Goal: Task Accomplishment & Management: Manage account settings

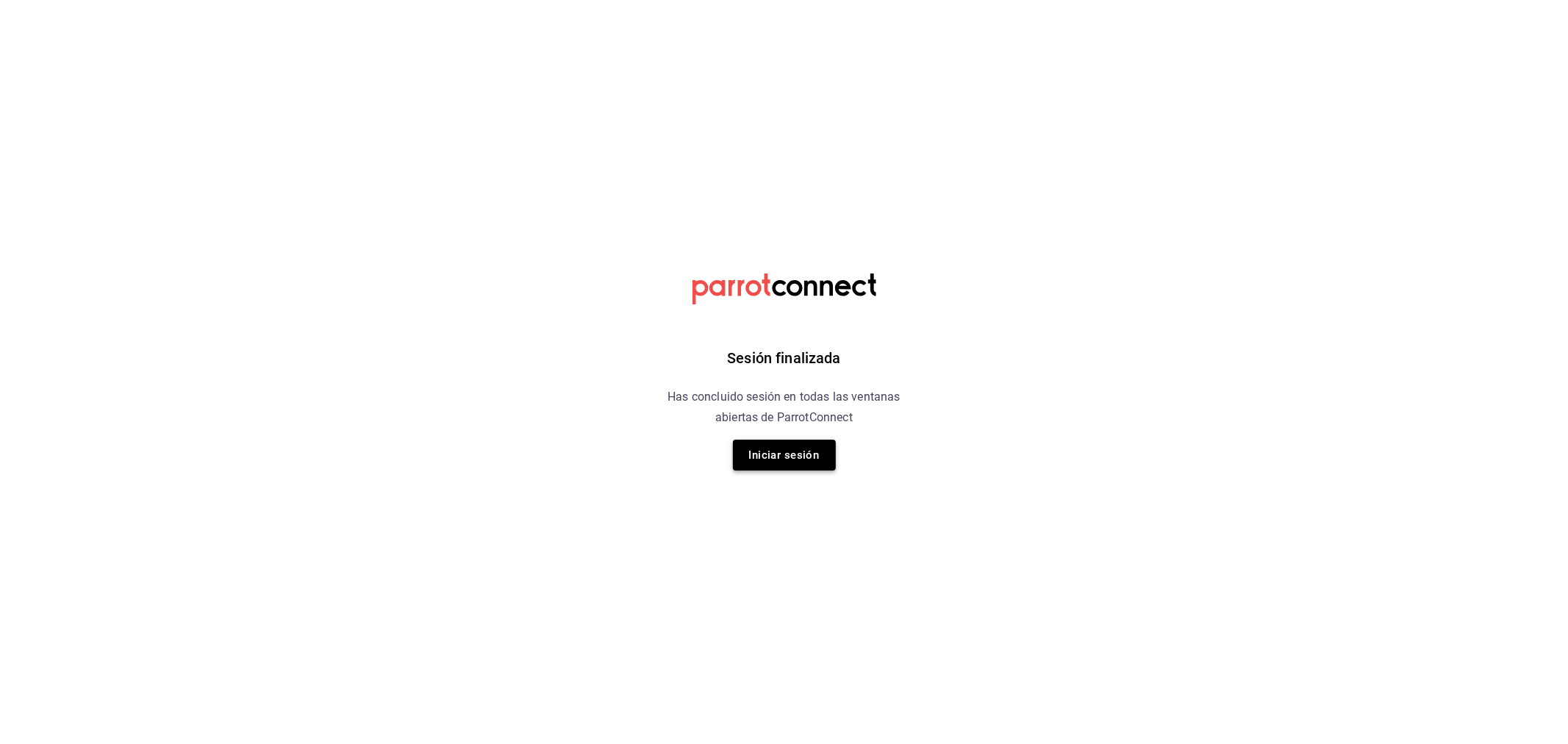
click at [742, 452] on button "Iniciar sesión" at bounding box center [784, 455] width 103 height 31
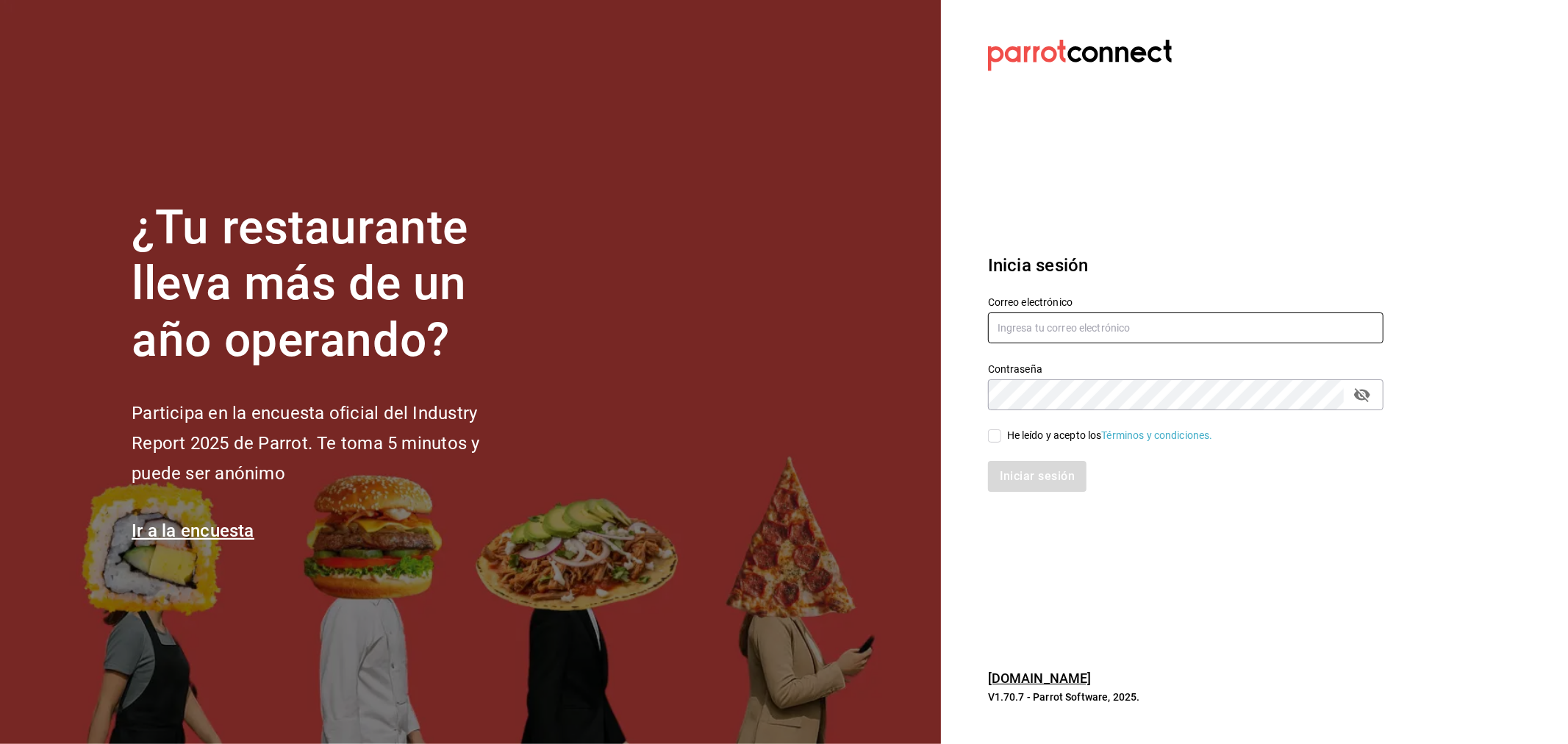
type input "ayartecruz10@gmail.com"
click at [986, 438] on div "He leído y acepto los Términos y condiciones." at bounding box center [1177, 427] width 413 height 34
click at [1000, 438] on input "He leído y acepto los Términos y condiciones." at bounding box center [994, 435] width 13 height 13
checkbox input "true"
click at [1035, 478] on button "Iniciar sesión" at bounding box center [1038, 476] width 100 height 31
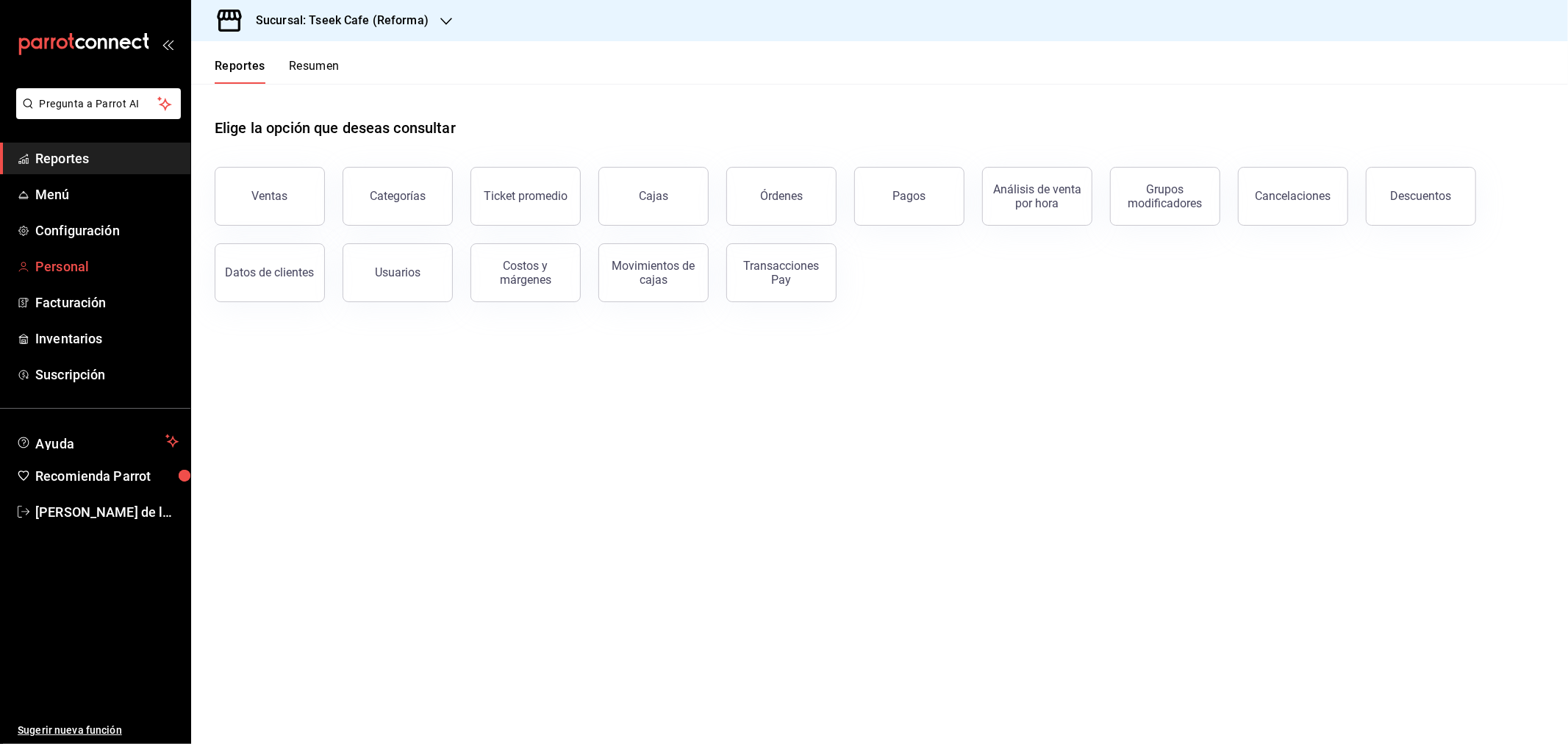
click at [121, 269] on span "Personal" at bounding box center [107, 266] width 143 height 20
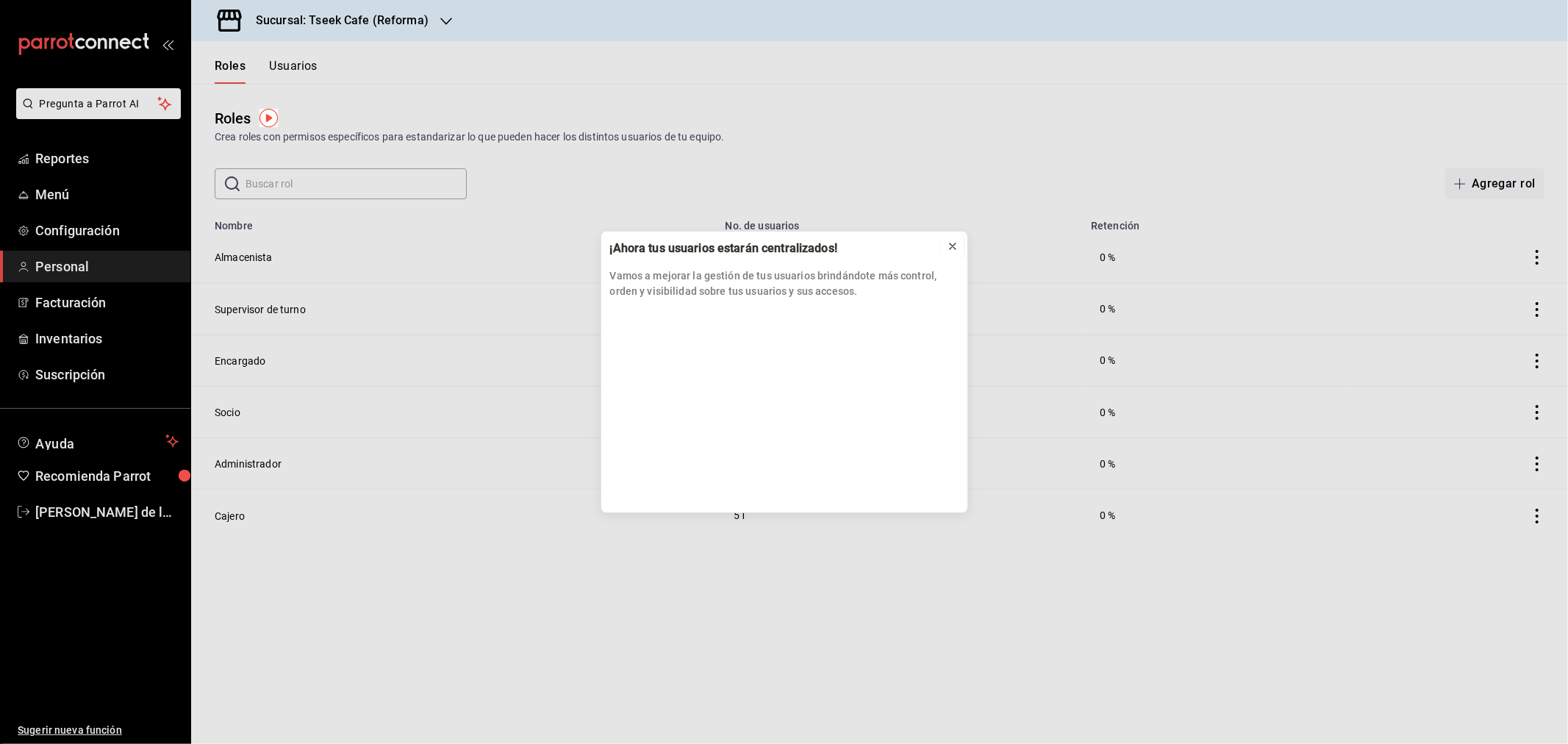
click at [953, 241] on icon at bounding box center [953, 247] width 12 height 12
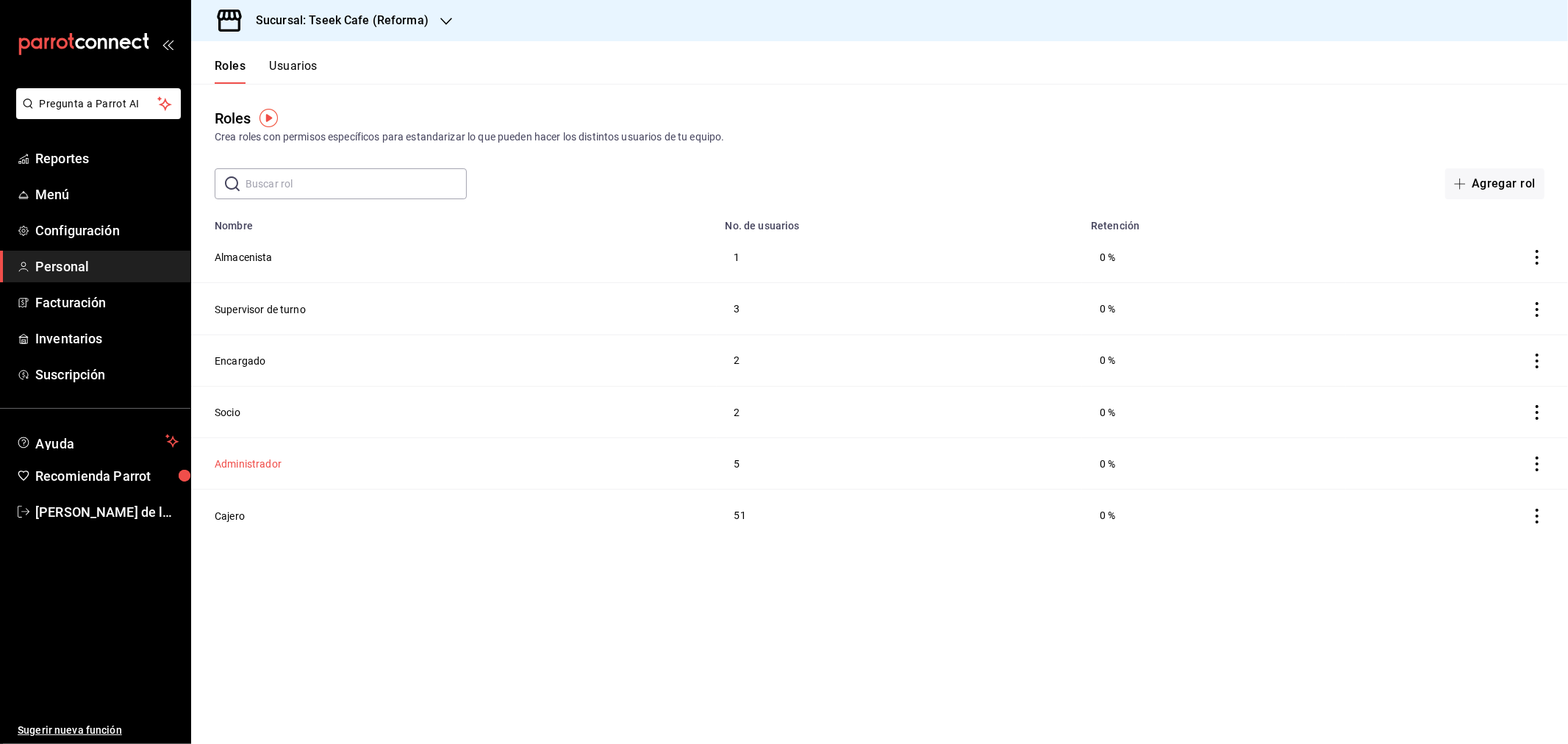
click at [257, 467] on button "Administrador" at bounding box center [248, 463] width 67 height 14
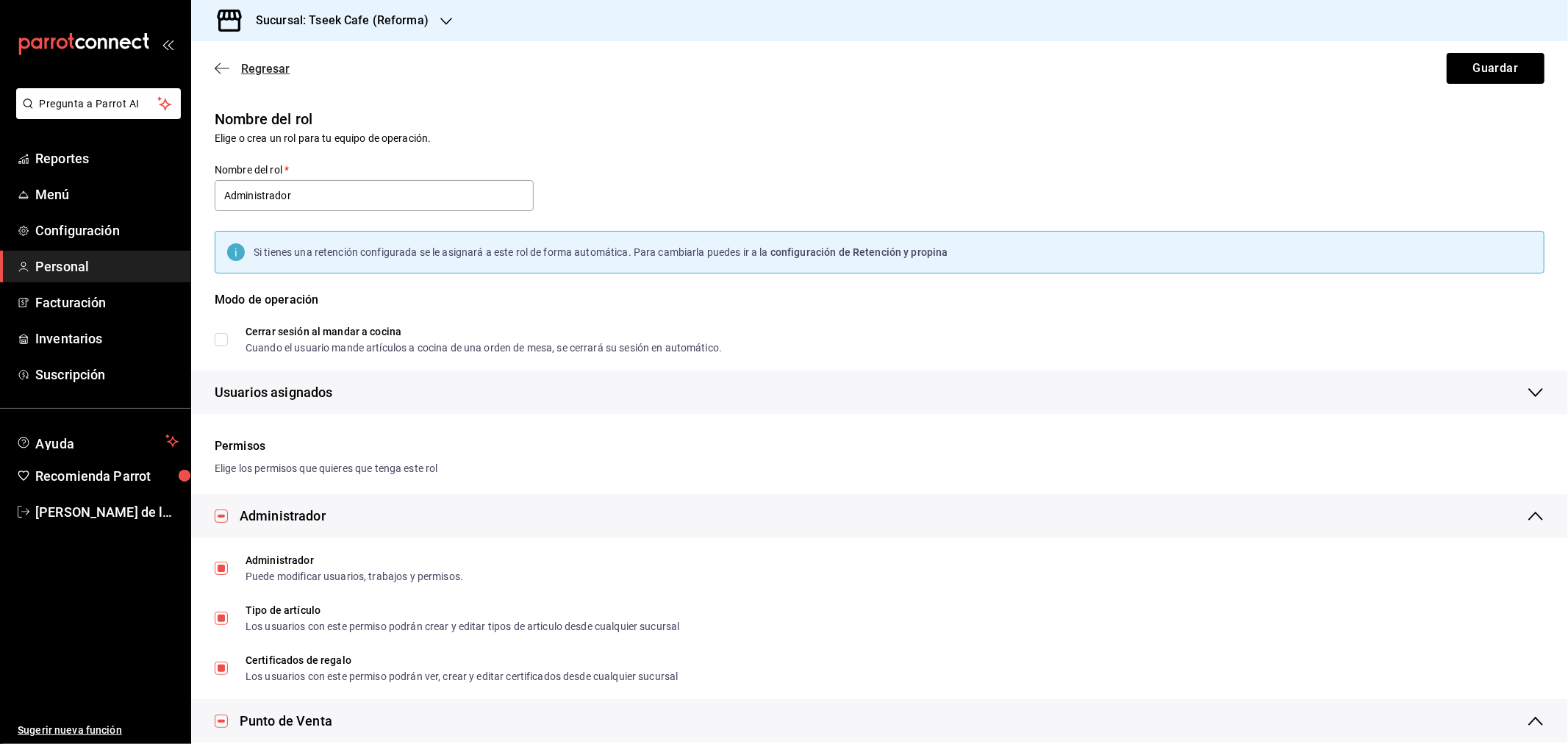
click at [225, 64] on icon "button" at bounding box center [222, 68] width 14 height 13
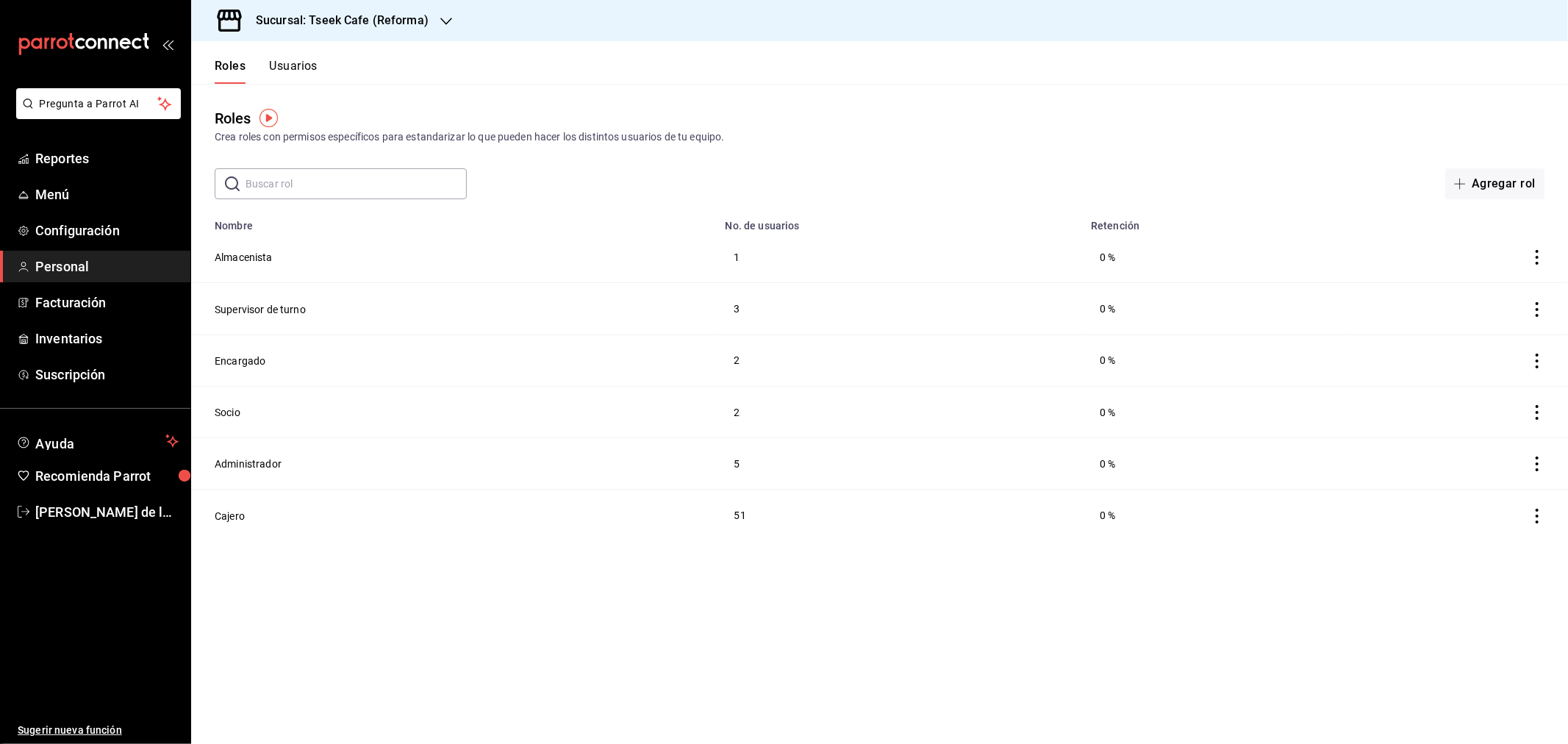
click at [284, 63] on button "Usuarios" at bounding box center [294, 71] width 48 height 25
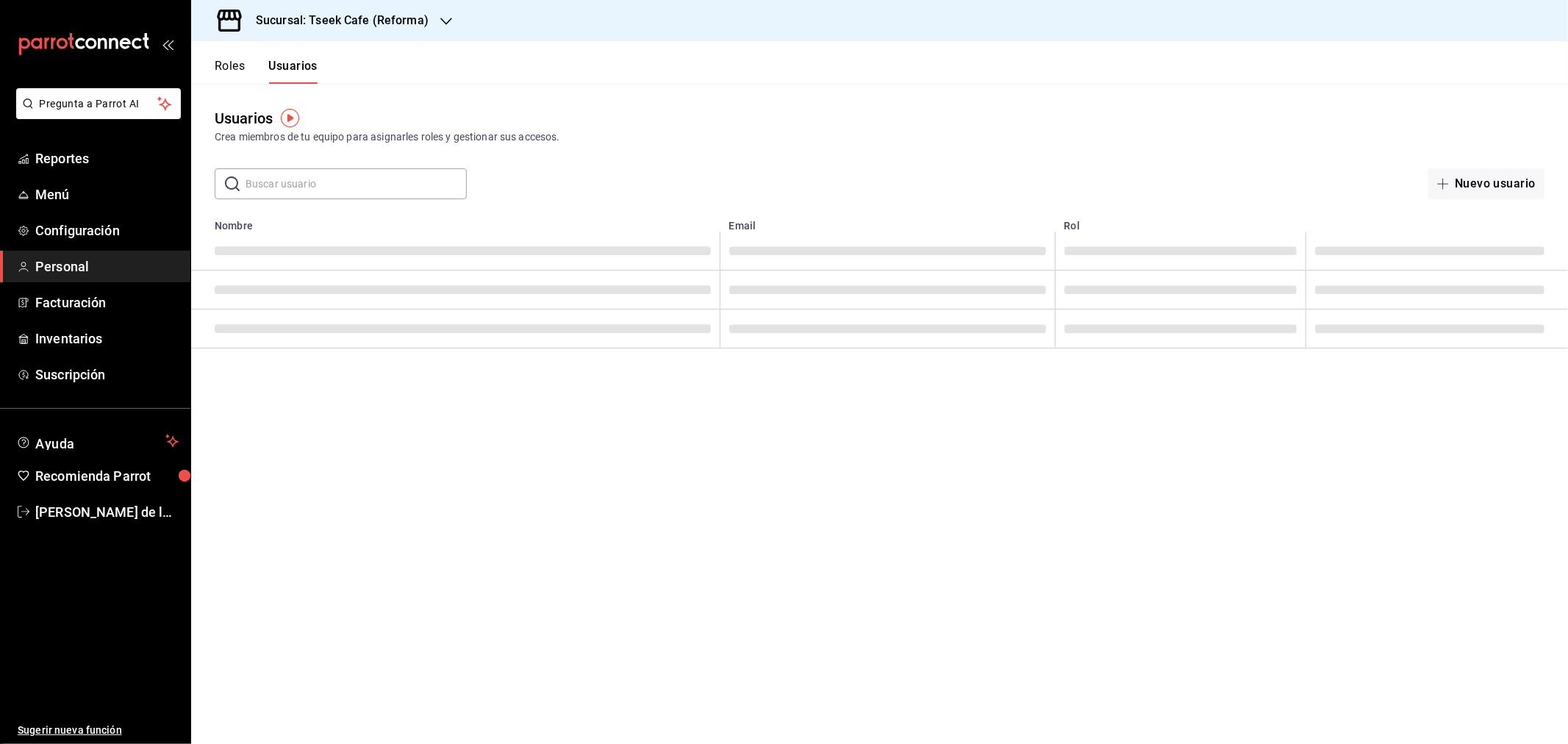
click at [296, 187] on input "text" at bounding box center [356, 183] width 221 height 30
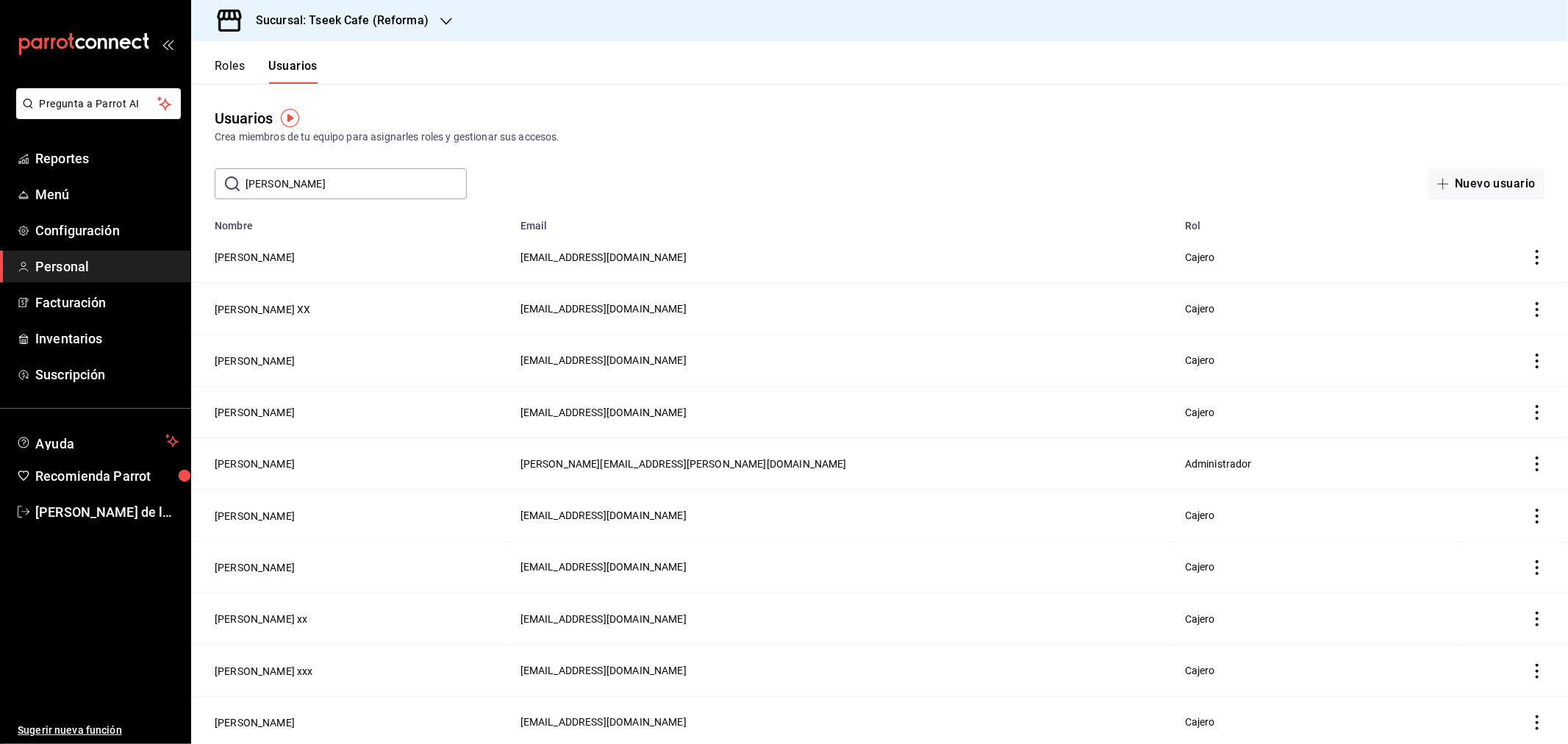
click at [326, 184] on input "DIANA" at bounding box center [356, 183] width 221 height 30
click at [347, 165] on div "Usuarios Crea miembros de tu equipo para asignarles roles y gestionar sus acces…" at bounding box center [879, 142] width 1377 height 116
click at [310, 179] on input "DIANA" at bounding box center [356, 183] width 221 height 30
type input "D"
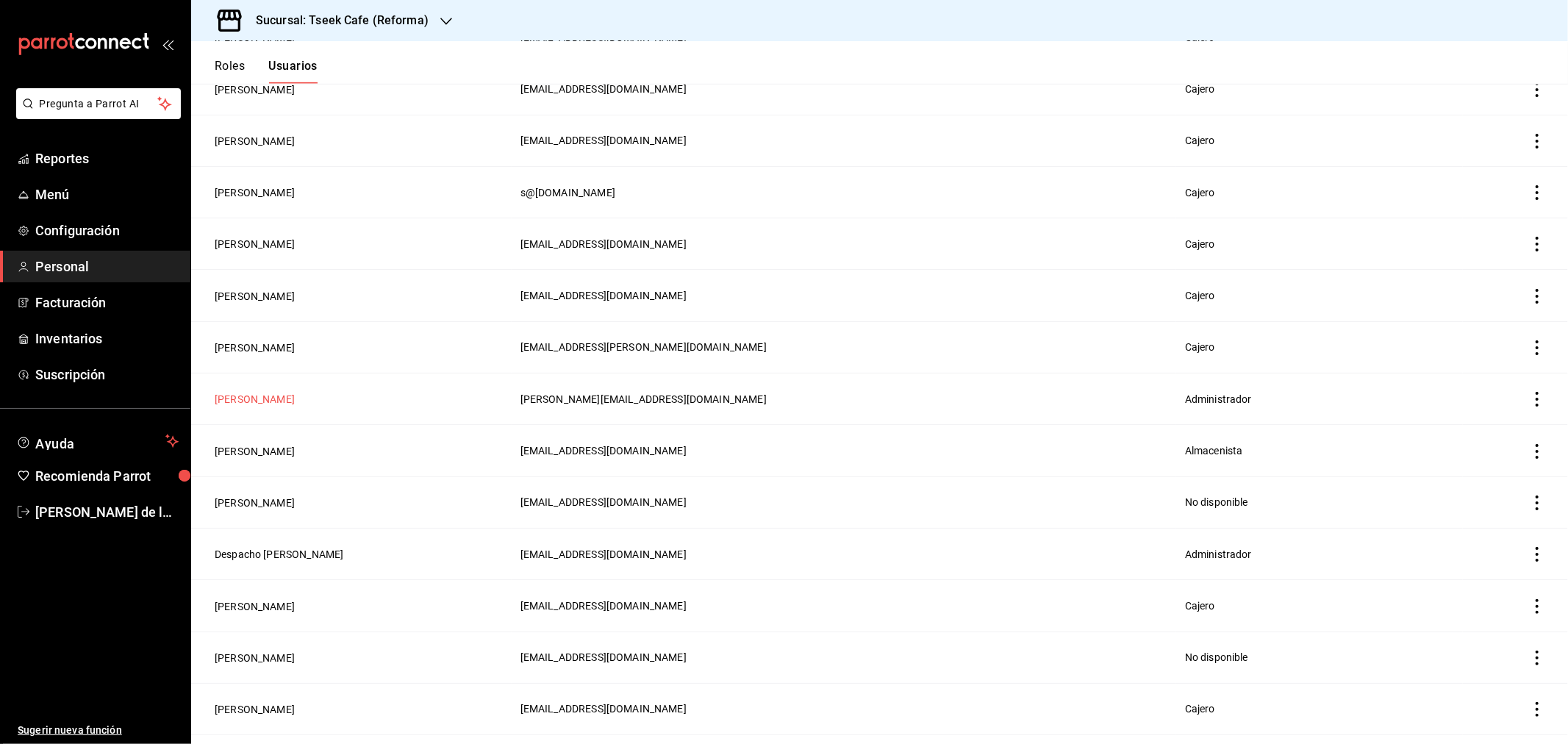
click at [251, 392] on button "Diana Martinez" at bounding box center [255, 399] width 80 height 14
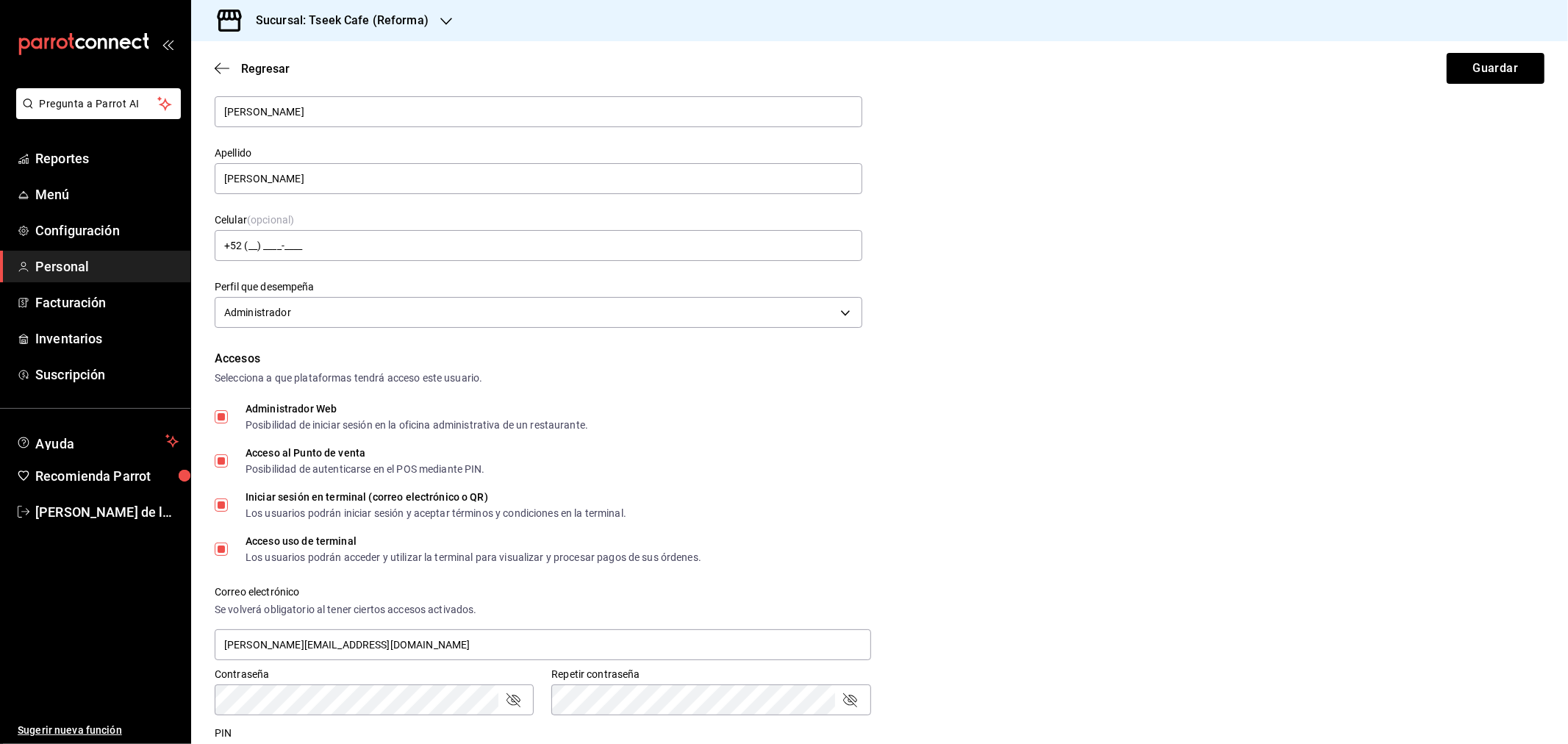
scroll to position [244, 0]
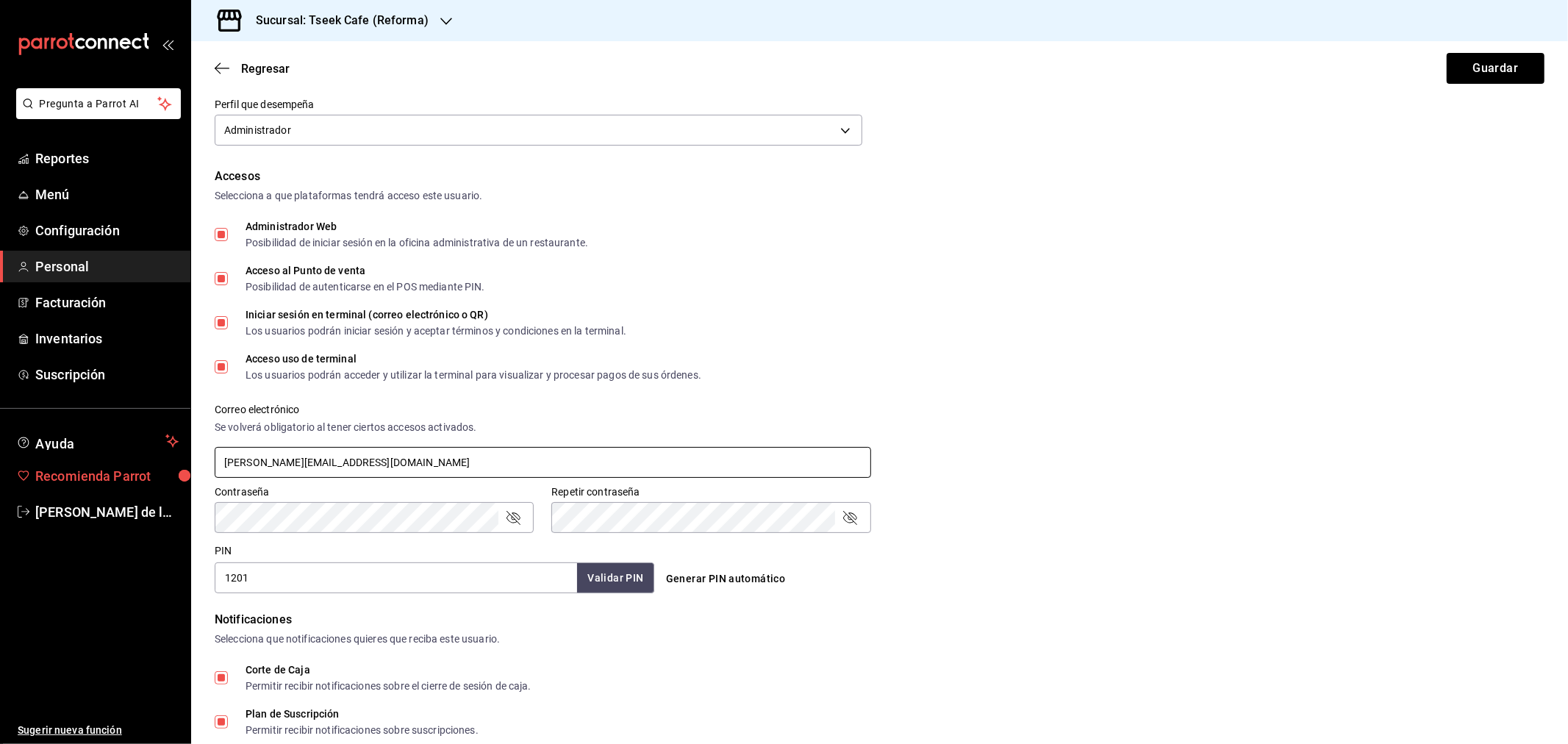
drag, startPoint x: 385, startPoint y: 453, endPoint x: 118, endPoint y: 459, distance: 267.1
click at [118, 459] on div "Pregunta a Parrot AI Reportes Menú Configuración Personal Facturación Inventari…" at bounding box center [784, 372] width 1568 height 744
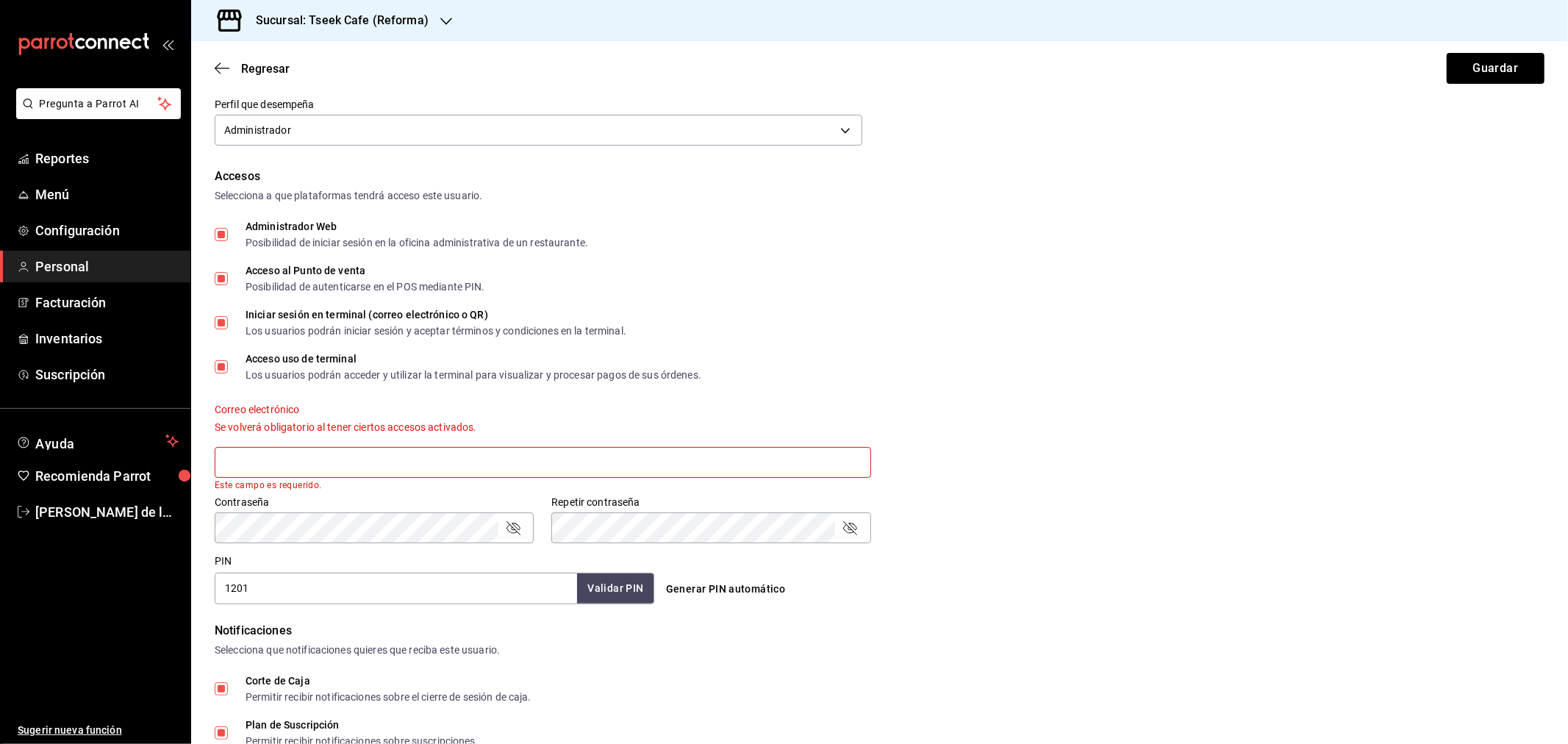
click at [267, 453] on input "text" at bounding box center [543, 462] width 656 height 31
paste input "diana.martinez@cafetseek.onmicrosoft.com"
type input "diana.martinez@cafetseek.onmicrosoft.com"
click at [263, 505] on label "Contraseña" at bounding box center [375, 503] width 319 height 11
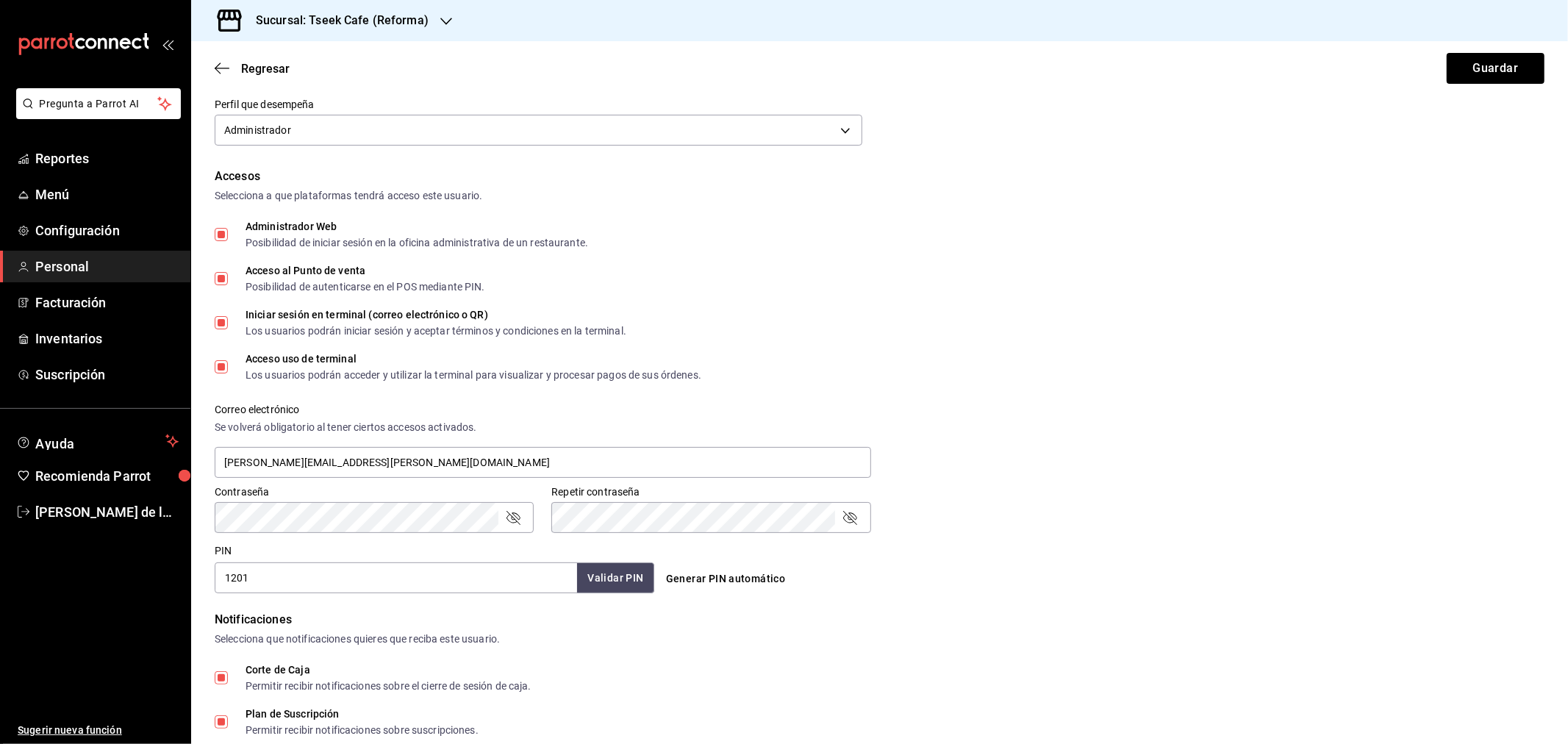
click at [245, 543] on div "PIN 1201 Validar PIN ​" at bounding box center [431, 566] width 446 height 54
click at [994, 432] on div "Correo electrónico Se volverá obligatorio al tener ciertos accesos activados. d…" at bounding box center [870, 433] width 1348 height 94
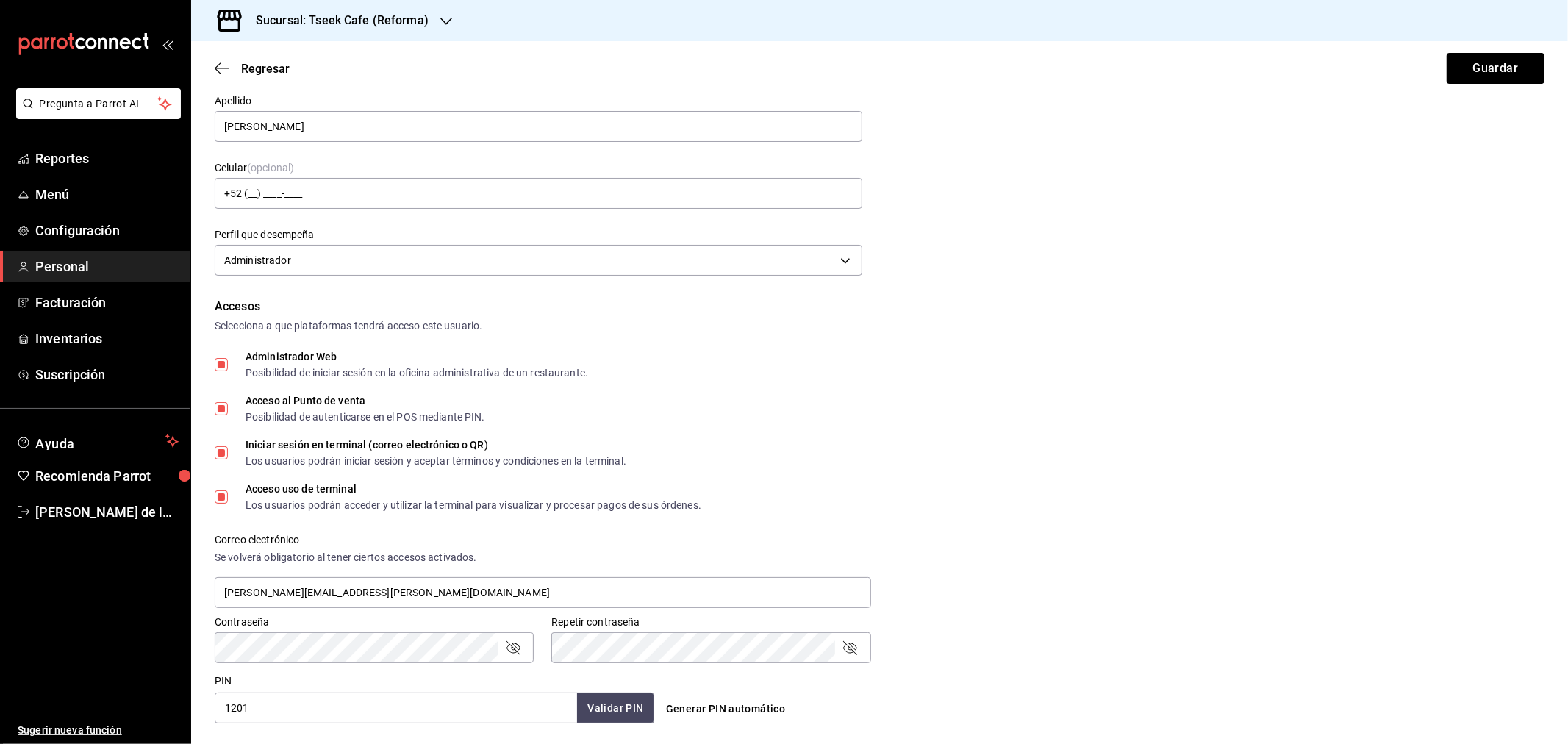
scroll to position [82, 0]
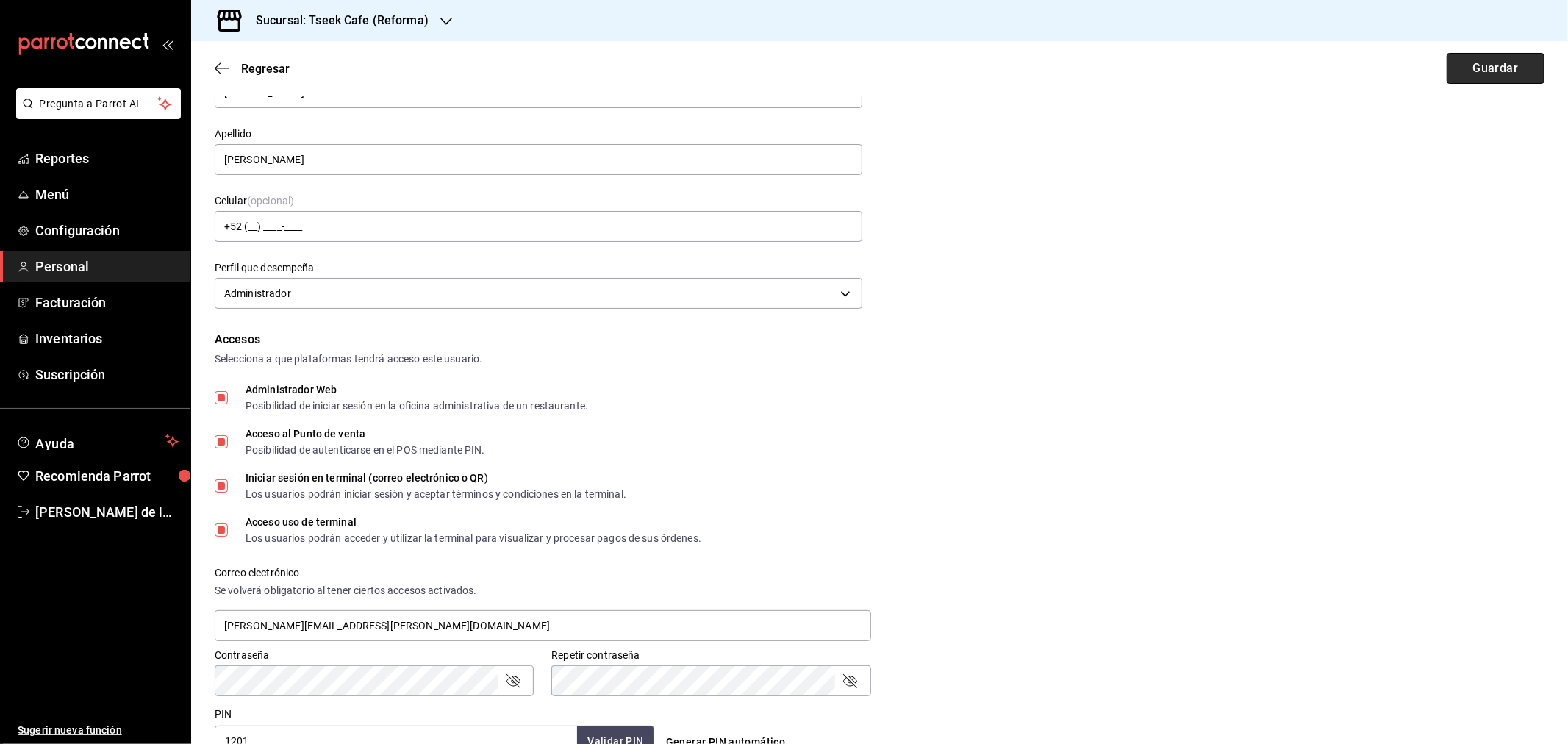
click at [1511, 70] on button "Guardar" at bounding box center [1495, 68] width 98 height 31
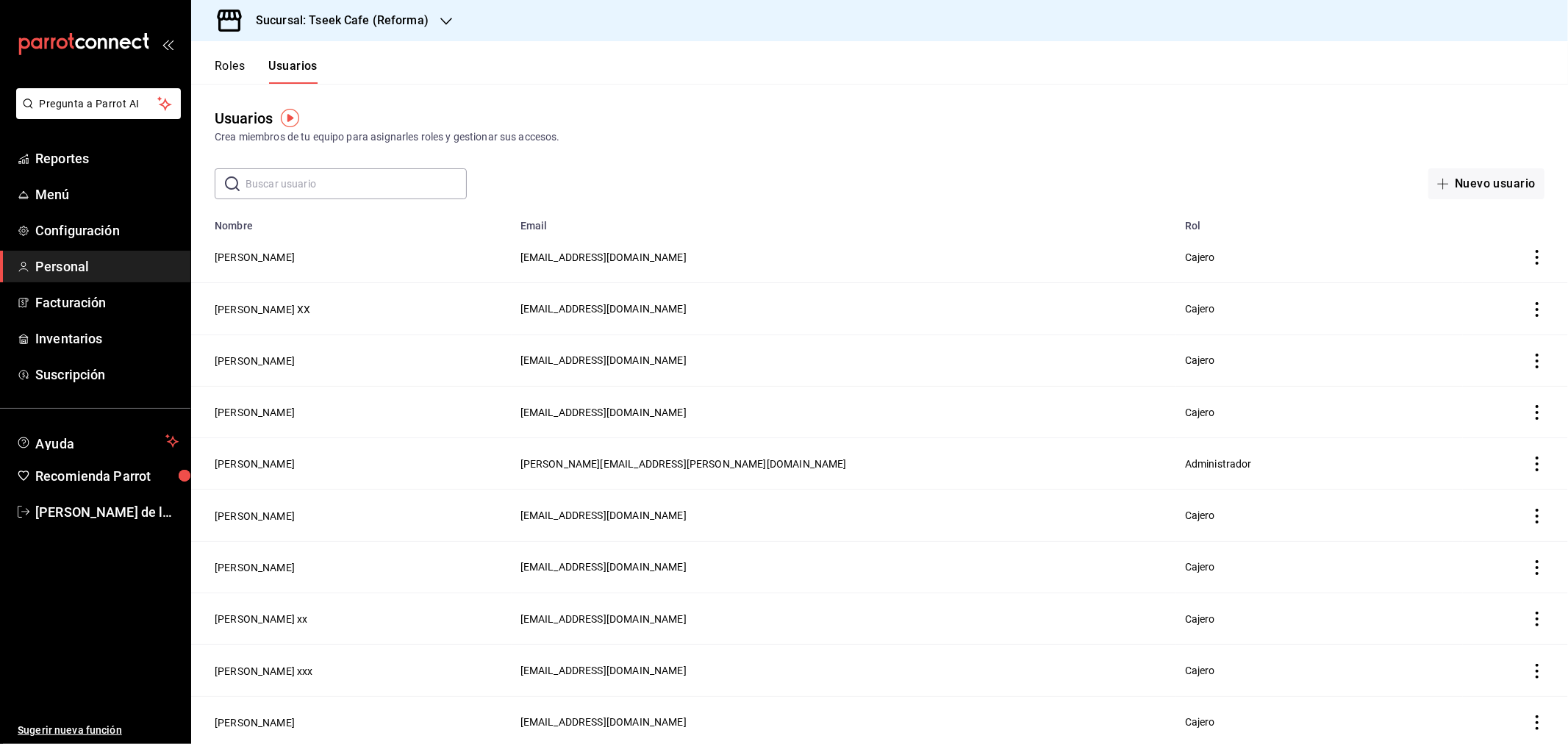
click at [300, 179] on input "text" at bounding box center [356, 183] width 221 height 30
click at [820, 132] on div "Crea miembros de tu equipo para asignarles roles y gestionar sus accesos." at bounding box center [879, 137] width 1330 height 15
click at [239, 74] on button "Roles" at bounding box center [230, 71] width 30 height 25
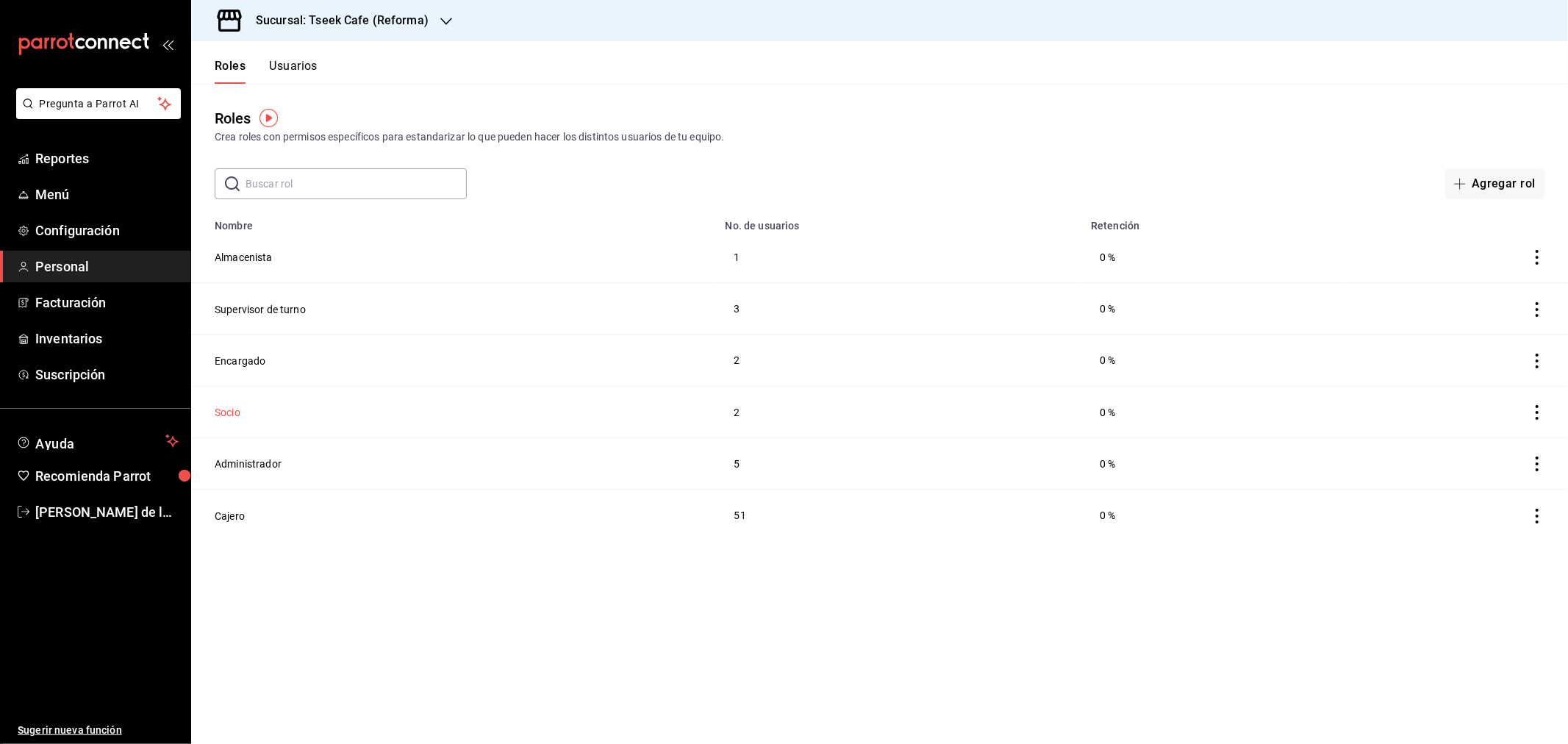
click at [223, 407] on button "Socio" at bounding box center [228, 412] width 26 height 14
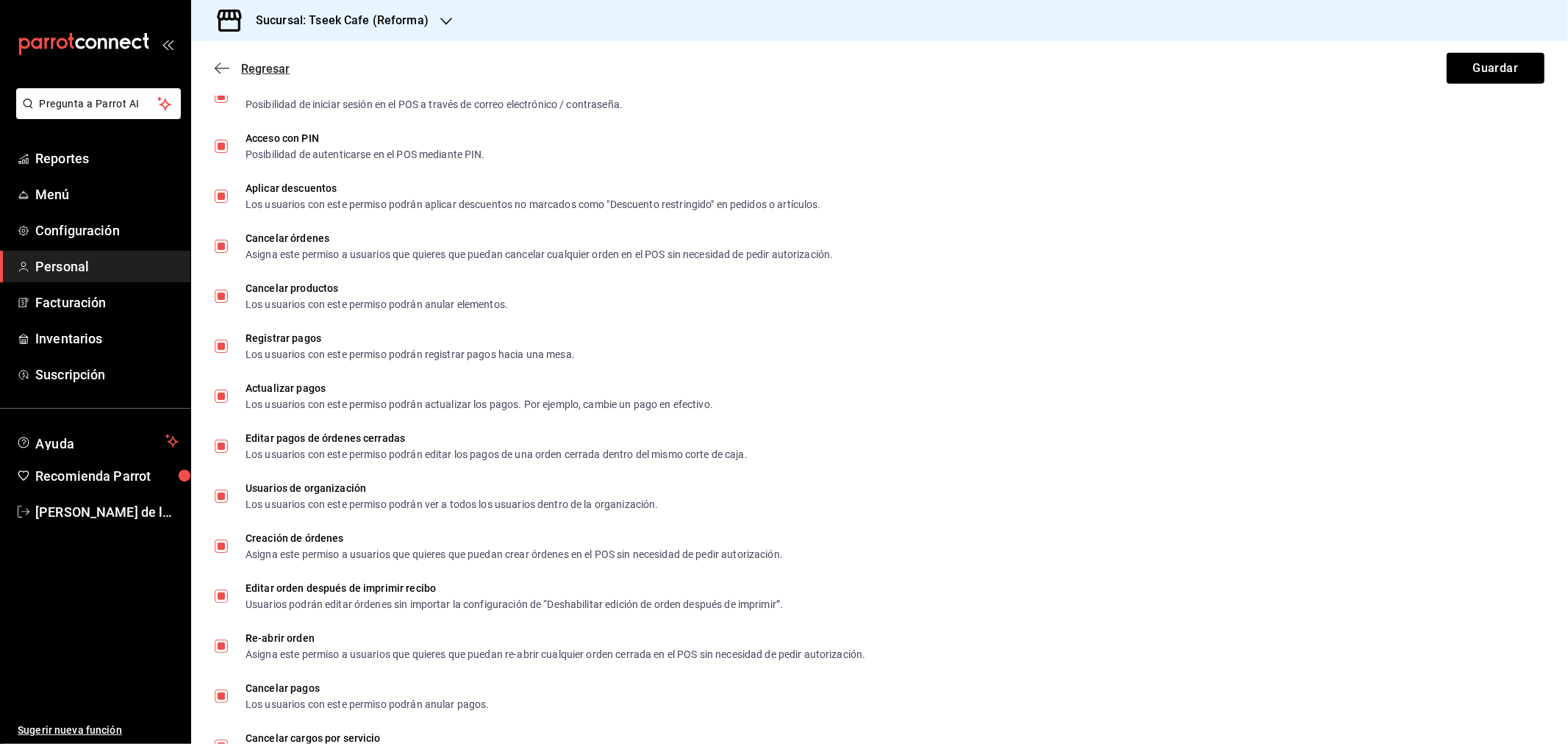
scroll to position [408, 0]
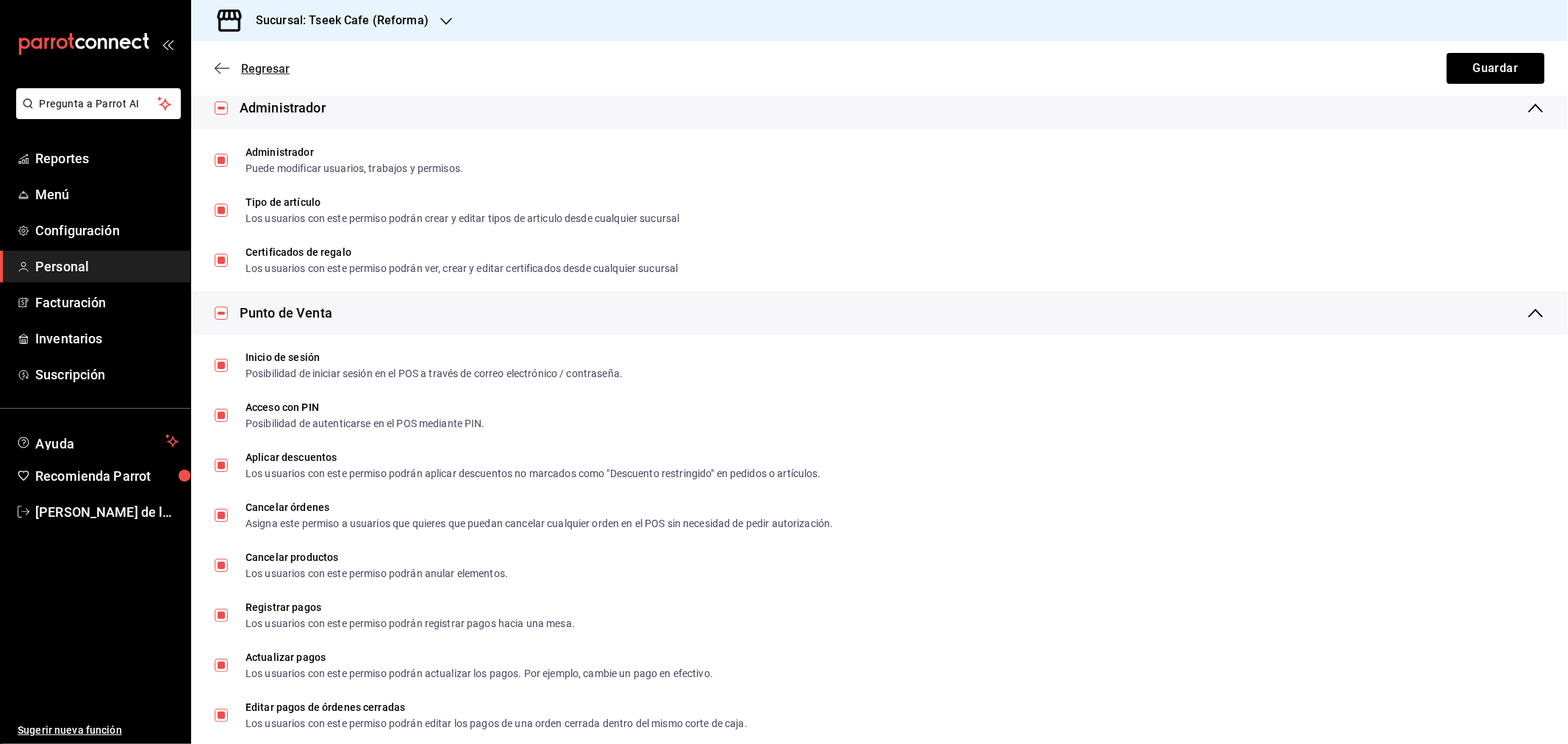
click at [260, 69] on span "Regresar" at bounding box center [266, 69] width 48 height 14
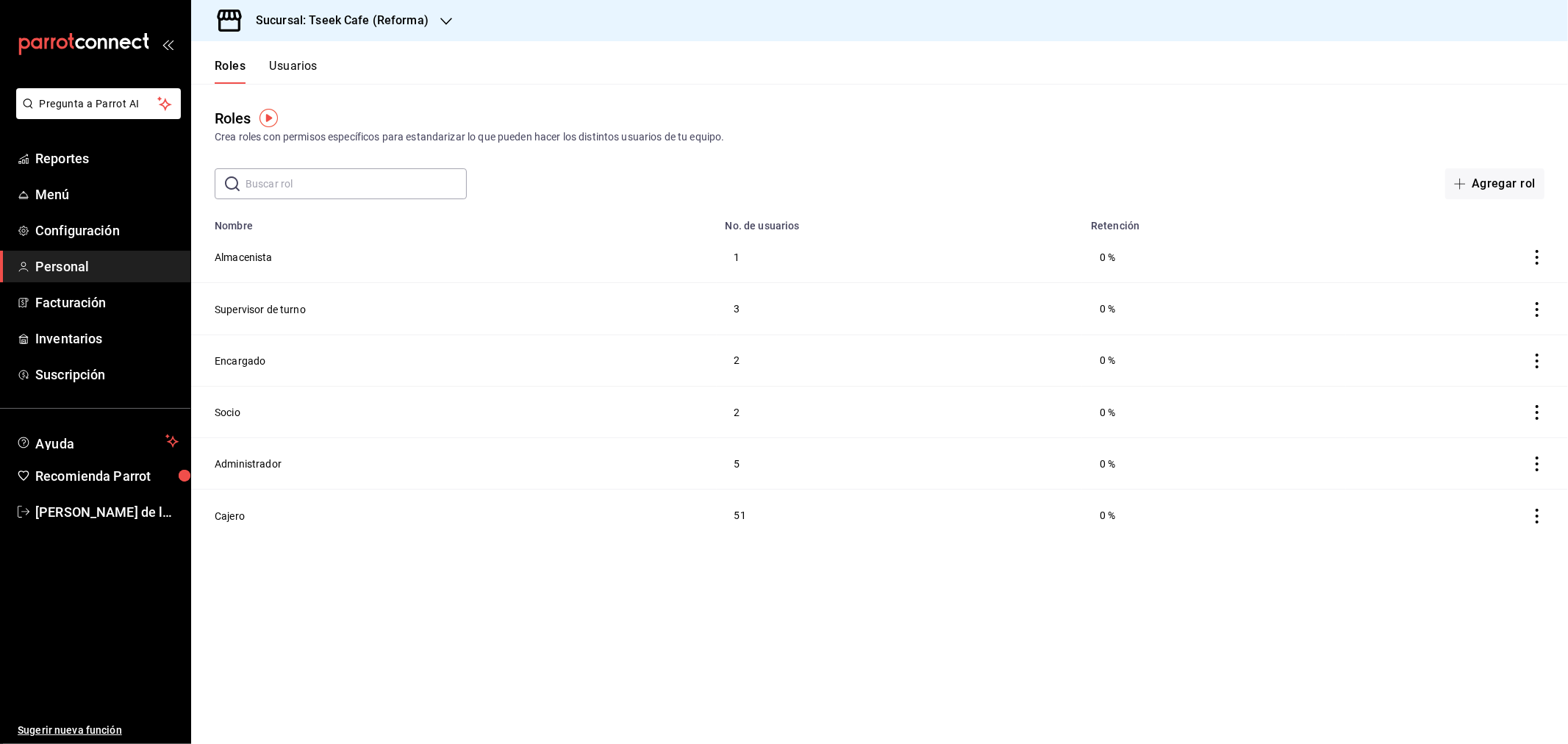
click at [300, 75] on button "Usuarios" at bounding box center [294, 71] width 48 height 25
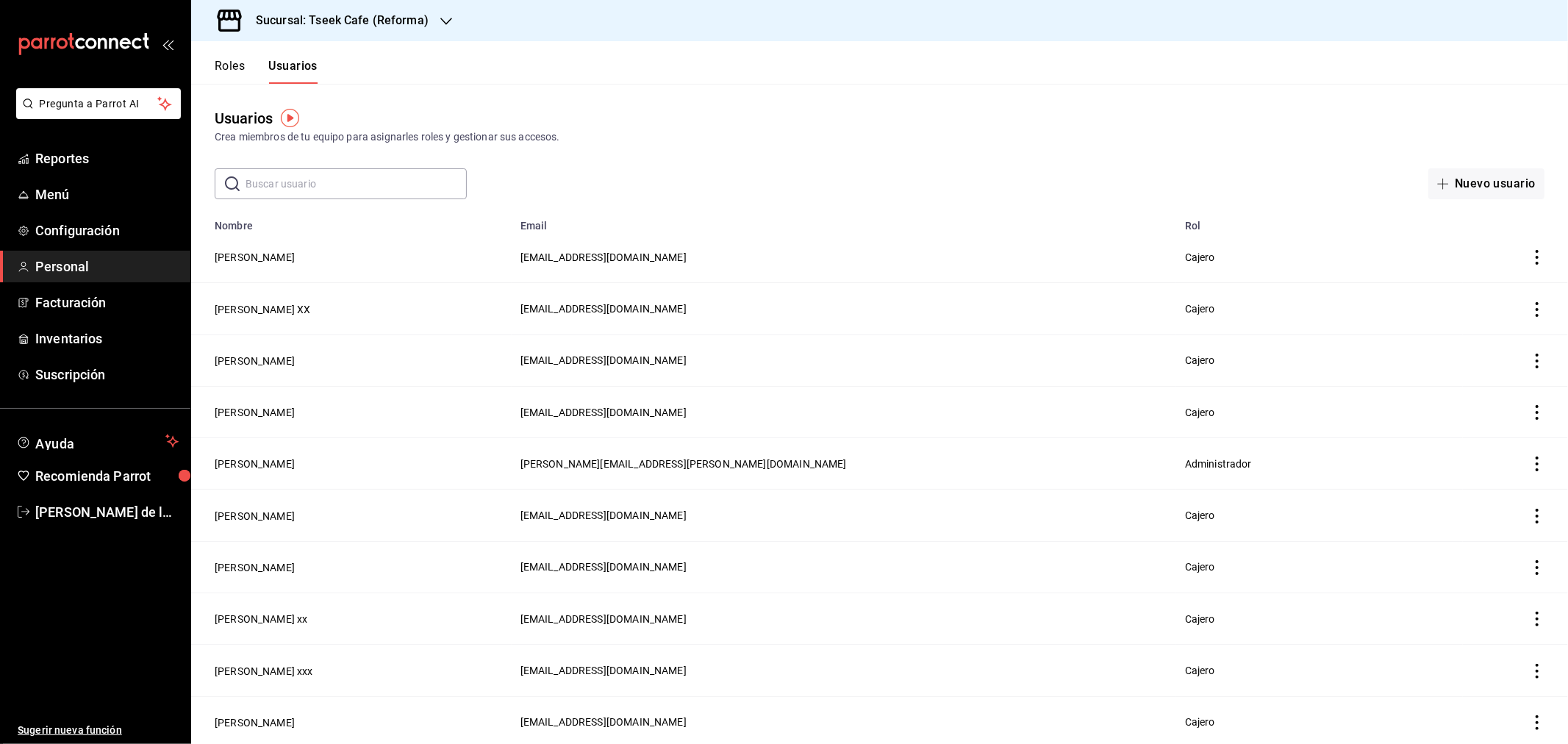
click at [233, 64] on button "Roles" at bounding box center [230, 71] width 30 height 25
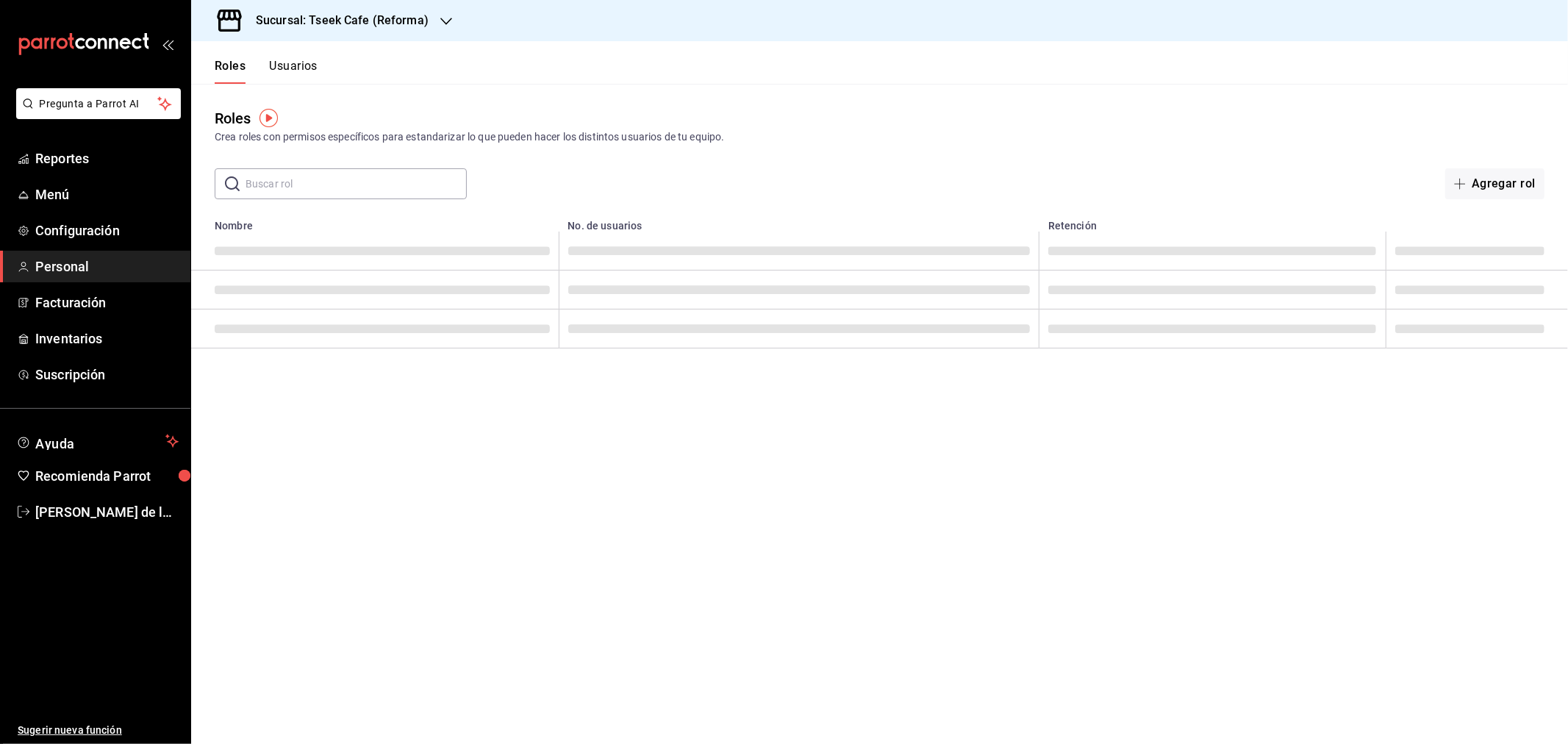
click at [305, 62] on button "Usuarios" at bounding box center [294, 71] width 48 height 25
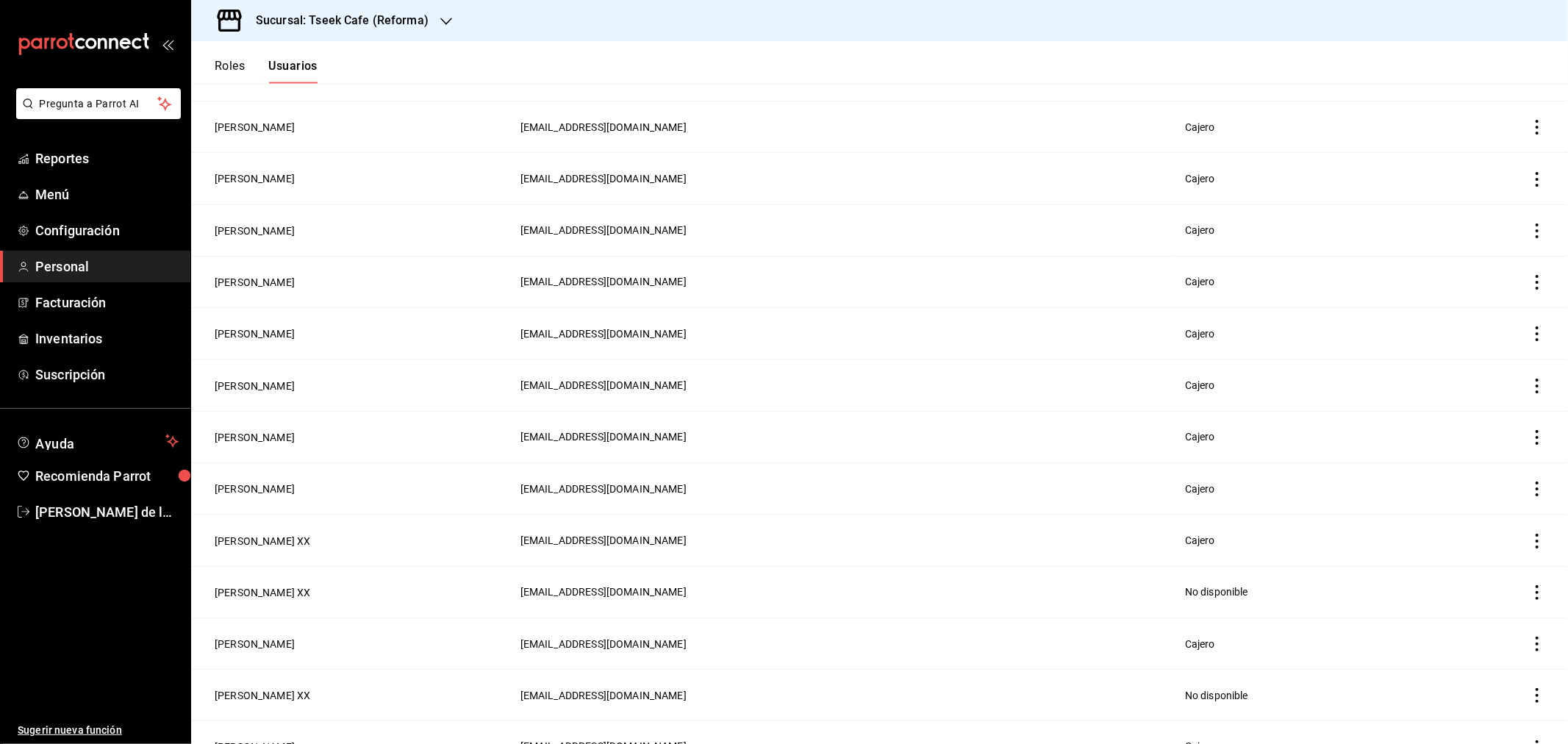
scroll to position [1482, 0]
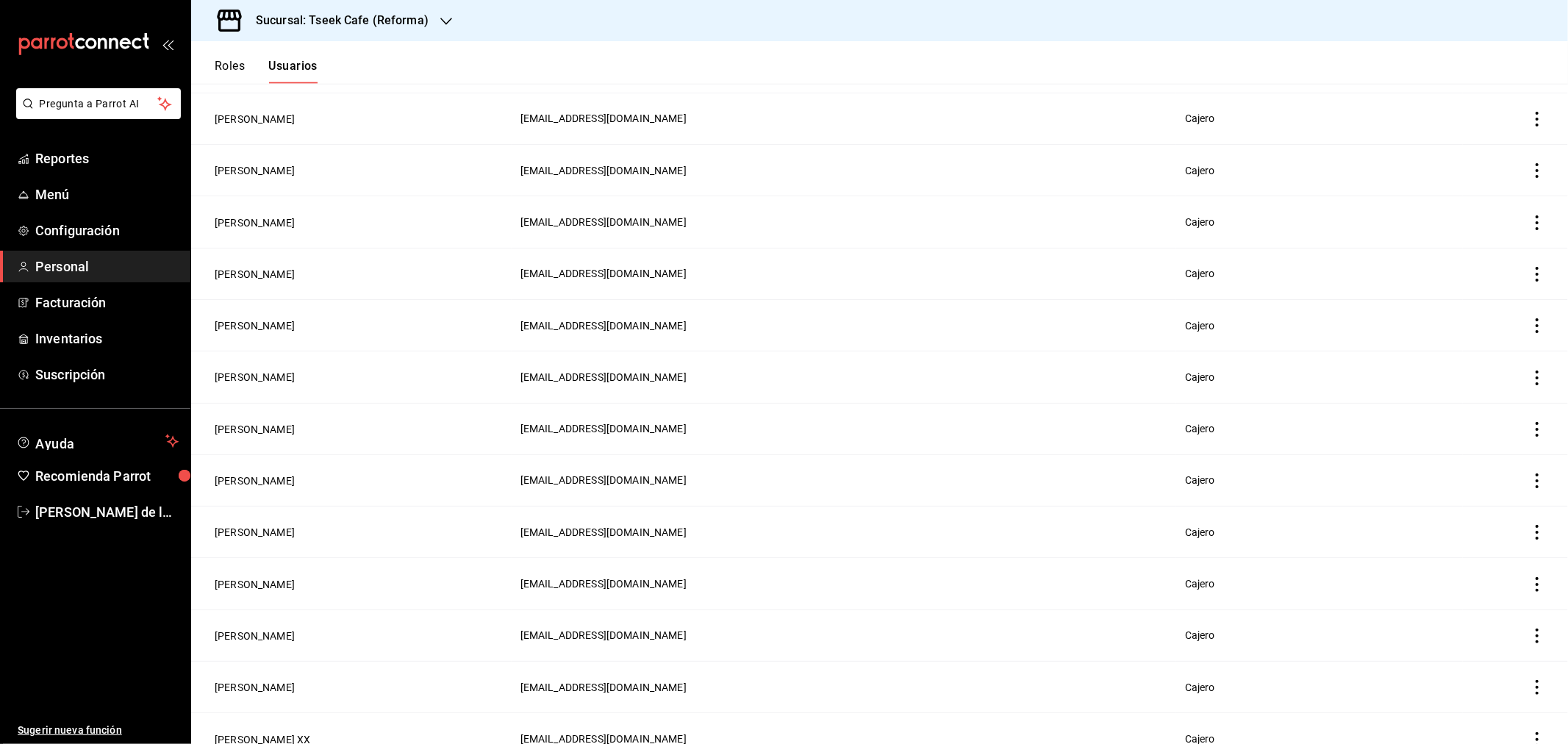
click at [67, 266] on span "Personal" at bounding box center [107, 266] width 143 height 20
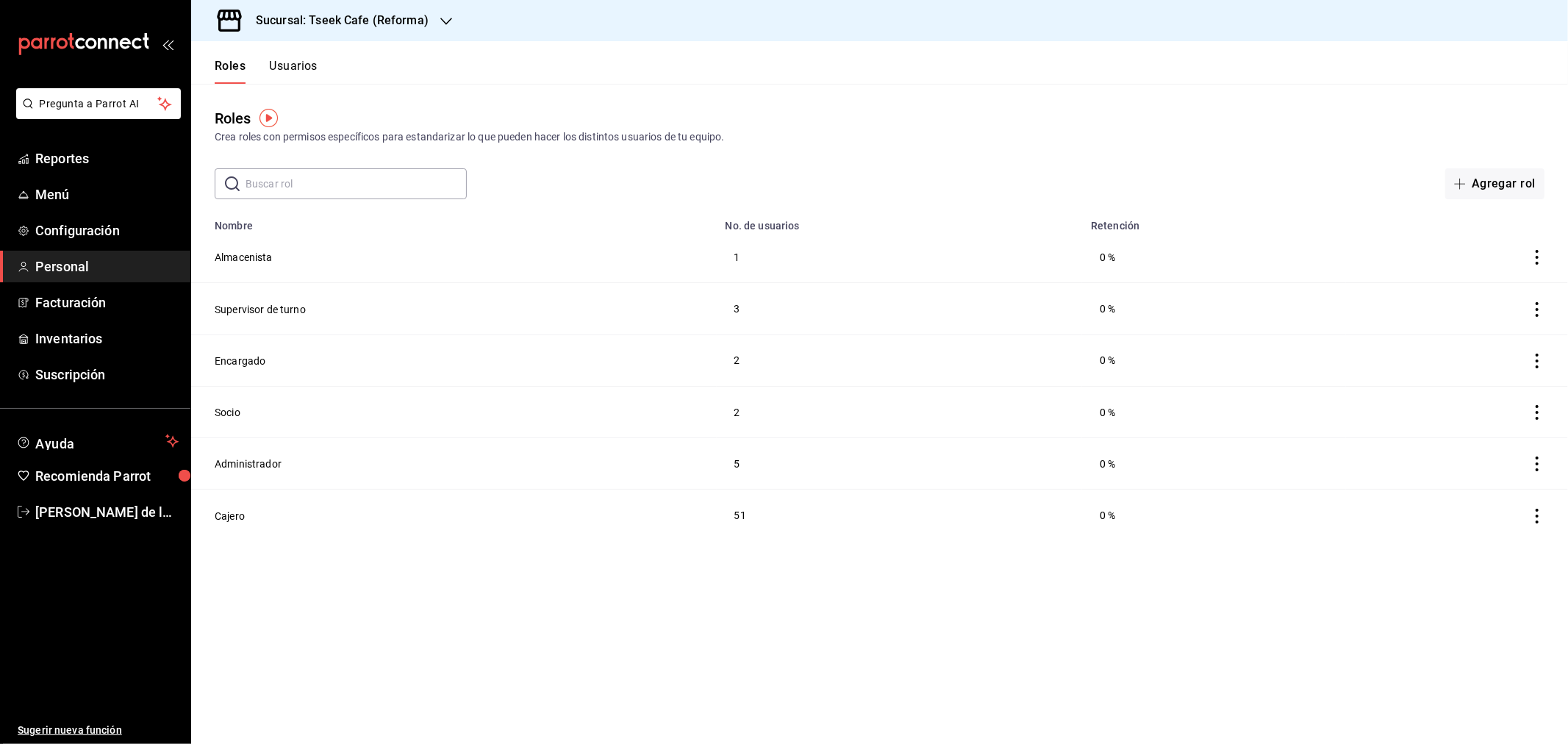
click at [397, 17] on h3 "Sucursal: Tseek Cafe (Reforma)" at bounding box center [337, 20] width 185 height 17
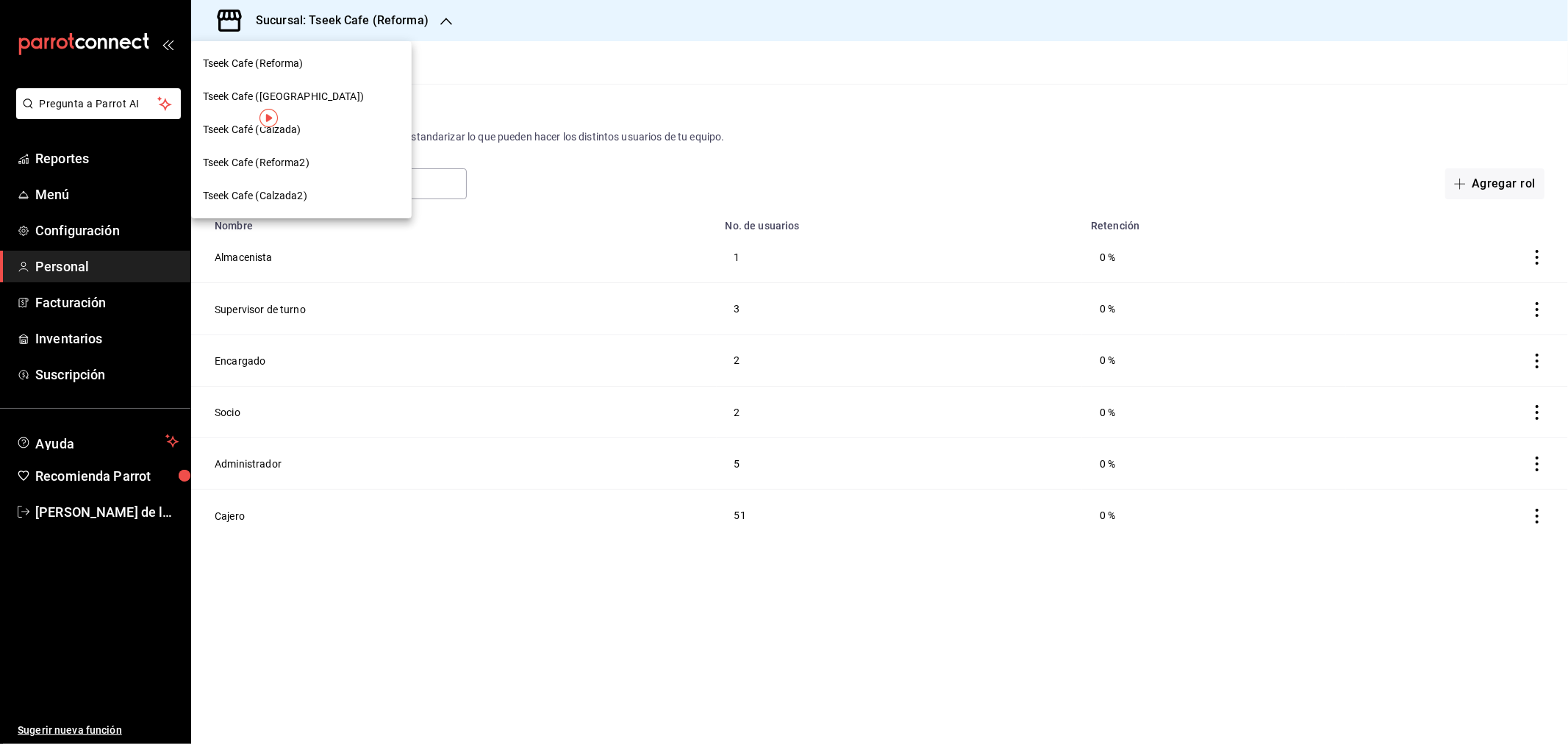
click at [310, 91] on div "Tseek Cafe (Zaragoza)" at bounding box center [301, 97] width 197 height 15
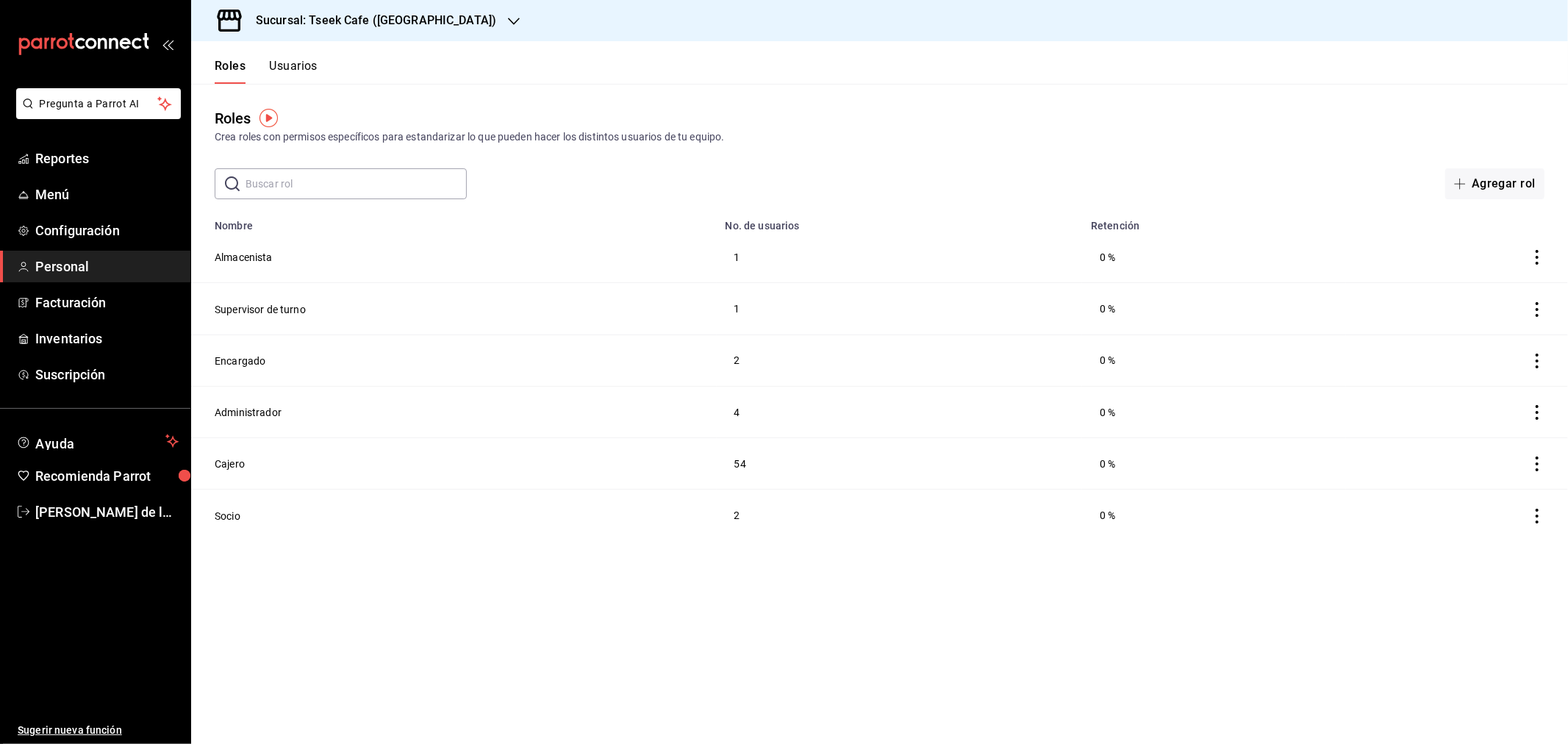
click at [1268, 115] on div "Roles Crea roles con permisos específicos para estandarizar lo que pueden hacer…" at bounding box center [879, 126] width 1377 height 38
click at [296, 67] on button "Usuarios" at bounding box center [294, 71] width 48 height 25
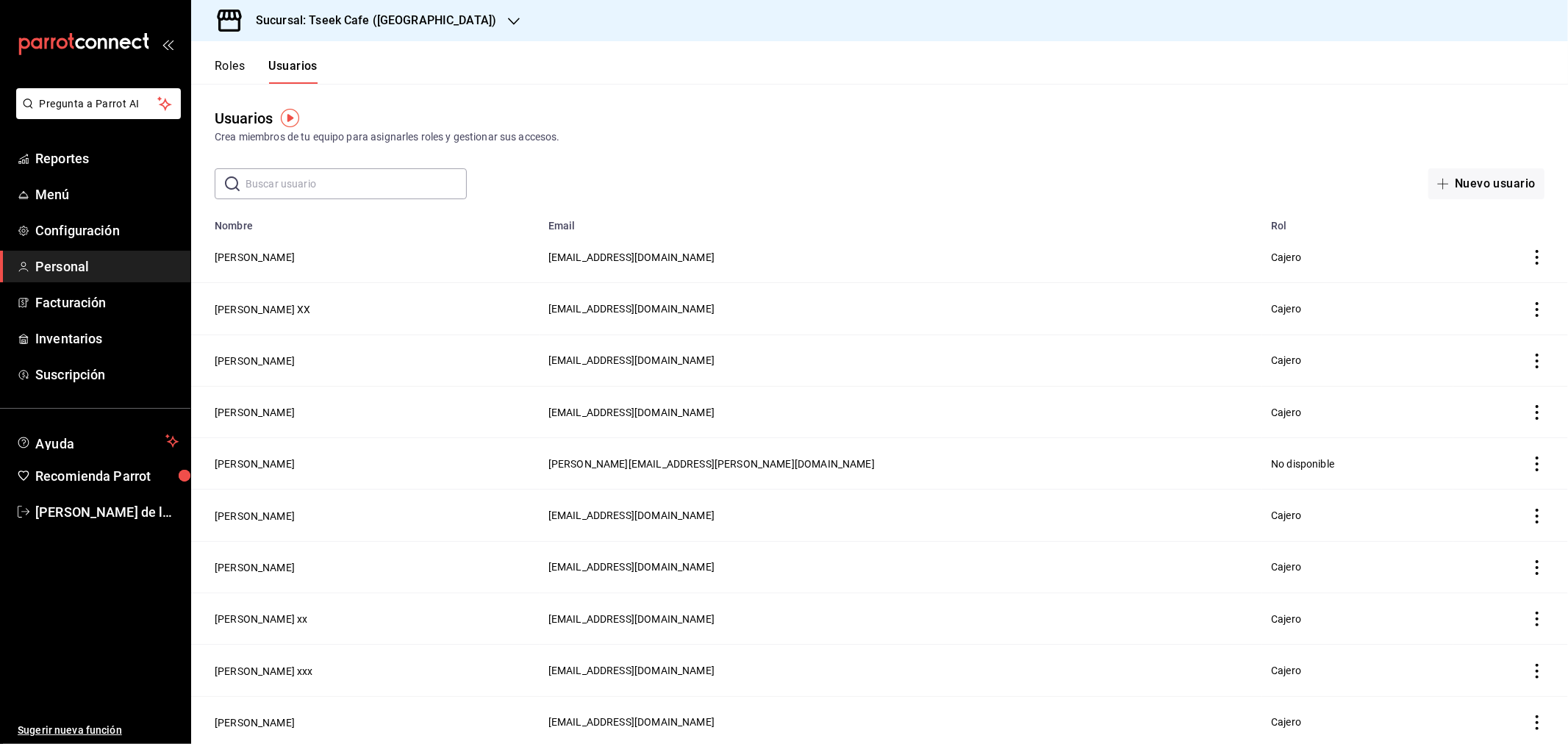
click at [1181, 104] on div "Usuarios Crea miembros de tu equipo para asignarles roles y gestionar sus acces…" at bounding box center [879, 142] width 1377 height 116
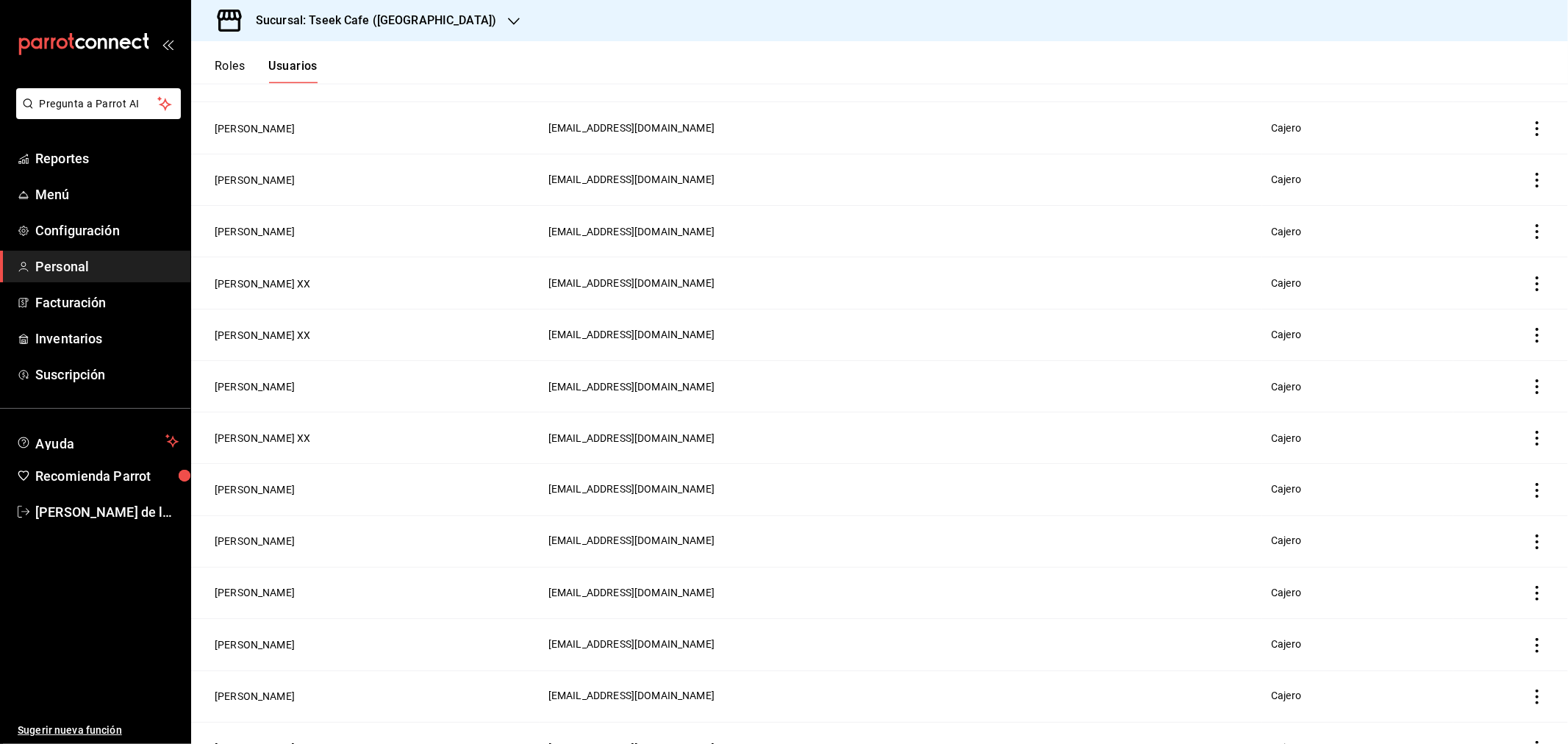
scroll to position [2054, 0]
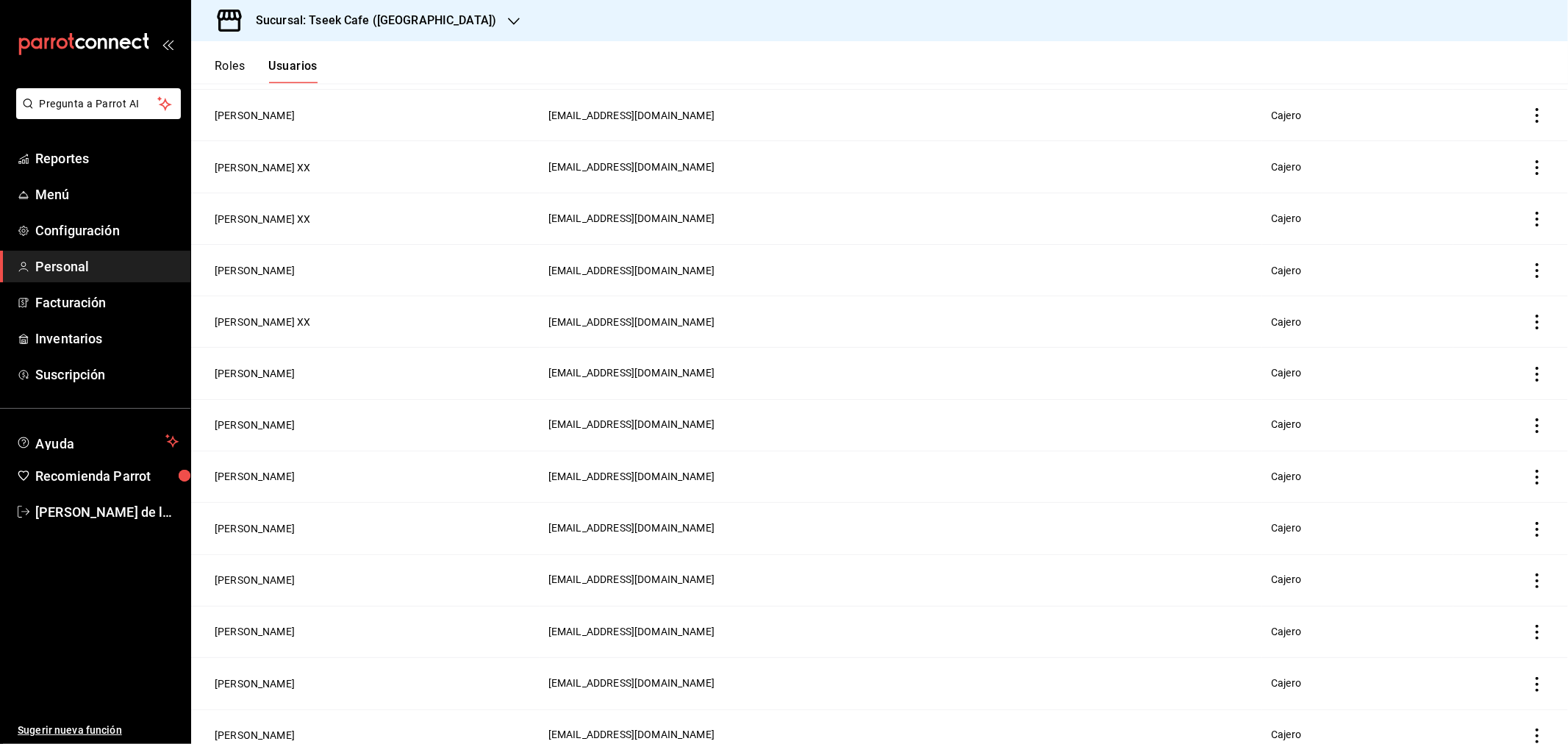
click at [220, 70] on button "Roles" at bounding box center [230, 71] width 30 height 25
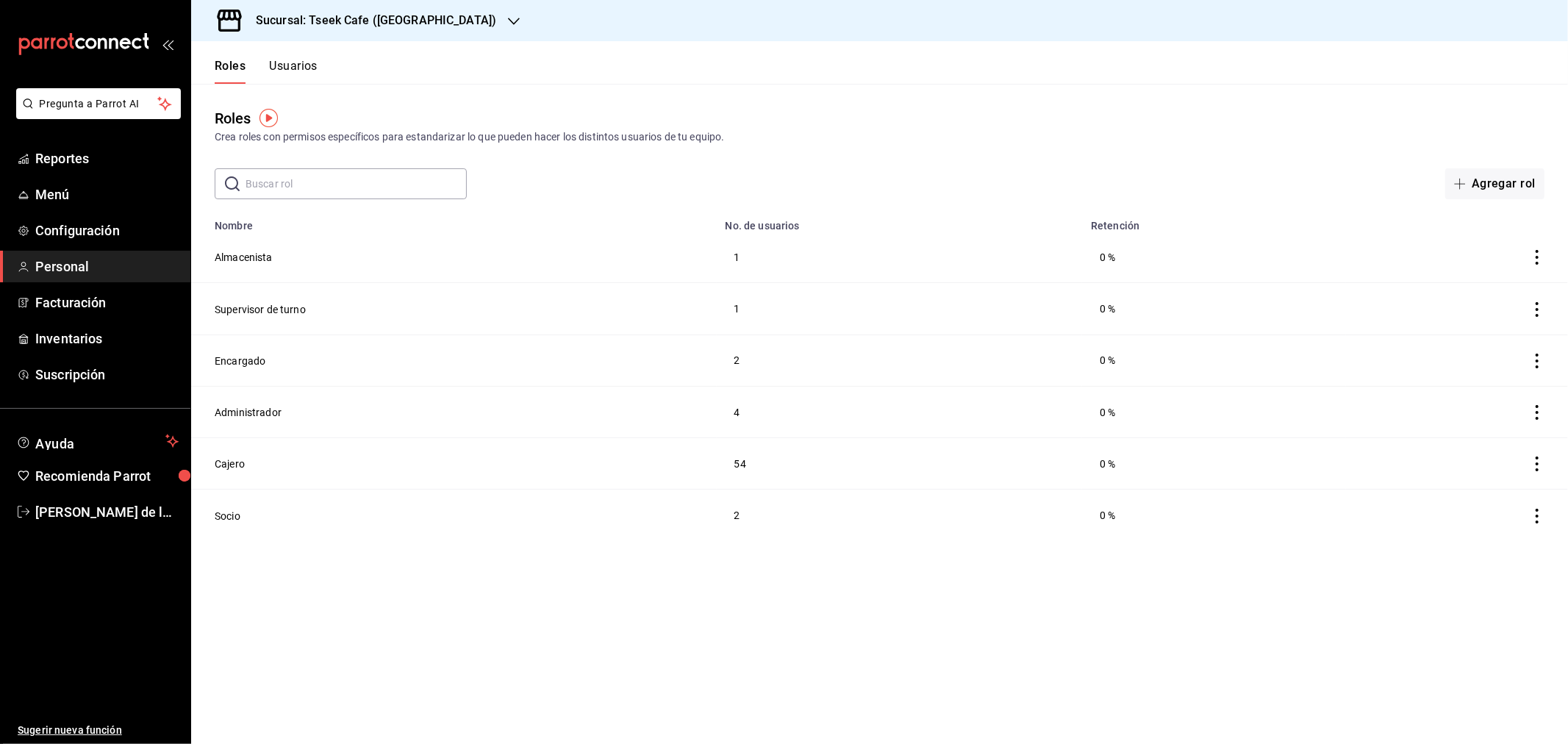
click at [1533, 517] on icon "actions" at bounding box center [1536, 515] width 14 height 14
click at [233, 512] on div at bounding box center [784, 372] width 1568 height 744
click at [233, 512] on button "Socio" at bounding box center [228, 515] width 26 height 14
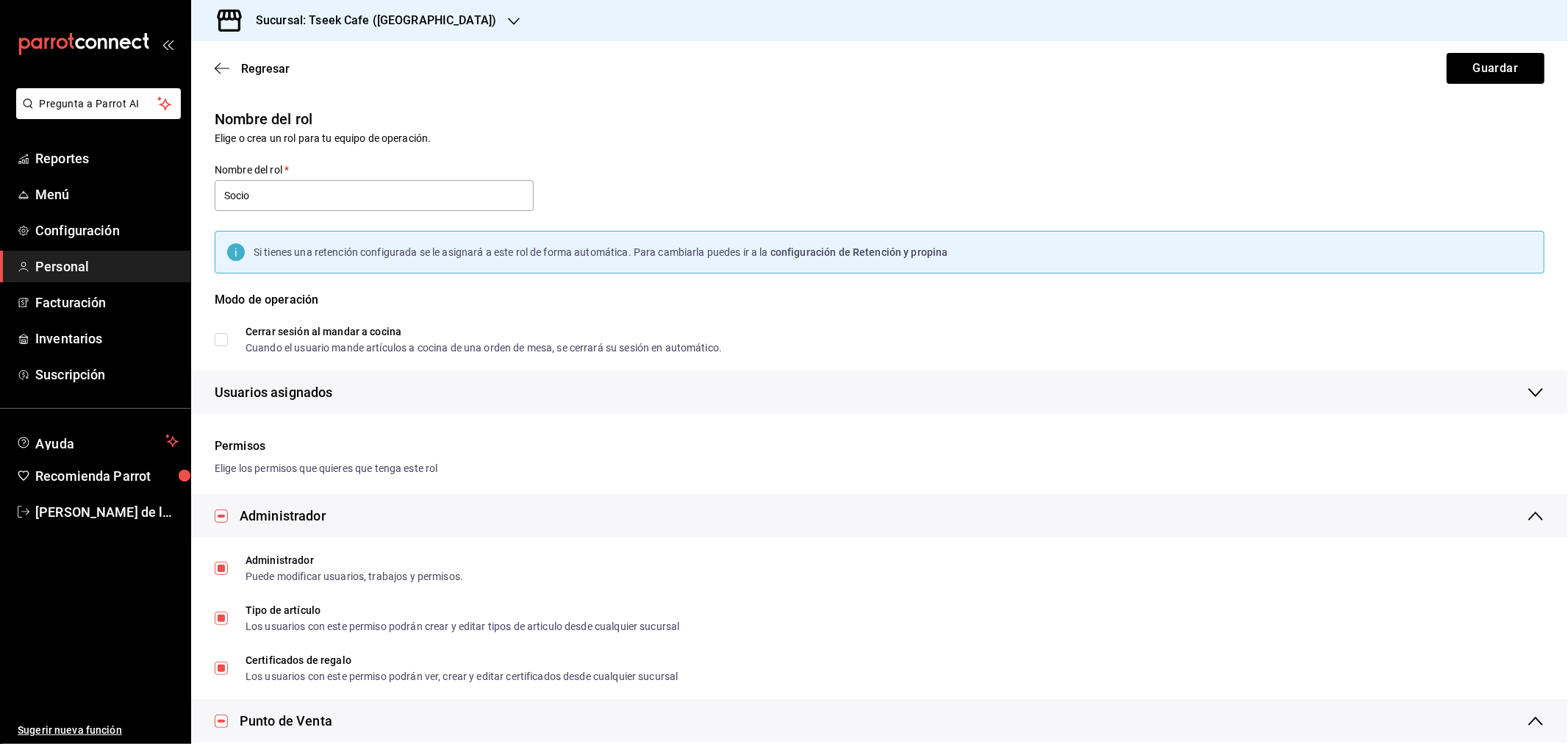
click at [370, 465] on div "Elige los permisos que quieres que tenga este rol" at bounding box center [879, 469] width 1330 height 15
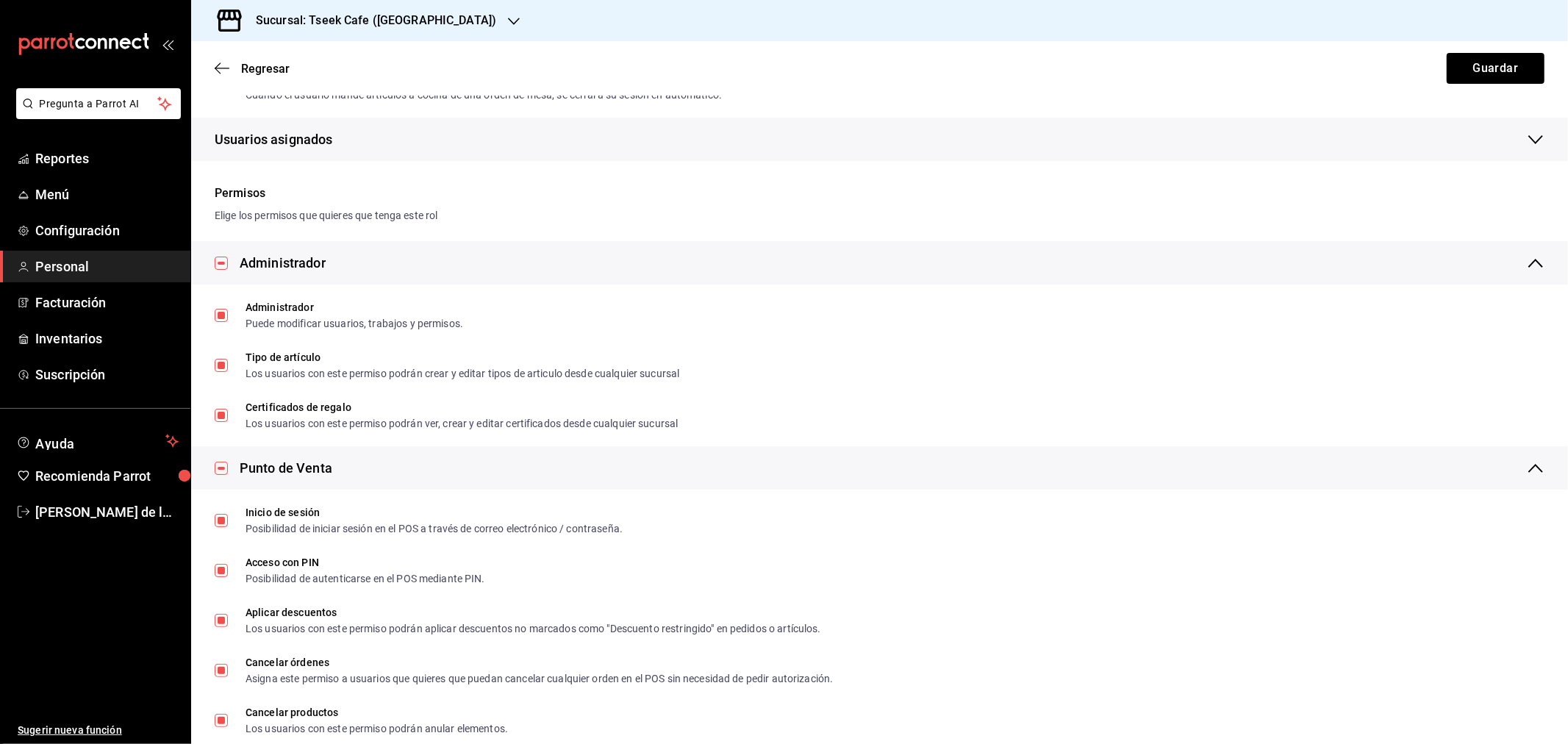
scroll to position [131, 0]
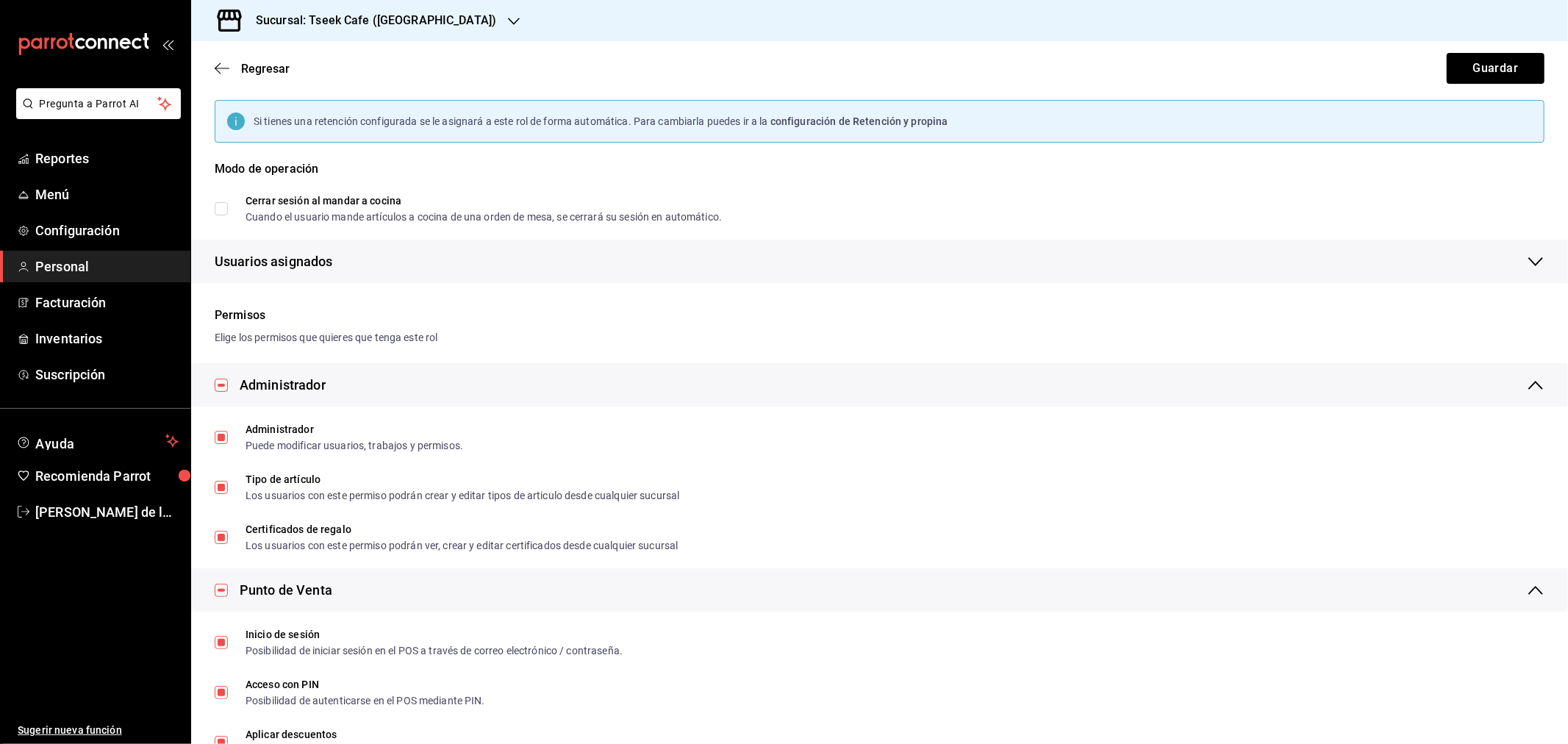
click at [50, 265] on span "Personal" at bounding box center [107, 266] width 143 height 20
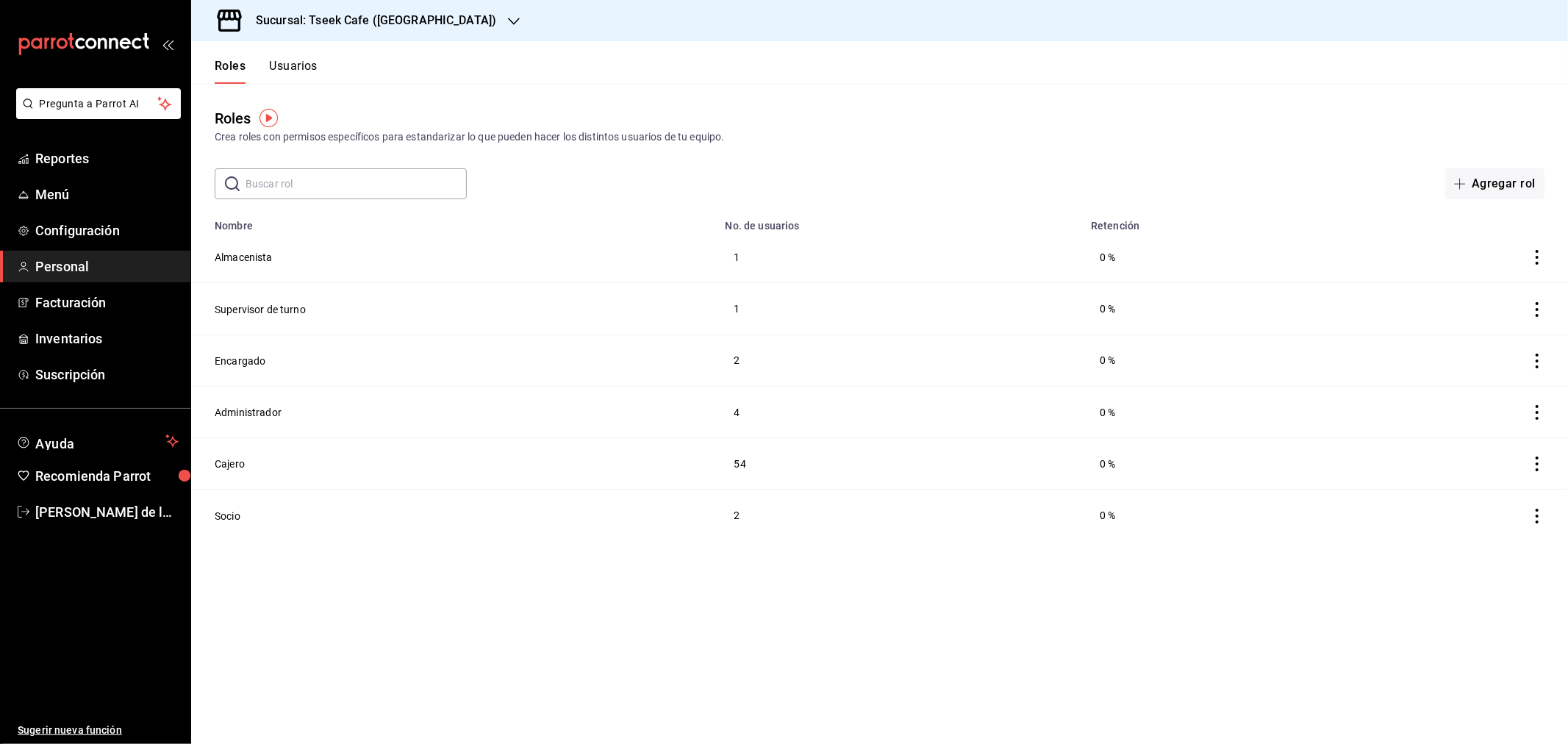
click at [281, 63] on button "Usuarios" at bounding box center [294, 71] width 48 height 25
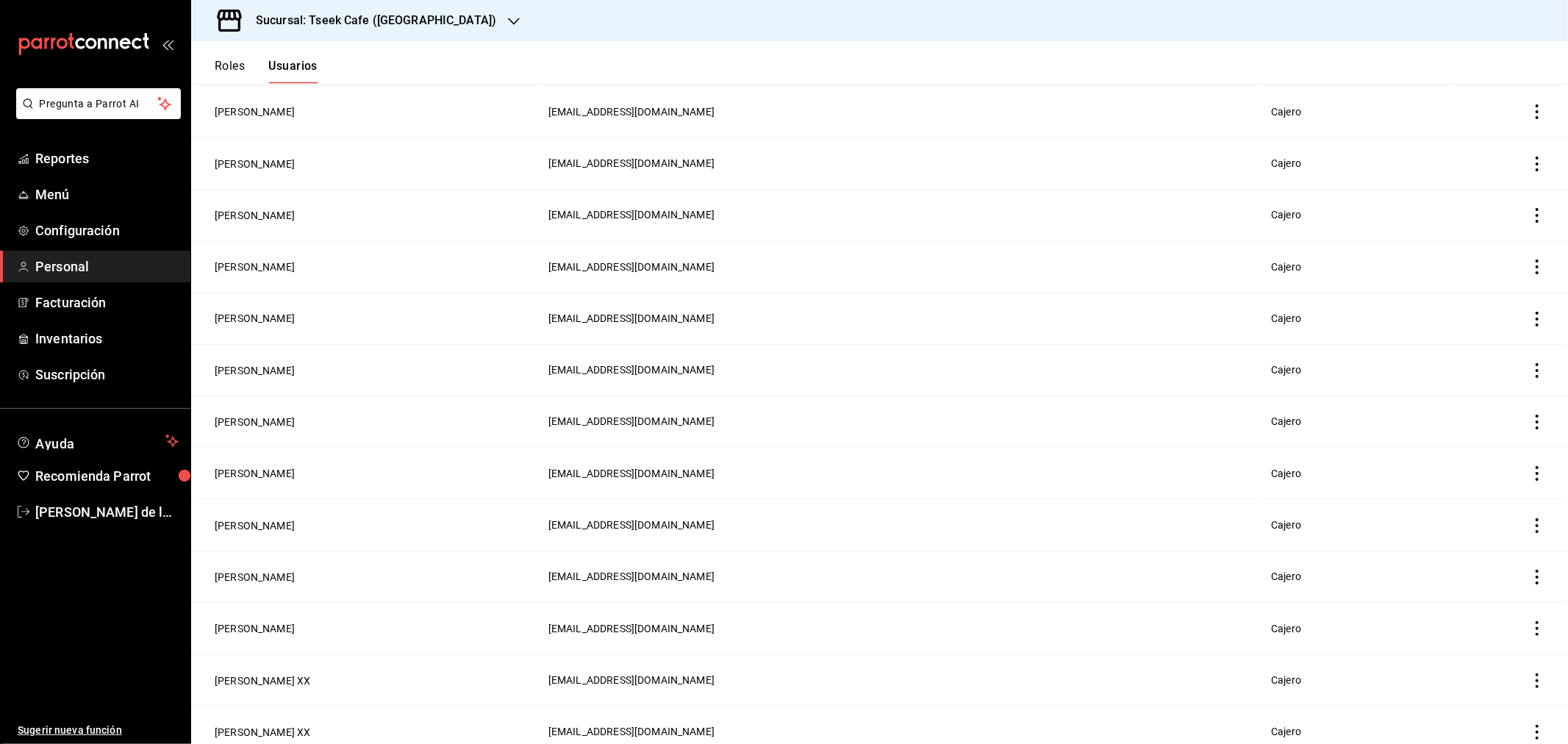
scroll to position [1715, 0]
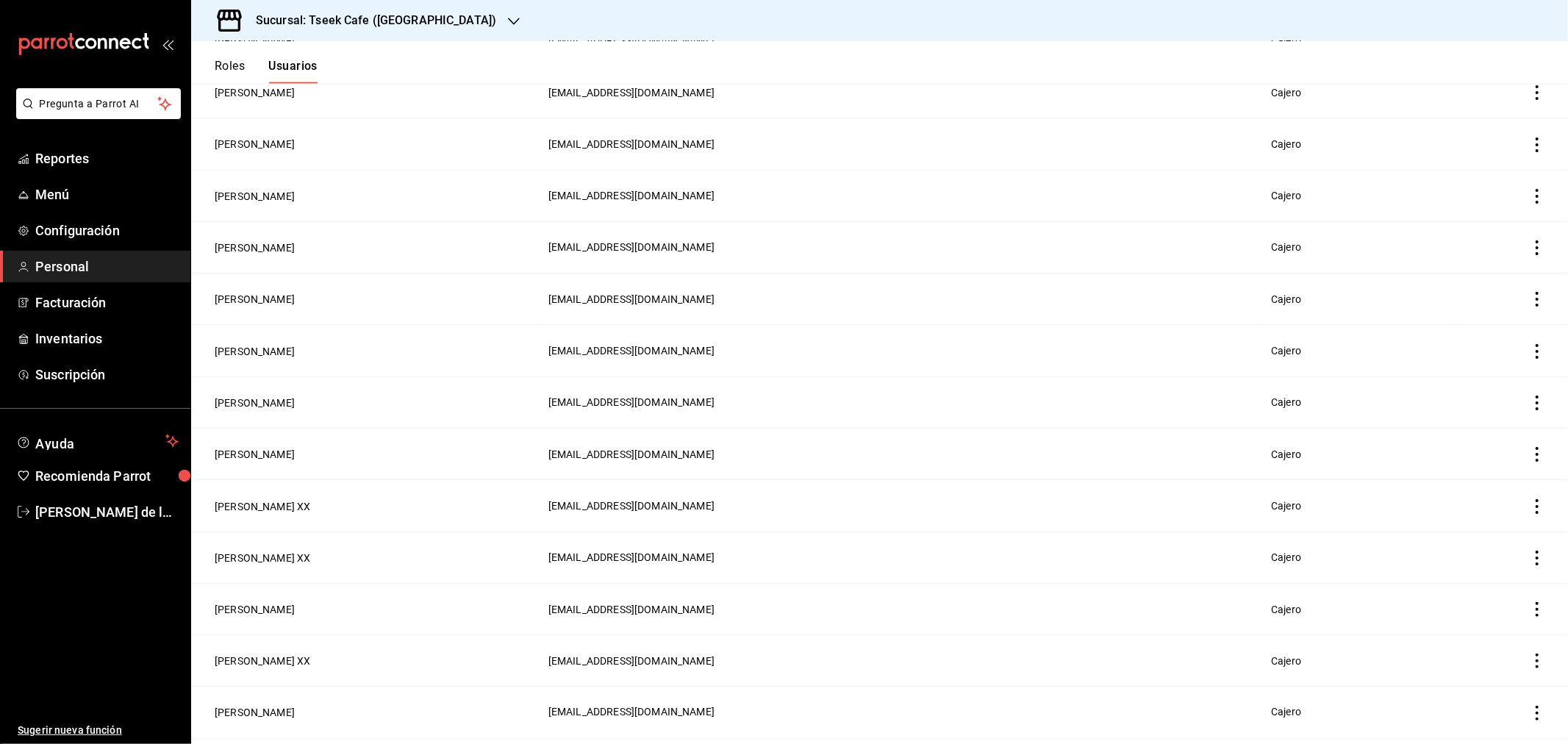
click at [369, 593] on td "Sebastian Uro" at bounding box center [366, 609] width 348 height 51
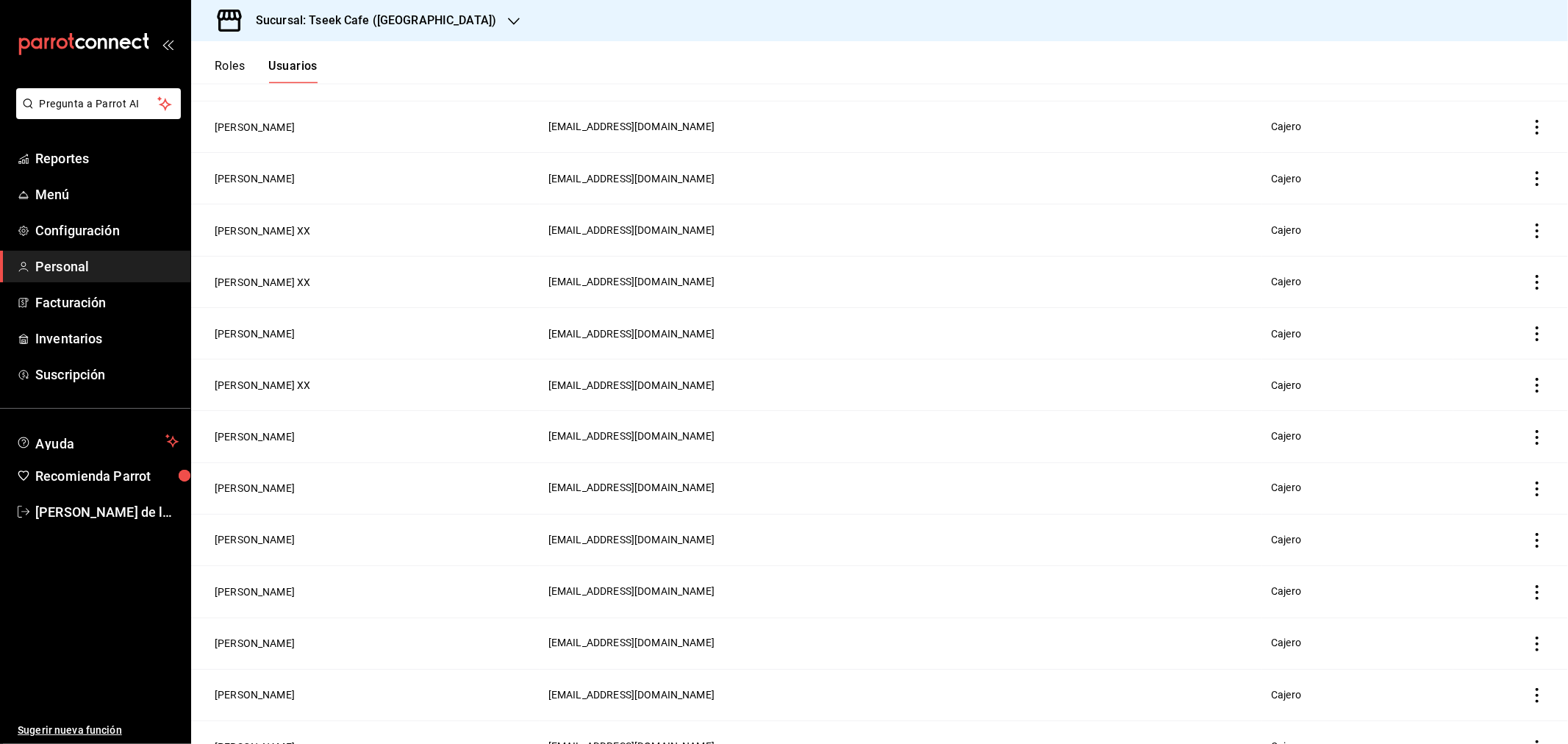
scroll to position [2054, 0]
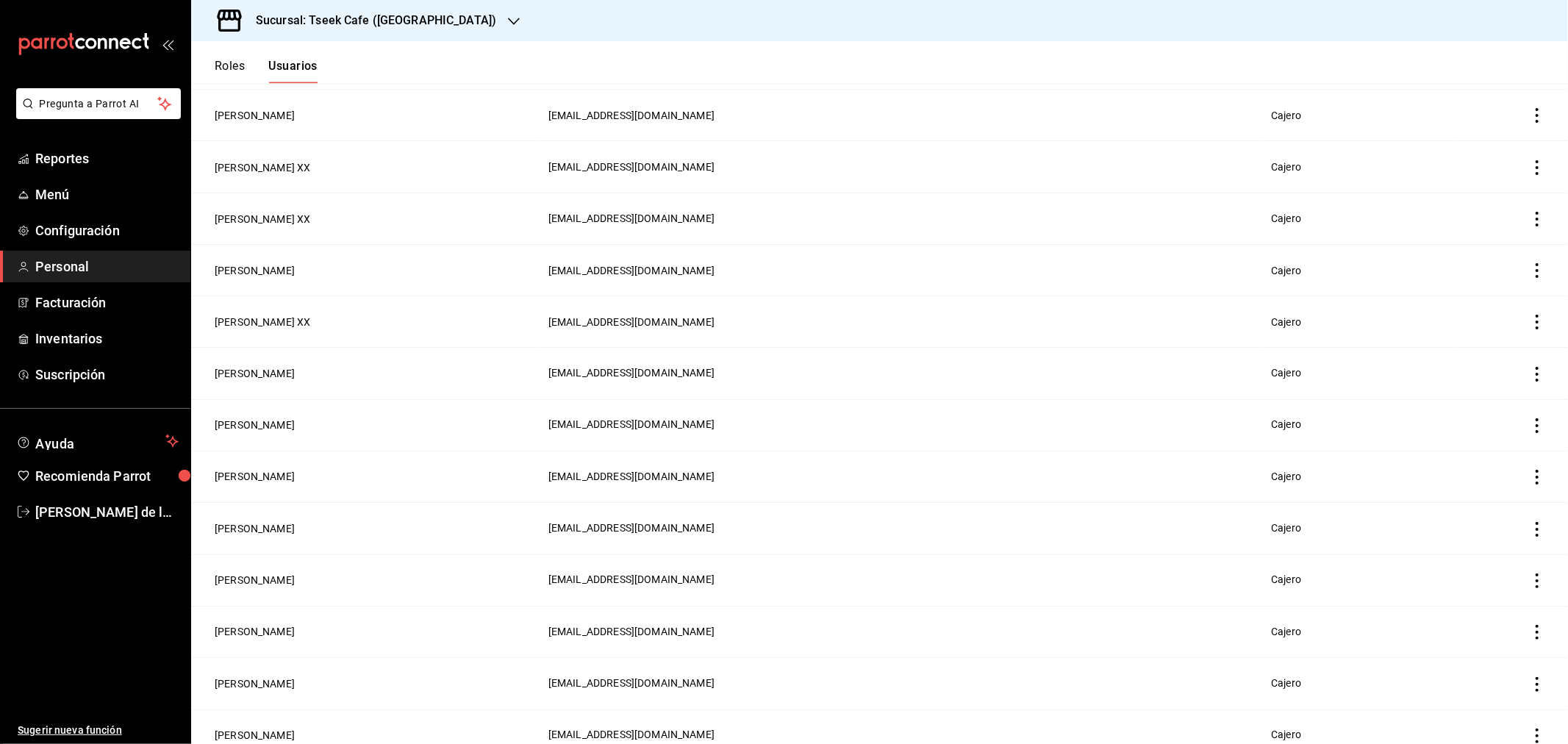
click at [418, 202] on td "Pedro XX" at bounding box center [366, 219] width 348 height 51
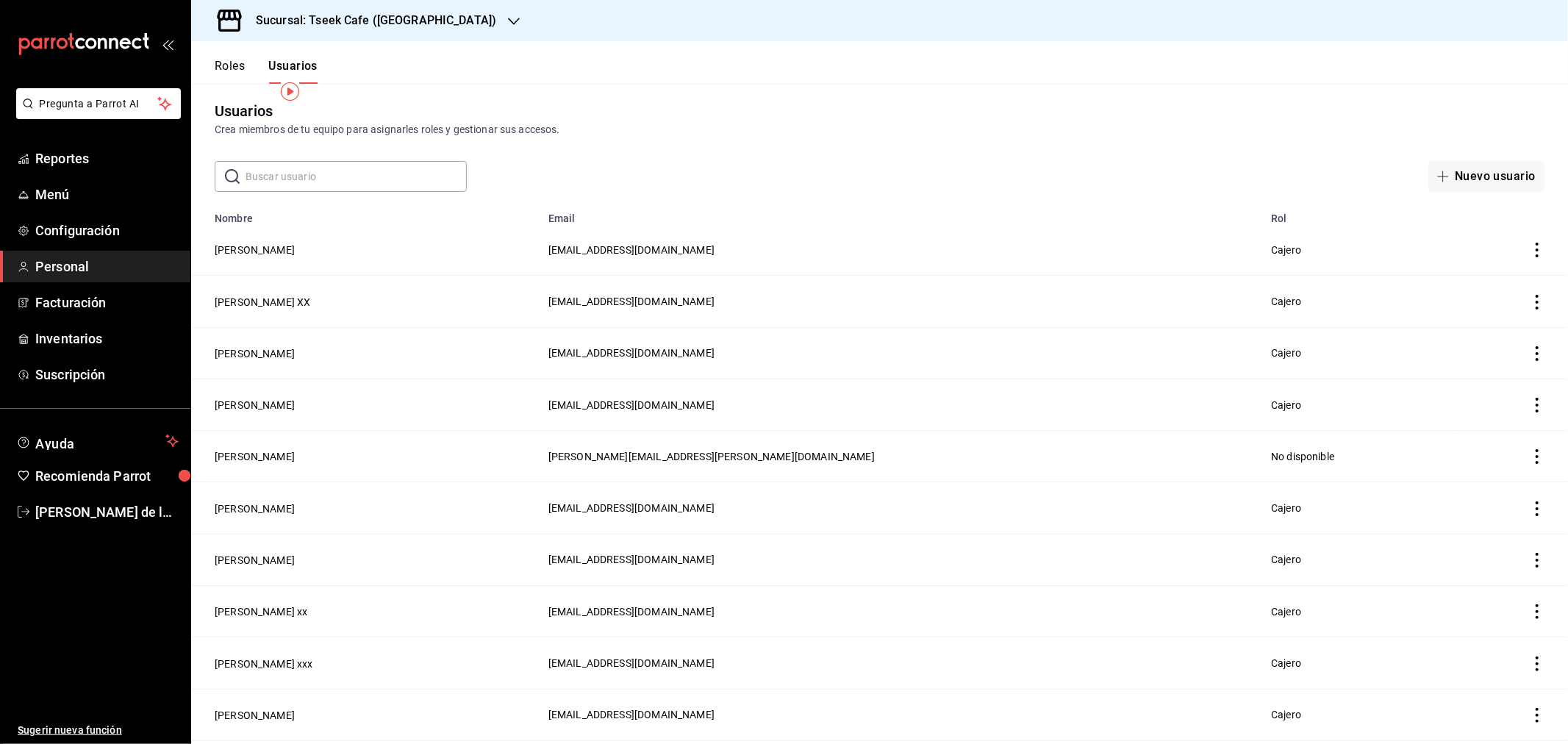
scroll to position [0, 0]
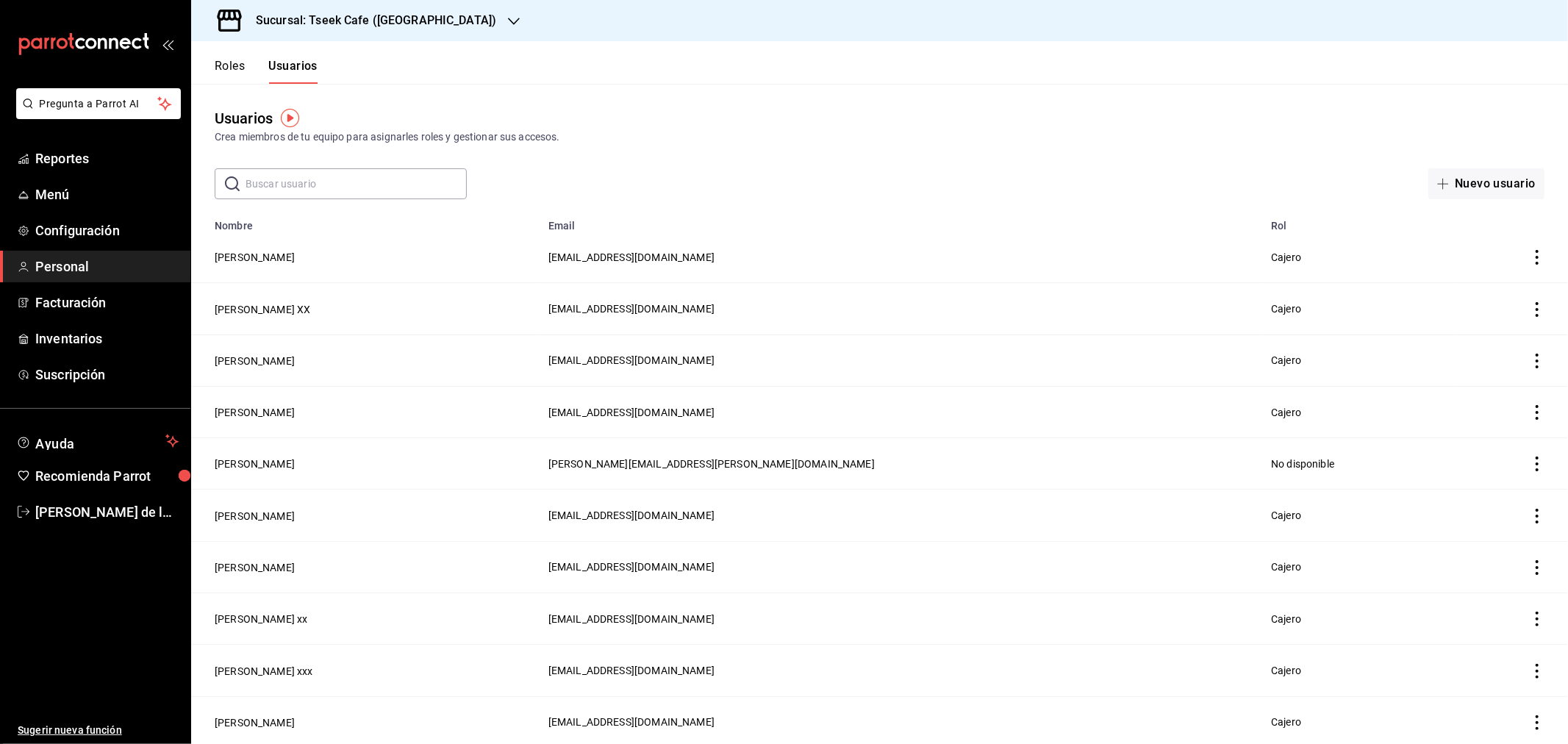
click at [218, 66] on button "Roles" at bounding box center [230, 71] width 30 height 25
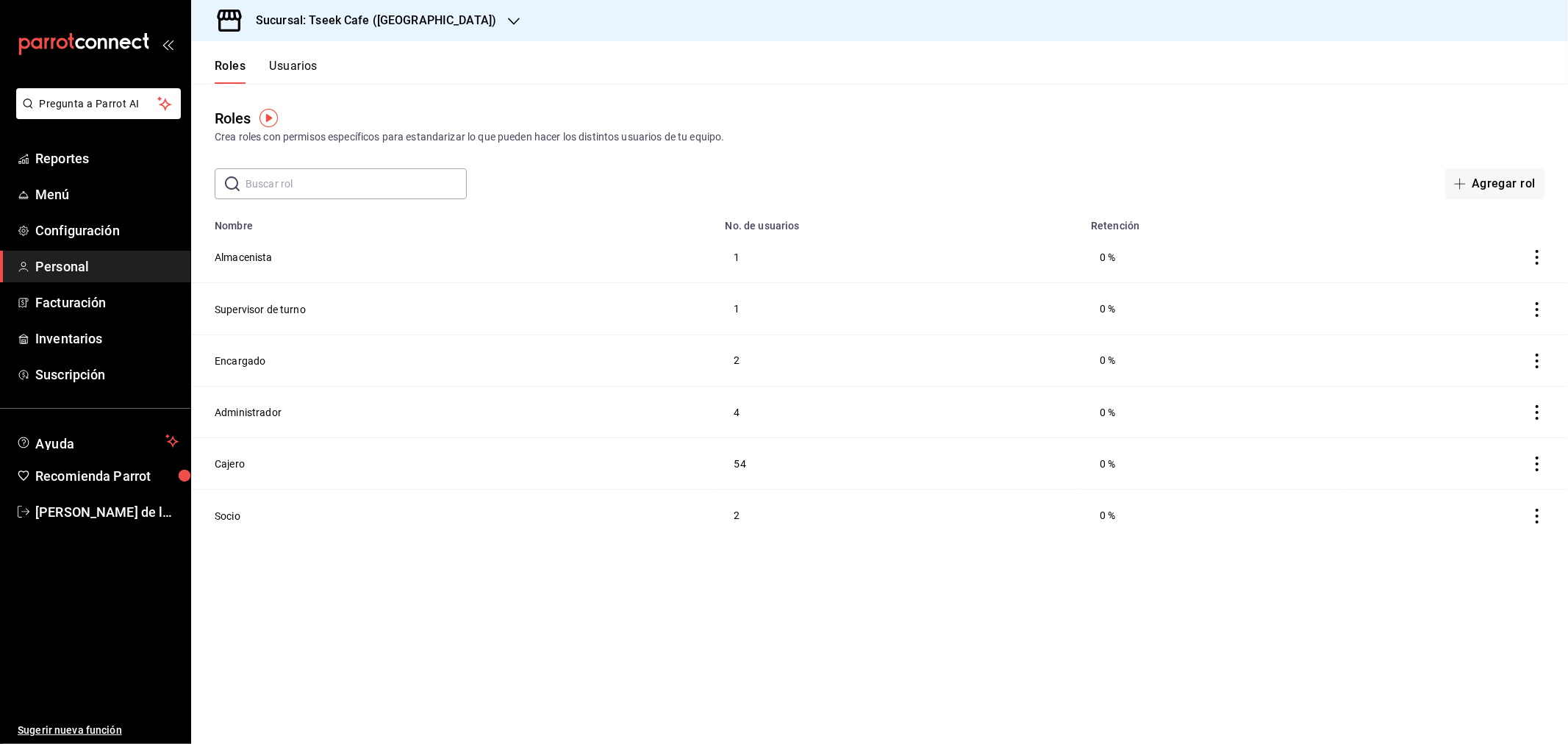
click at [387, 26] on h3 "Sucursal: Tseek Cafe (Zaragoza)" at bounding box center [370, 20] width 252 height 17
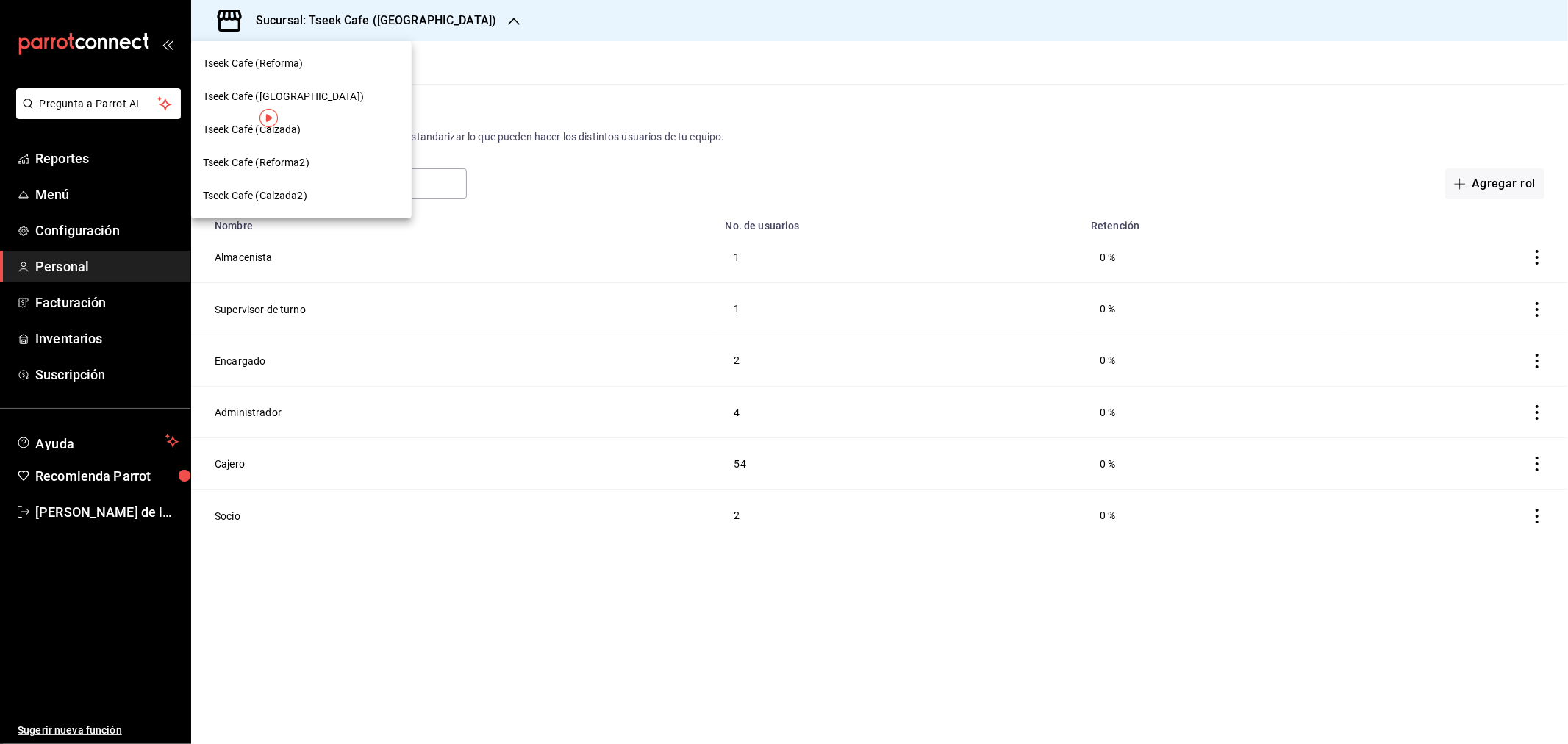
click at [302, 138] on div "Tseek Café (Calzada)" at bounding box center [301, 130] width 220 height 33
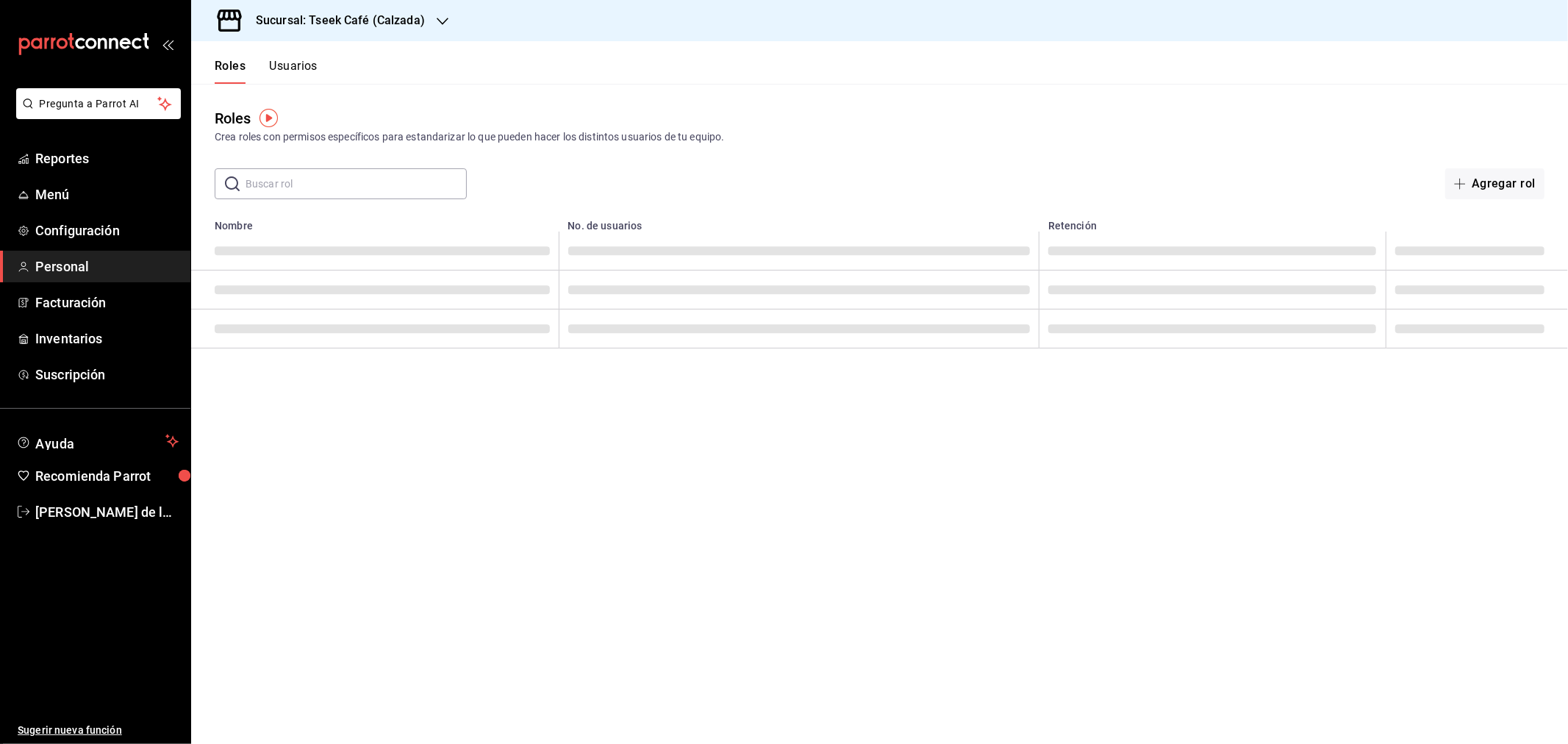
click at [304, 66] on button "Usuarios" at bounding box center [294, 71] width 48 height 25
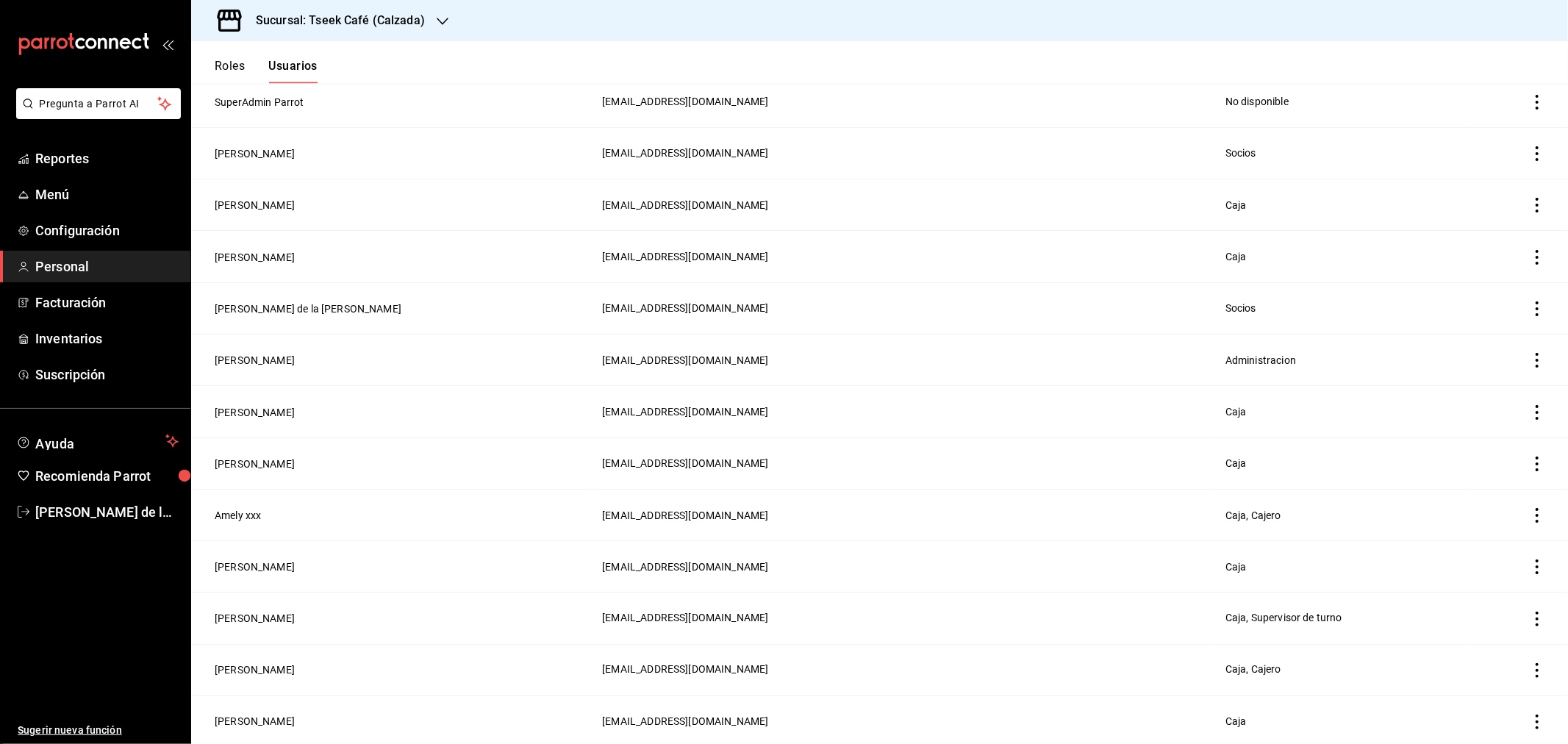
scroll to position [1728, 0]
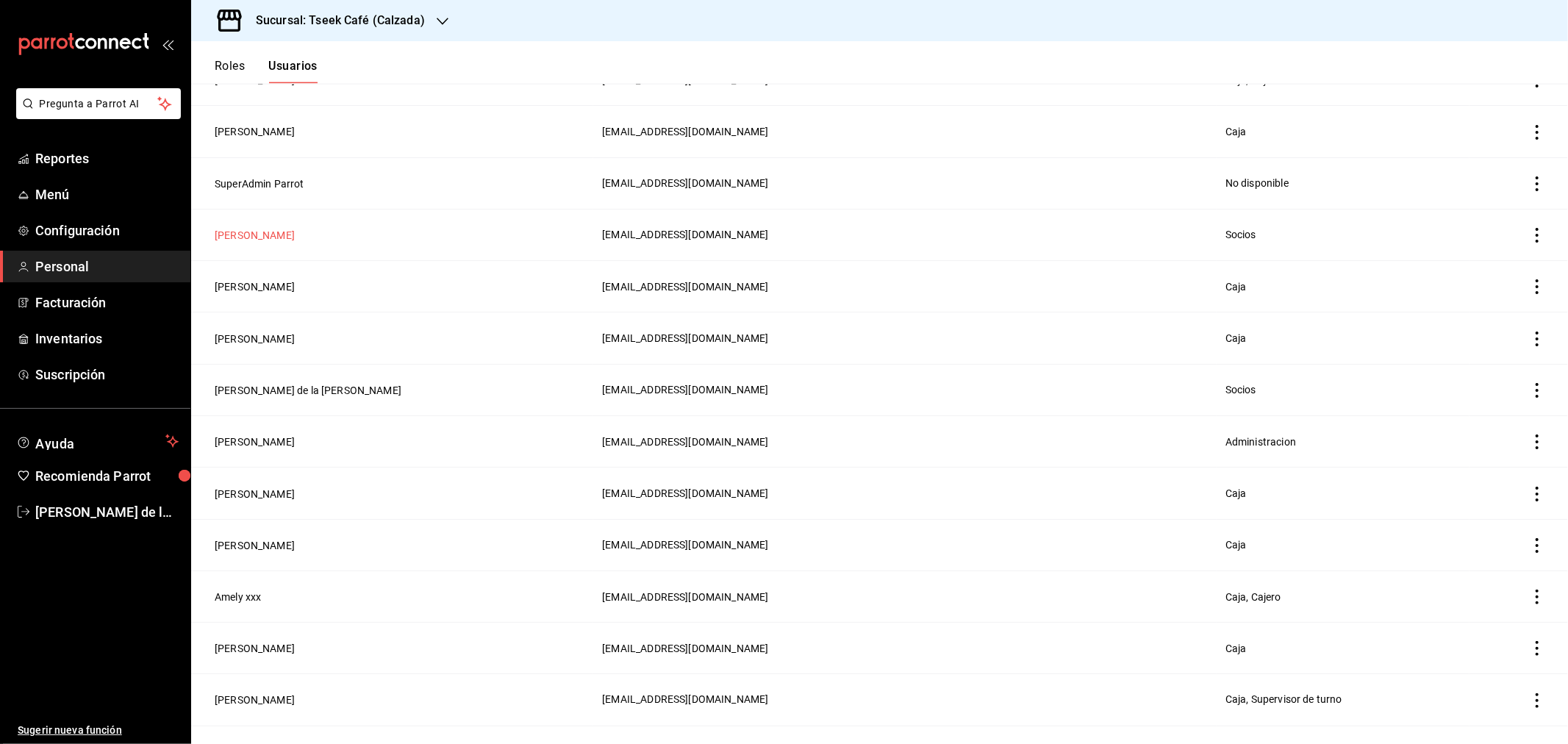
click at [254, 228] on button "Angel Dominguez" at bounding box center [255, 235] width 80 height 14
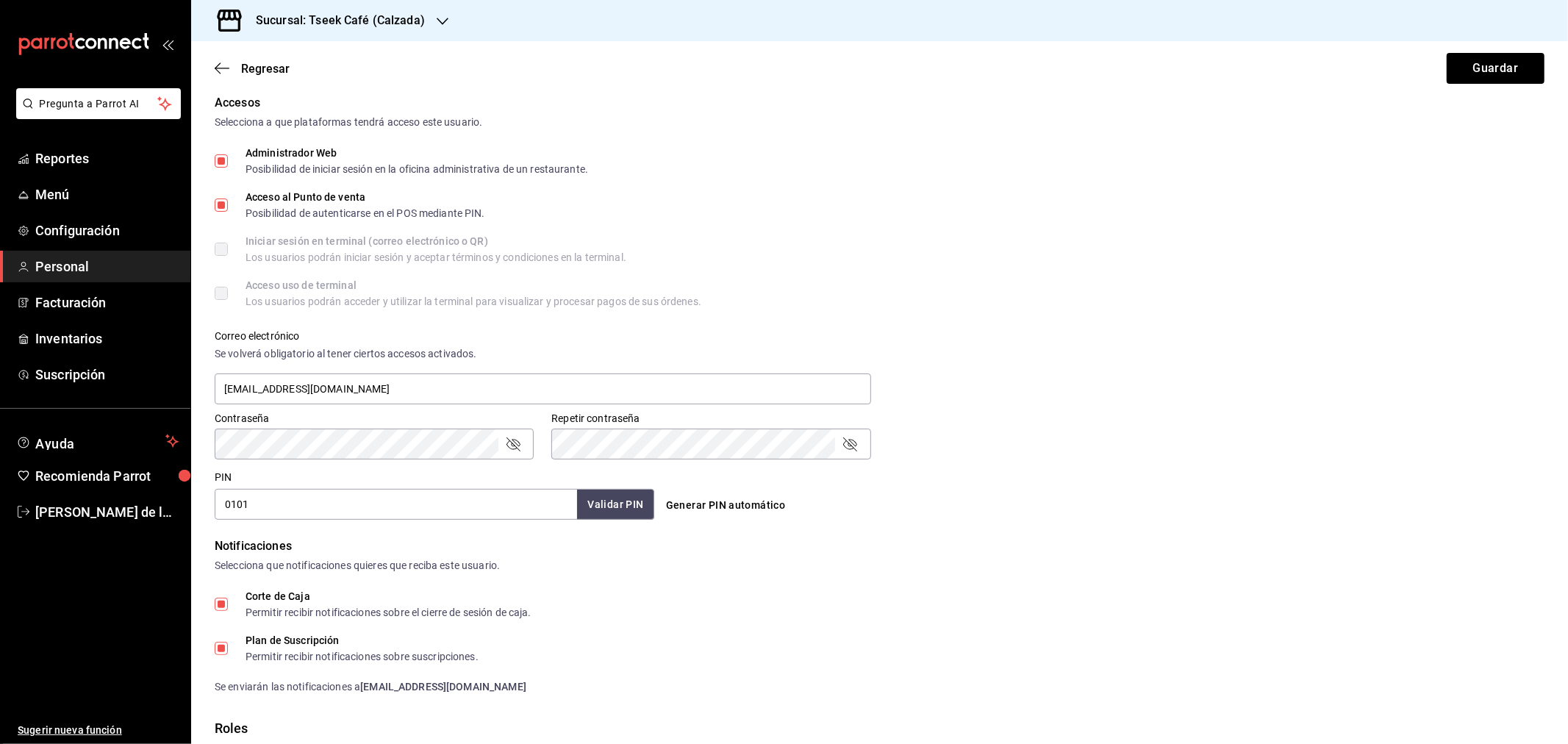
scroll to position [326, 0]
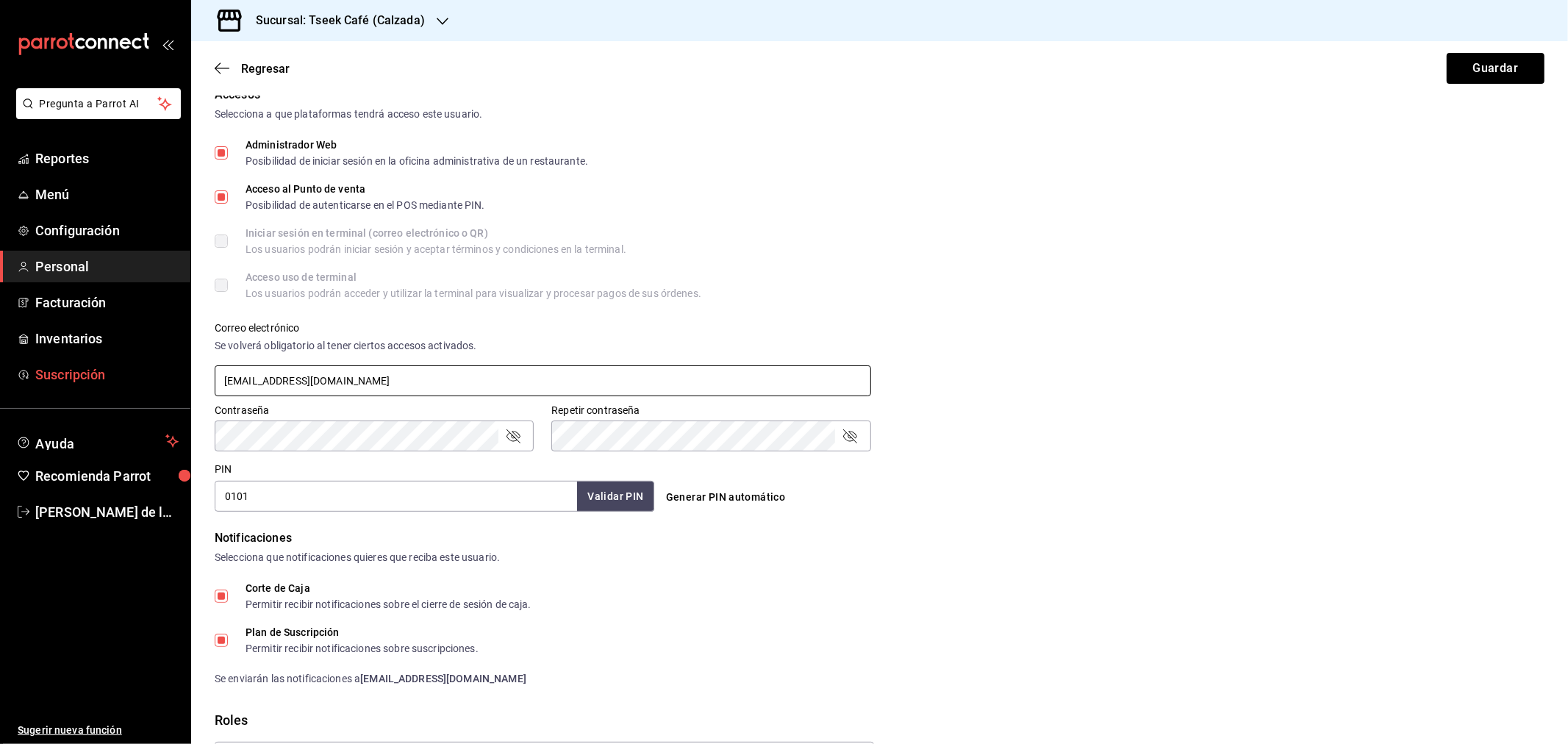
drag, startPoint x: 404, startPoint y: 378, endPoint x: 98, endPoint y: 385, distance: 306.1
click at [98, 385] on div "Pregunta a Parrot AI Reportes Menú Configuración Personal Facturación Inventari…" at bounding box center [784, 372] width 1568 height 744
paste input ".dominguez@cafetseek.onmicrosoft"
type input "angel.dominguez@cafetseek.onmicrosoft.com"
click at [1458, 67] on button "Guardar" at bounding box center [1495, 68] width 98 height 31
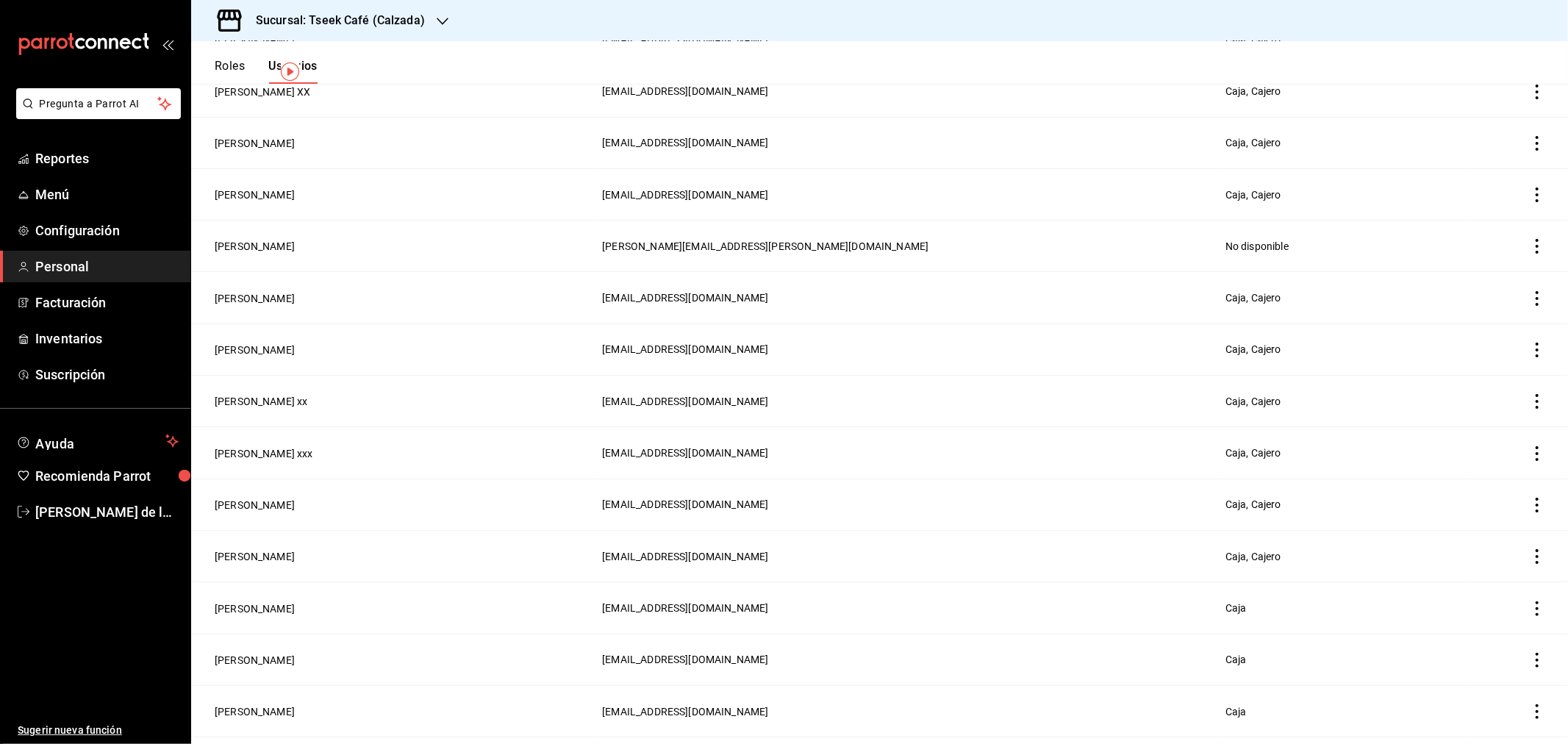
scroll to position [12, 0]
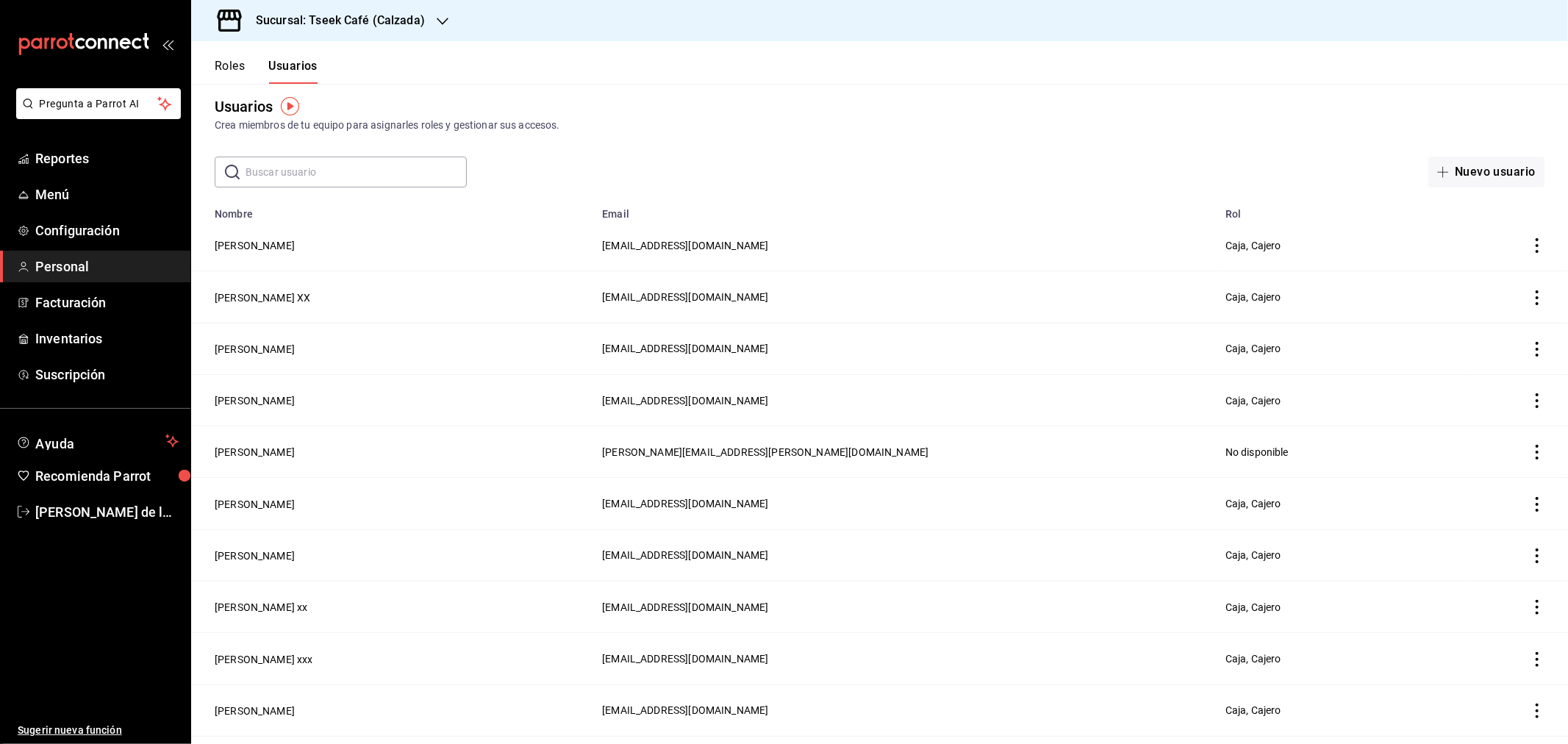
click at [347, 16] on h3 "Sucursal: Tseek Café (Calzada)" at bounding box center [334, 20] width 181 height 17
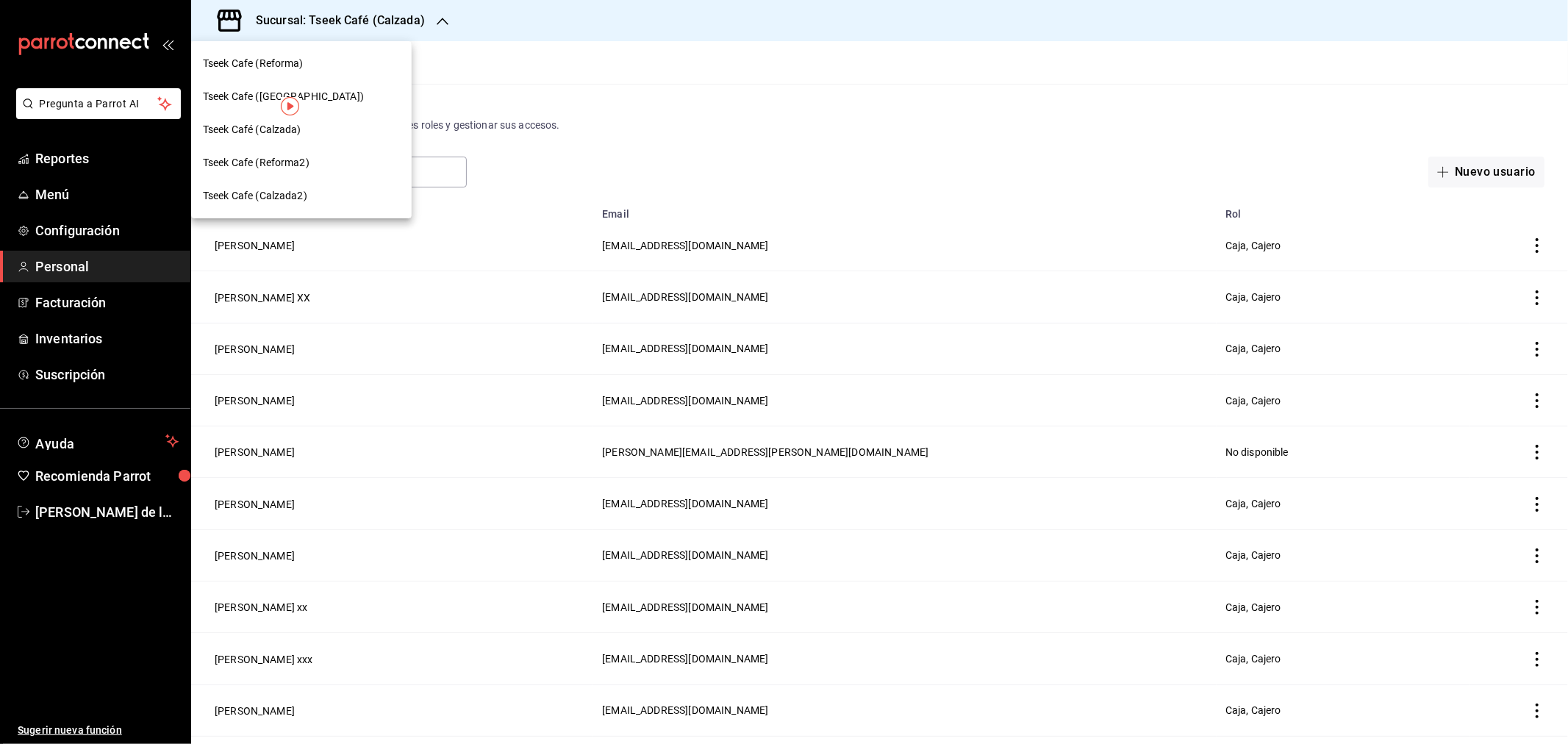
click at [342, 60] on div "Tseek Cafe (Reforma)" at bounding box center [301, 64] width 197 height 15
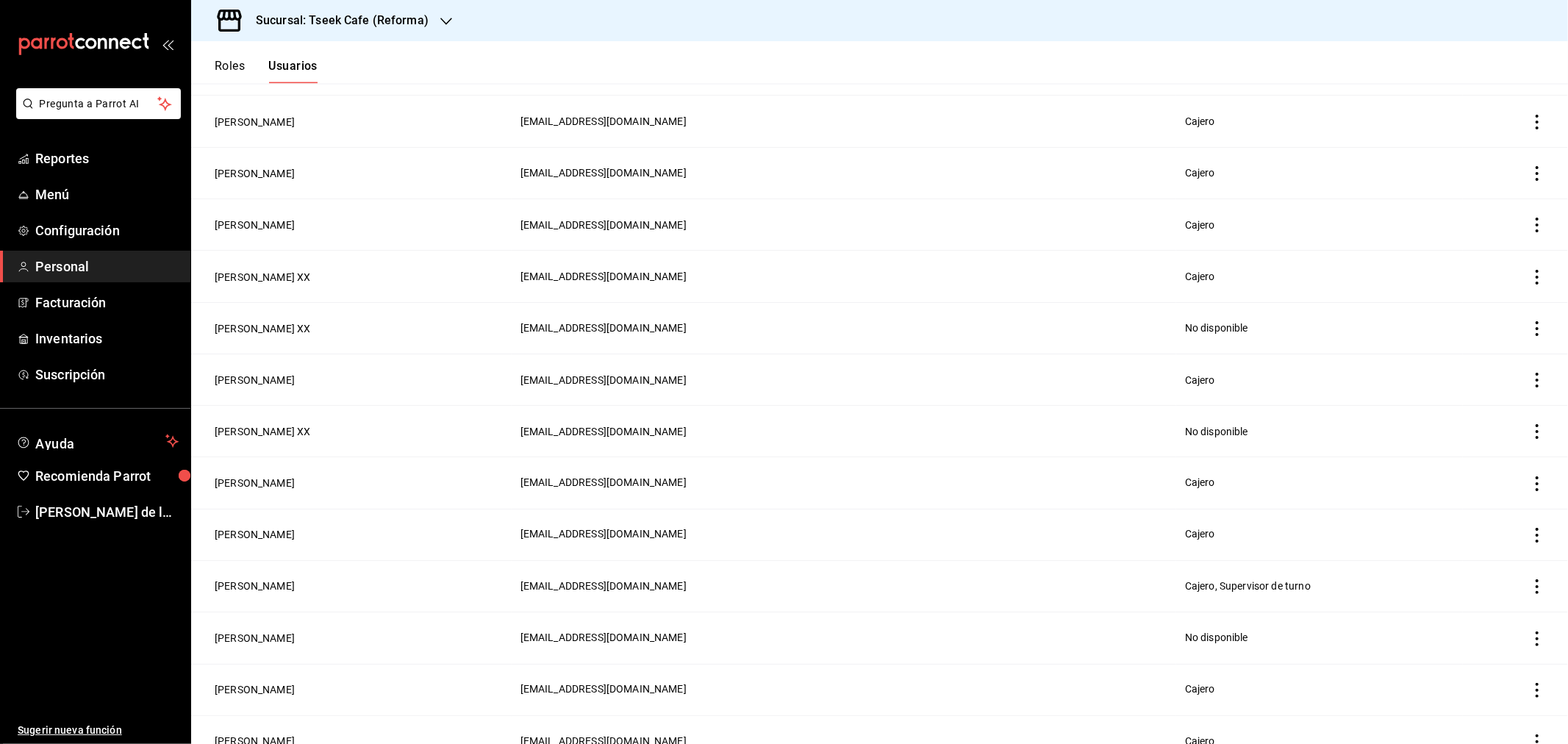
scroll to position [2054, 0]
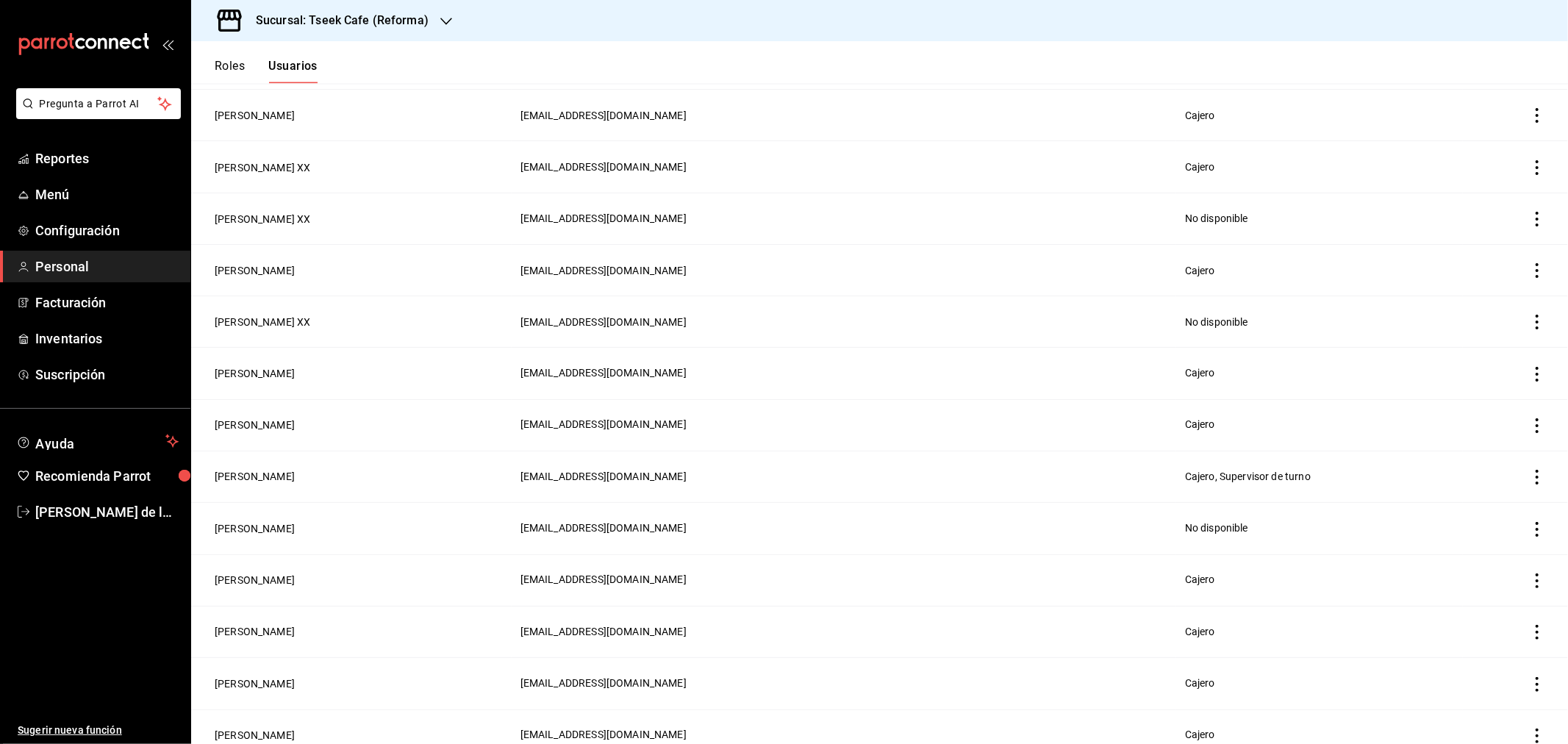
click at [974, 658] on td "dca578fa-a158-42db-abbc-6db4f01e726a@fake.email" at bounding box center [844, 683] width 664 height 51
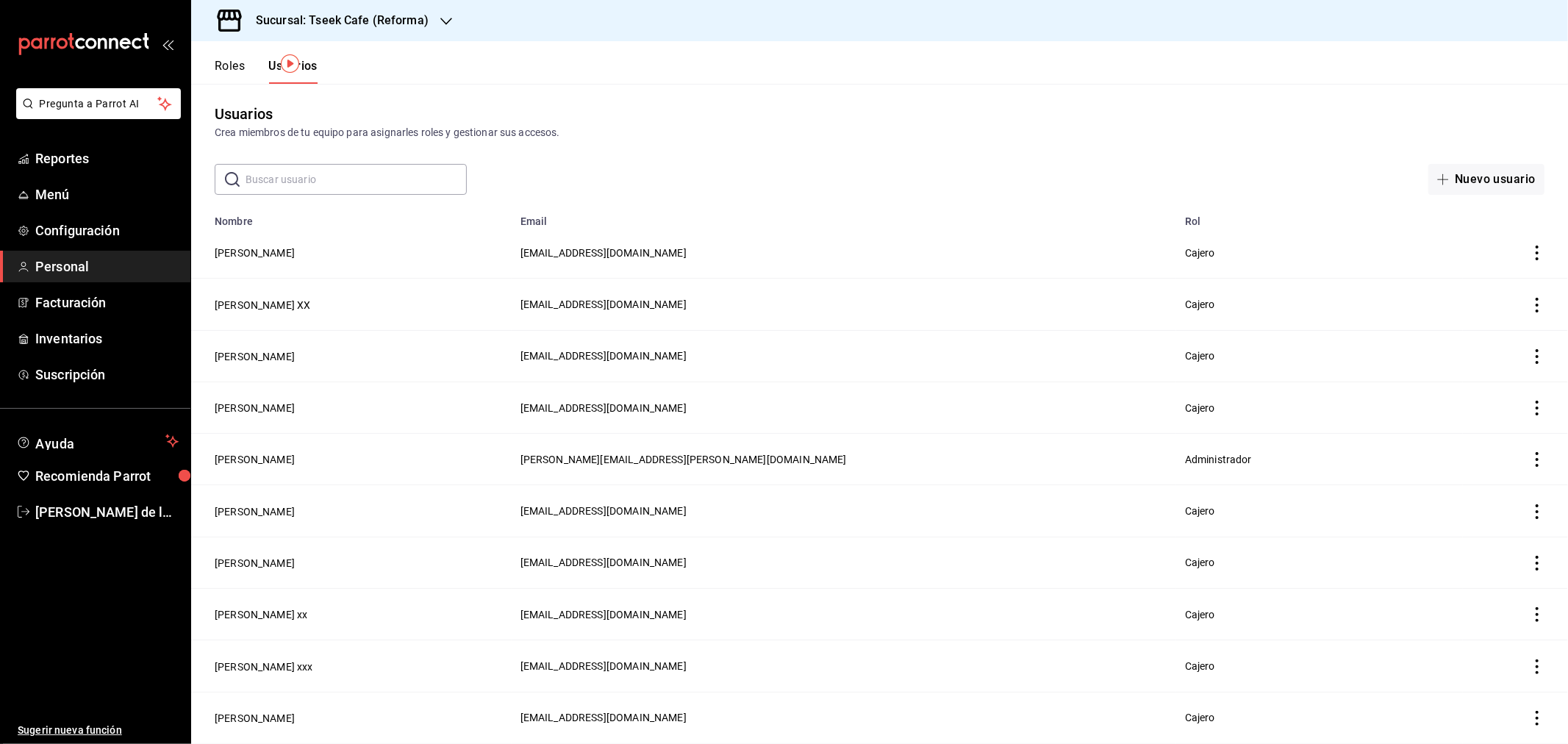
scroll to position [0, 0]
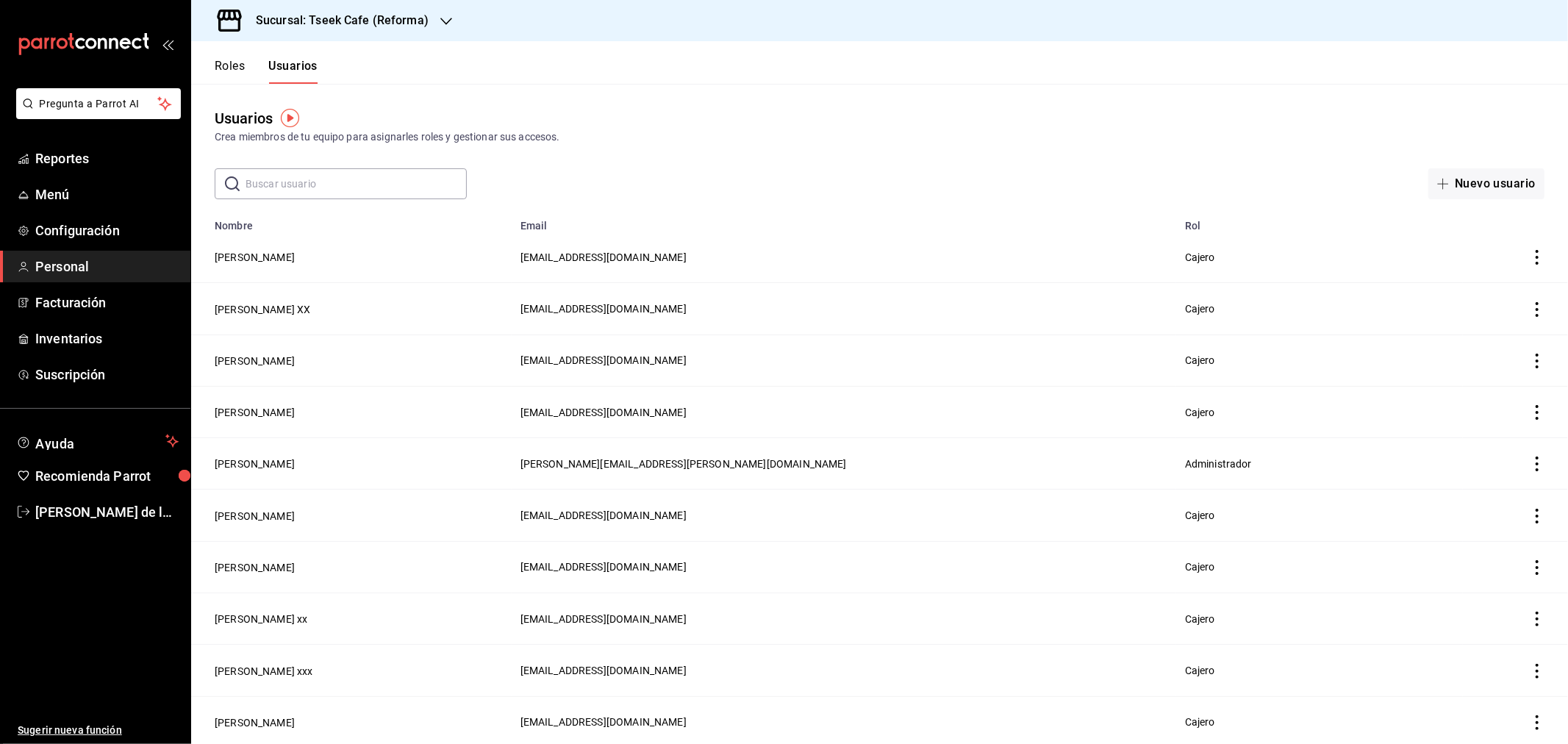
click at [306, 70] on button "Usuarios" at bounding box center [293, 71] width 49 height 25
click at [306, 69] on button "Usuarios" at bounding box center [293, 71] width 49 height 25
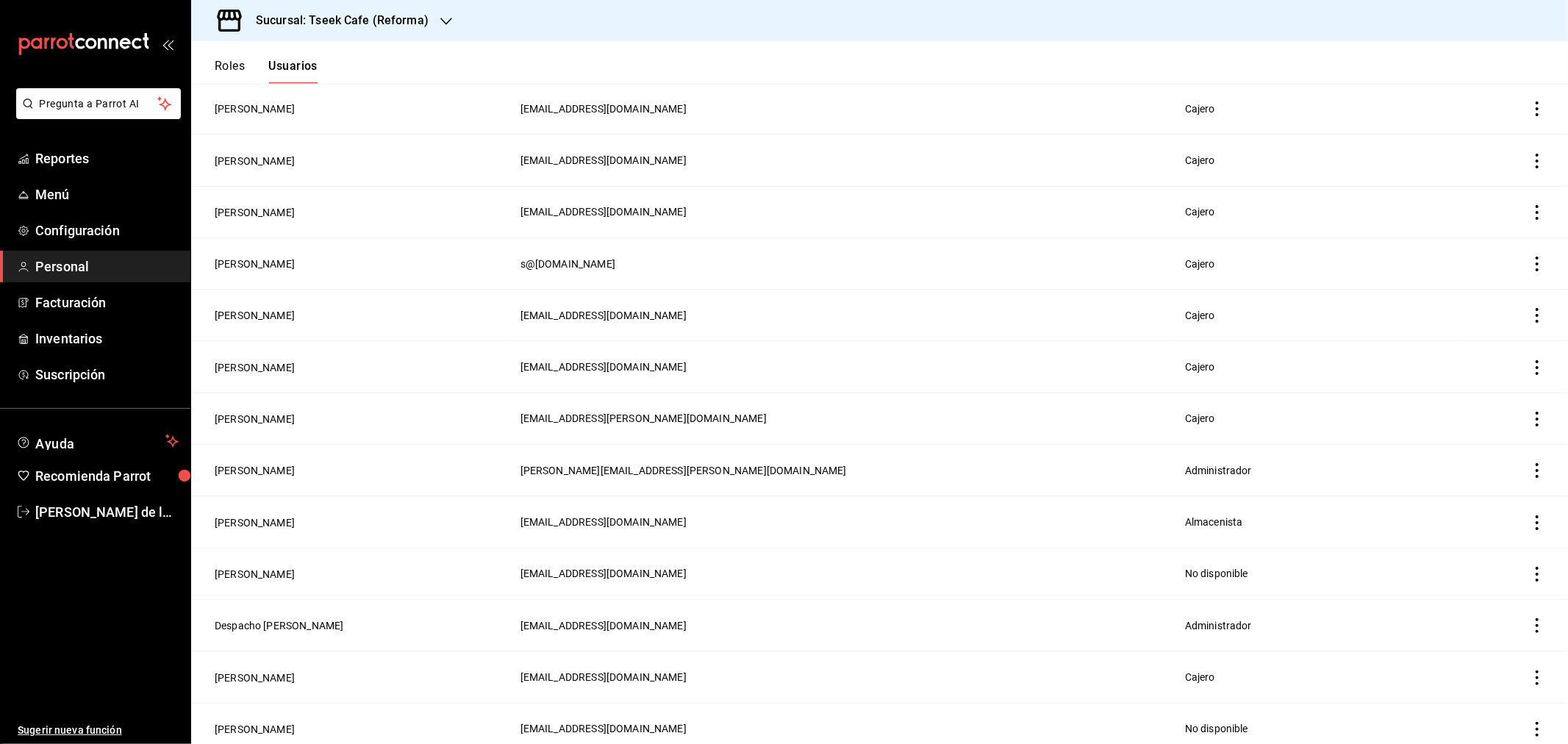
scroll to position [584, 0]
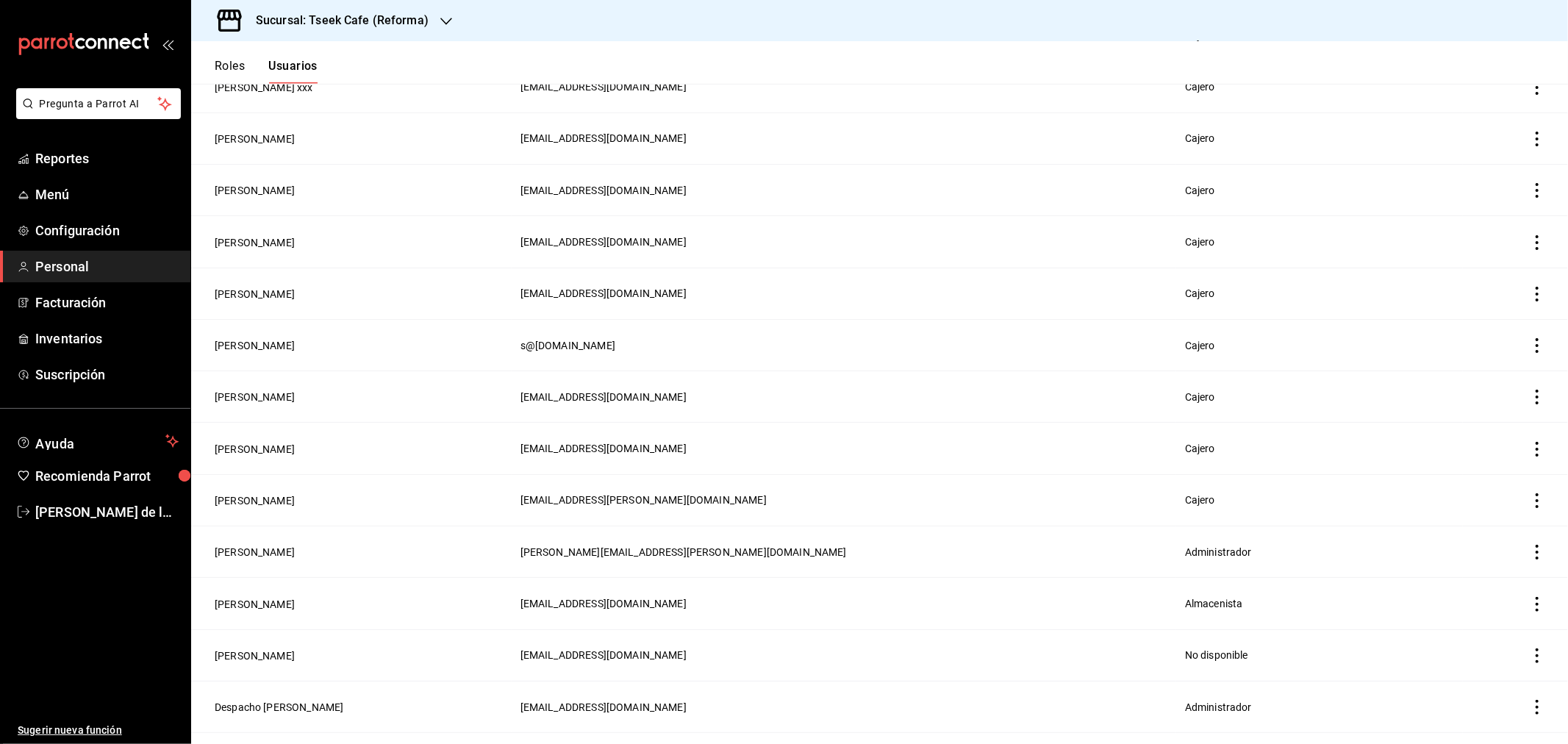
click at [1529, 498] on icon "actions" at bounding box center [1536, 500] width 14 height 14
click at [1430, 512] on icon "button" at bounding box center [1433, 515] width 9 height 13
click at [1435, 542] on button "Eliminar" at bounding box center [1460, 542] width 98 height 31
click at [1529, 291] on icon "actions" at bounding box center [1536, 294] width 14 height 14
click at [1498, 313] on li "Eliminar" at bounding box center [1470, 310] width 123 height 41
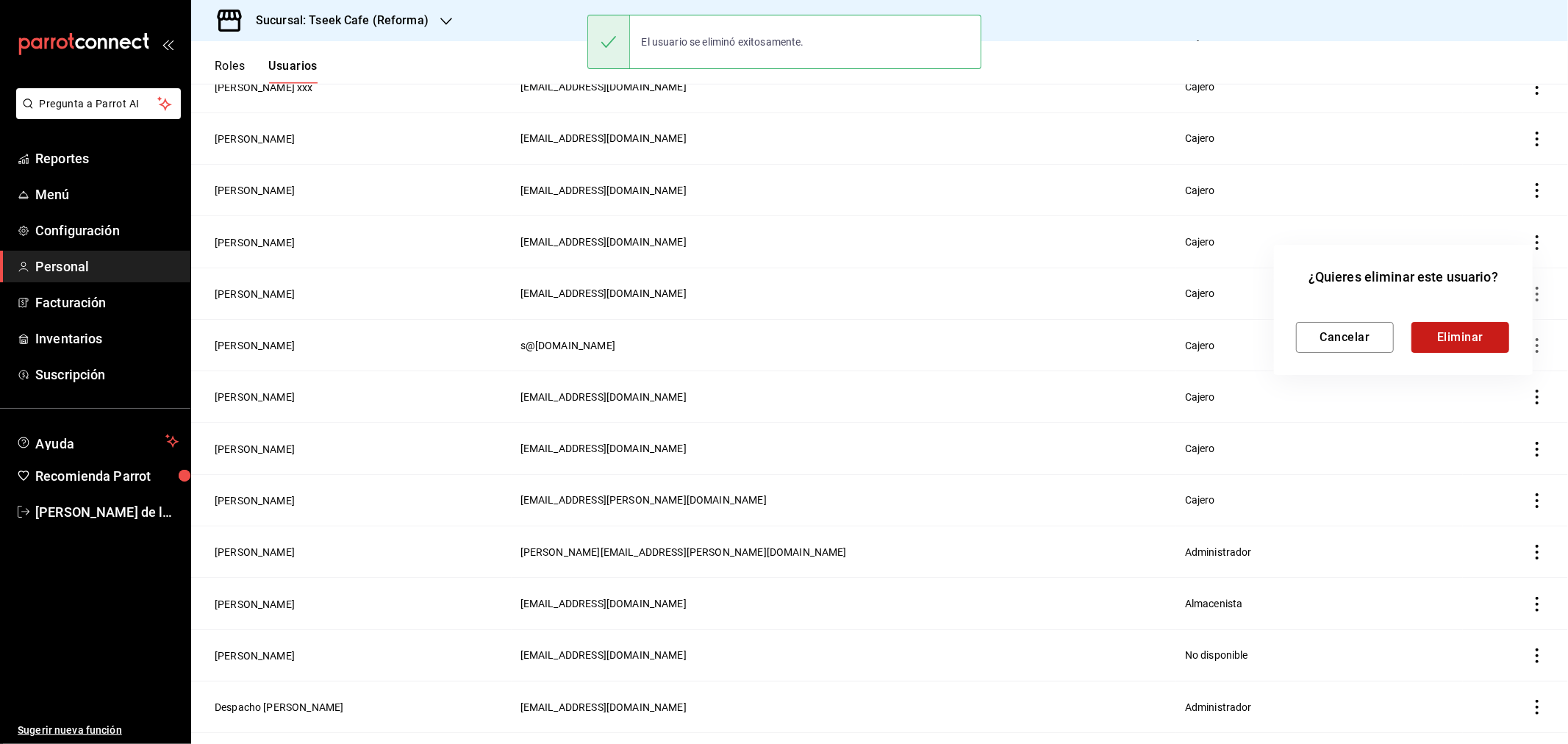
click at [1451, 334] on button "Eliminar" at bounding box center [1460, 337] width 98 height 31
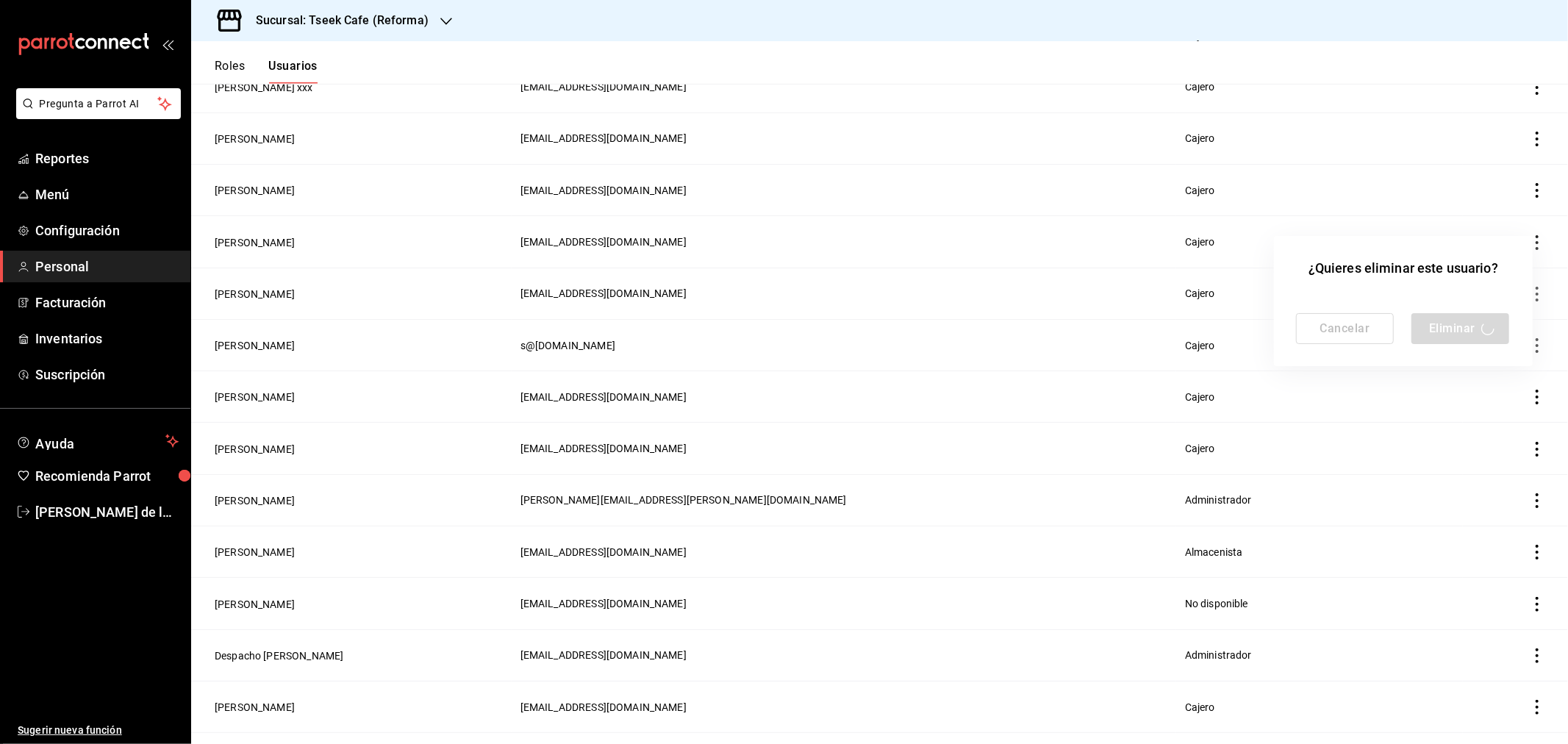
click at [428, 163] on div at bounding box center [784, 372] width 1568 height 744
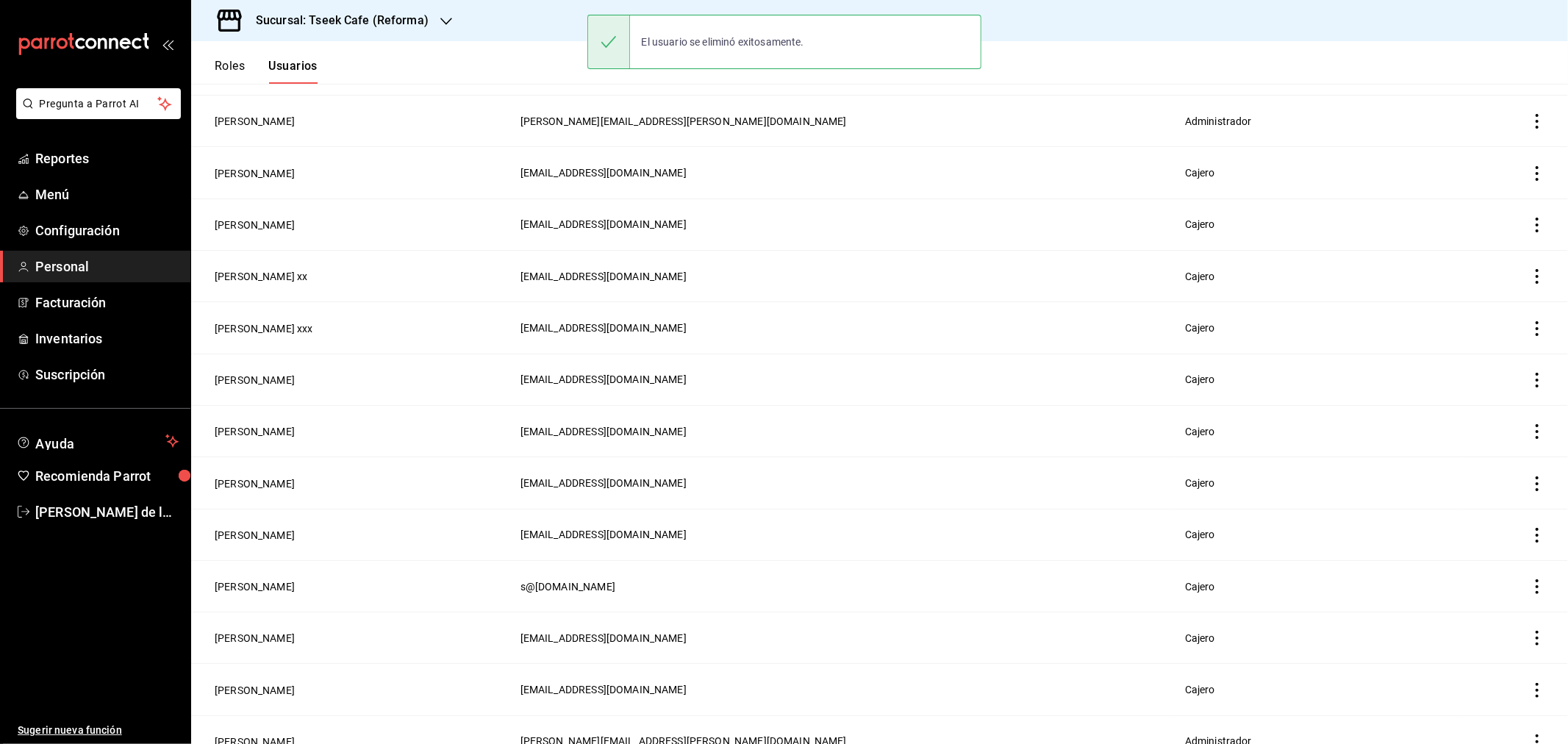
scroll to position [339, 0]
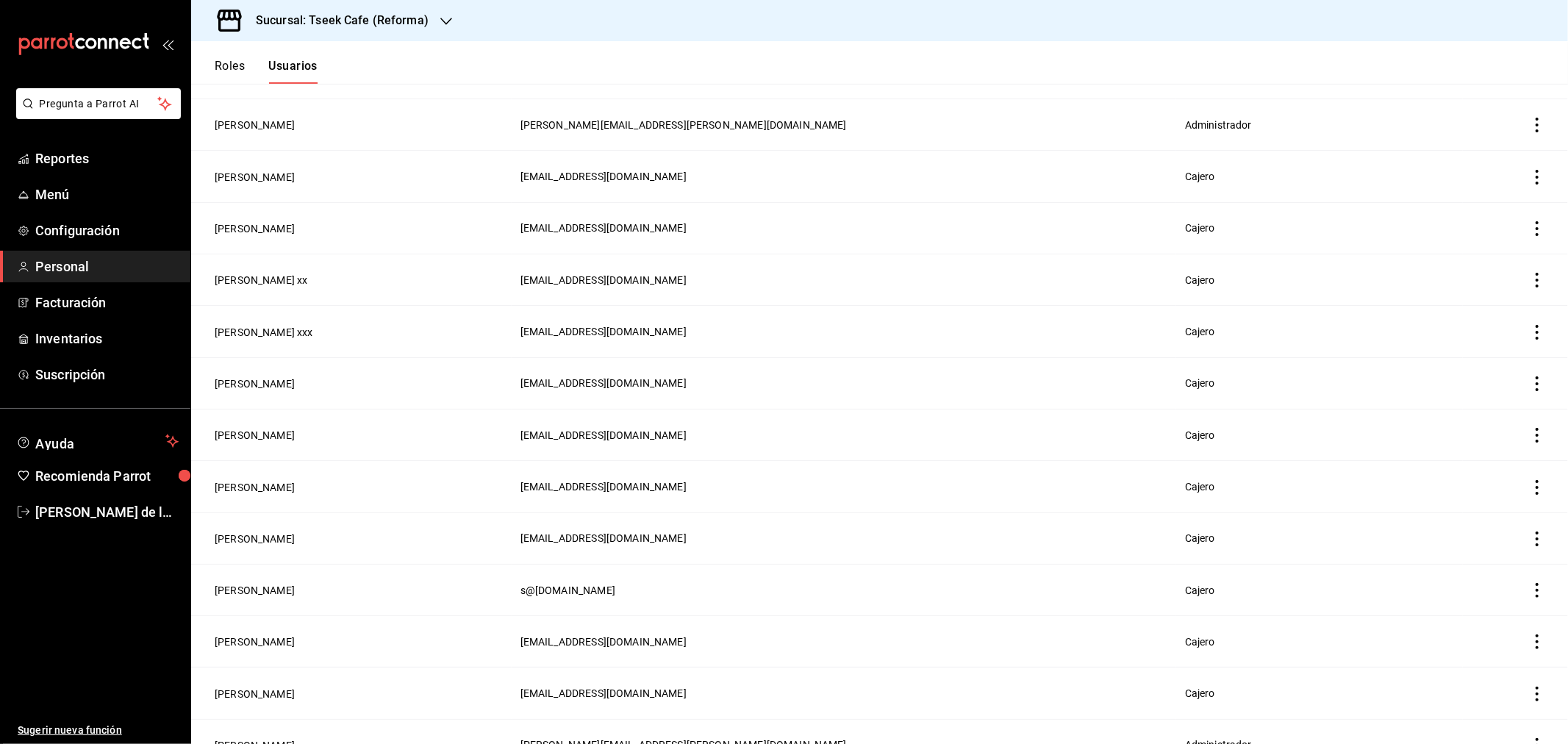
click at [1529, 276] on icon "actions" at bounding box center [1536, 279] width 14 height 14
click at [1453, 294] on span "Eliminar" at bounding box center [1472, 299] width 38 height 12
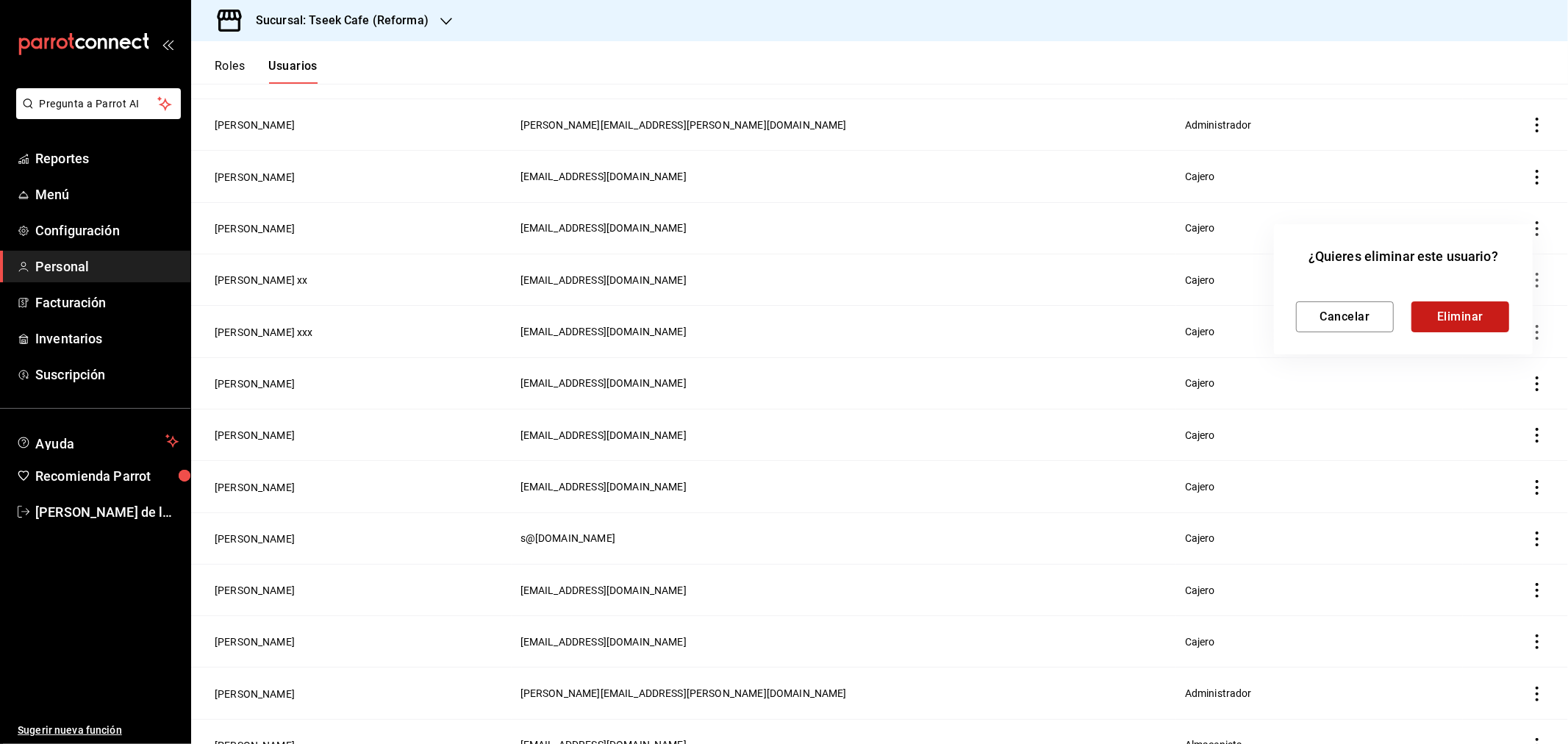
click at [1468, 319] on button "Eliminar" at bounding box center [1460, 316] width 98 height 31
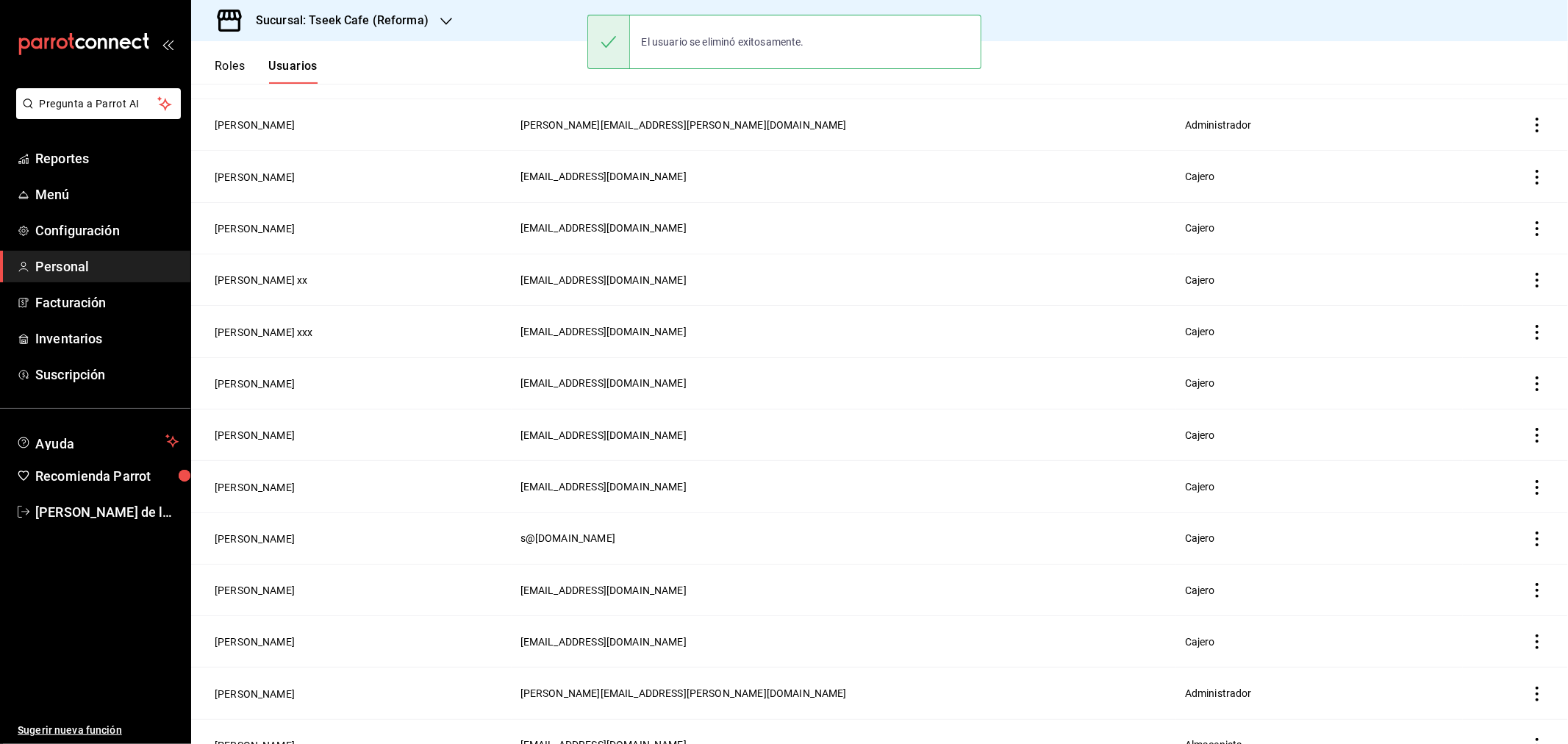
click at [1529, 326] on icon "actions" at bounding box center [1536, 332] width 14 height 14
click at [1495, 344] on li "Eliminar" at bounding box center [1470, 350] width 123 height 41
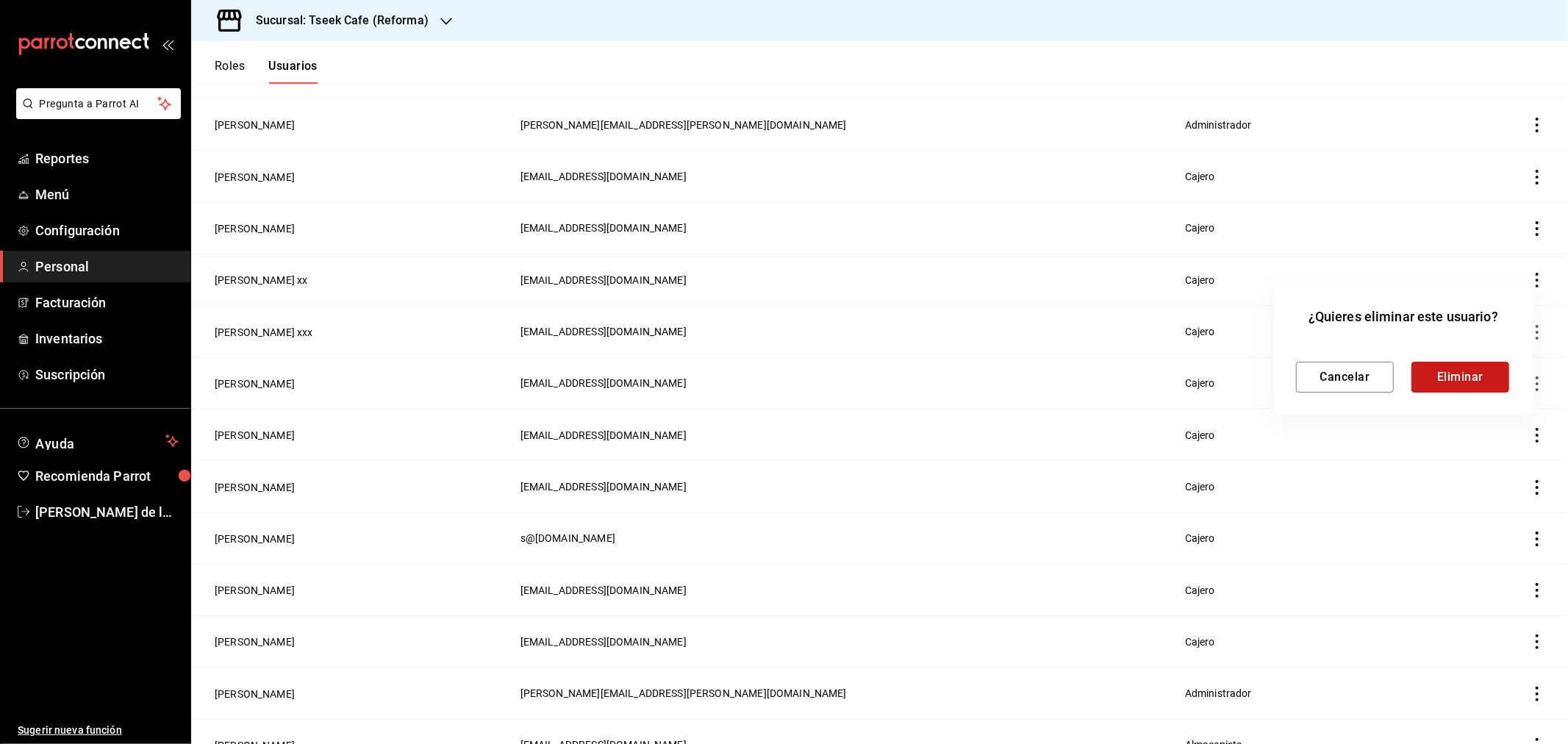
click at [1469, 369] on button "Eliminar" at bounding box center [1460, 377] width 98 height 31
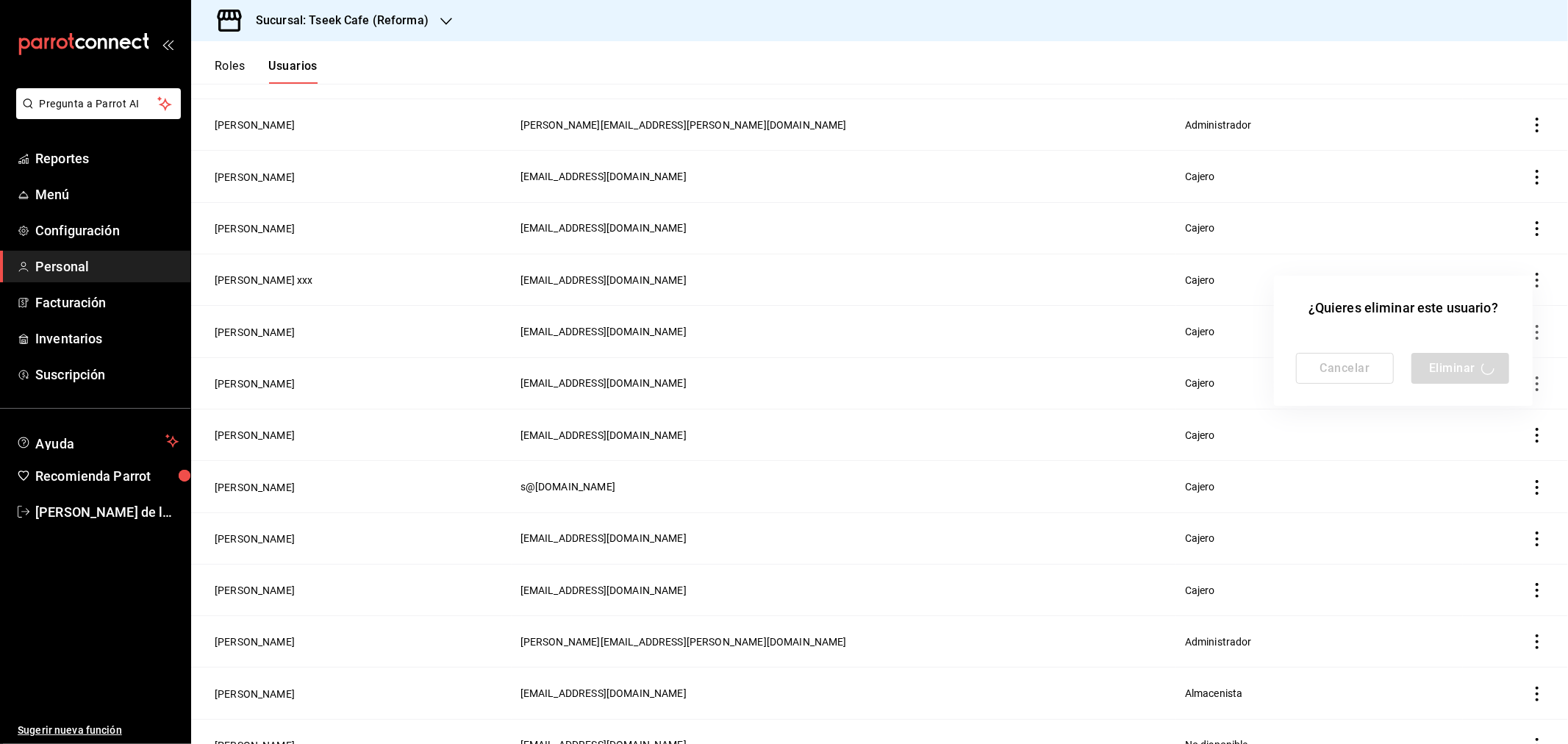
click at [297, 62] on div at bounding box center [784, 372] width 1568 height 744
click at [232, 76] on div at bounding box center [784, 372] width 1568 height 744
click at [225, 70] on div at bounding box center [784, 372] width 1568 height 744
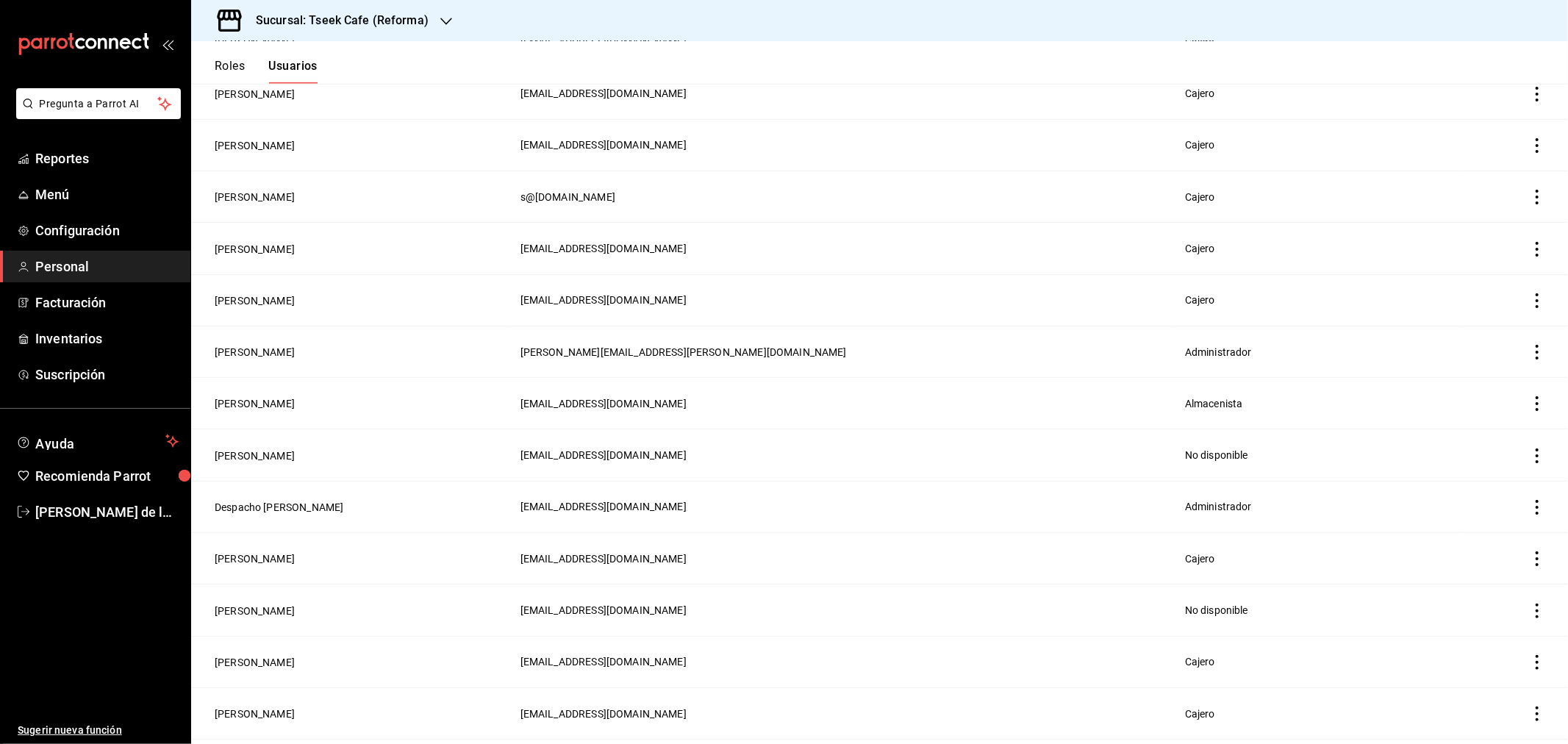
scroll to position [584, 0]
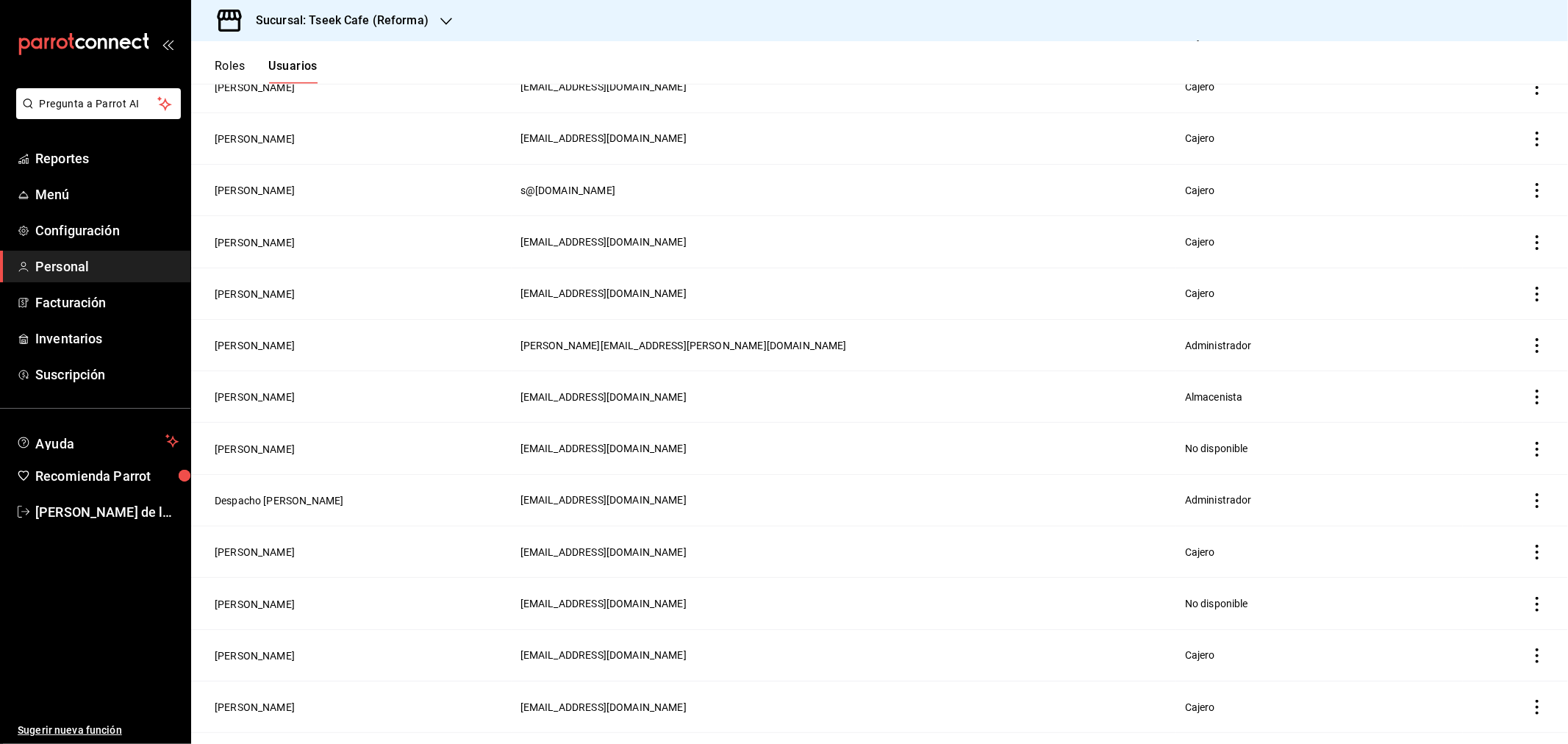
click at [1529, 700] on icon "actions" at bounding box center [1536, 707] width 14 height 14
click at [1472, 693] on li "Eliminar" at bounding box center [1470, 705] width 123 height 41
click at [1452, 689] on button "Eliminar" at bounding box center [1460, 695] width 98 height 31
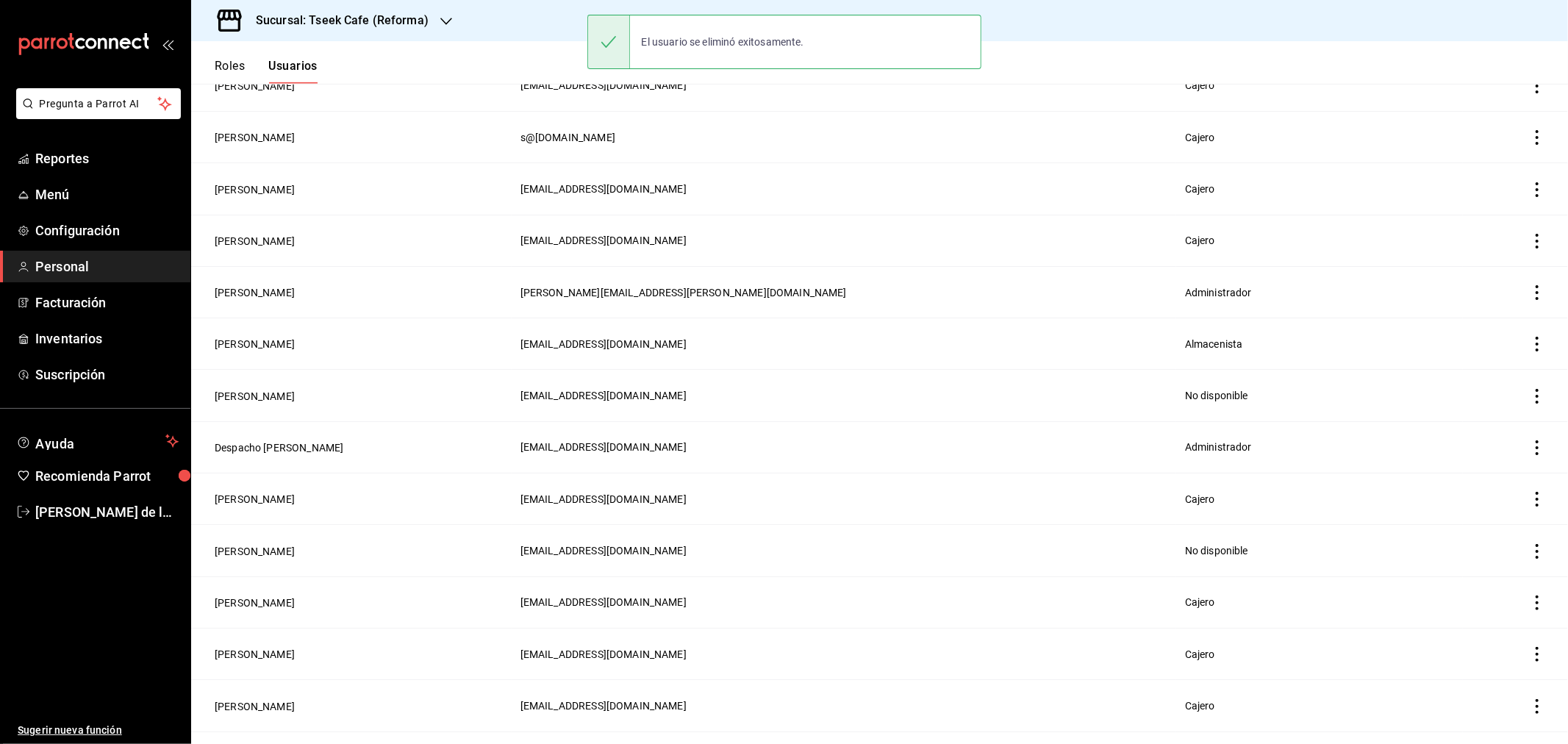
scroll to position [665, 0]
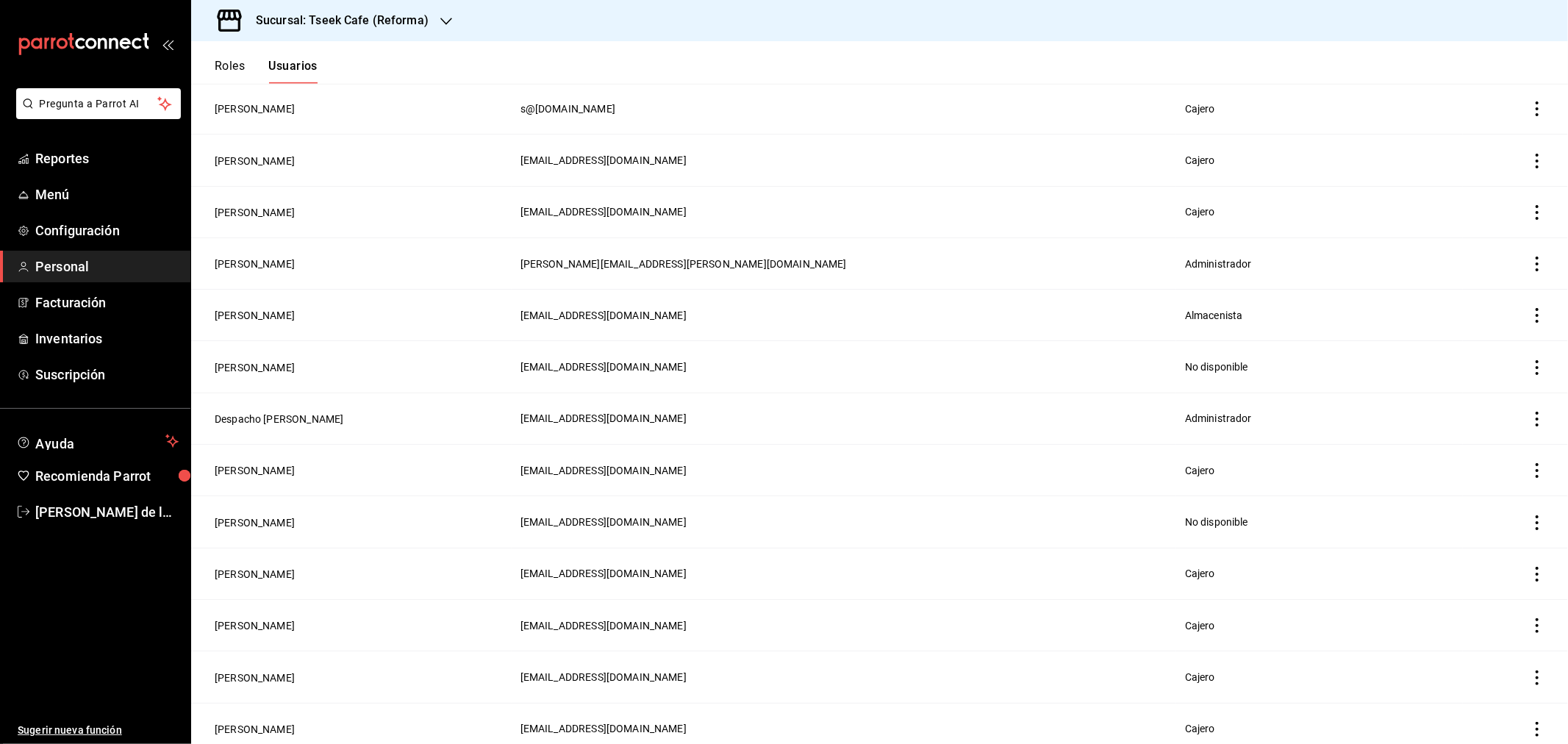
click at [1529, 671] on icon "actions" at bounding box center [1536, 677] width 14 height 14
click at [1465, 688] on span "Eliminar" at bounding box center [1472, 691] width 38 height 12
click at [1456, 689] on button "Eliminar" at bounding box center [1460, 695] width 98 height 31
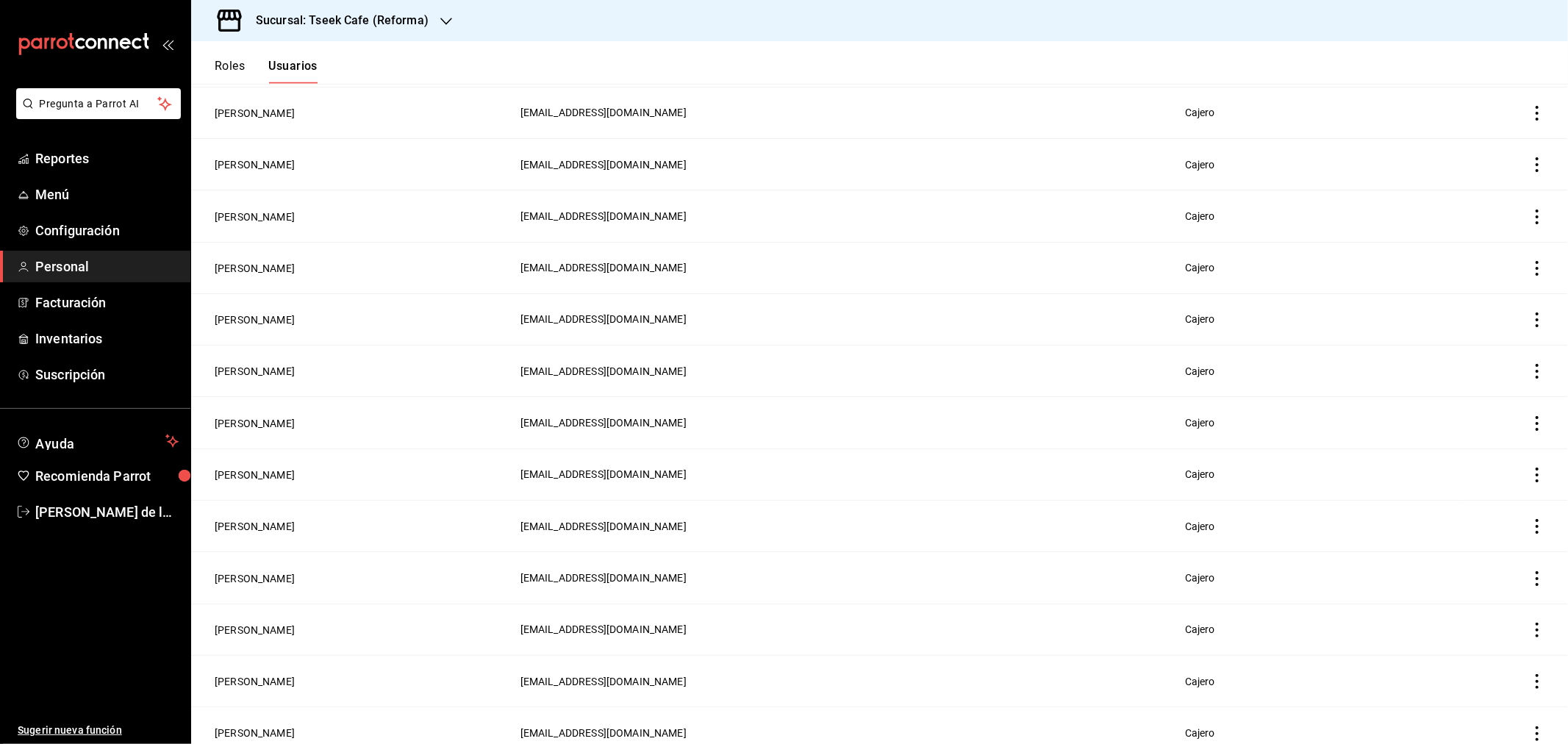
scroll to position [1156, 0]
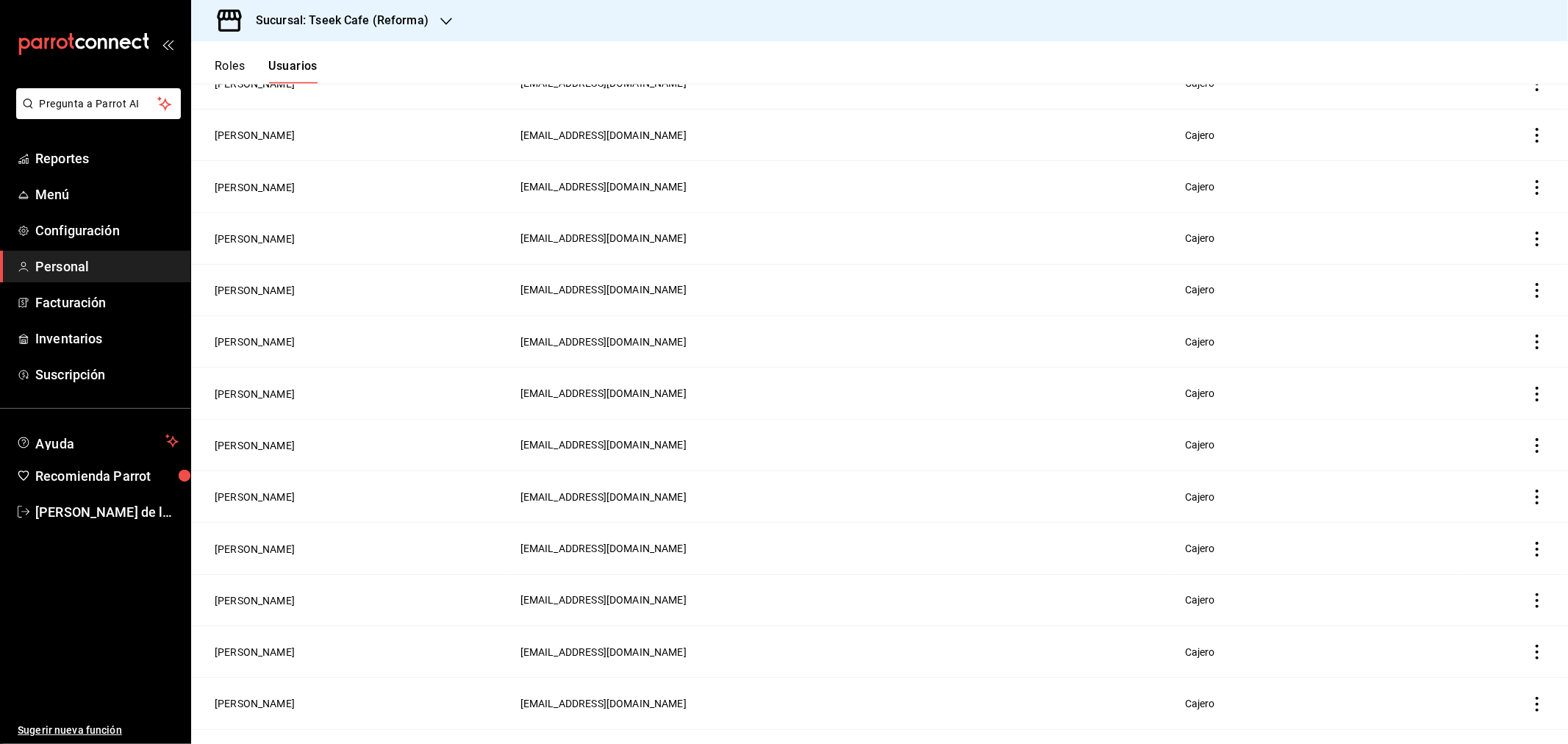
click at [1529, 490] on icon "actions" at bounding box center [1536, 497] width 14 height 14
click at [1489, 527] on li "Eliminar" at bounding box center [1470, 509] width 123 height 41
click at [1455, 537] on button "Eliminar" at bounding box center [1460, 536] width 98 height 31
click at [1529, 544] on icon "actions" at bounding box center [1536, 549] width 14 height 14
click at [1488, 542] on li "Eliminar" at bounding box center [1470, 560] width 123 height 41
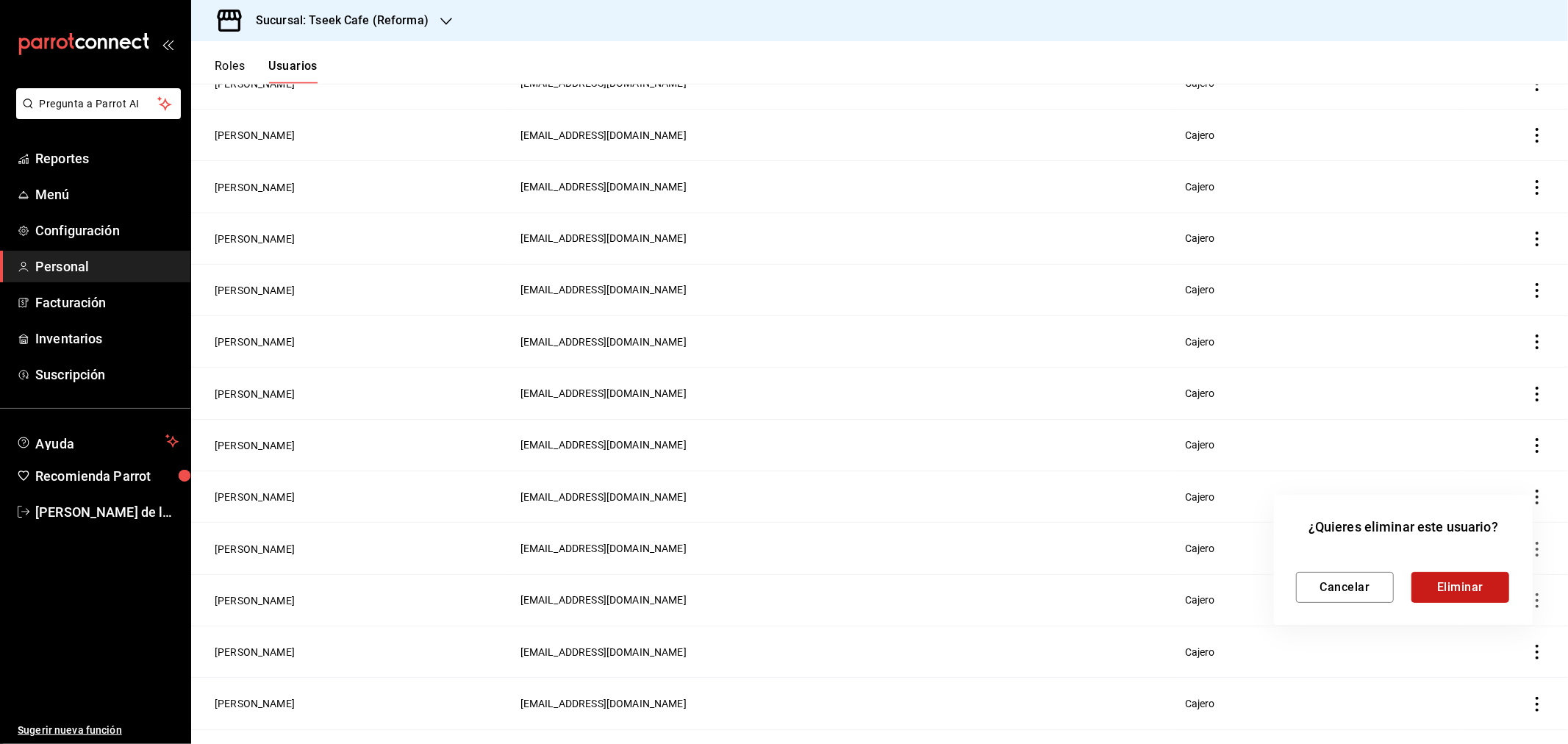
click at [1455, 585] on button "Eliminar" at bounding box center [1460, 587] width 98 height 31
click at [608, 594] on span "4c0e13cf-a30c-471f-bbdb-3d9a4d0efcf1@fake.email" at bounding box center [604, 600] width 166 height 12
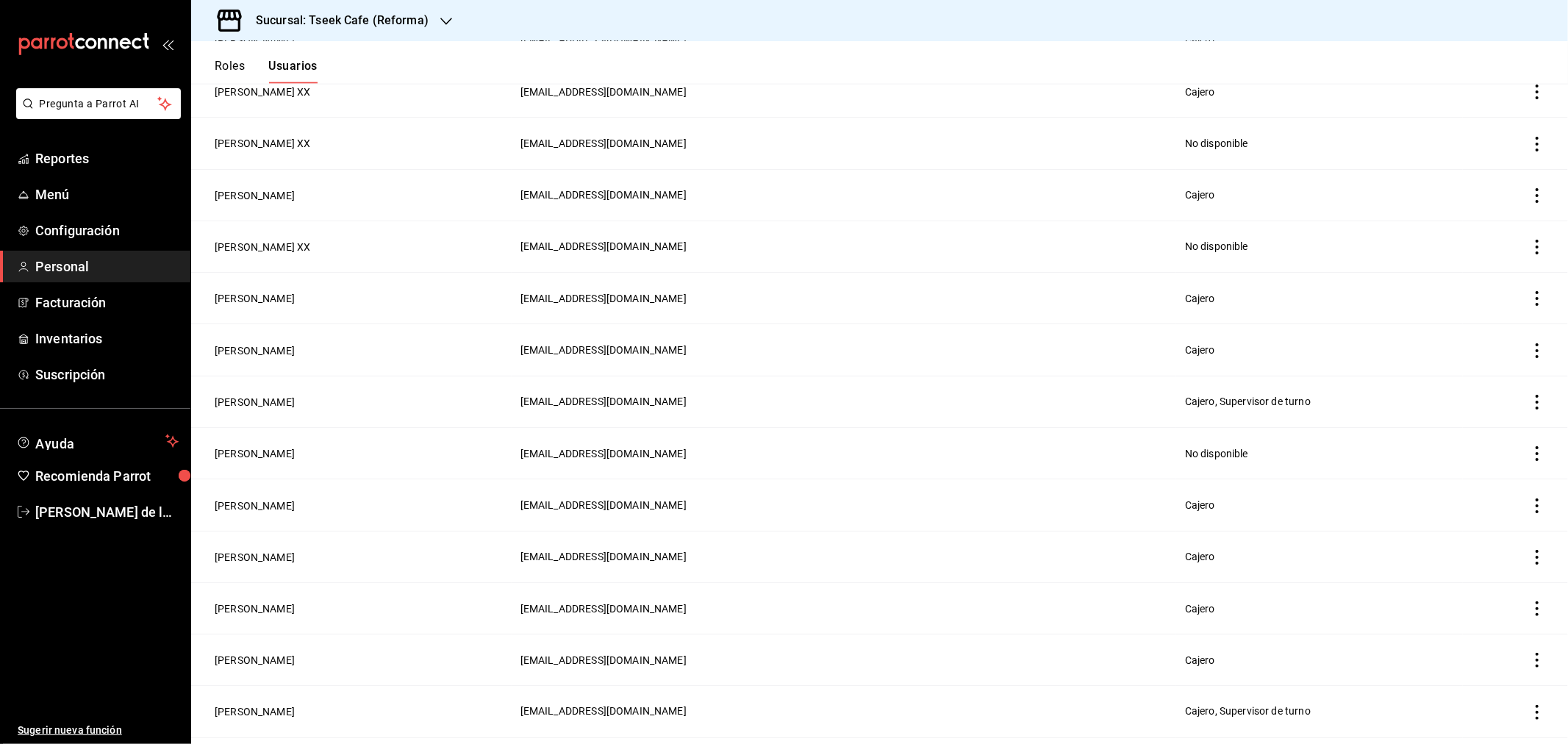
scroll to position [2054, 0]
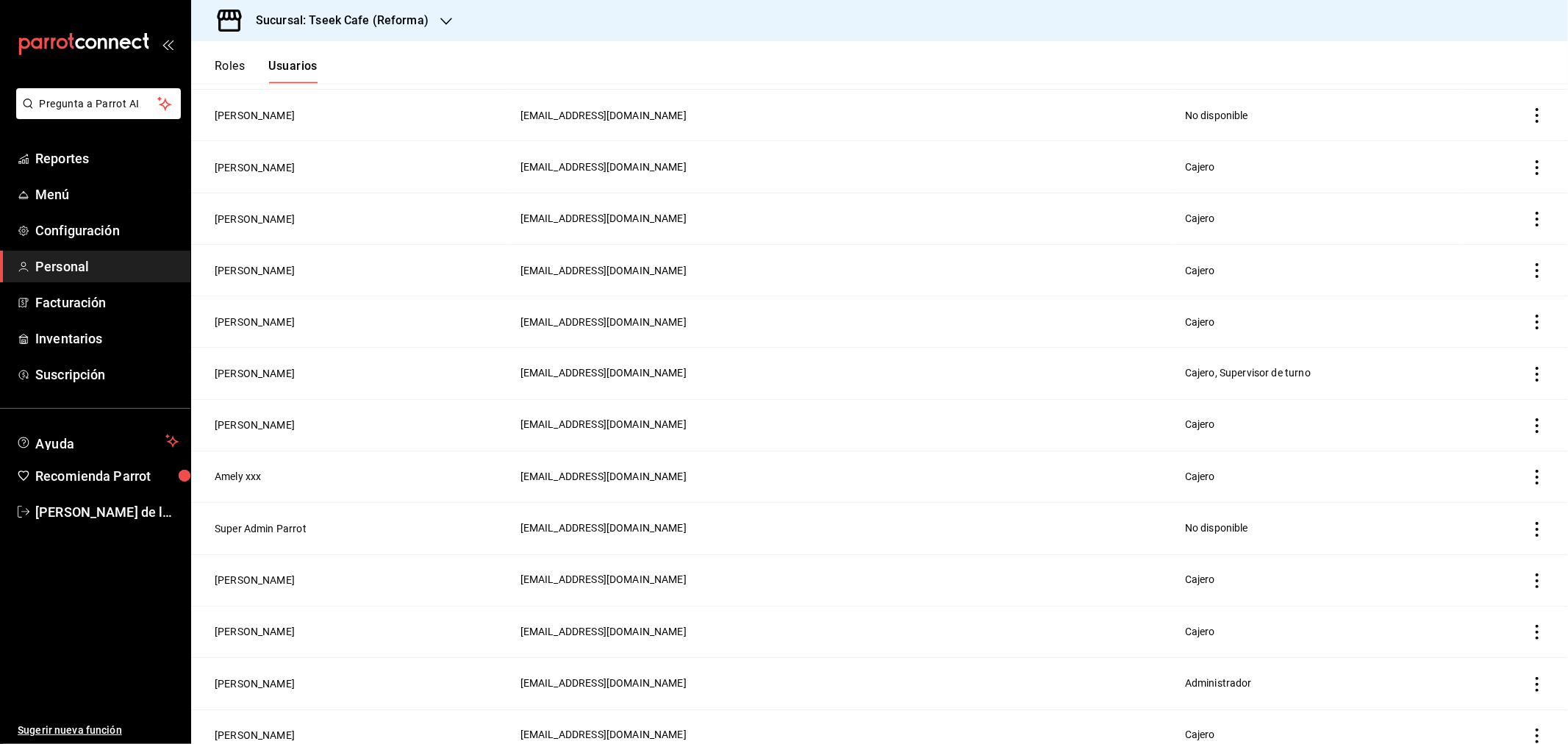
click at [1529, 677] on icon "actions" at bounding box center [1536, 684] width 14 height 14
click at [1489, 693] on span "Eliminar" at bounding box center [1472, 688] width 38 height 12
click at [1485, 693] on button "Eliminar" at bounding box center [1460, 695] width 98 height 31
click at [1529, 625] on icon "actions" at bounding box center [1536, 632] width 14 height 14
click at [1451, 640] on span "Eliminar" at bounding box center [1458, 637] width 64 height 17
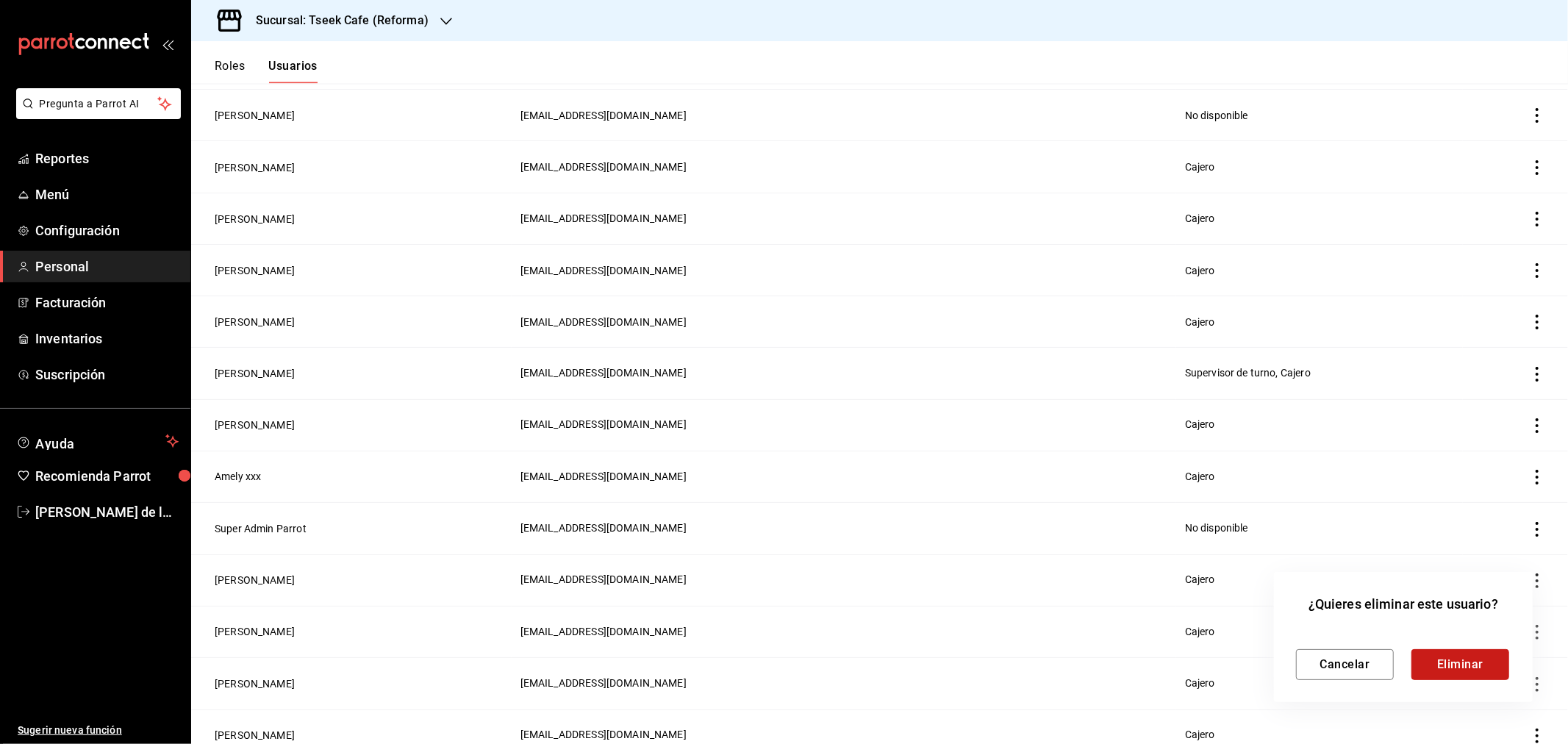
click at [1467, 660] on button "Eliminar" at bounding box center [1460, 665] width 98 height 31
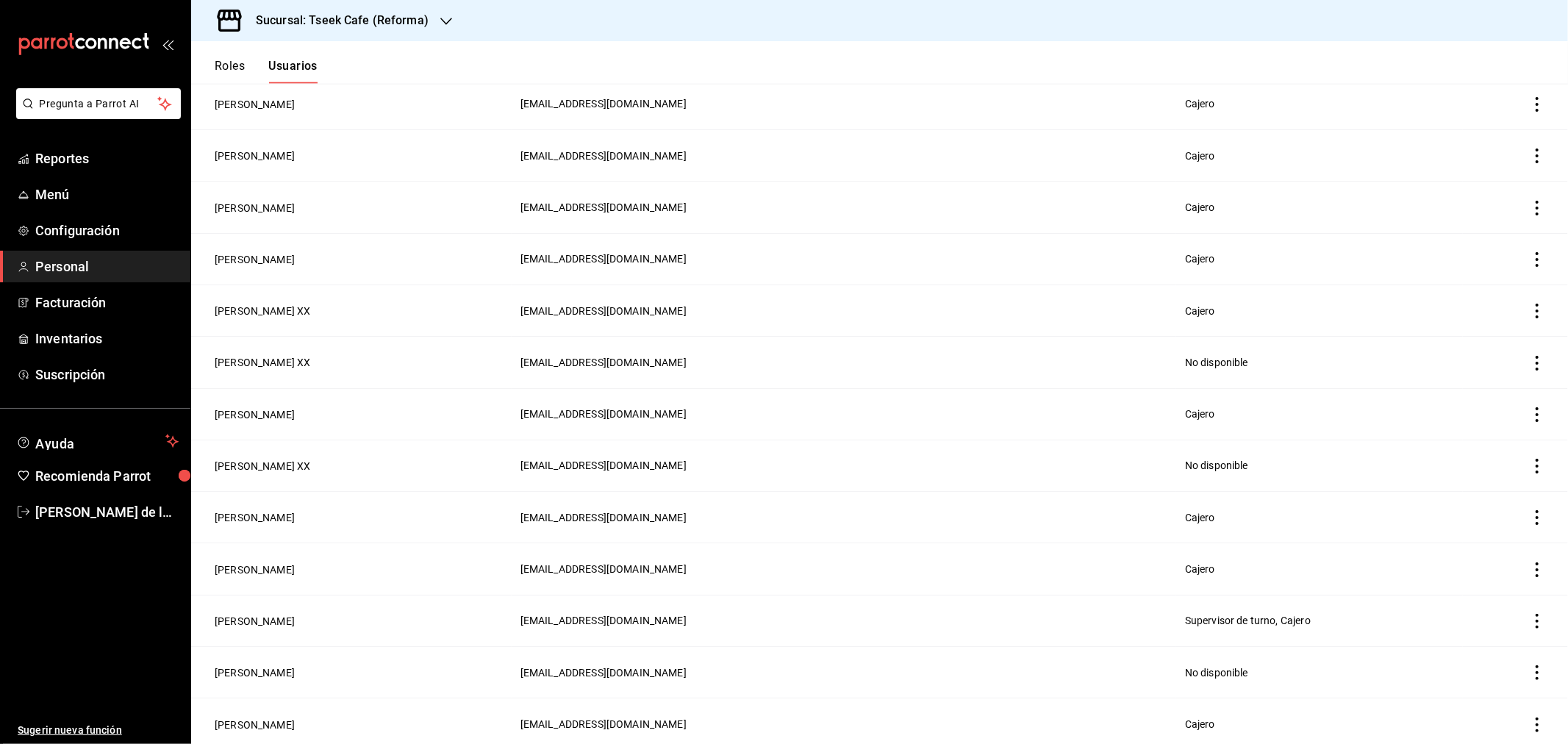
scroll to position [1482, 0]
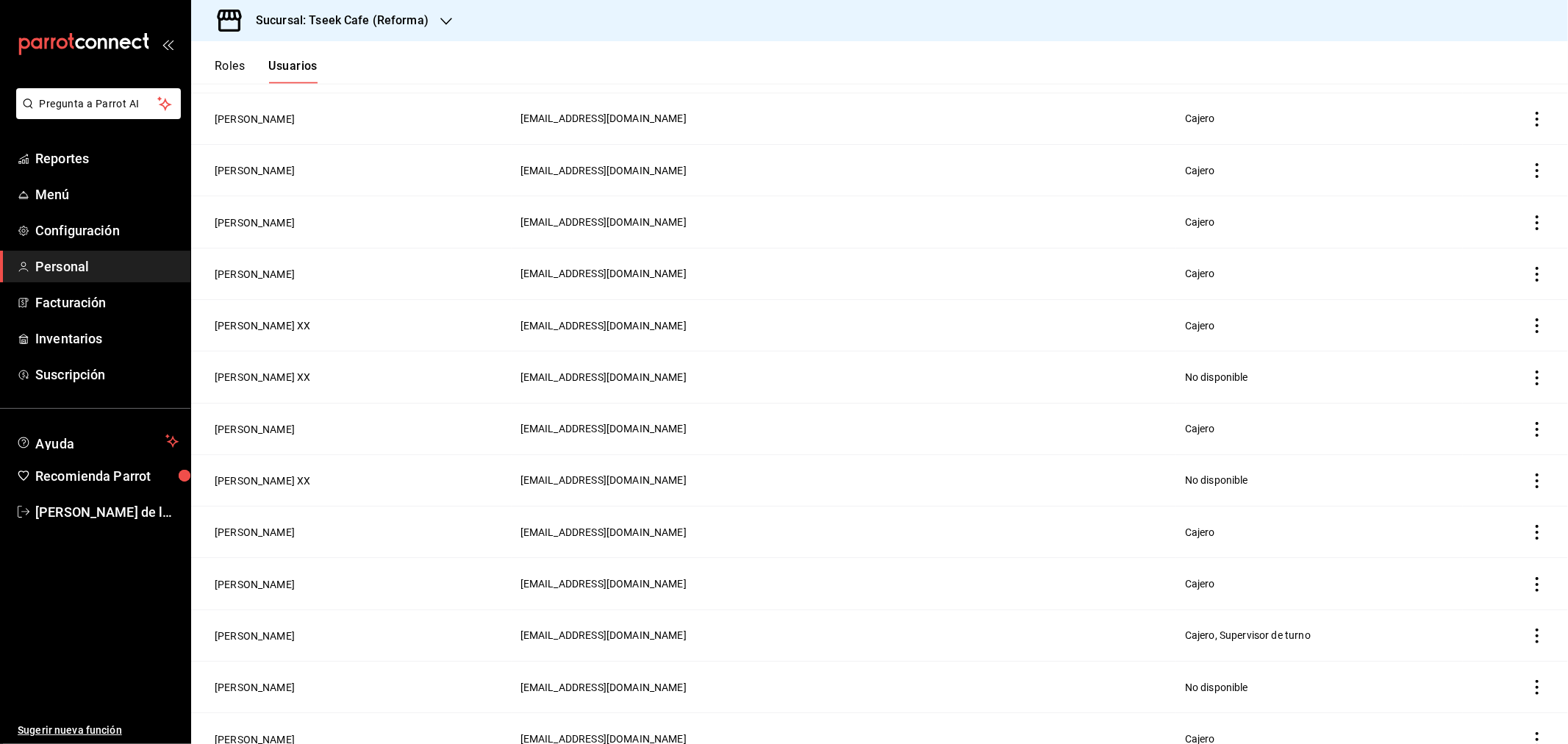
click at [1535, 321] on icon "actions" at bounding box center [1537, 325] width 3 height 14
click at [1467, 339] on span "Eliminar" at bounding box center [1472, 336] width 38 height 12
click at [1456, 368] on button "Eliminar" at bounding box center [1460, 363] width 98 height 31
click at [232, 61] on button "Roles" at bounding box center [230, 71] width 30 height 25
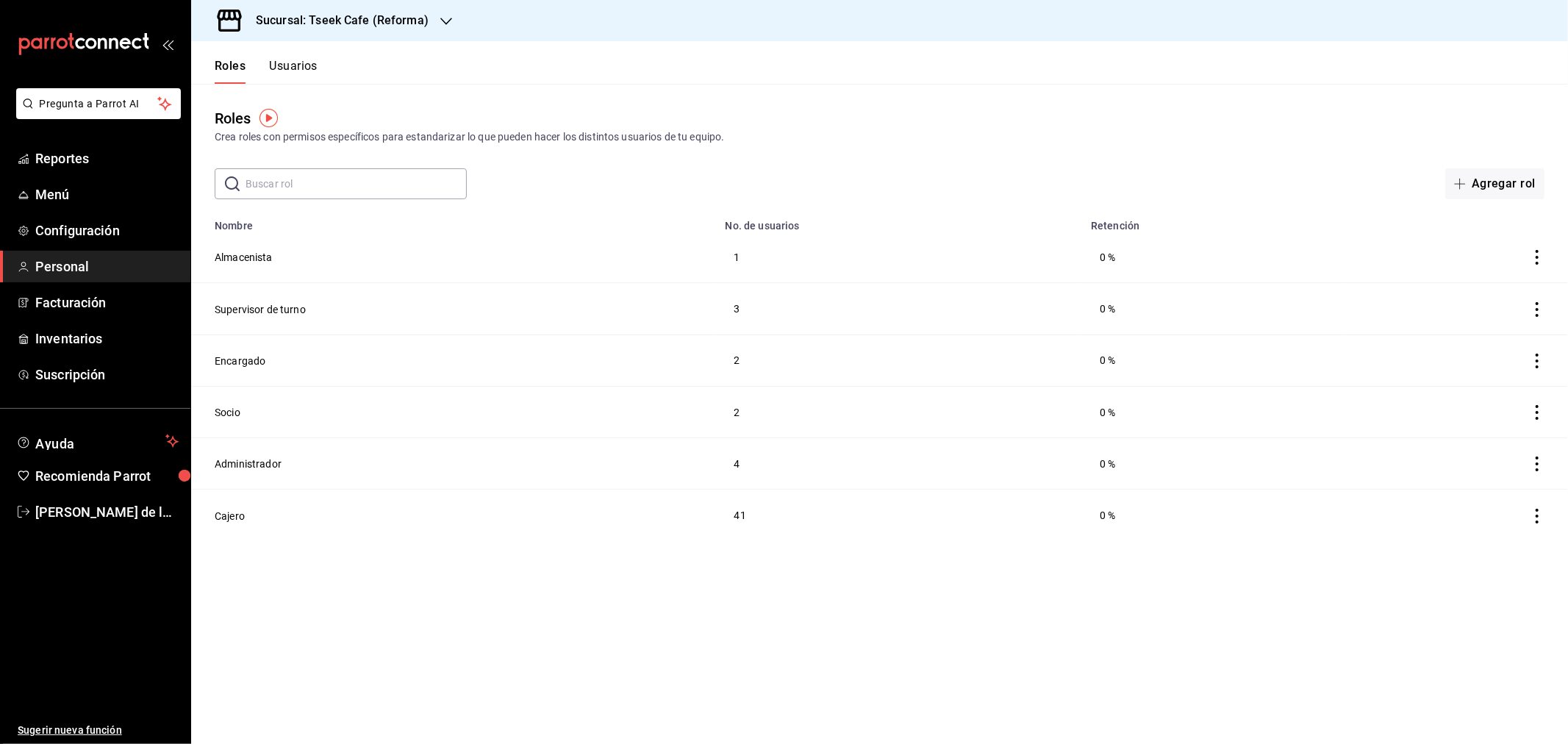
click at [291, 61] on button "Usuarios" at bounding box center [294, 71] width 48 height 25
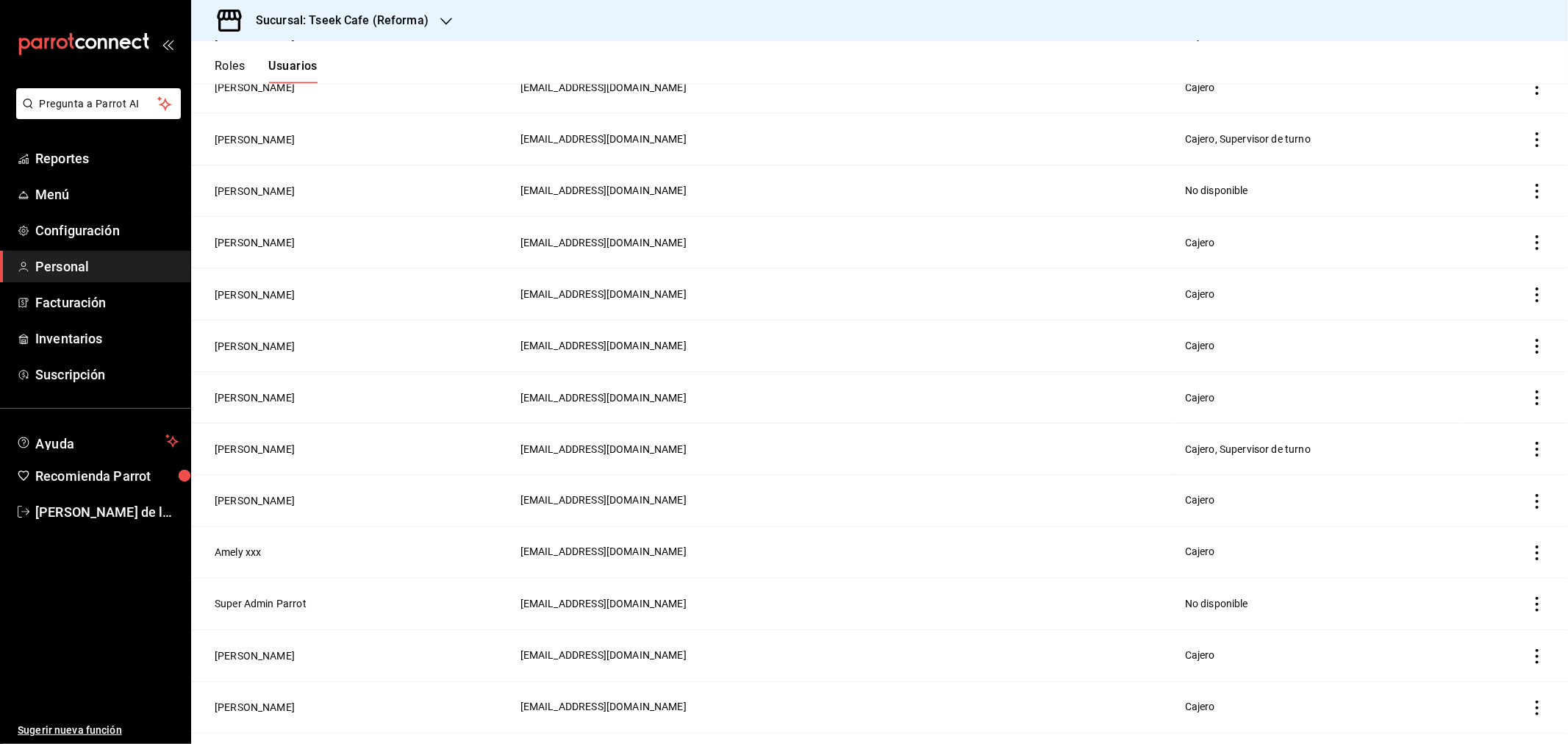
scroll to position [2054, 0]
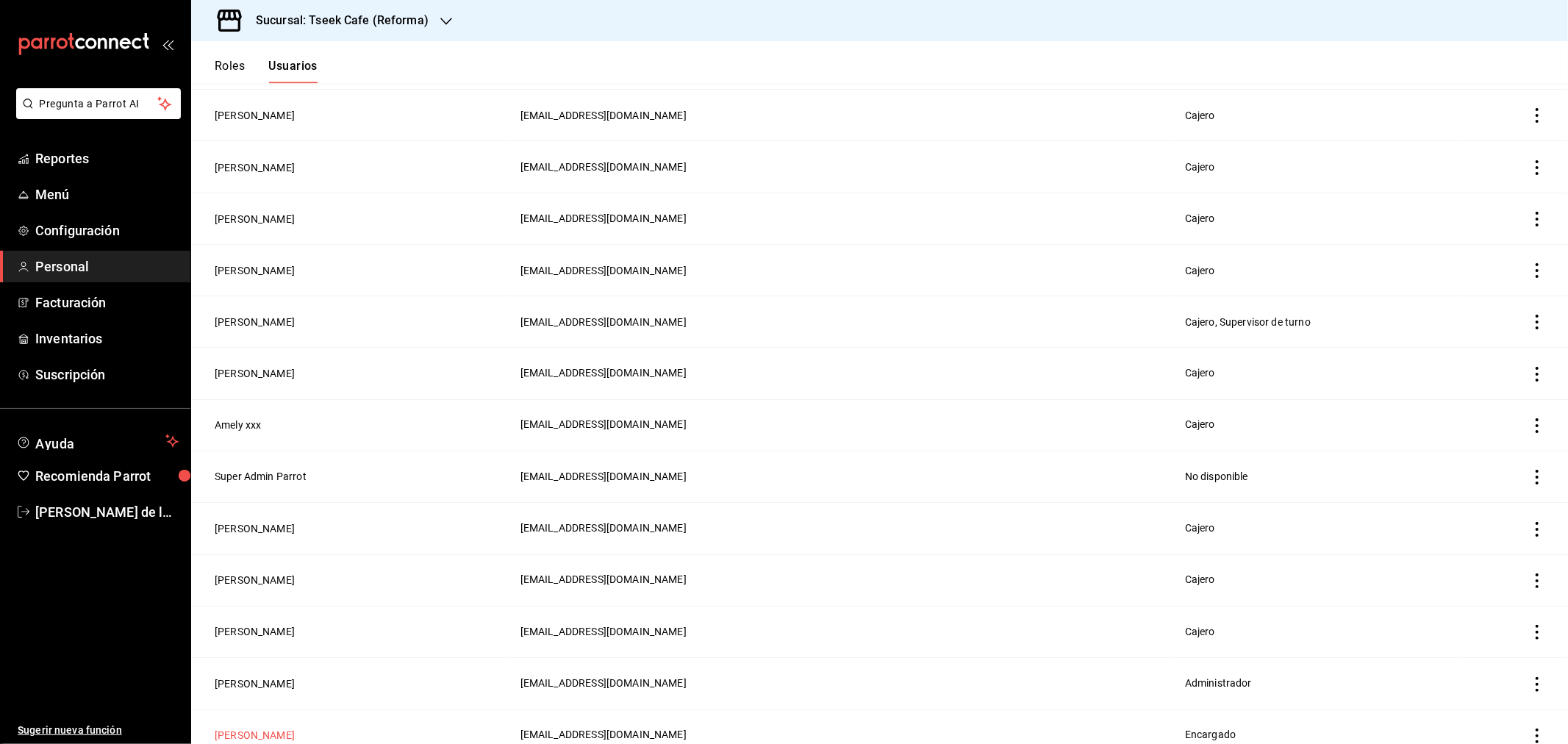
click at [239, 729] on button "Danni Mont" at bounding box center [255, 736] width 80 height 14
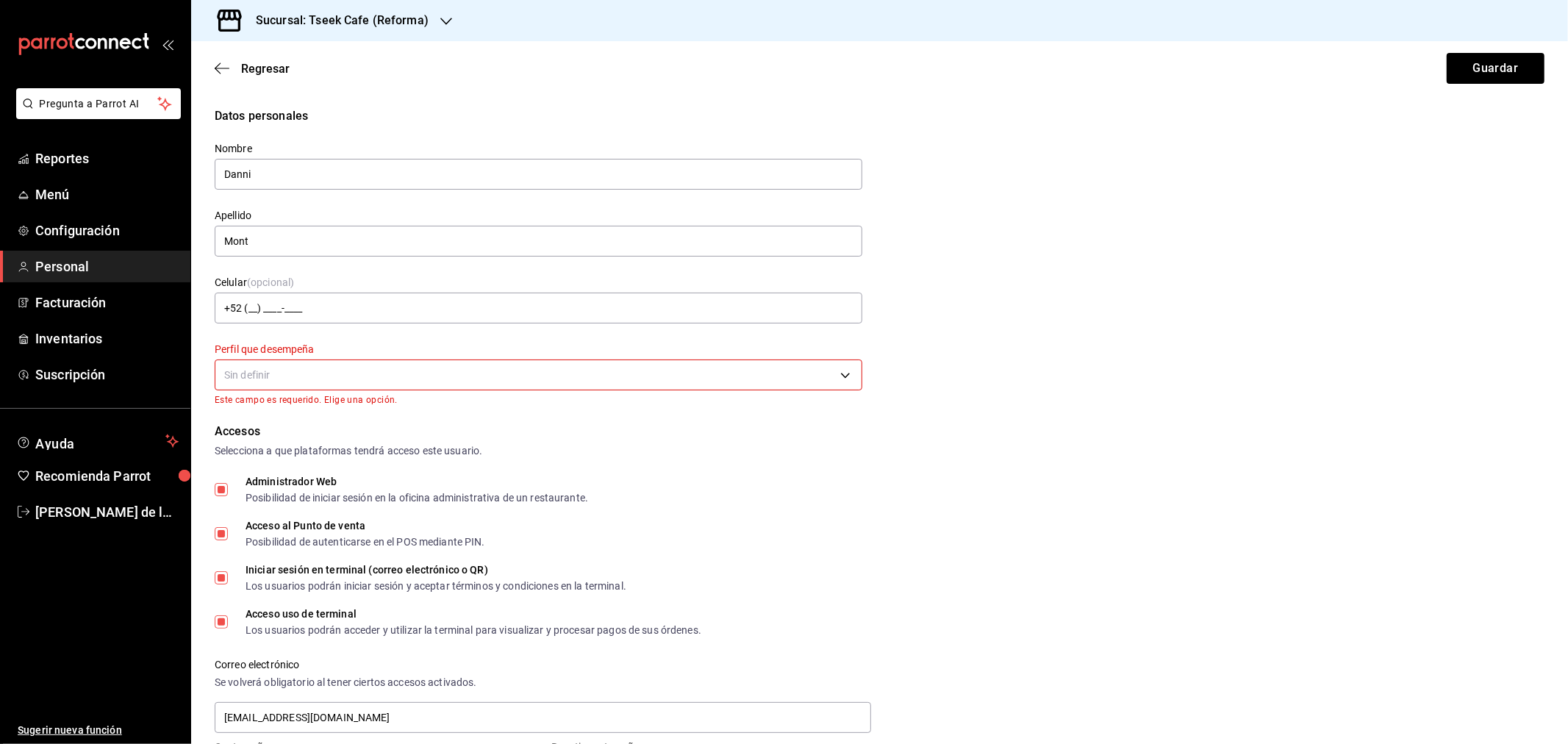
click at [310, 373] on body "Pregunta a Parrot AI Reportes Menú Configuración Personal Facturación Inventari…" at bounding box center [784, 372] width 1568 height 744
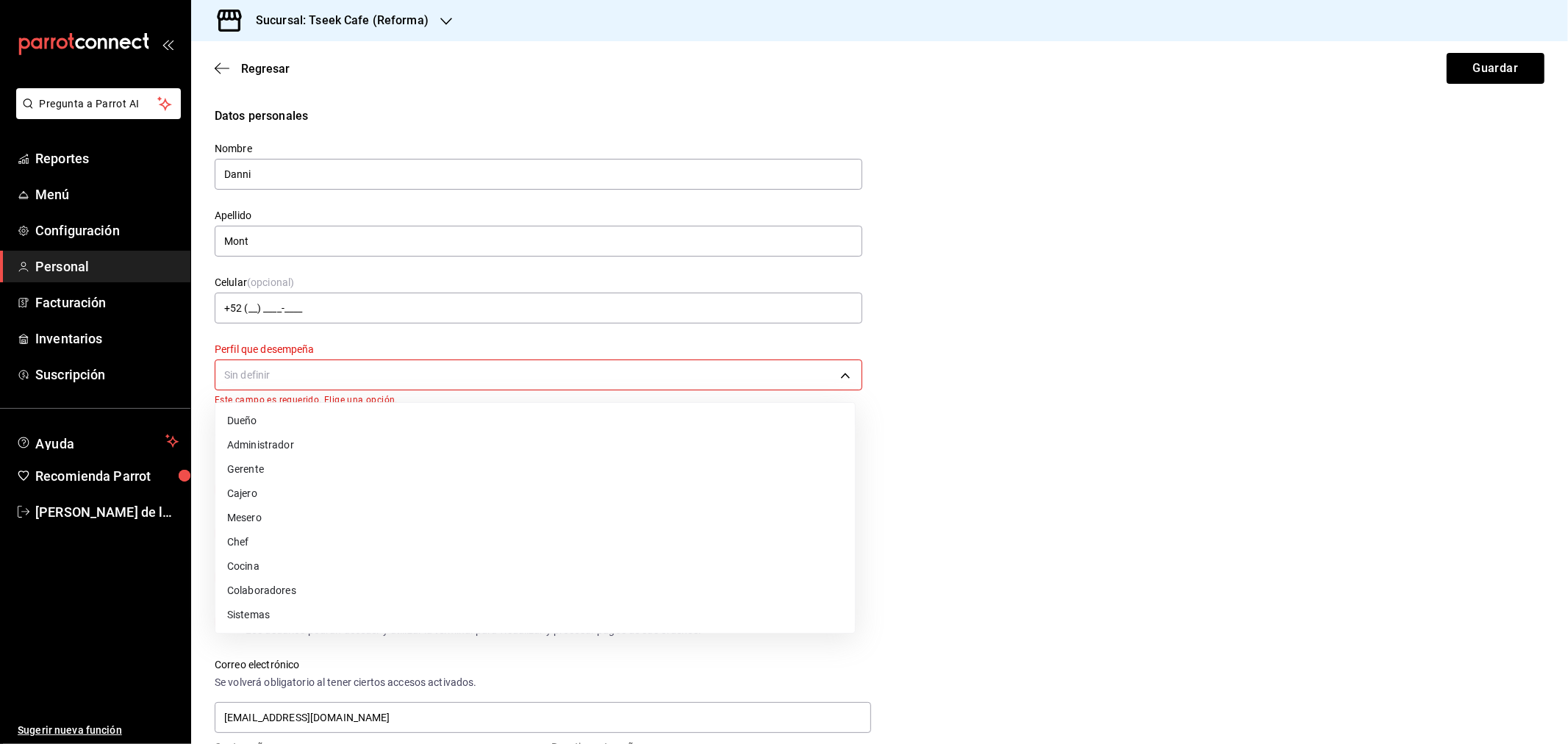
click at [272, 469] on li "Gerente" at bounding box center [535, 469] width 639 height 24
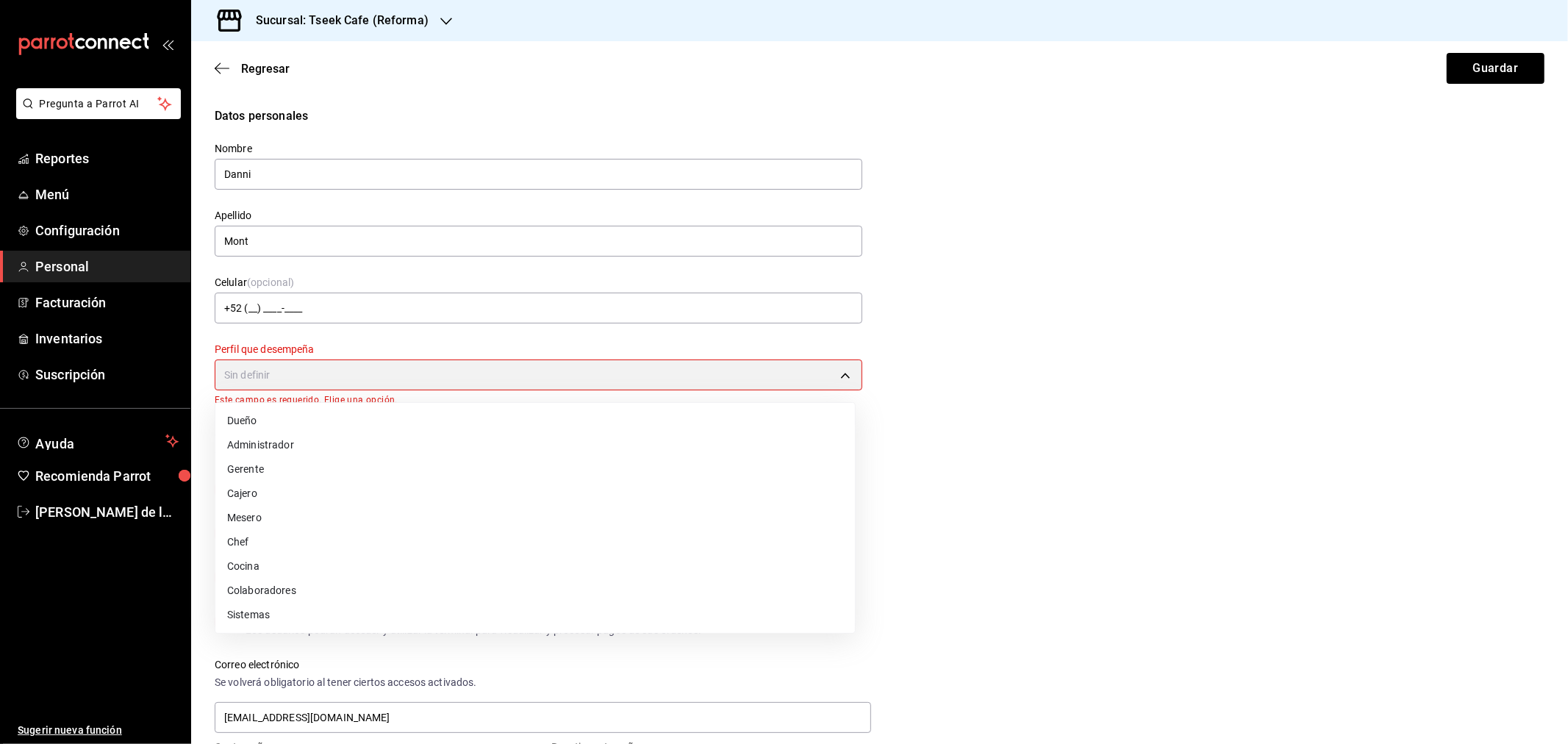
type input "MANAGER"
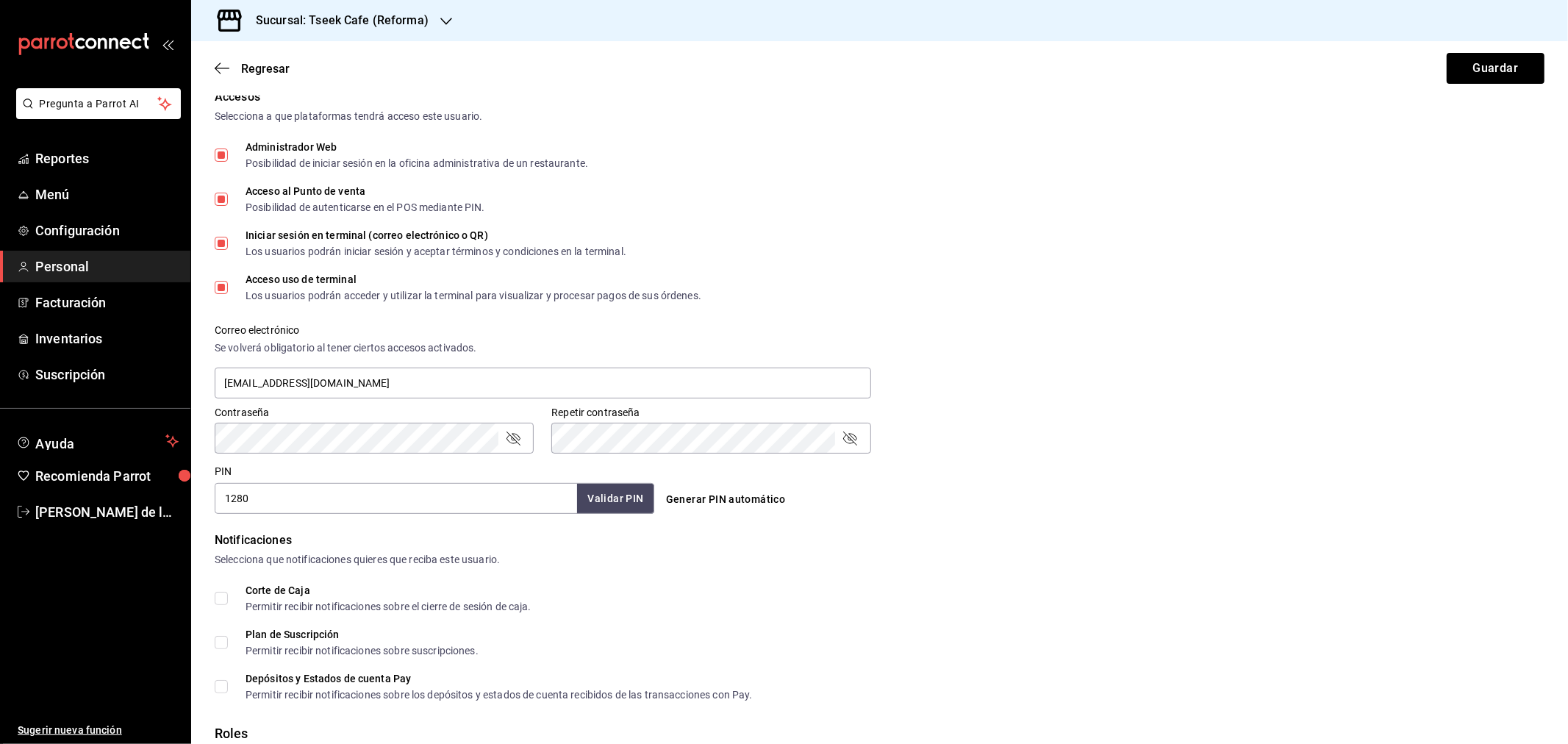
scroll to position [326, 0]
drag, startPoint x: 340, startPoint y: 383, endPoint x: 201, endPoint y: 387, distance: 139.1
click at [215, 388] on div "Accesos Selecciona a que plataformas tendrá acceso este usuario. Administrador …" at bounding box center [879, 299] width 1330 height 425
click at [369, 381] on input "m.ont@outlook.com" at bounding box center [543, 381] width 656 height 31
drag, startPoint x: 424, startPoint y: 380, endPoint x: 0, endPoint y: 341, distance: 425.8
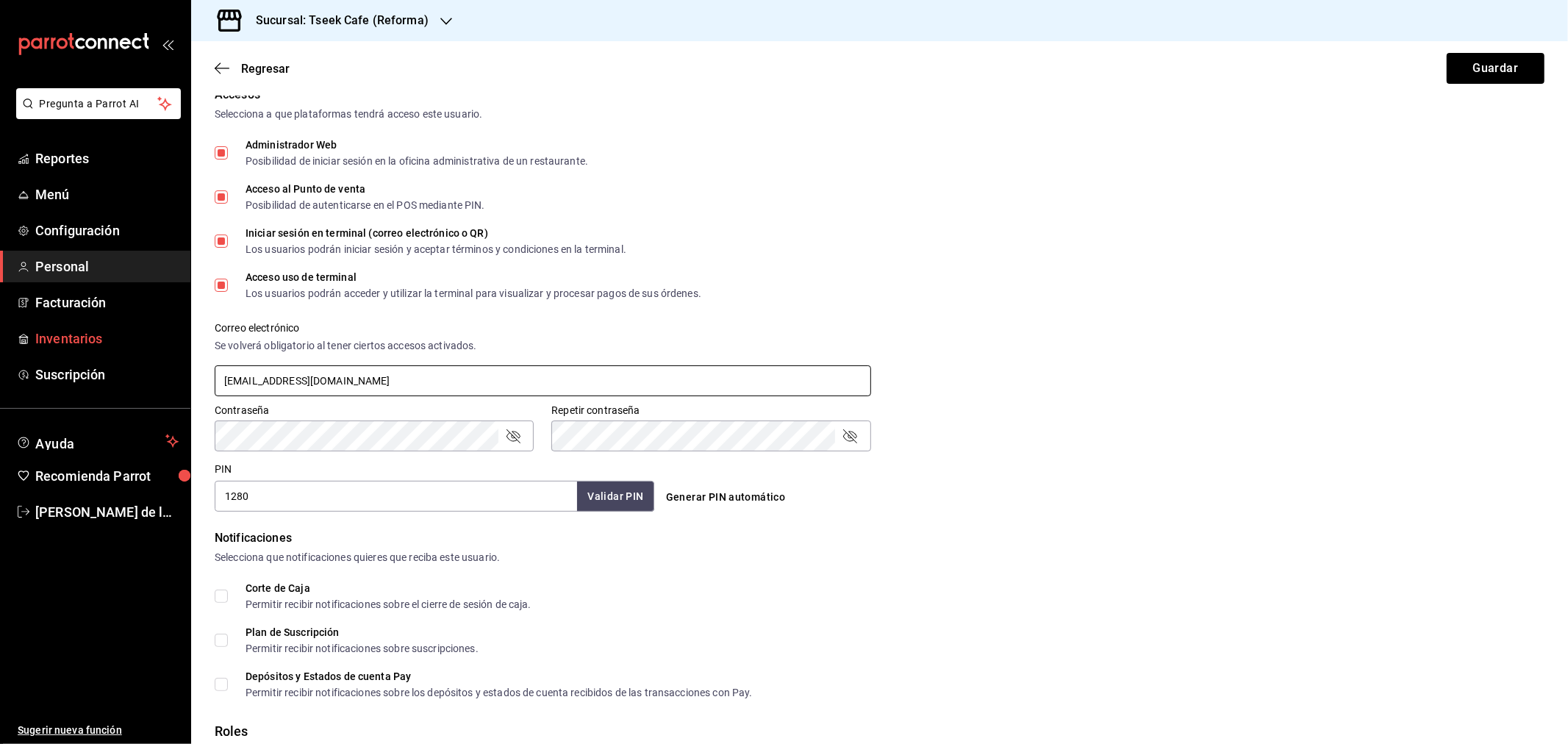
click at [0, 347] on div "Pregunta a Parrot AI Reportes Menú Configuración Personal Facturación Inventari…" at bounding box center [784, 372] width 1568 height 744
paste input "daniel.montoya@cafetseek.onmicrosoft"
type input "daniel.montoya@cafetseek.onmicrosoft.com"
click at [1495, 69] on button "Guardar" at bounding box center [1495, 68] width 98 height 31
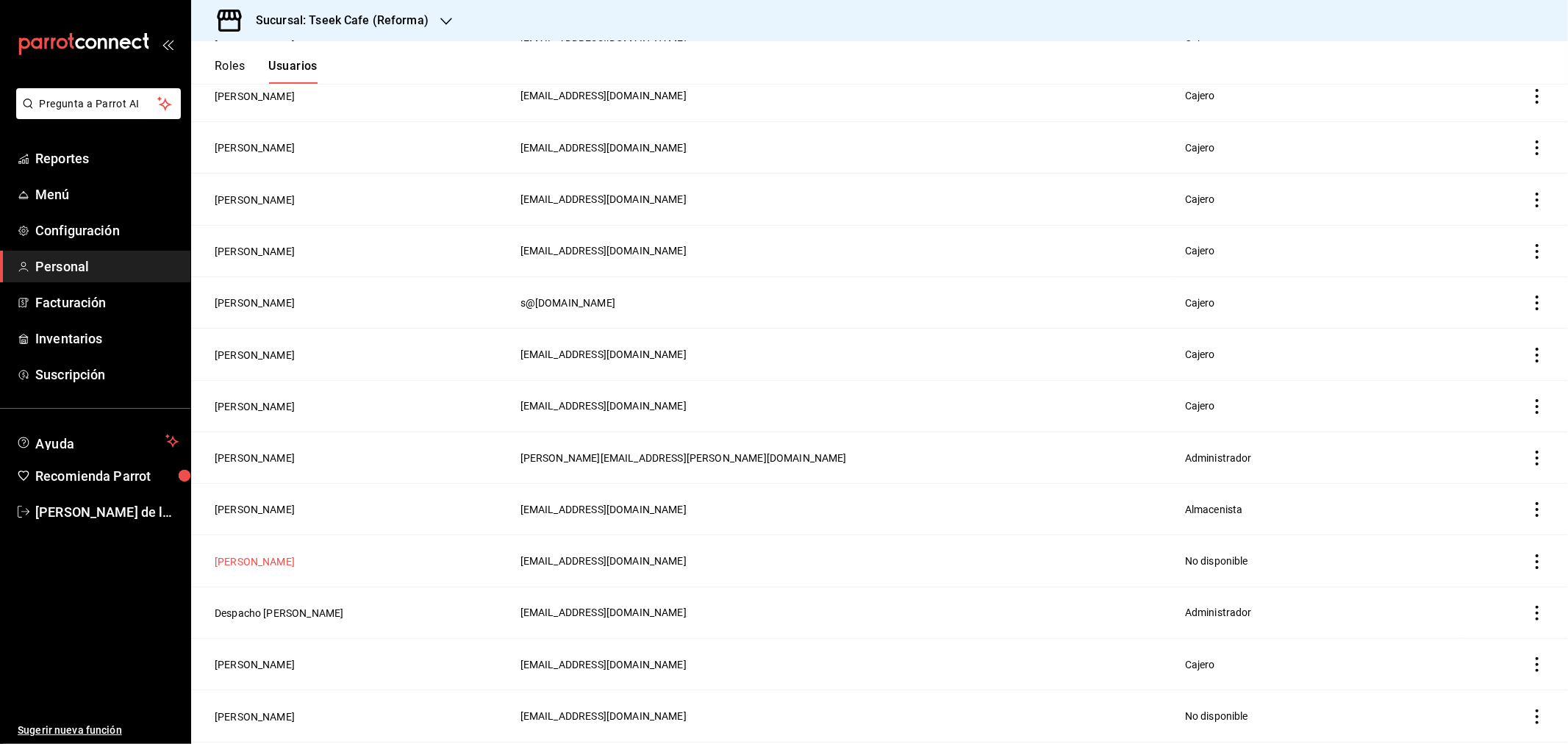
scroll to position [490, 0]
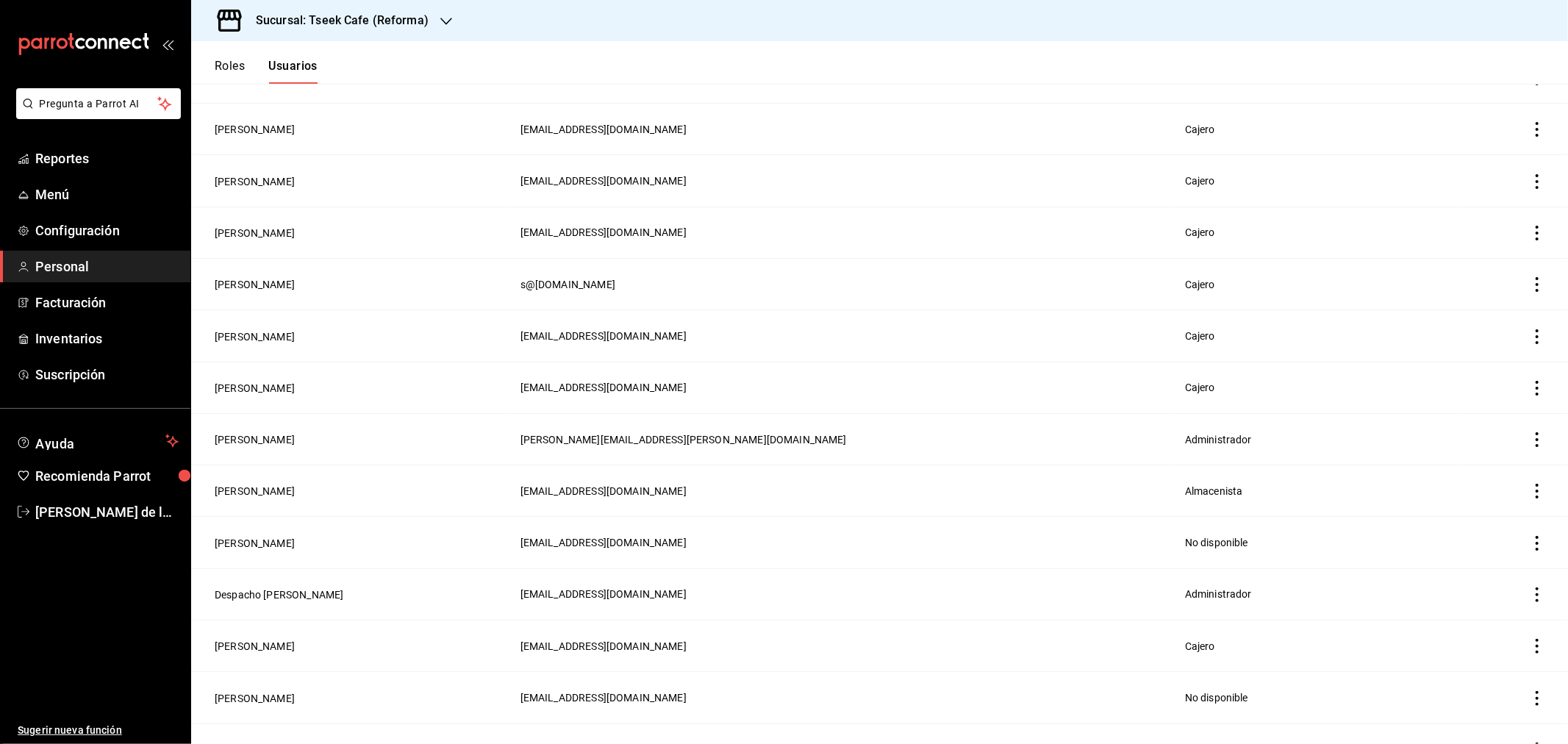
click at [832, 118] on td "genericossees44@gmail.com" at bounding box center [844, 129] width 664 height 51
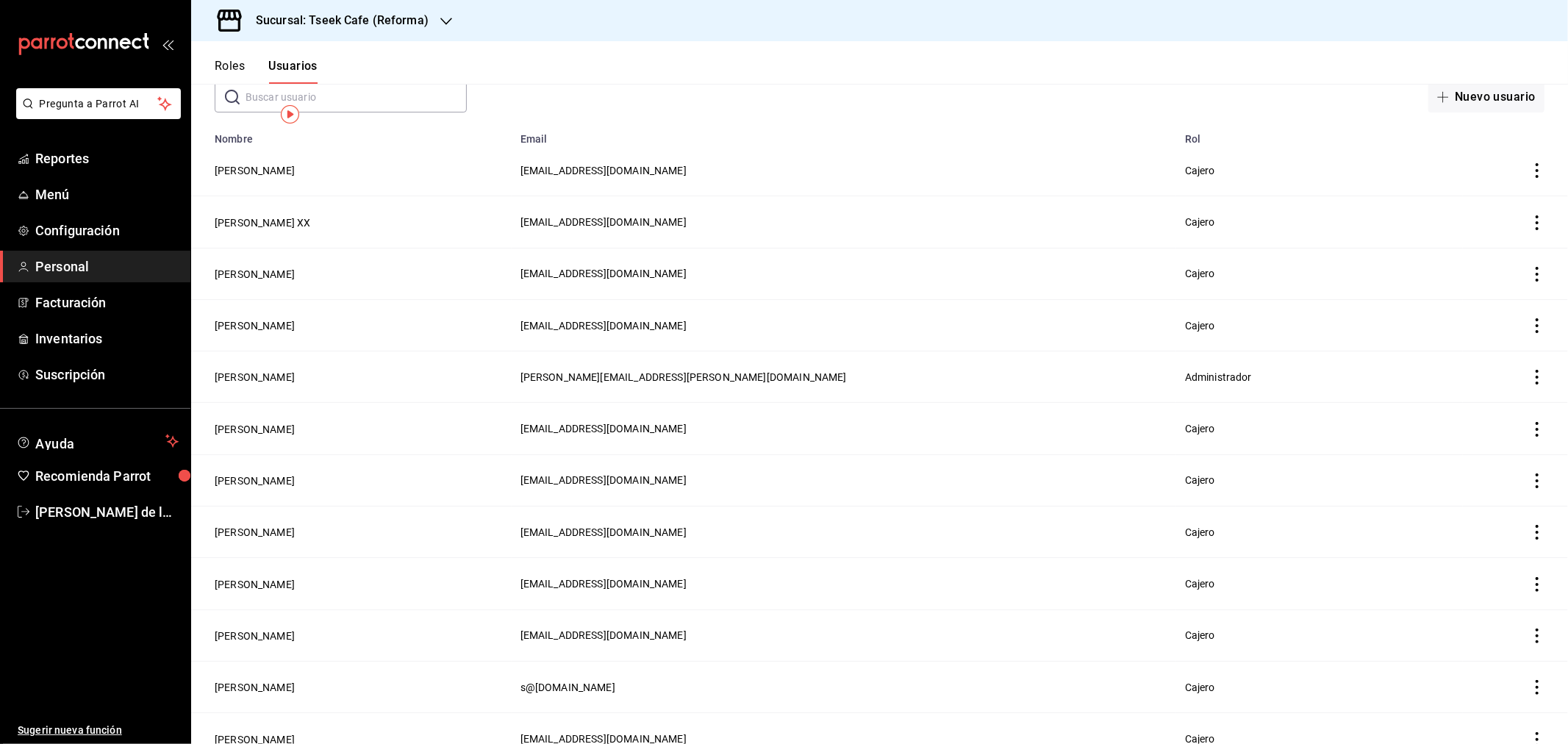
scroll to position [0, 0]
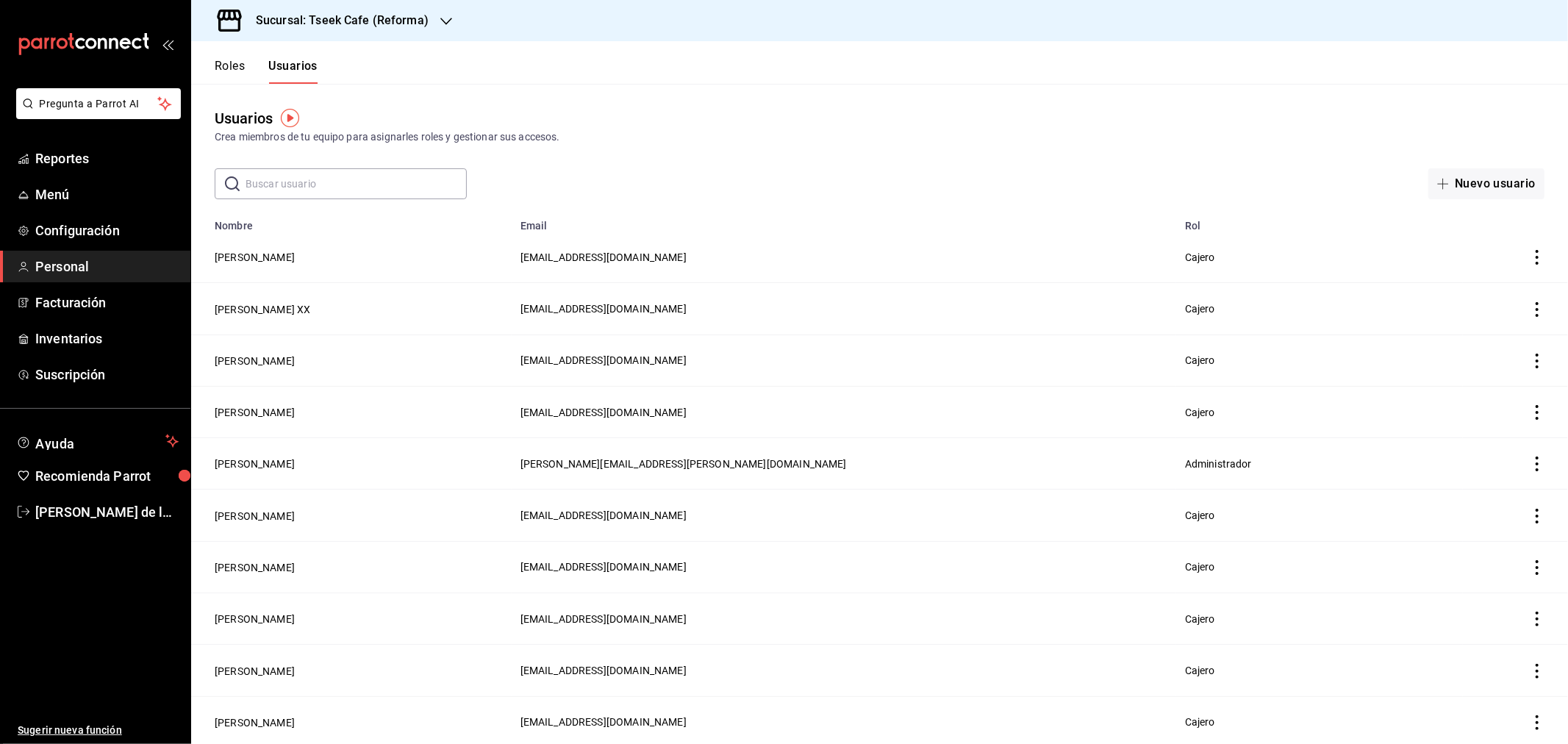
click at [1078, 70] on header "Roles Usuarios" at bounding box center [879, 62] width 1377 height 42
click at [1445, 192] on button "Nuevo usuario" at bounding box center [1486, 183] width 116 height 31
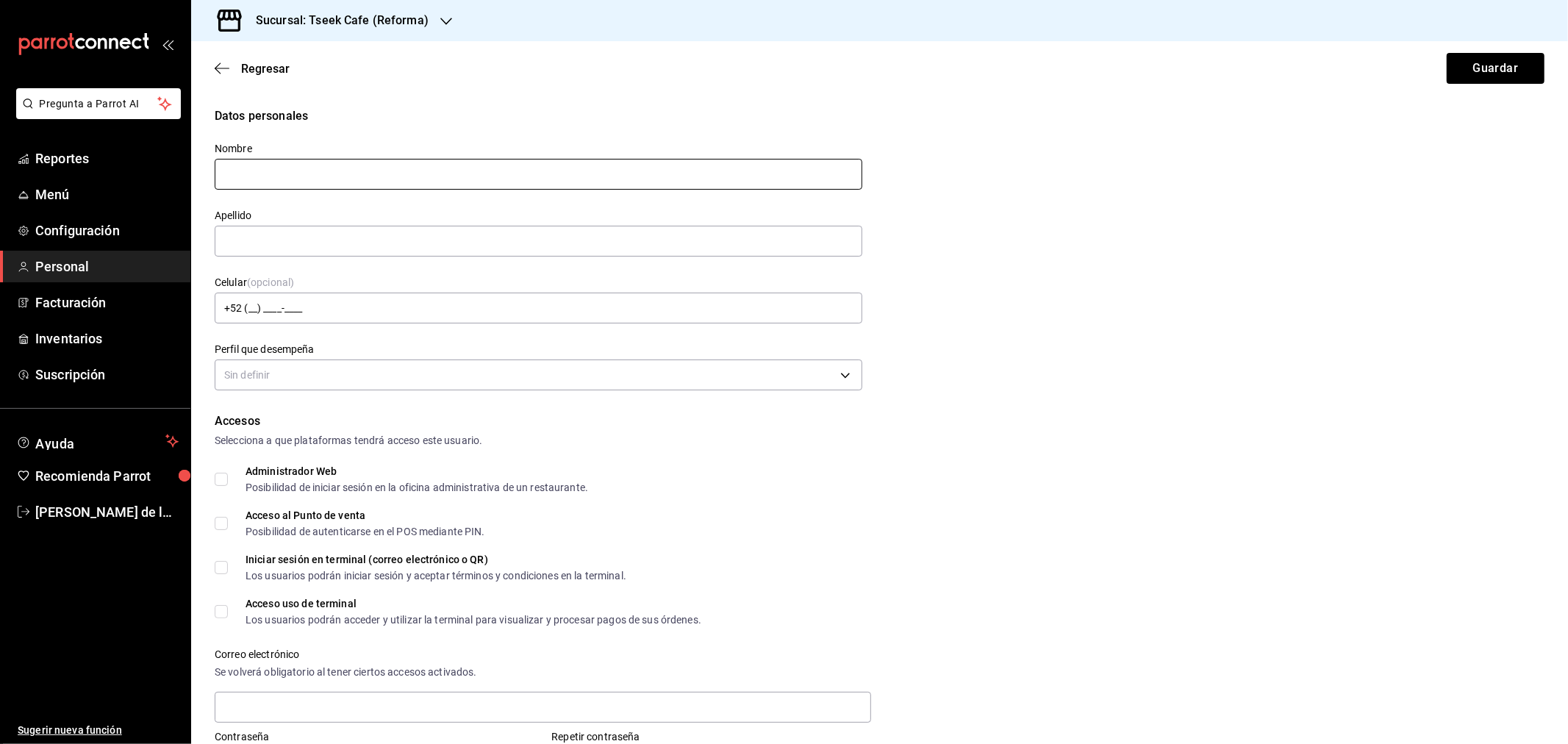
click at [289, 176] on input "text" at bounding box center [539, 174] width 648 height 31
drag, startPoint x: 410, startPoint y: 98, endPoint x: 369, endPoint y: 129, distance: 51.4
click at [410, 98] on main "Regresar Guardar Datos personales Nombre Apellido Celular (opcional) +52 (__) _…" at bounding box center [879, 608] width 1377 height 1134
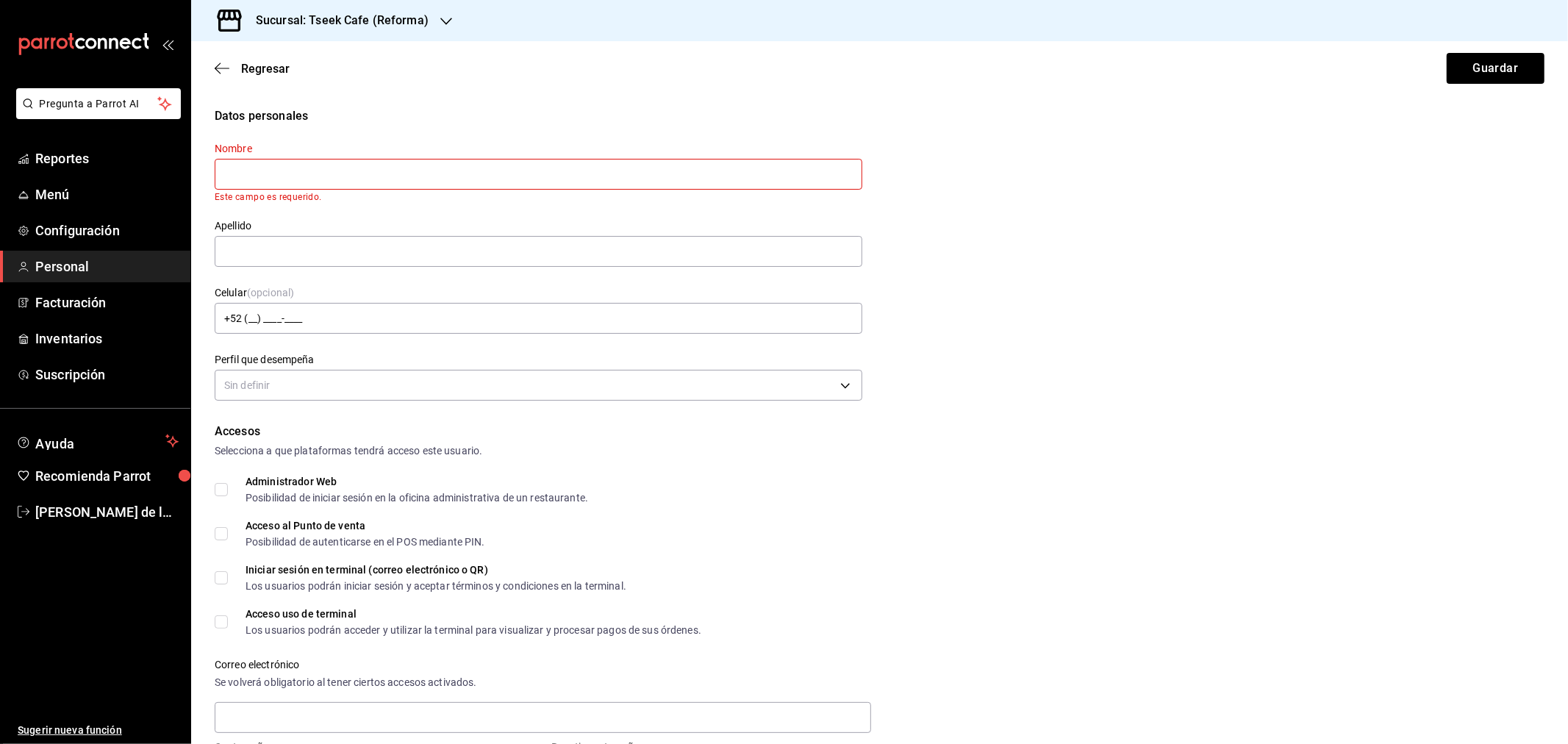
click at [312, 171] on input "text" at bounding box center [539, 174] width 648 height 31
type input "Adrian"
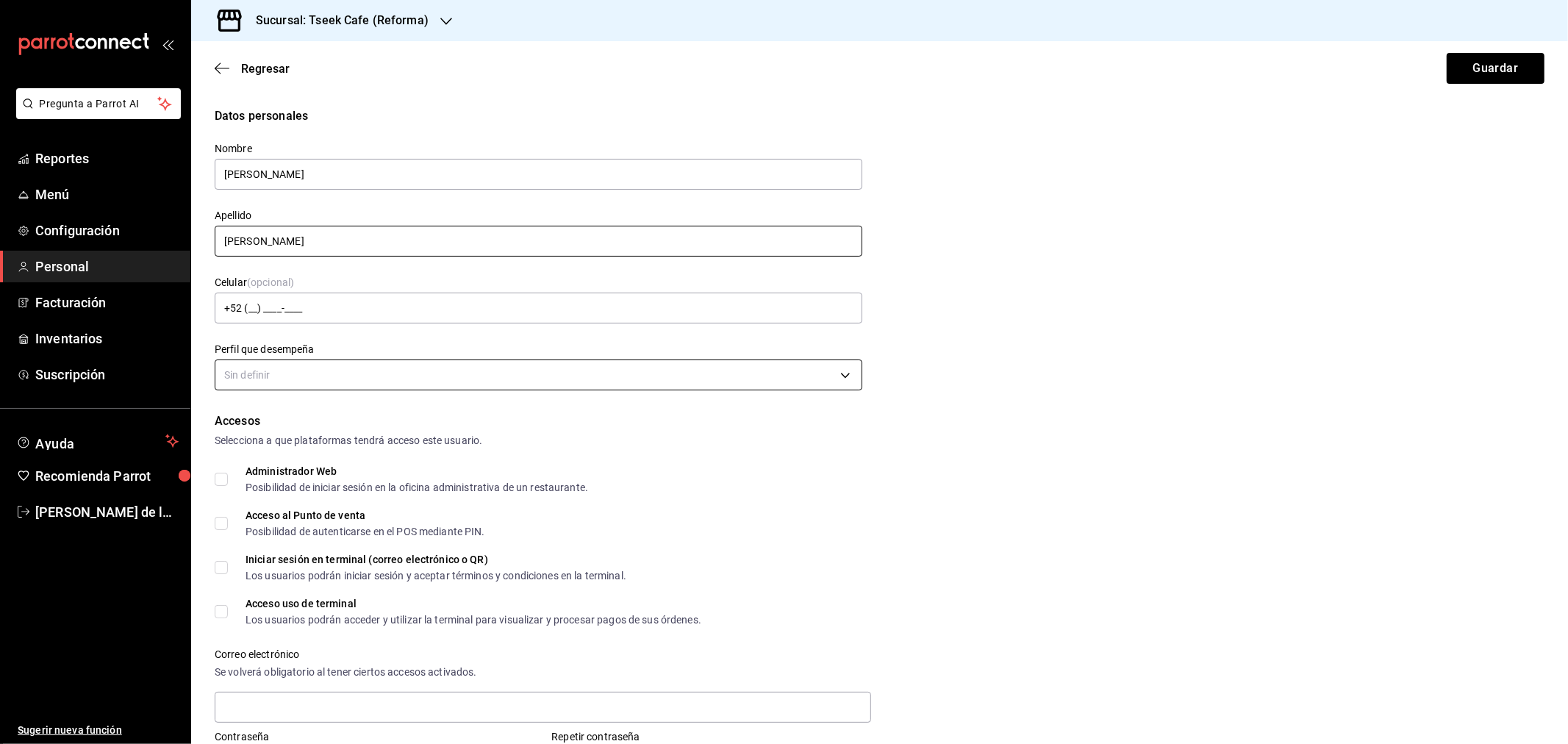
type input "Cardenas"
click at [346, 380] on body "Pregunta a Parrot AI Reportes Menú Configuración Personal Facturación Inventari…" at bounding box center [784, 372] width 1568 height 744
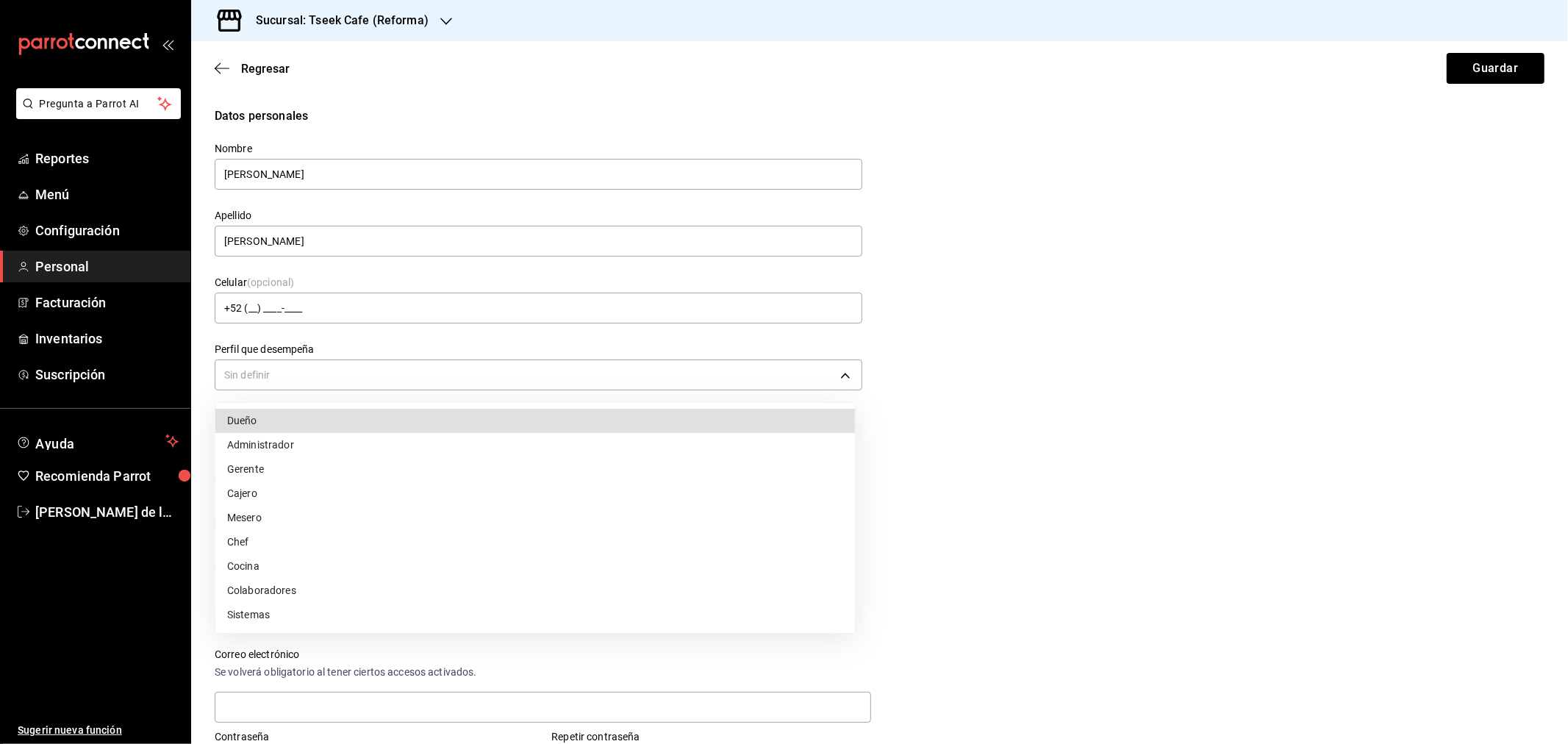
click at [302, 447] on li "Administrador" at bounding box center [535, 445] width 639 height 24
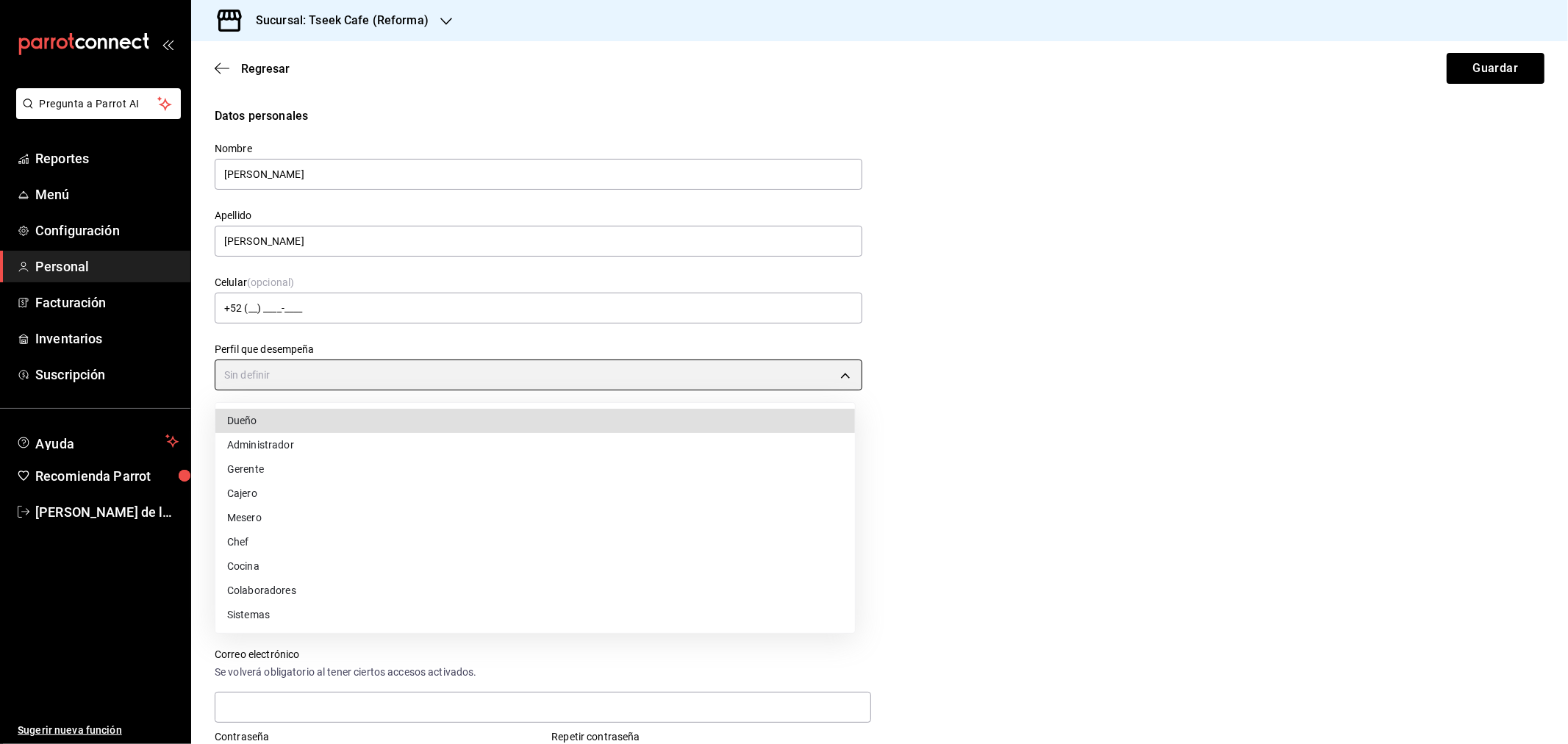
type input "ADMIN"
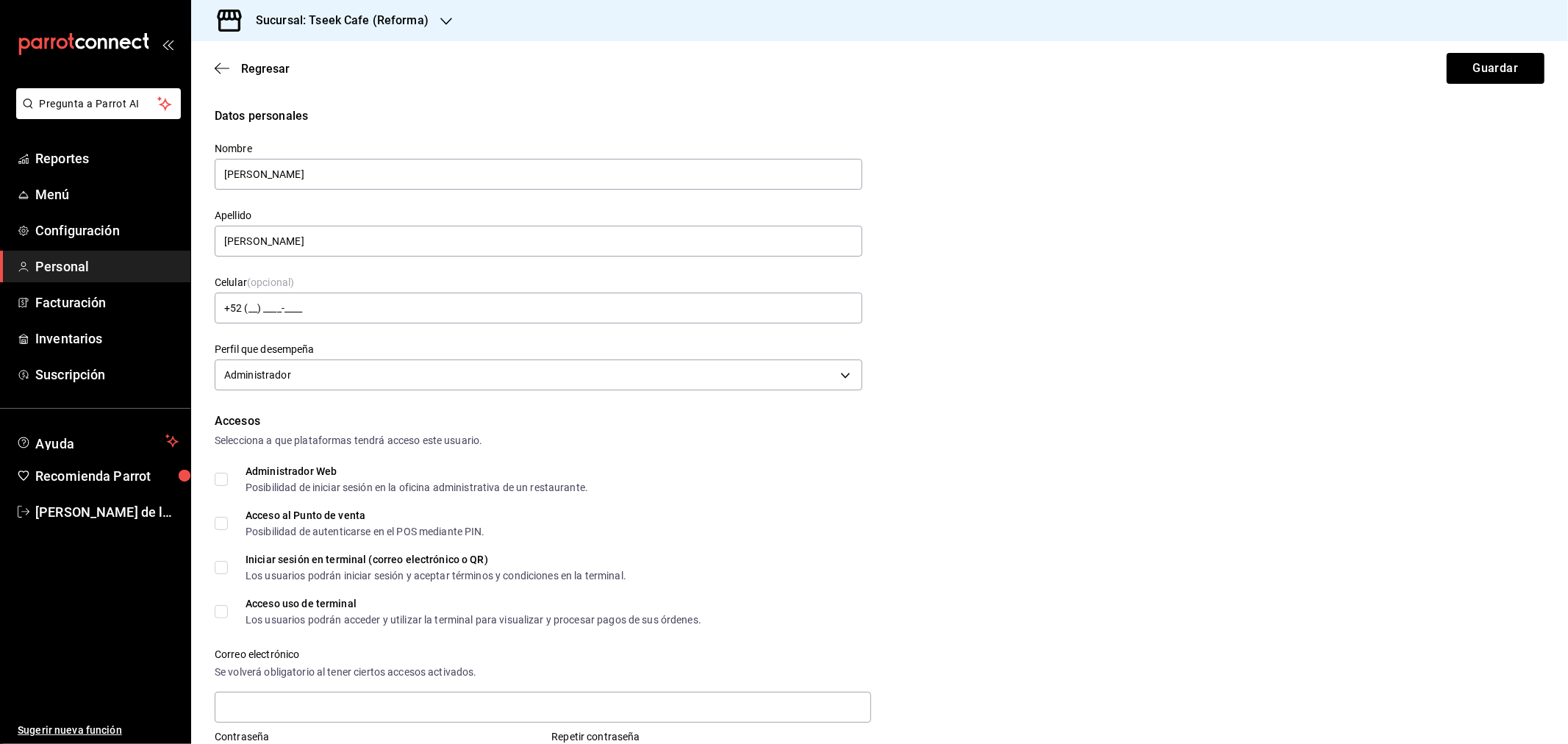
click at [1107, 347] on div "Datos personales Nombre Adrian Apellido Cardenas Celular (opcional) +52 (__) __…" at bounding box center [879, 251] width 1330 height 288
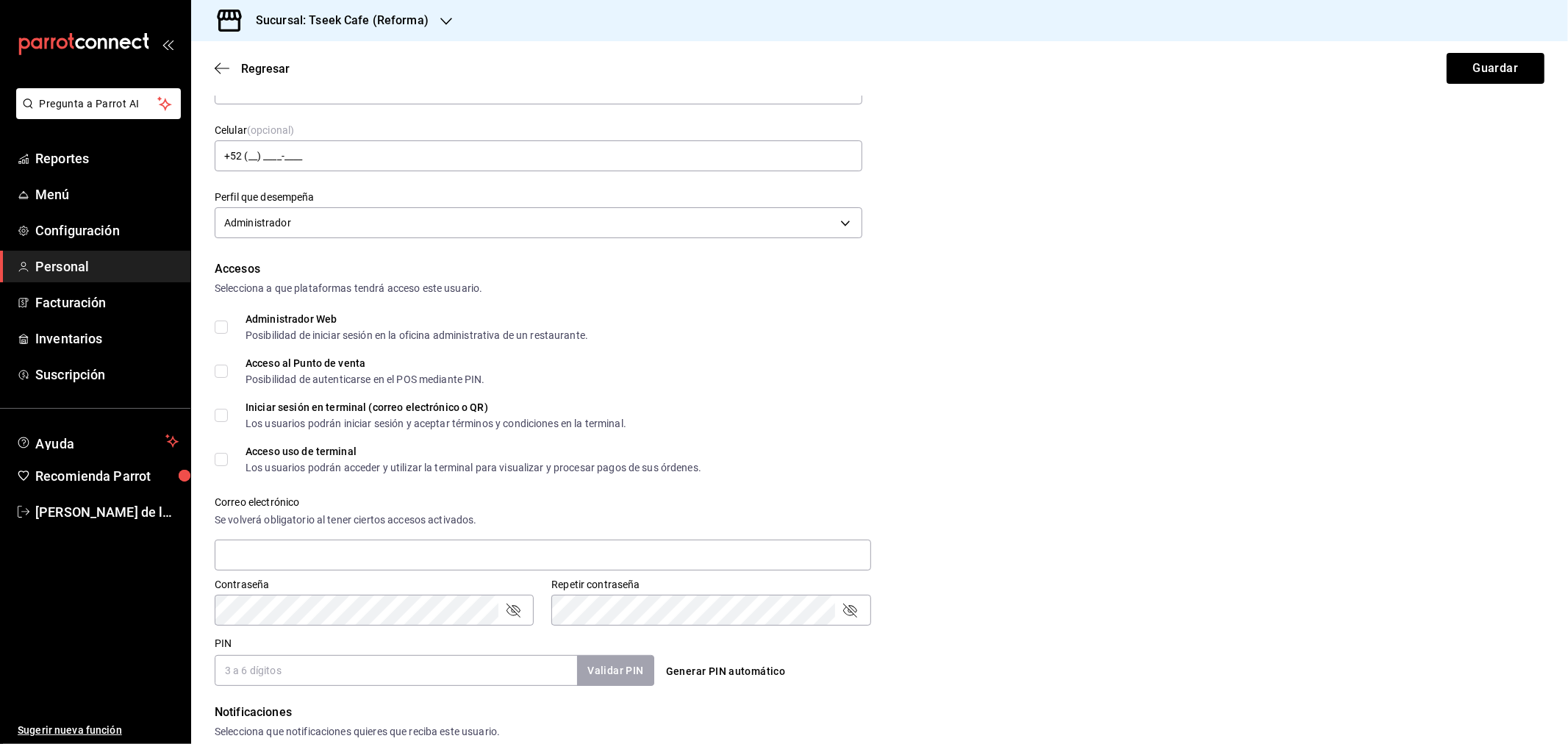
scroll to position [163, 0]
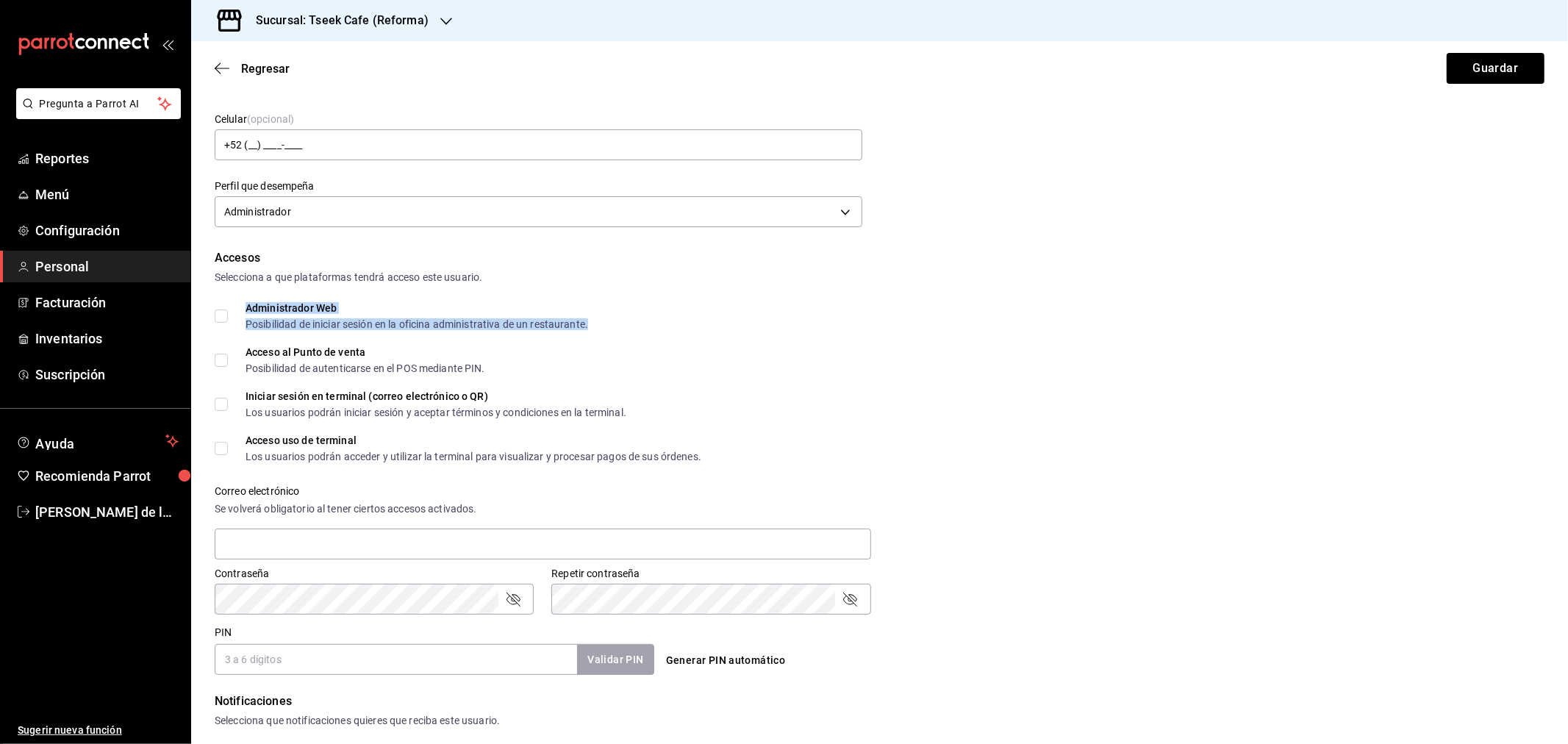
click at [269, 307] on div "Administrador Web" at bounding box center [416, 308] width 343 height 11
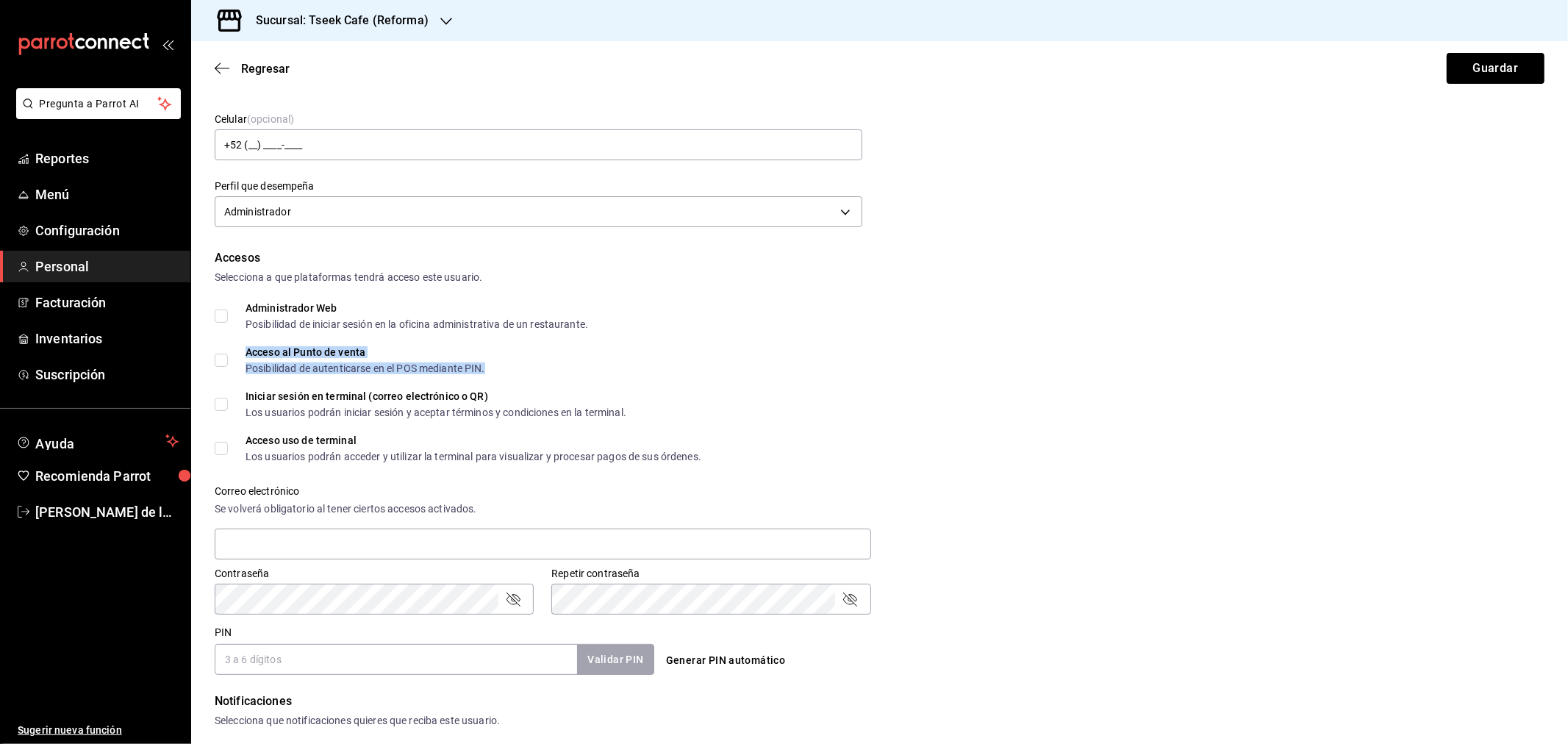
click at [279, 350] on div "Acceso al Punto de venta" at bounding box center [365, 352] width 240 height 11
click at [231, 313] on span "Administrador Web Posibilidad de iniciar sesión en la oficina administrativa de…" at bounding box center [408, 316] width 360 height 26
click at [228, 313] on input "Administrador Web Posibilidad de iniciar sesión en la oficina administrativa de…" at bounding box center [221, 316] width 13 height 13
checkbox input "true"
click at [226, 357] on input "Acceso al Punto de venta Posibilidad de autenticarse en el POS mediante PIN." at bounding box center [221, 360] width 13 height 13
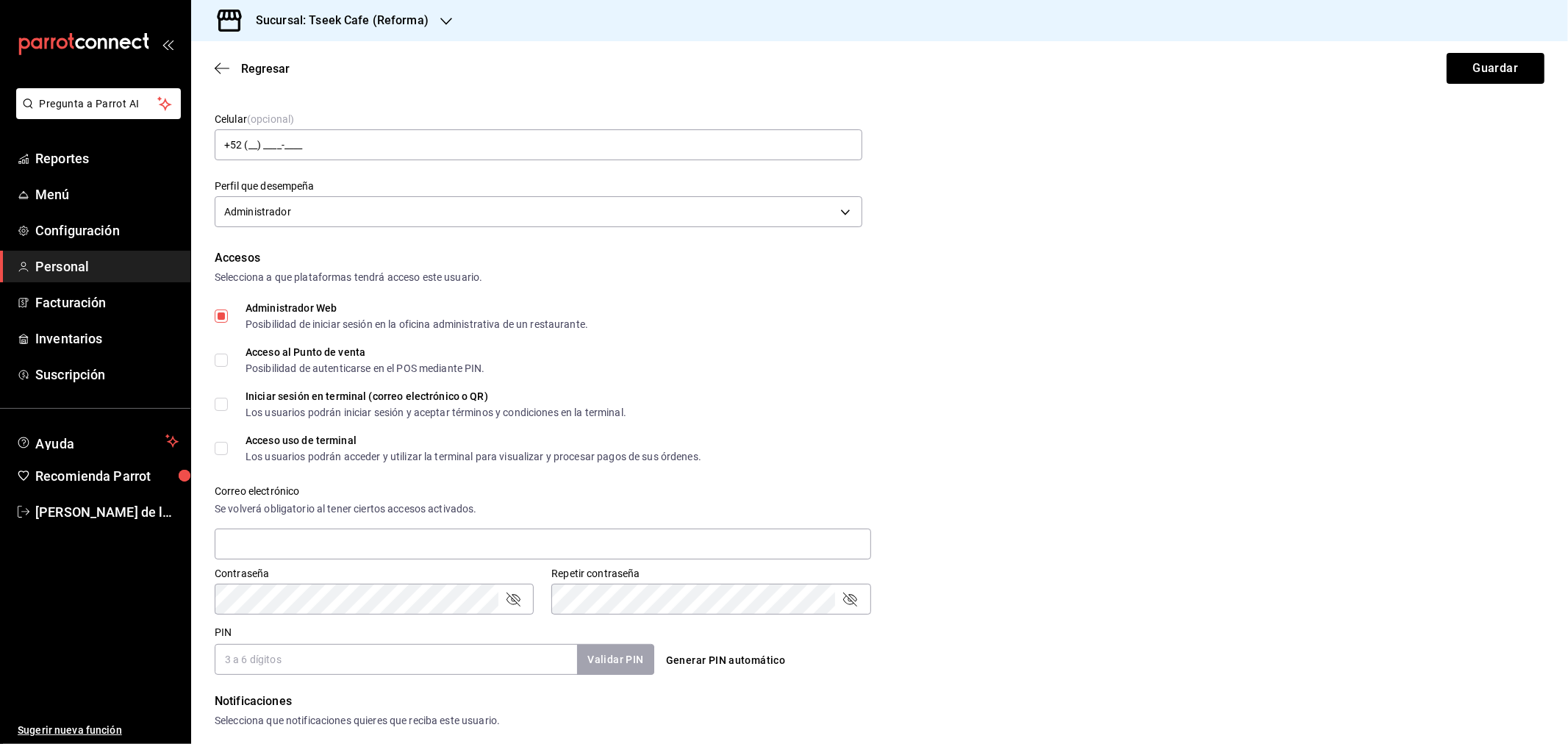
checkbox input "true"
click at [219, 409] on input "Iniciar sesión en terminal (correo electrónico o QR) Los usuarios podrán inicia…" at bounding box center [221, 404] width 13 height 13
checkbox input "true"
click at [222, 453] on input "Acceso uso de terminal Los usuarios podrán acceder y utilizar la terminal para …" at bounding box center [221, 448] width 13 height 13
checkbox input "true"
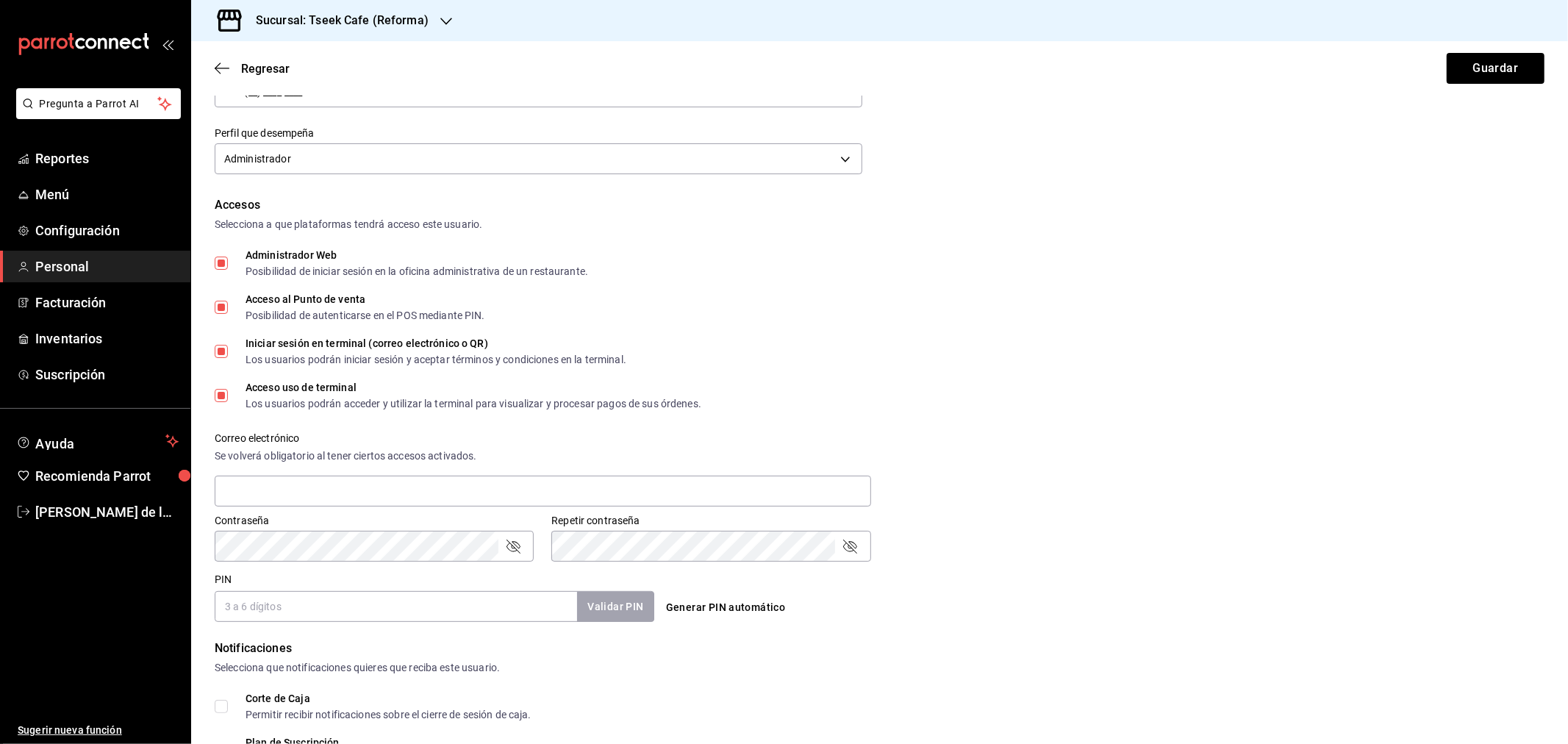
scroll to position [244, 0]
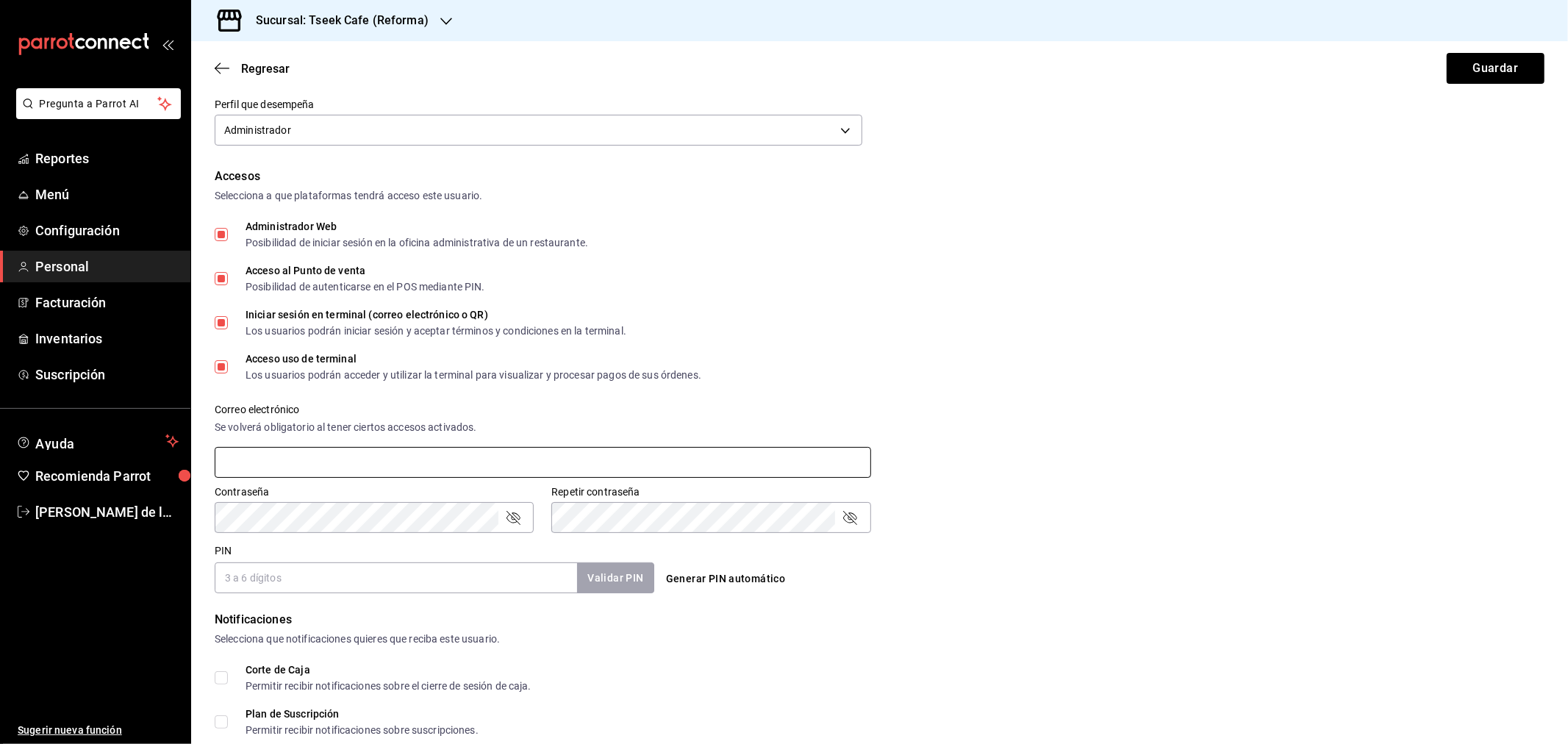
click at [327, 469] on input "text" at bounding box center [543, 462] width 656 height 31
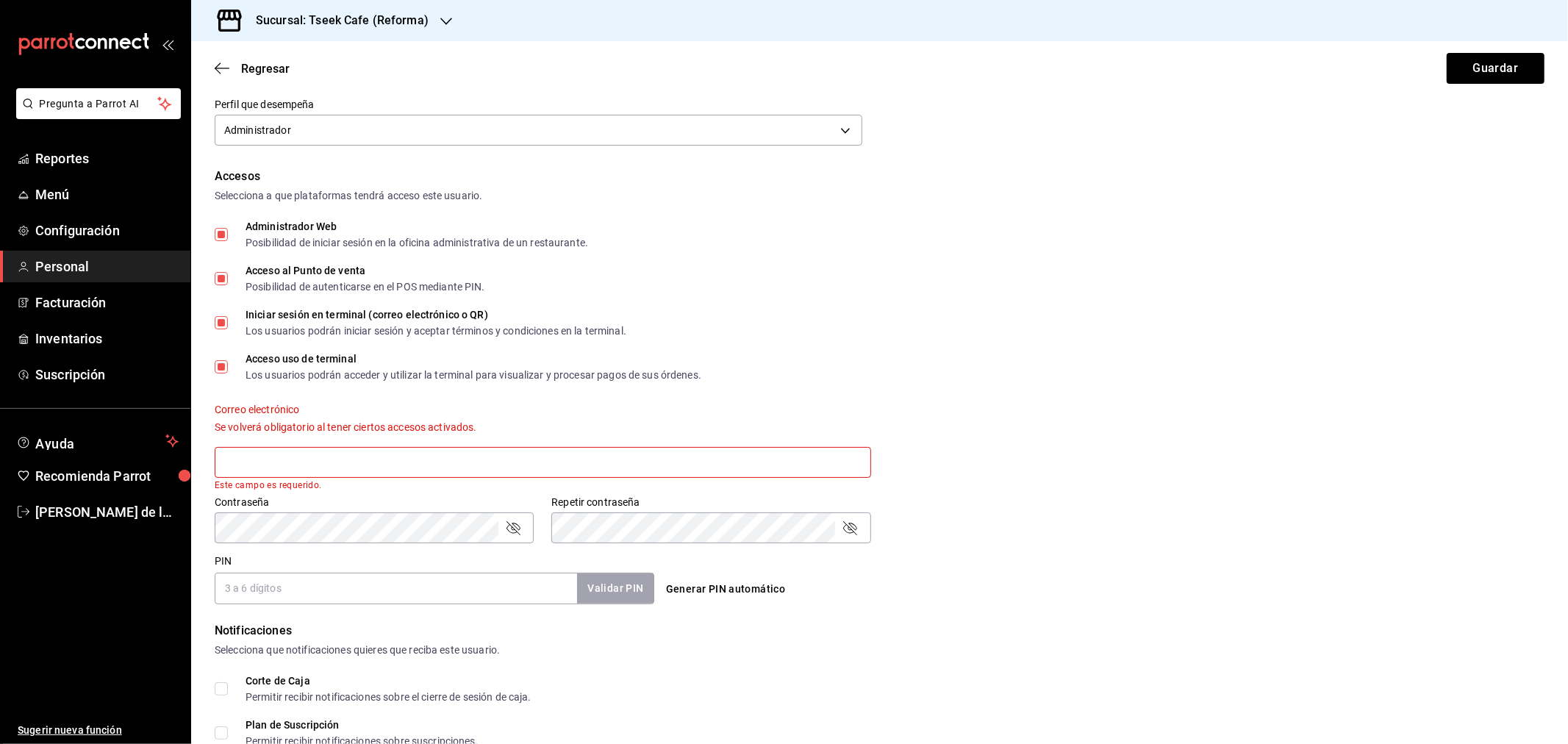
click at [251, 490] on div "Contraseña Contraseña" at bounding box center [365, 510] width 337 height 64
click at [258, 467] on input "text" at bounding box center [543, 462] width 656 height 31
paste input "adrian.cardenas@cafetseek.onmicrosoft.com"
type input "adrian.cardenas@cafetseek.onmicrosoft.com"
click at [269, 559] on div "PIN Validar PIN ​" at bounding box center [434, 579] width 440 height 48
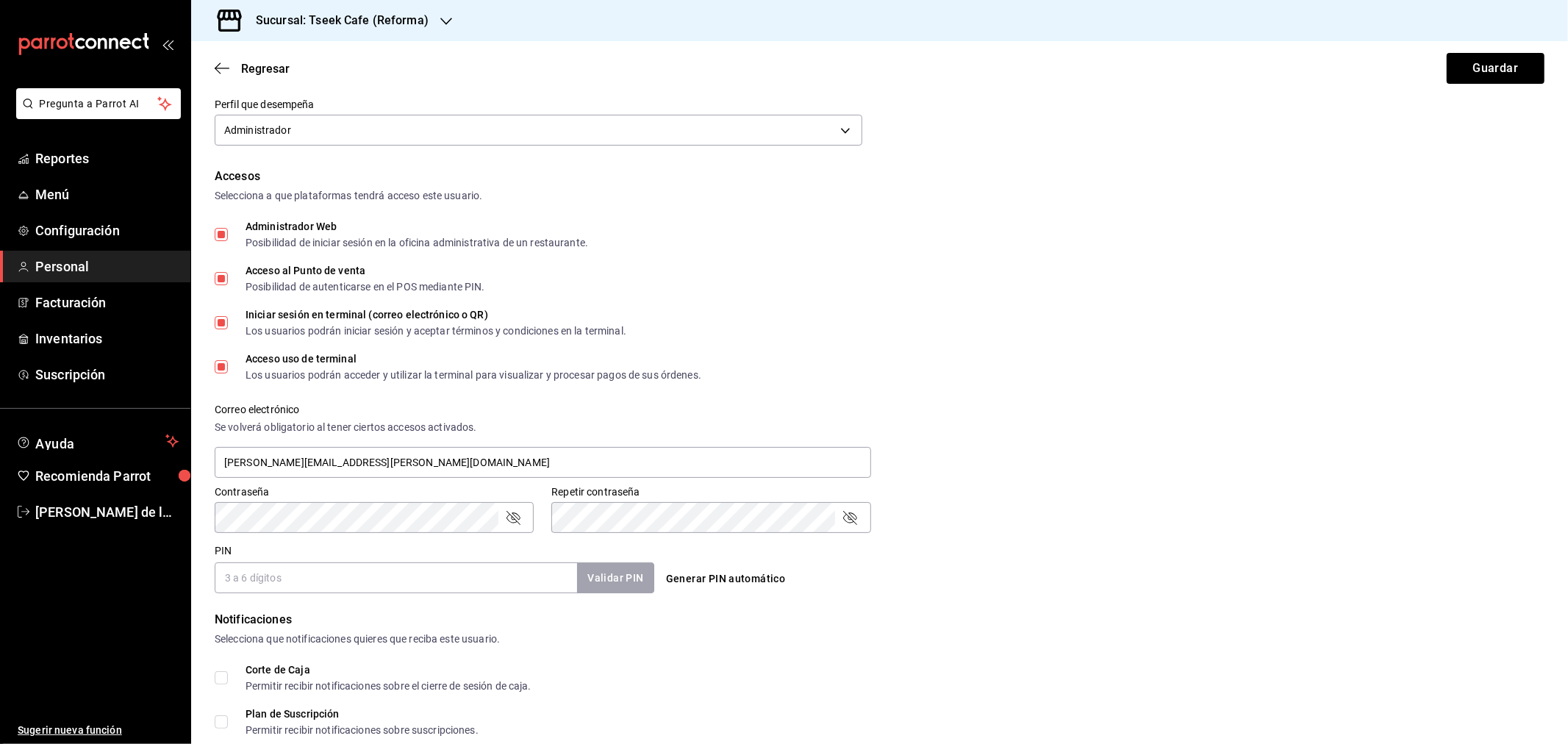
click at [269, 539] on div "PIN Validar PIN ​" at bounding box center [431, 566] width 446 height 54
click at [1305, 392] on div "Correo electrónico Se volverá obligatorio al tener ciertos accesos activados. a…" at bounding box center [870, 433] width 1348 height 94
click at [494, 578] on input "PIN" at bounding box center [396, 577] width 362 height 31
type input "1010"
click at [588, 582] on button "Validar PIN" at bounding box center [614, 578] width 78 height 32
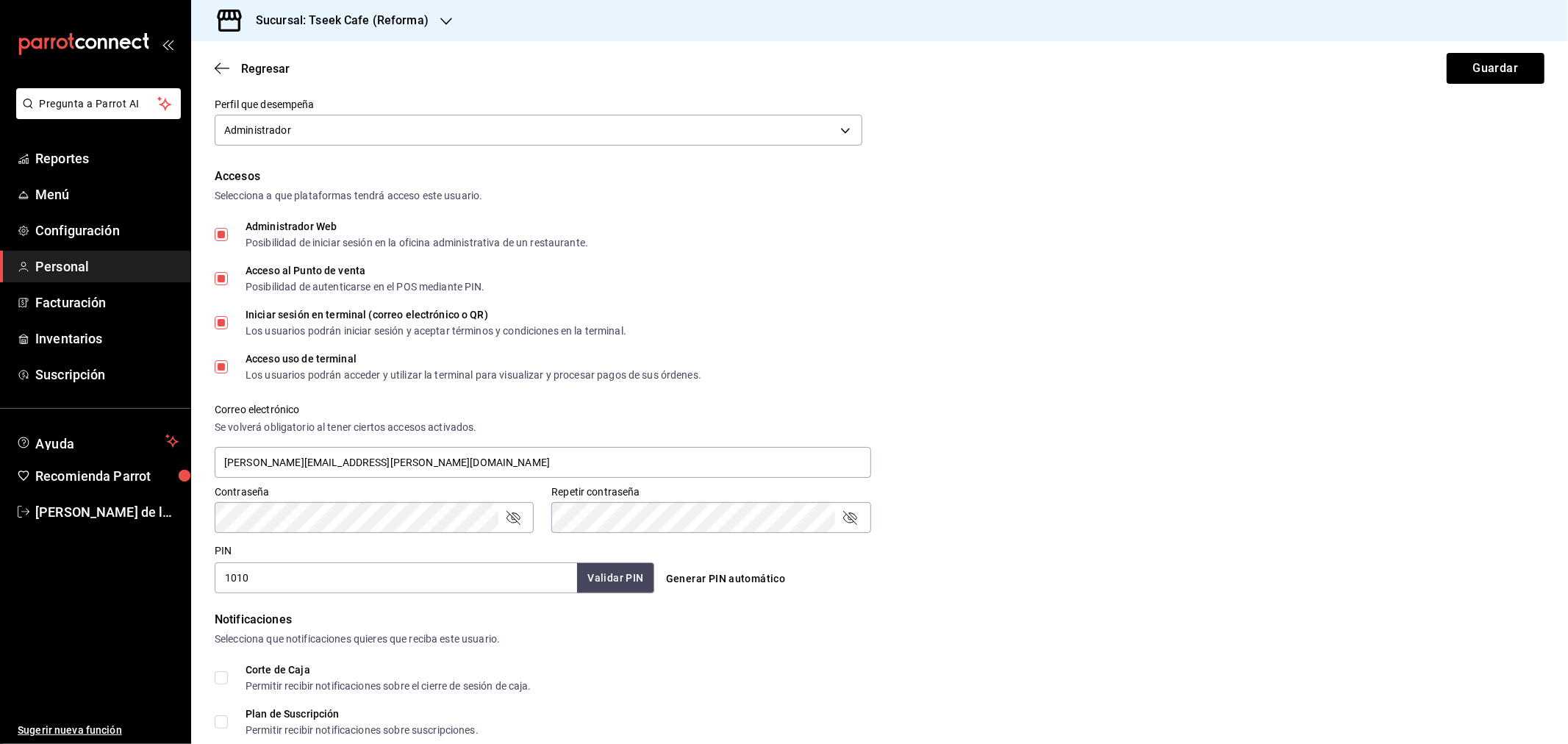
click at [512, 505] on div "Contraseña" at bounding box center [375, 517] width 319 height 31
click at [505, 518] on icon "passwordField" at bounding box center [512, 517] width 17 height 17
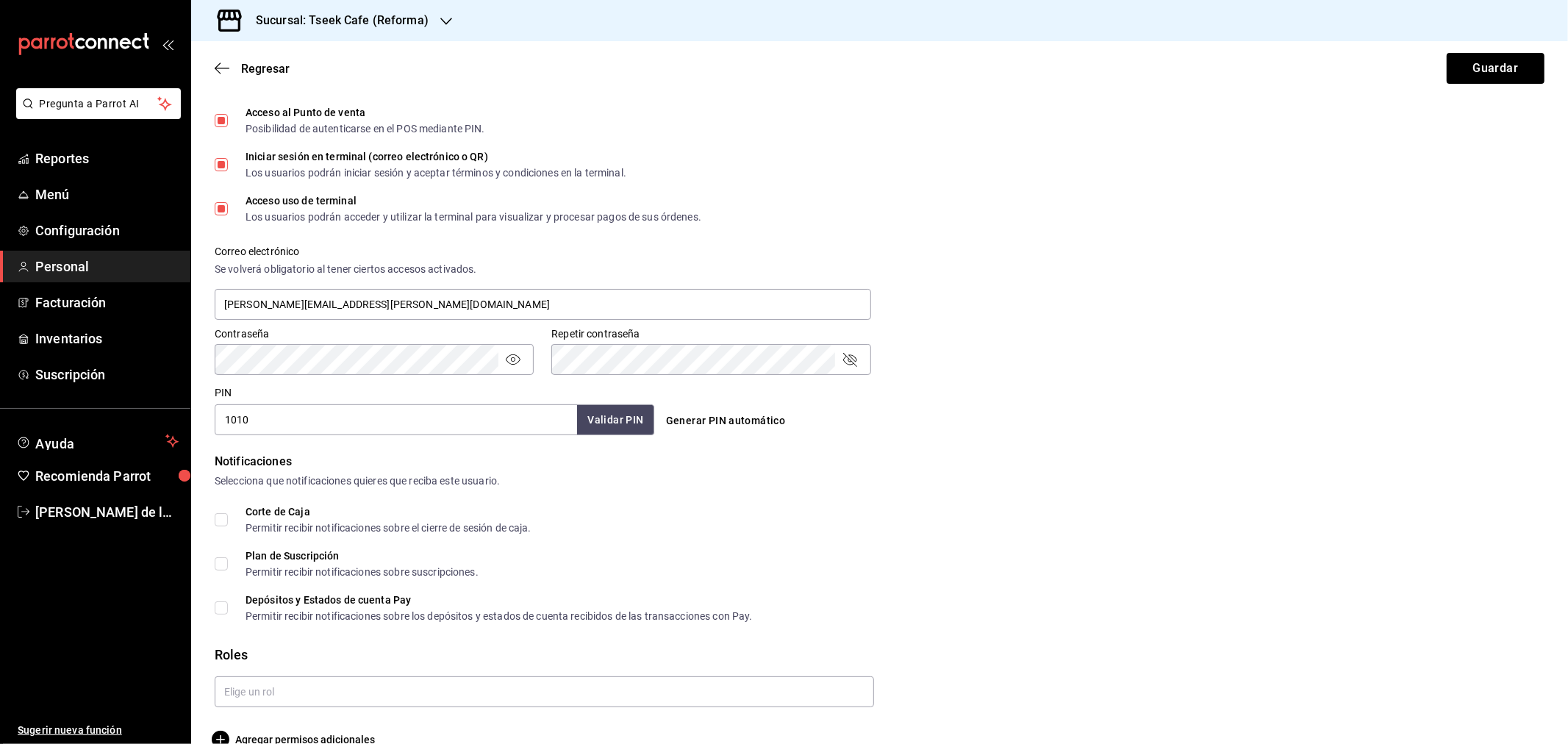
scroll to position [429, 0]
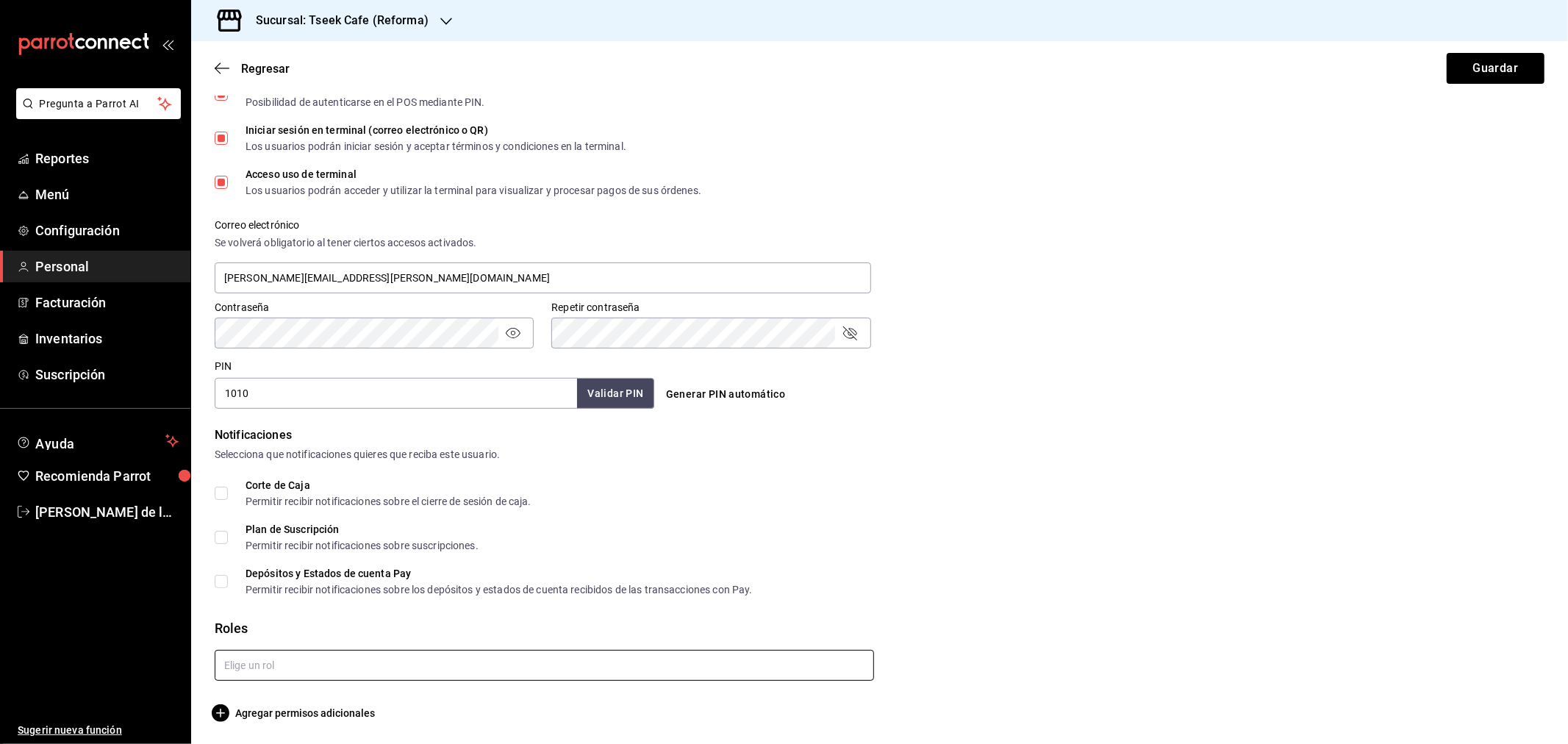
click at [335, 659] on input "text" at bounding box center [544, 665] width 659 height 31
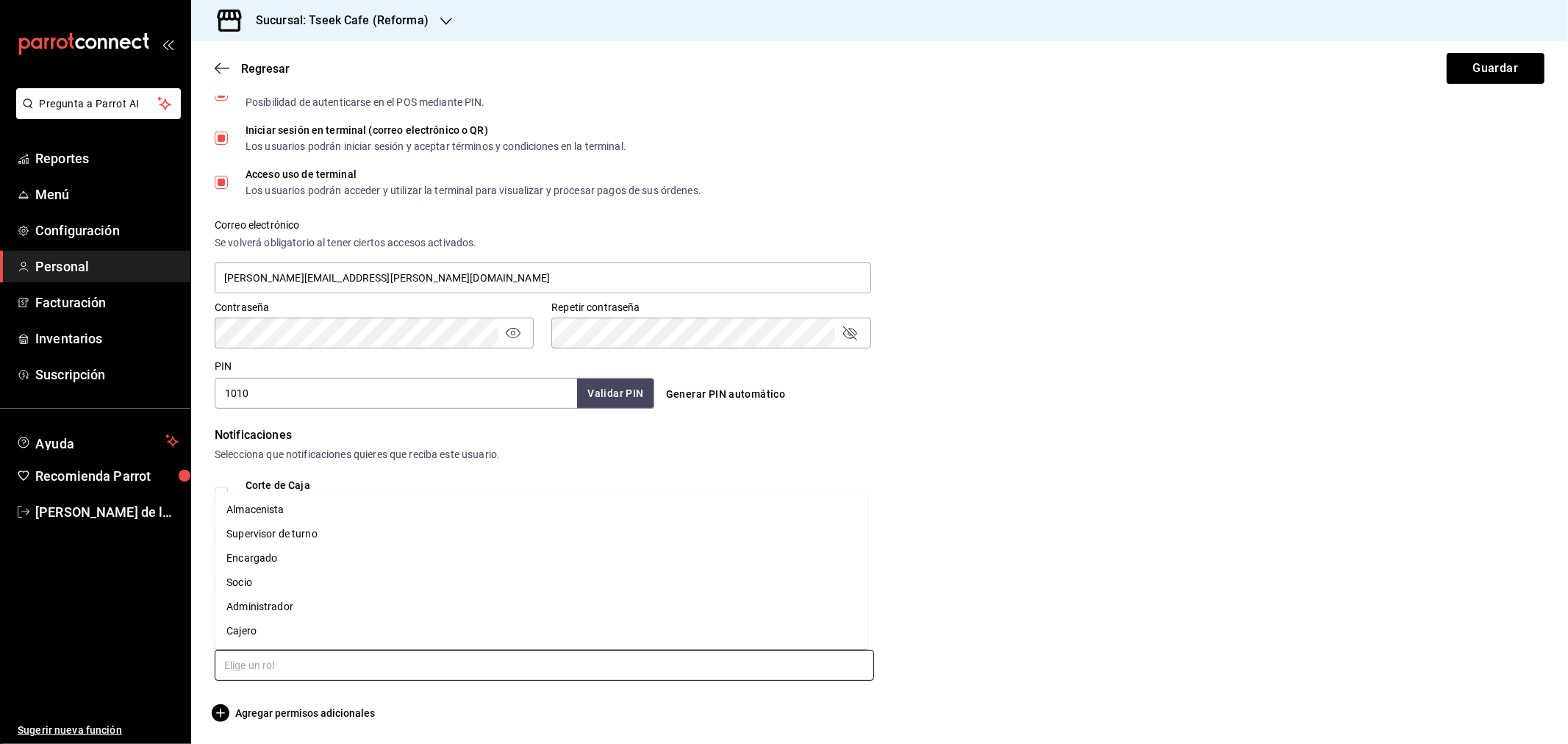
click at [293, 601] on li "Administrador" at bounding box center [541, 607] width 653 height 24
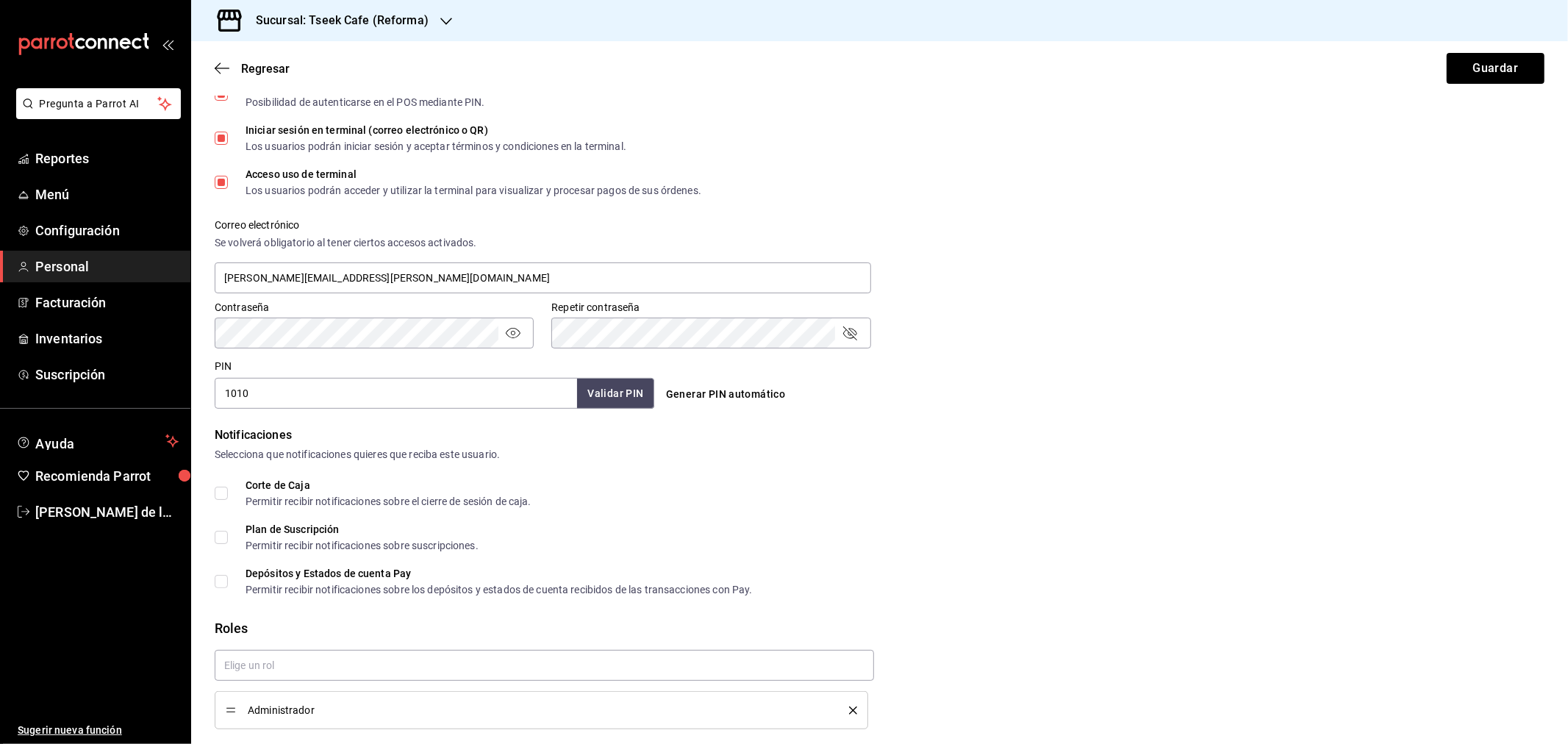
click at [1283, 469] on div "Notificaciones Selecciona que notificaciones quieres que reciba este usuario. C…" at bounding box center [879, 510] width 1330 height 168
checkbox input "true"
click at [1498, 53] on button "Guardar" at bounding box center [1495, 68] width 98 height 31
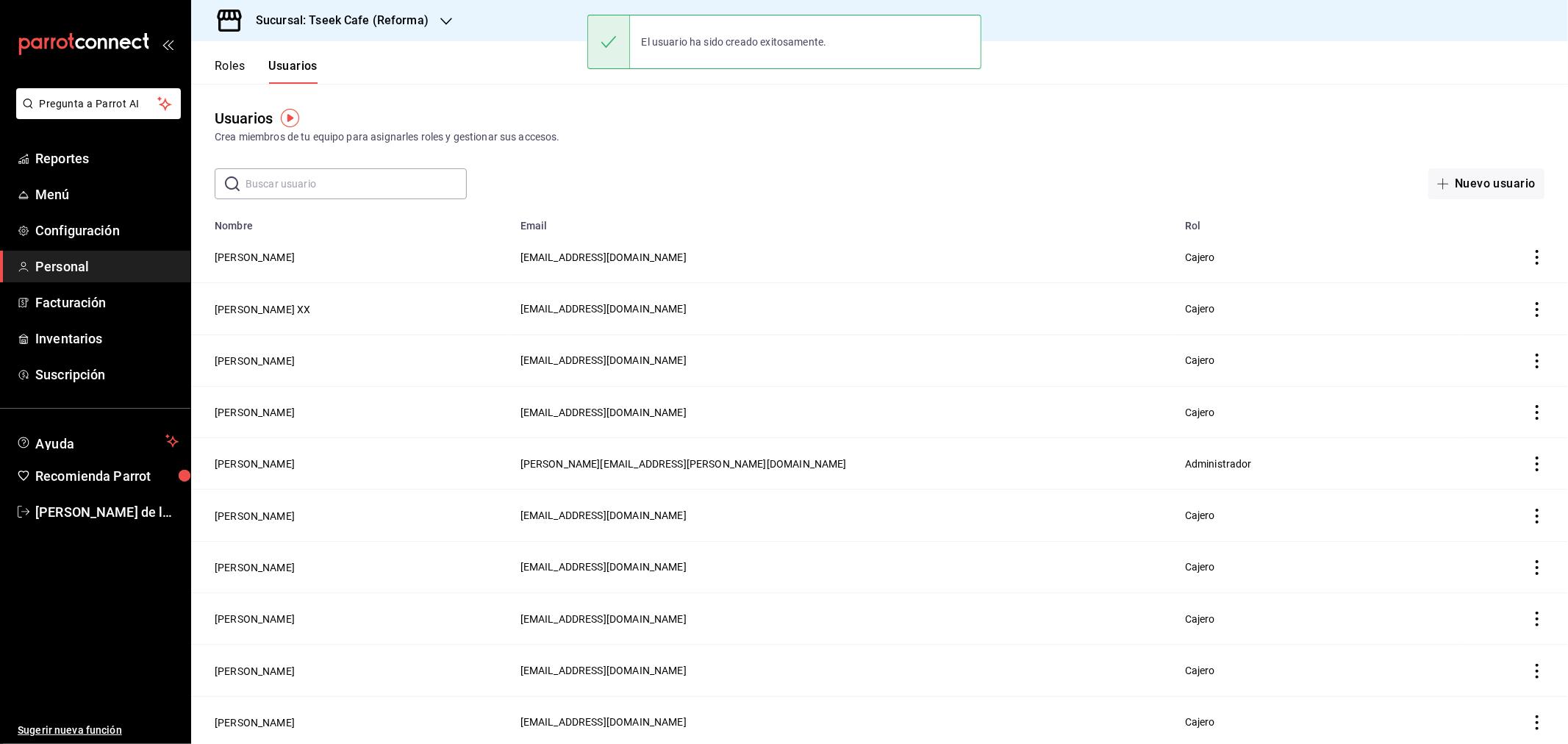
click at [424, 16] on h3 "Sucursal: Tseek Cafe (Reforma)" at bounding box center [337, 20] width 185 height 17
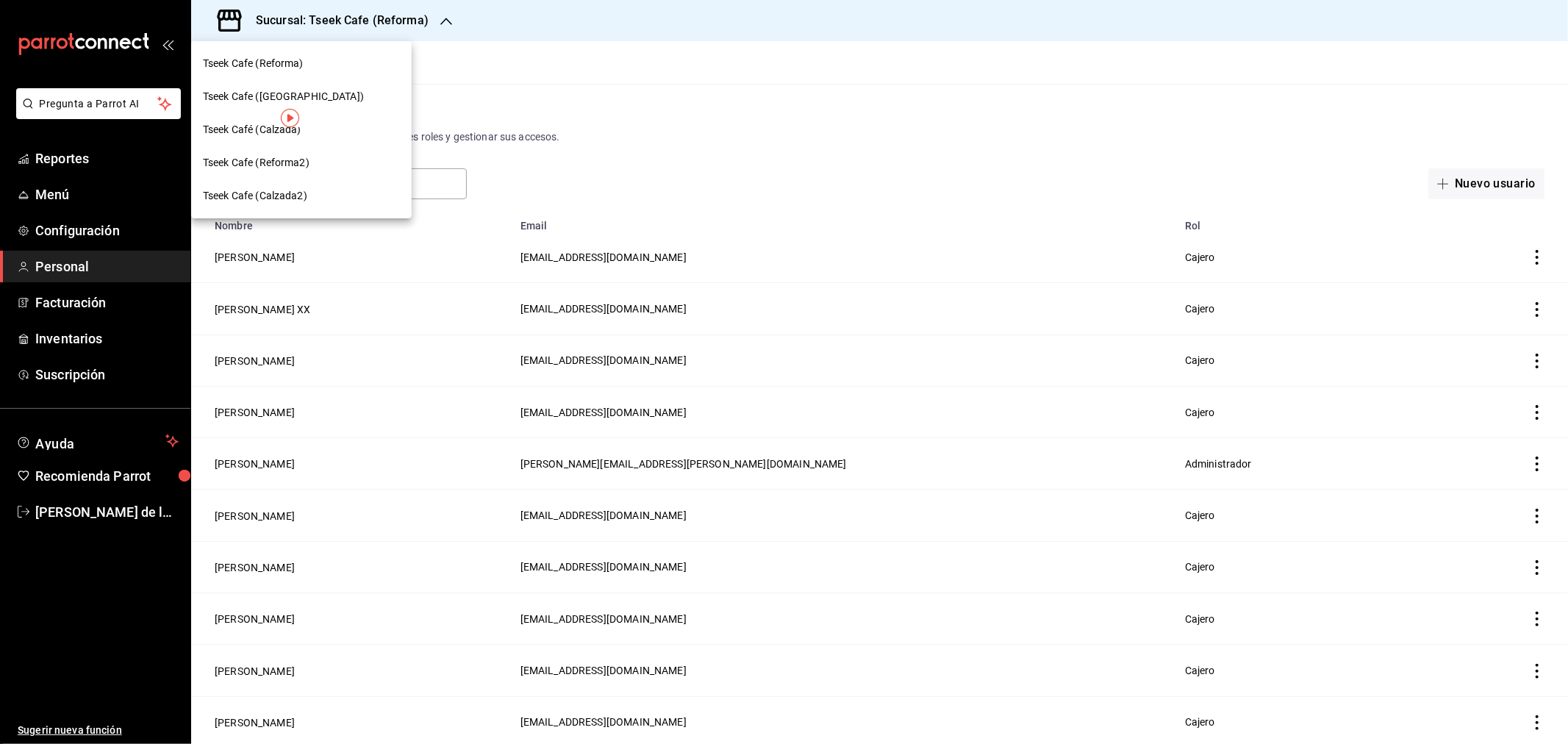
click at [328, 92] on div "Tseek Cafe (Zaragoza)" at bounding box center [301, 97] width 197 height 15
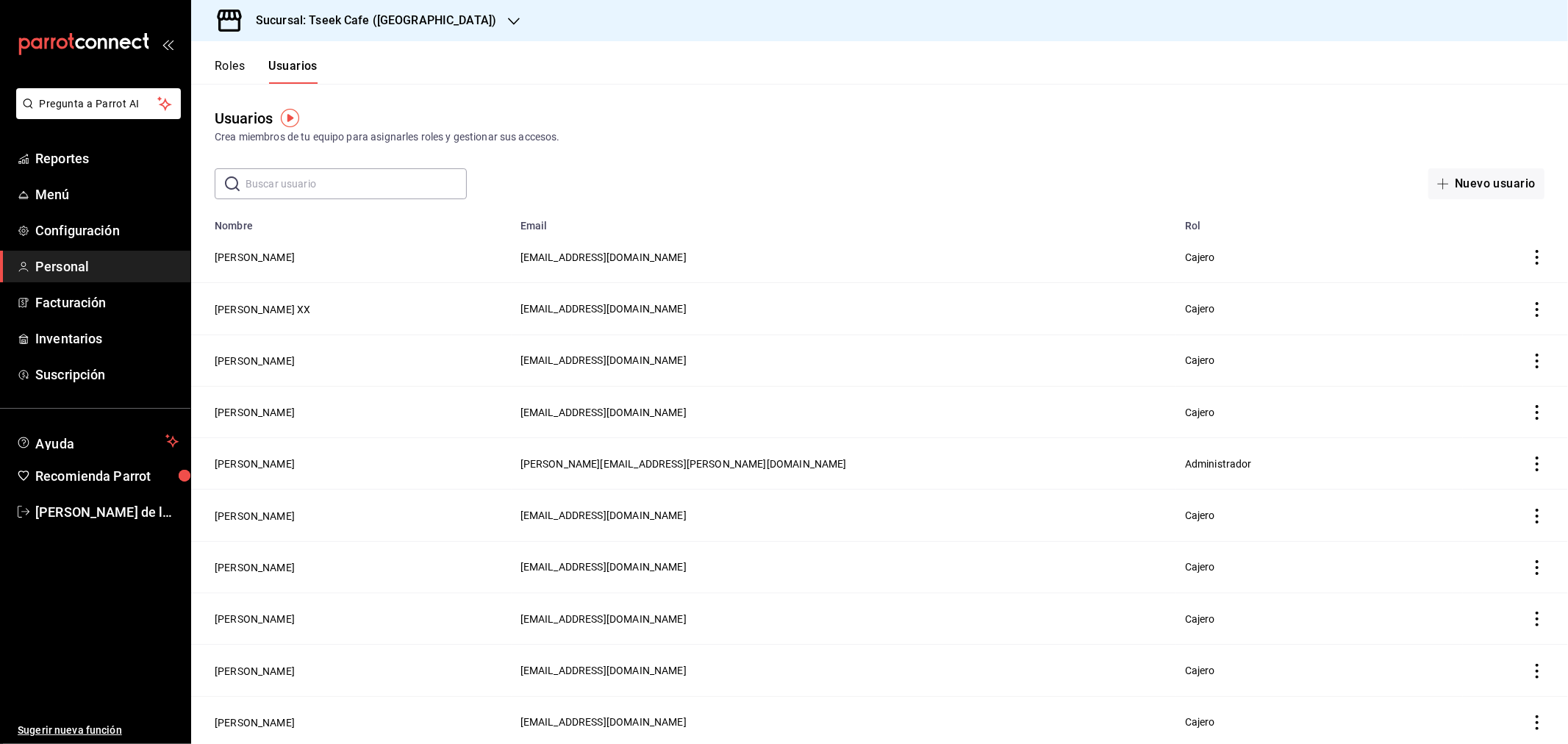
click at [321, 176] on input "text" at bounding box center [356, 183] width 221 height 30
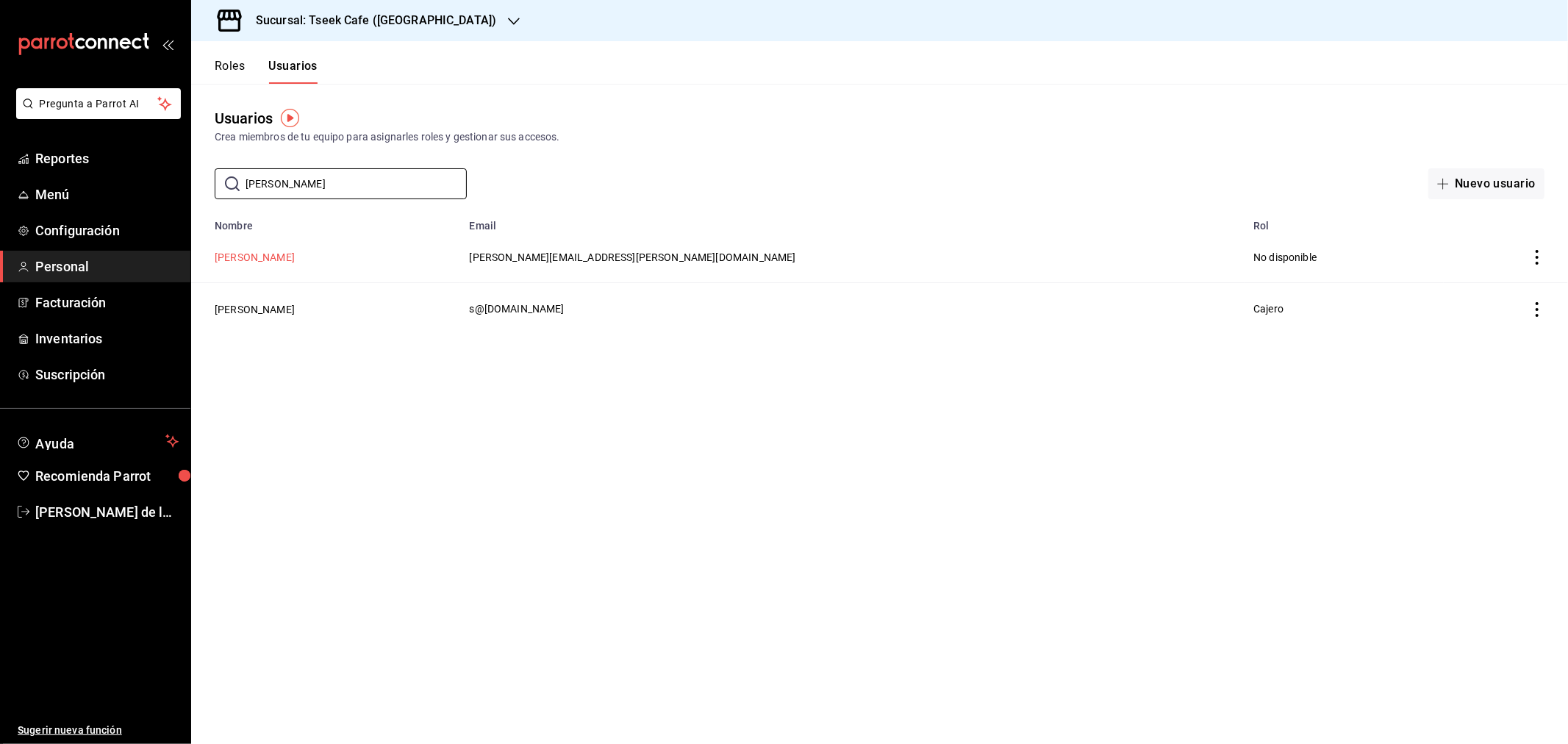
type input "adrian"
click at [260, 253] on button "Adrian Cardenas" at bounding box center [255, 257] width 80 height 14
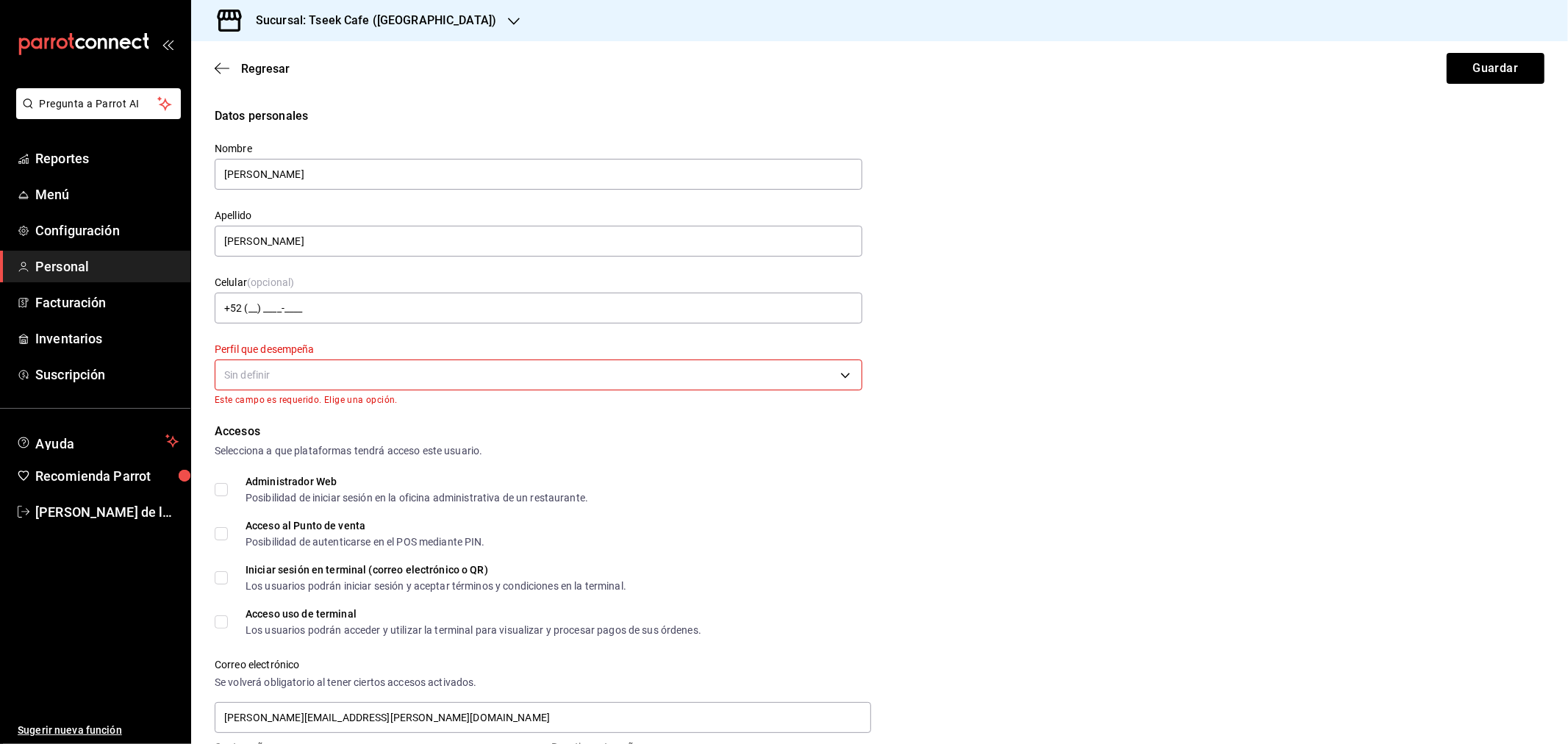
click at [277, 371] on body "Pregunta a Parrot AI Reportes Menú Configuración Personal Facturación Inventari…" at bounding box center [784, 372] width 1568 height 744
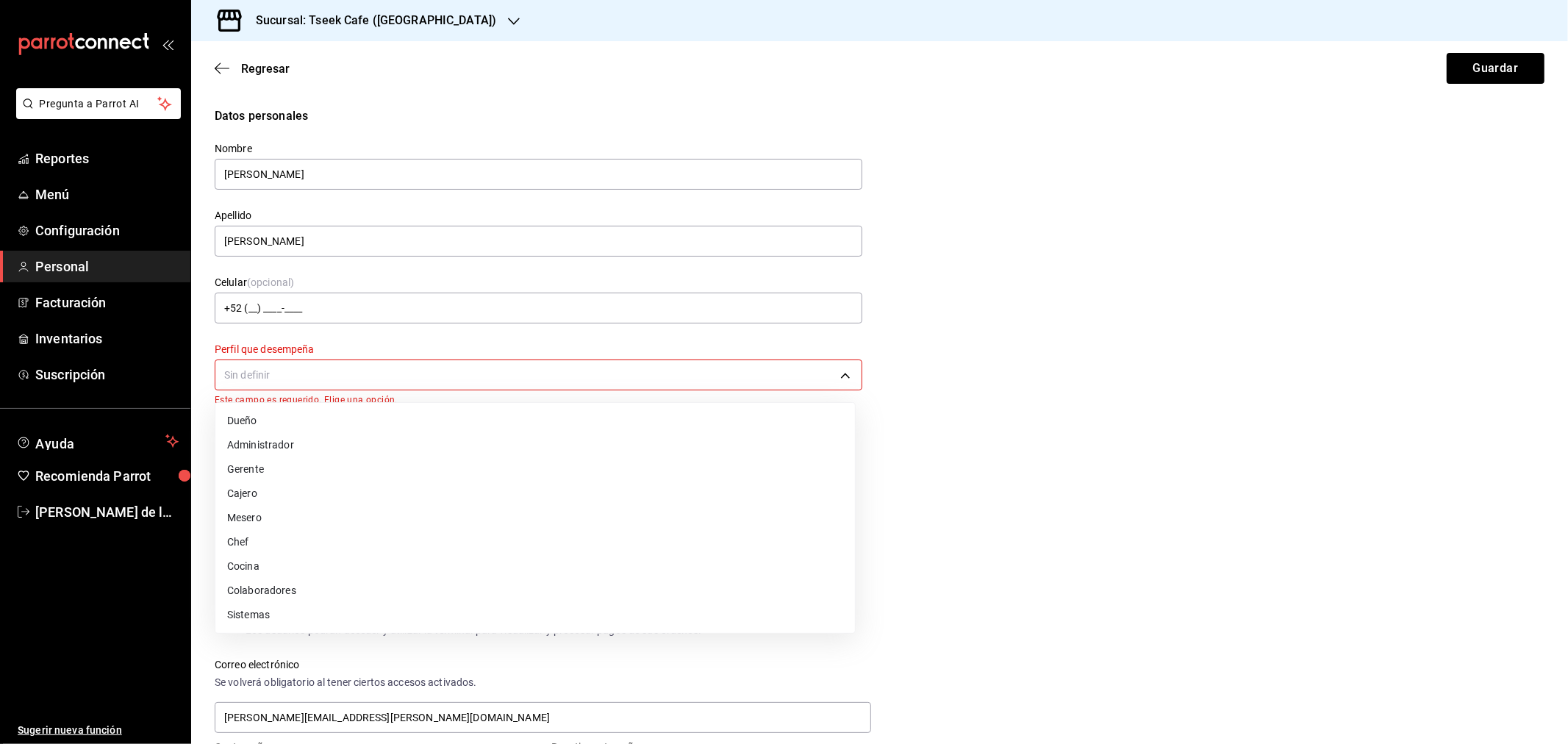
click at [280, 444] on li "Administrador" at bounding box center [535, 445] width 639 height 24
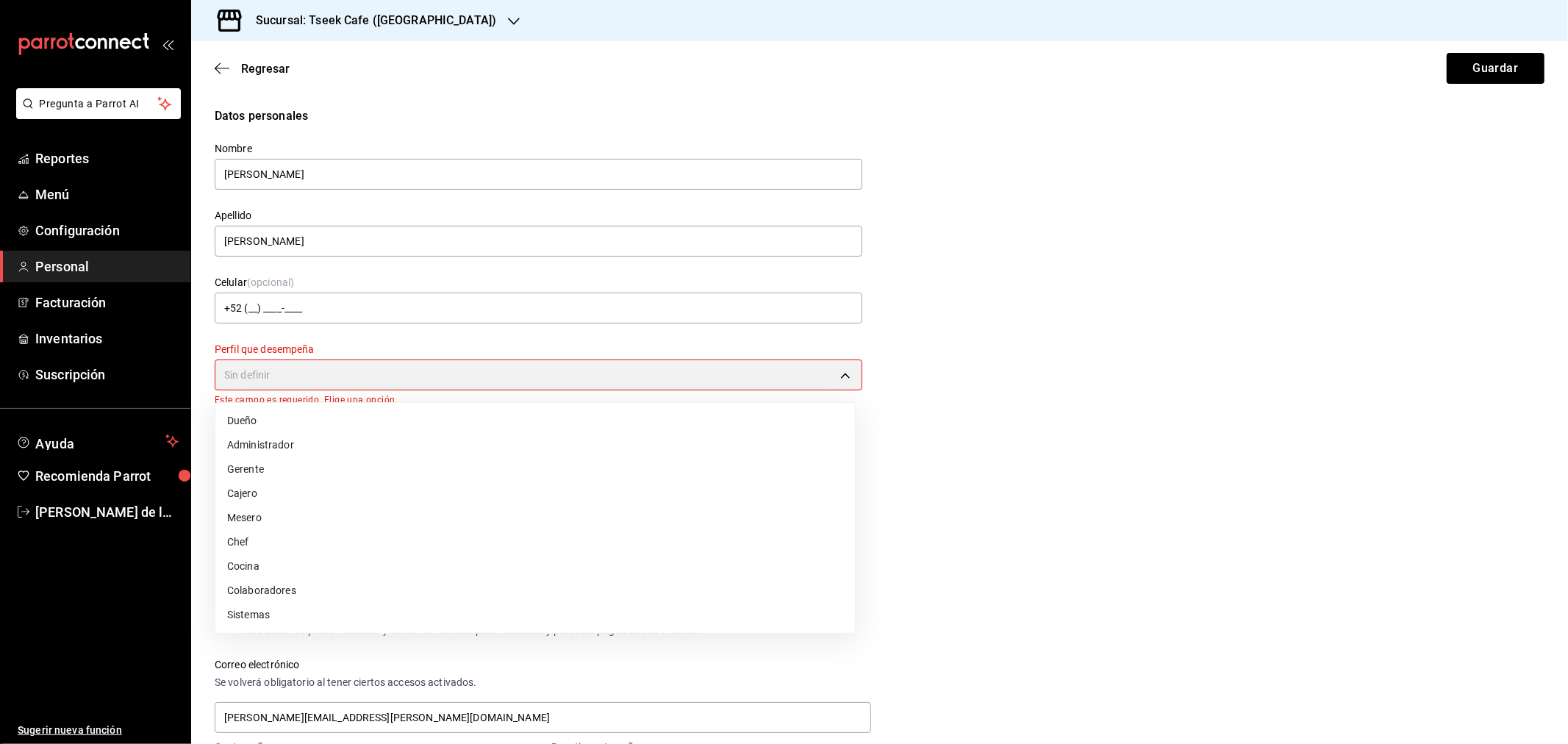
type input "ADMIN"
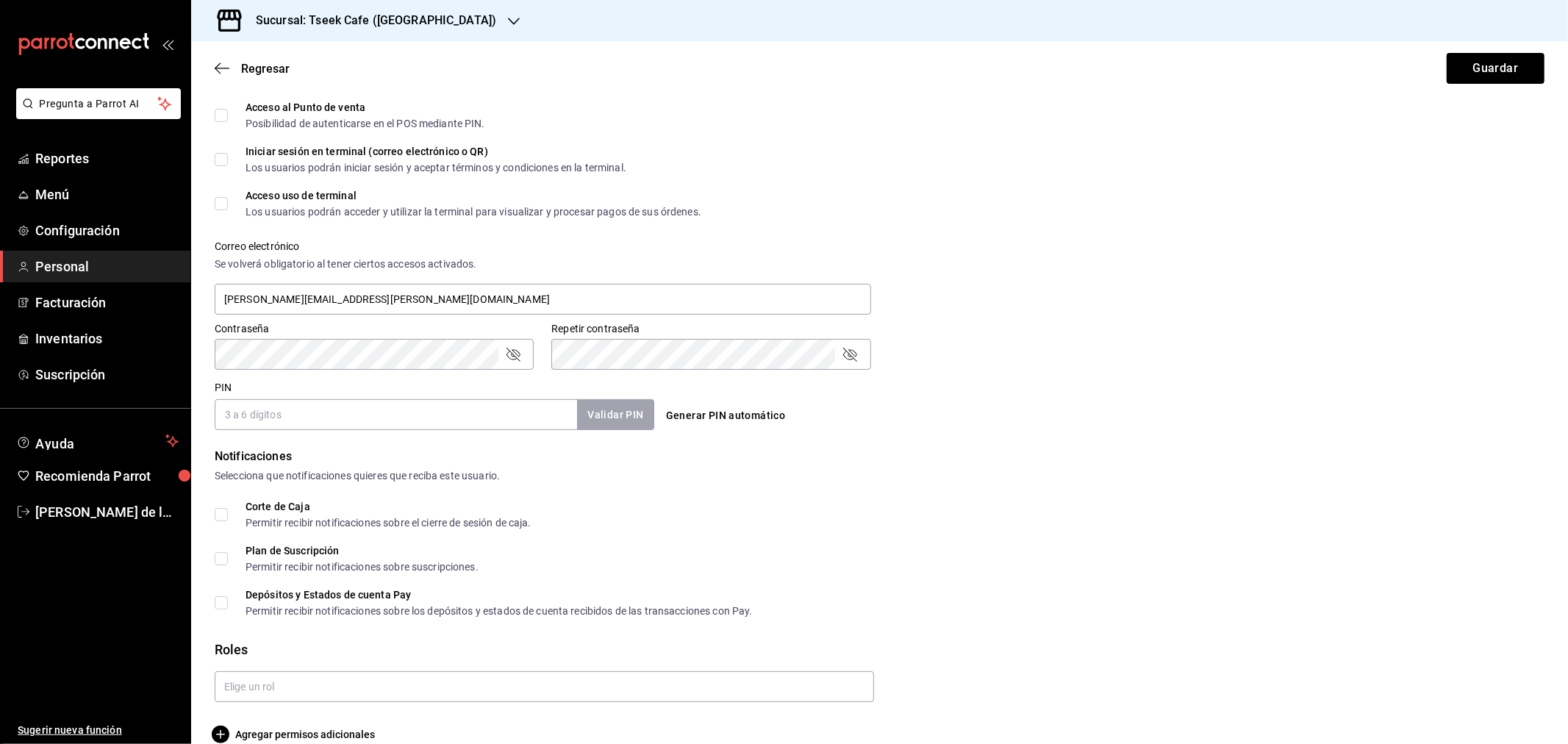
scroll to position [429, 0]
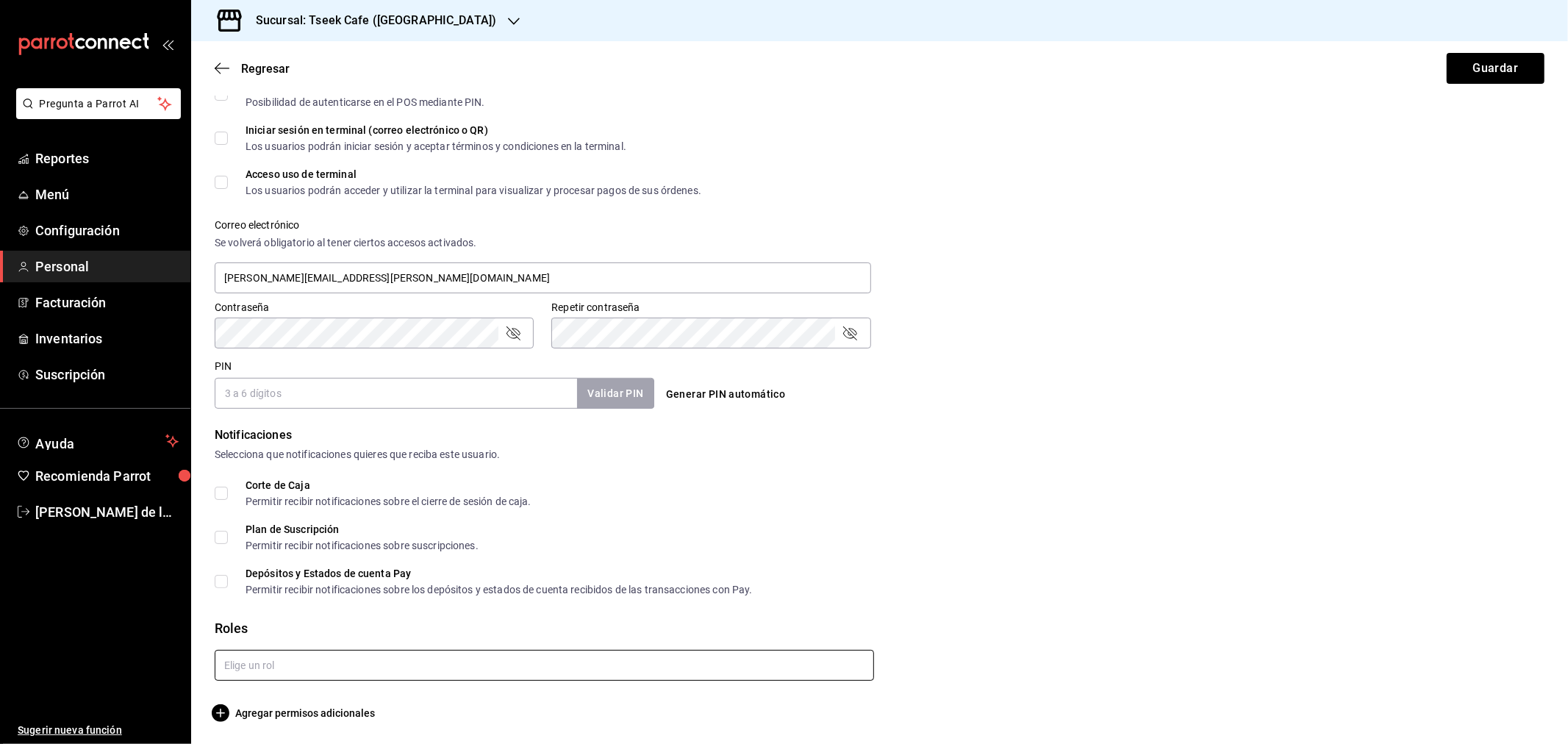
click at [269, 680] on input "text" at bounding box center [544, 665] width 659 height 31
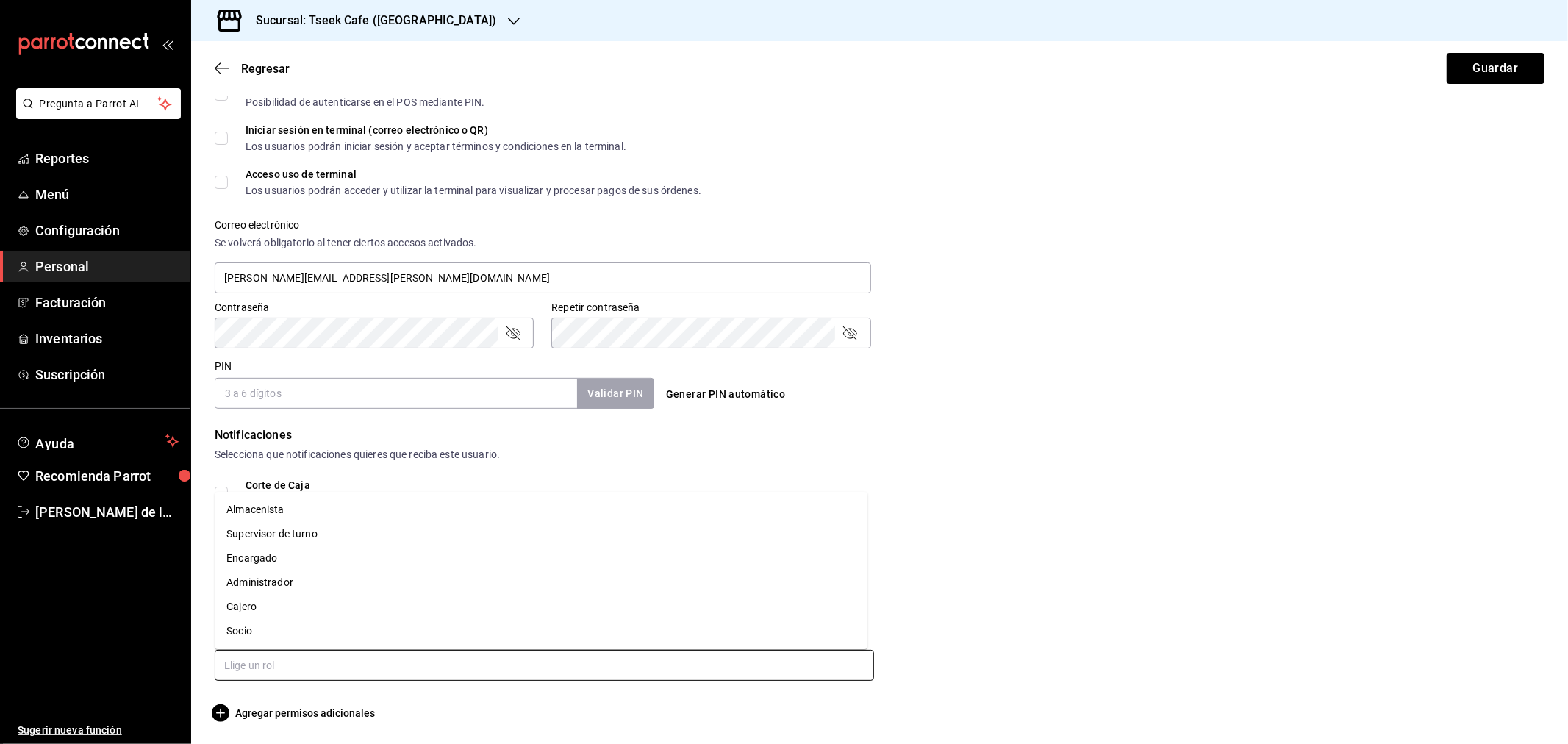
click at [260, 577] on li "Administrador" at bounding box center [541, 583] width 653 height 24
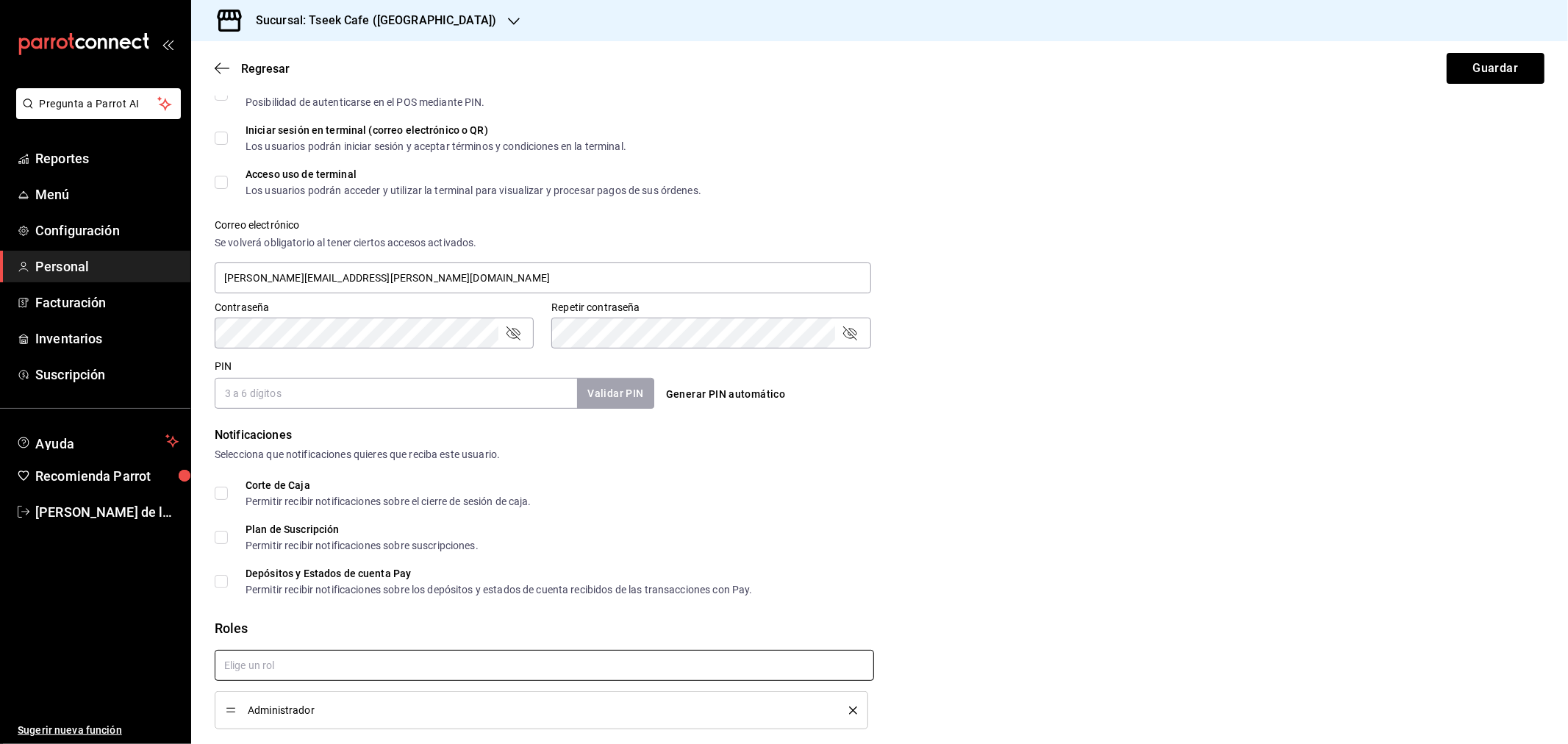
checkbox input "true"
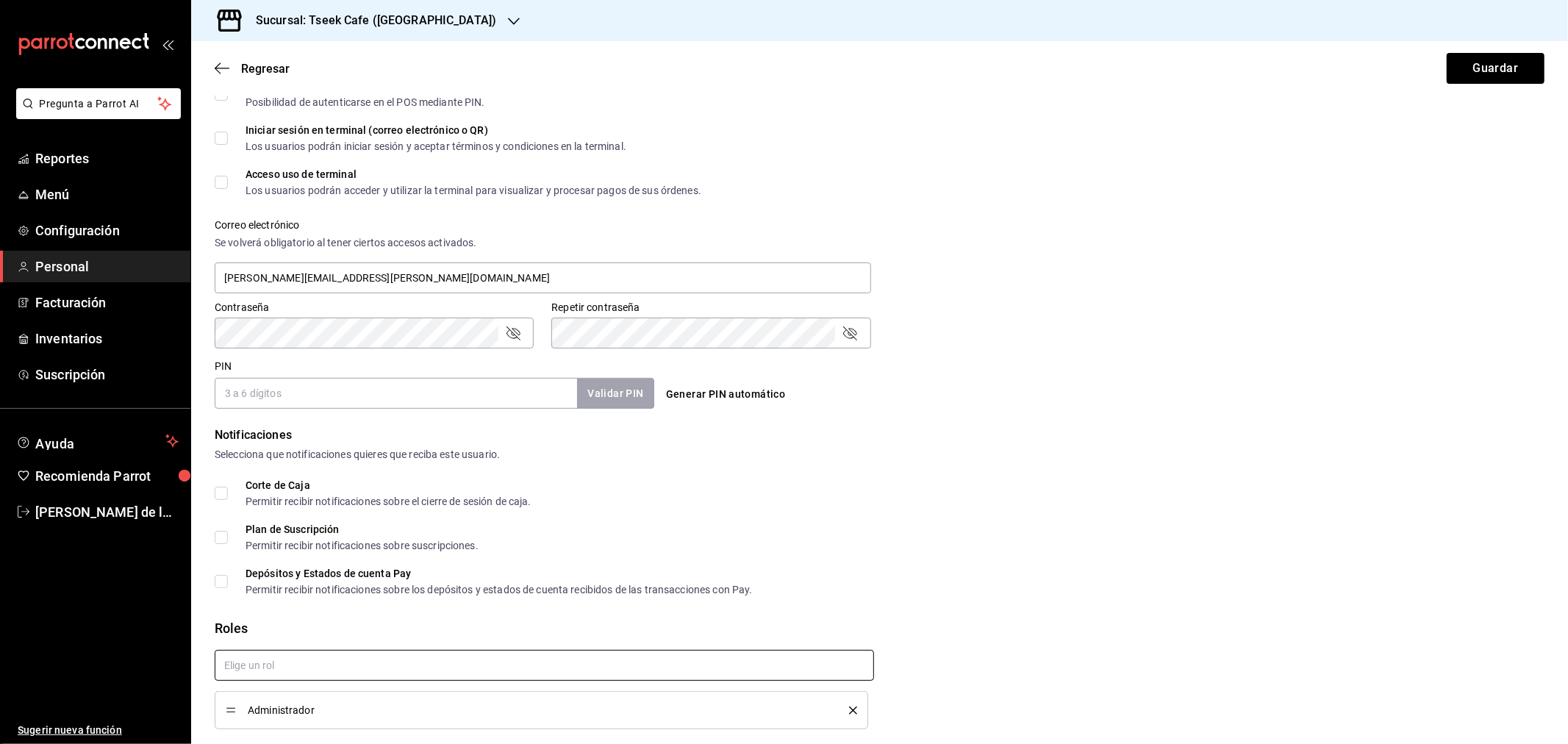
checkbox input "true"
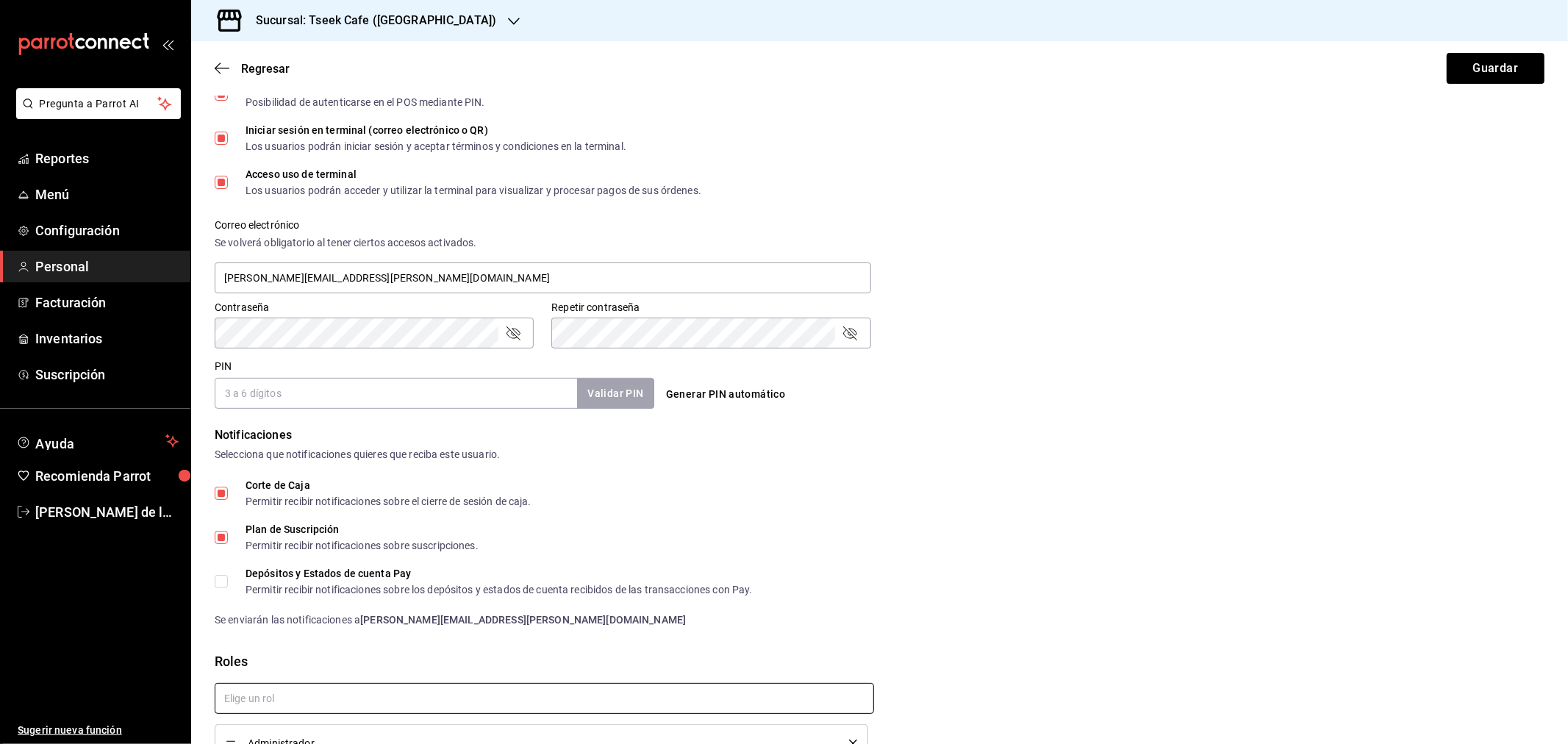
scroll to position [347, 0]
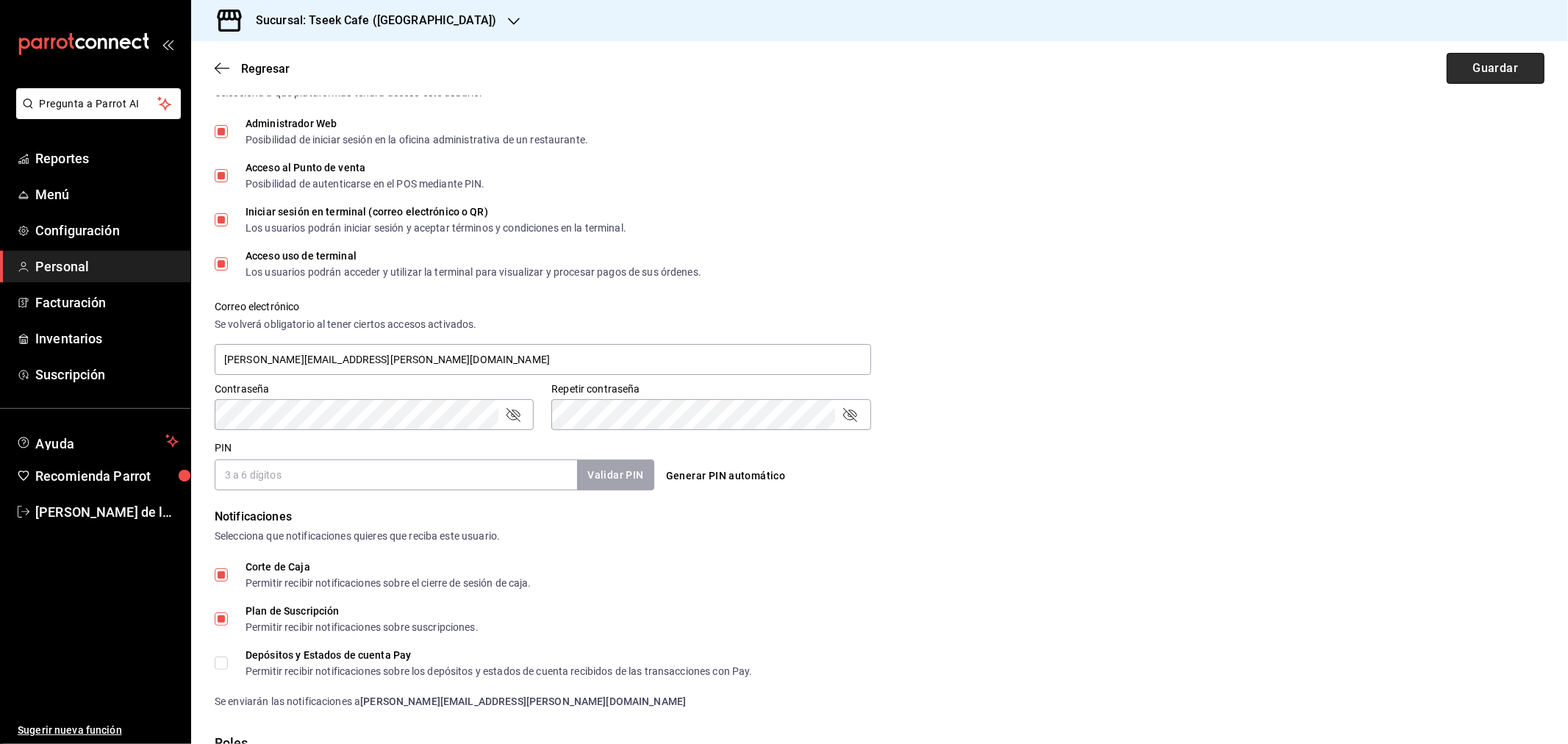
click at [1485, 59] on button "Guardar" at bounding box center [1495, 68] width 98 height 31
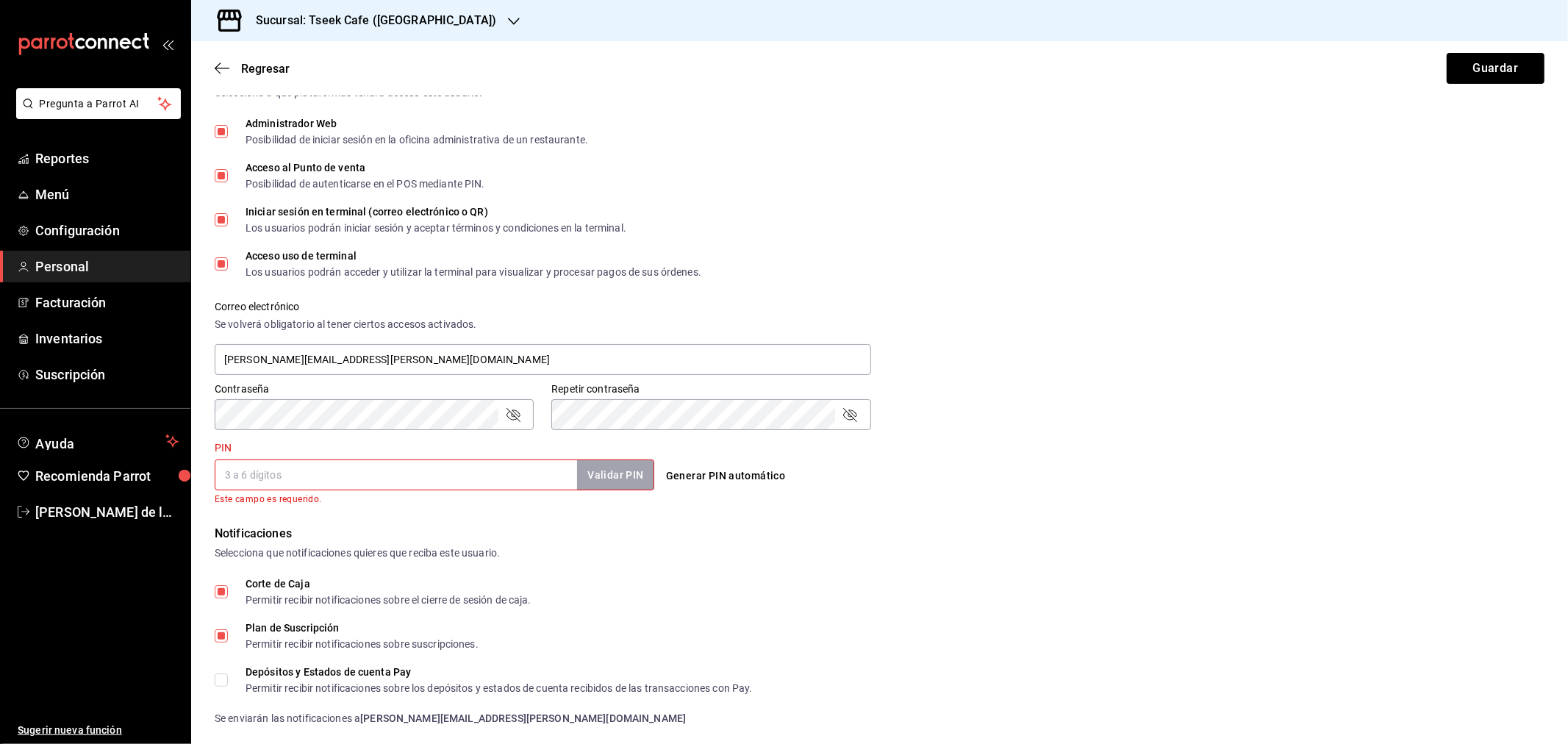
click at [255, 471] on input "PIN" at bounding box center [396, 475] width 362 height 31
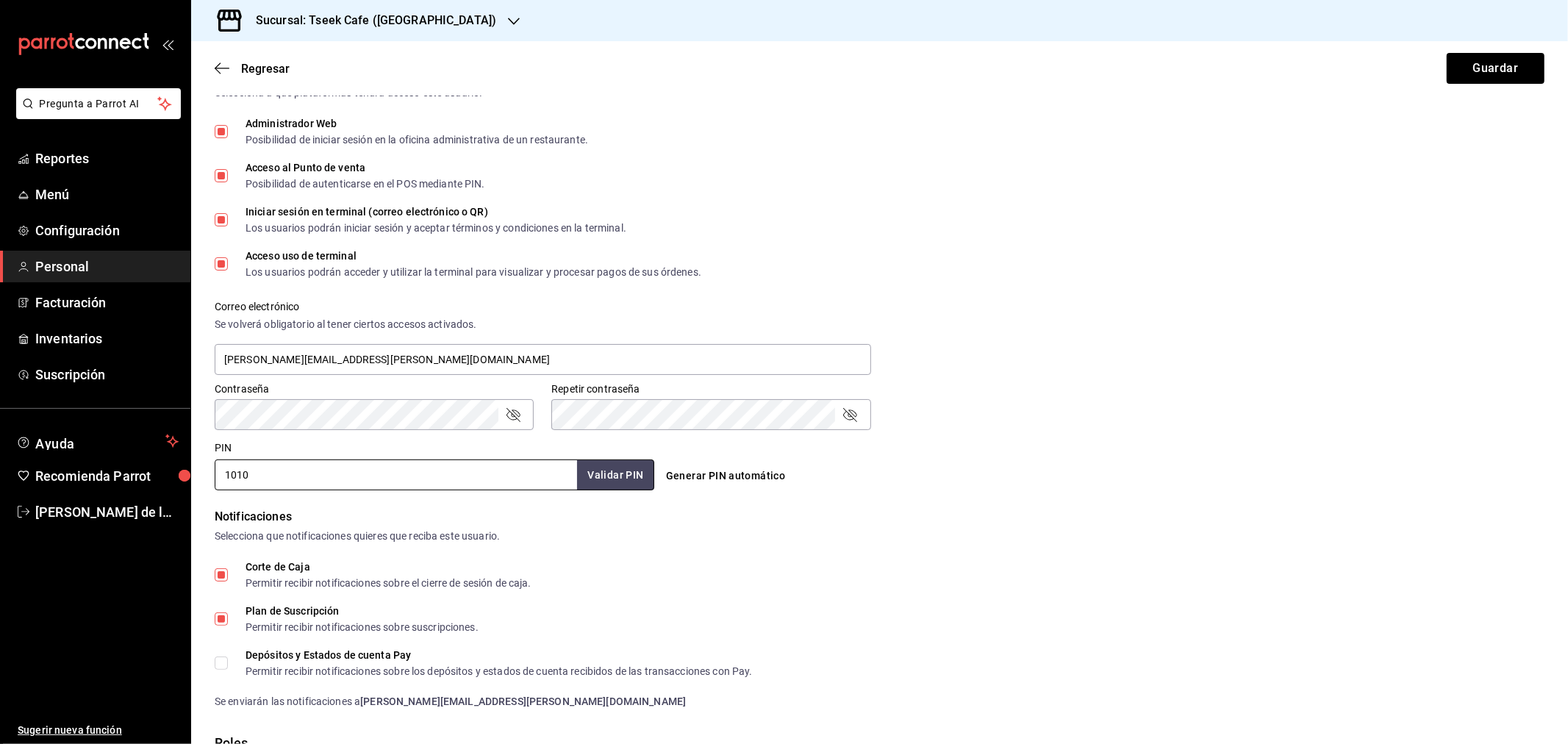
type input "1010"
click at [589, 491] on form "Datos personales Nombre Adrian Apellido Cardenas Celular (opcional) +52 (__) __…" at bounding box center [879, 322] width 1330 height 1125
click at [611, 467] on button "Validar PIN" at bounding box center [614, 475] width 78 height 32
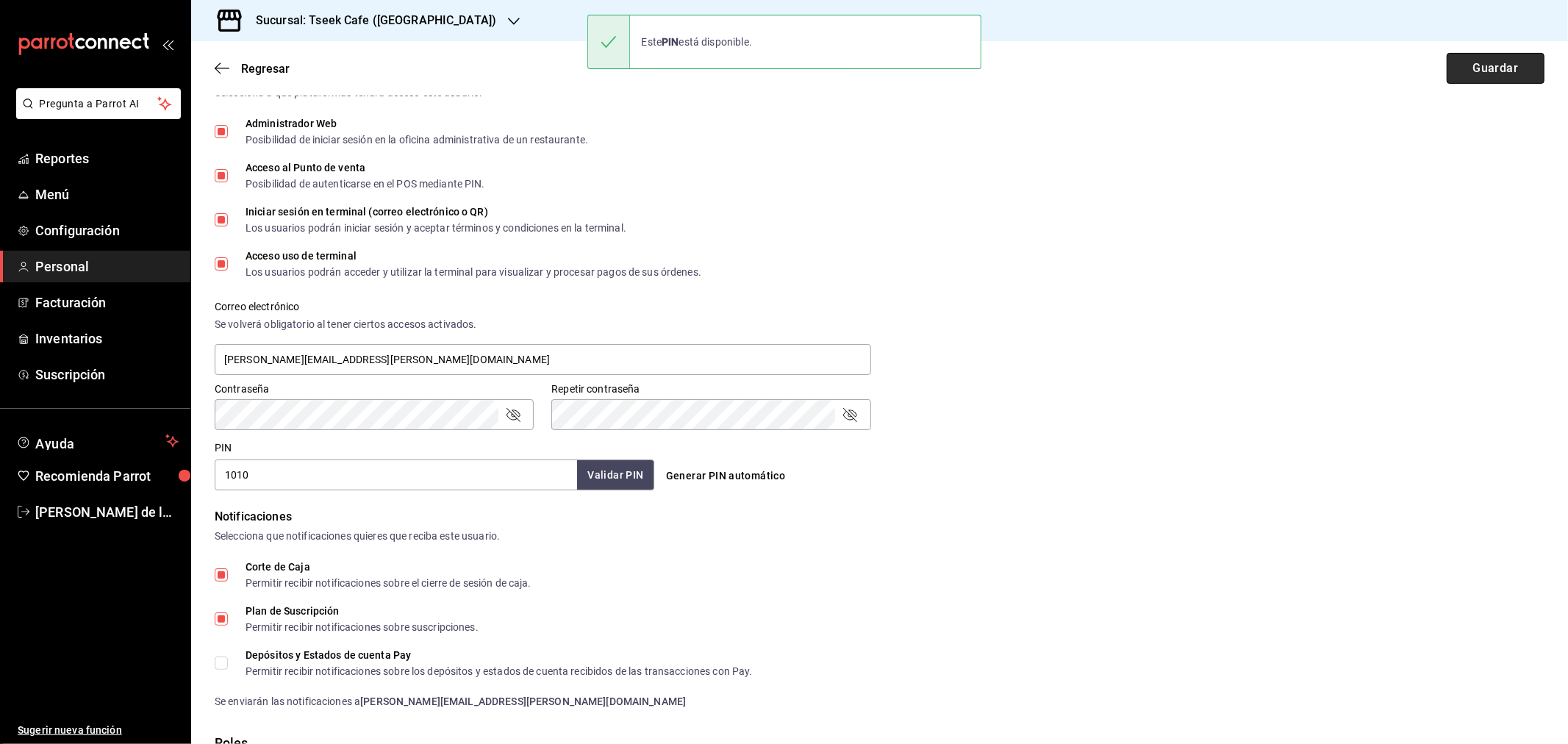
click at [1458, 64] on button "Guardar" at bounding box center [1495, 68] width 98 height 31
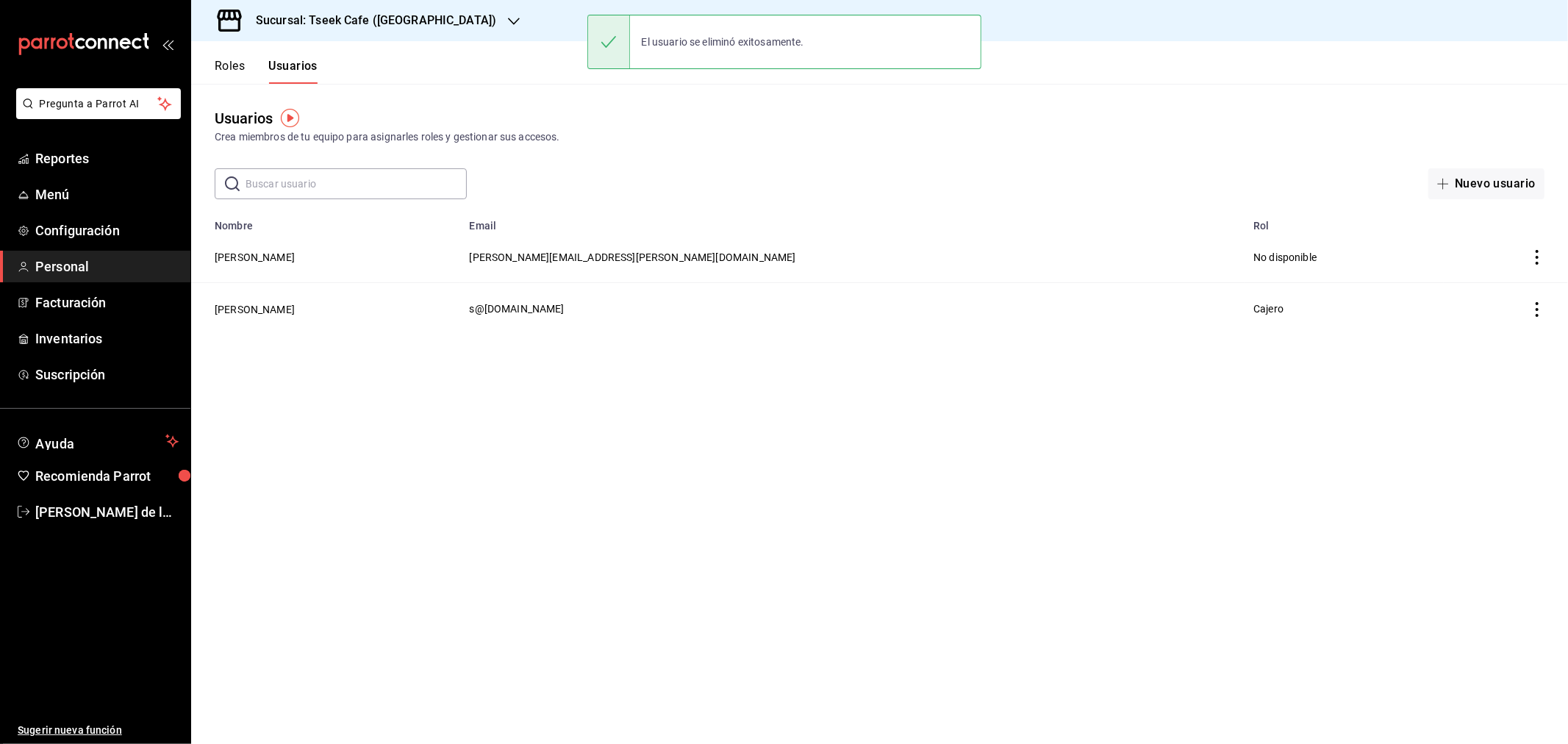
click at [349, 18] on h3 "Sucursal: Tseek Cafe (Zaragoza)" at bounding box center [370, 20] width 252 height 17
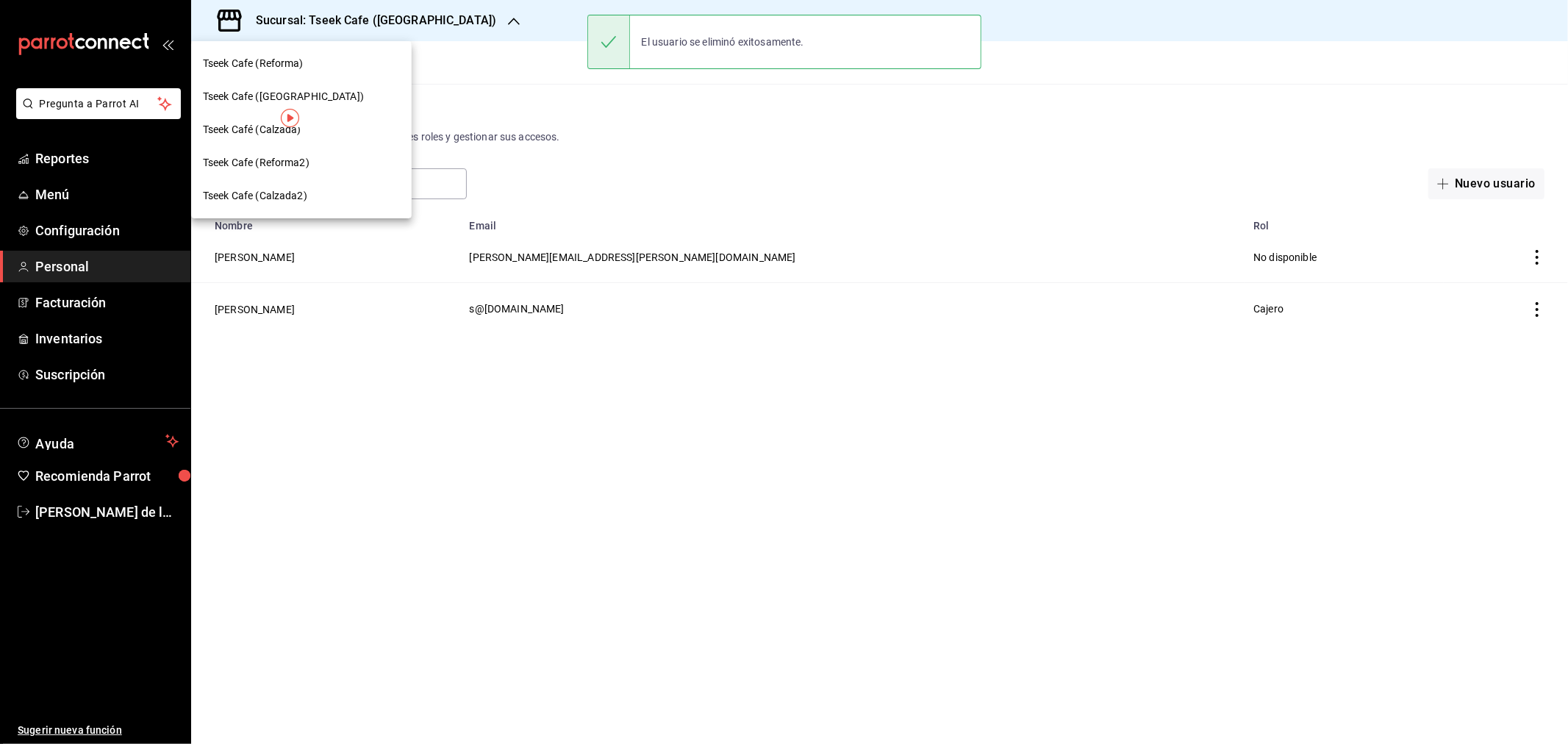
click at [309, 129] on div "Tseek Café (Calzada)" at bounding box center [301, 129] width 197 height 15
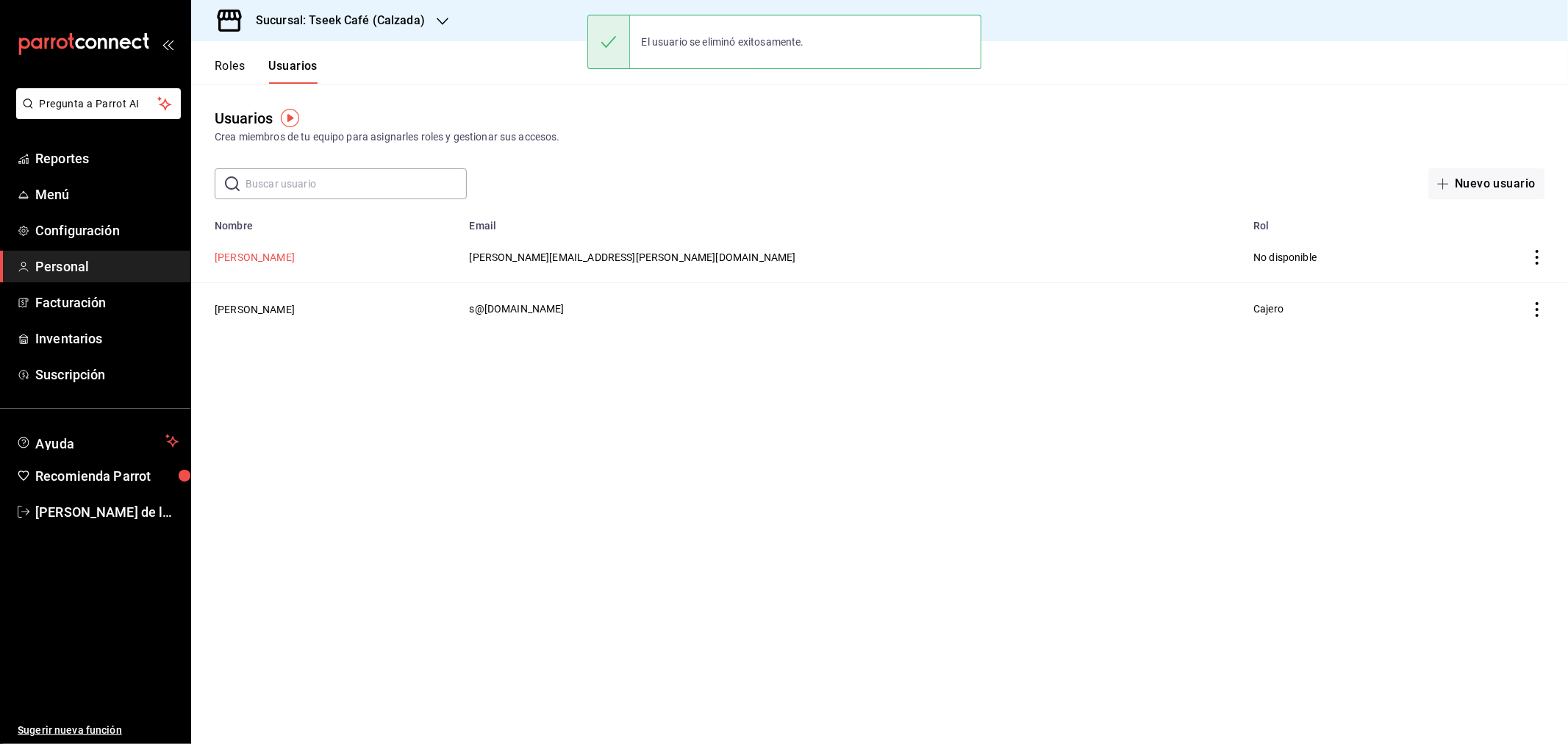
click at [268, 261] on button "Adrian Cardenas" at bounding box center [255, 257] width 80 height 14
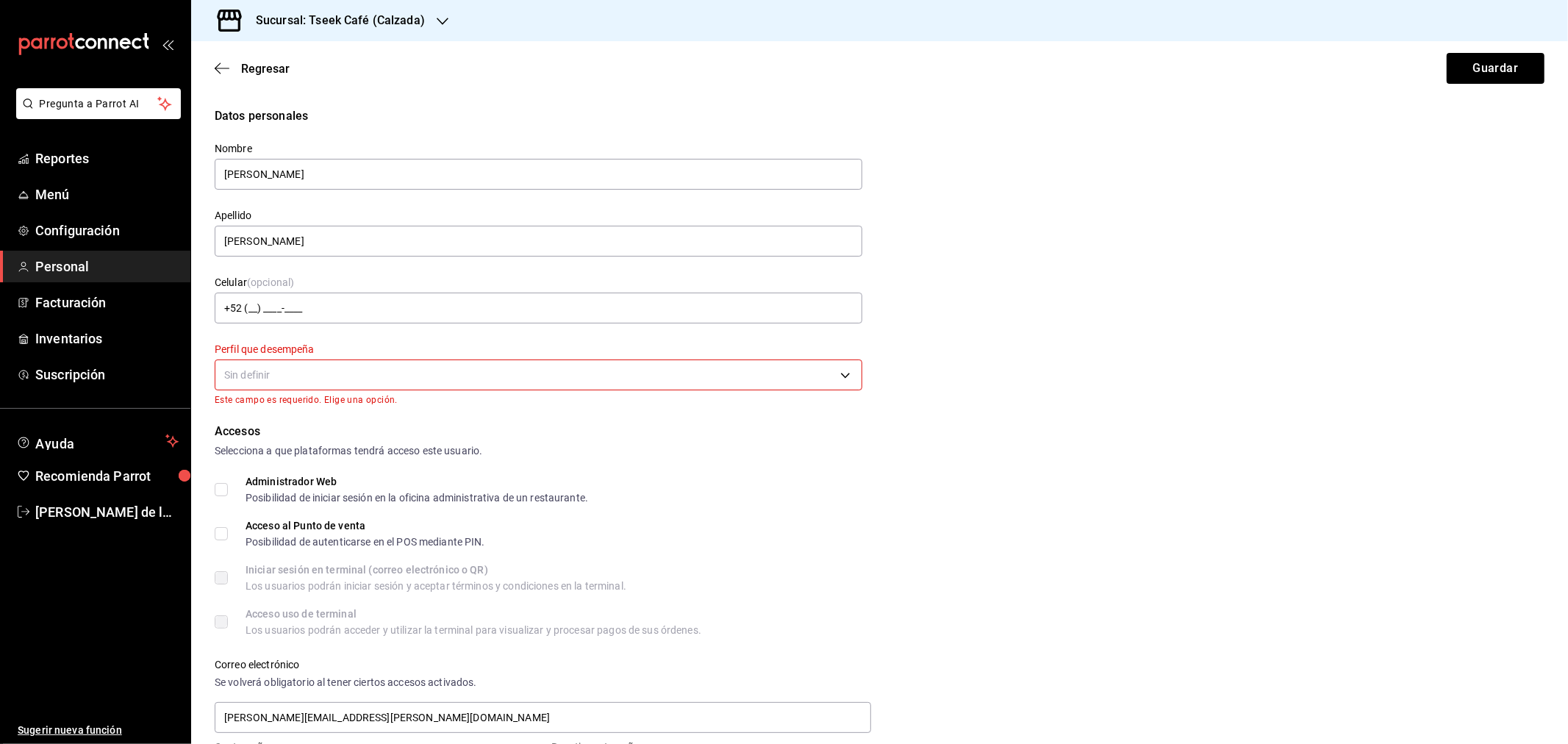
click at [320, 379] on body "Pregunta a Parrot AI Reportes Menú Configuración Personal Facturación Inventari…" at bounding box center [784, 372] width 1568 height 744
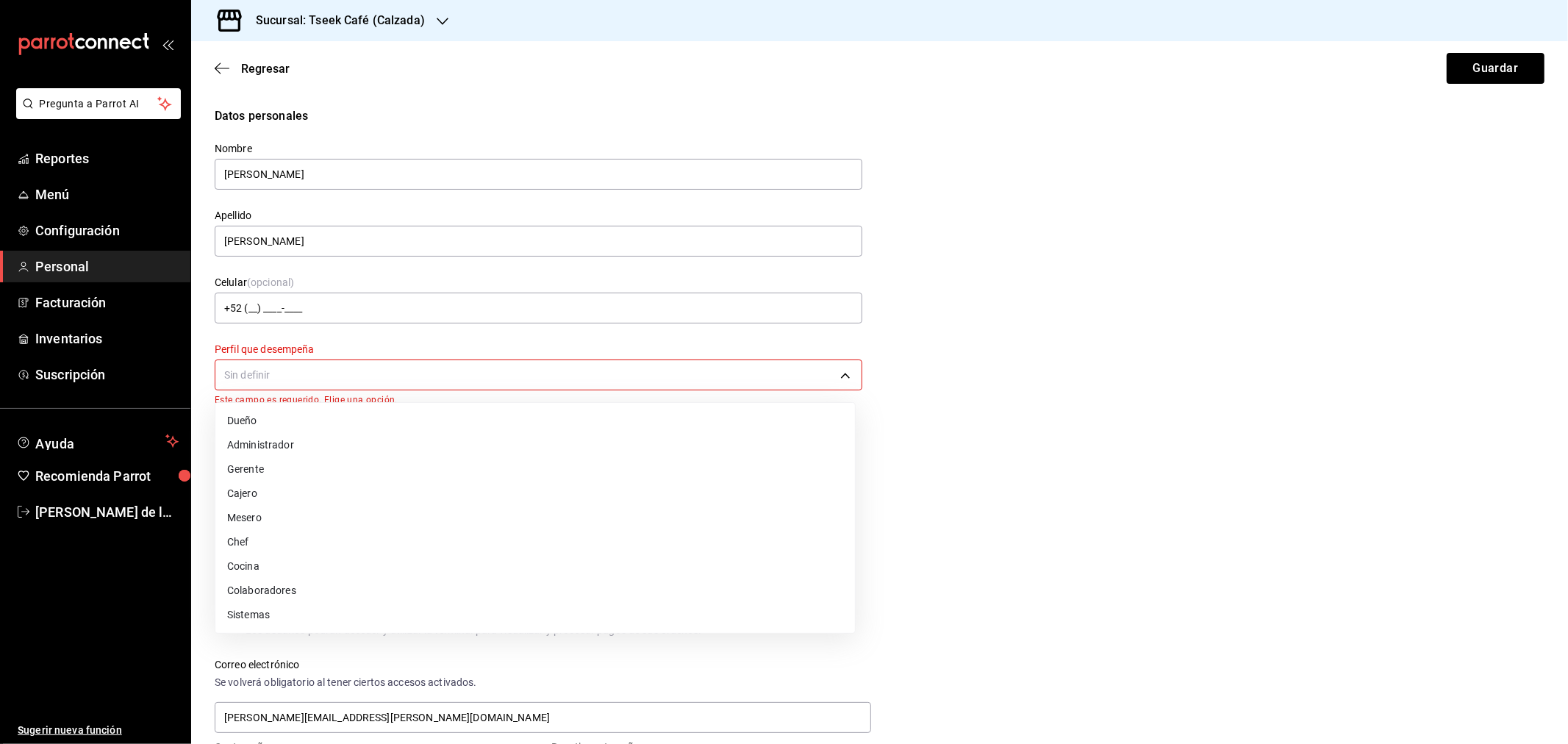
click at [332, 450] on li "Administrador" at bounding box center [535, 445] width 639 height 24
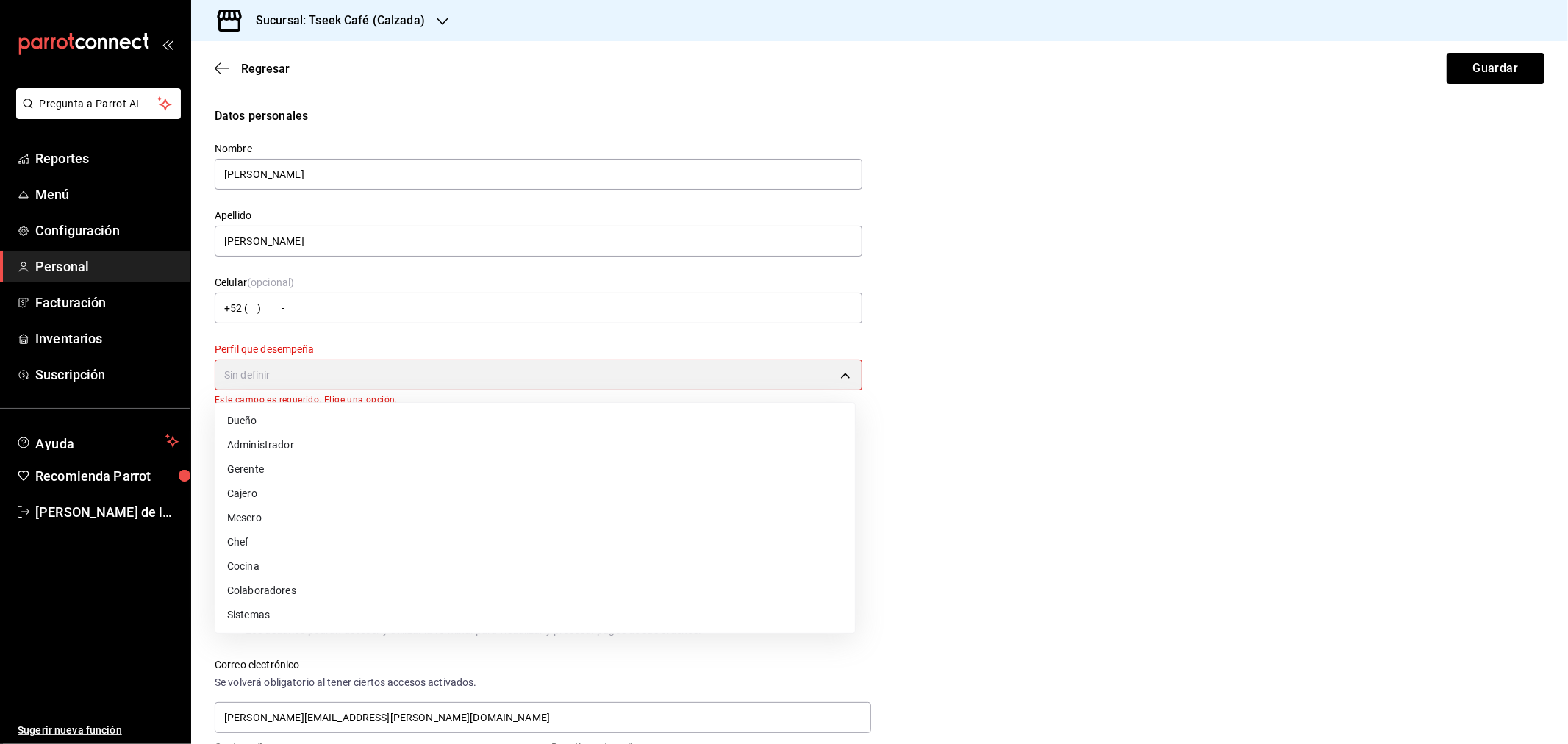
type input "ADMIN"
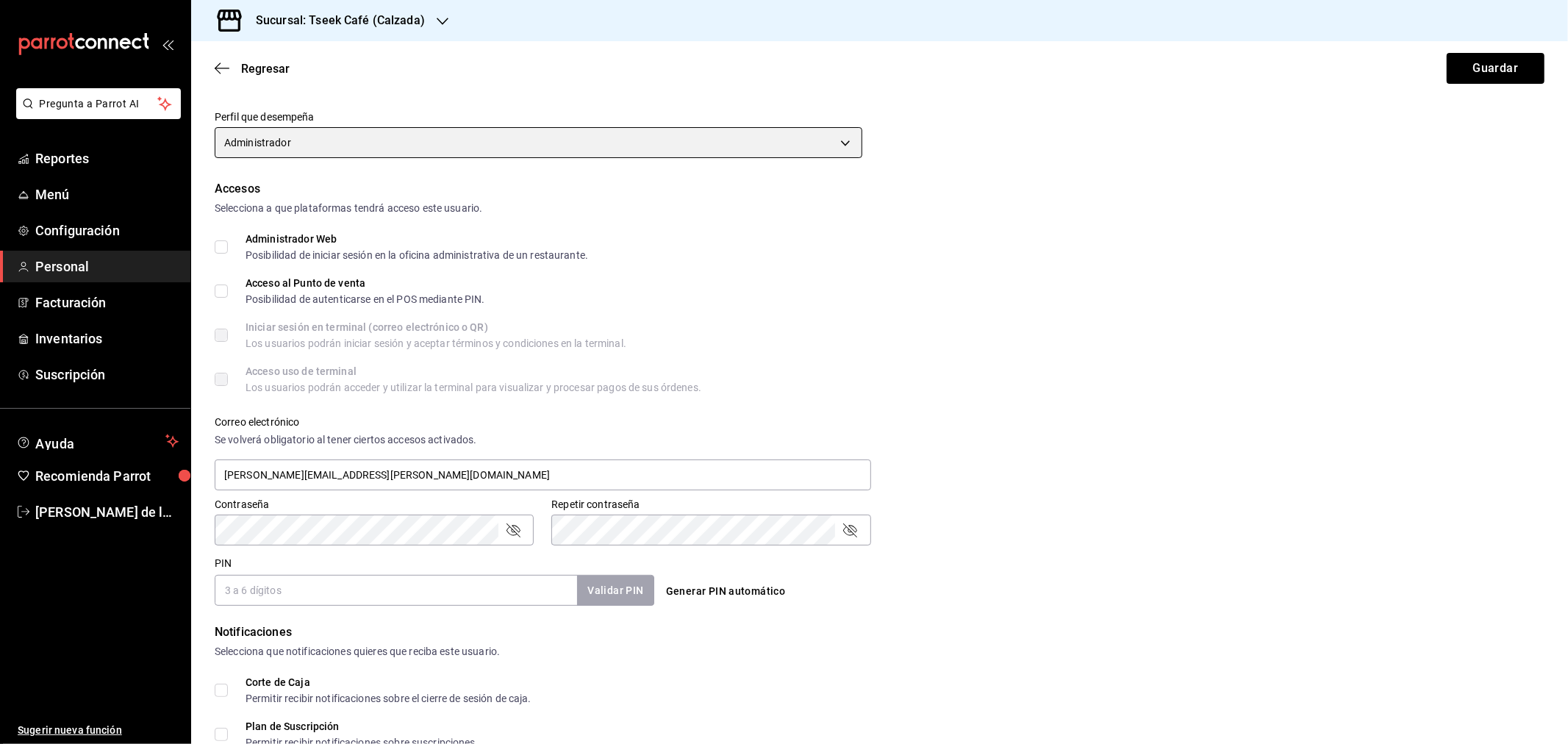
scroll to position [222, 0]
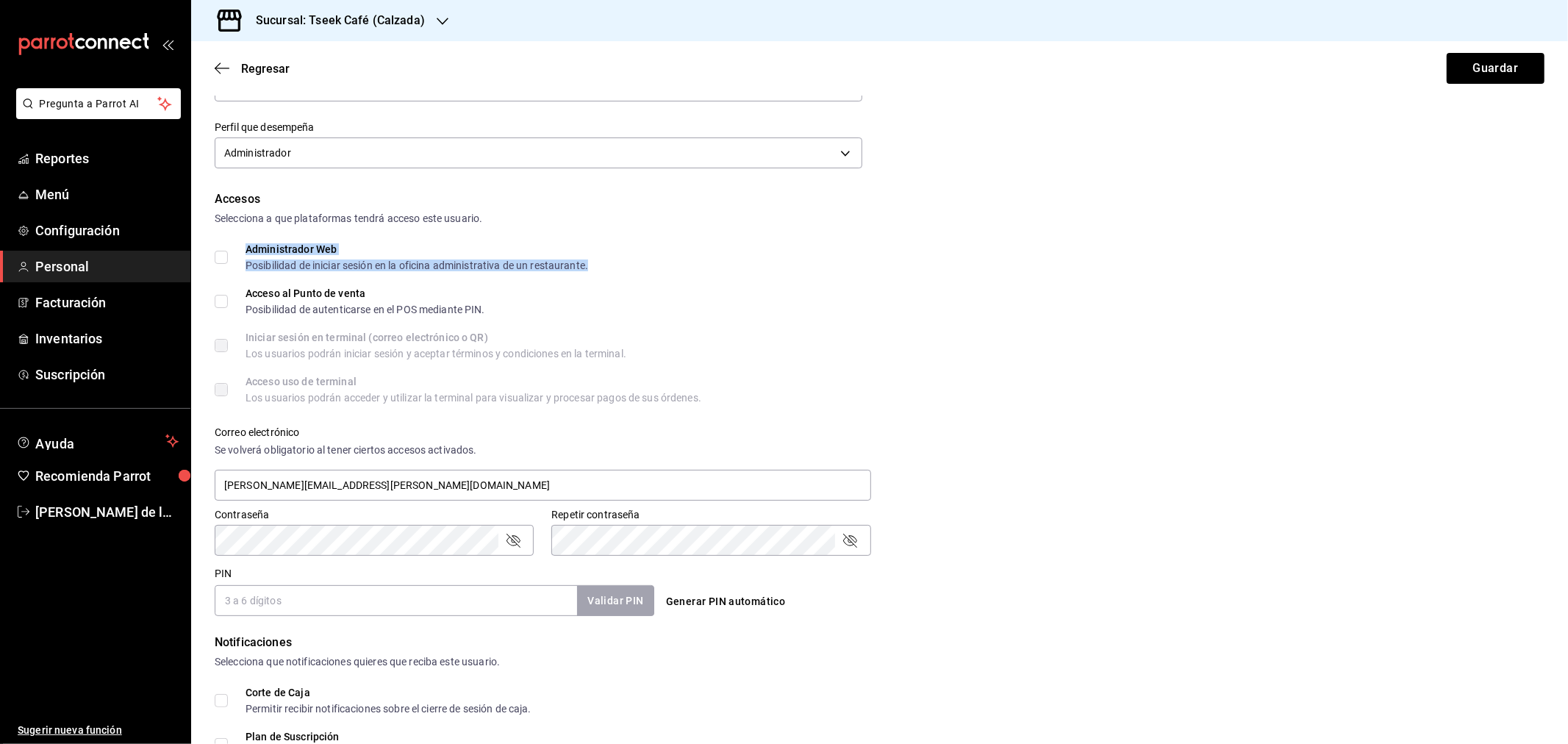
click at [298, 254] on div "Administrador Web Posibilidad de iniciar sesión en la oficina administrativa de…" at bounding box center [416, 257] width 343 height 26
click at [238, 256] on span "Administrador Web Posibilidad de iniciar sesión en la oficina administrativa de…" at bounding box center [408, 257] width 360 height 26
click at [228, 256] on input "Administrador Web Posibilidad de iniciar sesión en la oficina administrativa de…" at bounding box center [221, 257] width 13 height 13
checkbox input "true"
click at [228, 297] on span "Acceso al Punto de venta Posibilidad de autenticarse en el POS mediante PIN." at bounding box center [356, 301] width 257 height 26
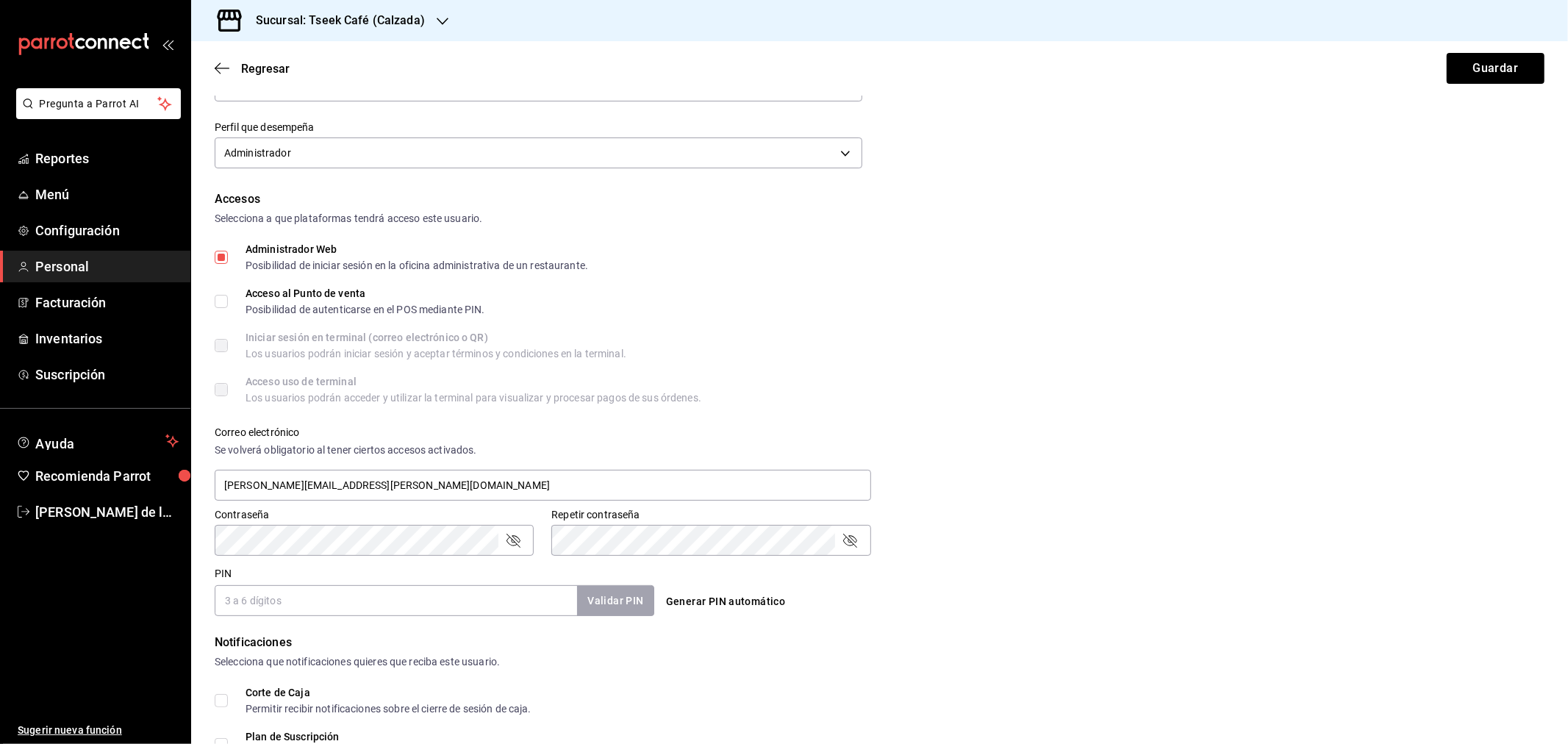
click at [228, 297] on input "Acceso al Punto de venta Posibilidad de autenticarse en el POS mediante PIN." at bounding box center [221, 301] width 13 height 13
checkbox input "true"
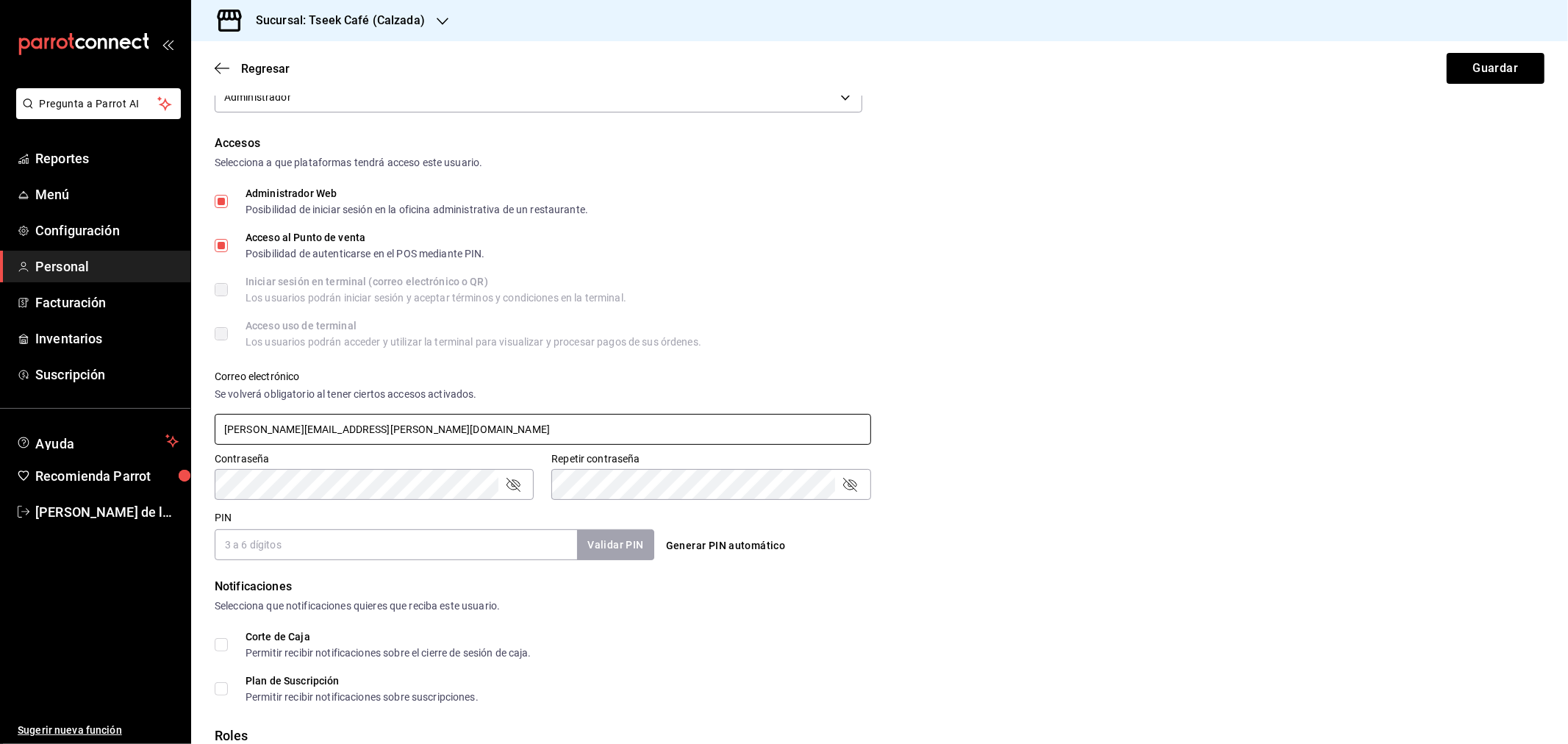
scroll to position [385, 0]
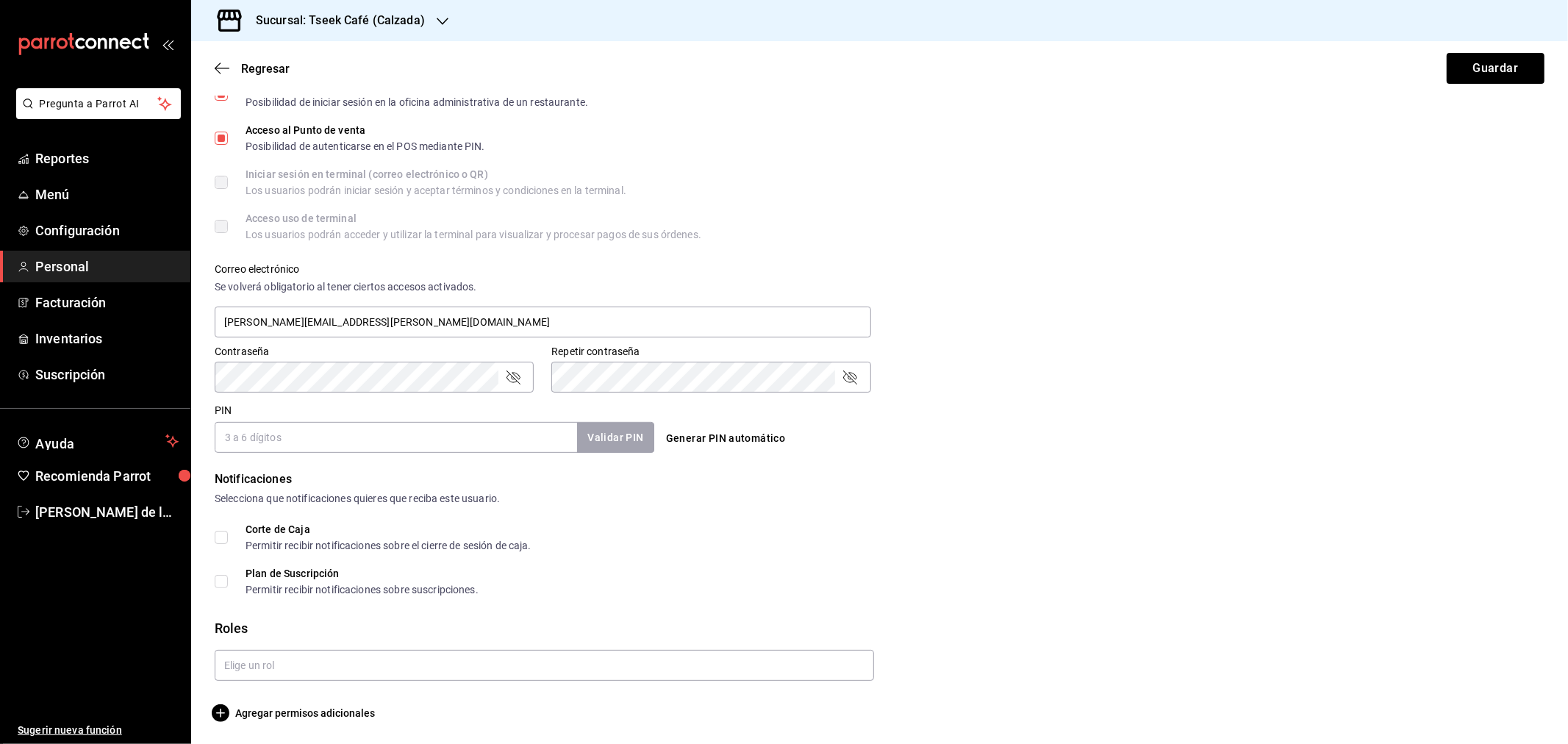
click at [248, 440] on input "PIN" at bounding box center [396, 437] width 362 height 31
type input "1010"
click at [608, 428] on button "Validar PIN" at bounding box center [614, 438] width 78 height 32
click at [292, 655] on input "text" at bounding box center [544, 665] width 659 height 31
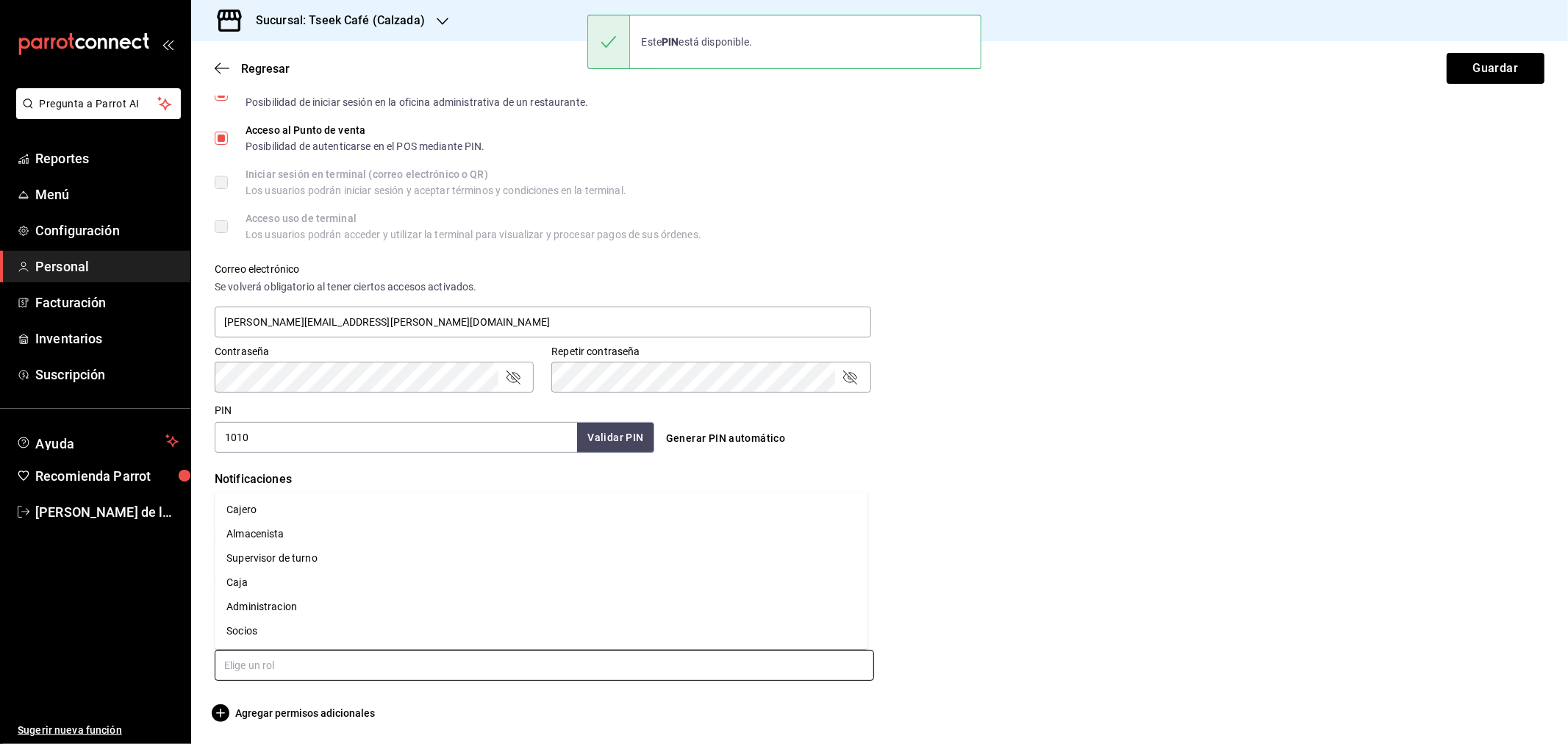
click at [277, 603] on li "Administracion" at bounding box center [541, 607] width 653 height 24
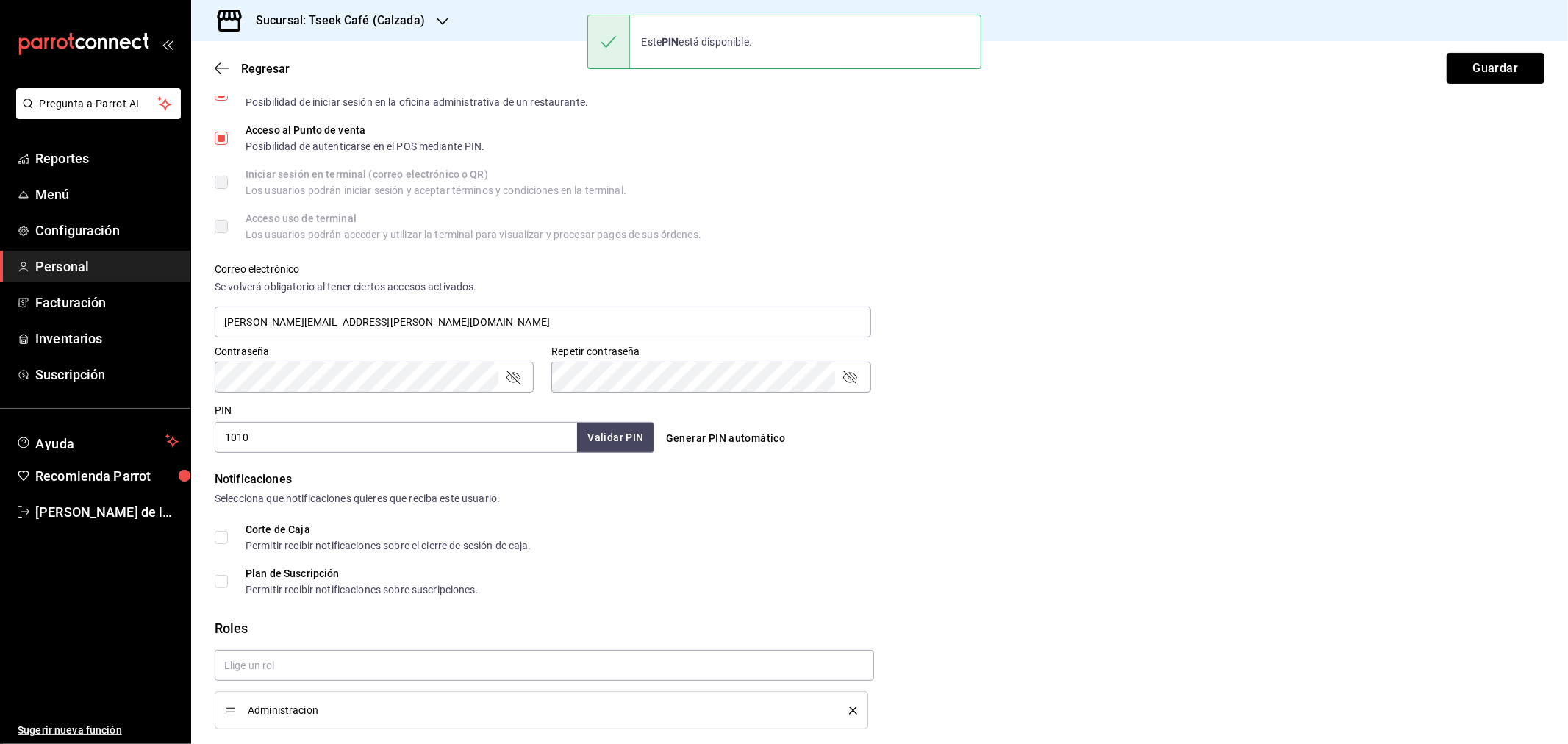
click at [1464, 82] on button "Guardar" at bounding box center [1495, 68] width 98 height 31
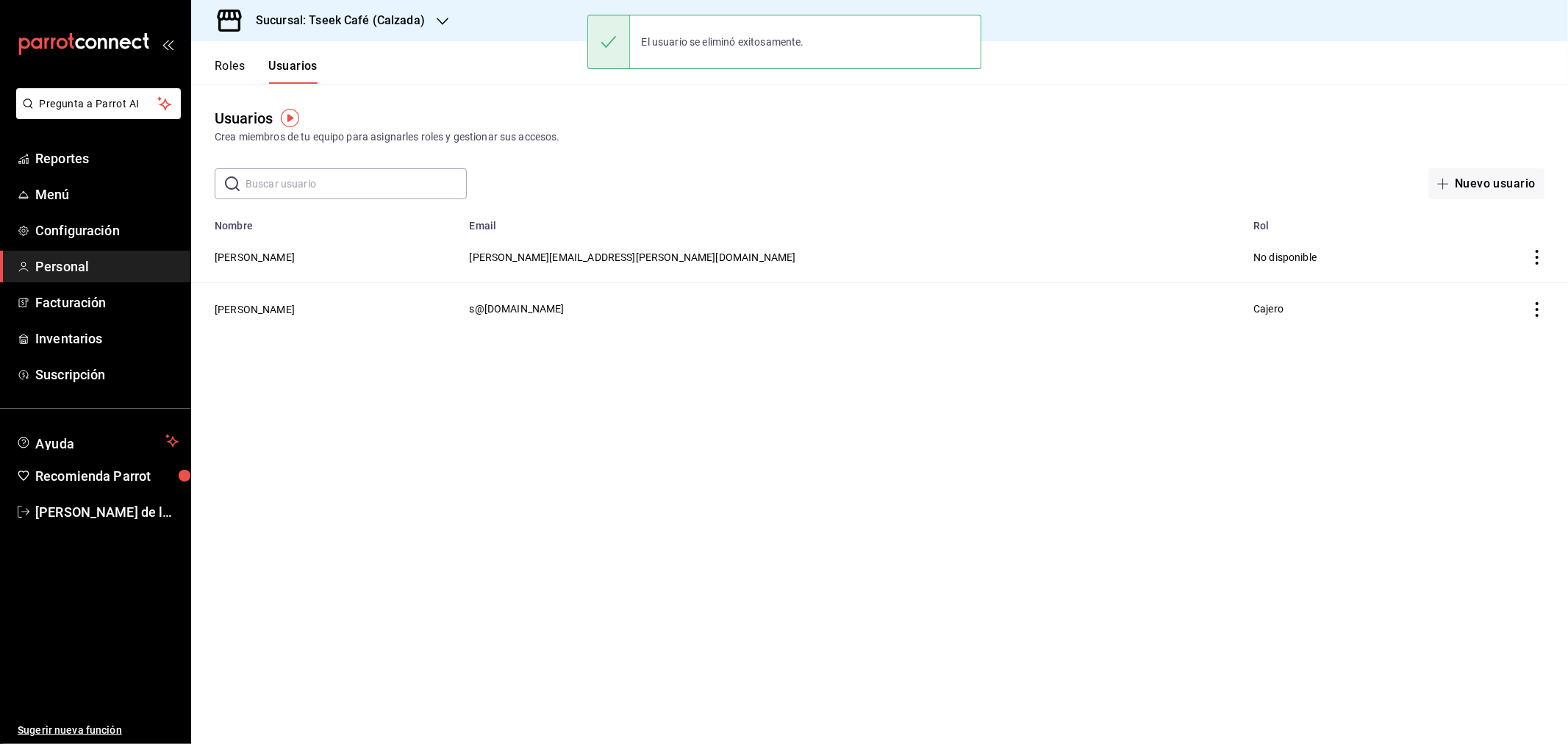
click at [240, 61] on button "Roles" at bounding box center [230, 71] width 30 height 25
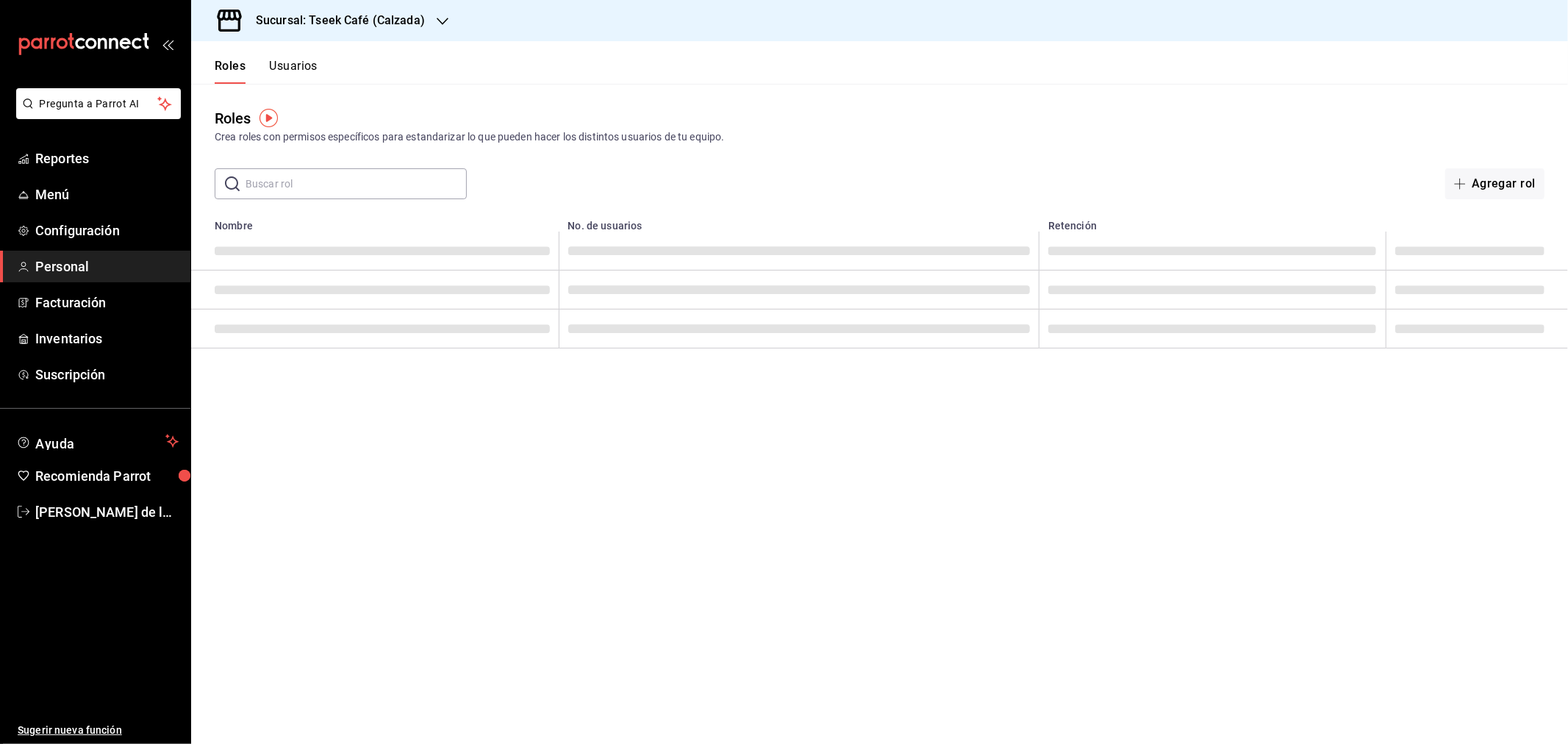
click at [303, 64] on button "Usuarios" at bounding box center [294, 71] width 48 height 25
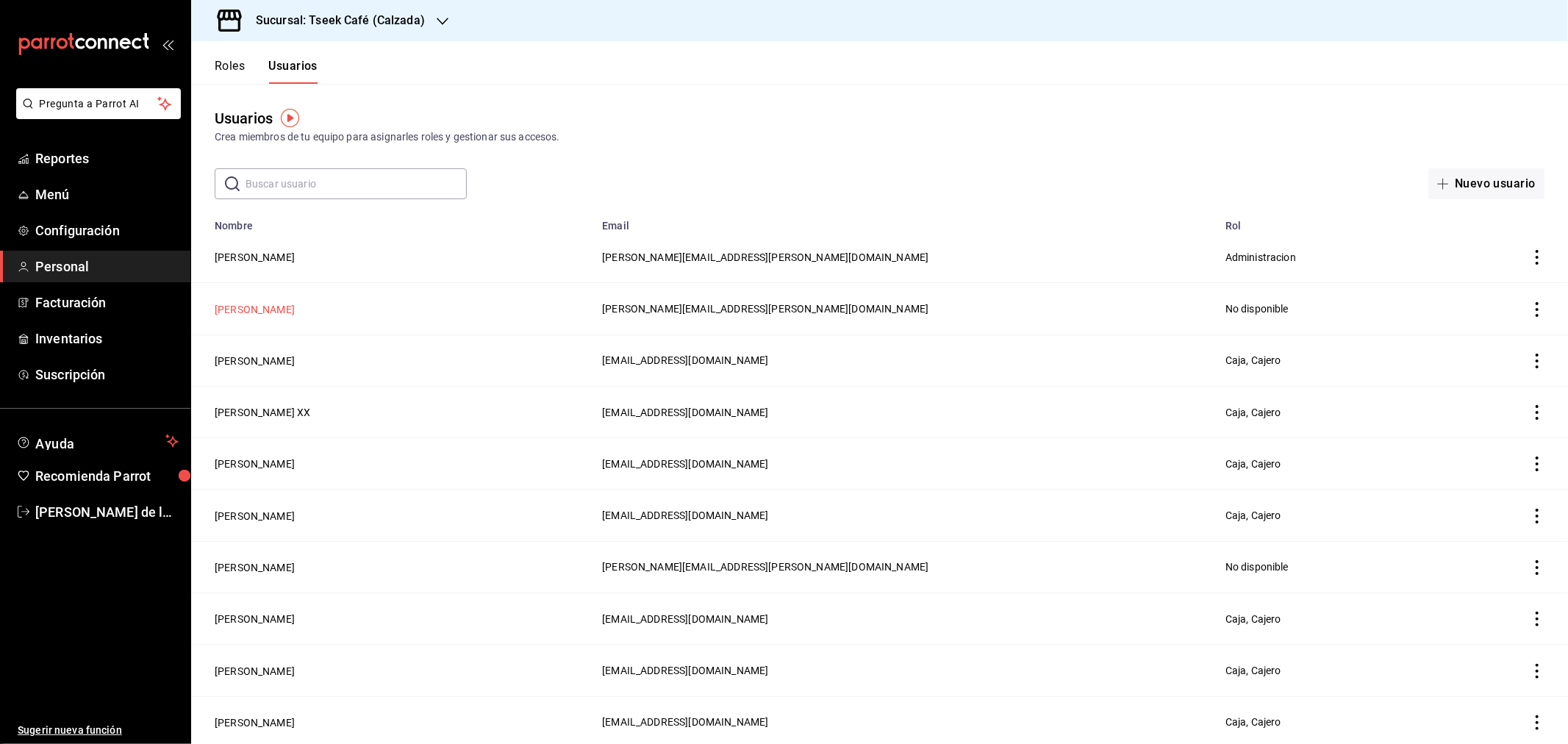
click at [243, 313] on button "Danni Mont" at bounding box center [255, 309] width 80 height 14
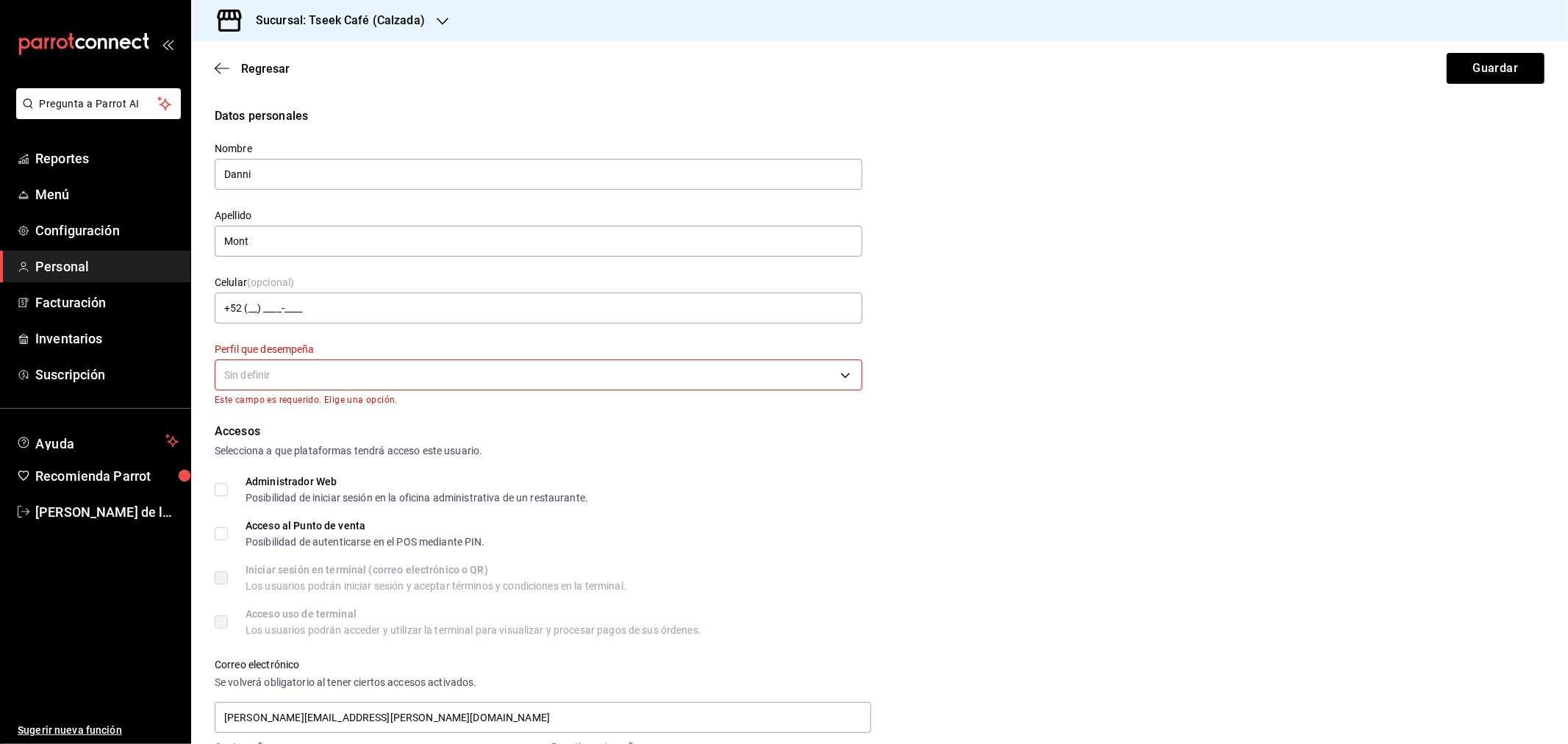
click at [289, 355] on div "Sin definir" at bounding box center [539, 372] width 648 height 39
click at [282, 378] on body "Pregunta a Parrot AI Reportes Menú Configuración Personal Facturación Inventari…" at bounding box center [784, 372] width 1568 height 744
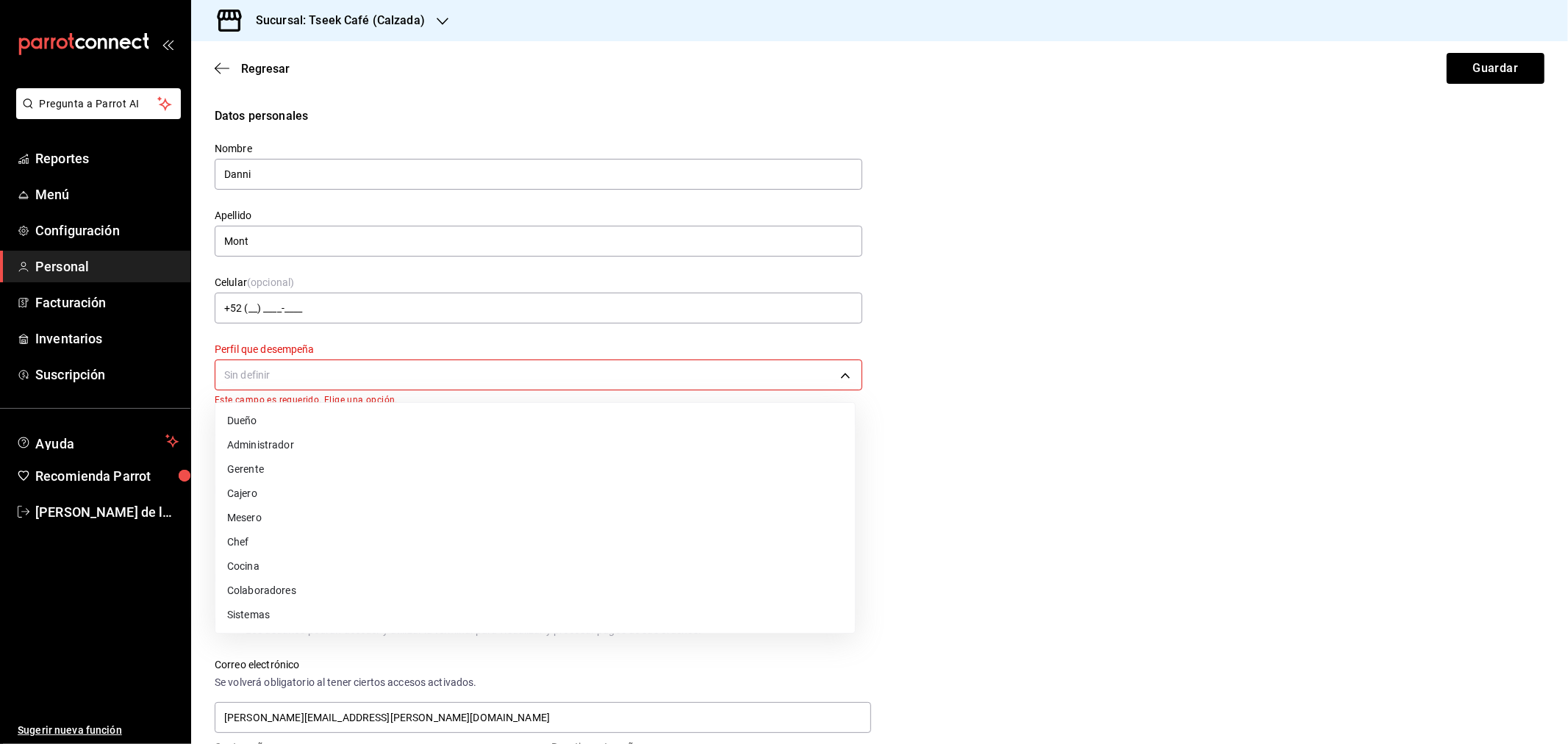
click at [291, 459] on li "Gerente" at bounding box center [535, 469] width 639 height 24
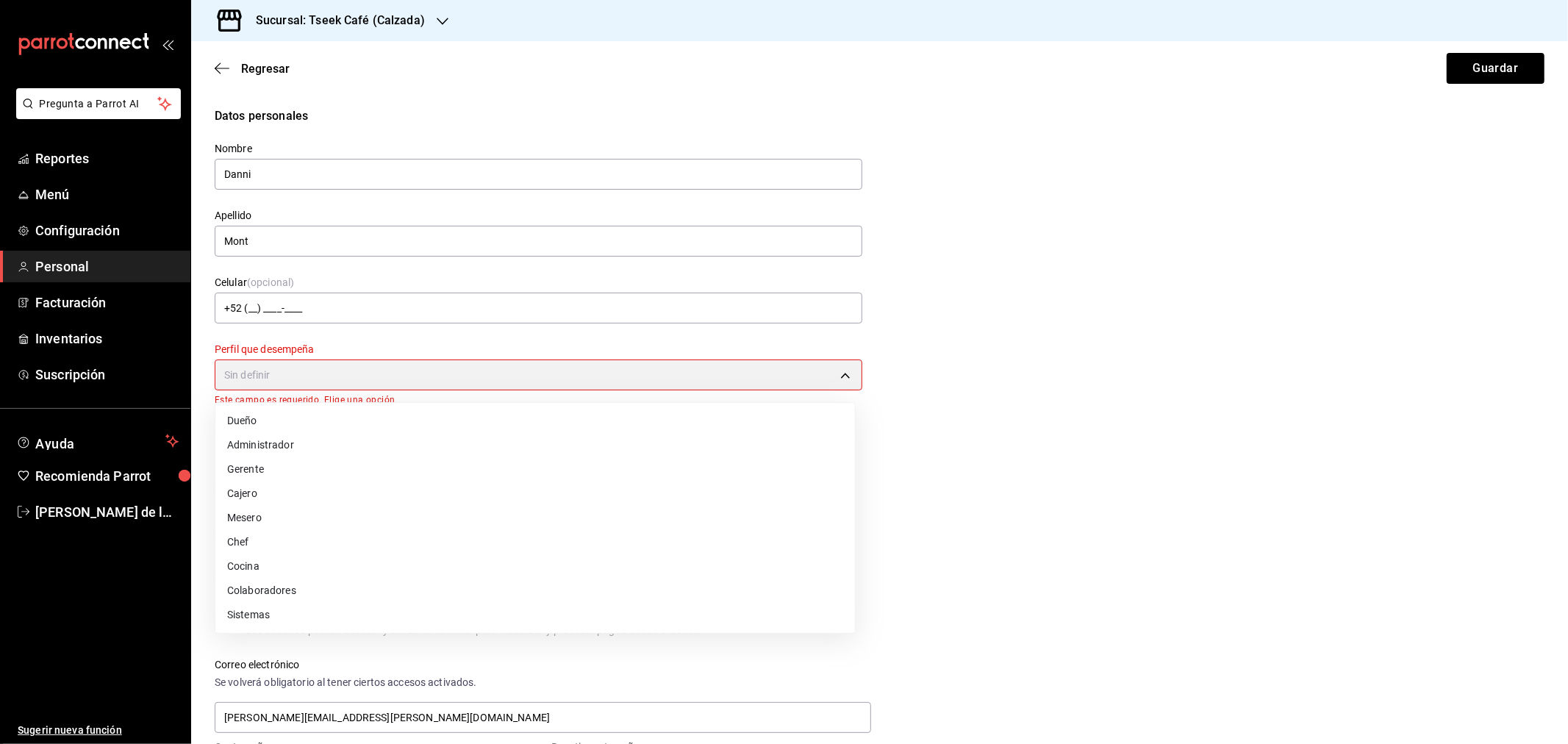
type input "MANAGER"
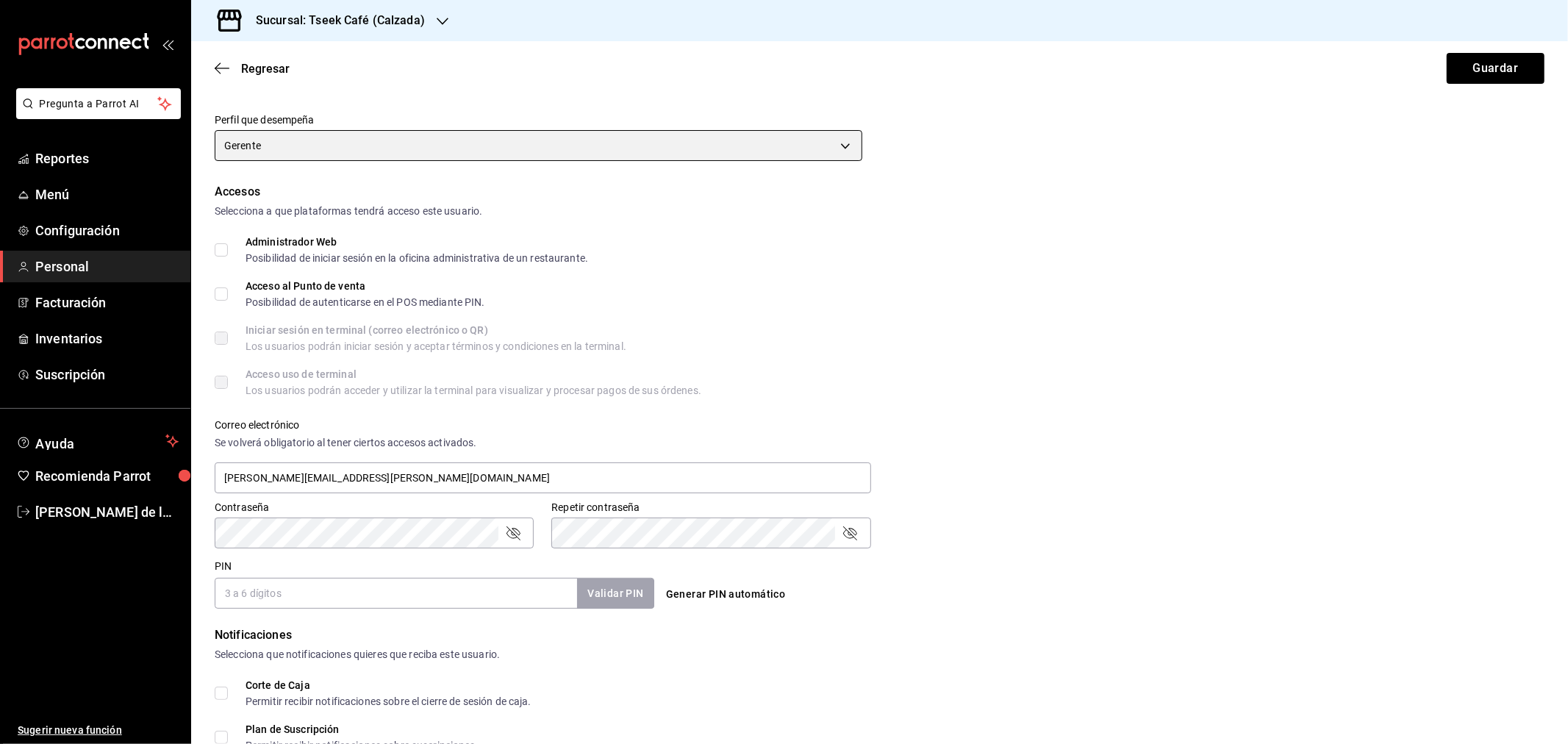
scroll to position [385, 0]
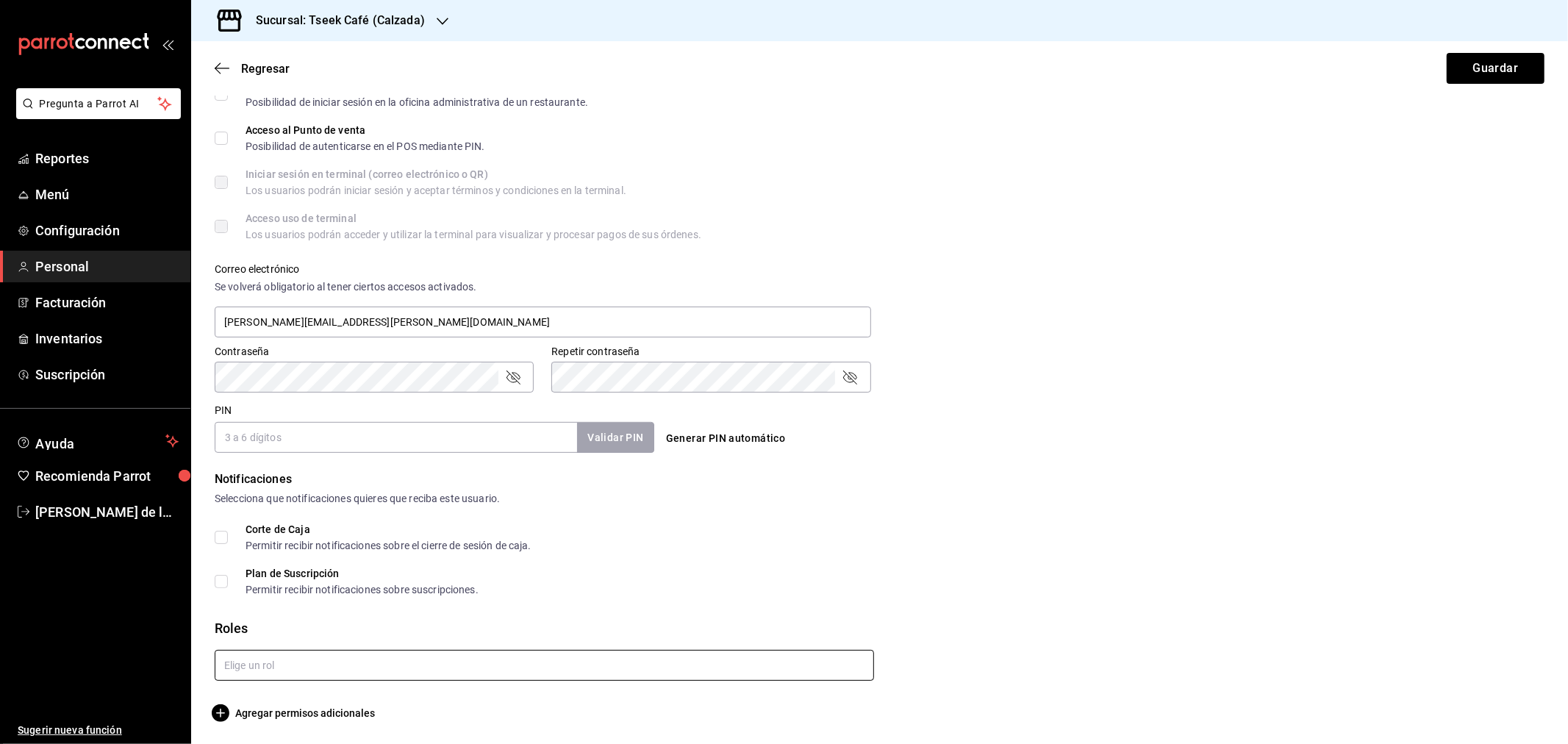
click at [373, 678] on input "text" at bounding box center [544, 665] width 659 height 31
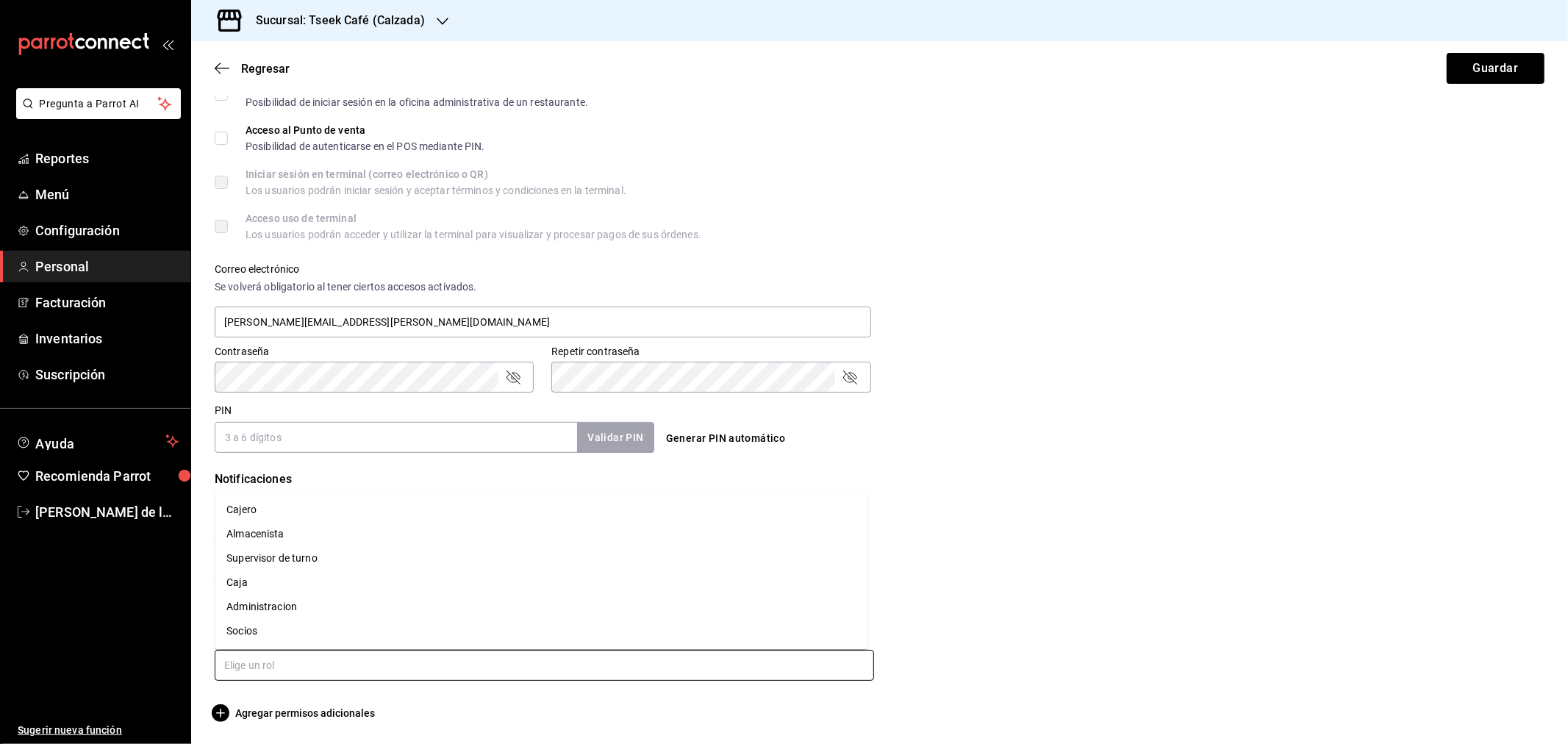
scroll to position [0, 0]
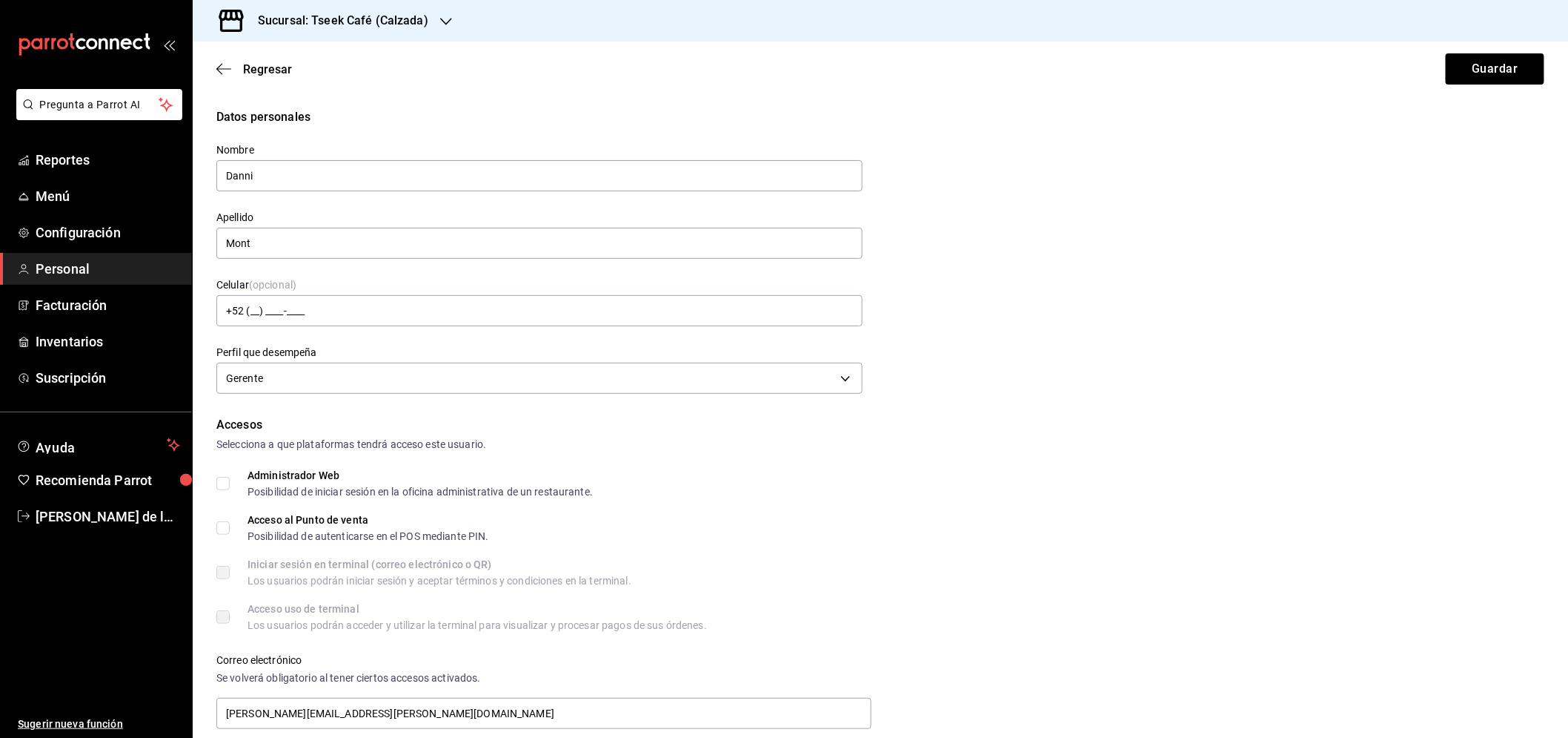
click at [1507, 85] on div "Regresar Guardar" at bounding box center [881, 69] width 1376 height 55
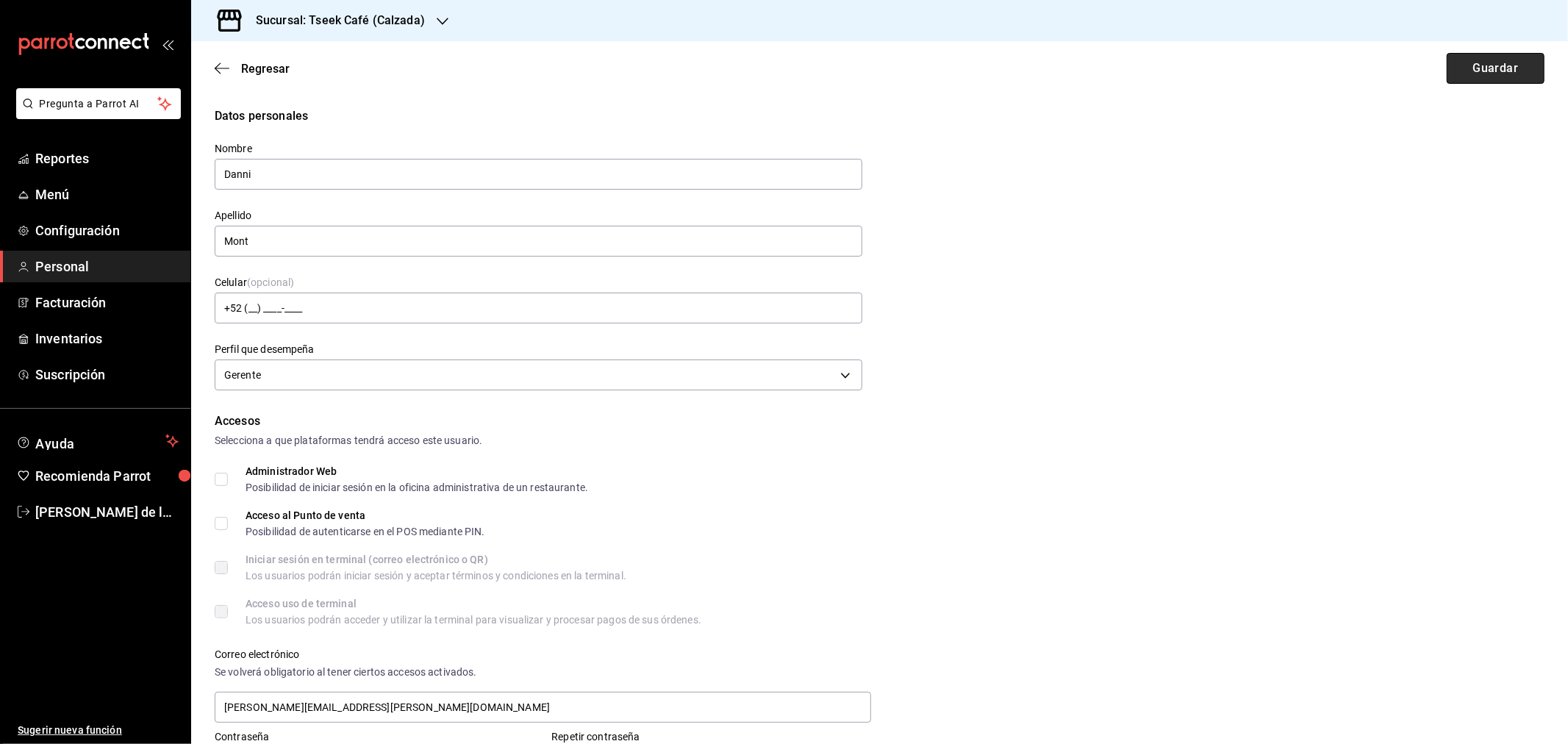
click at [1495, 64] on button "Guardar" at bounding box center [1495, 68] width 98 height 31
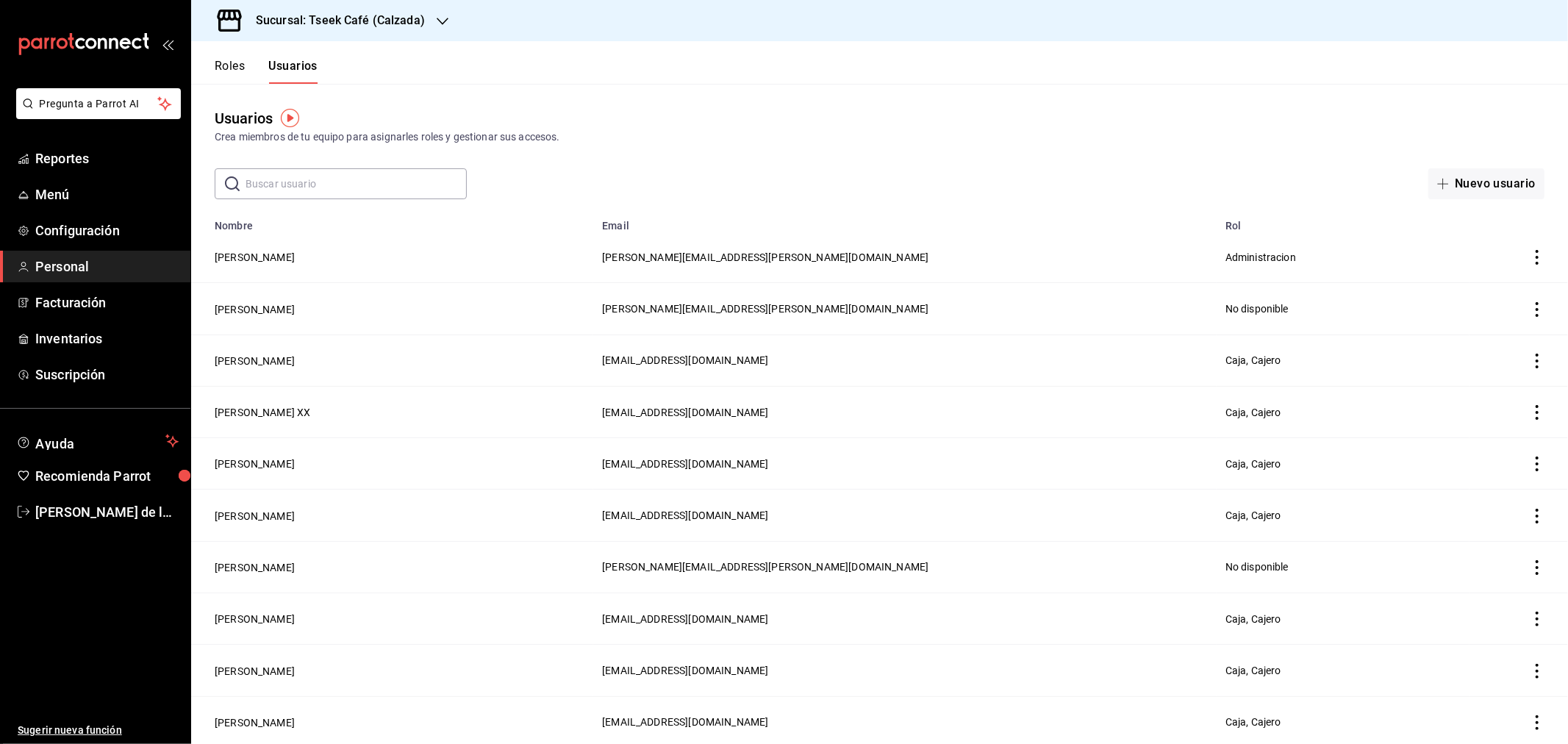
click at [647, 159] on div "Usuarios Crea miembros de tu equipo para asignarles roles y gestionar sus acces…" at bounding box center [879, 142] width 1377 height 116
click at [324, 24] on h3 "Sucursal: Tseek Café (Calzada)" at bounding box center [334, 20] width 181 height 17
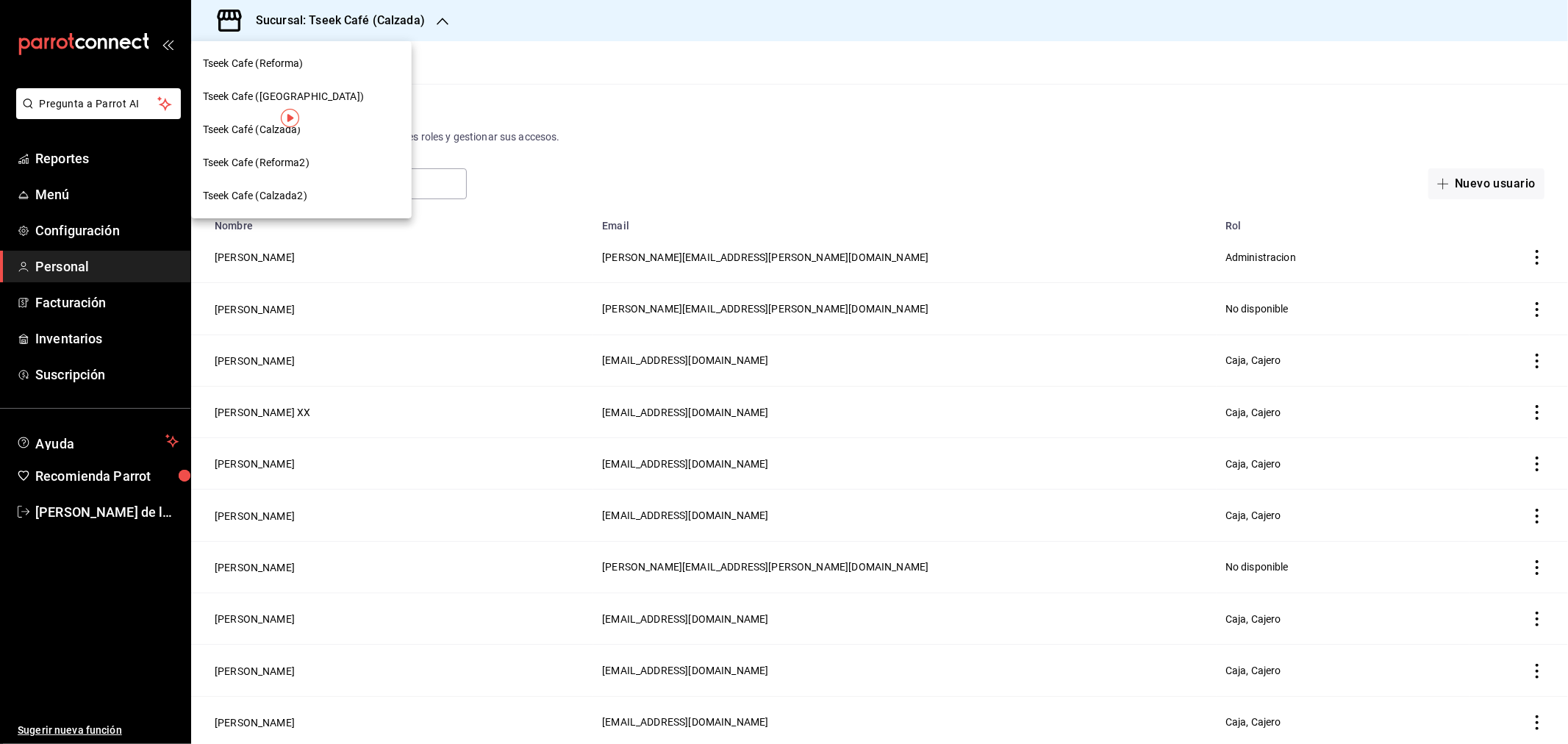
click at [313, 64] on div "Tseek Cafe (Reforma)" at bounding box center [301, 64] width 197 height 15
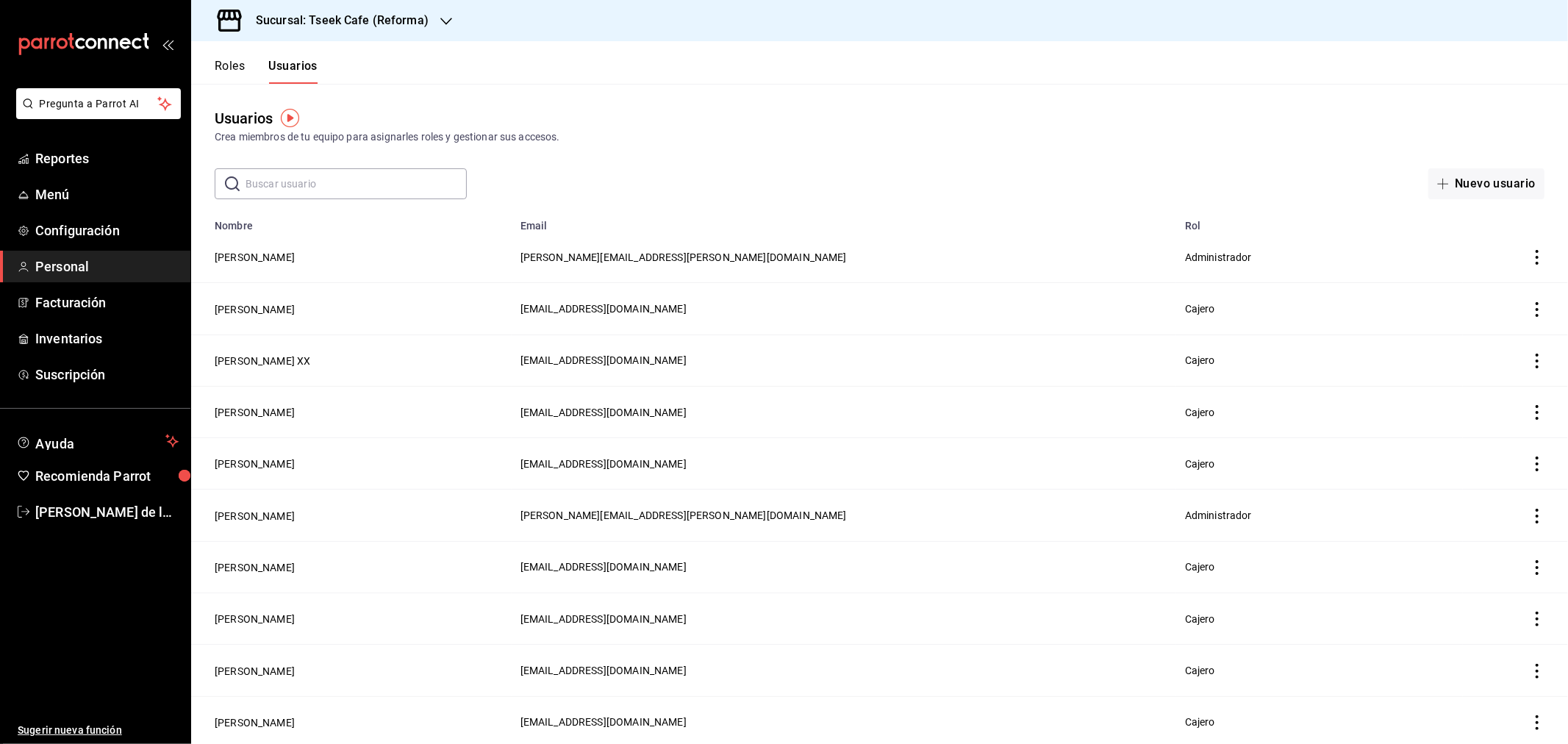
click at [655, 188] on div "​ ​ Nuevo usuario" at bounding box center [879, 183] width 1377 height 31
click at [578, 86] on div "Usuarios Crea miembros de tu equipo para asignarles roles y gestionar sus acces…" at bounding box center [879, 142] width 1377 height 116
click at [1493, 195] on button "Nuevo usuario" at bounding box center [1486, 183] width 116 height 31
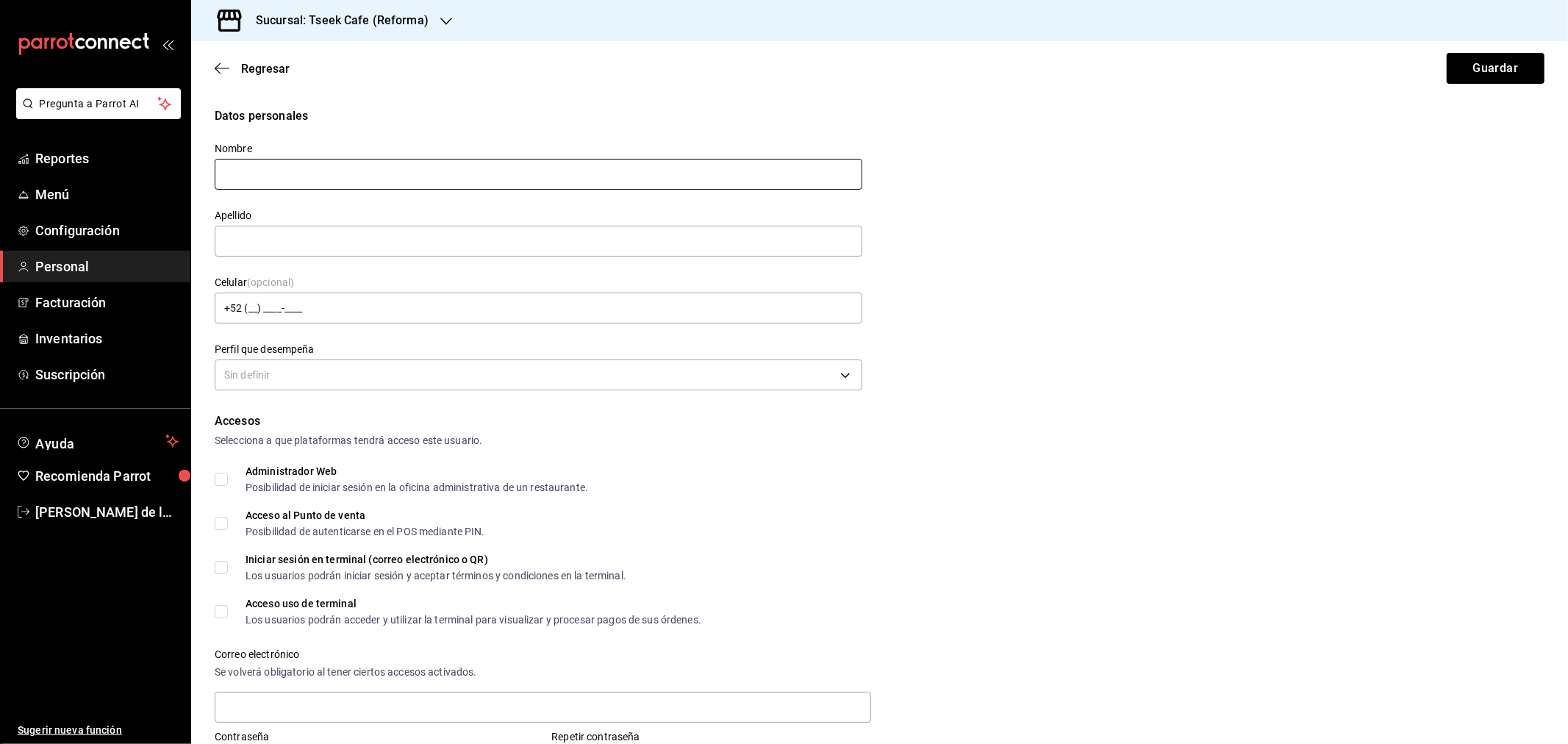
click at [403, 173] on input "text" at bounding box center [539, 174] width 648 height 31
type input "Michel"
type input "Valenzuela"
click at [349, 372] on body "Pregunta a Parrot AI Reportes Menú Configuración Personal Facturación Inventari…" at bounding box center [784, 372] width 1568 height 744
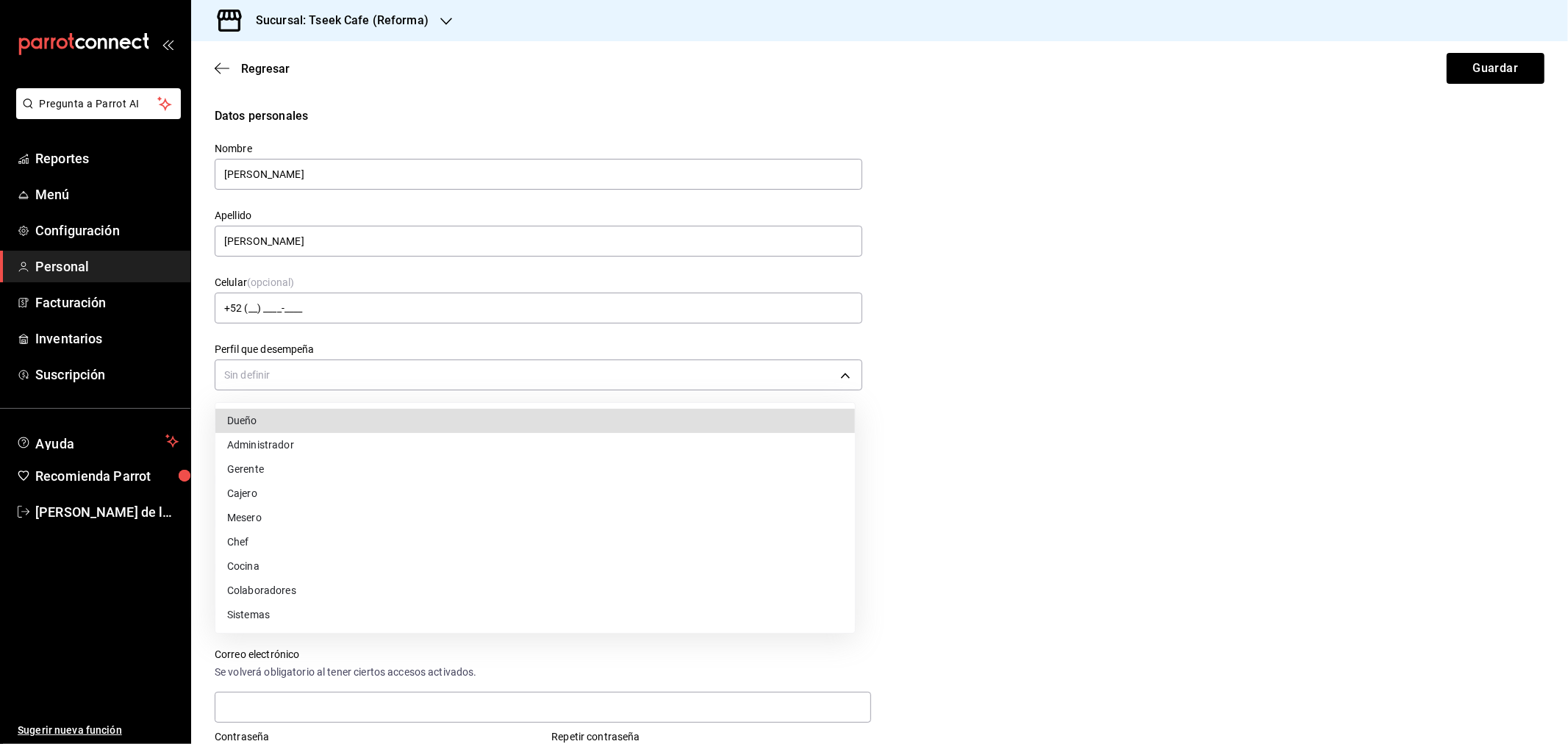
click at [288, 491] on li "Cajero" at bounding box center [535, 493] width 639 height 24
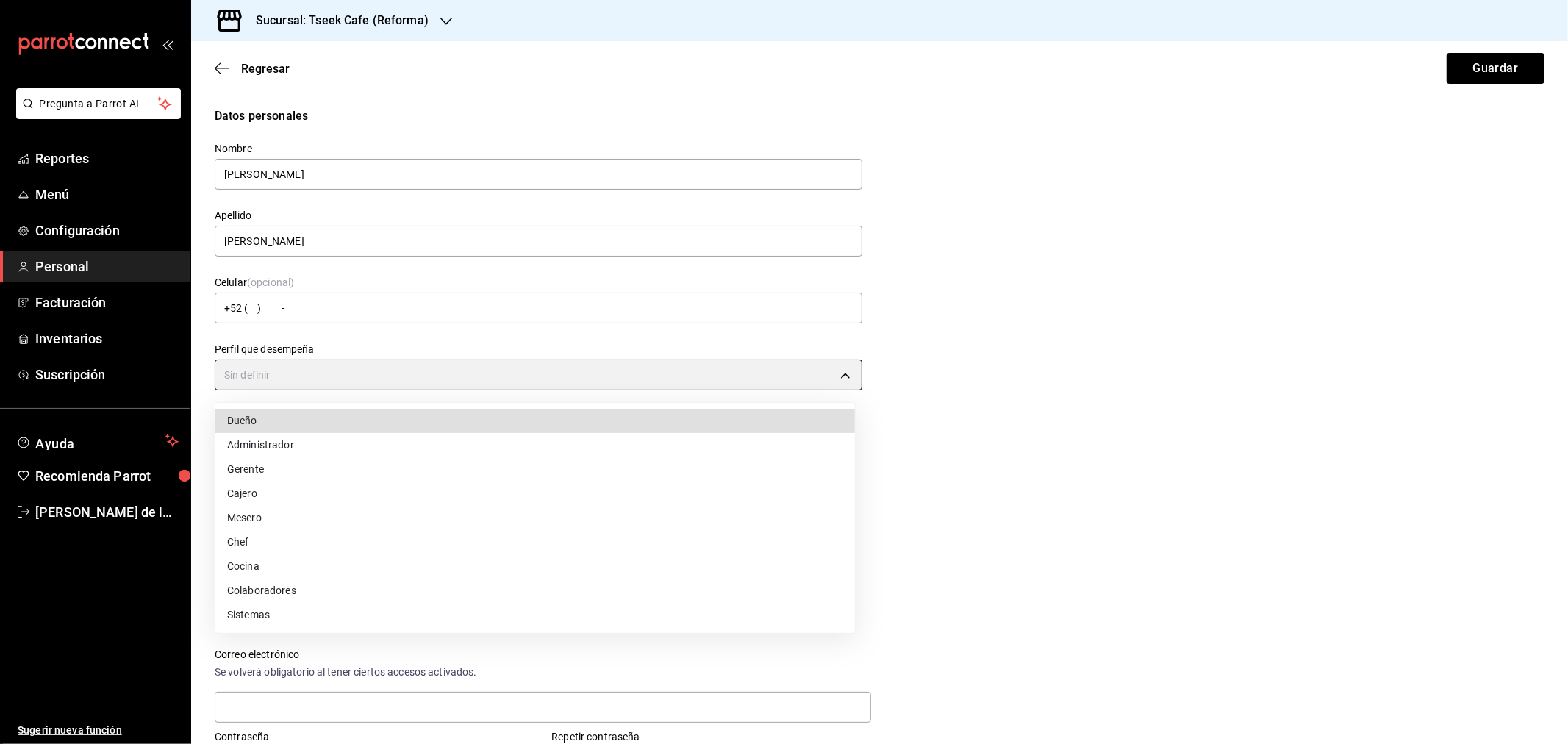
type input "CASHIER"
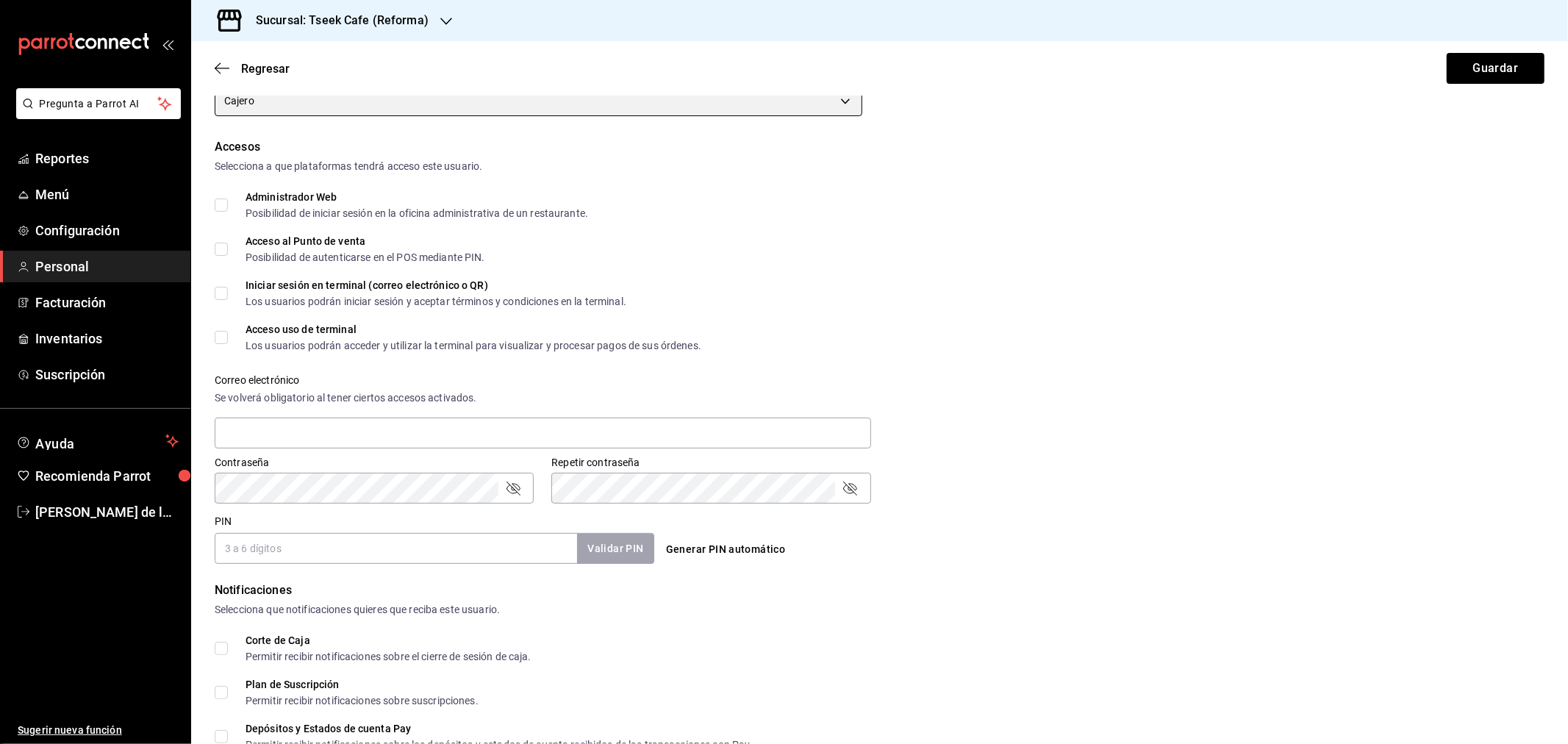
scroll to position [244, 0]
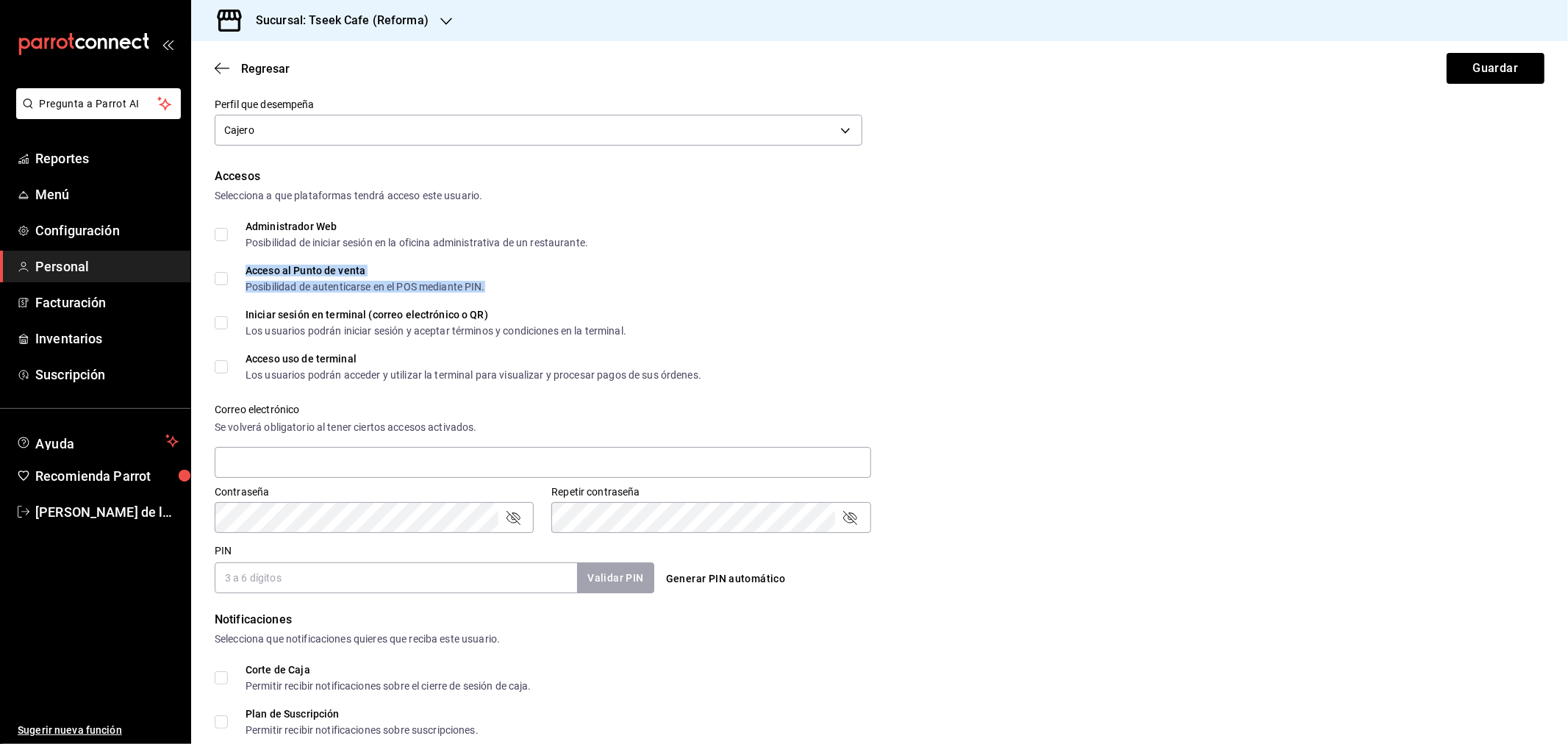
click at [321, 270] on div "Acceso al Punto de venta" at bounding box center [365, 271] width 240 height 11
click at [218, 274] on input "Acceso al Punto de venta Posibilidad de autenticarse en el POS mediante PIN." at bounding box center [221, 278] width 13 height 13
checkbox input "true"
click at [220, 321] on input "Iniciar sesión en terminal (correo electrónico o QR) Los usuarios podrán inicia…" at bounding box center [221, 322] width 13 height 13
checkbox input "true"
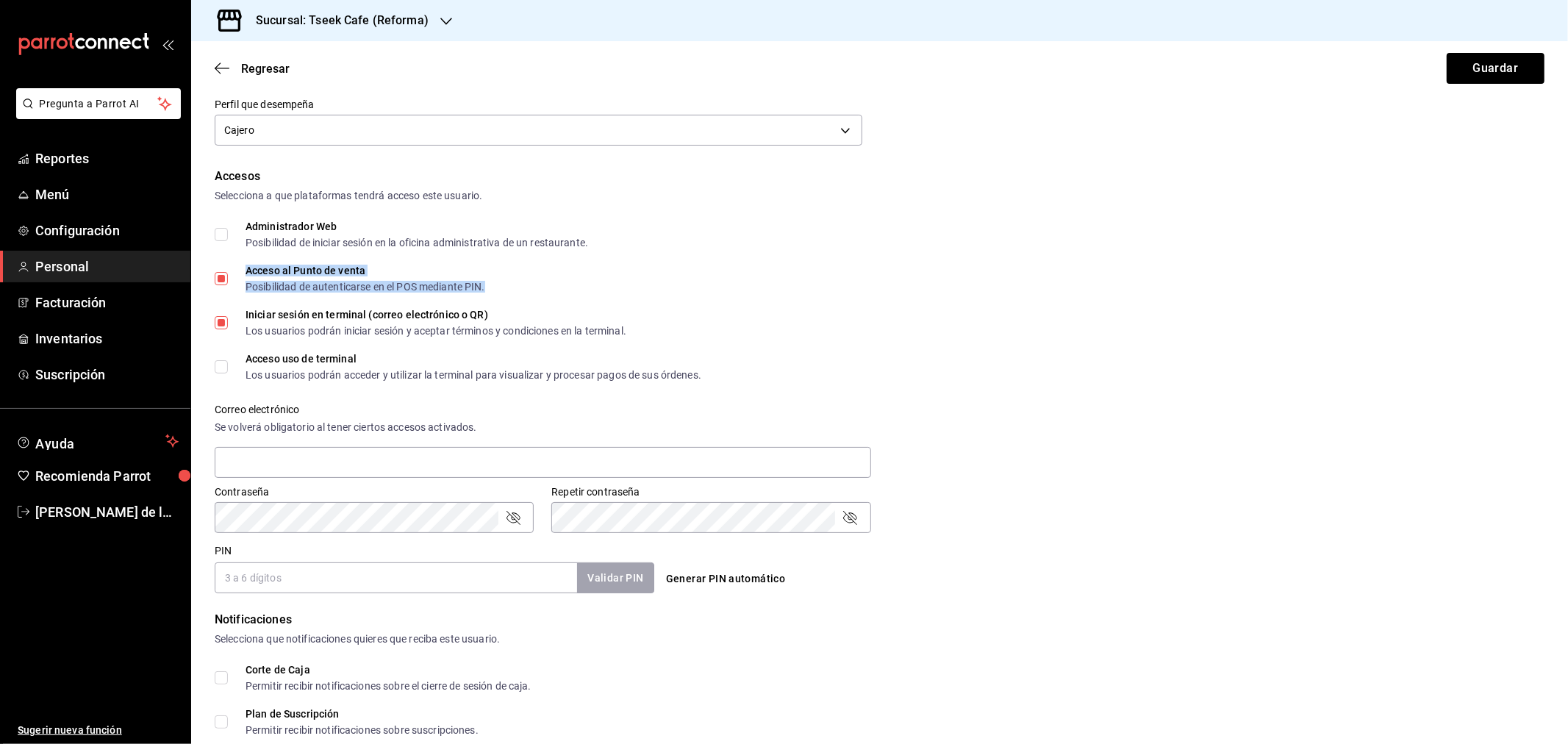
click at [221, 368] on input "Acceso uso de terminal Los usuarios podrán acceder y utilizar la terminal para …" at bounding box center [221, 366] width 13 height 13
checkbox input "true"
click at [282, 452] on input "text" at bounding box center [543, 462] width 656 height 31
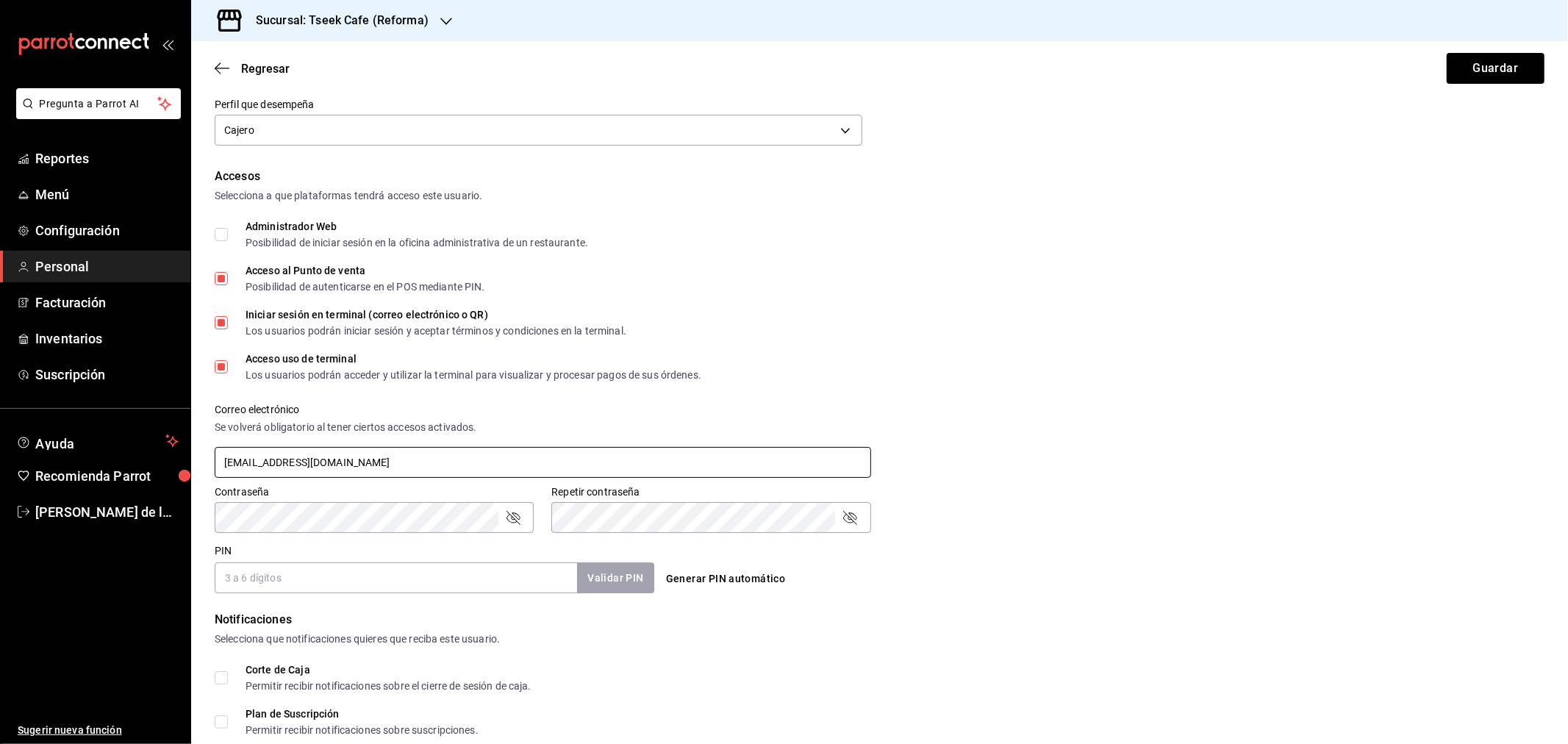
type input "ddfg@gmail.com"
click at [250, 578] on input "PIN" at bounding box center [396, 577] width 362 height 31
type input "5659"
click at [598, 579] on button "Validar PIN" at bounding box center [614, 578] width 78 height 32
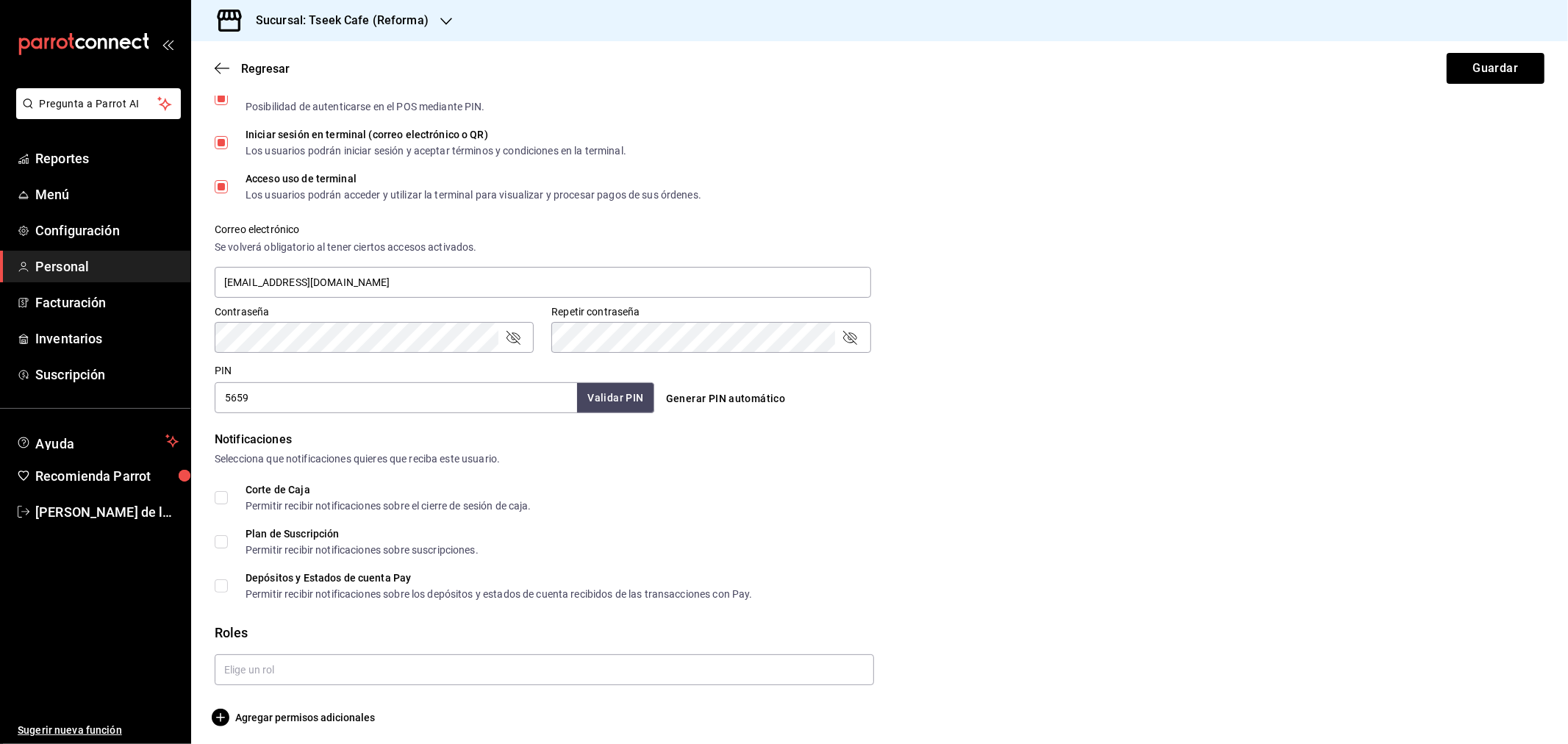
scroll to position [429, 0]
click at [282, 663] on input "text" at bounding box center [544, 665] width 659 height 31
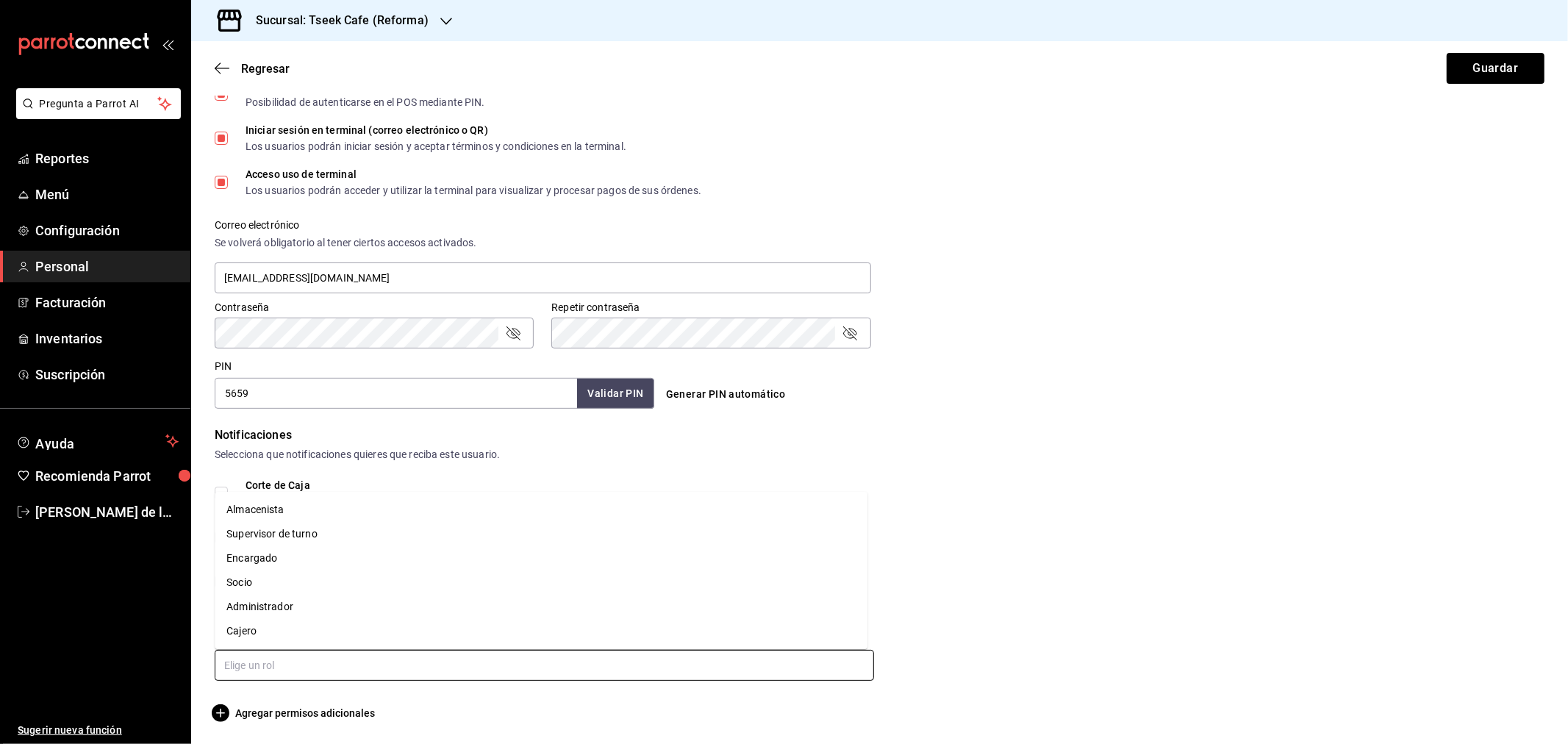
click at [281, 616] on li "Administrador" at bounding box center [541, 607] width 653 height 24
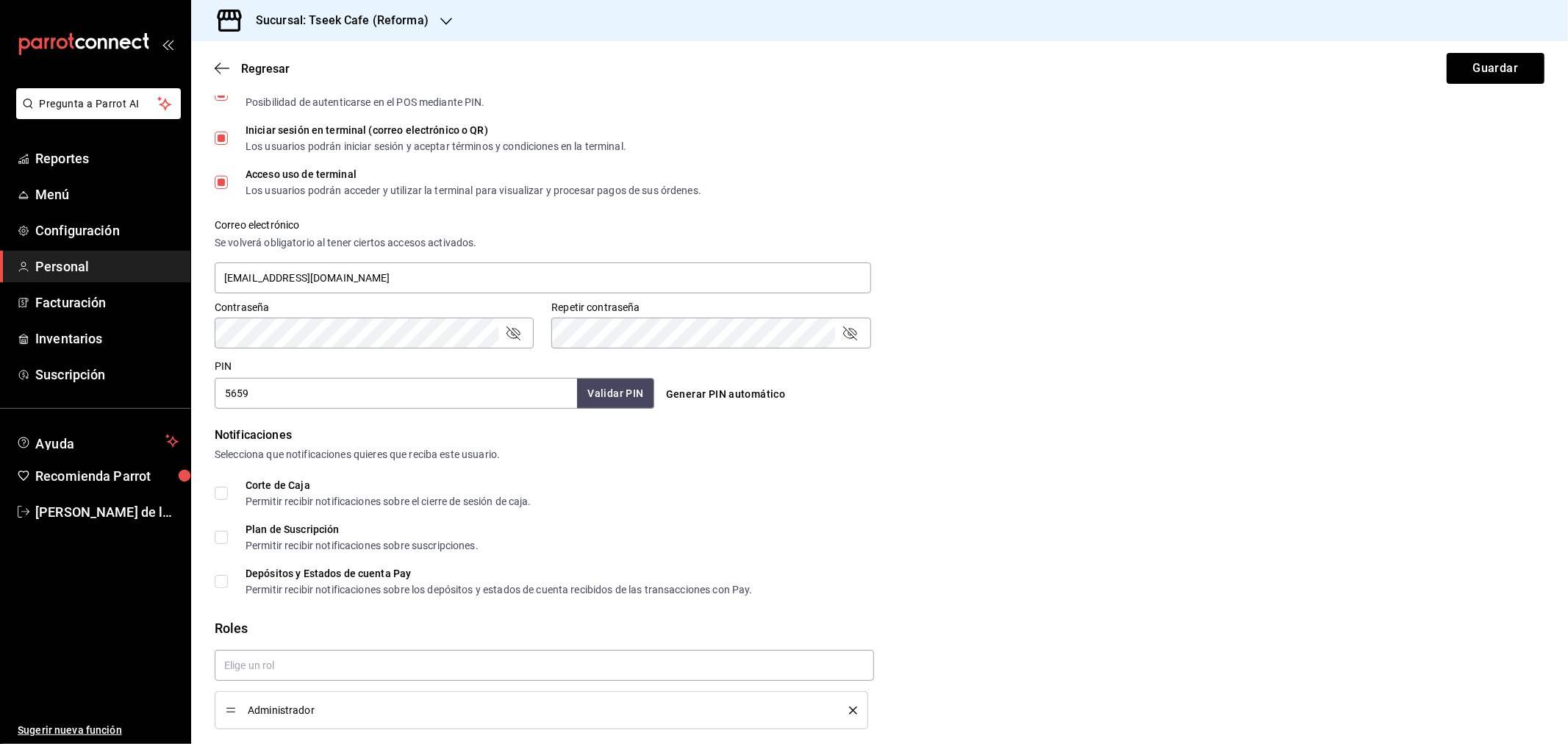
drag, startPoint x: 277, startPoint y: 642, endPoint x: 281, endPoint y: 665, distance: 23.3
click at [279, 645] on div "Administrador" at bounding box center [538, 683] width 671 height 91
checkbox input "true"
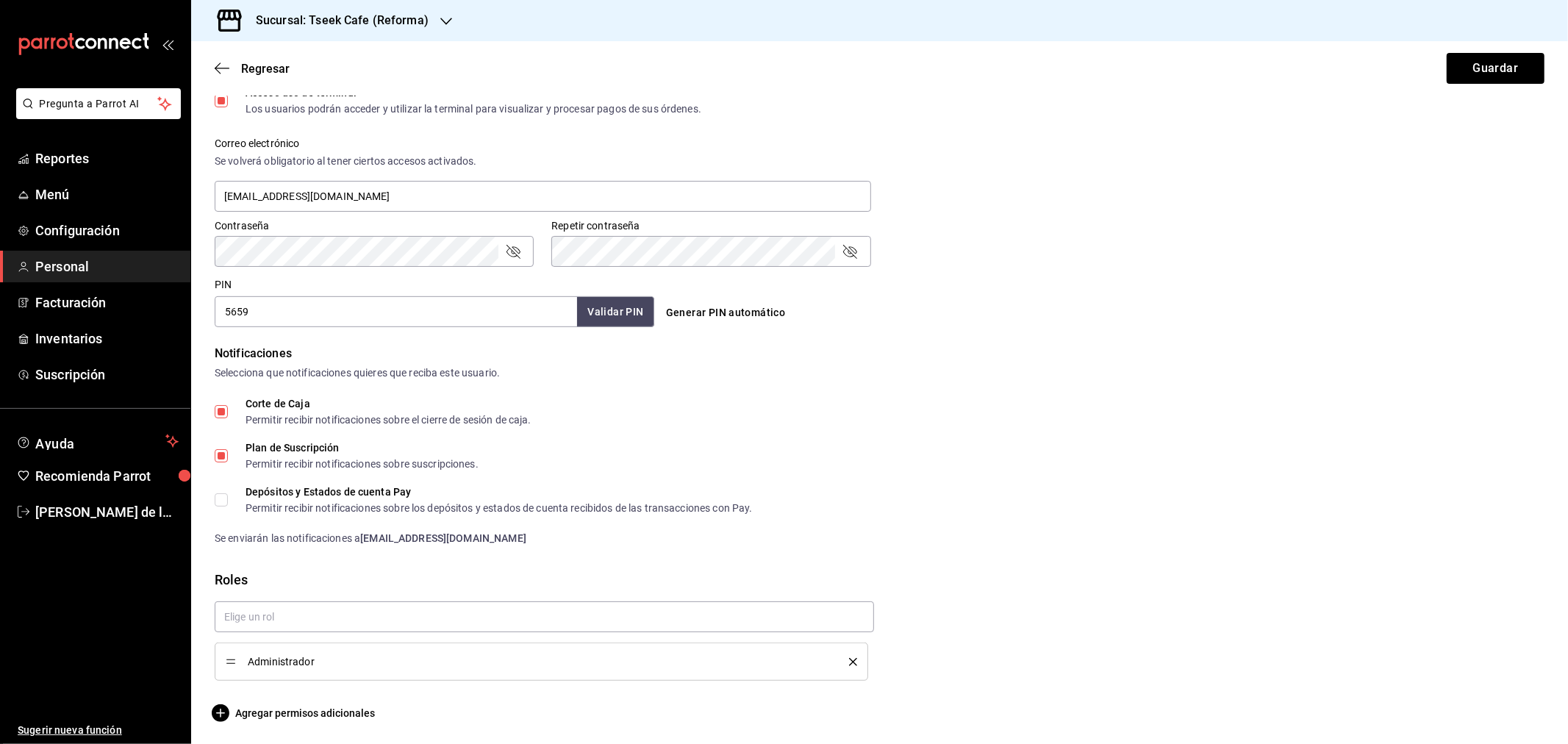
click at [848, 665] on div "Administrador" at bounding box center [541, 662] width 631 height 16
click at [840, 660] on button "delete" at bounding box center [848, 662] width 18 height 8
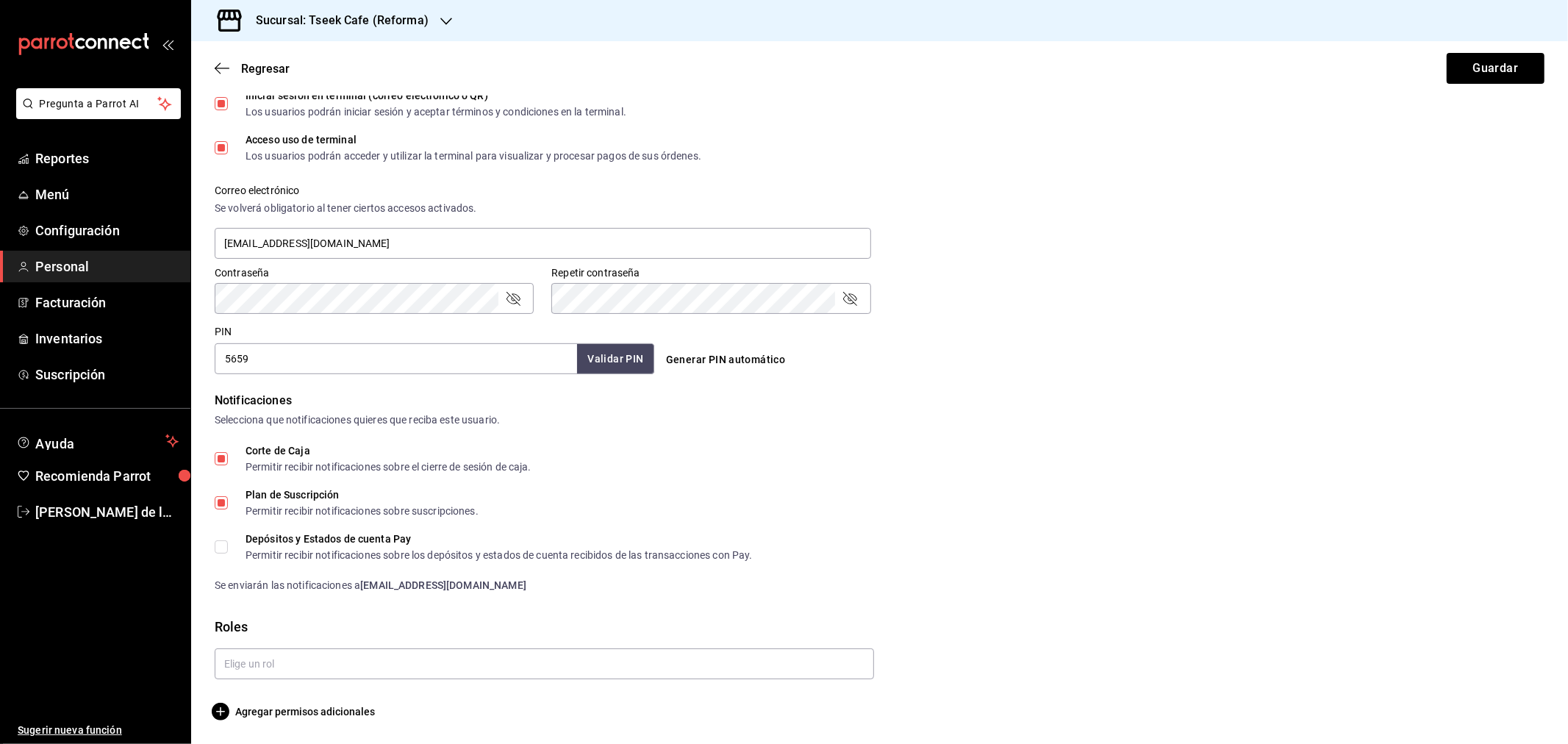
scroll to position [463, 0]
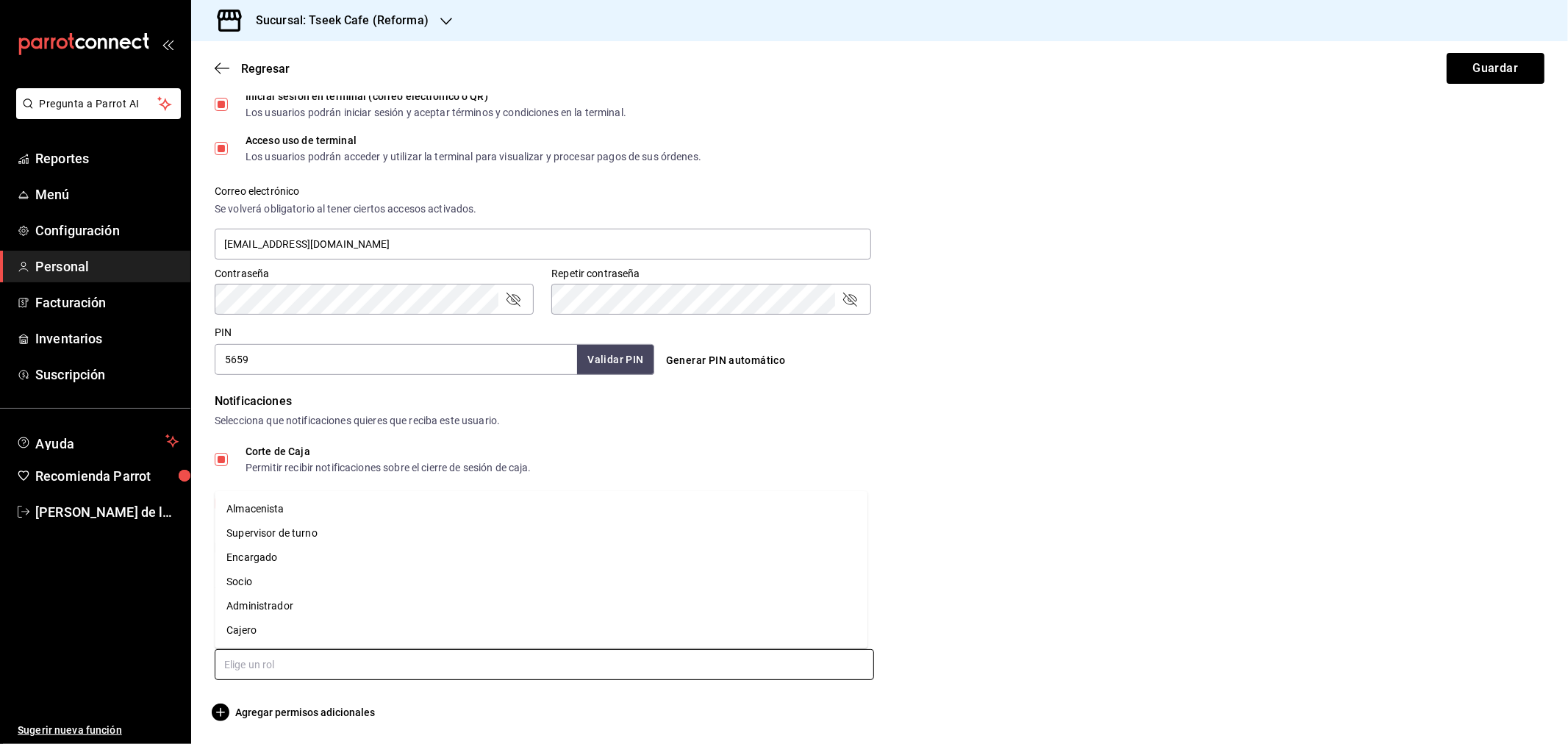
click at [276, 657] on input "text" at bounding box center [544, 665] width 659 height 31
click at [265, 621] on li "Cajero" at bounding box center [541, 630] width 653 height 24
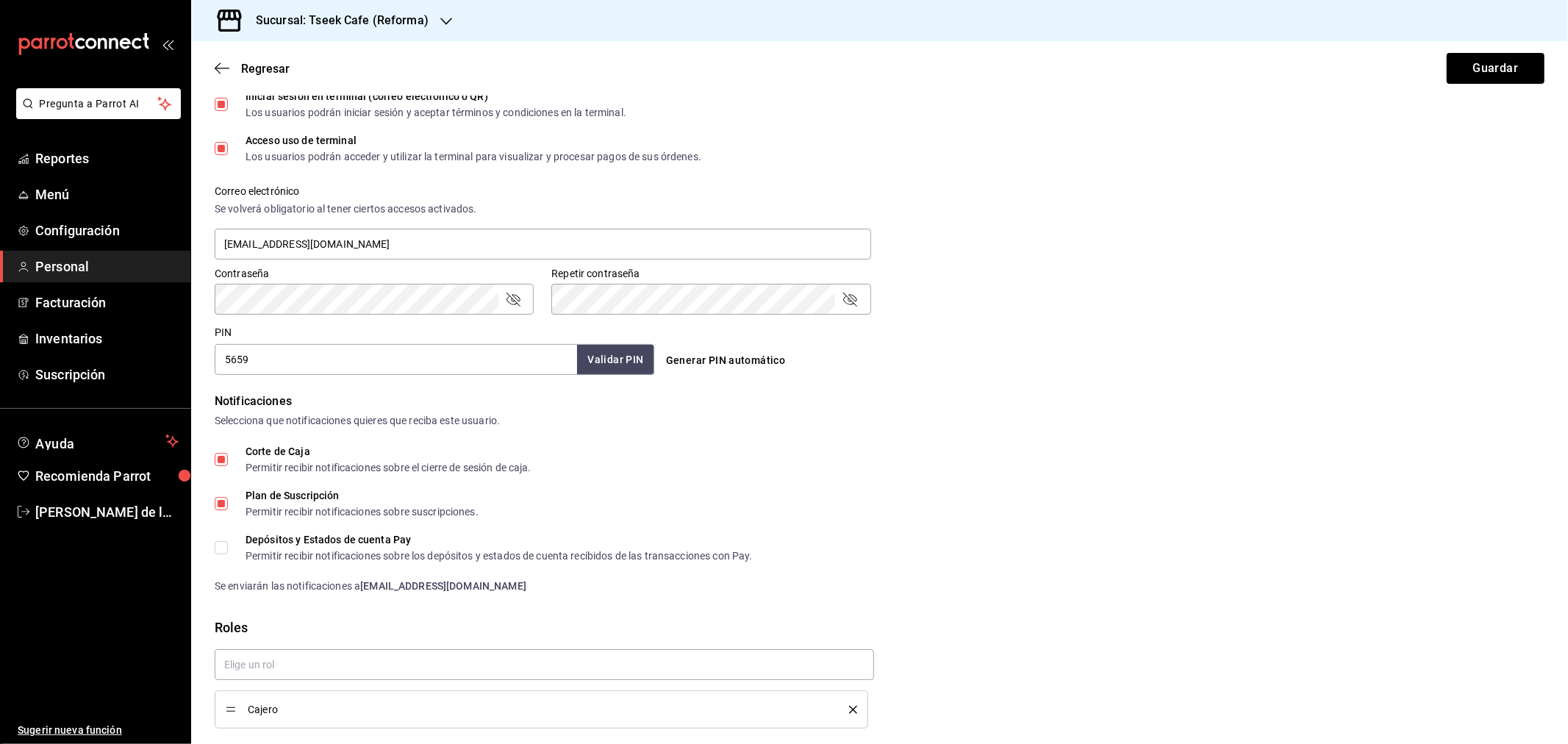
click at [1273, 499] on div "Plan de Suscripción Permitir recibir notificaciones sobre suscripciones." at bounding box center [879, 503] width 1330 height 26
click at [297, 447] on div "Corte de Caja" at bounding box center [388, 452] width 286 height 11
click at [232, 501] on span "Plan de Suscripción Permitir recibir notificaciones sobre suscripciones." at bounding box center [353, 503] width 250 height 26
click at [228, 501] on input "Plan de Suscripción Permitir recibir notificaciones sobre suscripciones." at bounding box center [221, 503] width 13 height 13
checkbox input "false"
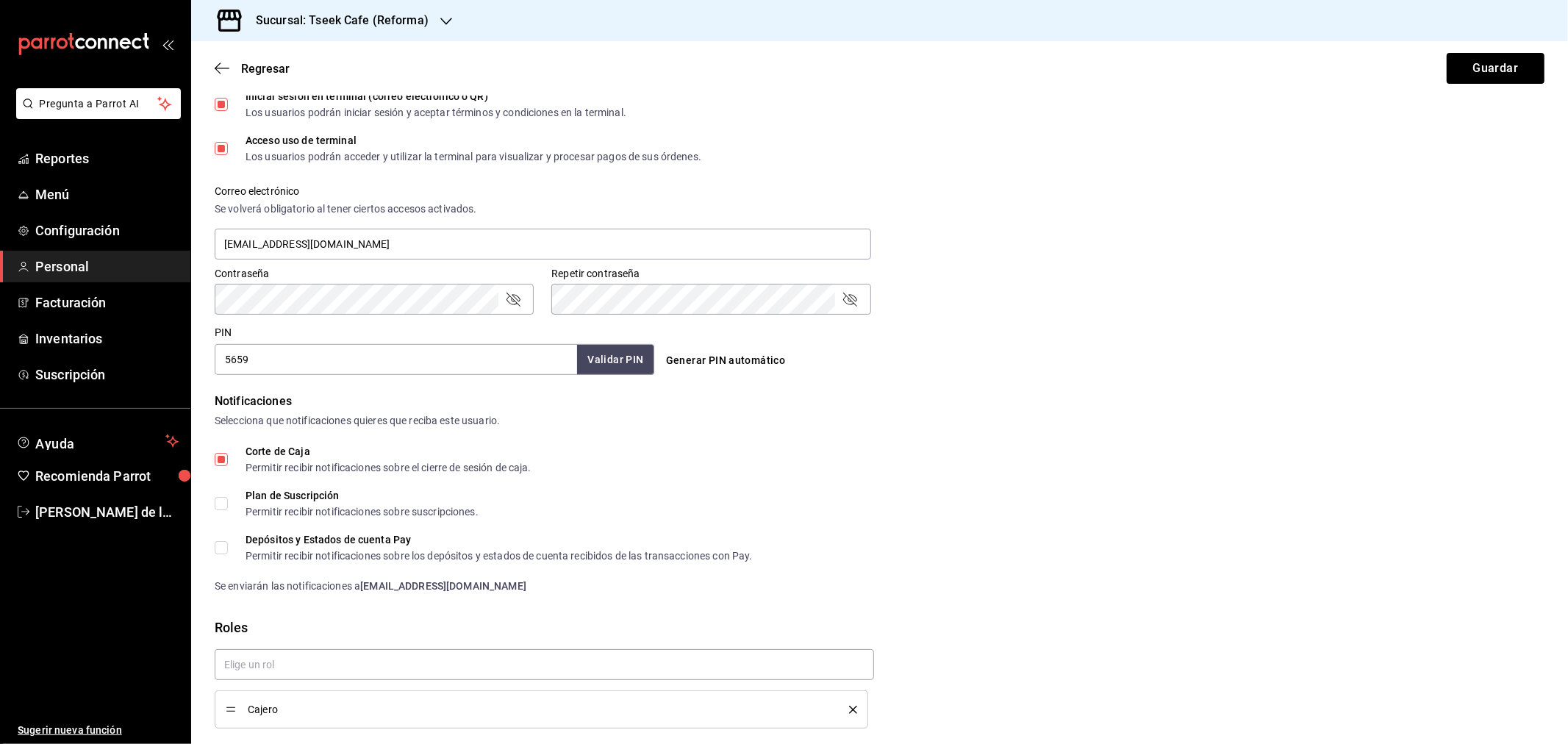
click at [220, 462] on input "Corte de Caja Permitir recibir notificaciones sobre el cierre de sesión de caja." at bounding box center [221, 459] width 13 height 13
checkbox input "false"
click at [1527, 447] on div "Corte de Caja Permitir recibir notificaciones sobre el cierre de sesión de caja." at bounding box center [879, 459] width 1330 height 26
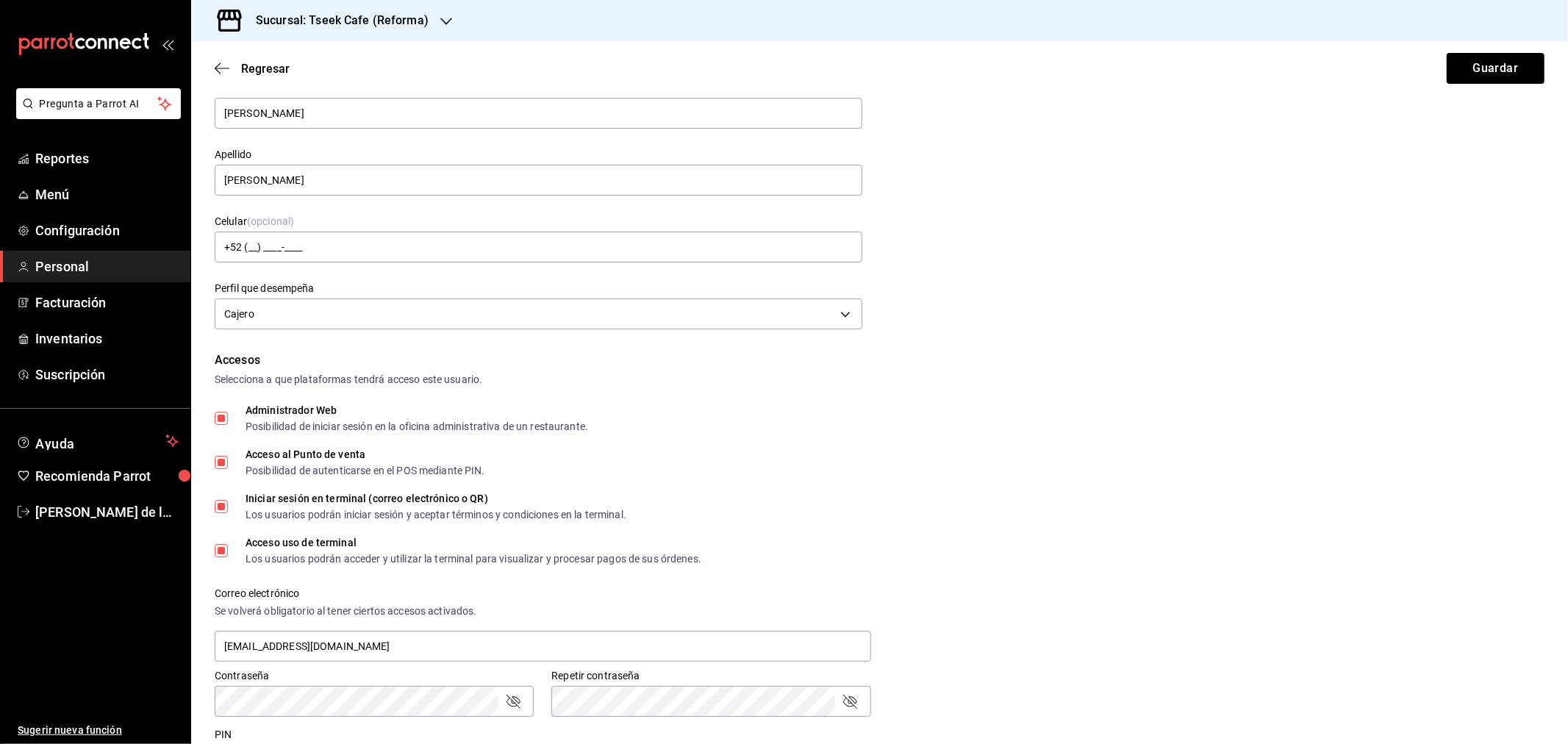
scroll to position [0, 0]
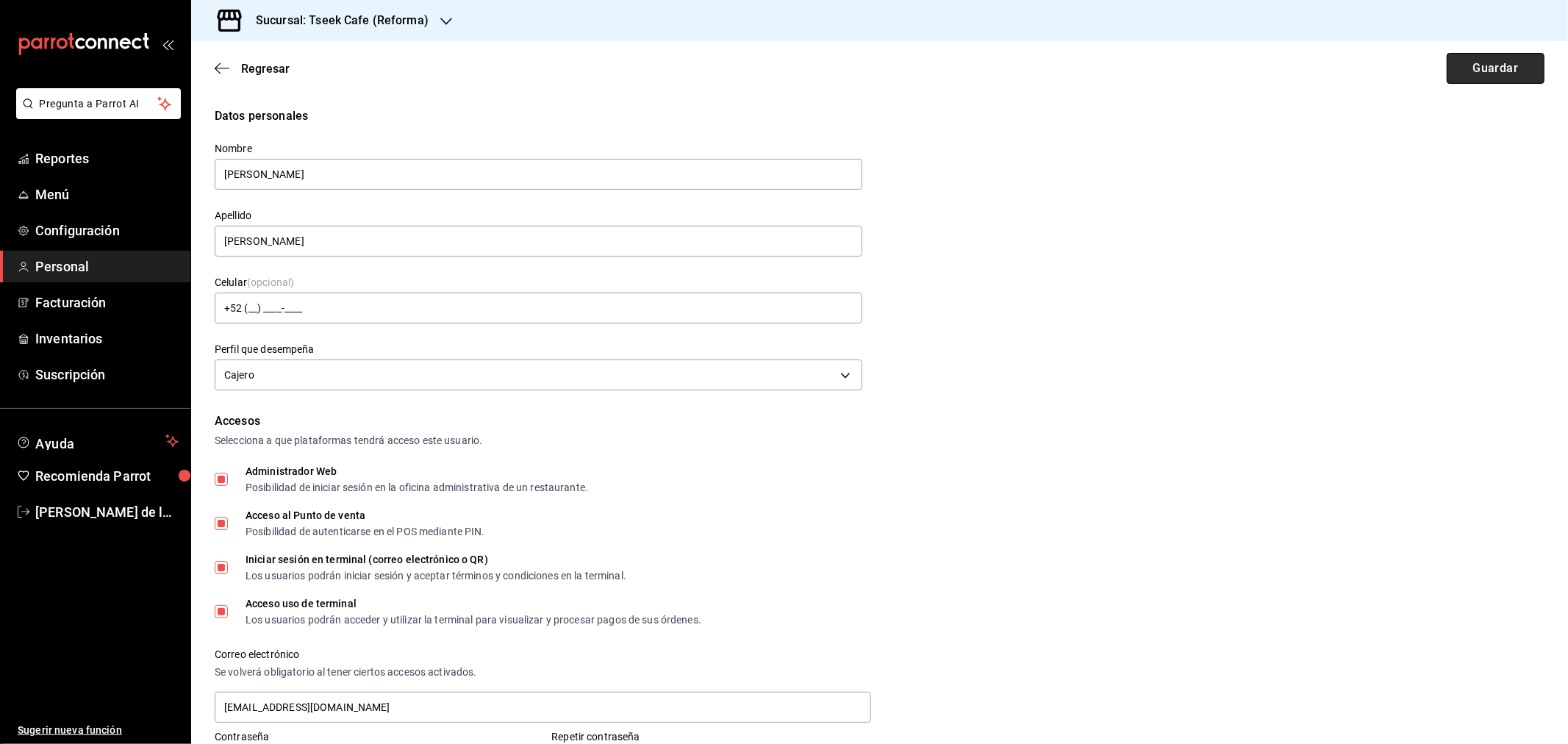
click at [1482, 69] on button "Guardar" at bounding box center [1495, 68] width 98 height 31
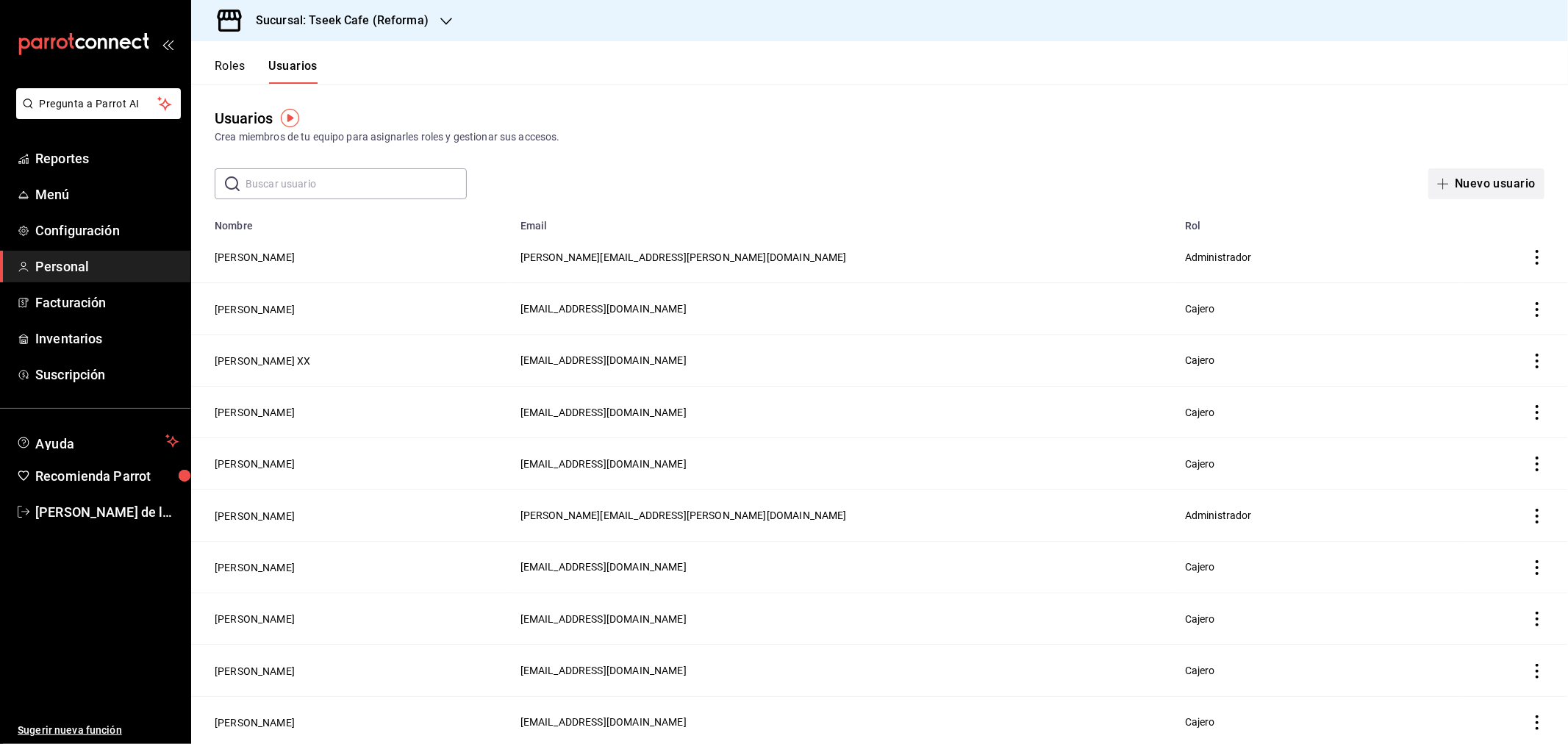
click at [1488, 194] on button "Nuevo usuario" at bounding box center [1486, 183] width 116 height 31
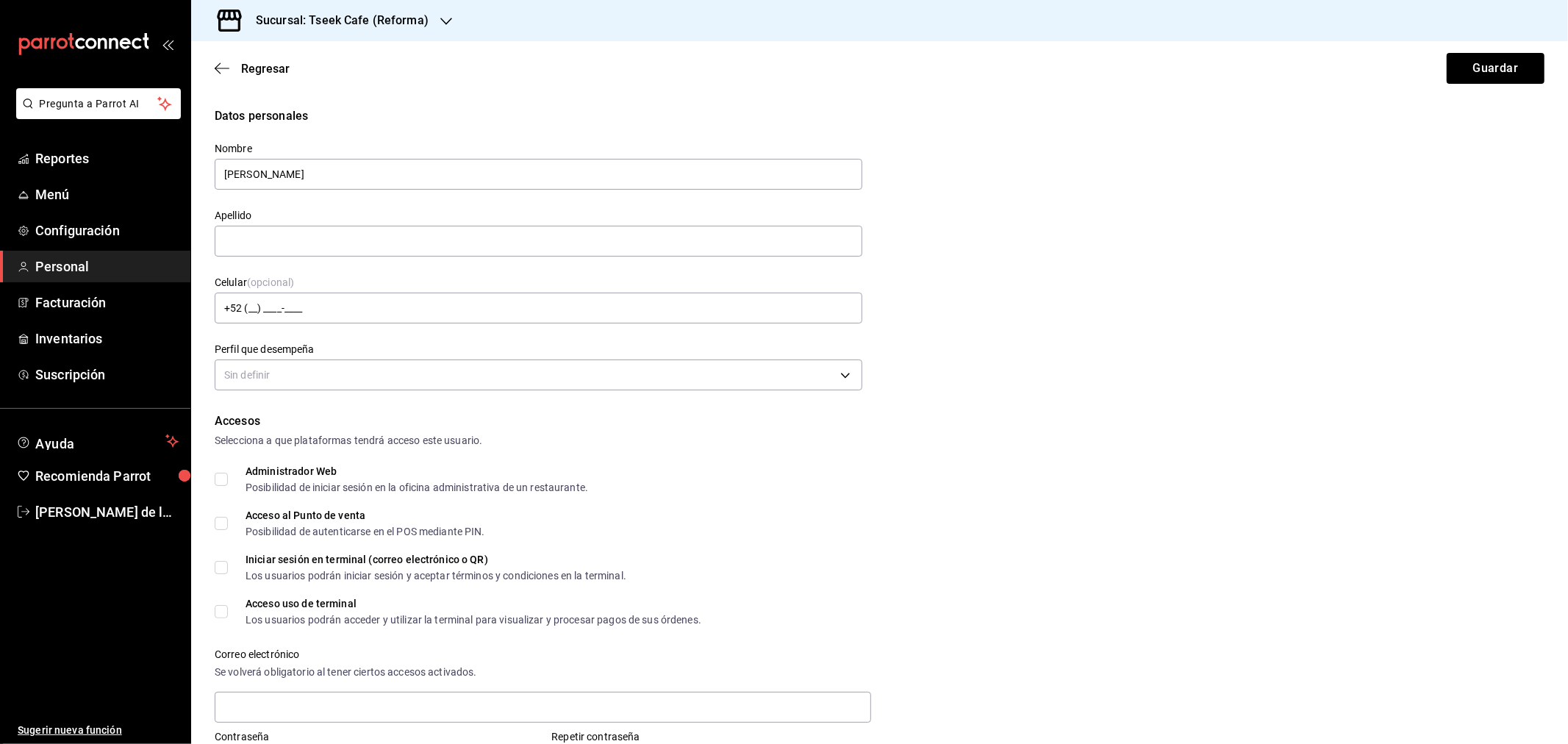
type input "Arely"
type input "Lomeli"
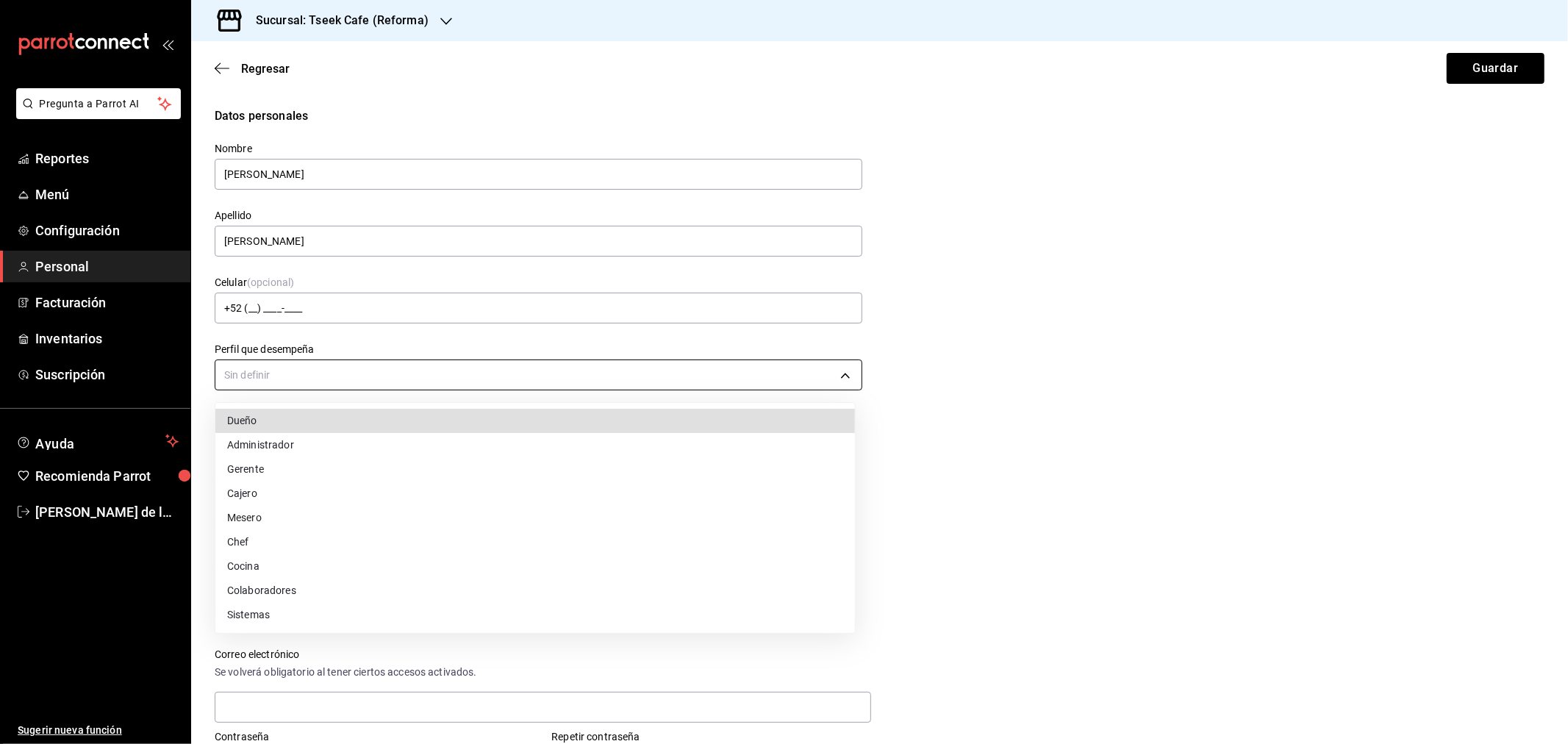
click at [255, 366] on body "Pregunta a Parrot AI Reportes Menú Configuración Personal Facturación Inventari…" at bounding box center [784, 372] width 1568 height 744
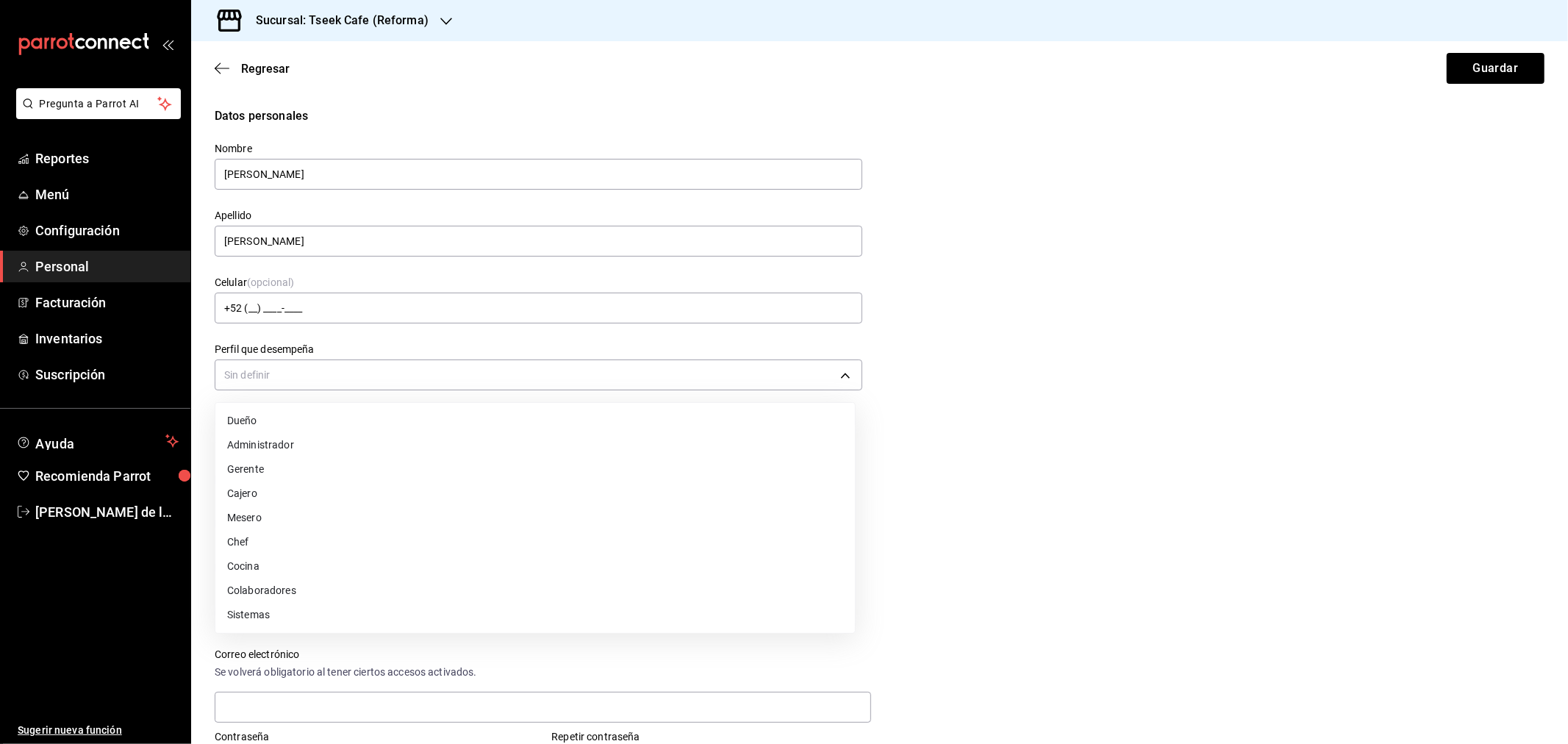
click at [273, 496] on li "Cajero" at bounding box center [535, 493] width 639 height 24
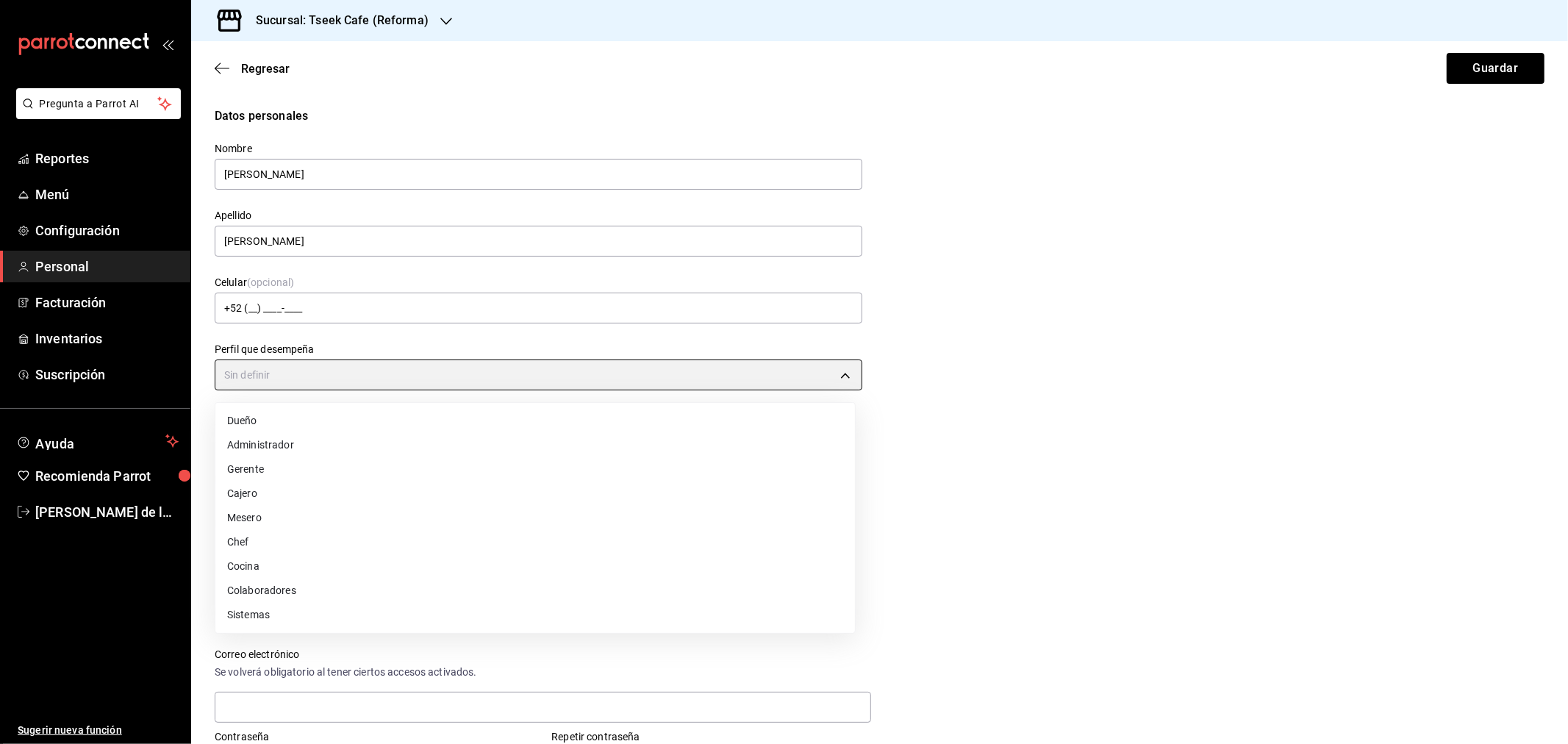
type input "CASHIER"
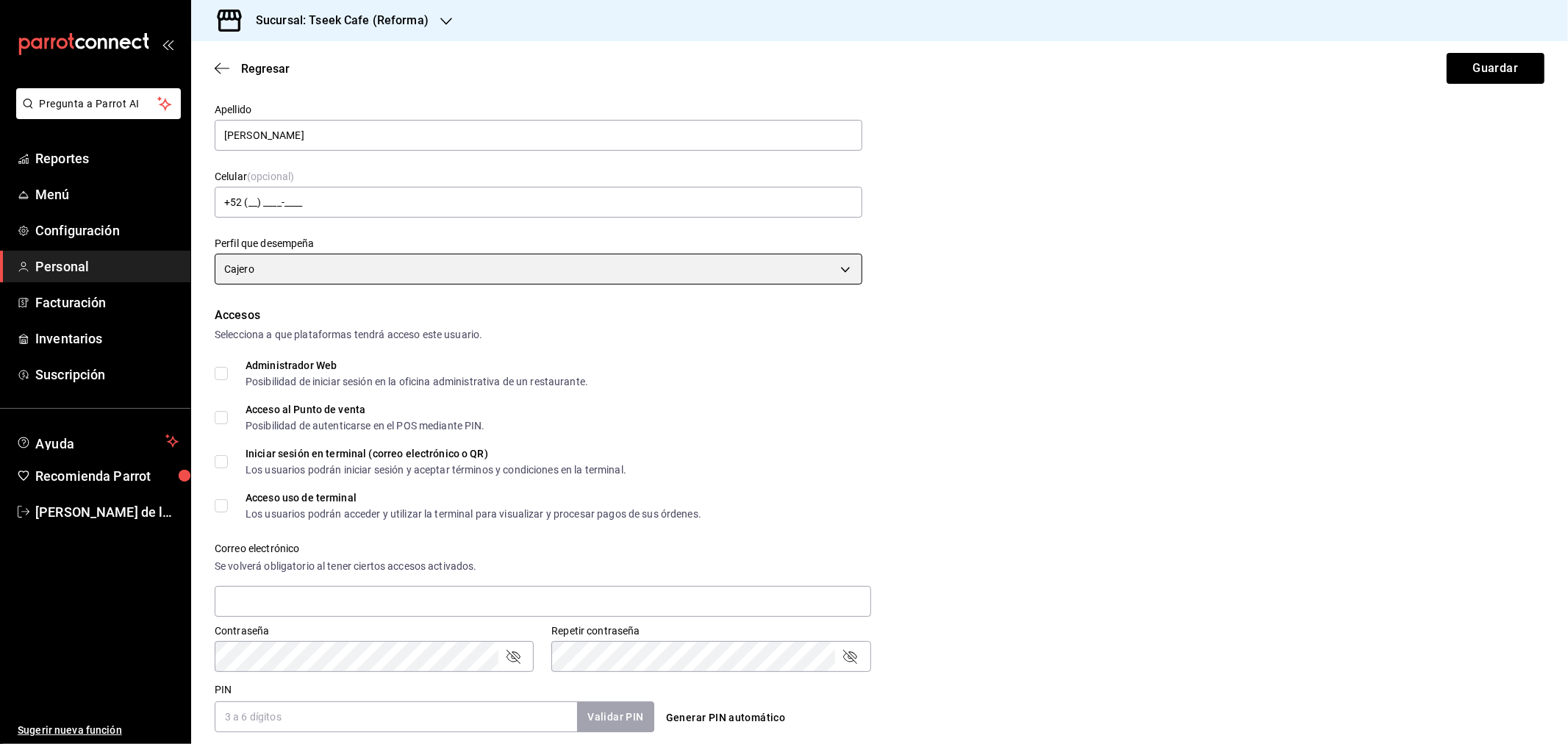
scroll to position [163, 0]
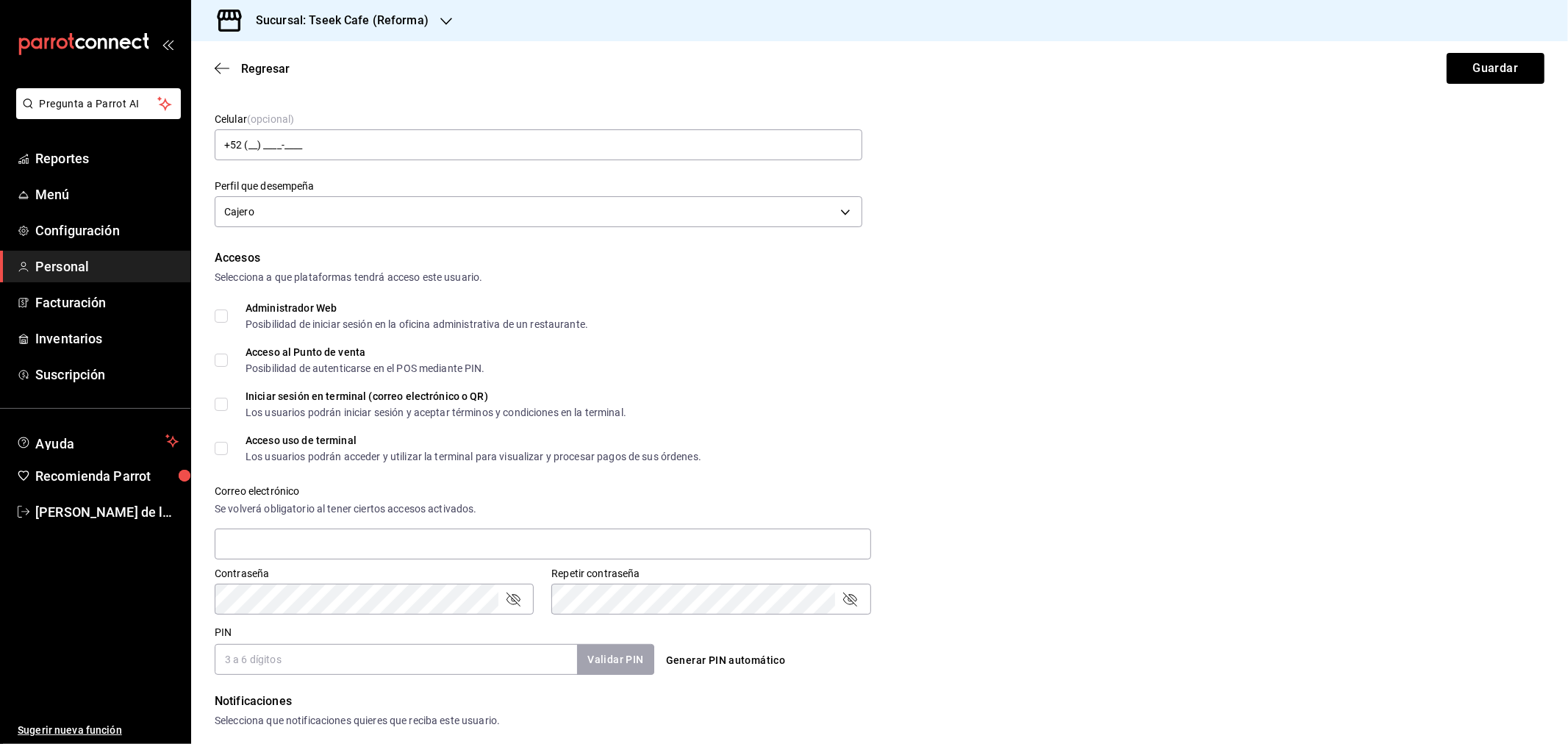
click at [216, 319] on input "Administrador Web Posibilidad de iniciar sesión en la oficina administrativa de…" at bounding box center [221, 316] width 13 height 13
checkbox input "true"
click at [219, 358] on input "Acceso al Punto de venta Posibilidad de autenticarse en el POS mediante PIN." at bounding box center [221, 360] width 13 height 13
checkbox input "true"
click at [217, 406] on input "Iniciar sesión en terminal (correo electrónico o QR) Los usuarios podrán inicia…" at bounding box center [221, 404] width 13 height 13
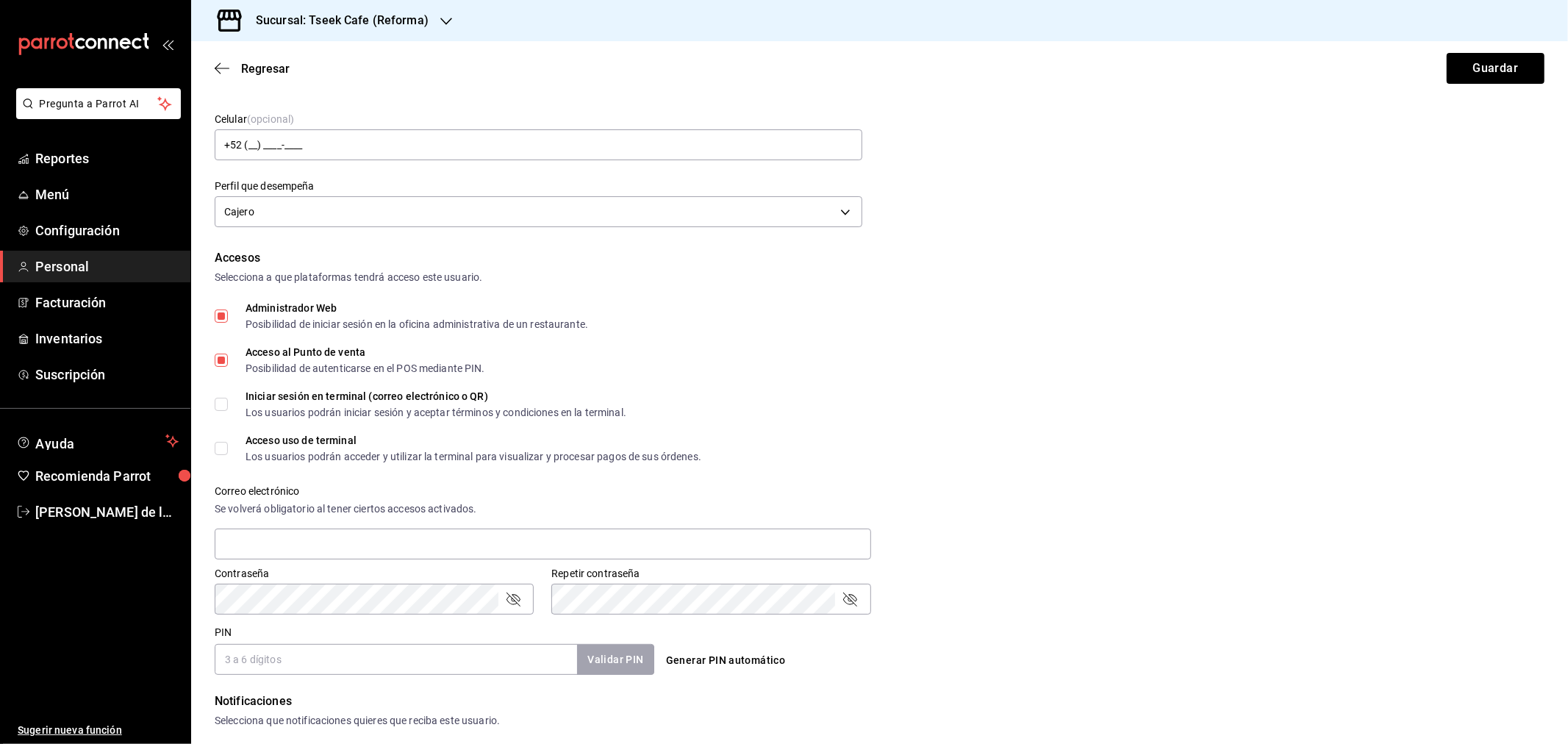
checkbox input "true"
click at [219, 450] on input "Acceso uso de terminal Los usuarios podrán acceder y utilizar la terminal para …" at bounding box center [221, 448] width 13 height 13
checkbox input "true"
click at [282, 549] on input "text" at bounding box center [543, 543] width 656 height 31
type input "sdfdsfdf@gmail.com"
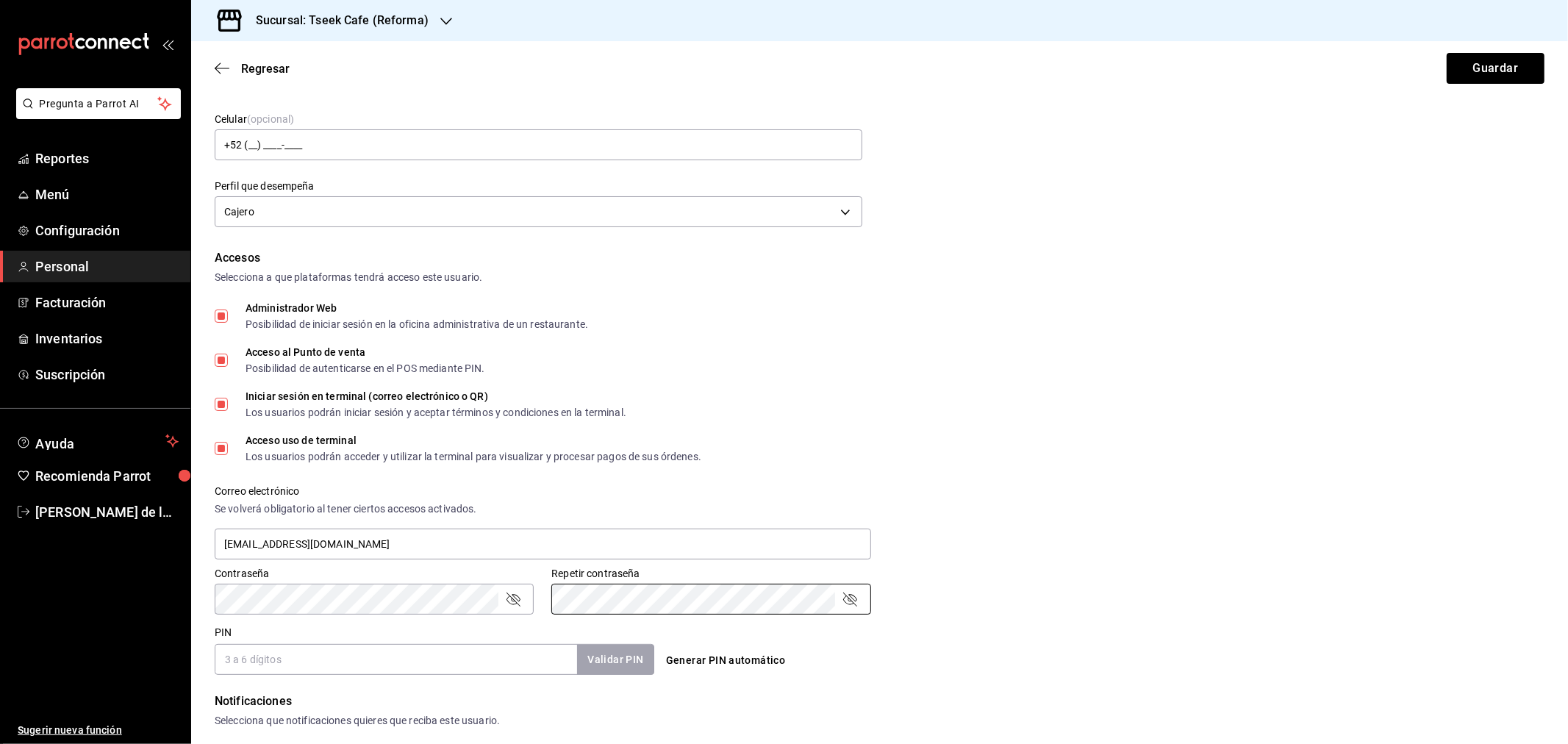
click at [288, 660] on input "PIN" at bounding box center [396, 659] width 362 height 31
type input "7017"
click at [608, 645] on button "Validar PIN" at bounding box center [614, 660] width 78 height 32
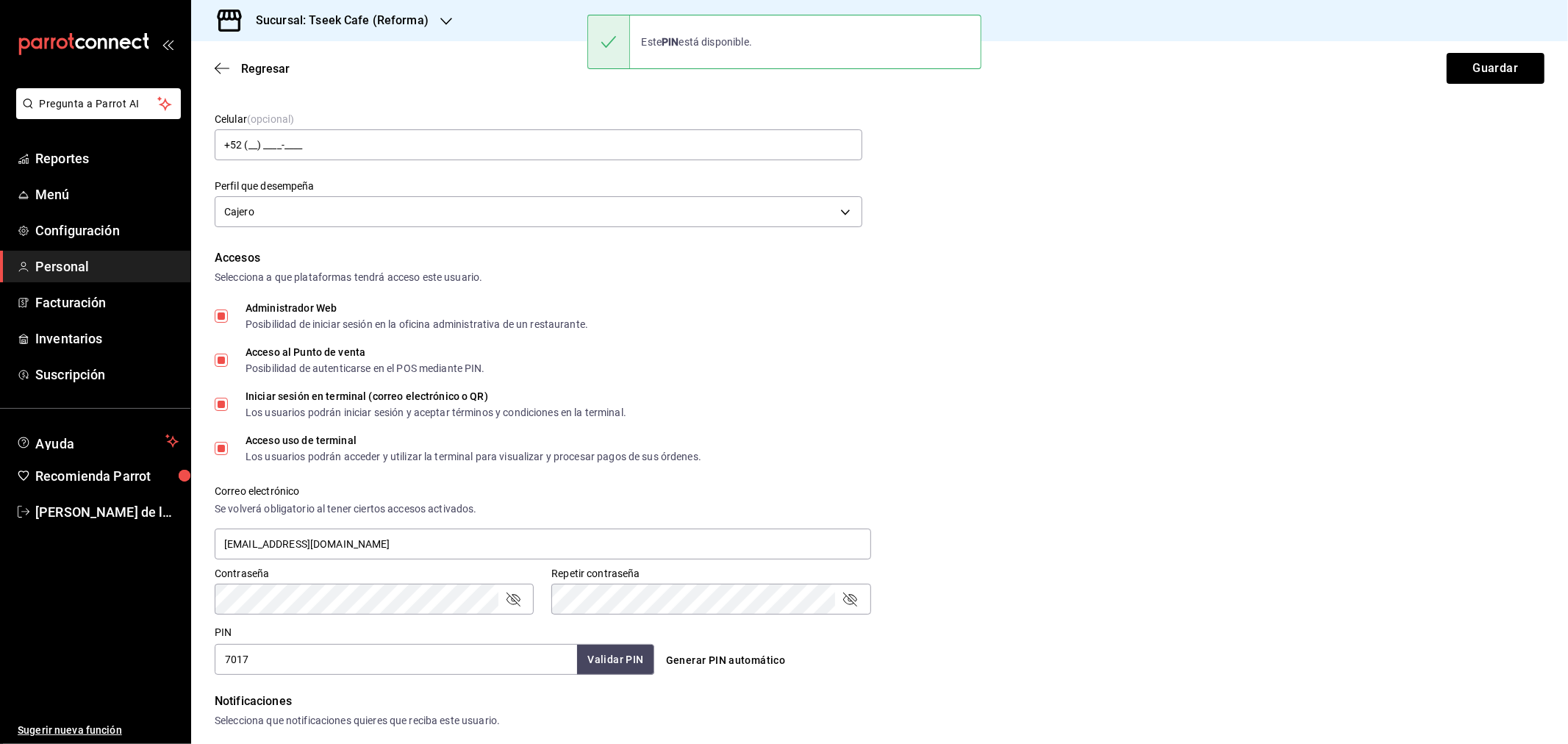
click at [938, 406] on div "Iniciar sesión en terminal (correo electrónico o QR) Los usuarios podrán inicia…" at bounding box center [879, 404] width 1330 height 26
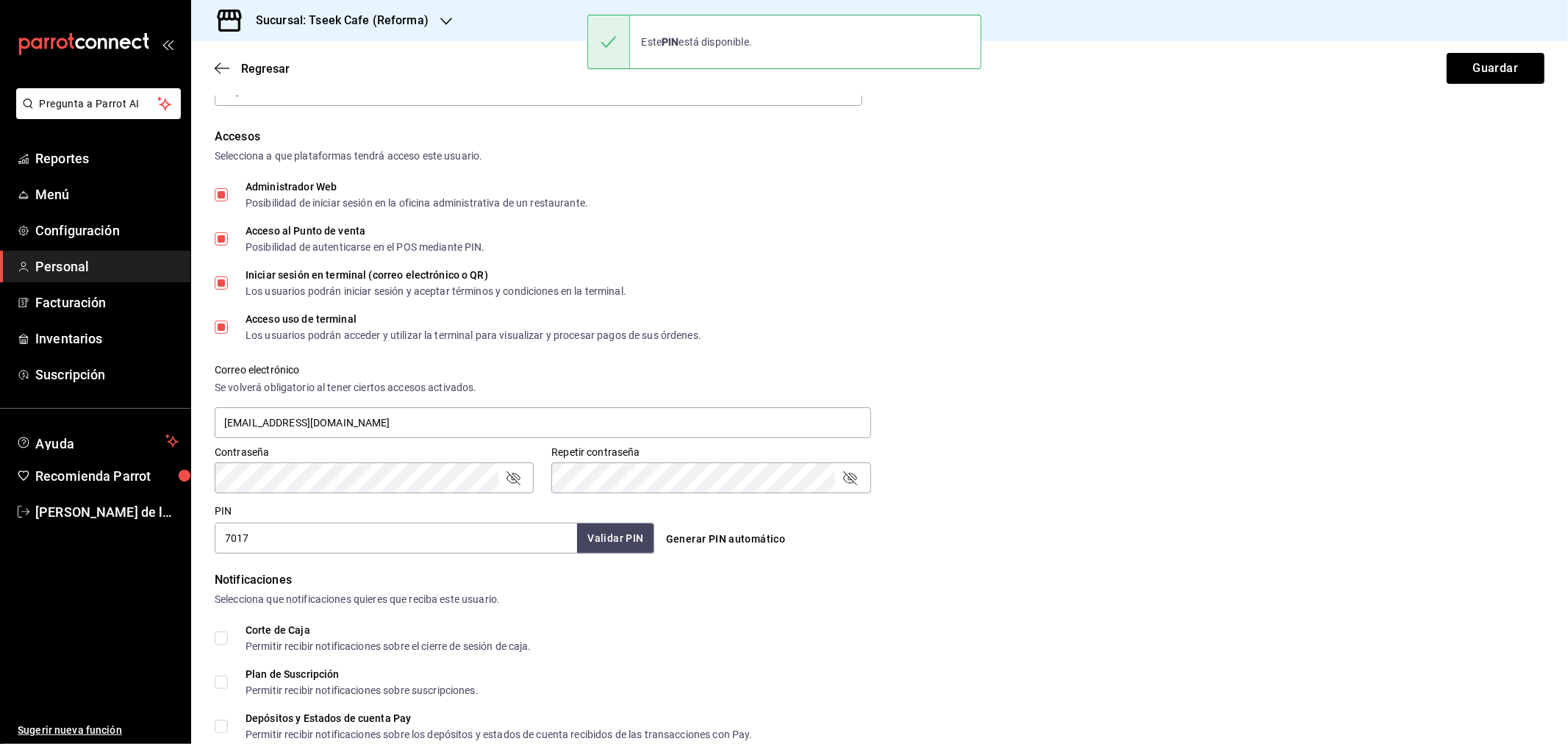
scroll to position [429, 0]
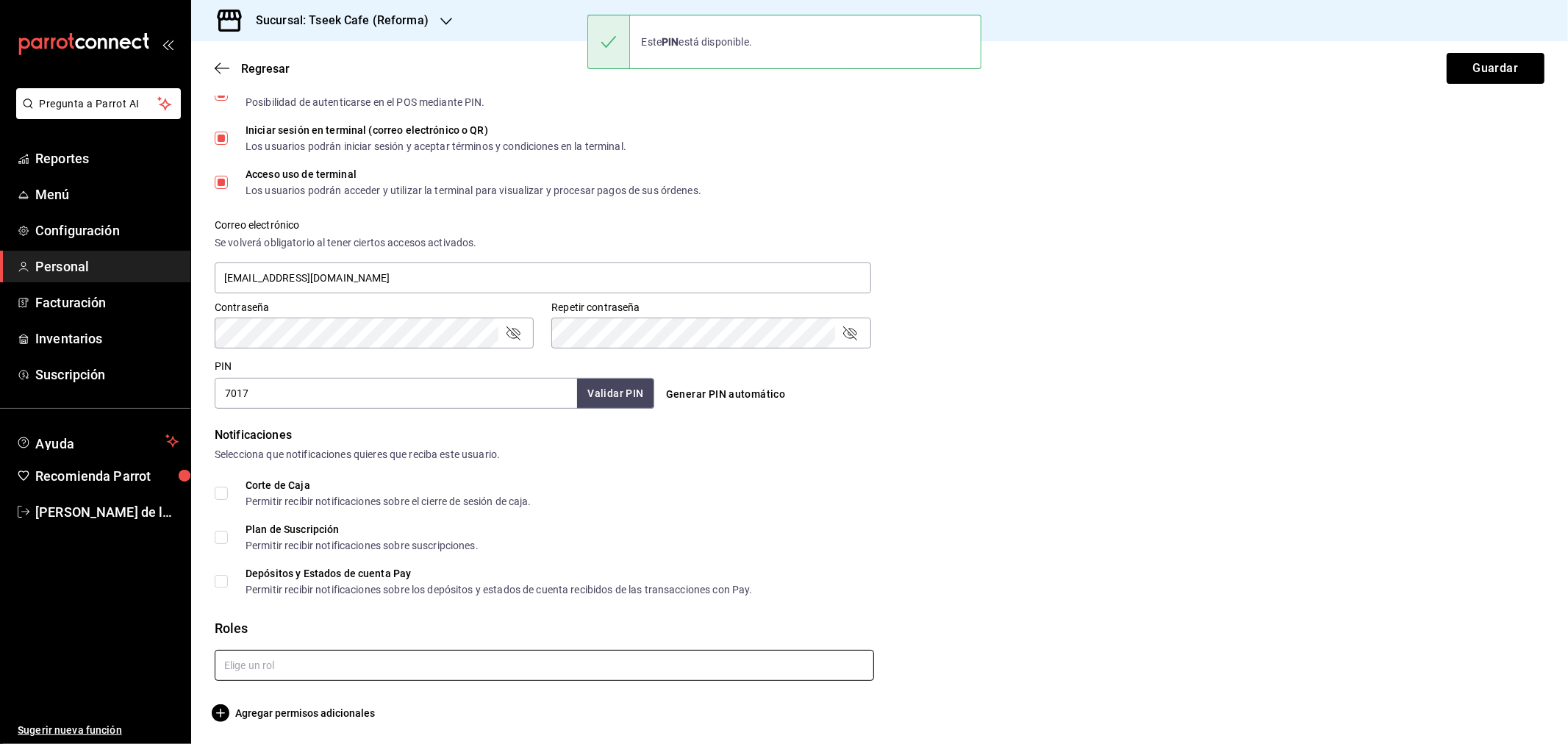
click at [238, 671] on input "text" at bounding box center [544, 665] width 659 height 31
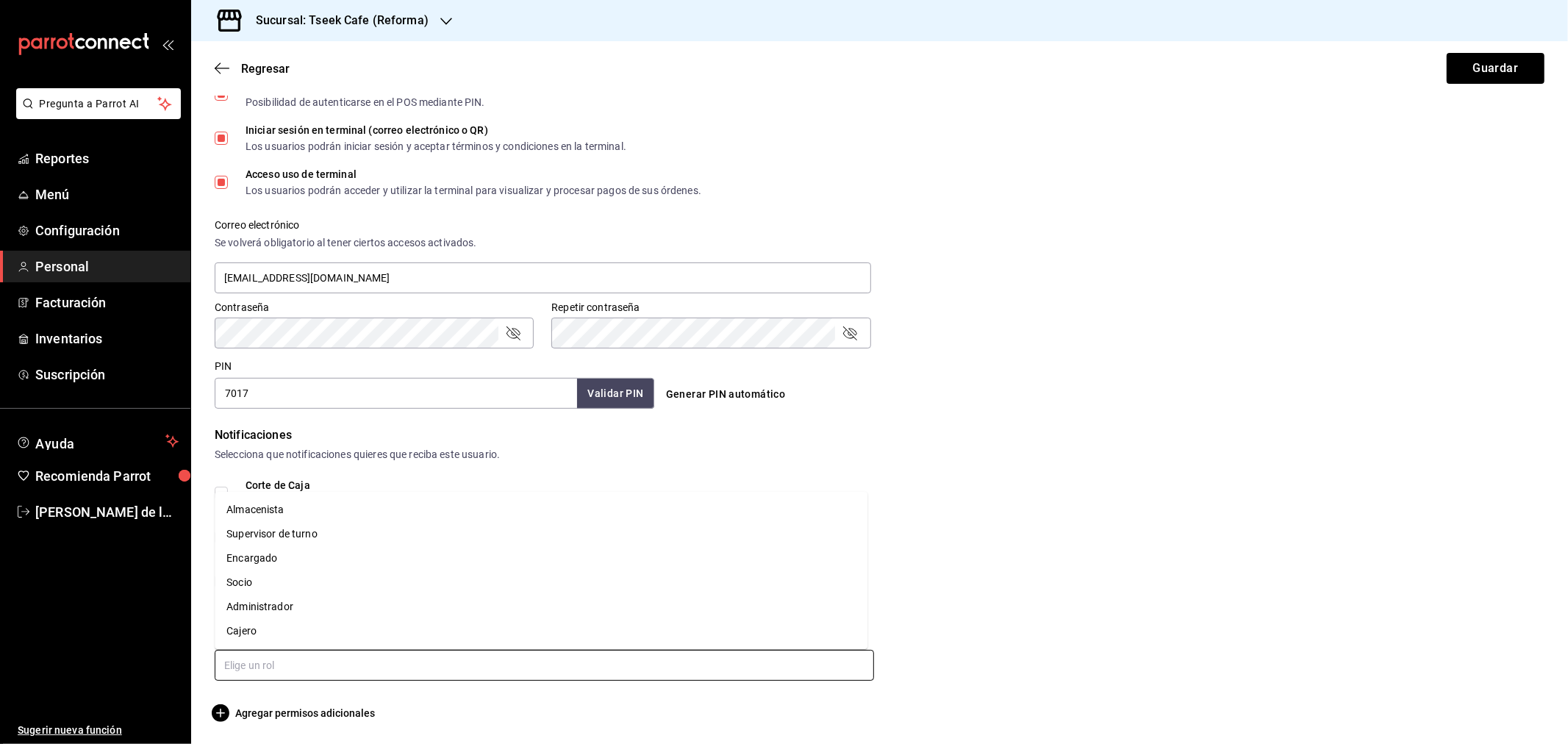
click at [248, 618] on li "Administrador" at bounding box center [541, 607] width 653 height 24
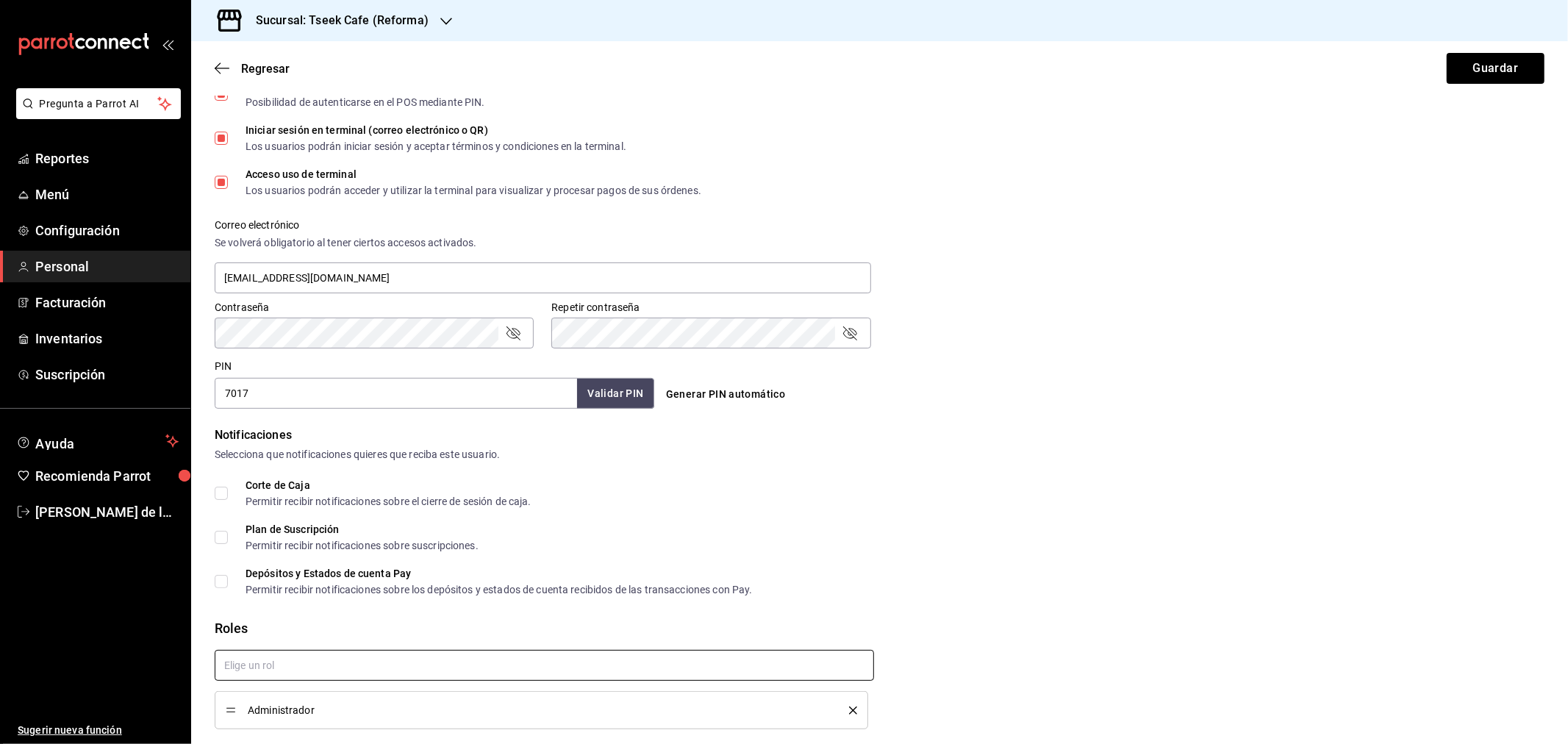
checkbox input "true"
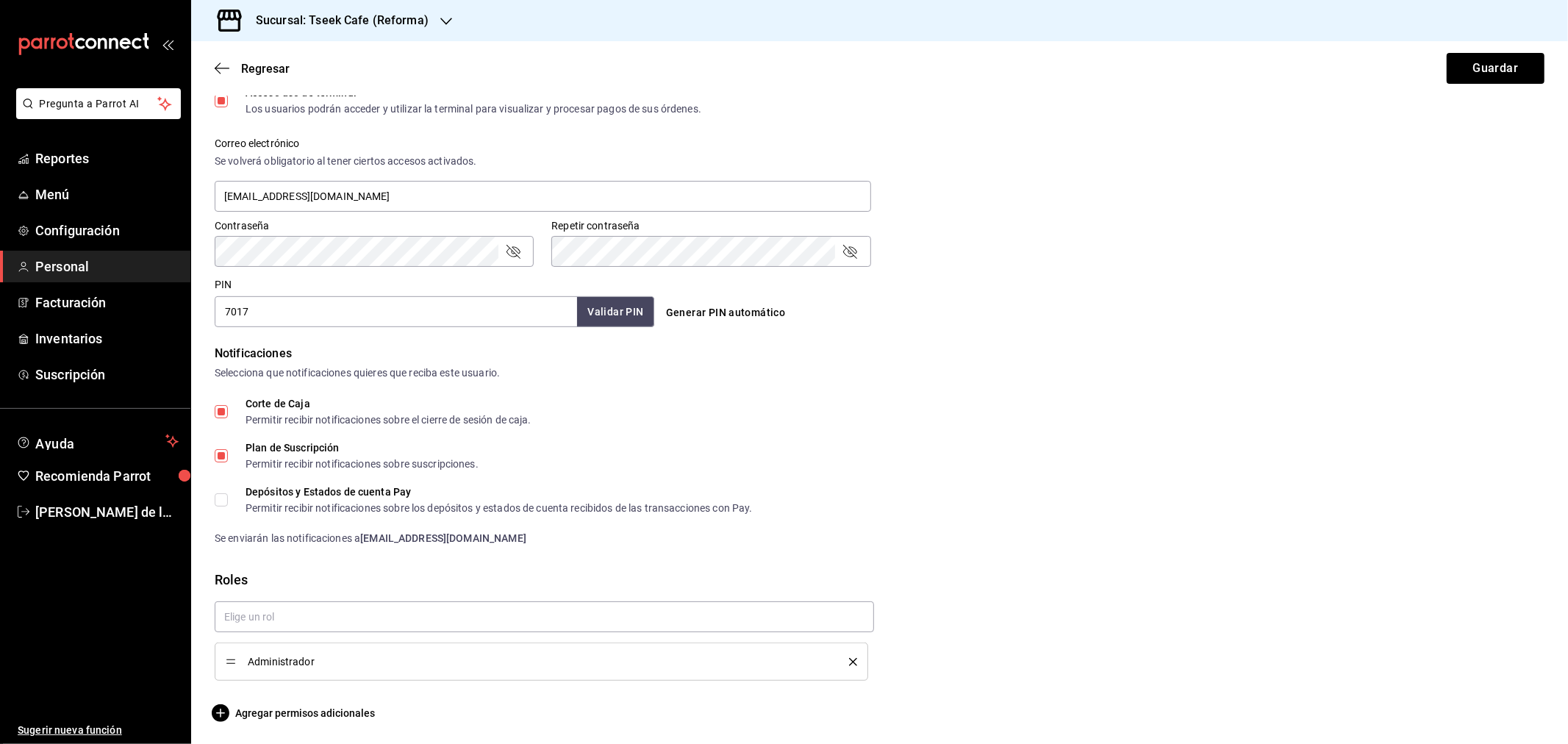
click at [849, 660] on icon "delete" at bounding box center [853, 662] width 8 height 8
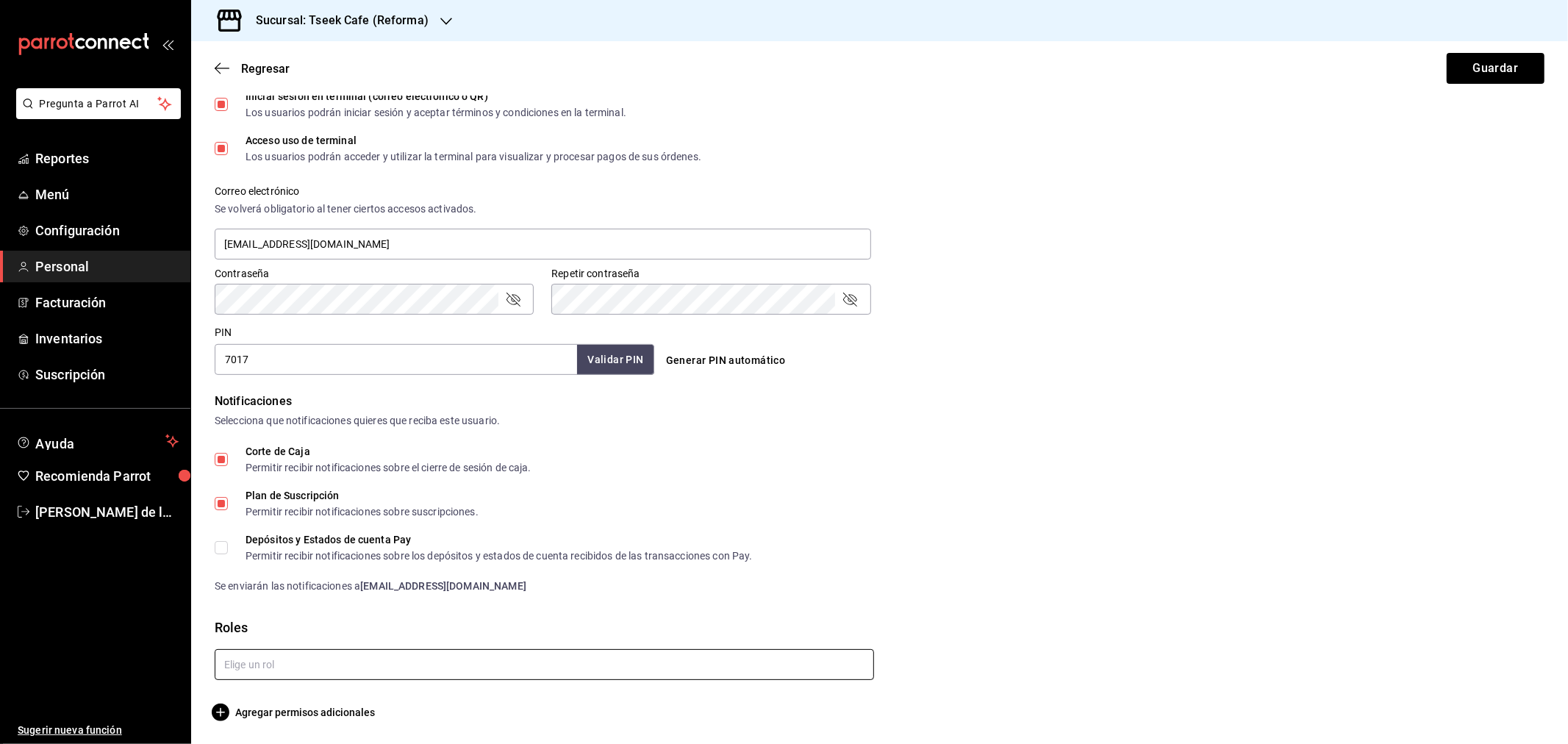
click at [409, 670] on input "text" at bounding box center [544, 665] width 659 height 31
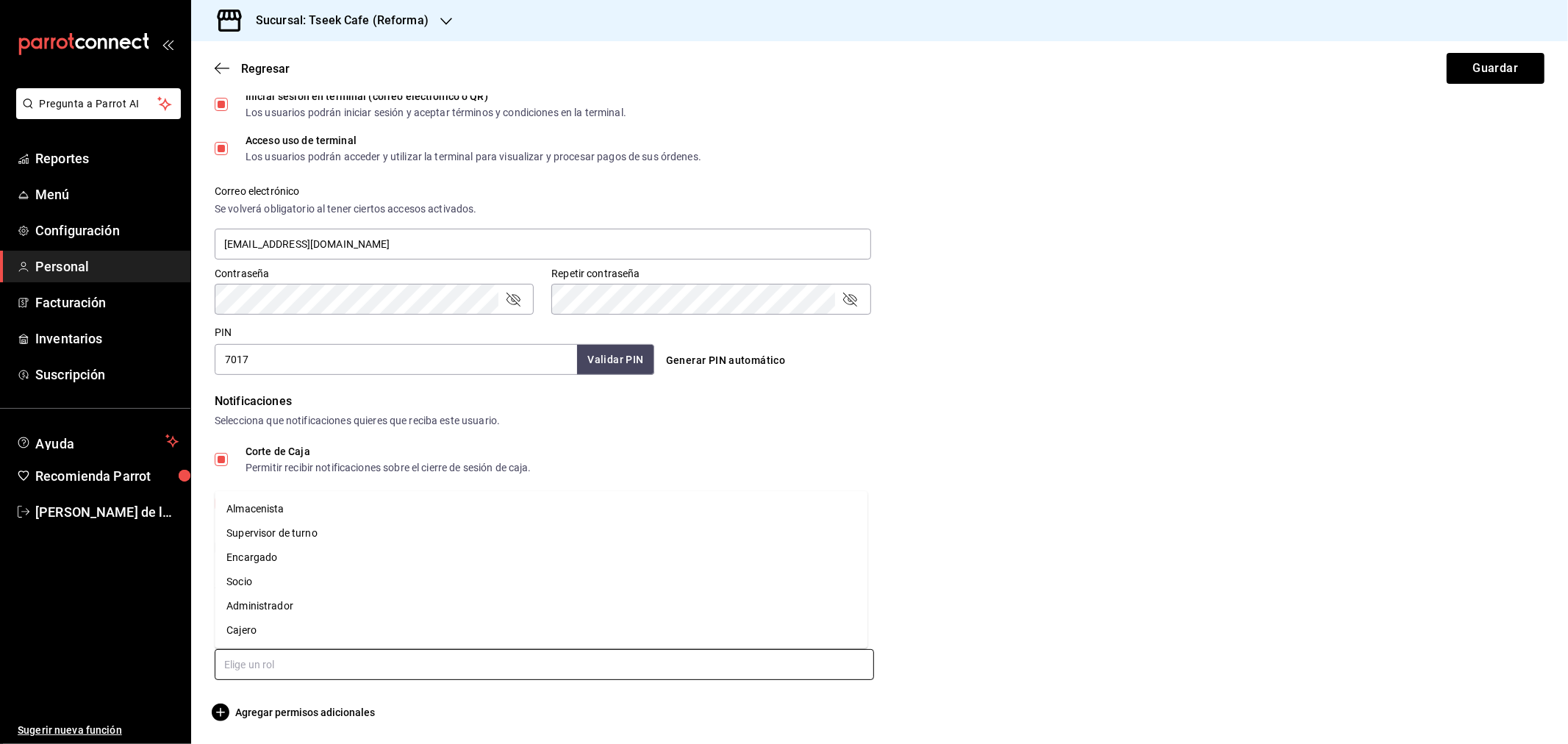
click at [313, 621] on li "Cajero" at bounding box center [541, 630] width 653 height 24
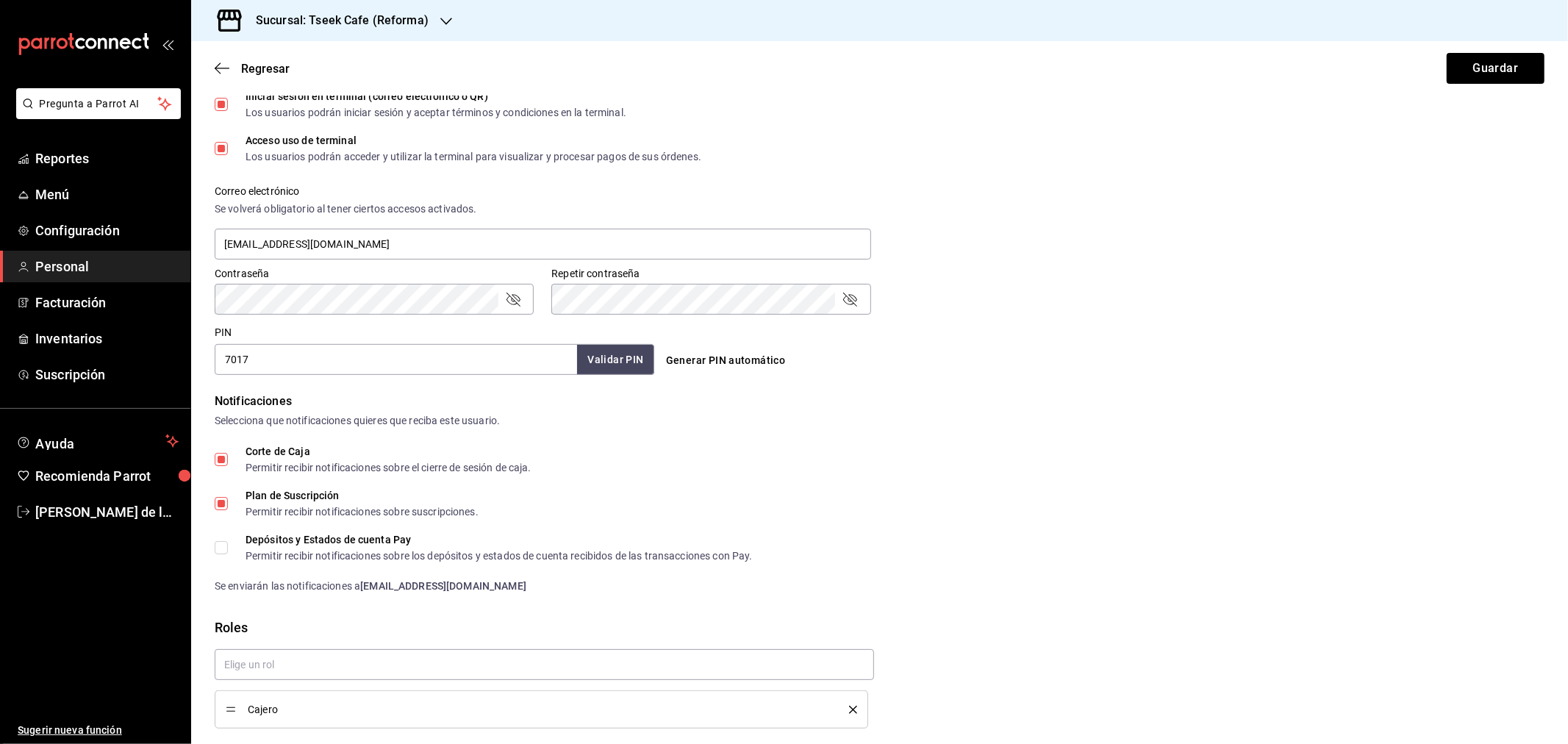
click at [1458, 435] on div "Notificaciones Selecciona que notificaciones quieres que reciba este usuario. C…" at bounding box center [879, 493] width 1330 height 201
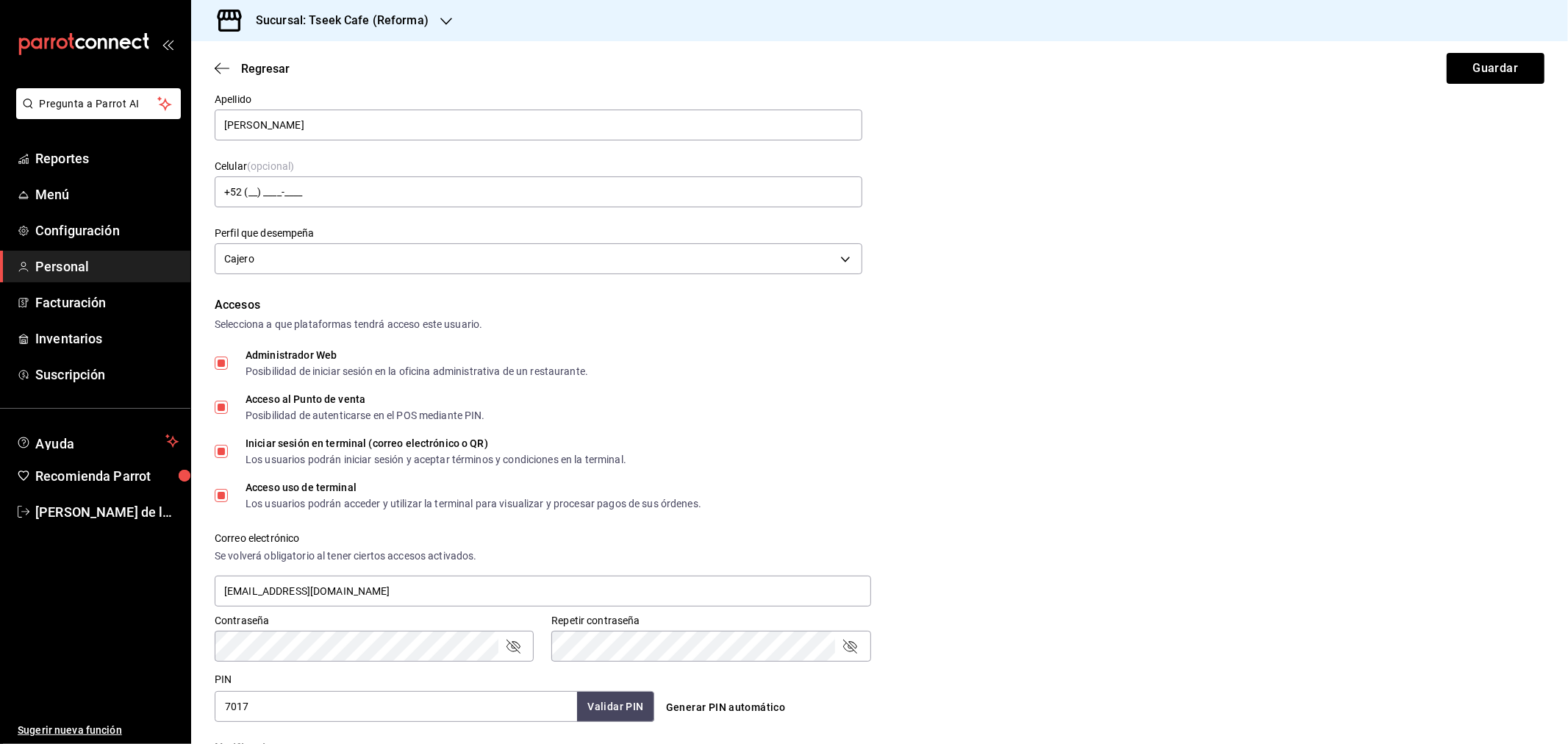
scroll to position [20, 0]
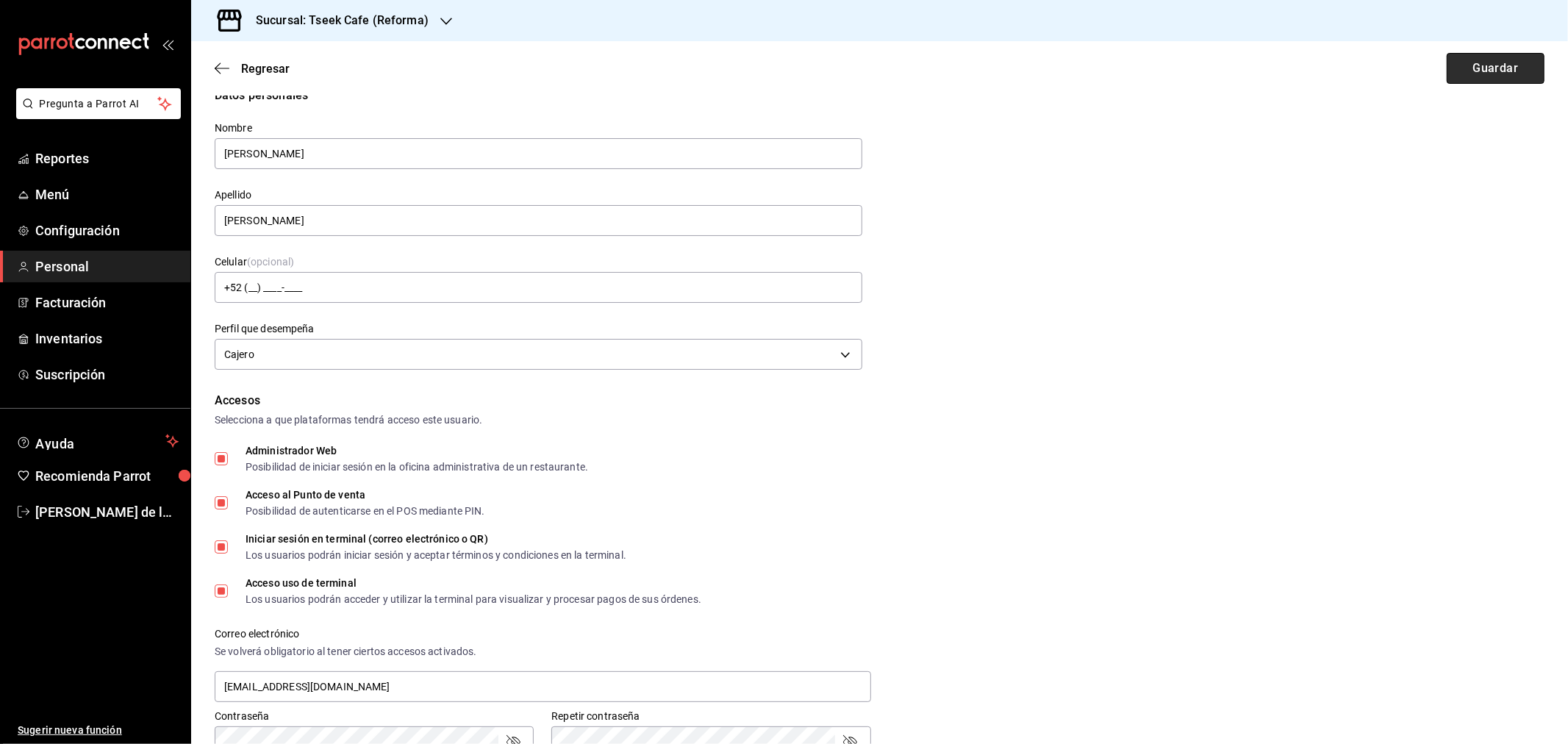
click at [1479, 59] on button "Guardar" at bounding box center [1495, 68] width 98 height 31
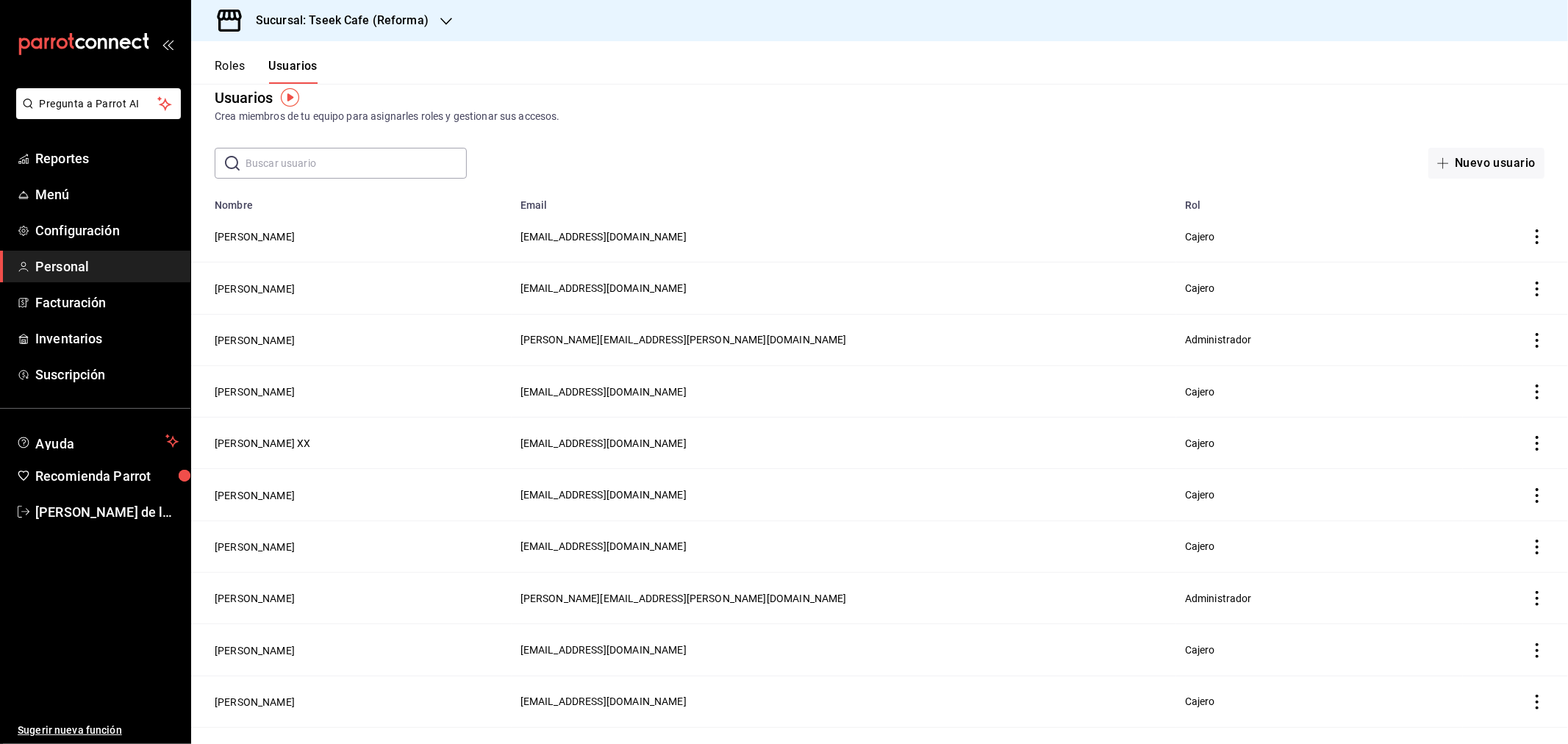
click at [384, 30] on div "Sucursal: Tseek Cafe (Reforma)" at bounding box center [330, 20] width 255 height 41
click at [313, 101] on div "Tseek Cafe (Zaragoza)" at bounding box center [301, 97] width 197 height 15
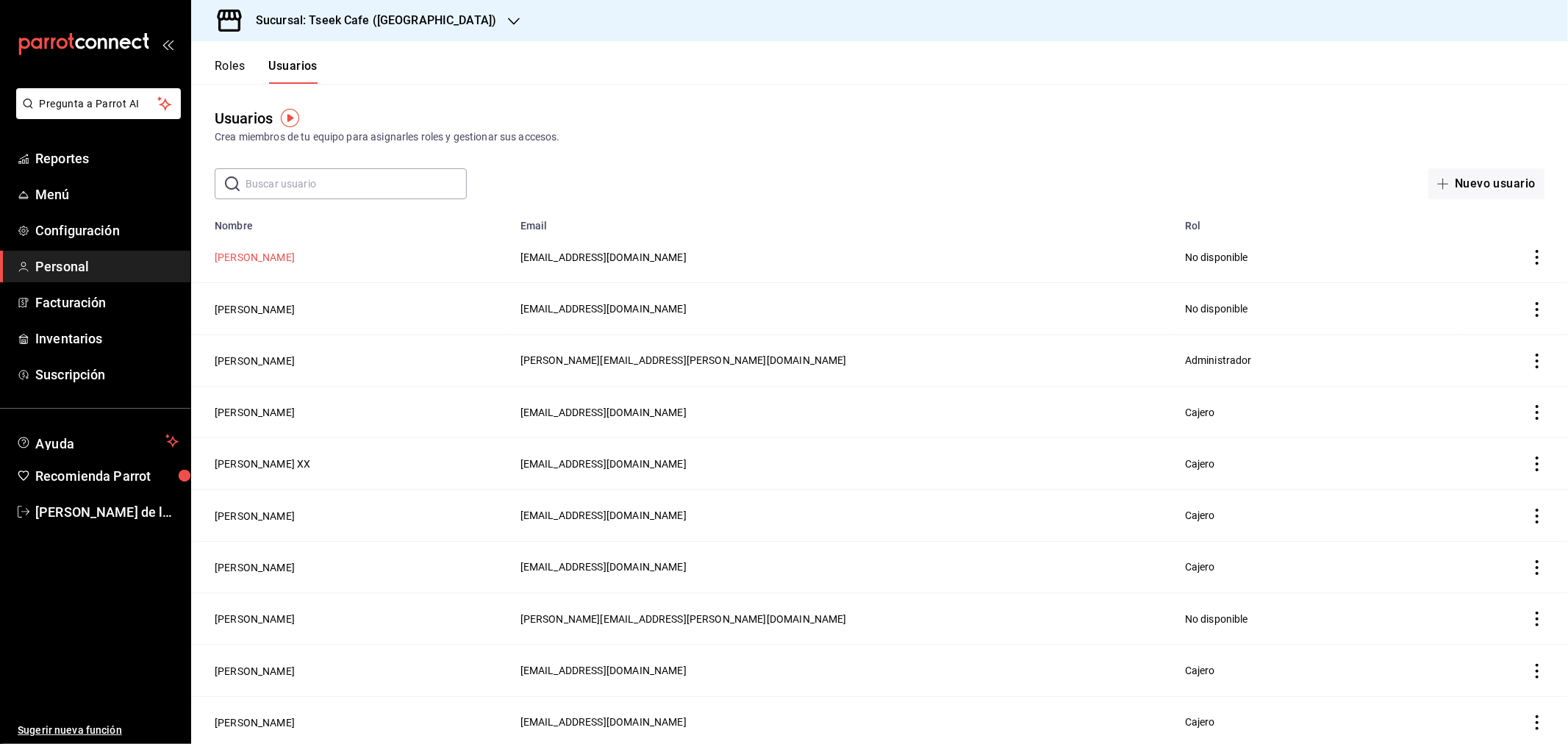
click at [255, 252] on button "Arely Lomeli" at bounding box center [255, 257] width 80 height 14
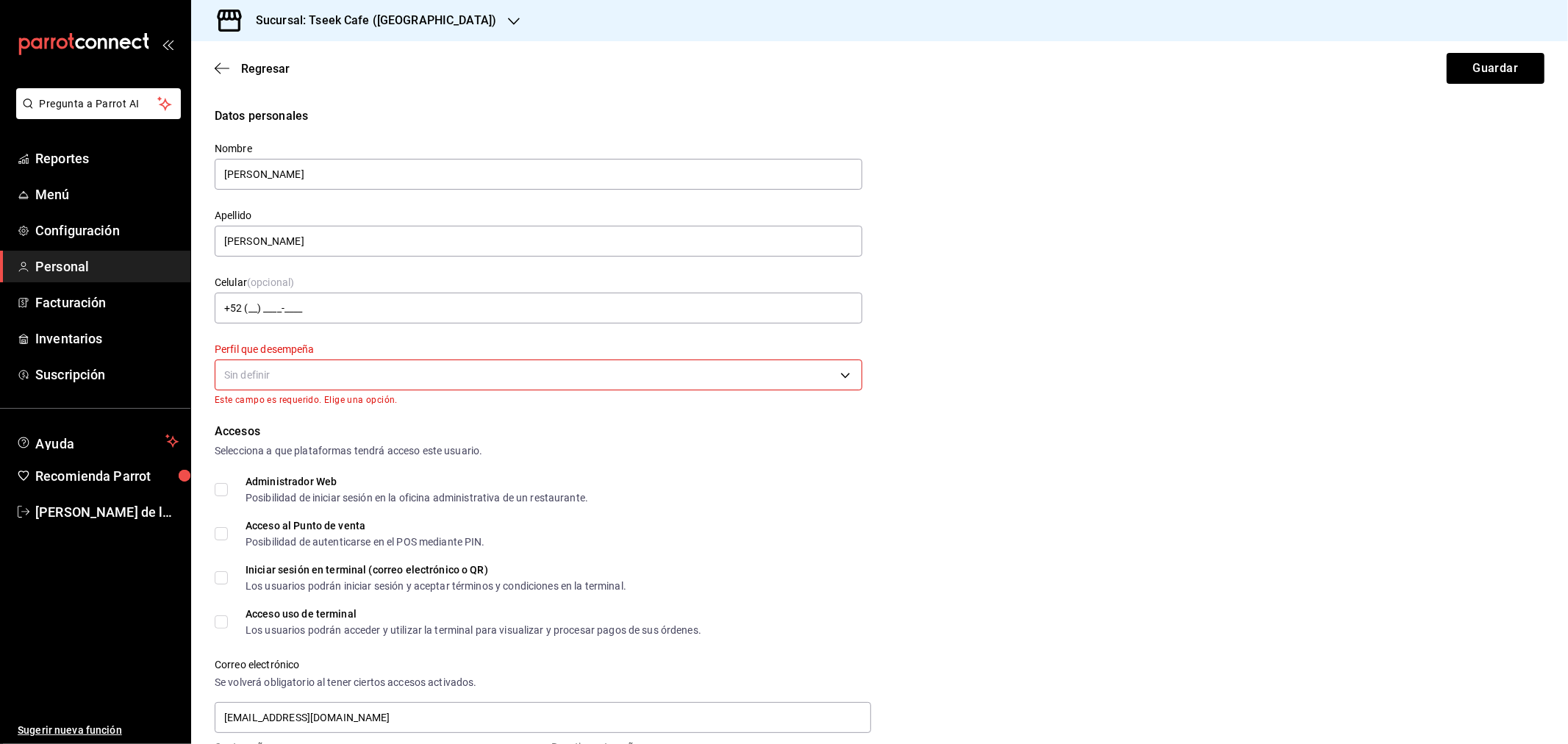
click at [401, 363] on body "Pregunta a Parrot AI Reportes Menú Configuración Personal Facturación Inventari…" at bounding box center [784, 372] width 1568 height 744
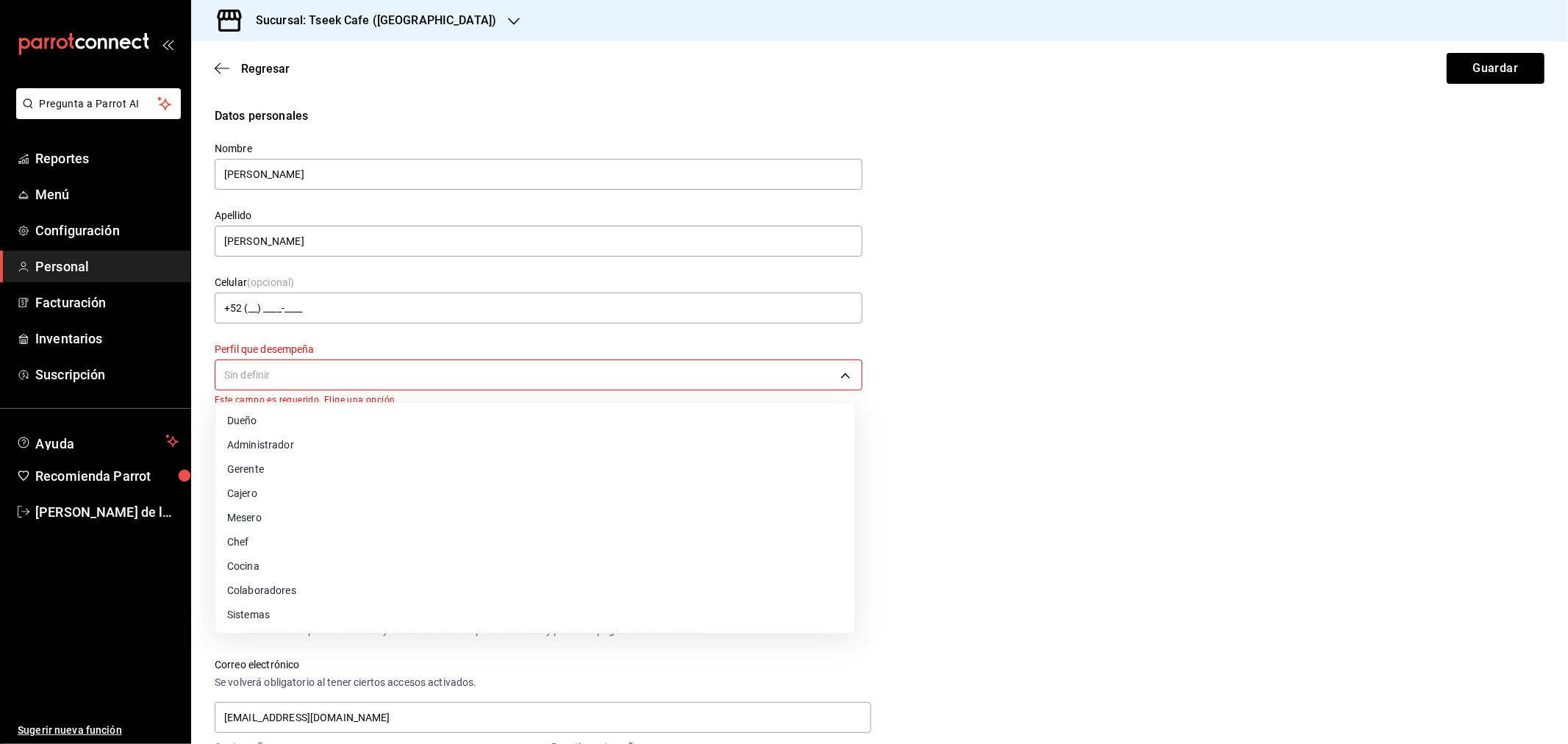
click at [270, 494] on li "Cajero" at bounding box center [535, 493] width 639 height 24
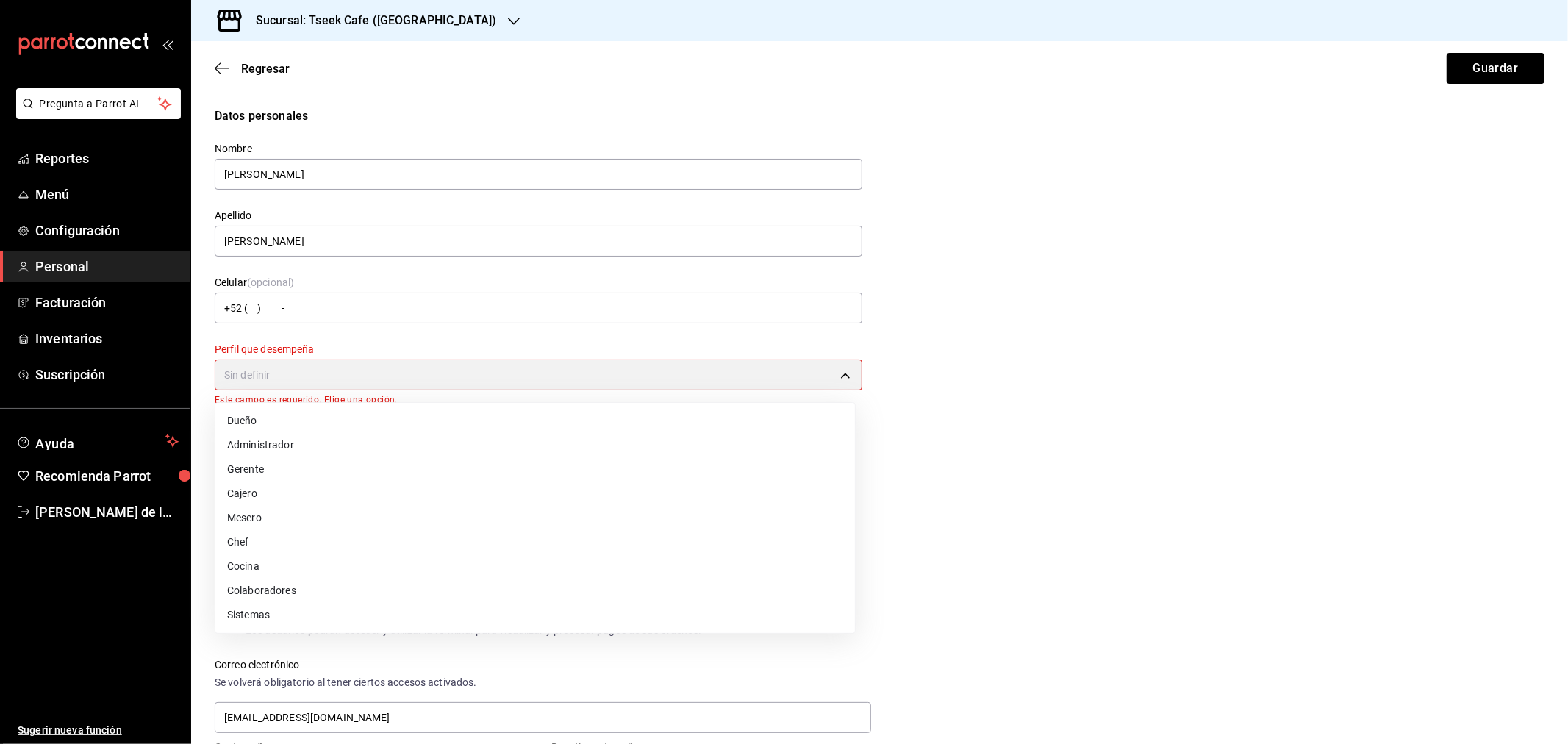
type input "CASHIER"
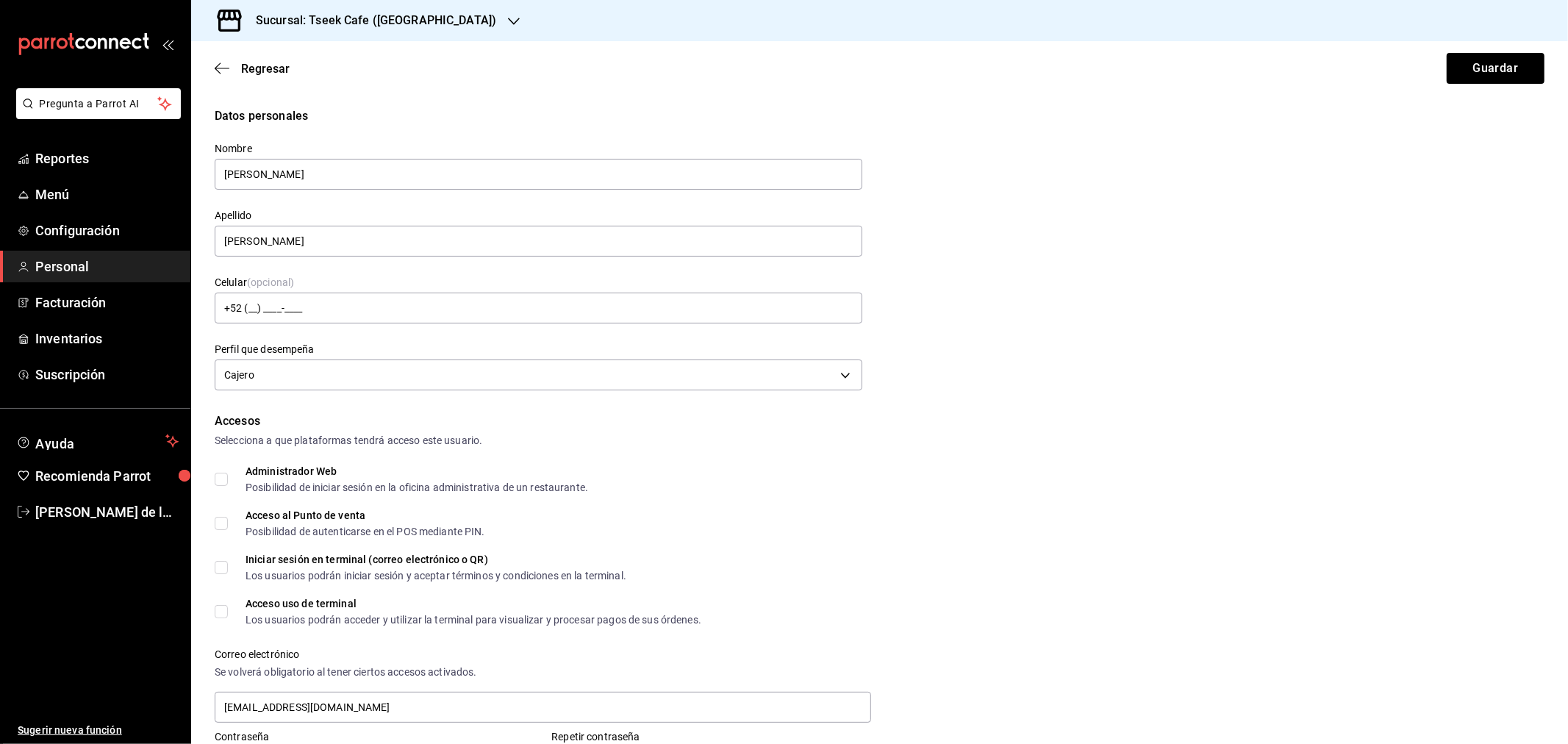
click at [1122, 393] on div "Datos personales Nombre Arely Apellido Lomeli Celular (opcional) +52 (__) ____-…" at bounding box center [879, 251] width 1330 height 288
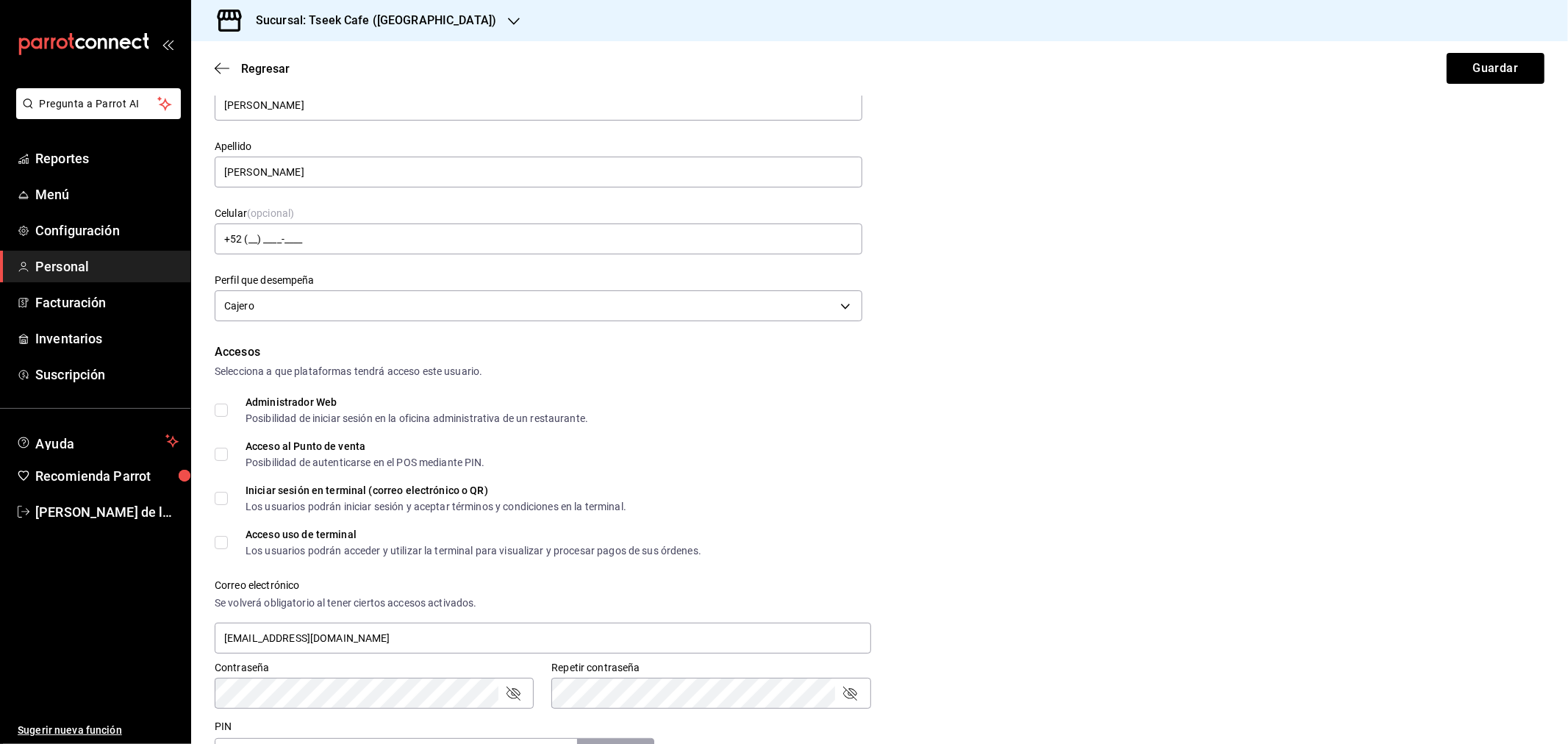
scroll to position [244, 0]
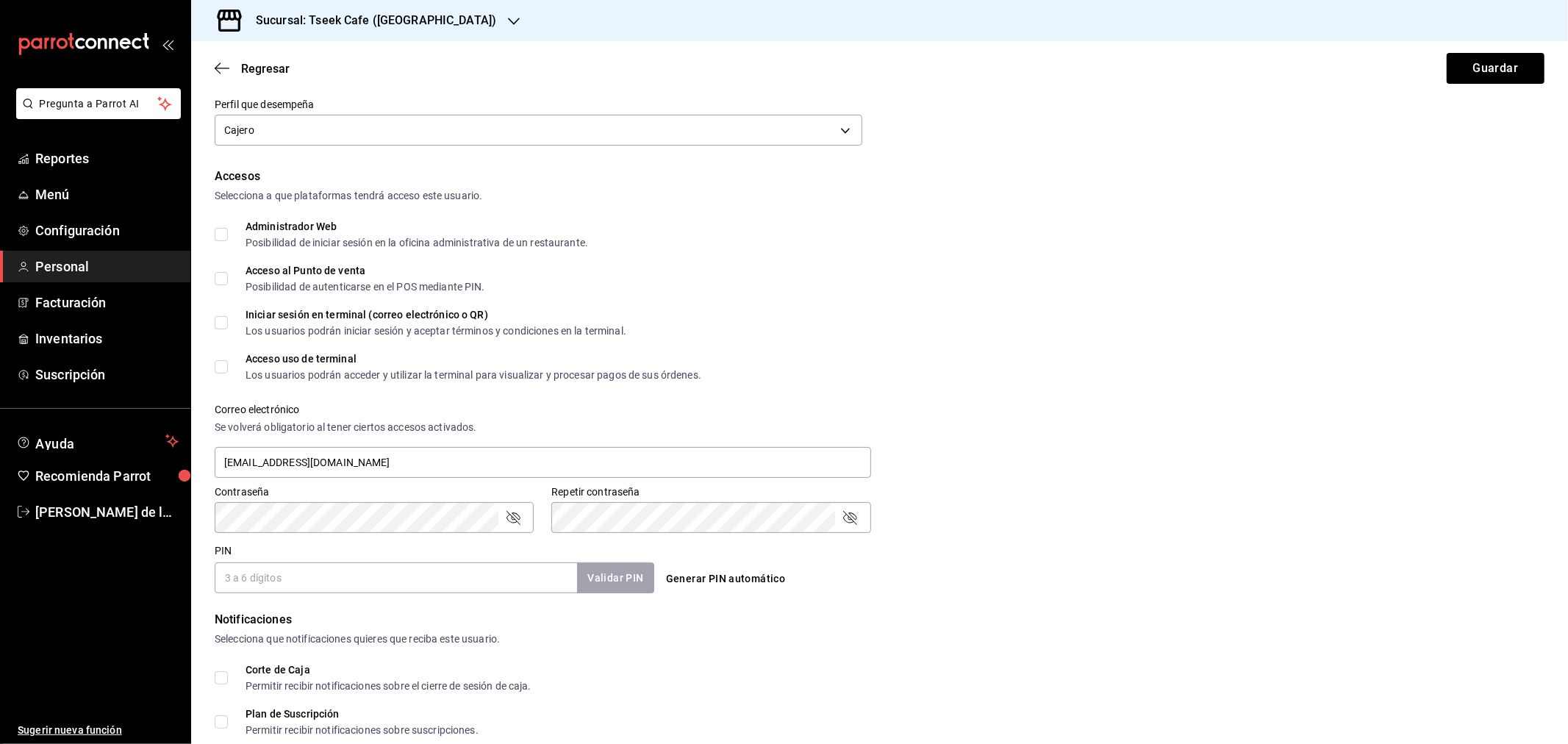
click at [220, 230] on input "Administrador Web Posibilidad de iniciar sesión en la oficina administrativa de…" at bounding box center [221, 234] width 13 height 13
checkbox input "true"
click at [223, 277] on input "Acceso al Punto de venta Posibilidad de autenticarse en el POS mediante PIN." at bounding box center [221, 278] width 13 height 13
checkbox input "true"
click at [220, 318] on input "Iniciar sesión en terminal (correo electrónico o QR) Los usuarios podrán inicia…" at bounding box center [221, 322] width 13 height 13
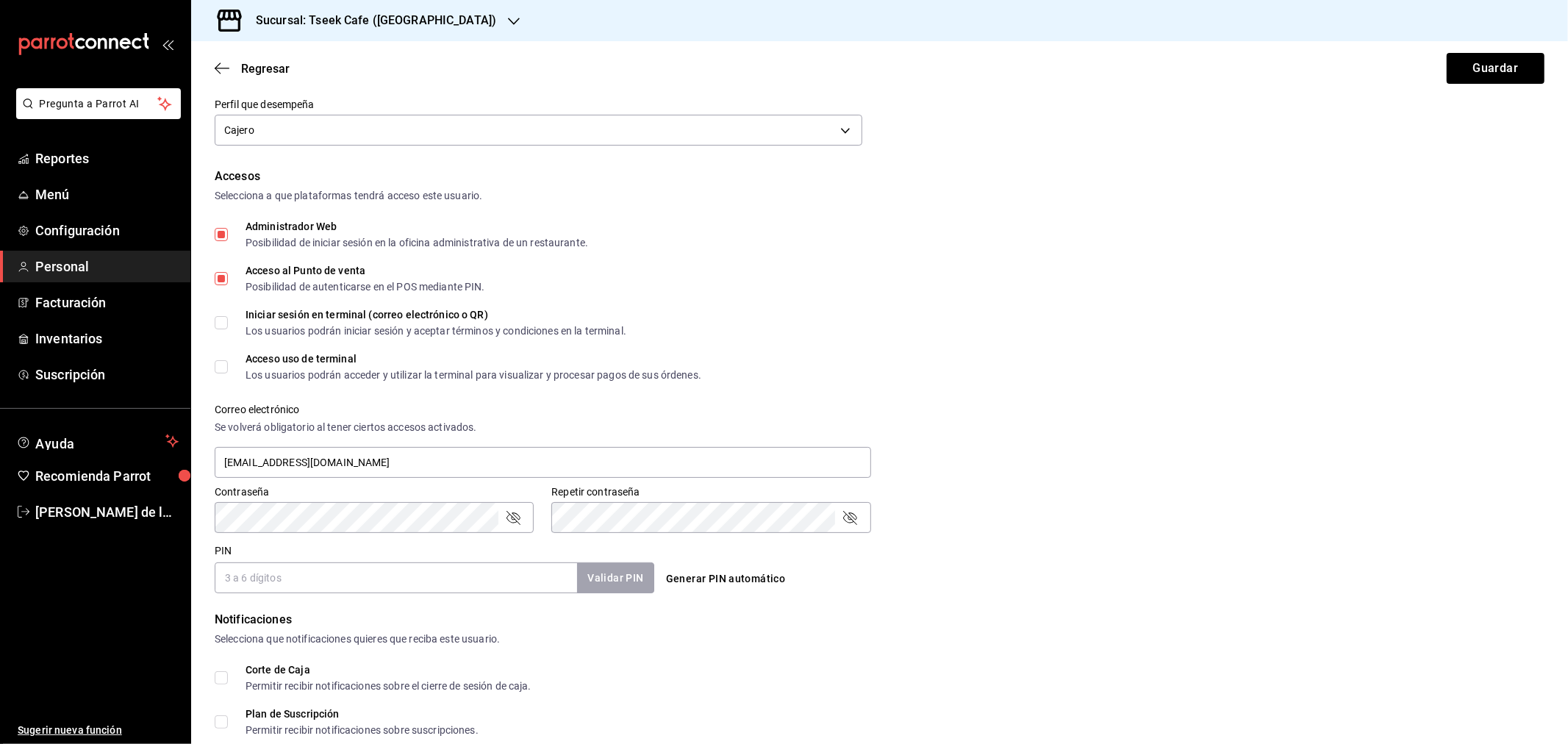
checkbox input "true"
click at [219, 371] on input "Acceso uso de terminal Los usuarios podrán acceder y utilizar la terminal para …" at bounding box center [221, 366] width 13 height 13
checkbox input "true"
click at [257, 569] on input "PIN" at bounding box center [396, 577] width 362 height 31
type input "7017"
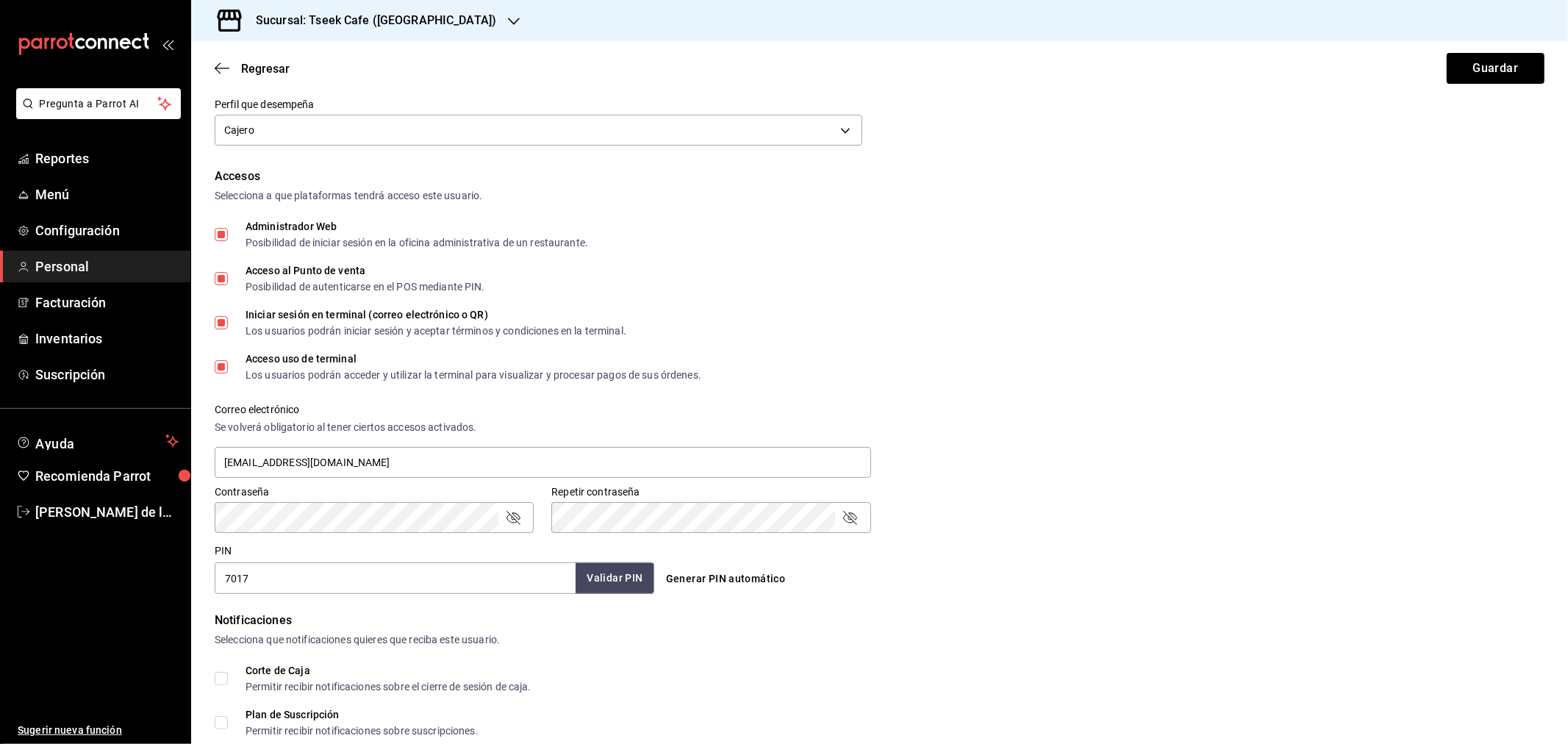
click at [591, 578] on button "Validar PIN" at bounding box center [614, 578] width 78 height 32
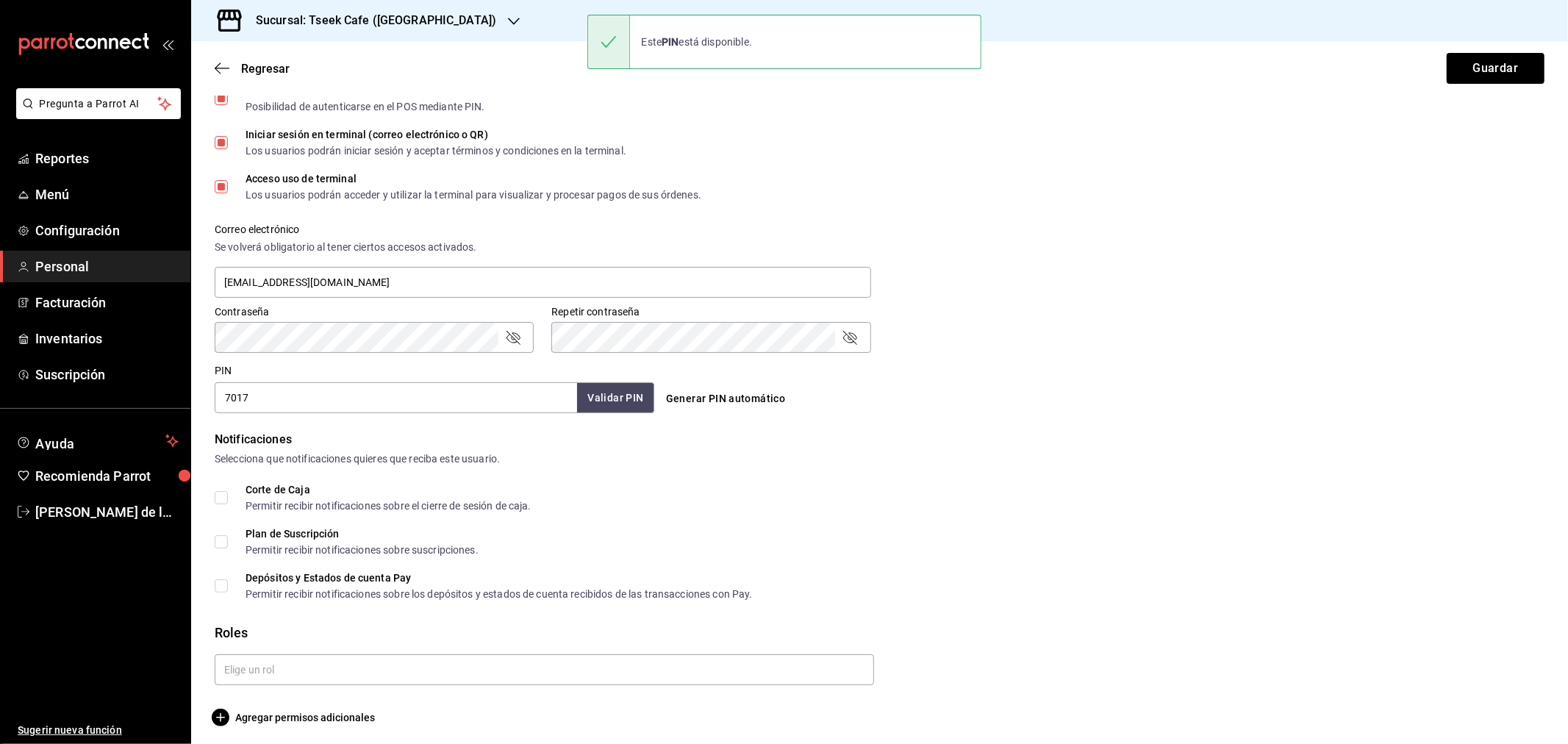
scroll to position [429, 0]
click at [258, 662] on input "text" at bounding box center [544, 665] width 659 height 31
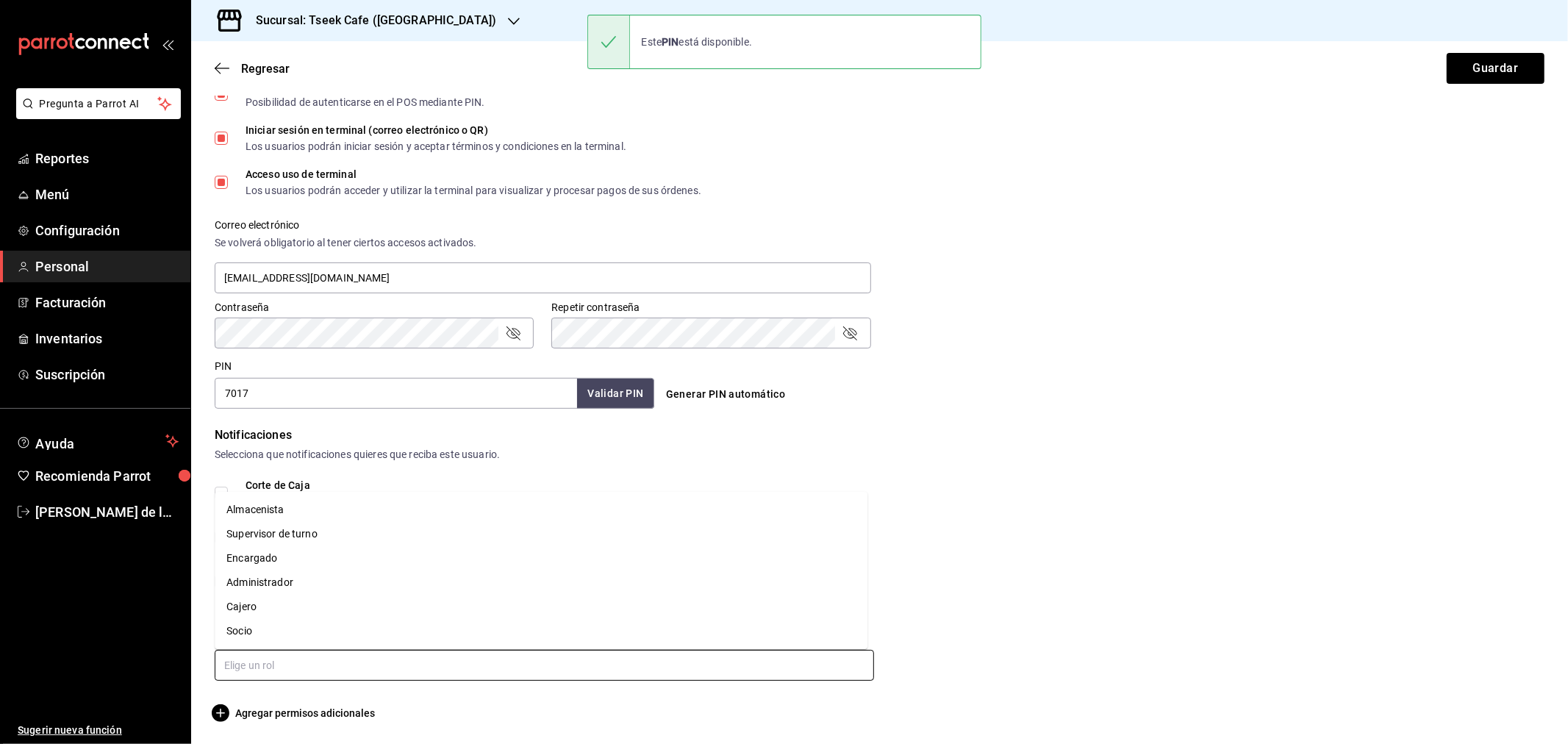
click at [244, 607] on li "Cajero" at bounding box center [541, 607] width 653 height 24
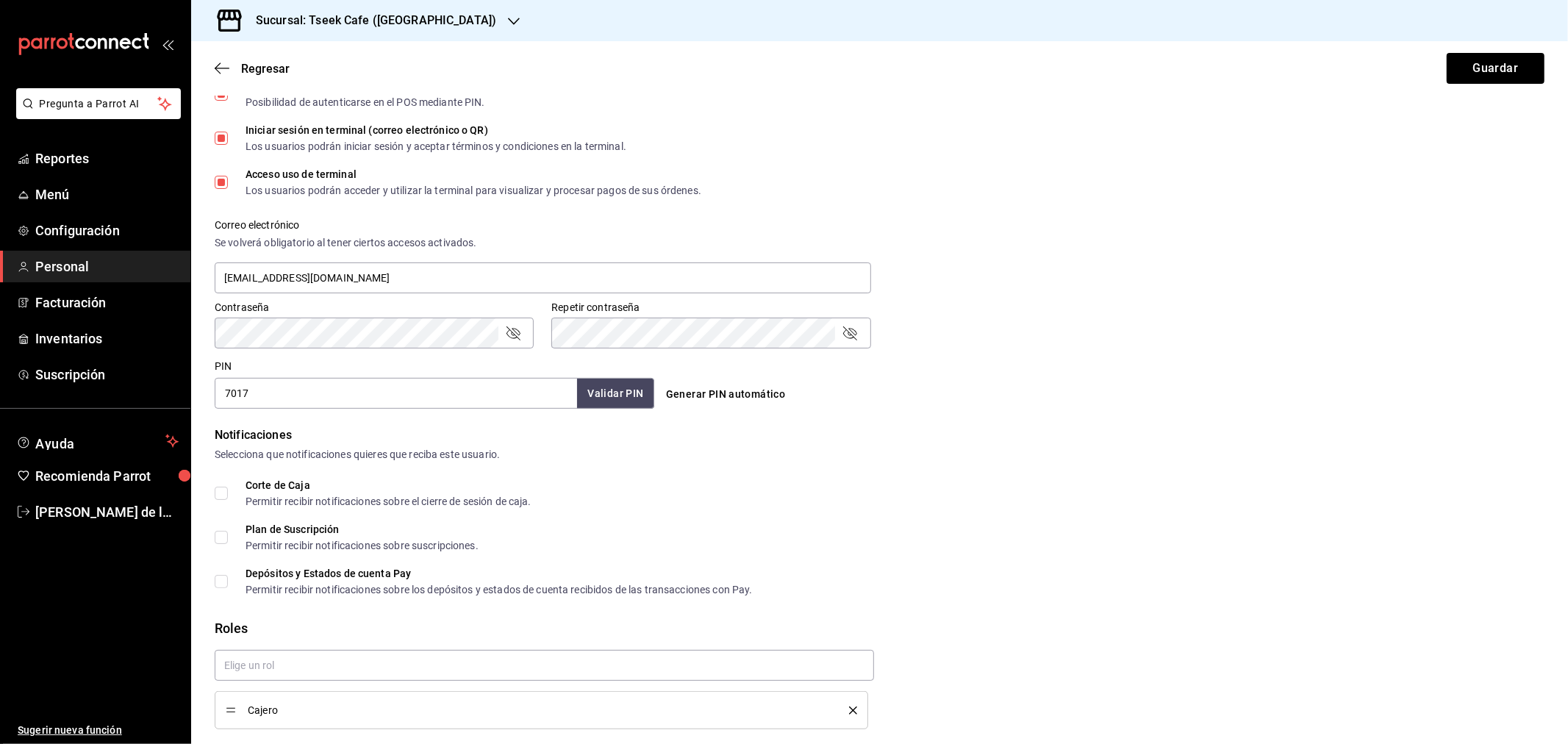
click at [1351, 354] on div "PIN 7017 Validar PIN ​ Generar PIN automático" at bounding box center [876, 381] width 1336 height 54
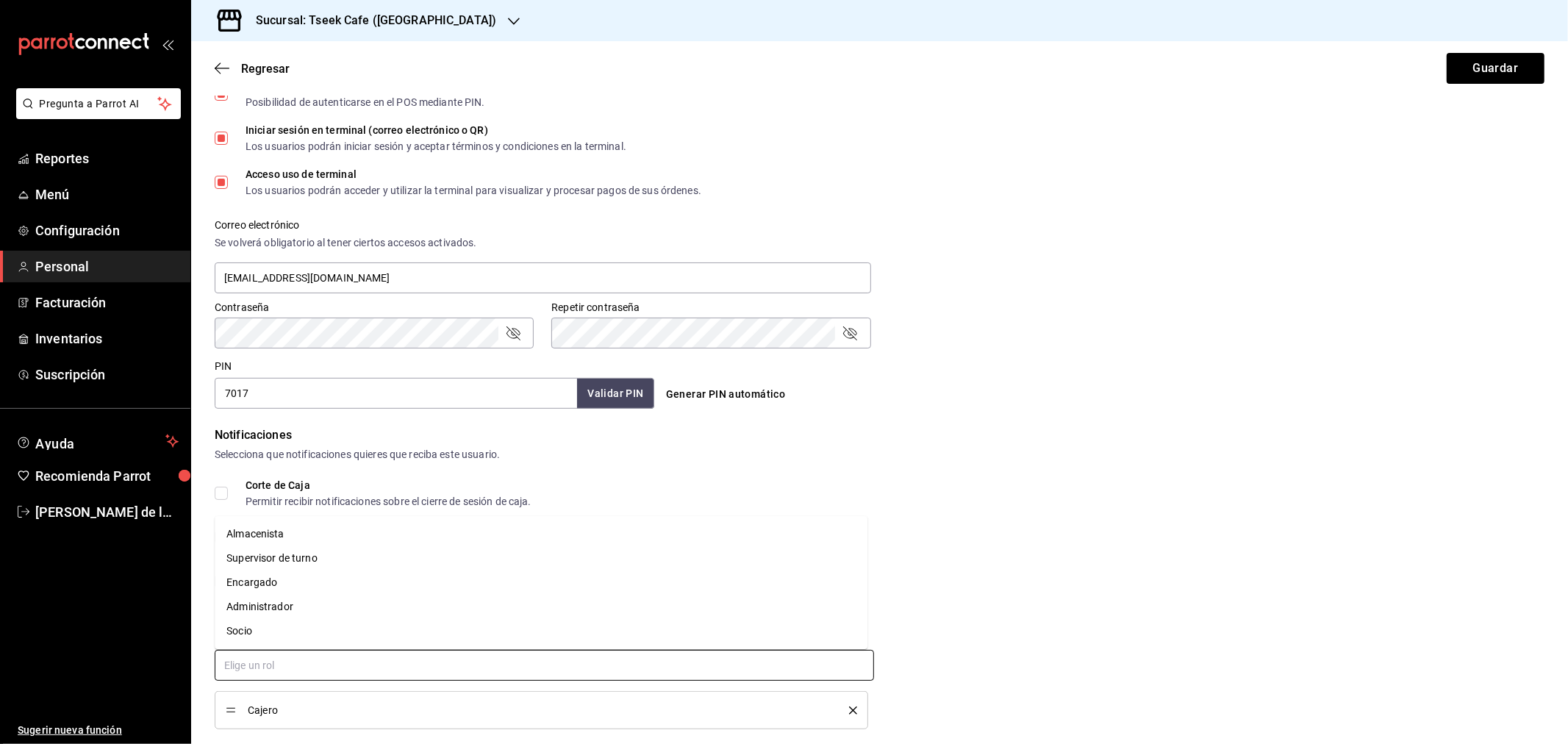
click at [285, 650] on input "text" at bounding box center [544, 665] width 659 height 31
click at [1432, 463] on div "Notificaciones Selecciona que notificaciones quieres que reciba este usuario. C…" at bounding box center [879, 510] width 1330 height 168
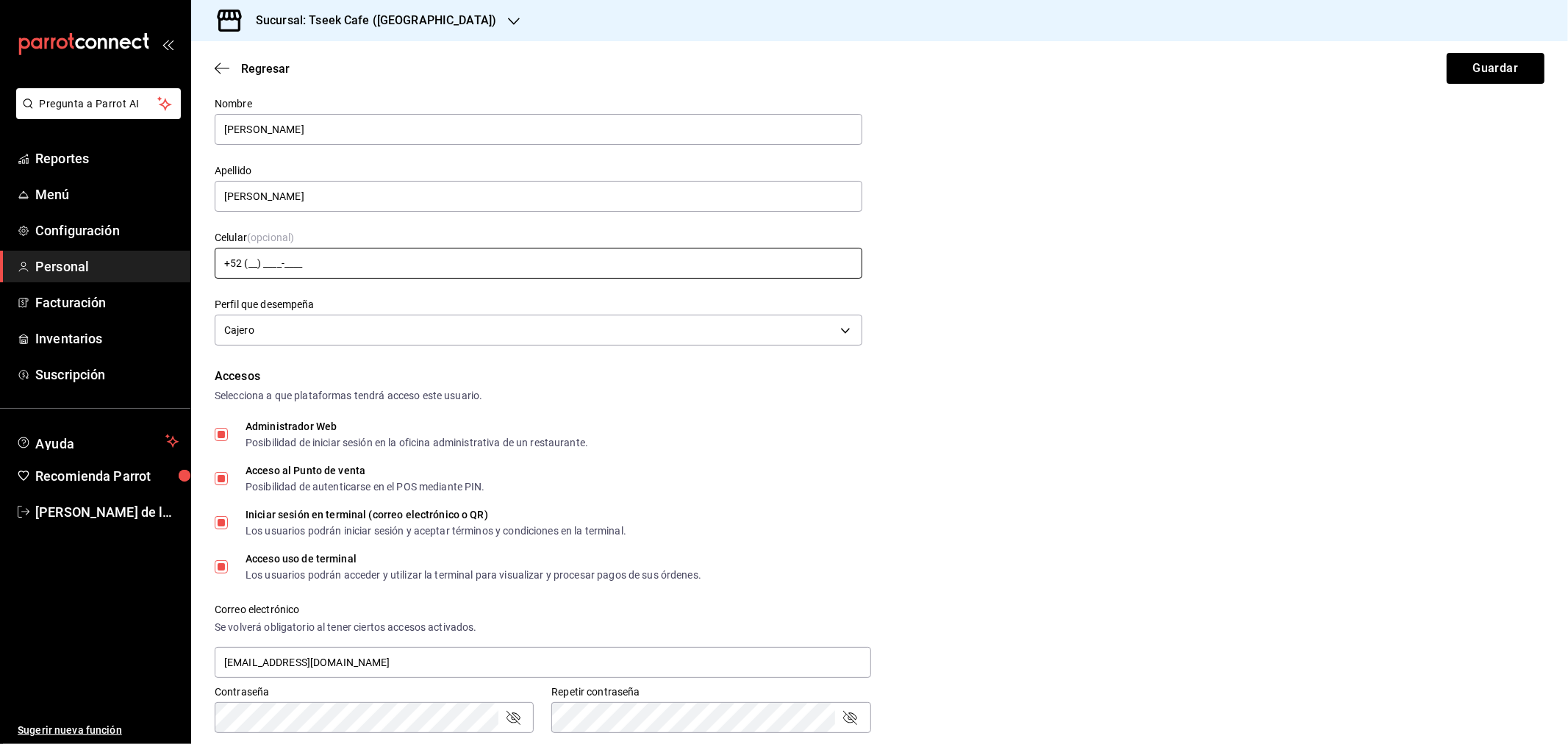
scroll to position [0, 0]
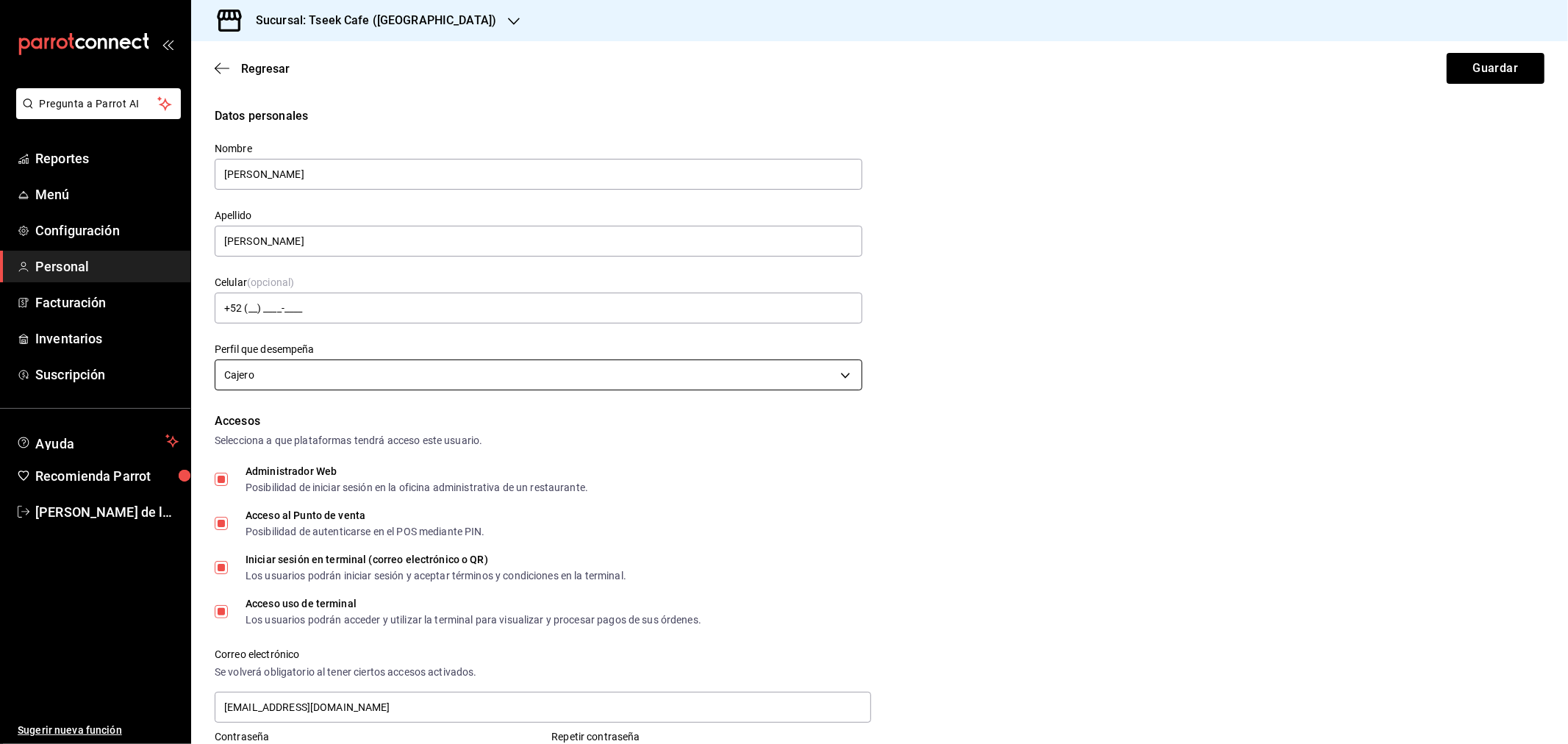
click at [311, 366] on body "Pregunta a Parrot AI Reportes Menú Configuración Personal Facturación Inventari…" at bounding box center [784, 372] width 1568 height 744
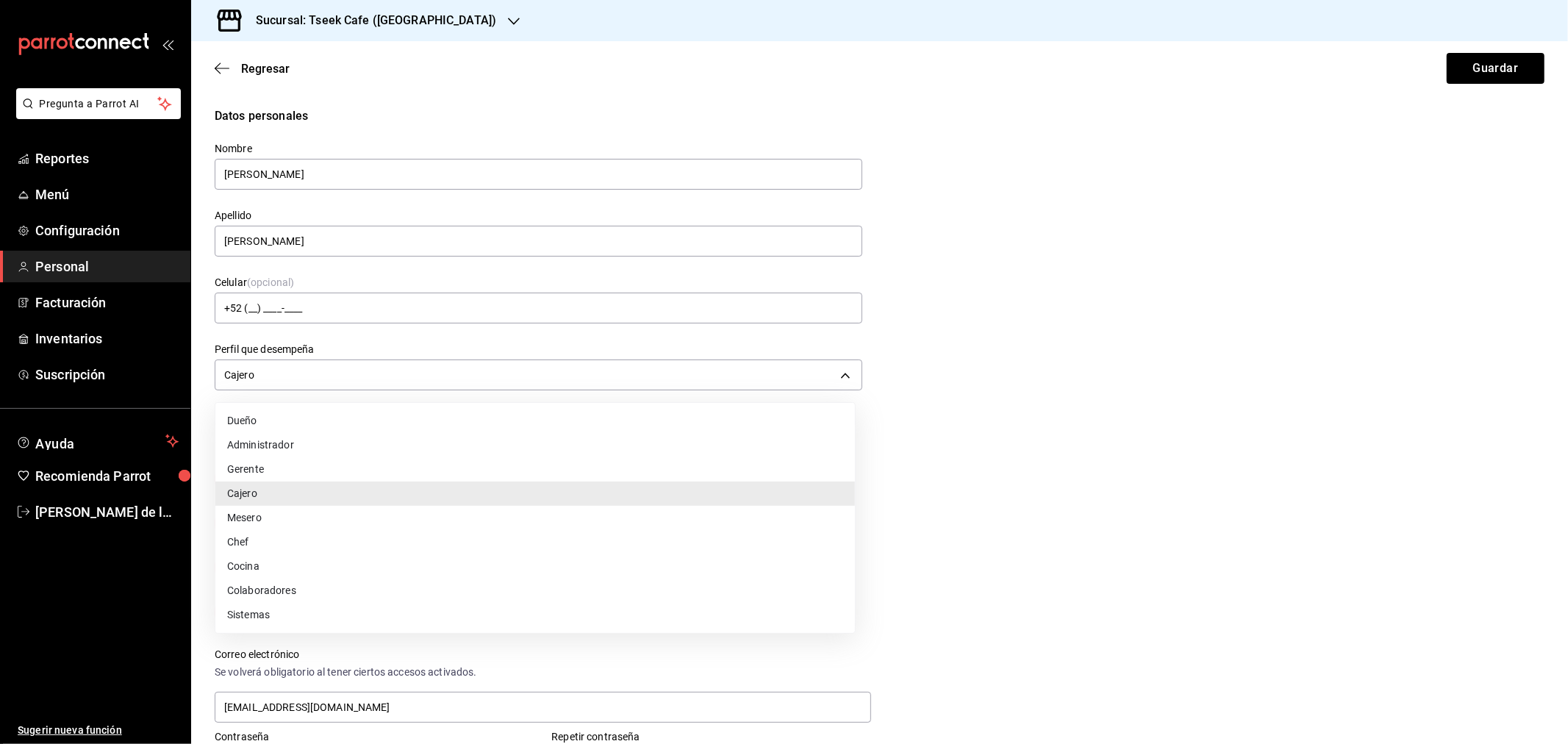
drag, startPoint x: 1351, startPoint y: 538, endPoint x: 1347, endPoint y: 526, distance: 12.6
click at [1351, 535] on div at bounding box center [784, 372] width 1568 height 744
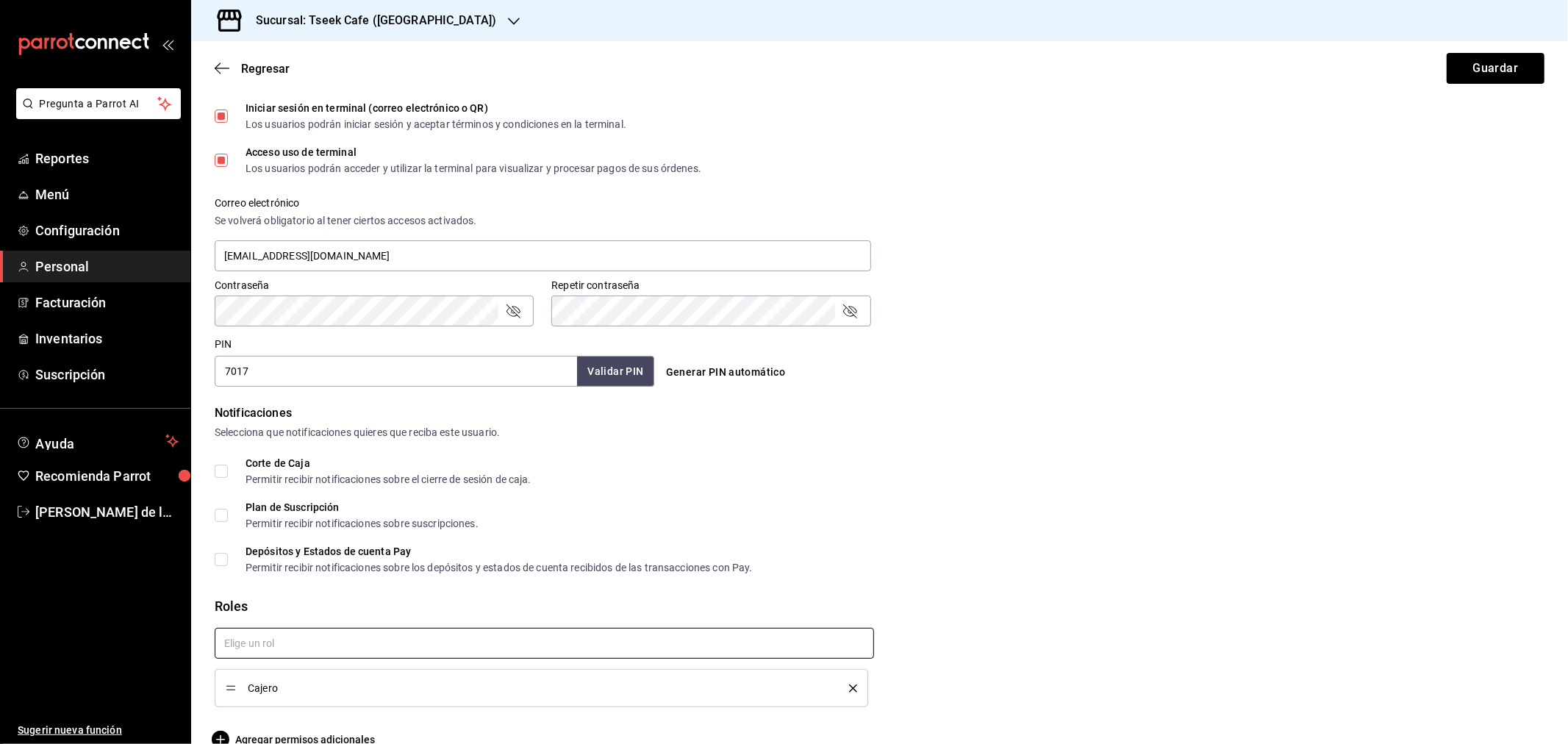
scroll to position [478, 0]
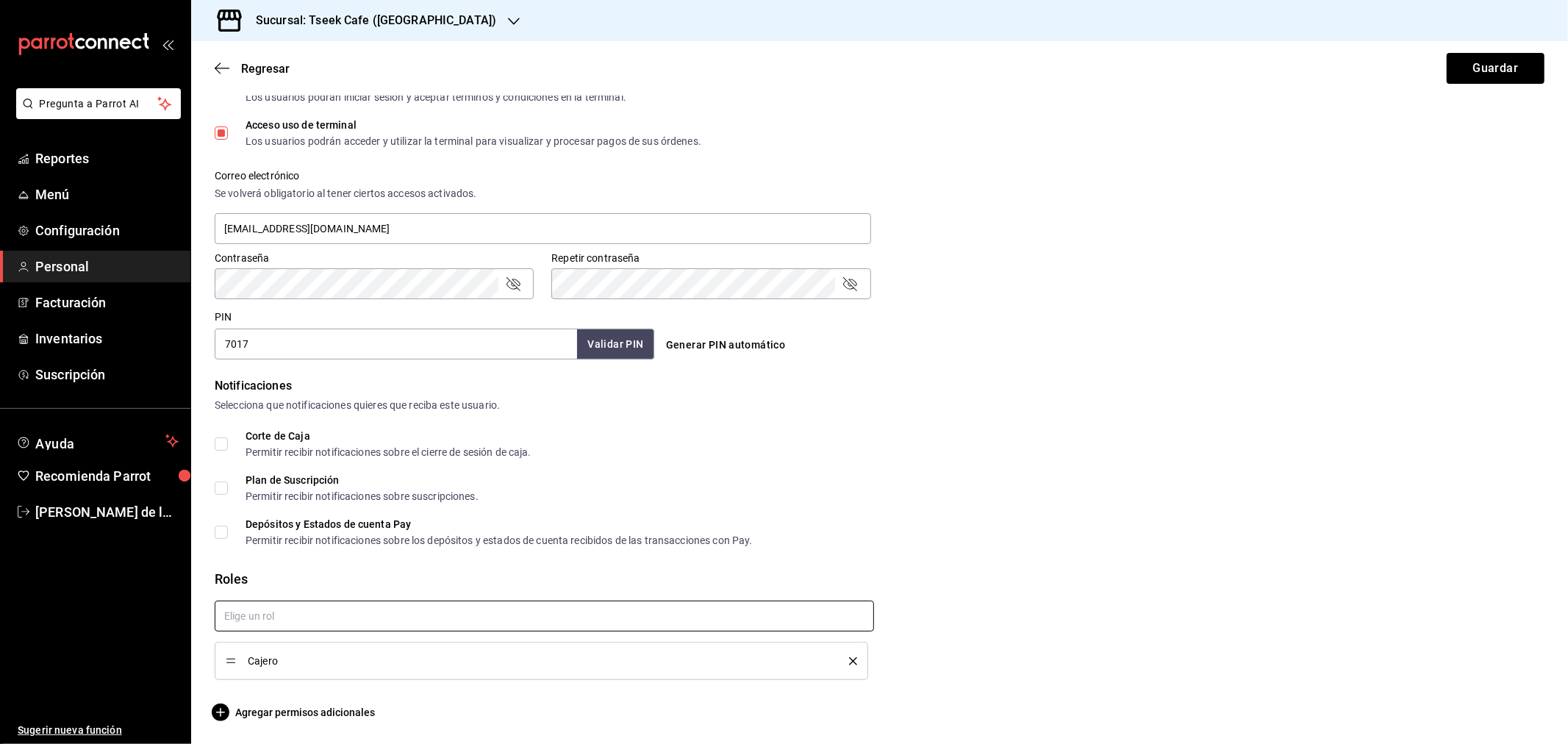
click at [284, 608] on input "text" at bounding box center [544, 616] width 659 height 31
click at [1498, 398] on div "Selecciona que notificaciones quieres que reciba este usuario." at bounding box center [879, 406] width 1330 height 15
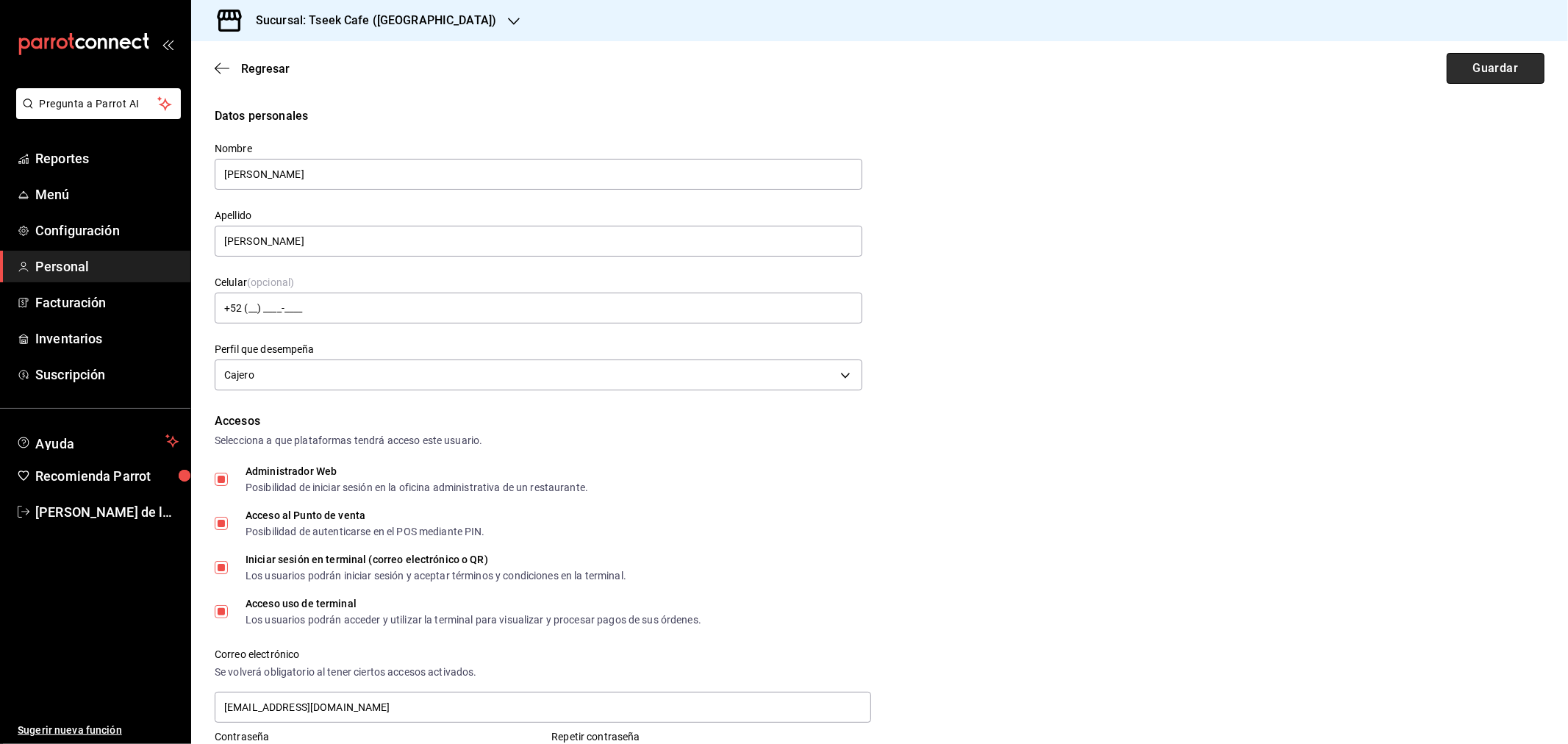
click at [1480, 58] on button "Guardar" at bounding box center [1495, 68] width 98 height 31
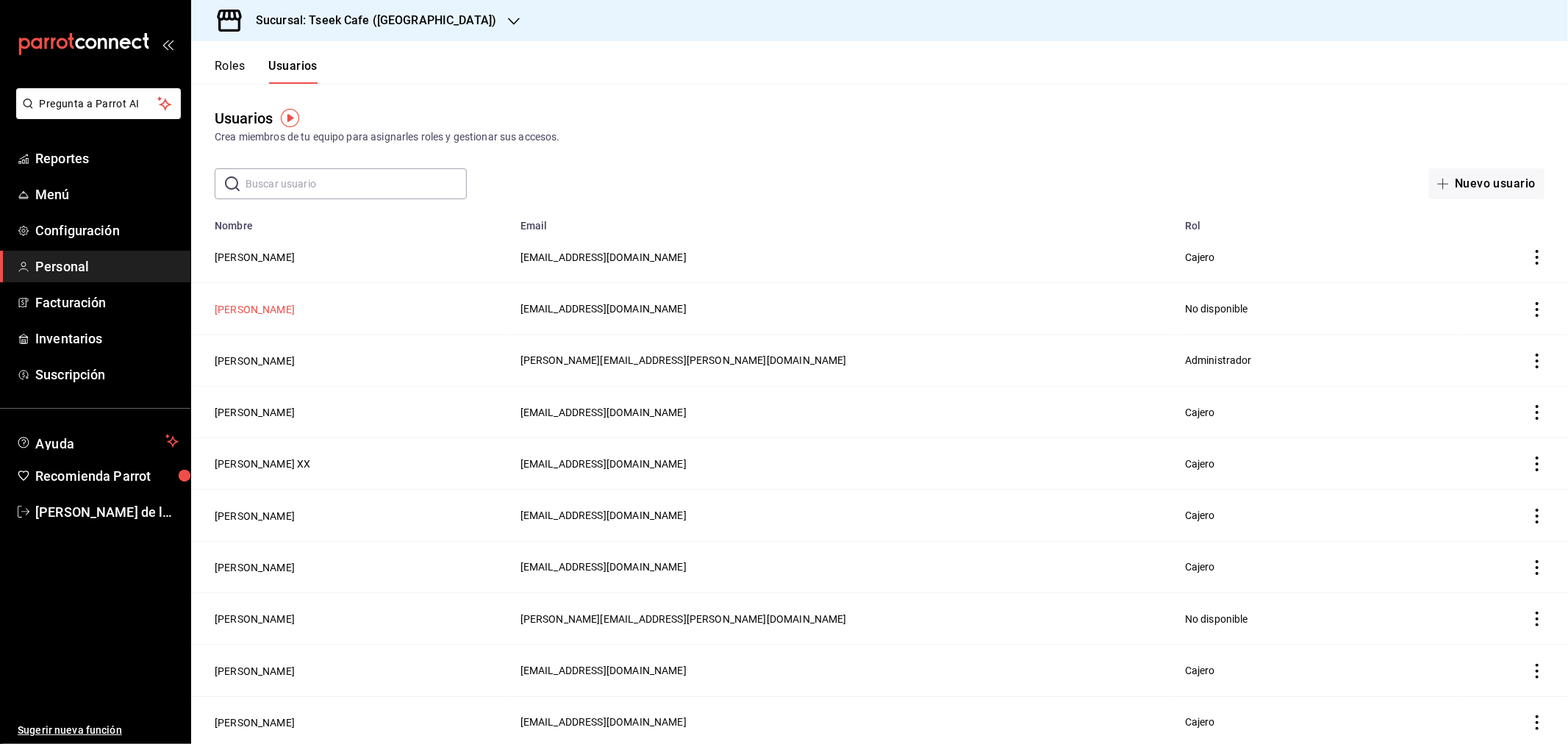
click at [228, 311] on button "Michel Valenzuela" at bounding box center [255, 309] width 80 height 14
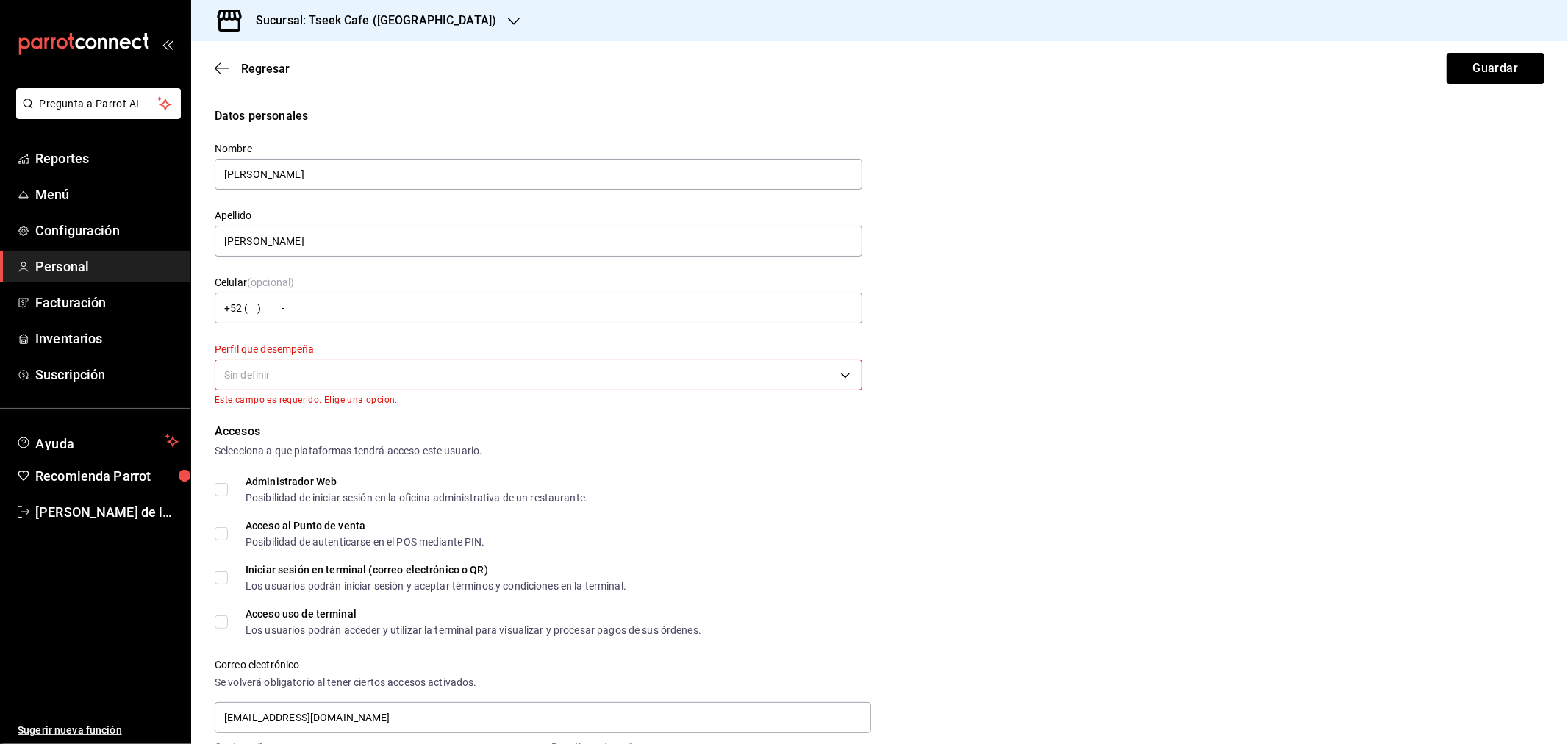
click at [270, 372] on body "Pregunta a Parrot AI Reportes Menú Configuración Personal Facturación Inventari…" at bounding box center [784, 372] width 1568 height 744
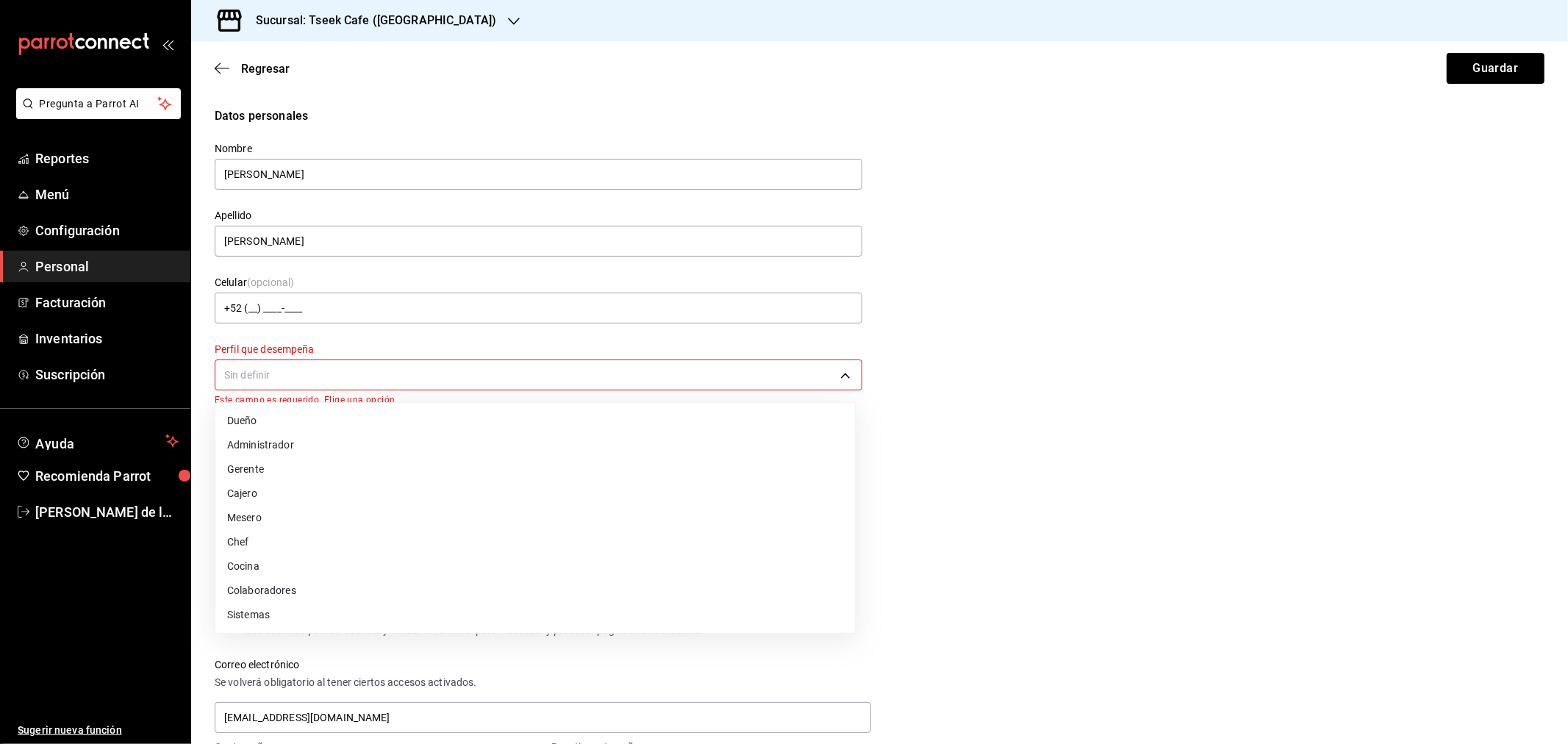
click at [273, 490] on li "Cajero" at bounding box center [535, 493] width 639 height 24
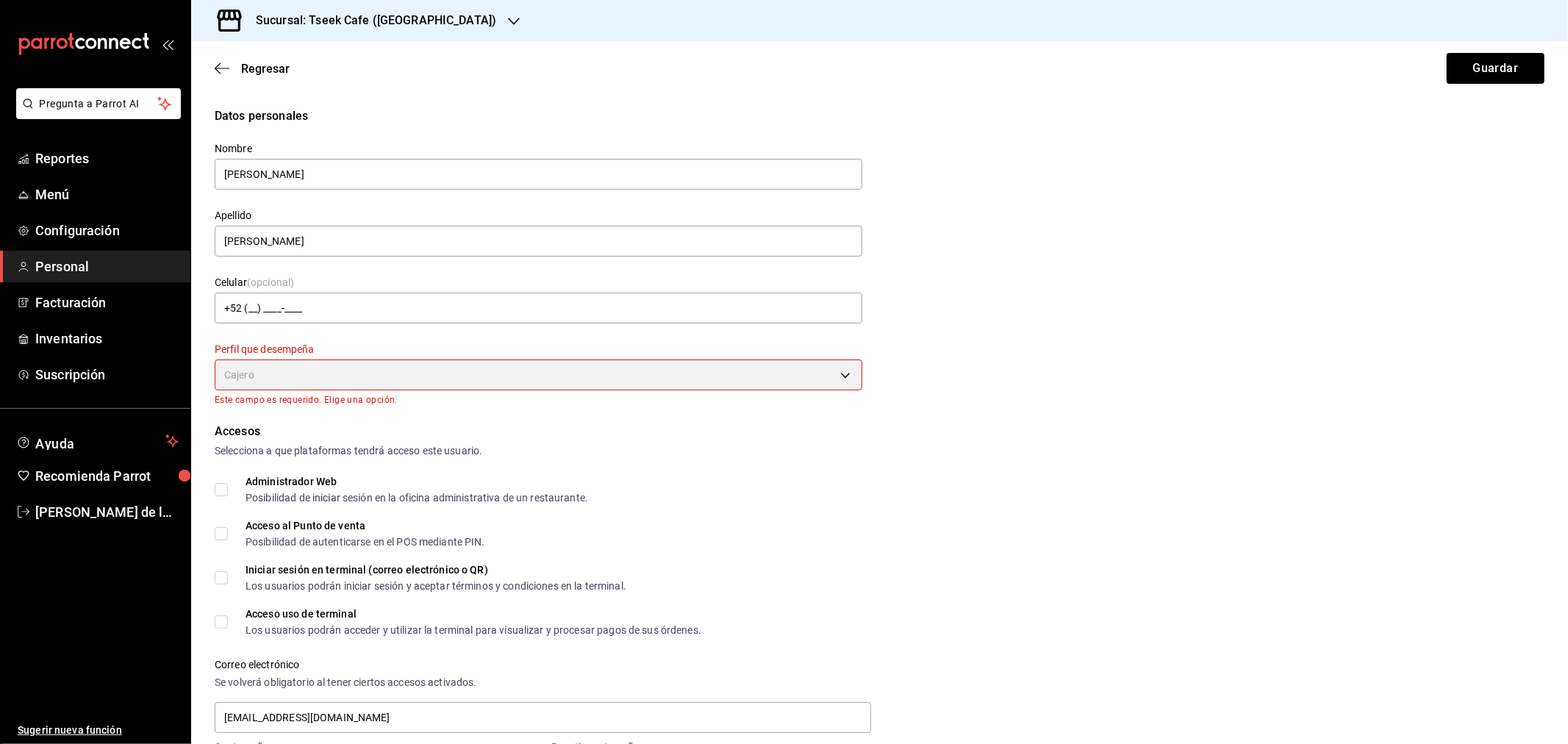
type input "CASHIER"
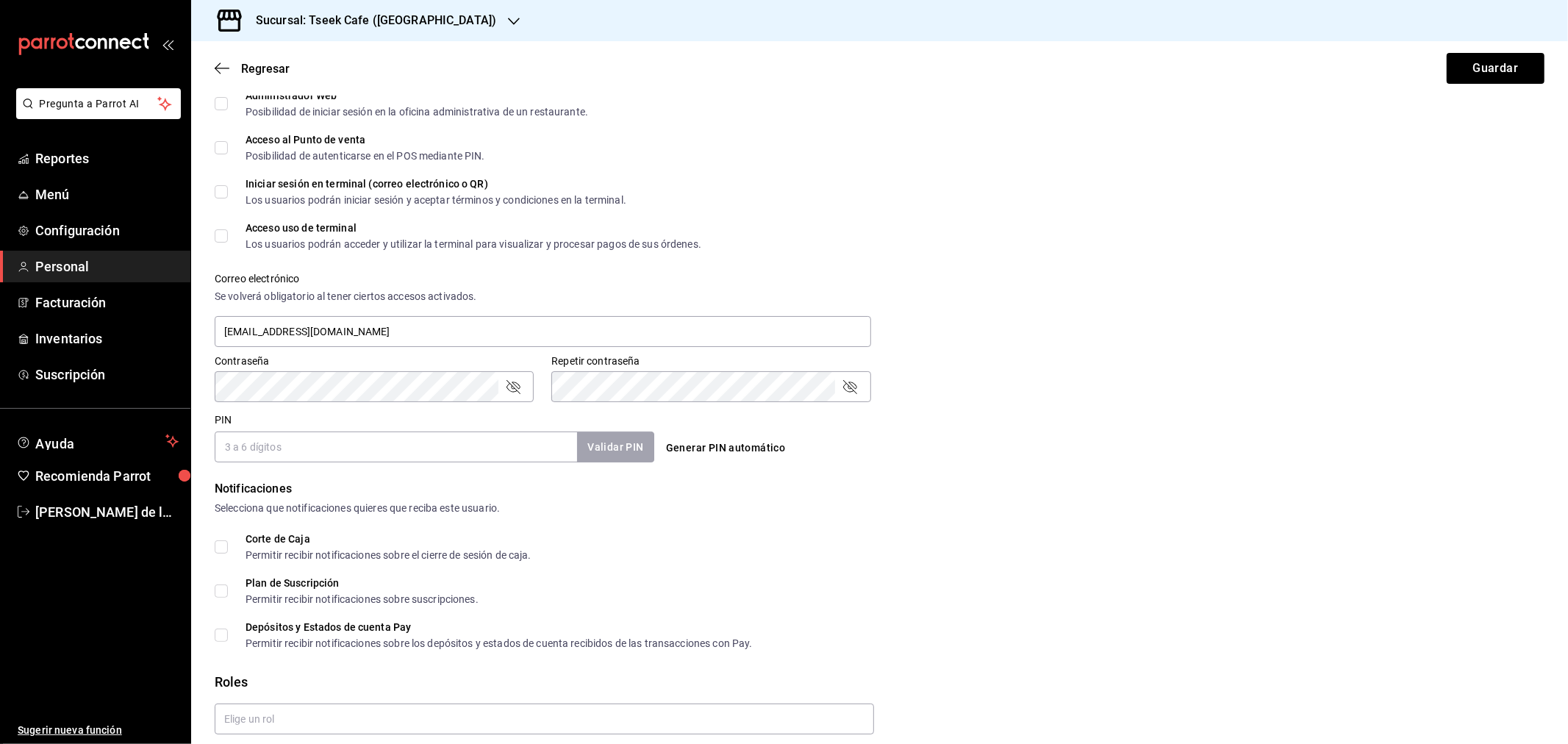
scroll to position [408, 0]
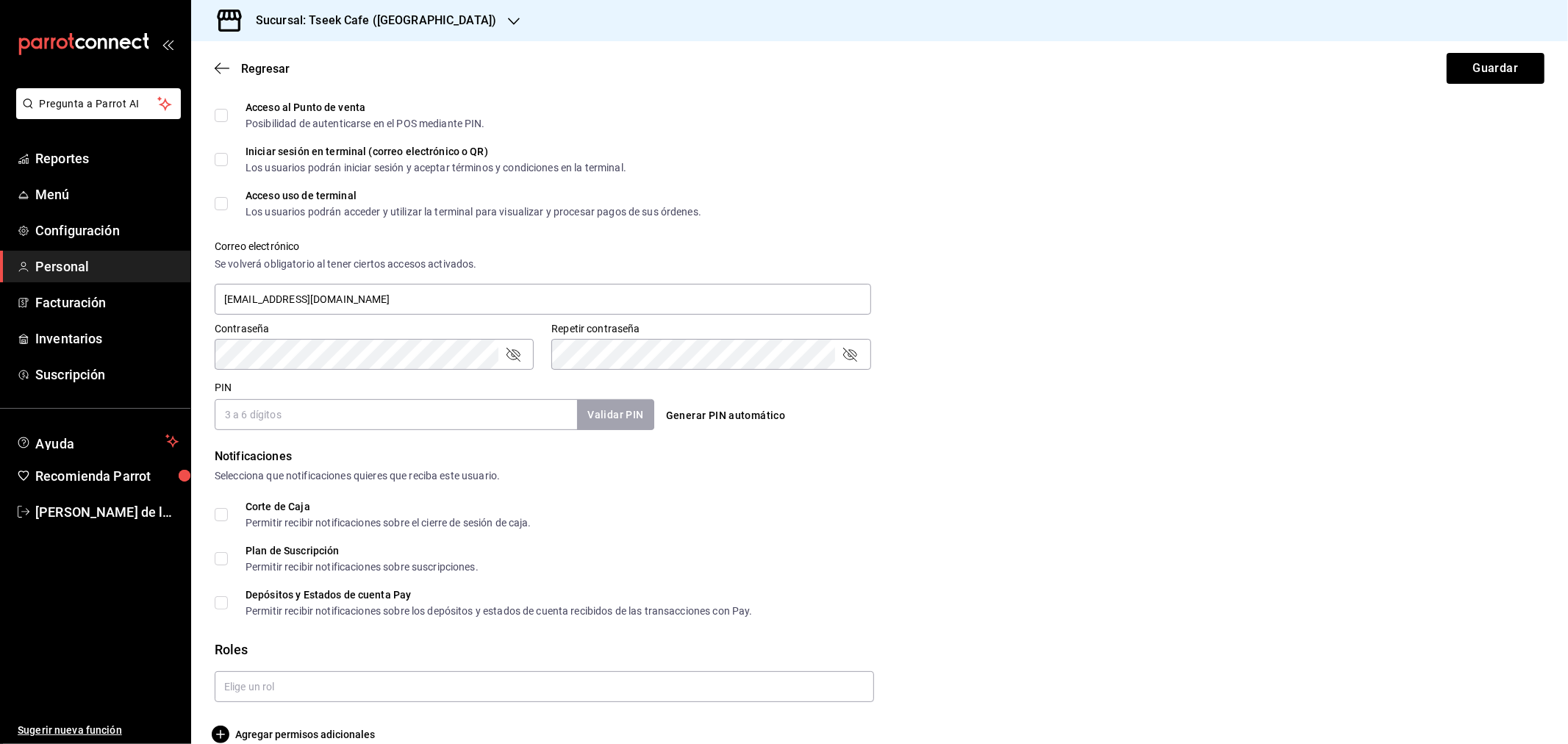
click at [272, 412] on input "PIN" at bounding box center [396, 414] width 362 height 31
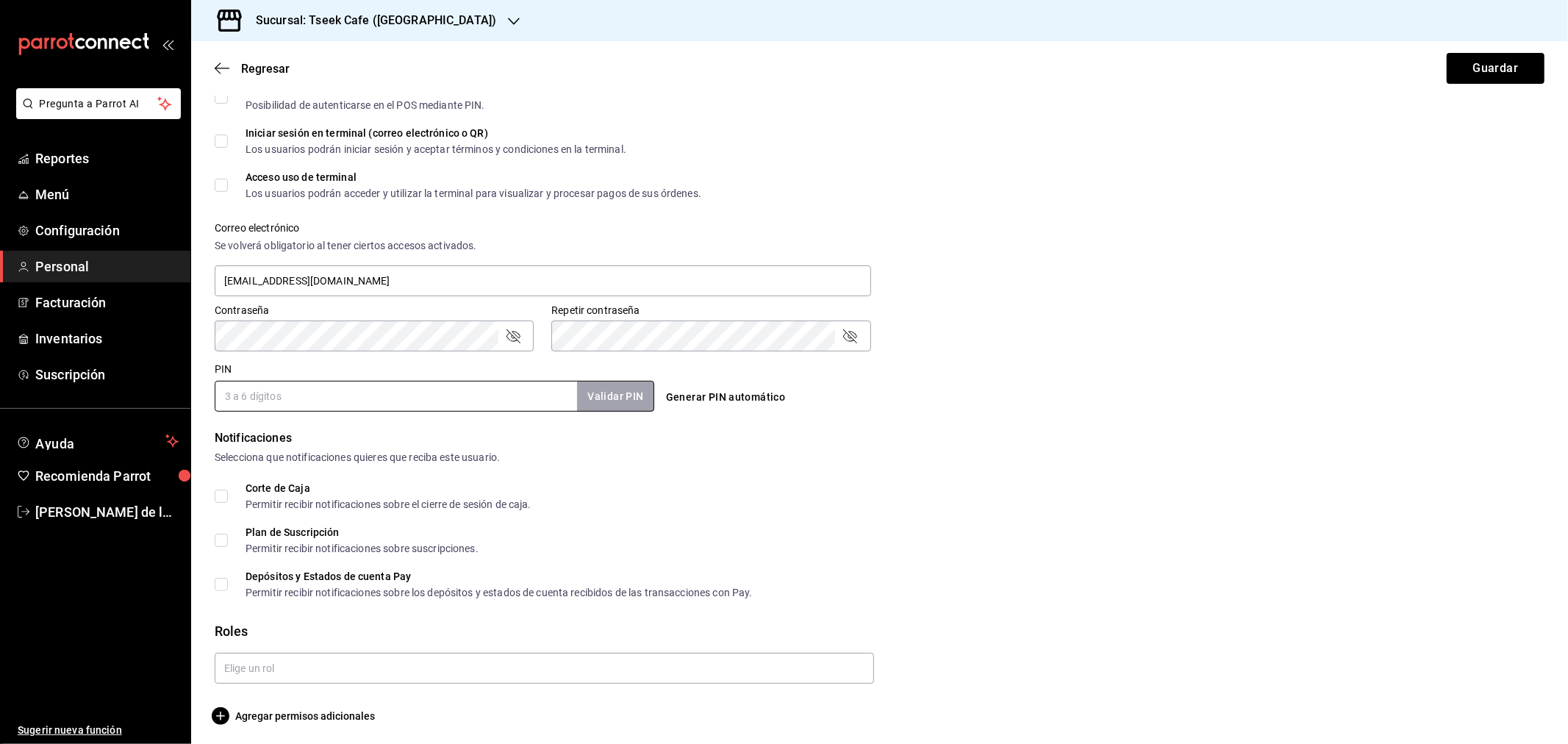
scroll to position [429, 0]
click at [262, 386] on input "PIN" at bounding box center [396, 393] width 362 height 31
type input "5659"
click at [607, 378] on button "Validar PIN" at bounding box center [614, 394] width 78 height 32
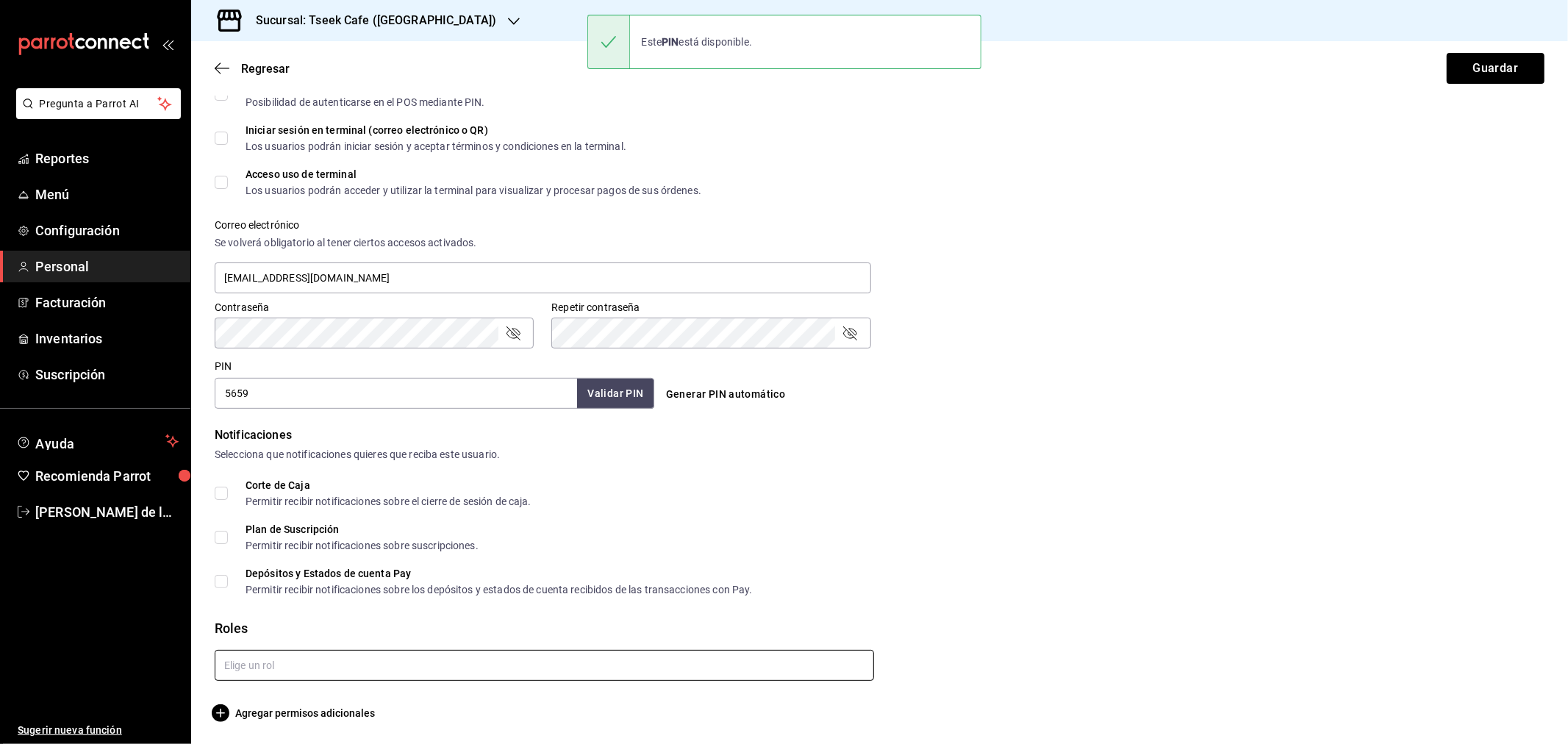
click at [283, 671] on input "text" at bounding box center [544, 665] width 659 height 31
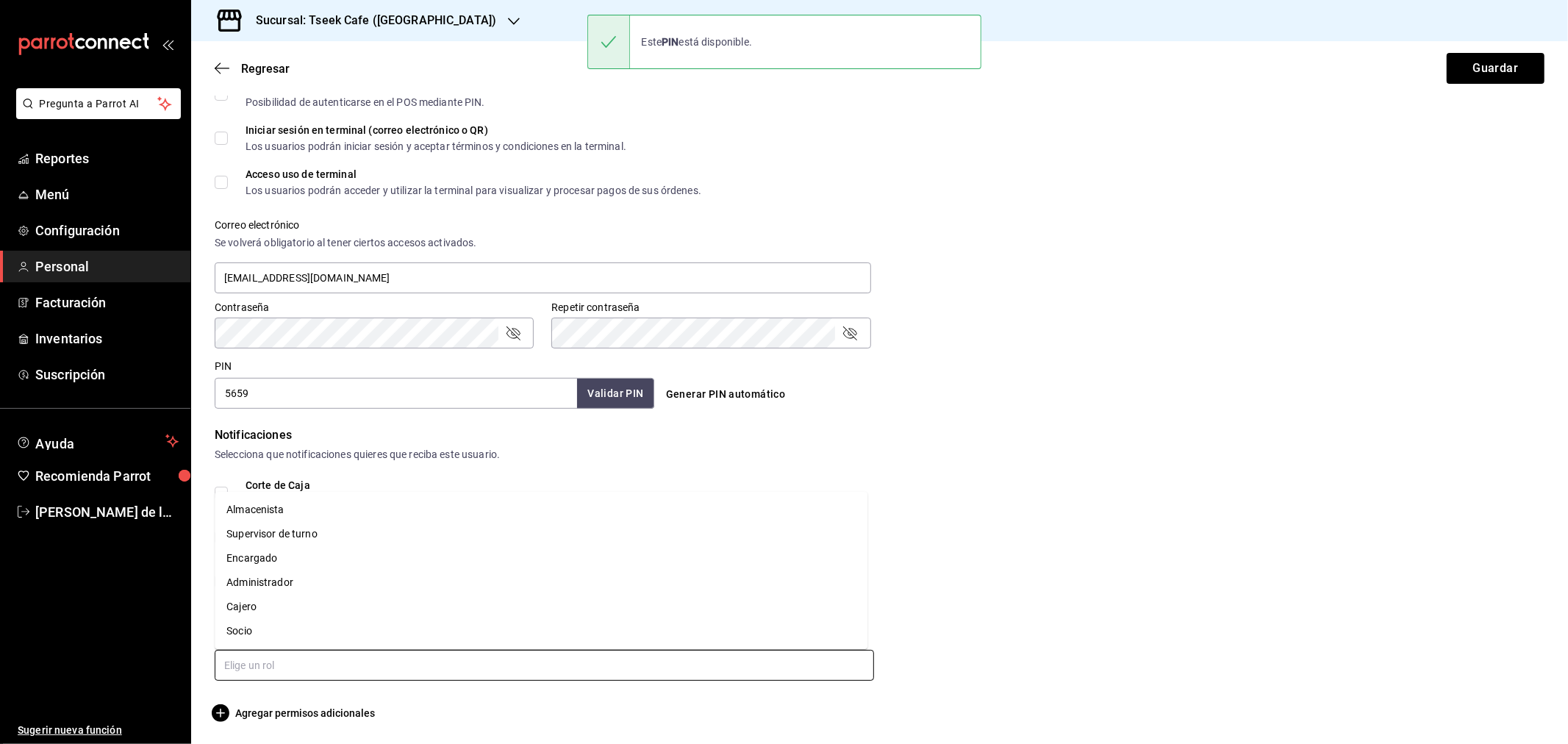
click at [270, 607] on li "Cajero" at bounding box center [541, 607] width 653 height 24
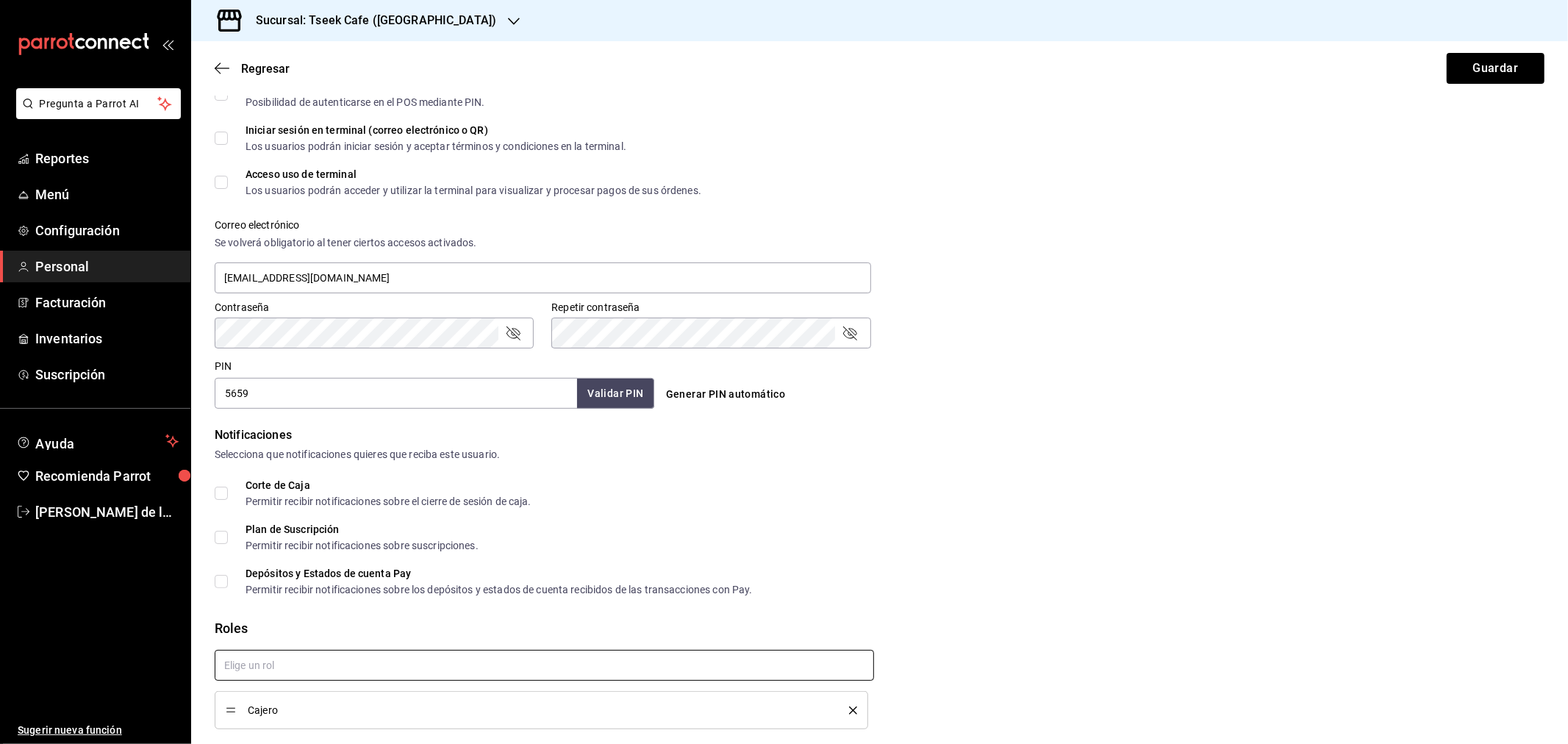
checkbox input "true"
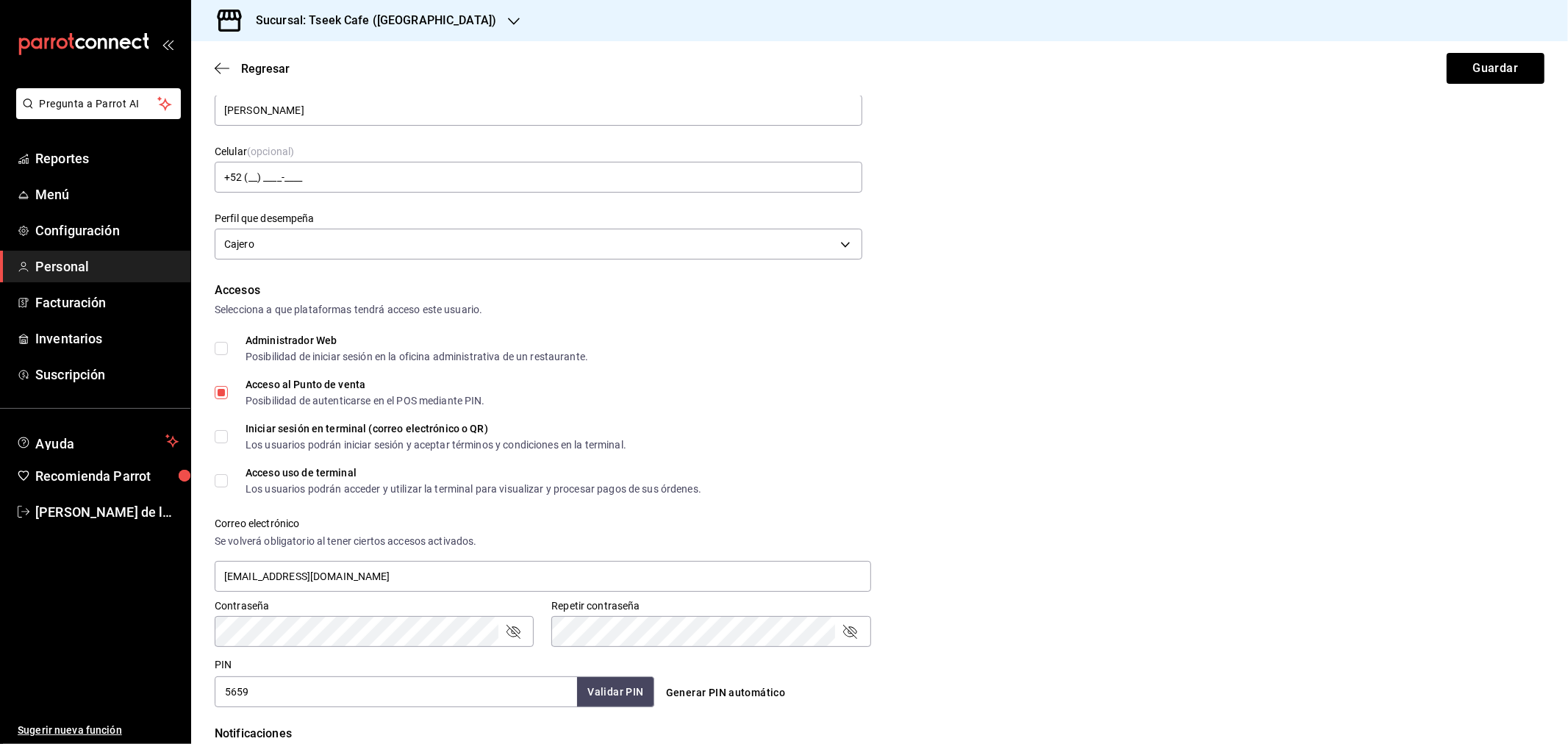
scroll to position [70, 0]
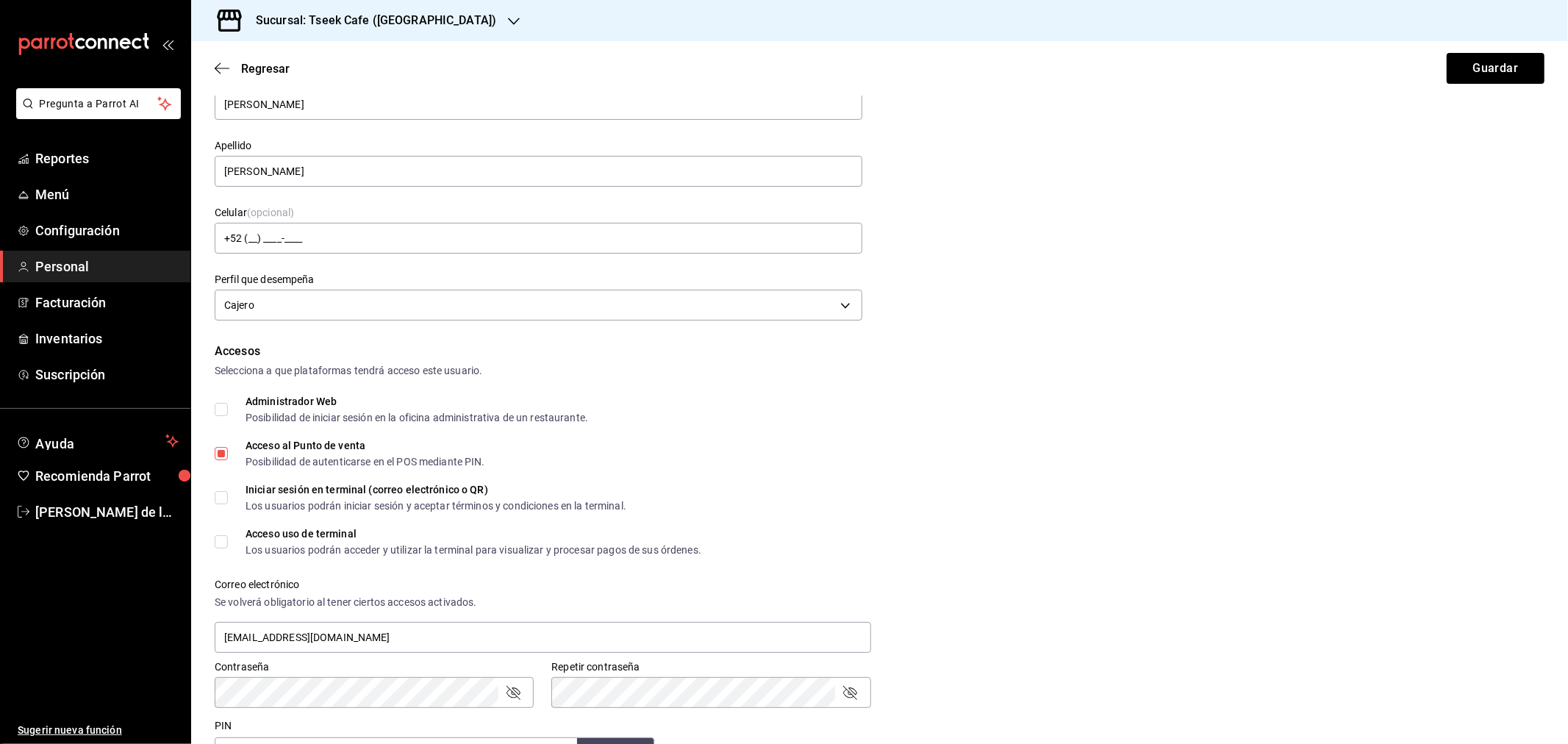
click at [235, 402] on span "Administrador Web Posibilidad de iniciar sesión en la oficina administrativa de…" at bounding box center [408, 409] width 360 height 26
click at [228, 403] on input "Administrador Web Posibilidad de iniciar sesión en la oficina administrativa de…" at bounding box center [221, 409] width 13 height 13
checkbox input "true"
click at [226, 488] on label "Iniciar sesión en terminal (correo electrónico o QR) Los usuarios podrán inicia…" at bounding box center [421, 497] width 412 height 26
click at [226, 491] on input "Iniciar sesión en terminal (correo electrónico o QR) Los usuarios podrán inicia…" at bounding box center [221, 497] width 13 height 13
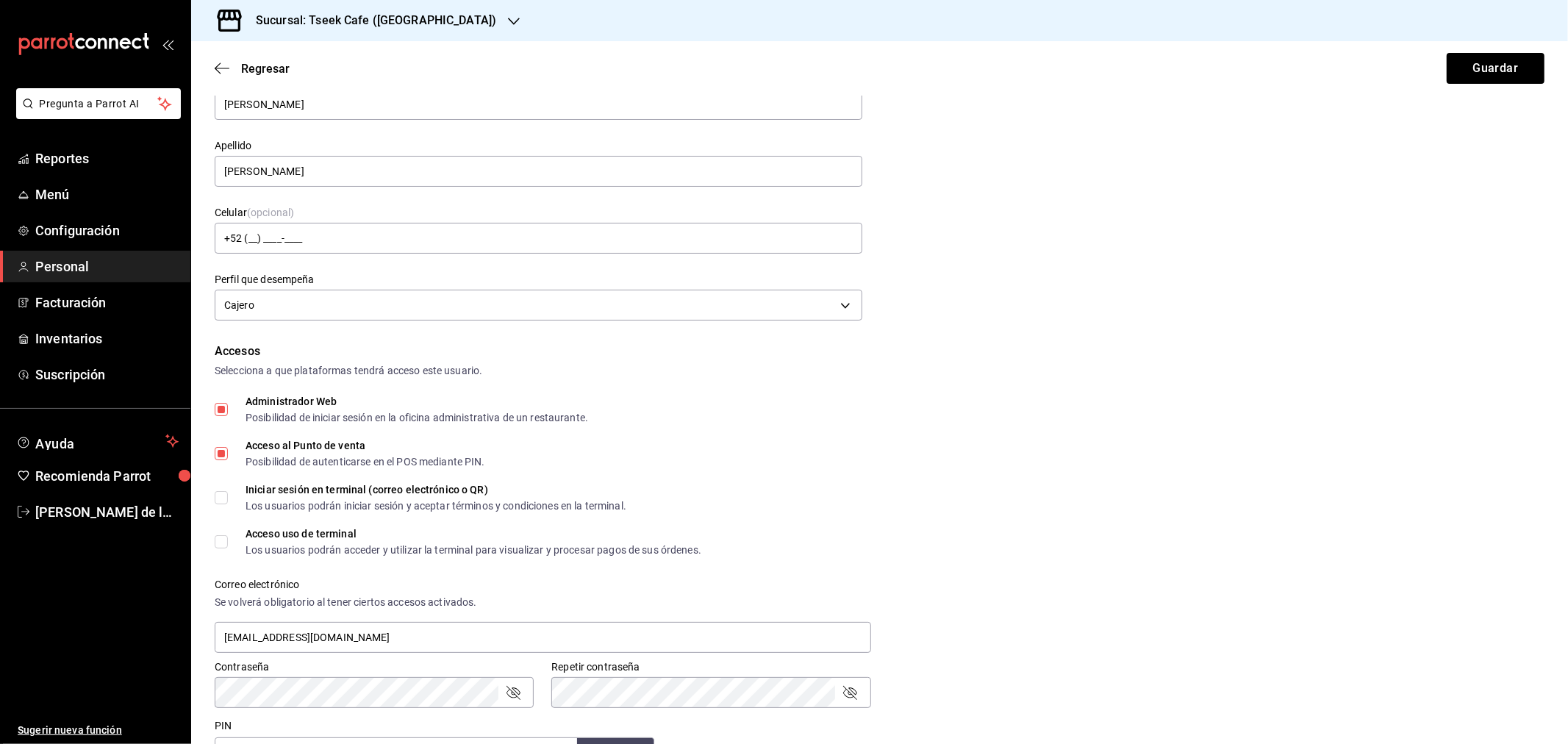
checkbox input "true"
click at [220, 540] on input "Acceso uso de terminal Los usuarios podrán acceder y utilizar la terminal para …" at bounding box center [221, 541] width 13 height 13
checkbox input "true"
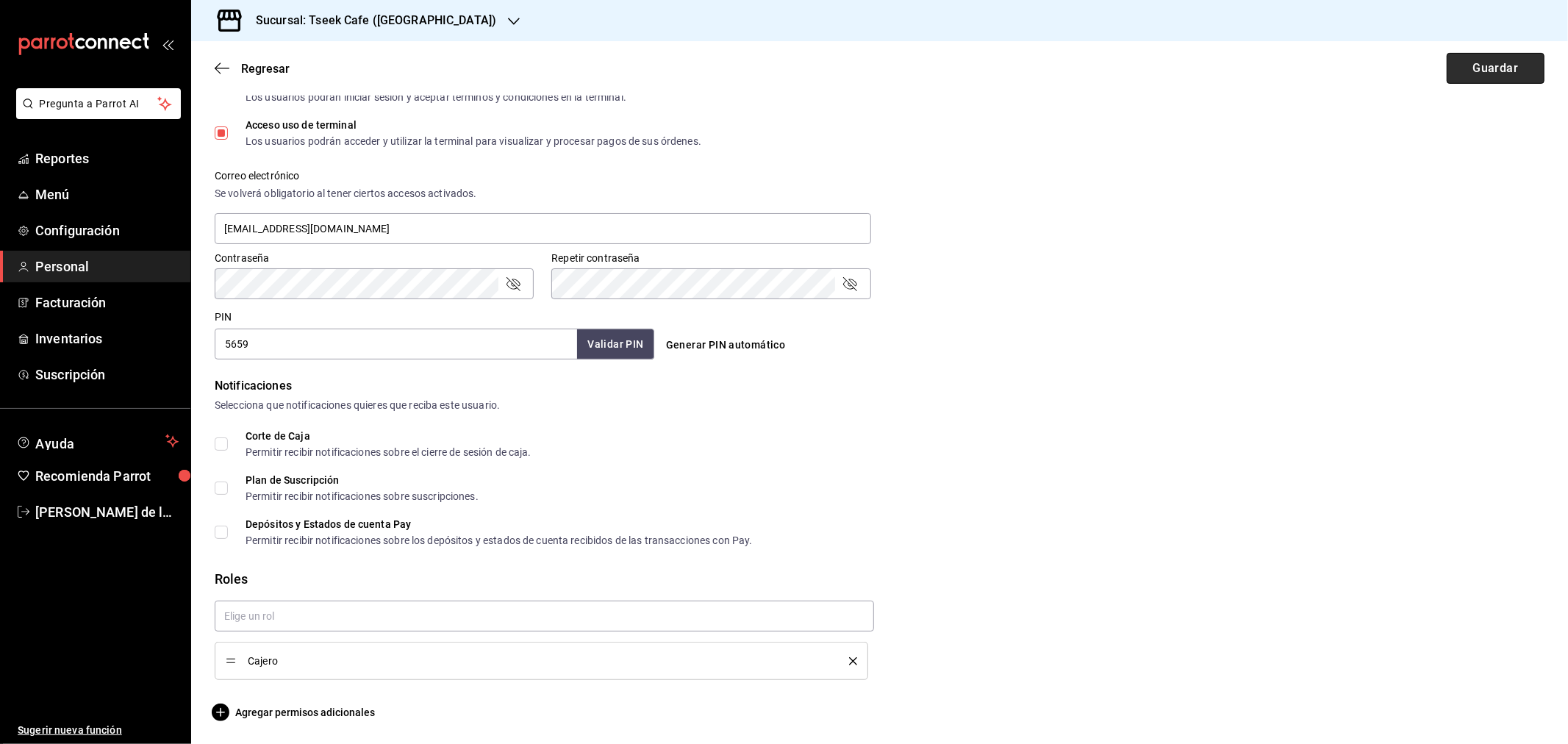
click at [1487, 67] on button "Guardar" at bounding box center [1495, 68] width 98 height 31
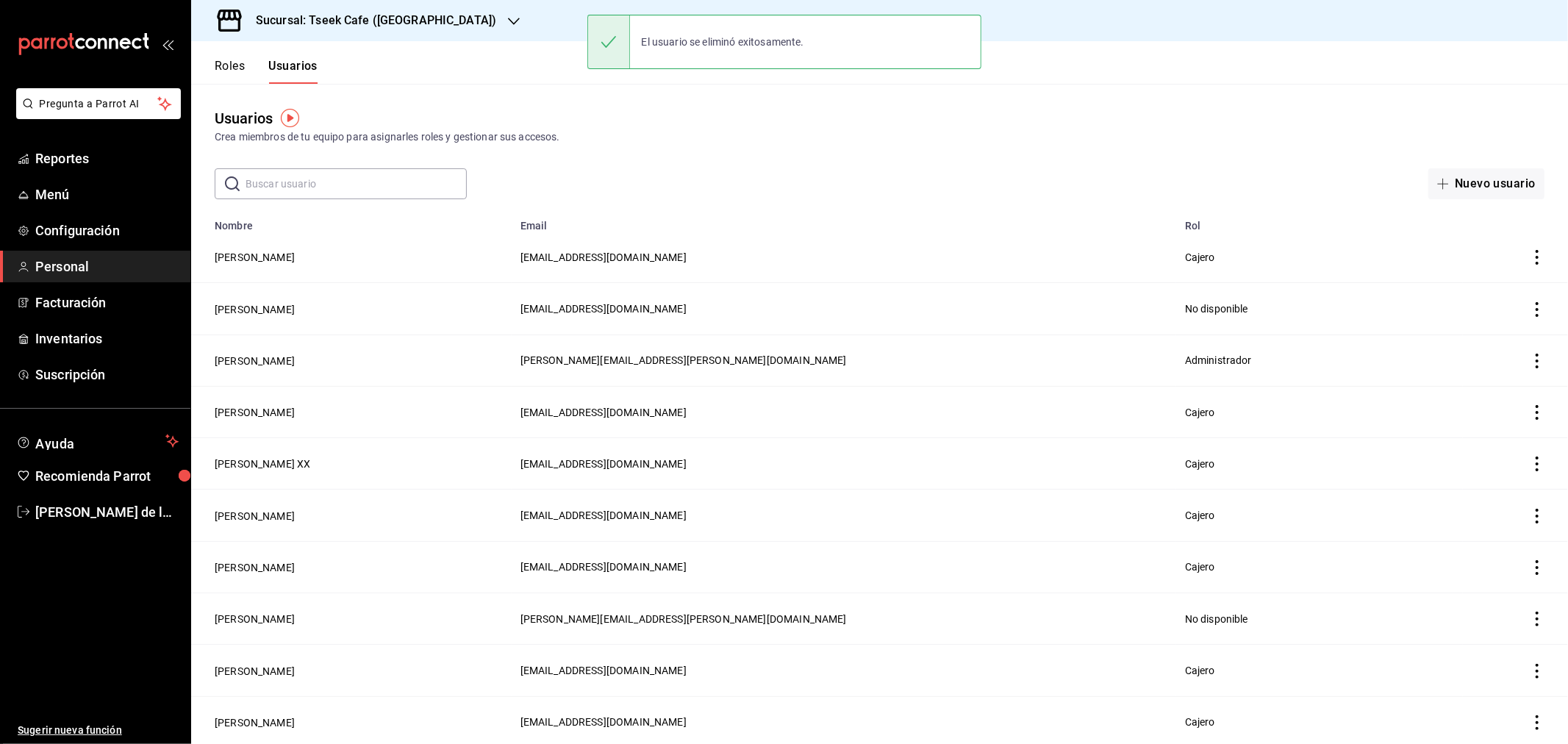
click at [230, 64] on button "Roles" at bounding box center [230, 71] width 30 height 25
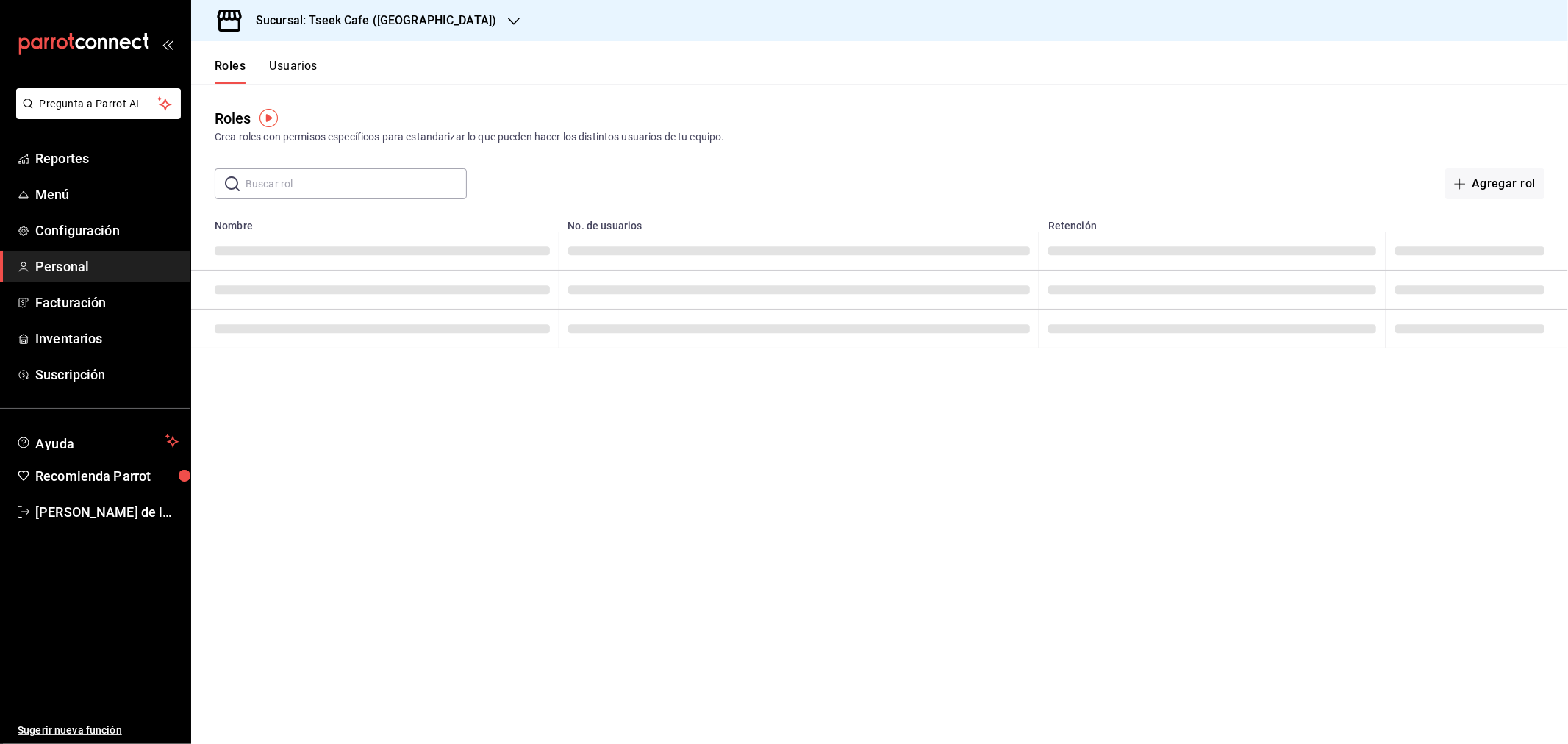
click at [304, 64] on button "Usuarios" at bounding box center [294, 71] width 48 height 25
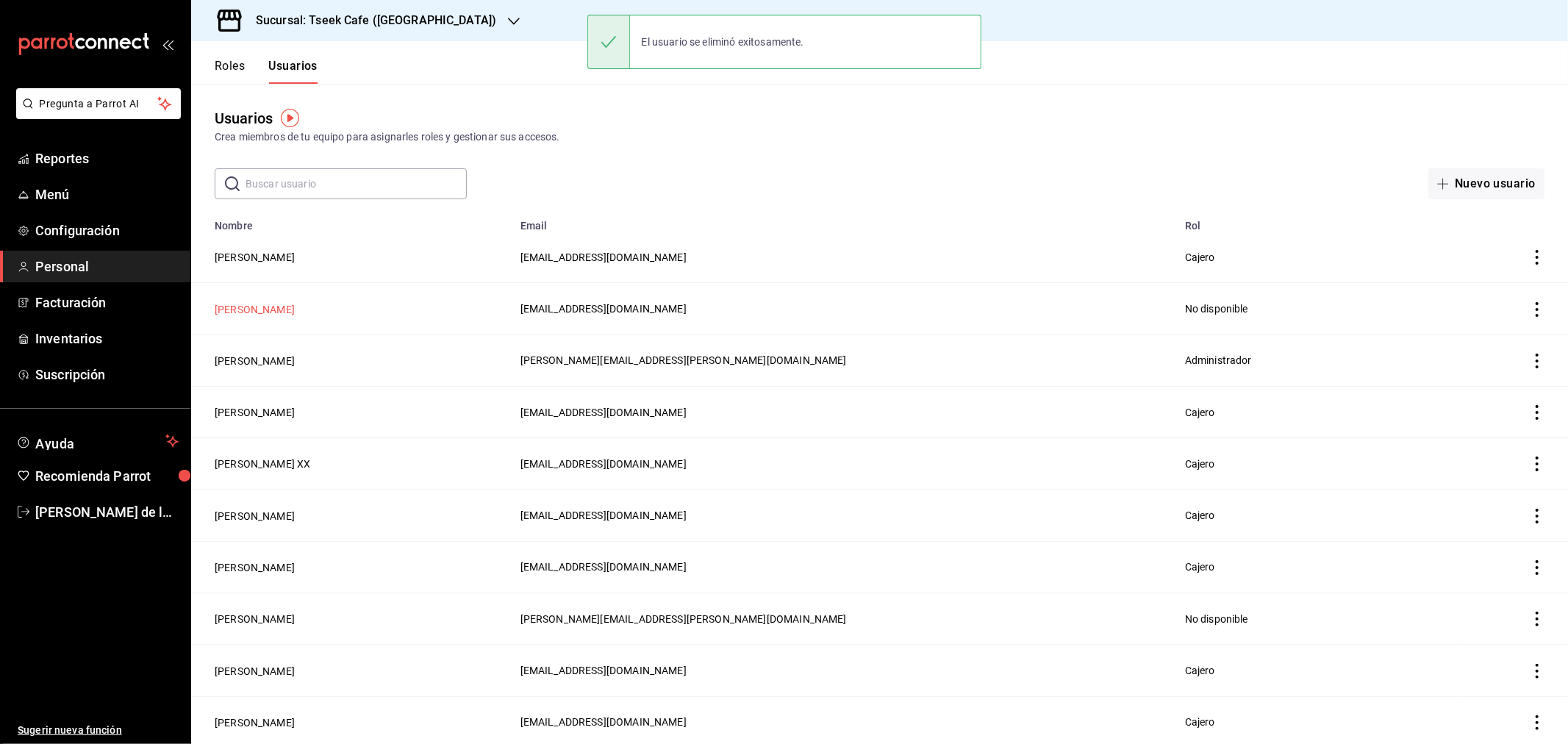
click at [231, 307] on button "Michel Valenzuela" at bounding box center [255, 309] width 80 height 14
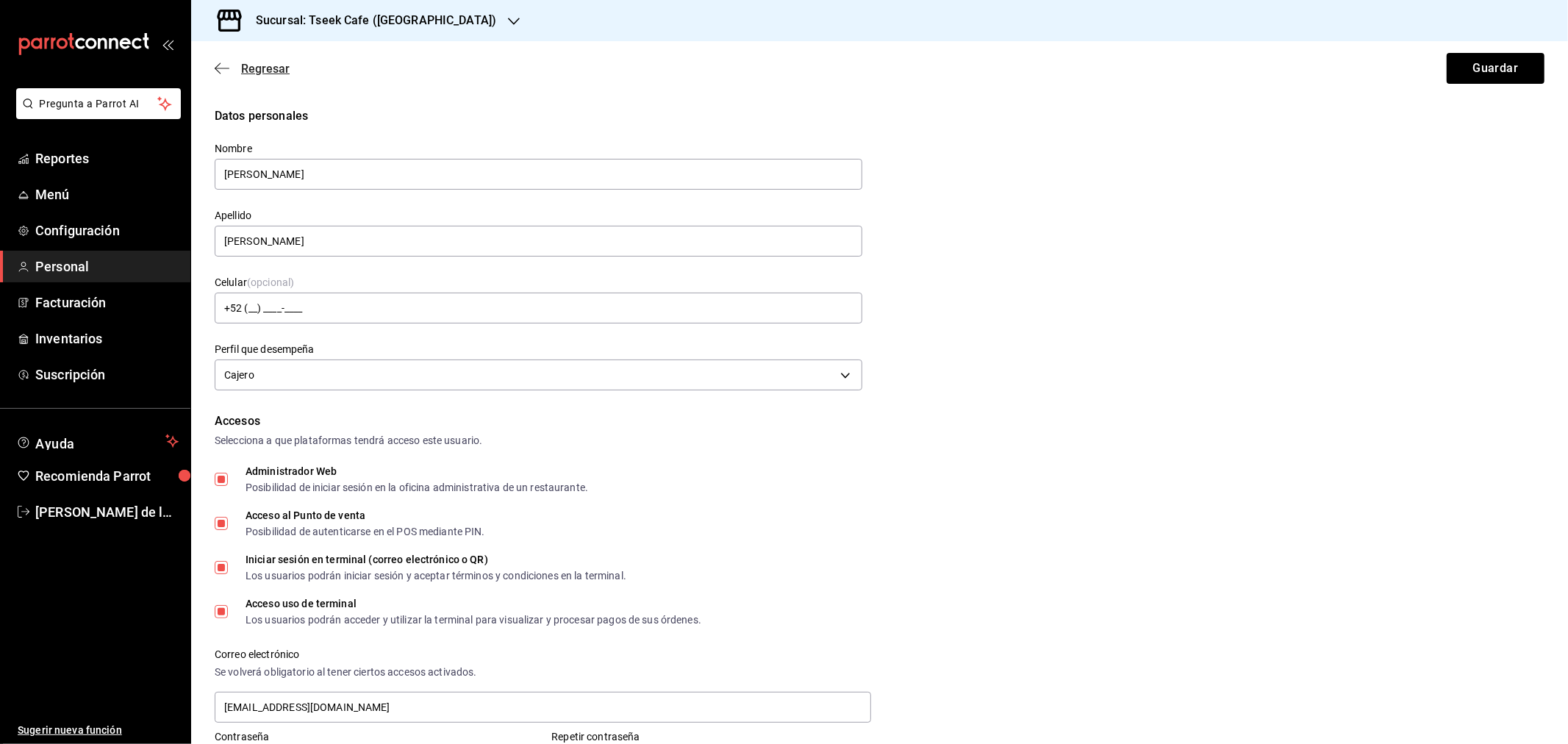
click at [241, 67] on span "Regresar" at bounding box center [266, 69] width 48 height 14
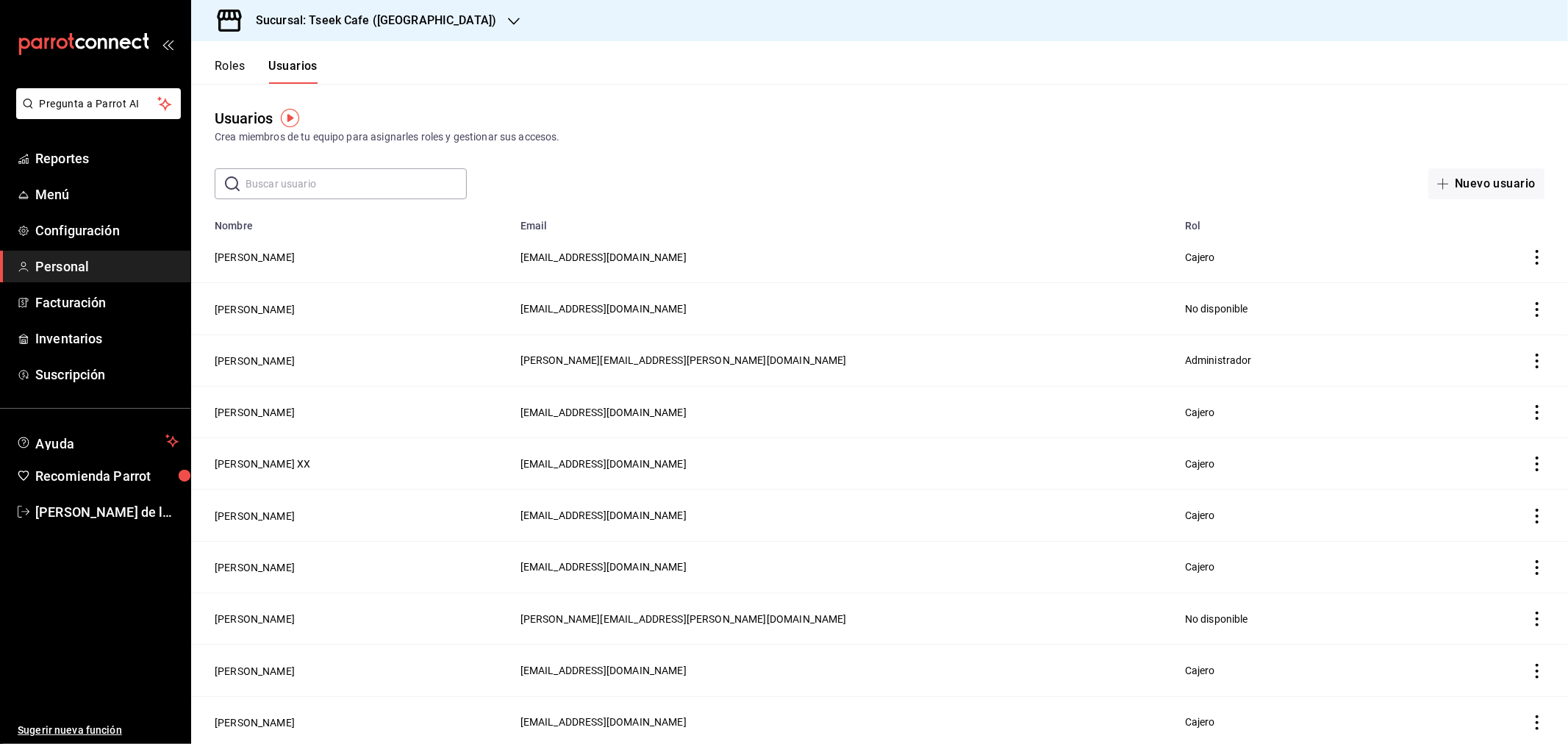
click at [237, 67] on button "Roles" at bounding box center [230, 71] width 30 height 25
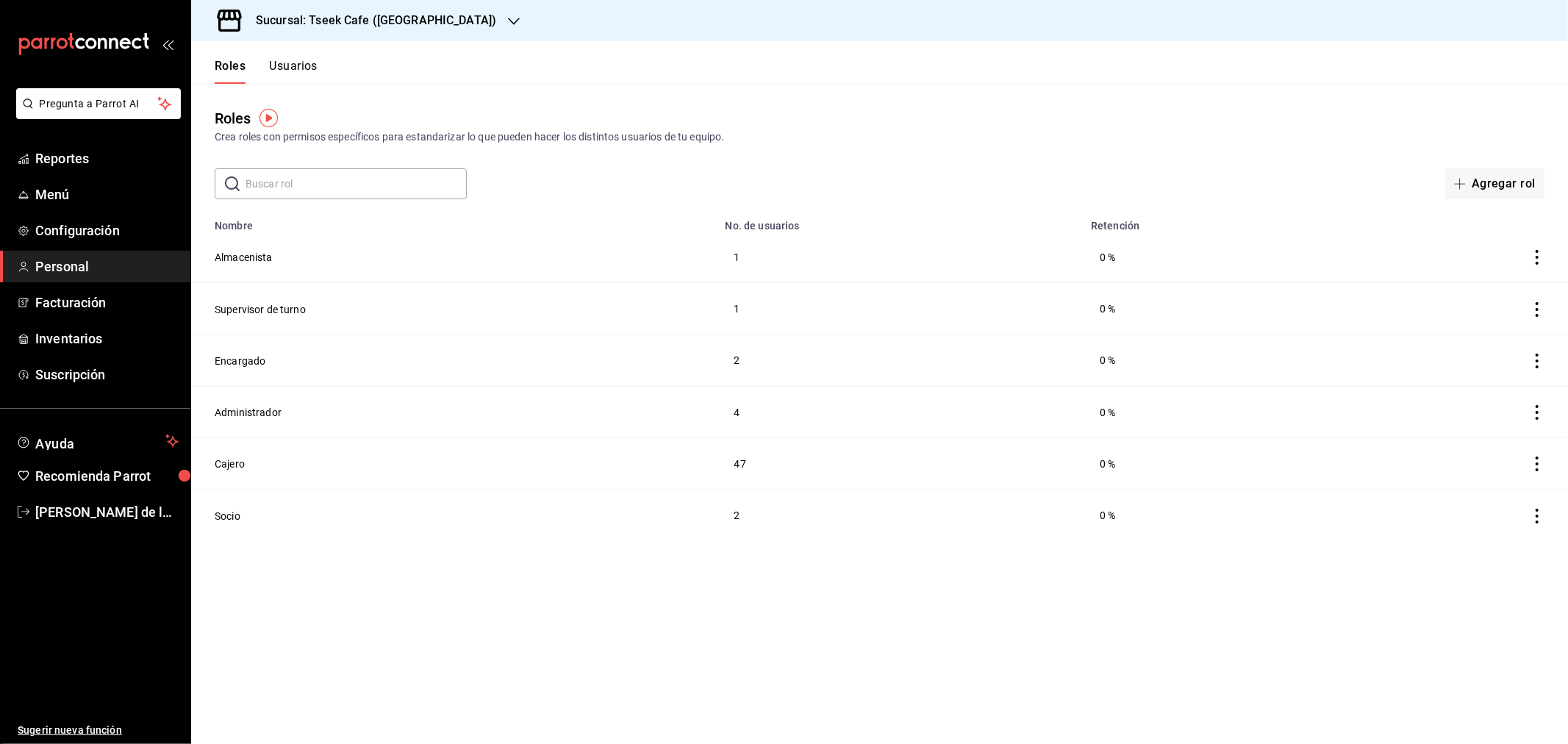
click at [280, 75] on button "Usuarios" at bounding box center [294, 71] width 48 height 25
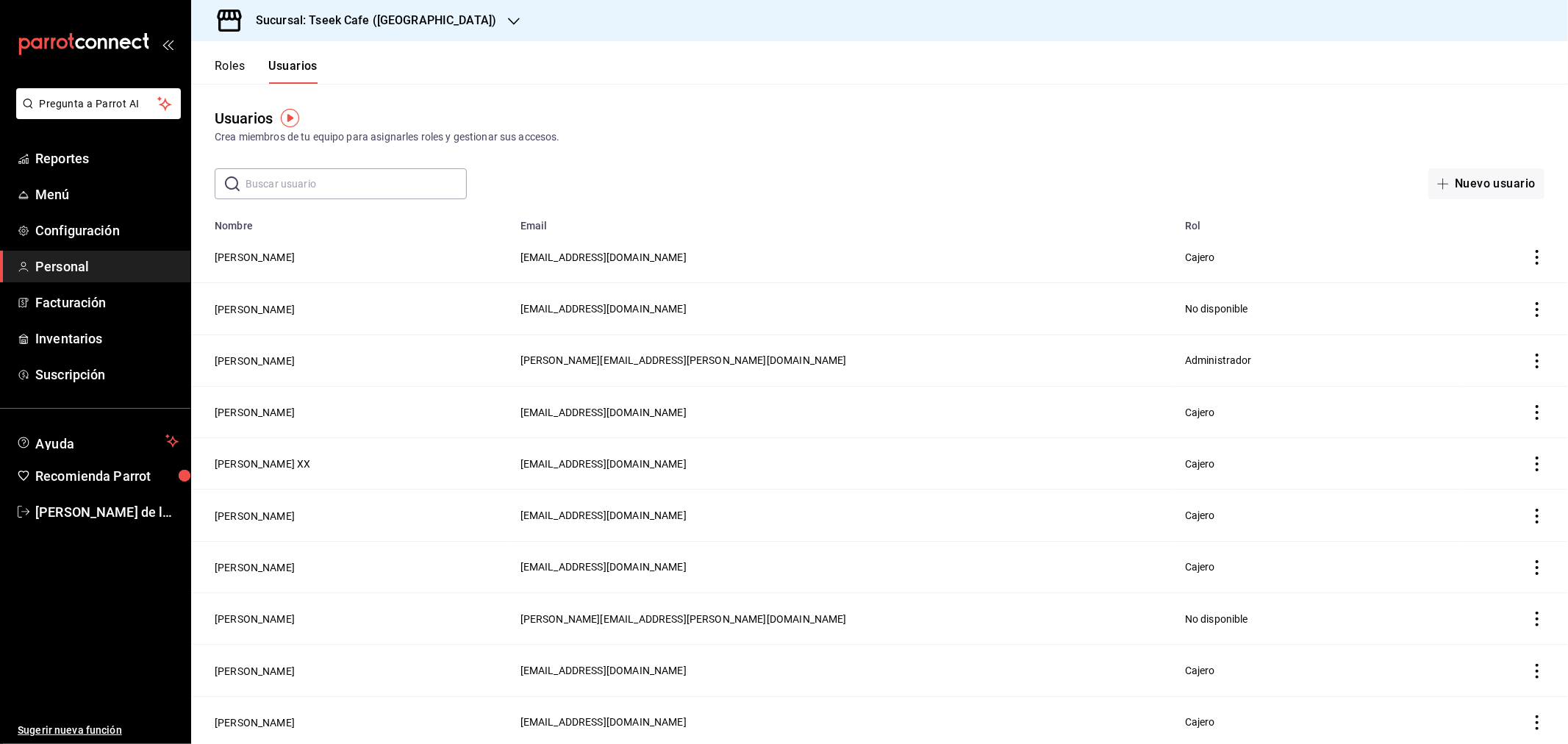
click at [453, 10] on div "Sucursal: Tseek Cafe (Zaragoza)" at bounding box center [364, 20] width 322 height 41
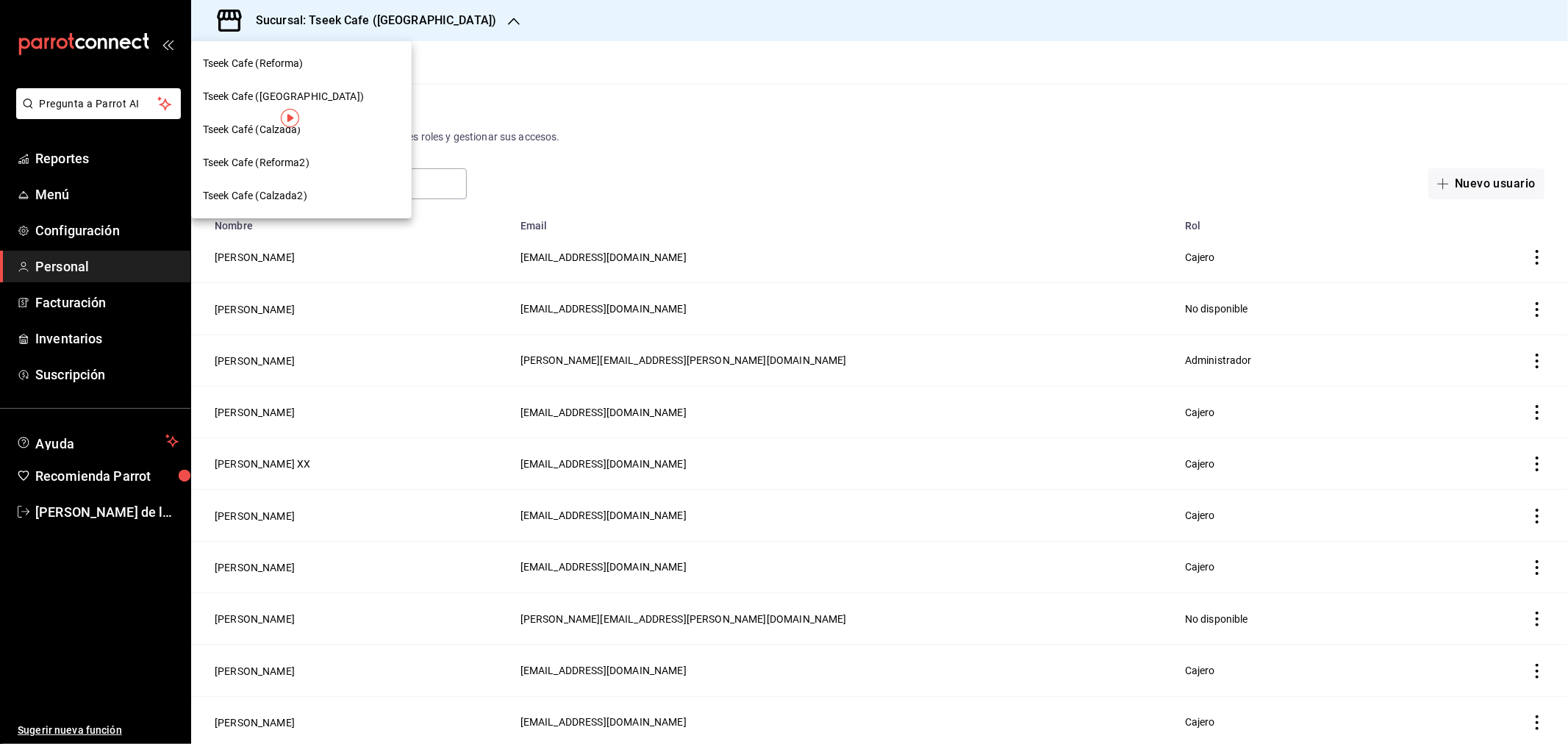
click at [319, 134] on div "Tseek Café (Calzada)" at bounding box center [301, 129] width 197 height 15
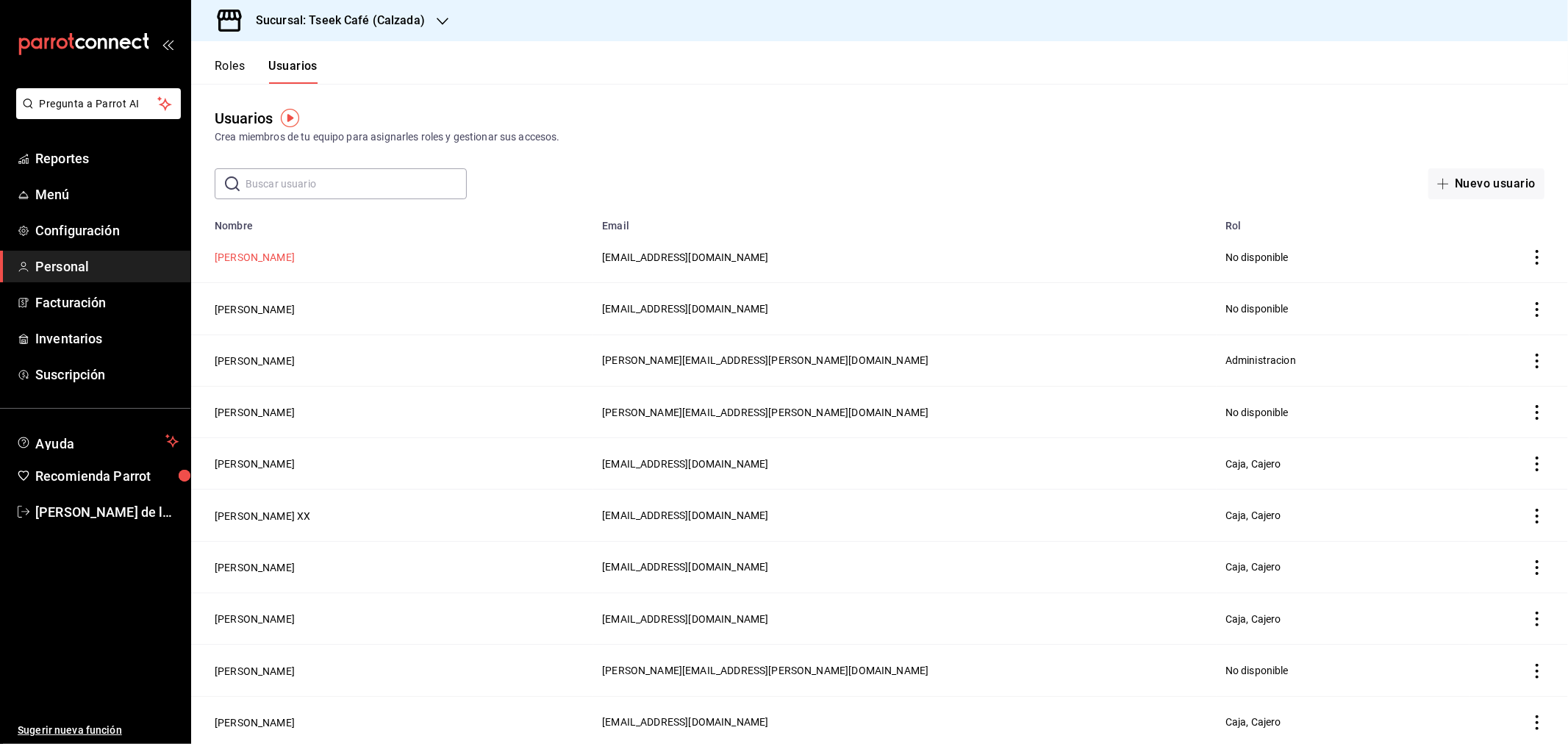
click at [253, 260] on button "Arely Lomeli" at bounding box center [255, 257] width 80 height 14
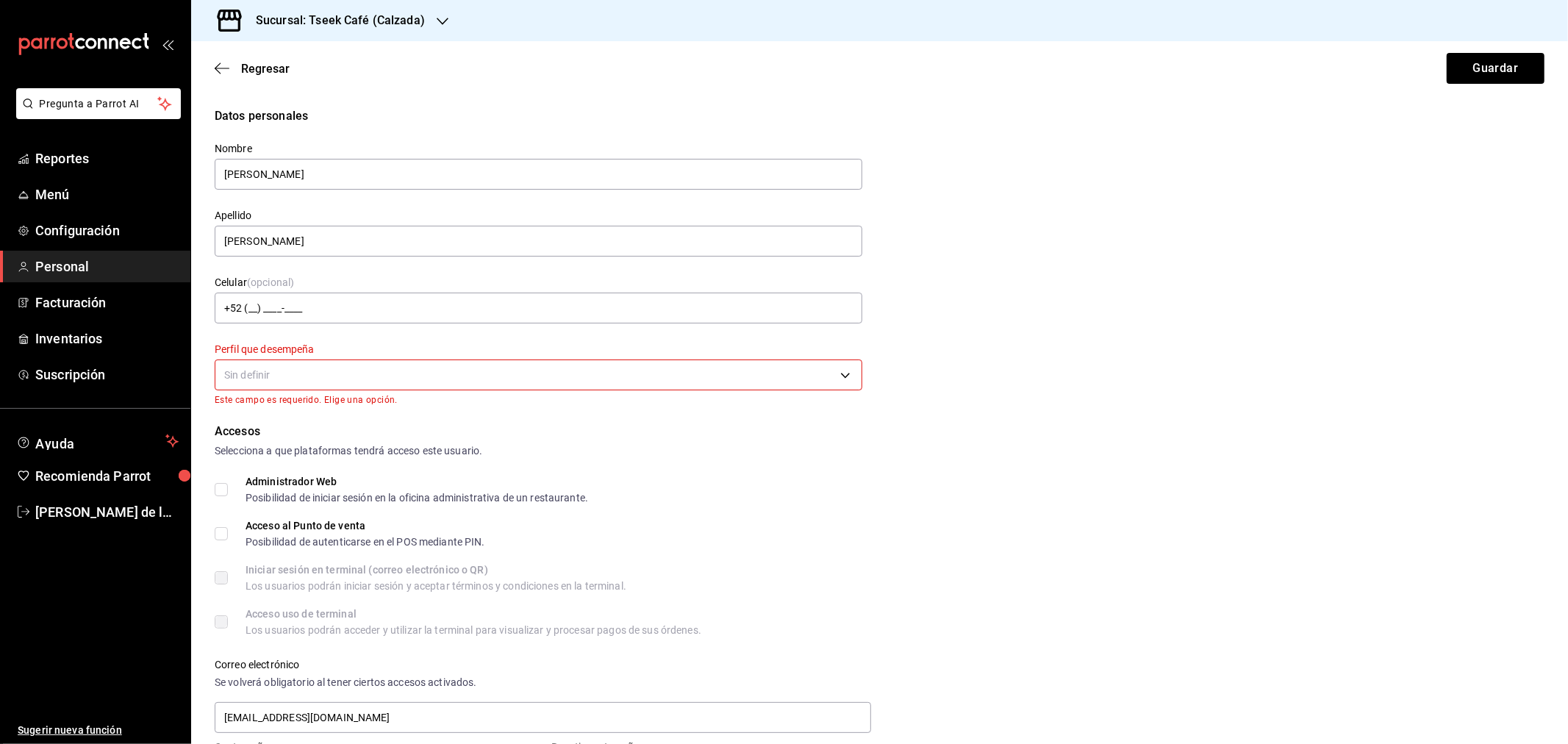
click at [329, 362] on body "Pregunta a Parrot AI Reportes Menú Configuración Personal Facturación Inventari…" at bounding box center [784, 372] width 1568 height 744
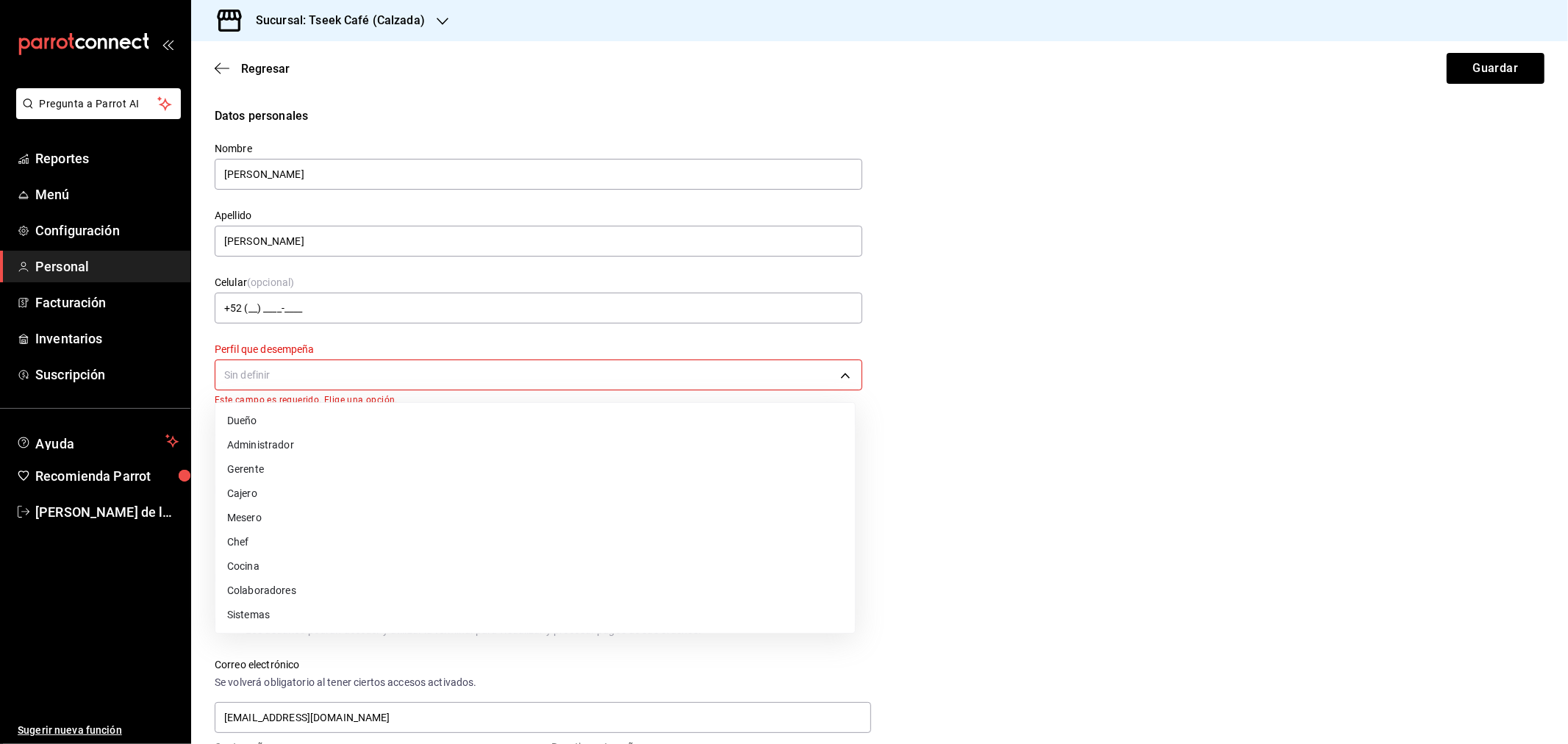
click at [295, 490] on li "Cajero" at bounding box center [535, 493] width 639 height 24
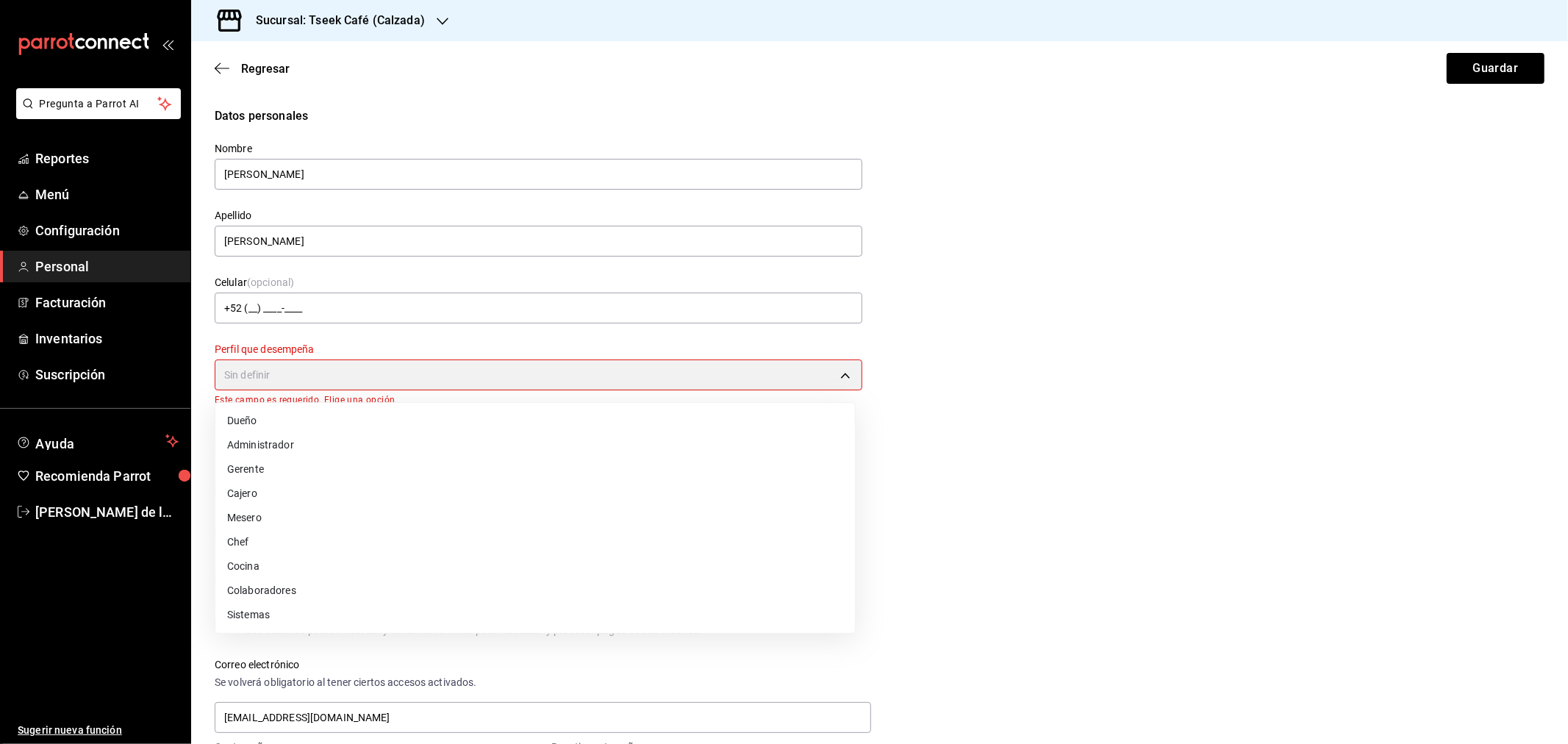
type input "CASHIER"
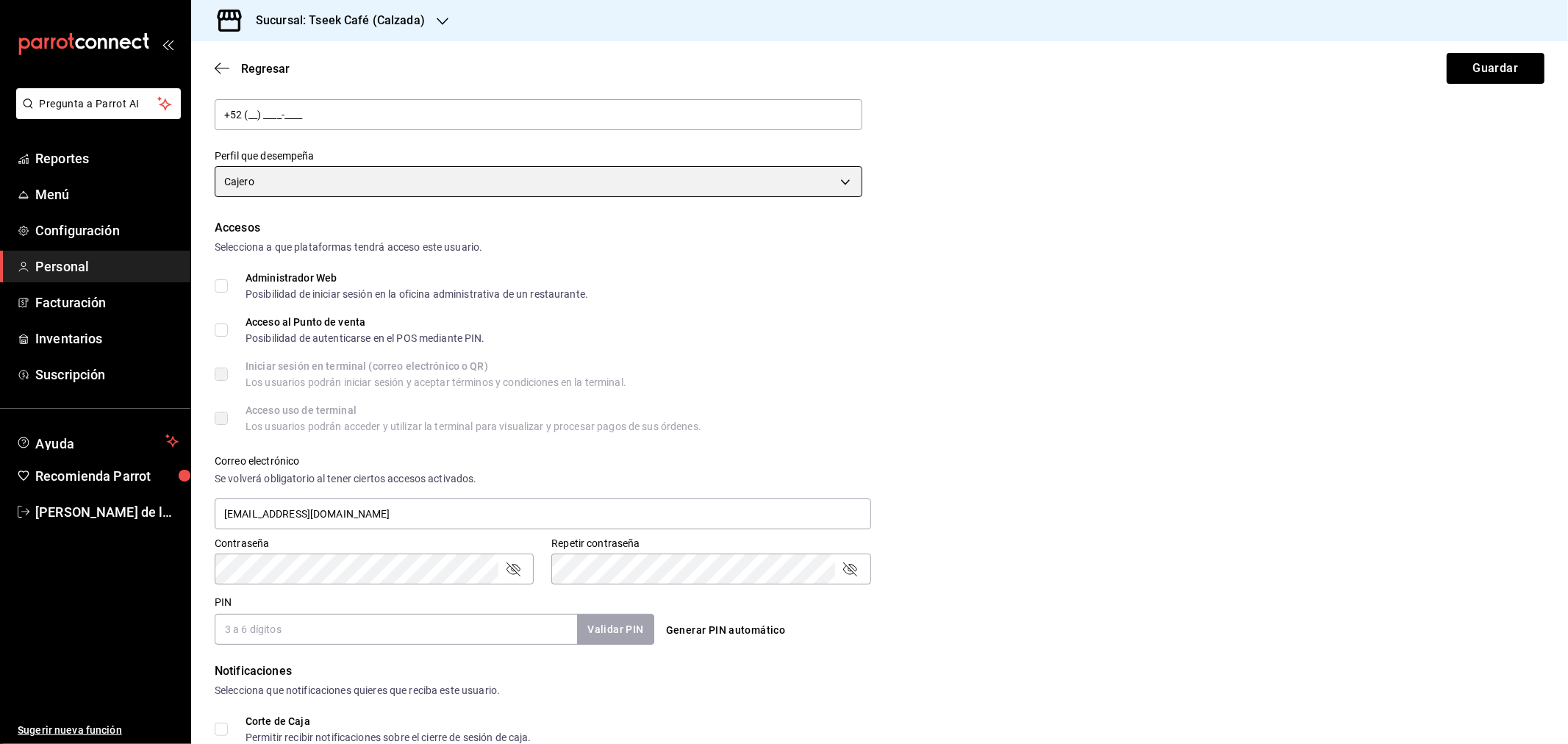
scroll to position [244, 0]
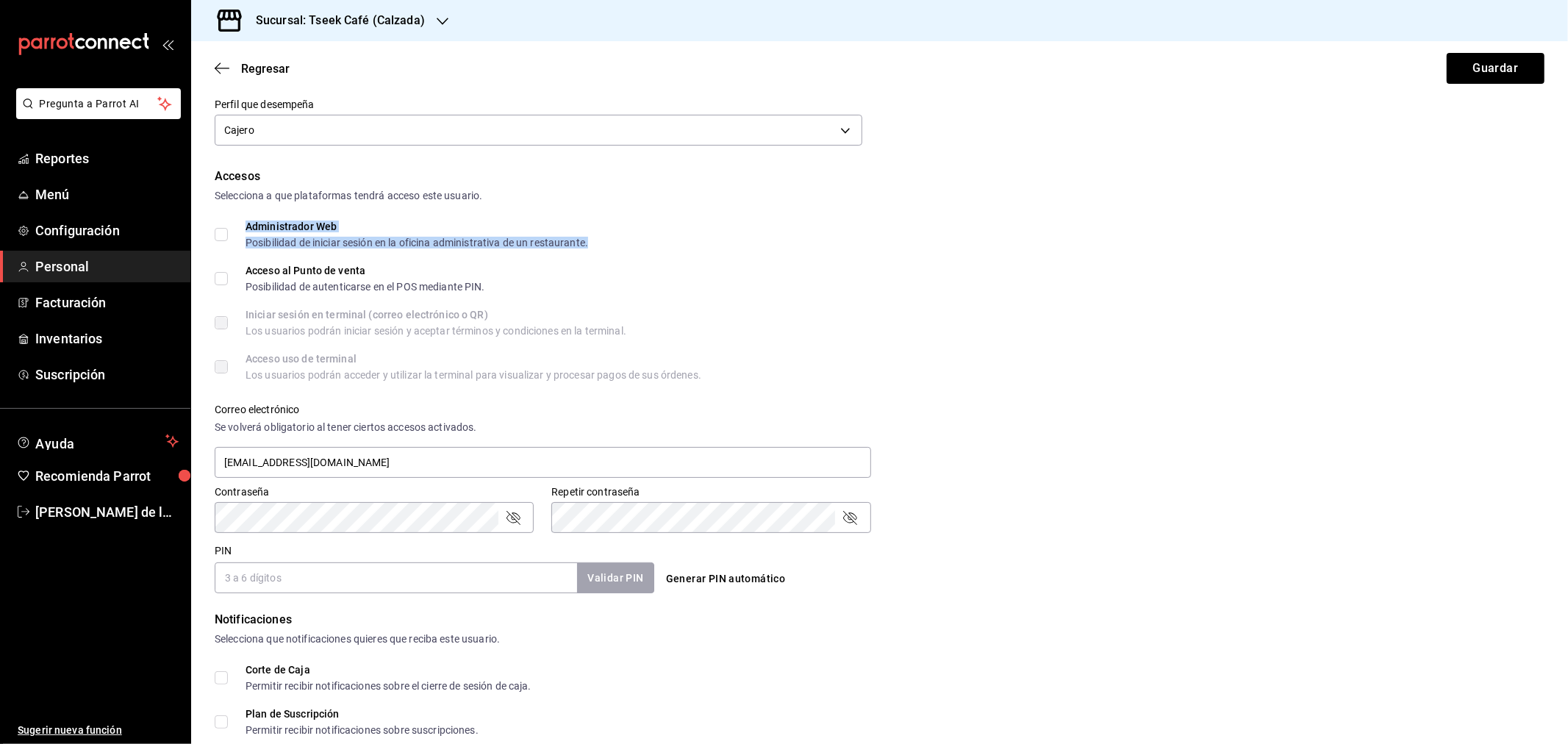
click at [319, 231] on div "Administrador Web Posibilidad de iniciar sesión en la oficina administrativa de…" at bounding box center [416, 234] width 343 height 26
click at [222, 234] on input "Administrador Web Posibilidad de iniciar sesión en la oficina administrativa de…" at bounding box center [221, 234] width 13 height 13
checkbox input "true"
click at [221, 273] on input "Acceso al Punto de venta Posibilidad de autenticarse en el POS mediante PIN." at bounding box center [221, 278] width 13 height 13
checkbox input "true"
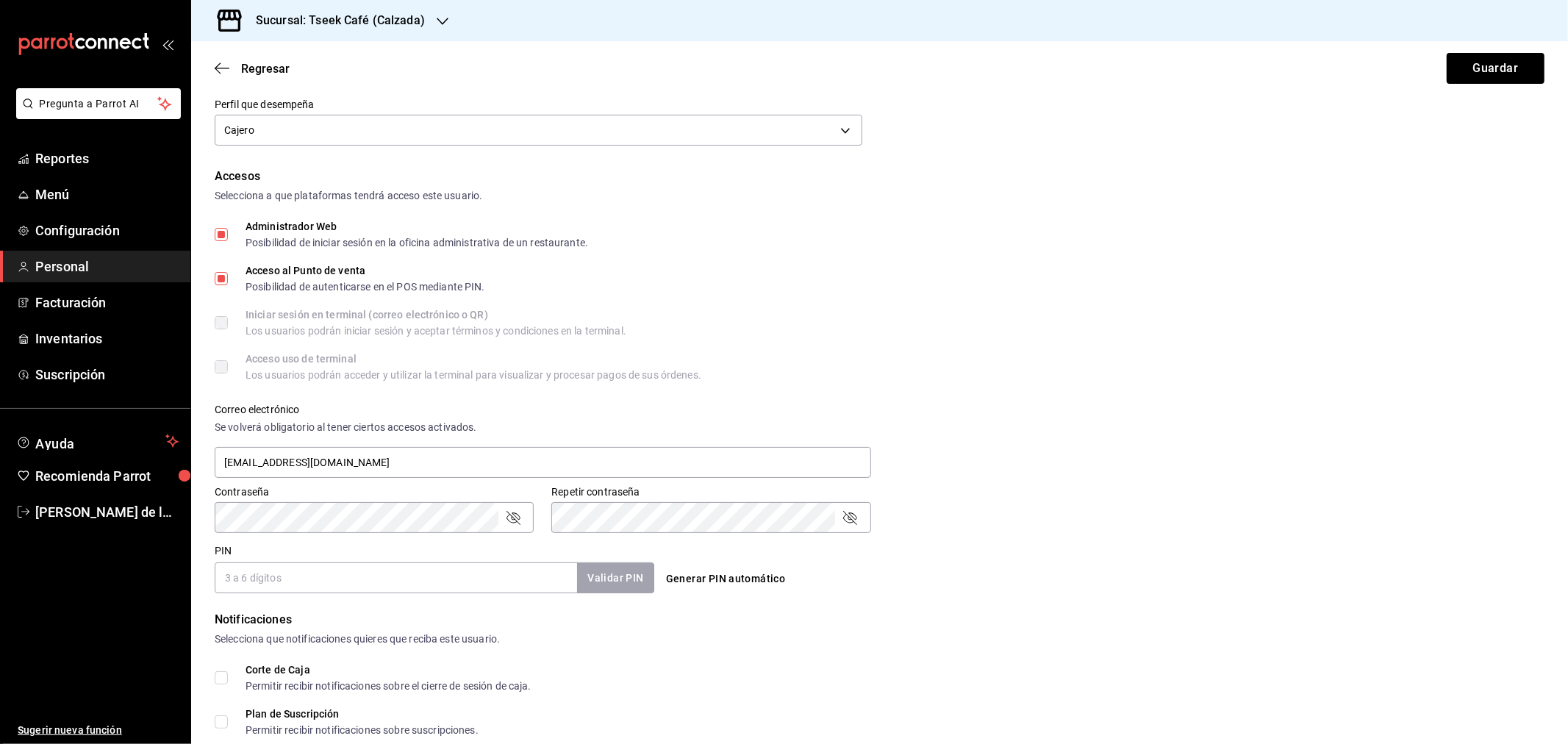
click at [301, 569] on input "PIN" at bounding box center [396, 577] width 362 height 31
click at [943, 331] on div "Iniciar sesión en terminal (correo electrónico o QR) Los usuarios podrán inicia…" at bounding box center [879, 322] width 1330 height 26
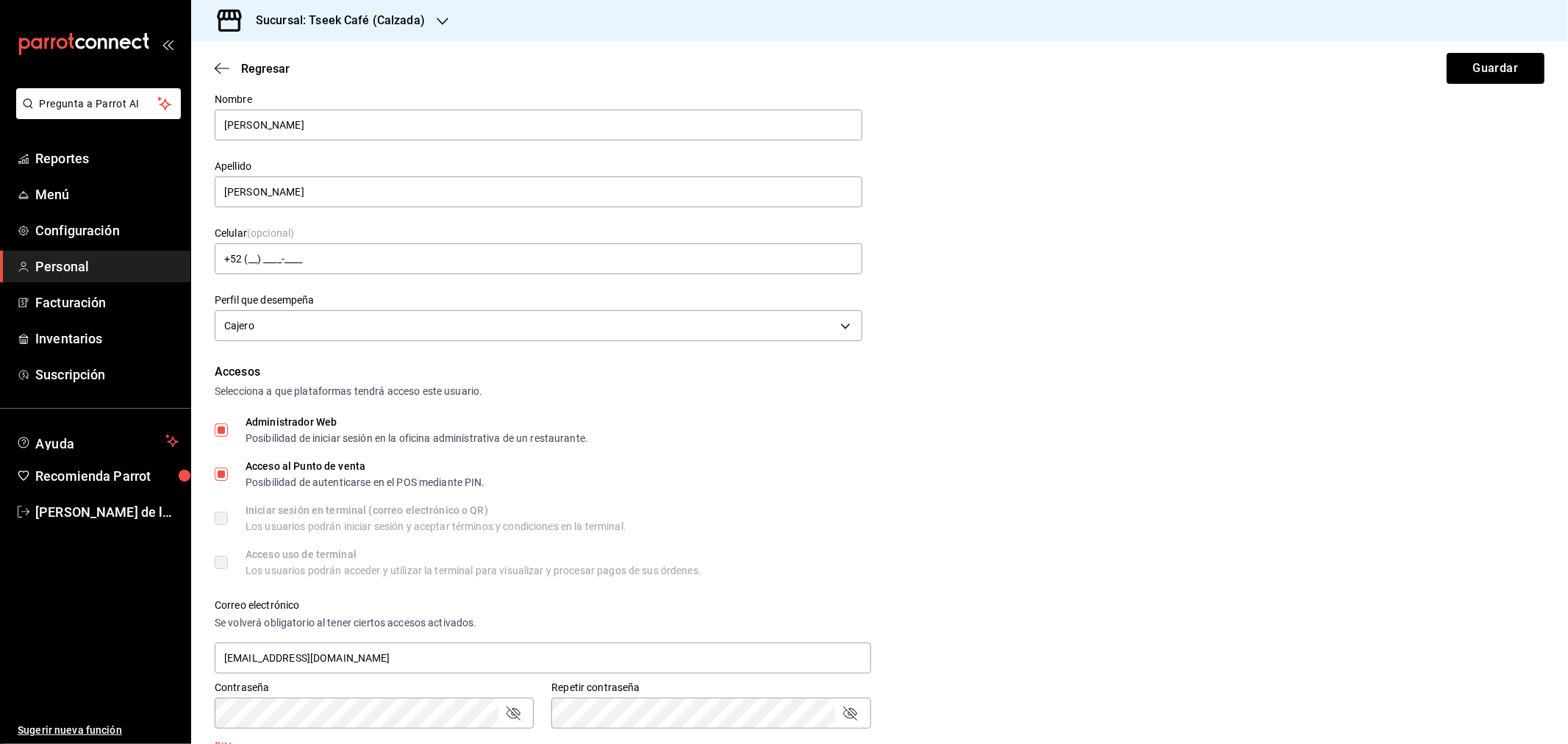
scroll to position [402, 0]
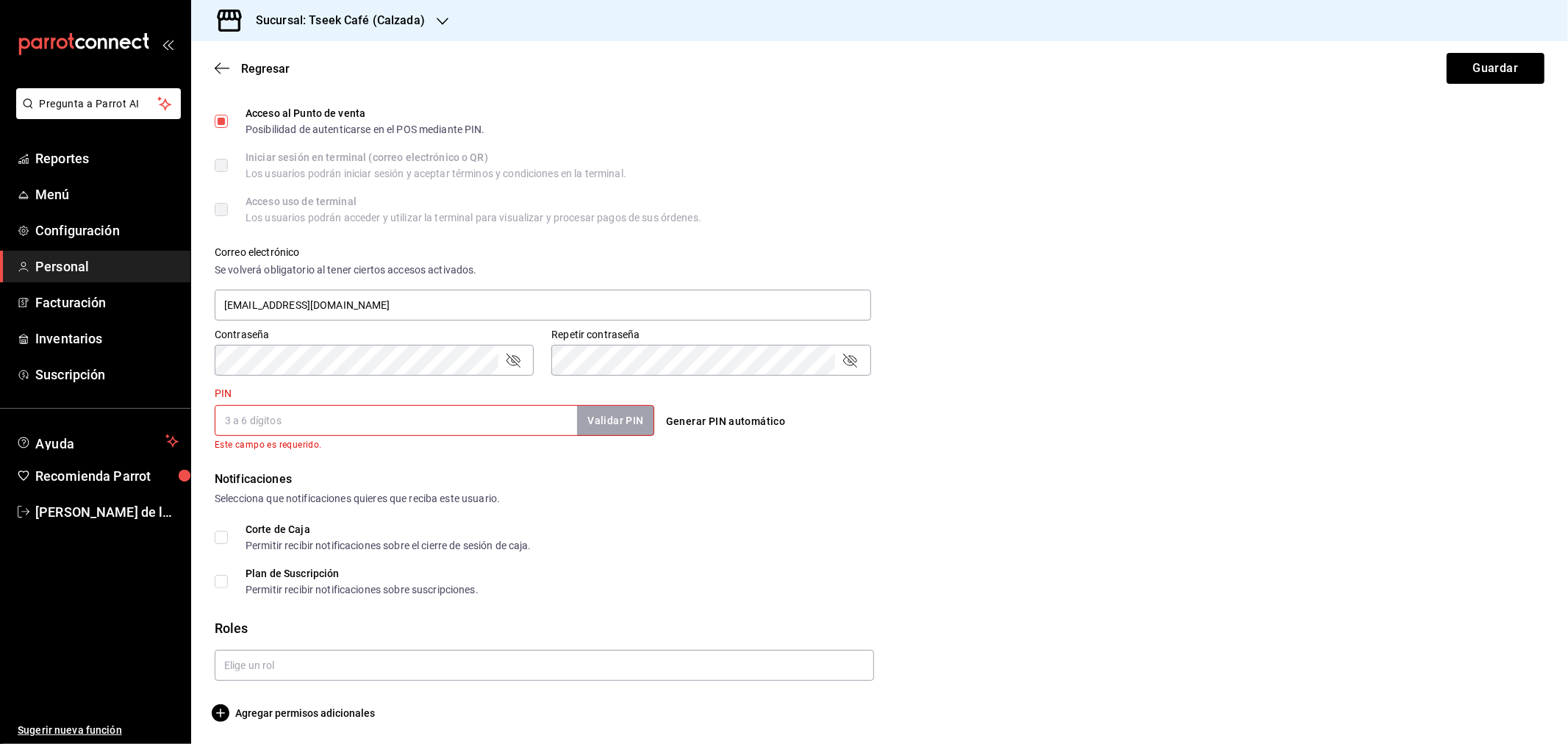
click at [278, 424] on input "PIN" at bounding box center [396, 420] width 362 height 31
click at [277, 407] on input "PIN" at bounding box center [396, 420] width 362 height 31
type input "7017"
click at [614, 424] on button "Validar PIN" at bounding box center [614, 421] width 78 height 32
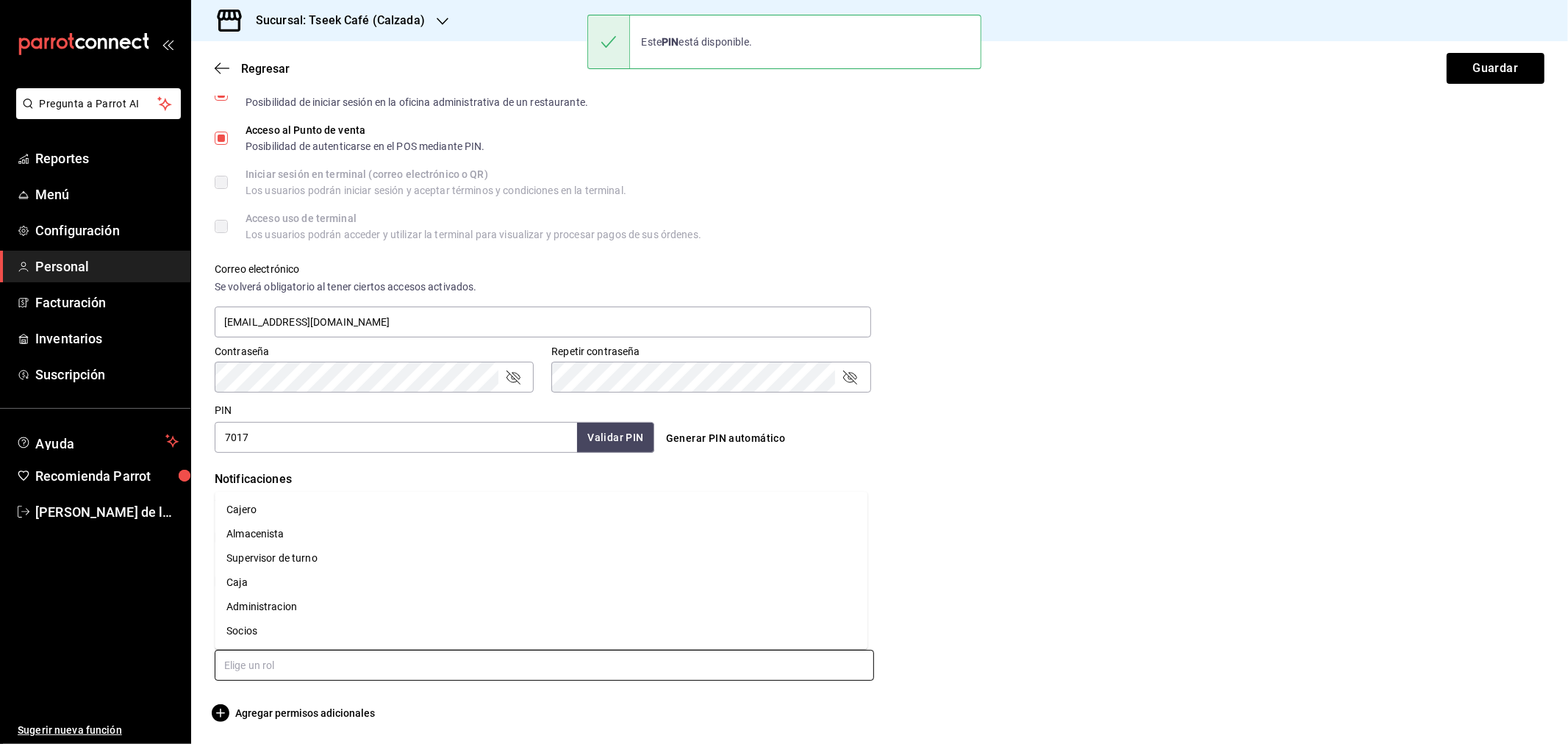
click at [306, 658] on input "text" at bounding box center [544, 665] width 659 height 31
click at [260, 574] on li "Caja" at bounding box center [541, 583] width 653 height 24
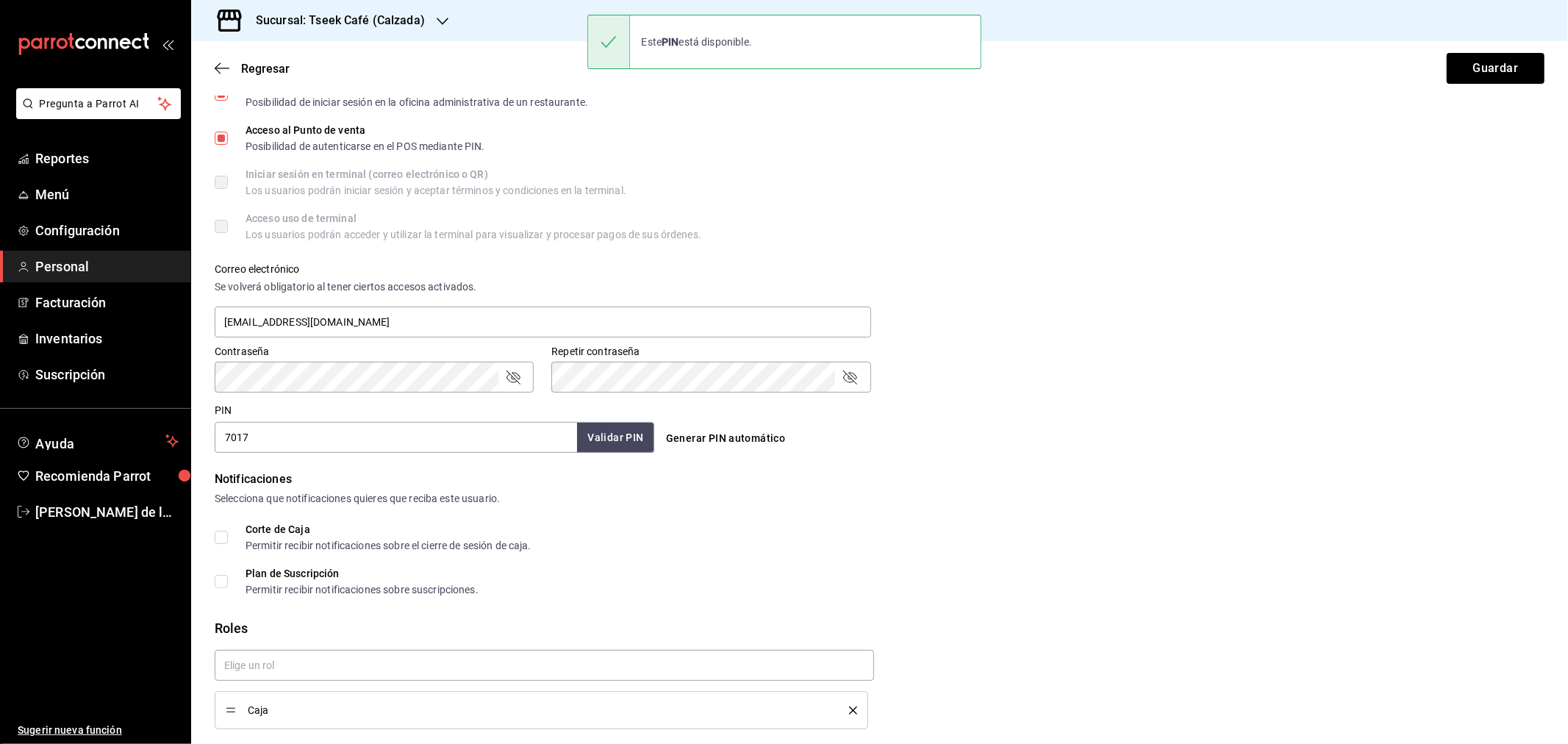
click at [1548, 427] on div "Datos personales Nombre Arely Apellido Lomeli Celular (opcional) +52 (__) ____-…" at bounding box center [879, 246] width 1377 height 1048
click at [401, 665] on input "text" at bounding box center [544, 665] width 659 height 31
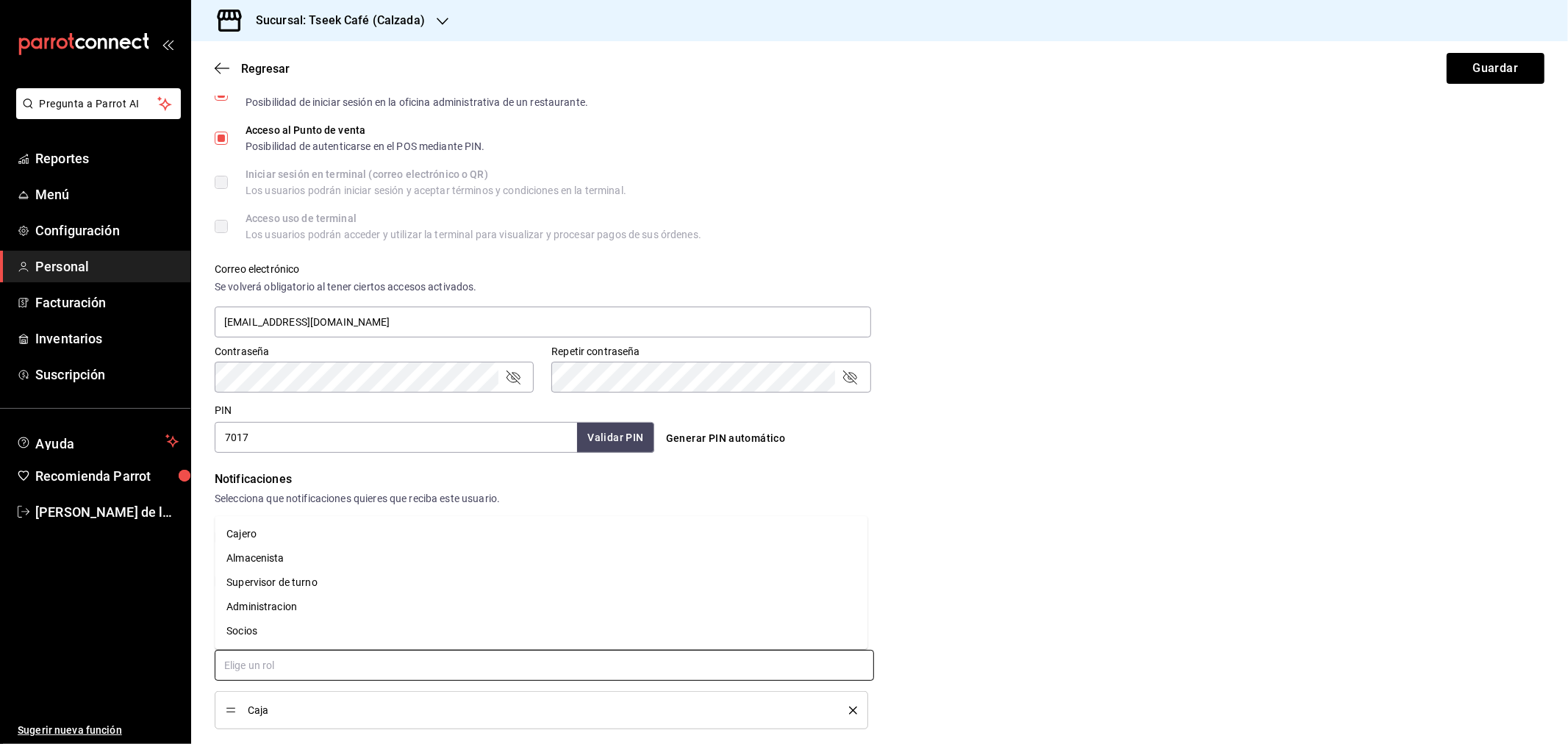
click at [333, 538] on li "Cajero" at bounding box center [541, 534] width 653 height 24
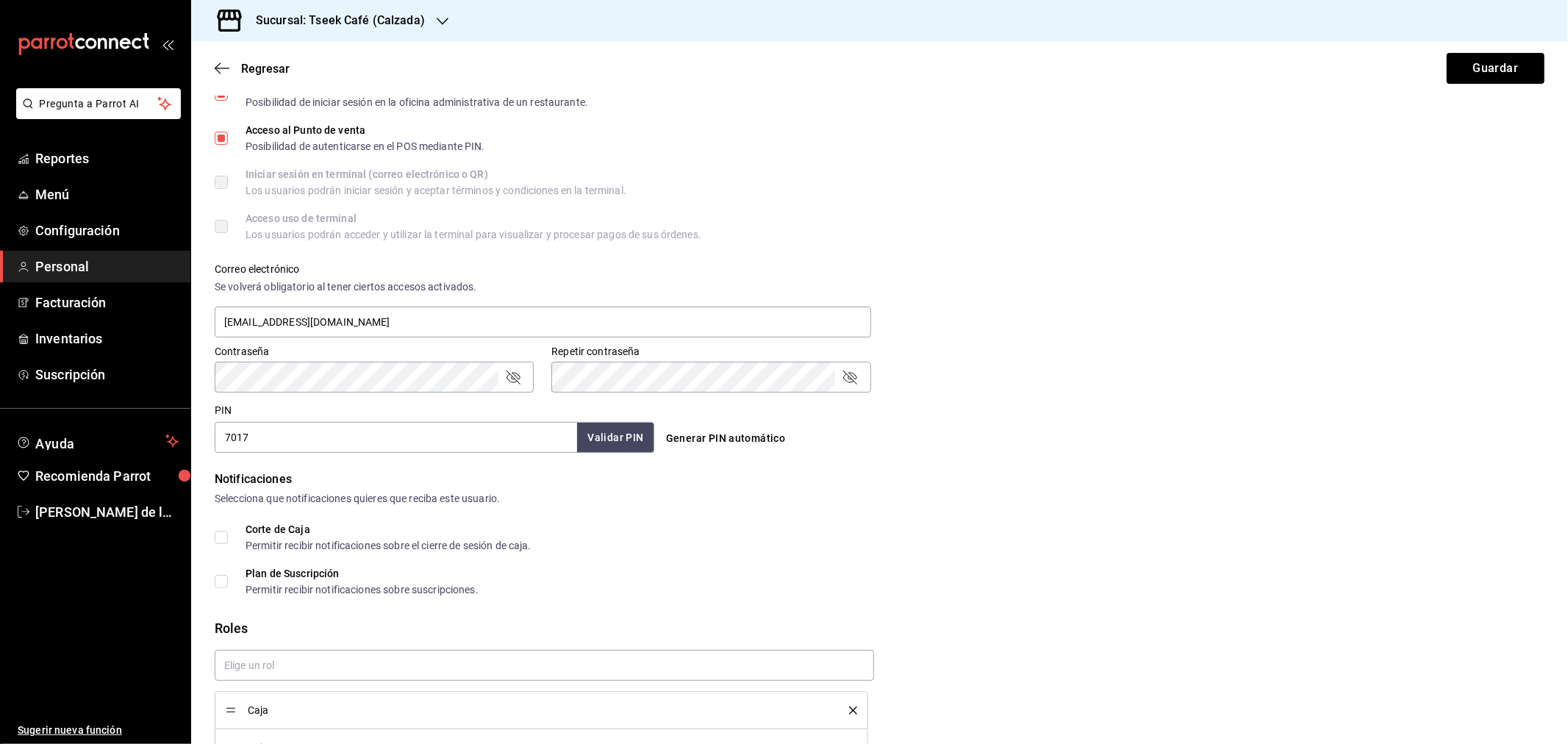
click at [1203, 465] on form "Datos personales Nombre Arely Apellido Lomeli Celular (opcional) +52 (__) ____-…" at bounding box center [879, 265] width 1330 height 1086
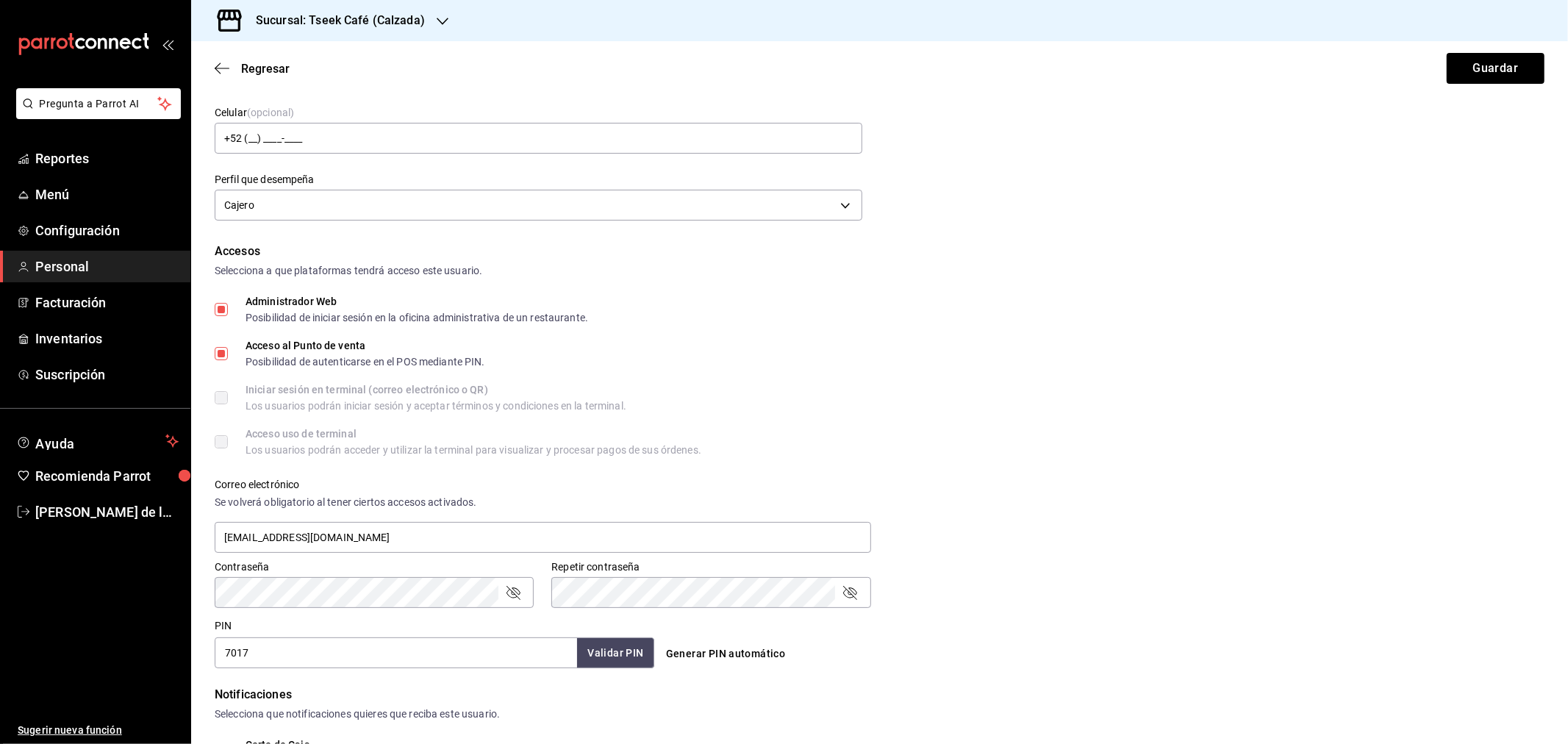
scroll to position [0, 0]
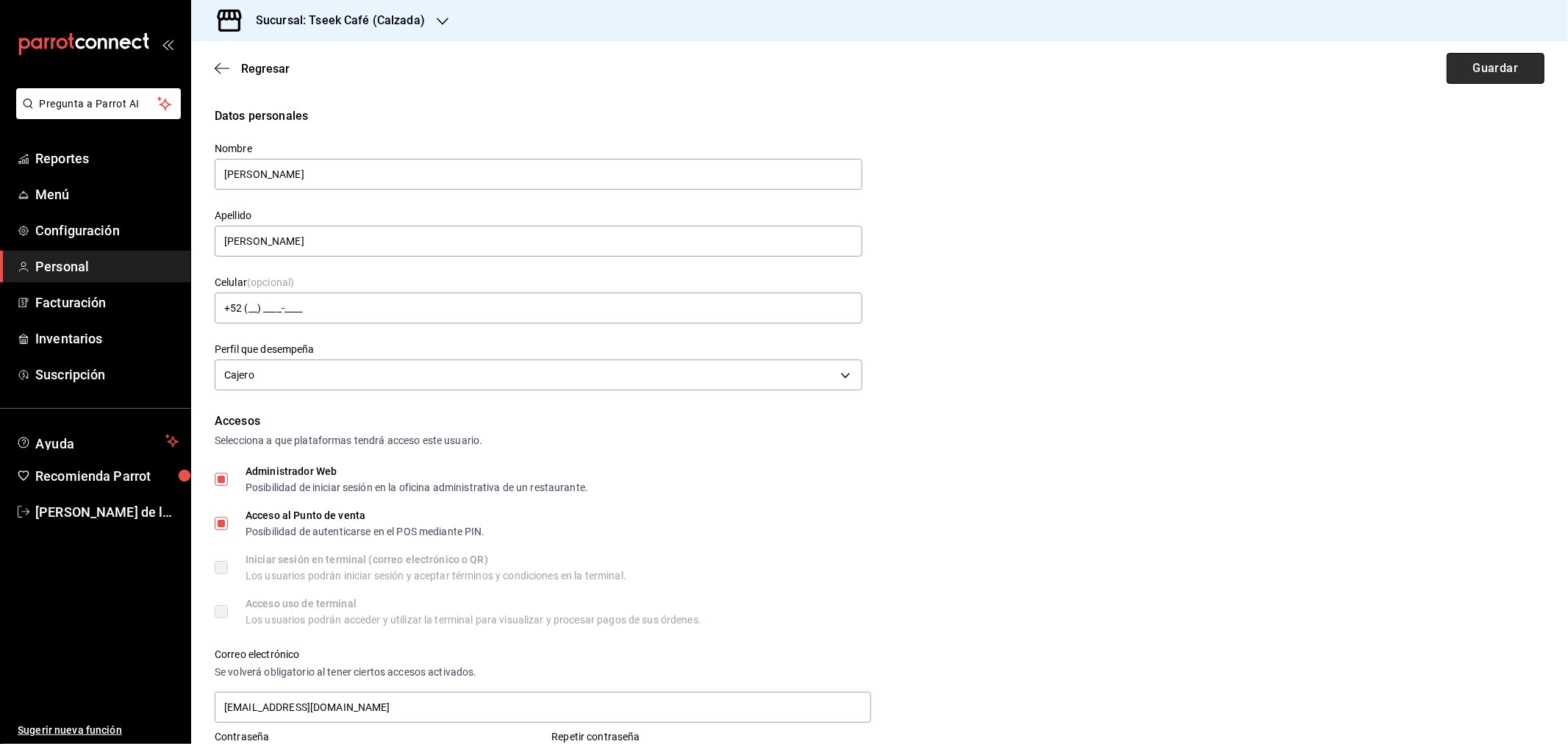
click at [1469, 73] on button "Guardar" at bounding box center [1495, 68] width 98 height 31
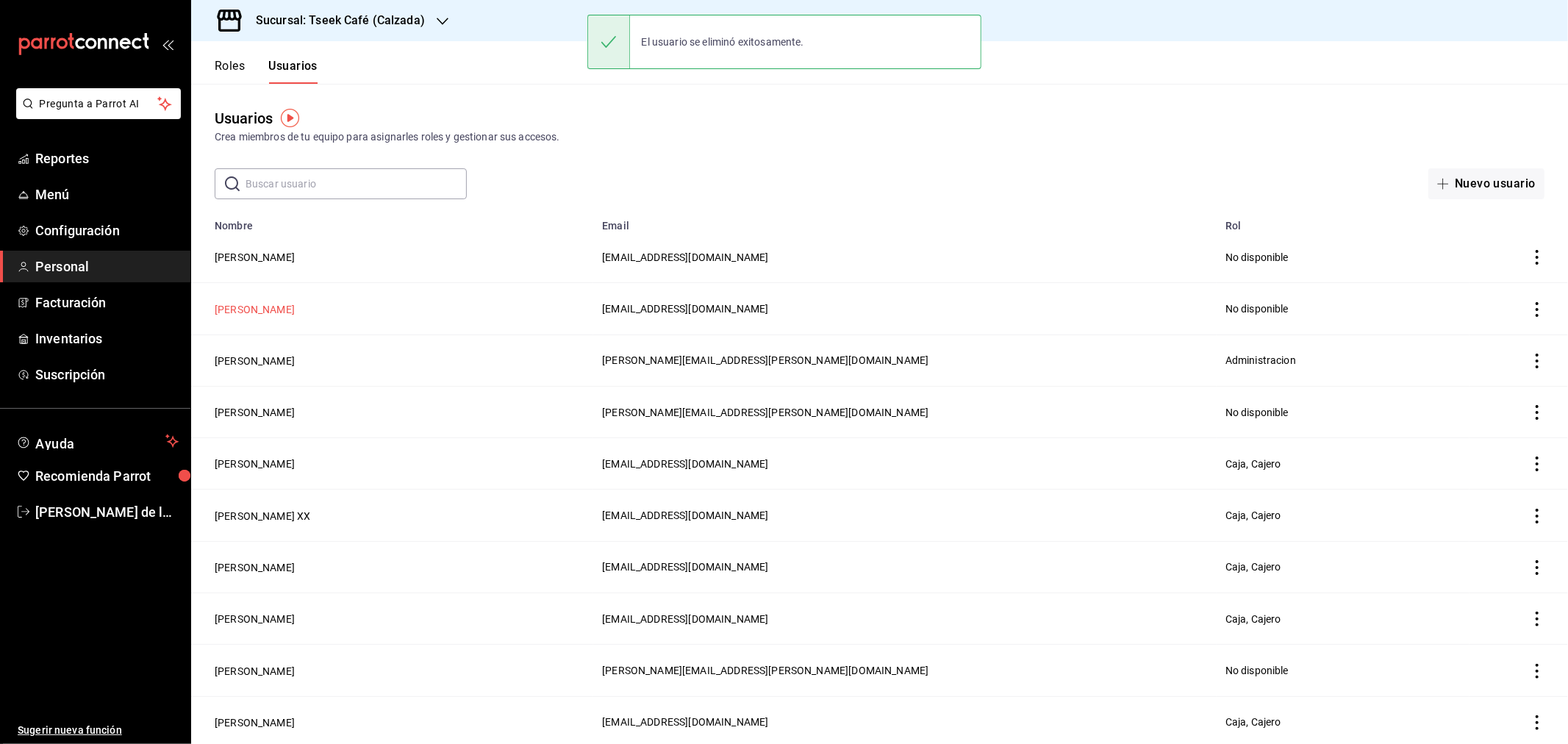
click at [260, 310] on button "Michel Valenzuela" at bounding box center [255, 309] width 80 height 14
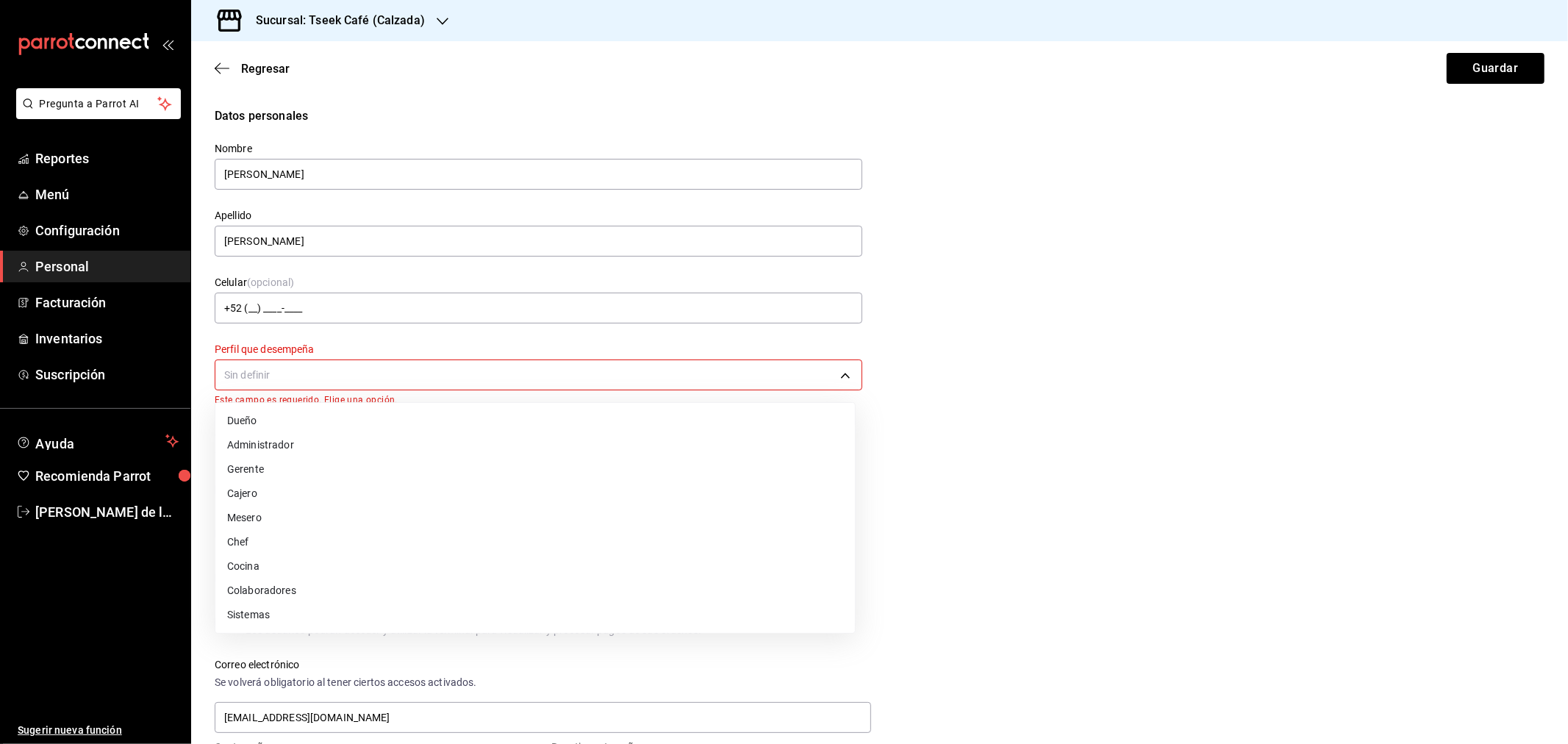
click at [321, 366] on body "Pregunta a Parrot AI Reportes Menú Configuración Personal Facturación Inventari…" at bounding box center [784, 372] width 1568 height 744
click at [259, 498] on li "Cajero" at bounding box center [535, 493] width 639 height 24
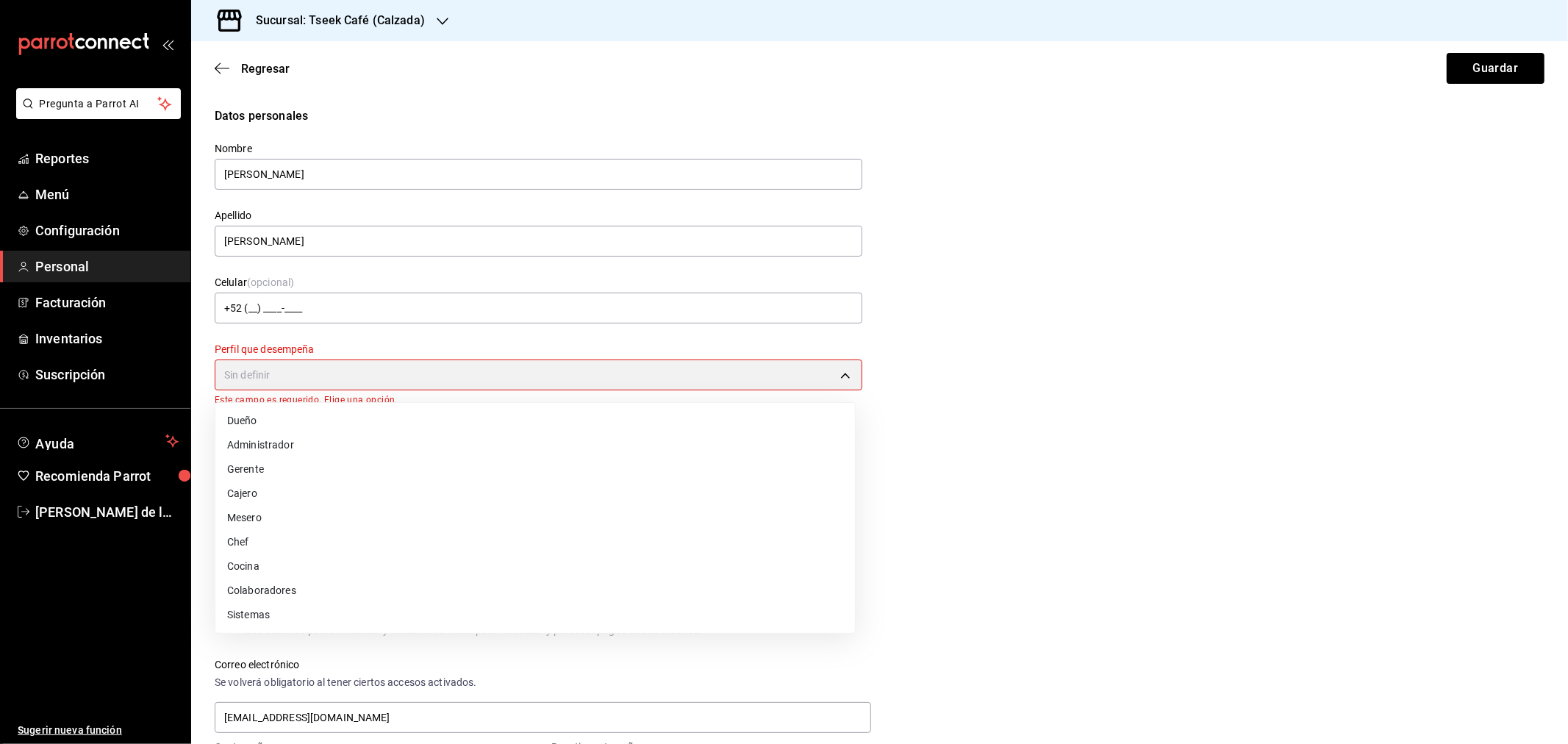
type input "CASHIER"
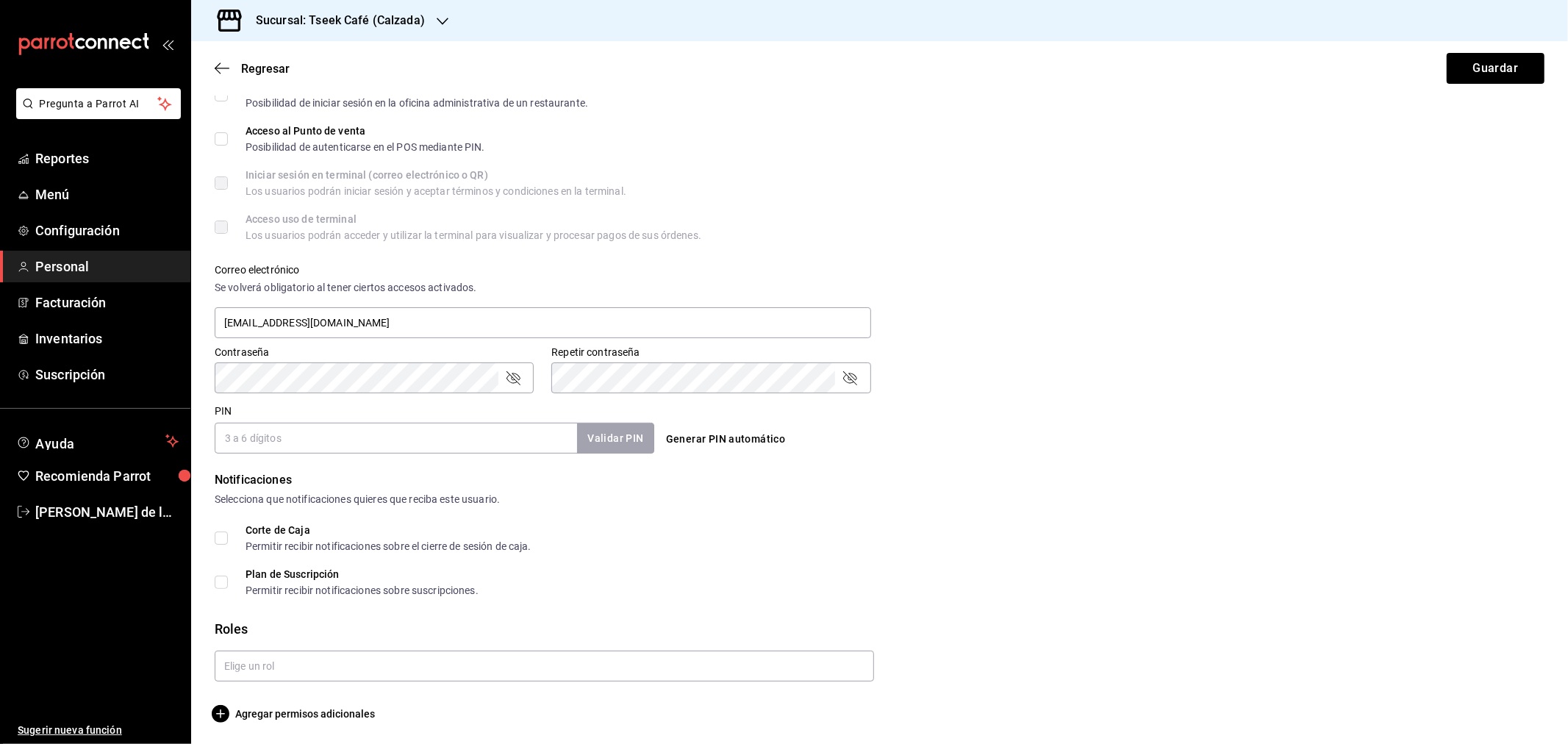
scroll to position [385, 0]
click at [333, 422] on input "PIN" at bounding box center [396, 437] width 362 height 31
type input "5659"
click at [619, 402] on div "PIN 5659 Validar PIN ​" at bounding box center [431, 425] width 446 height 54
click at [619, 422] on div "5659 Validar PIN ​" at bounding box center [434, 437] width 440 height 31
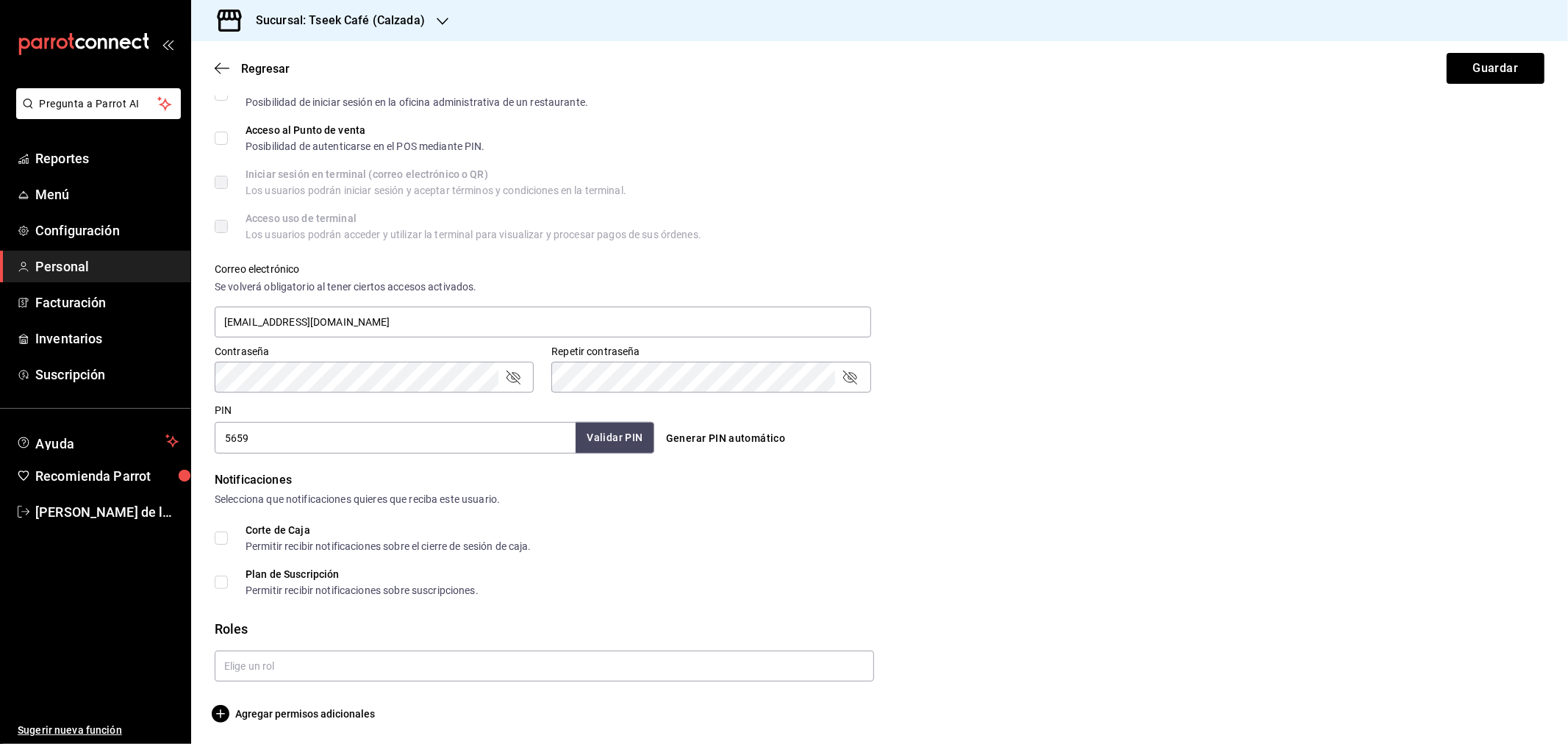
click at [630, 429] on button "Validar PIN" at bounding box center [614, 438] width 78 height 32
click at [241, 659] on input "text" at bounding box center [544, 665] width 659 height 31
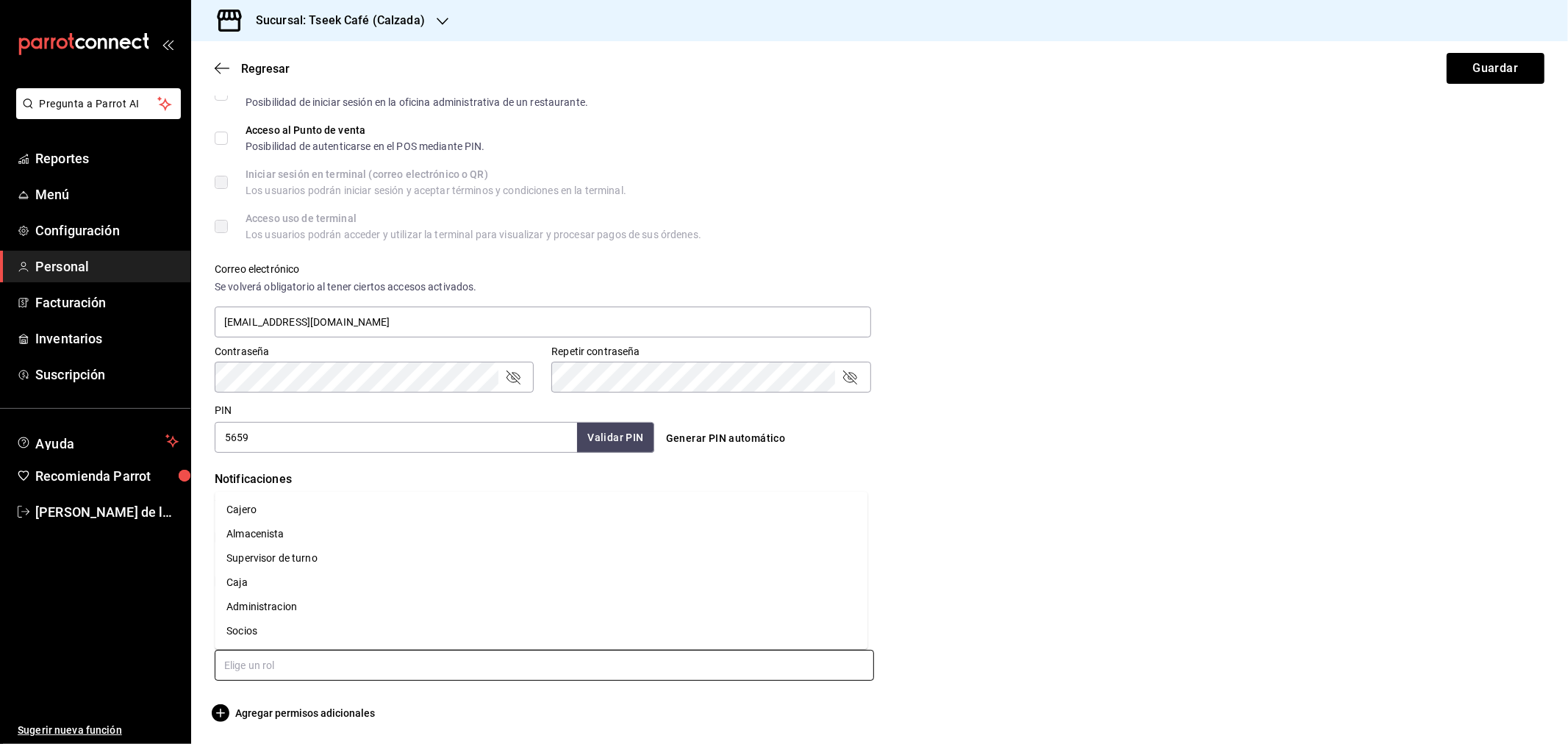
click at [265, 584] on li "Caja" at bounding box center [541, 583] width 653 height 24
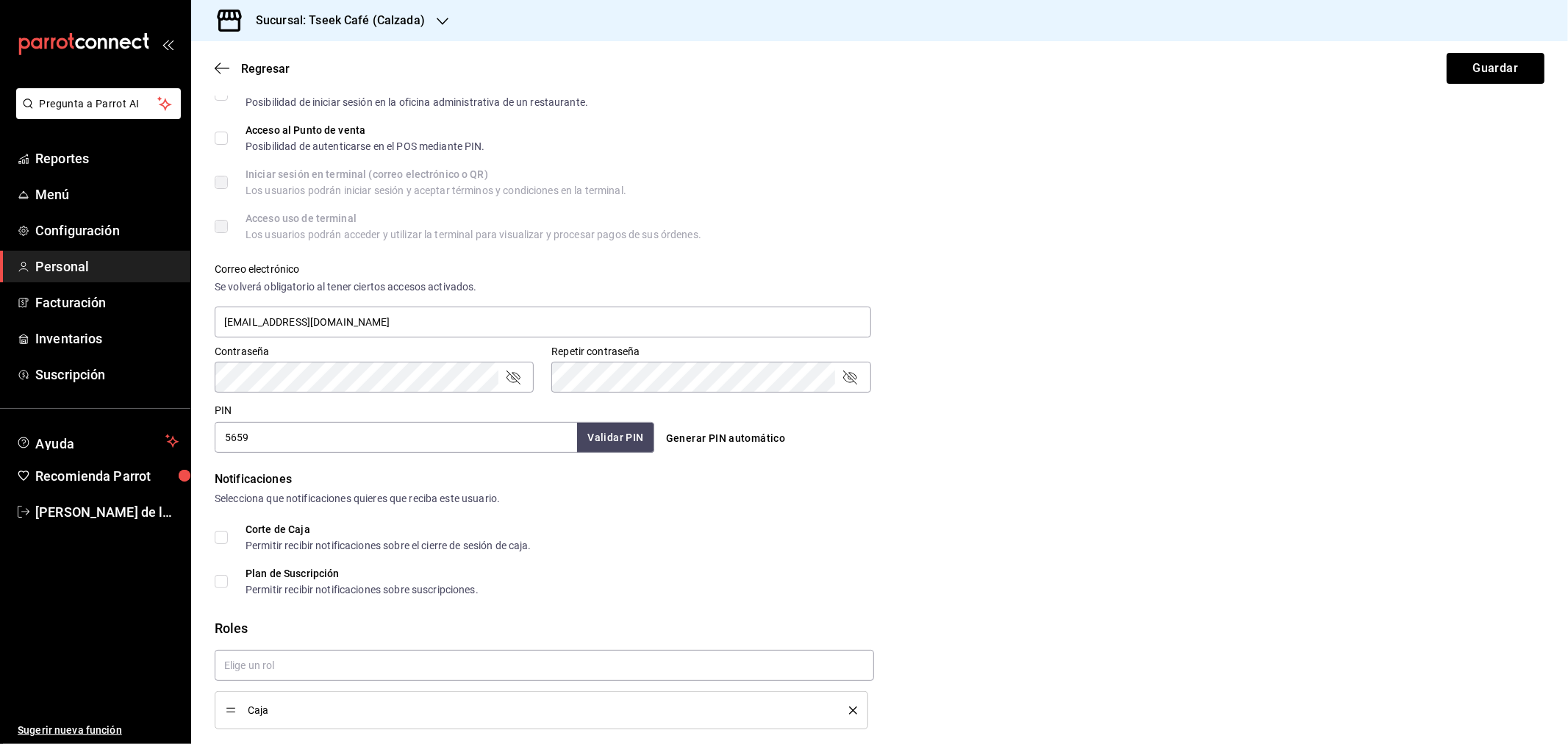
click at [272, 643] on div "Caja" at bounding box center [538, 683] width 671 height 91
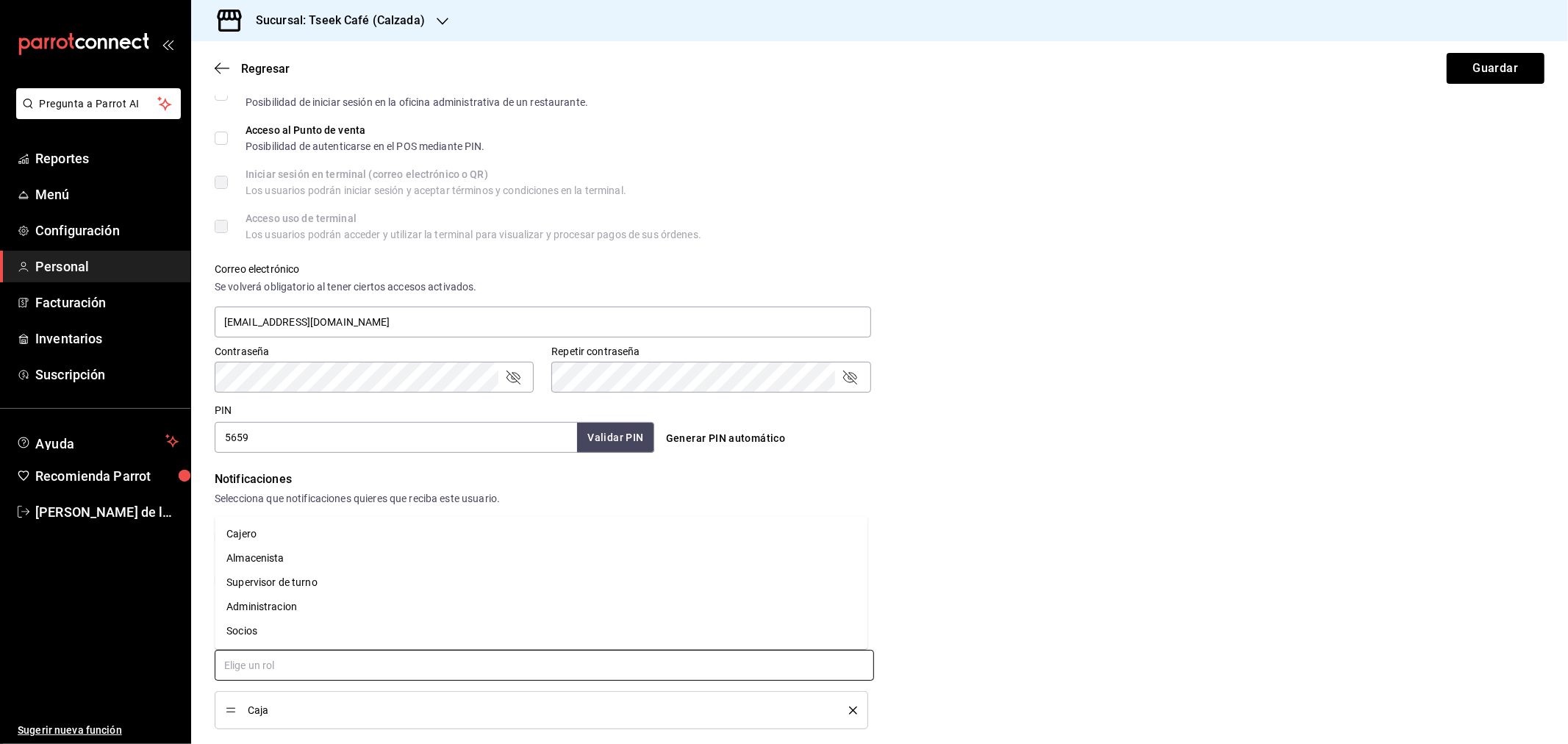
click at [269, 670] on input "text" at bounding box center [544, 665] width 659 height 31
checkbox input "true"
click at [273, 538] on li "Cajero" at bounding box center [541, 534] width 653 height 24
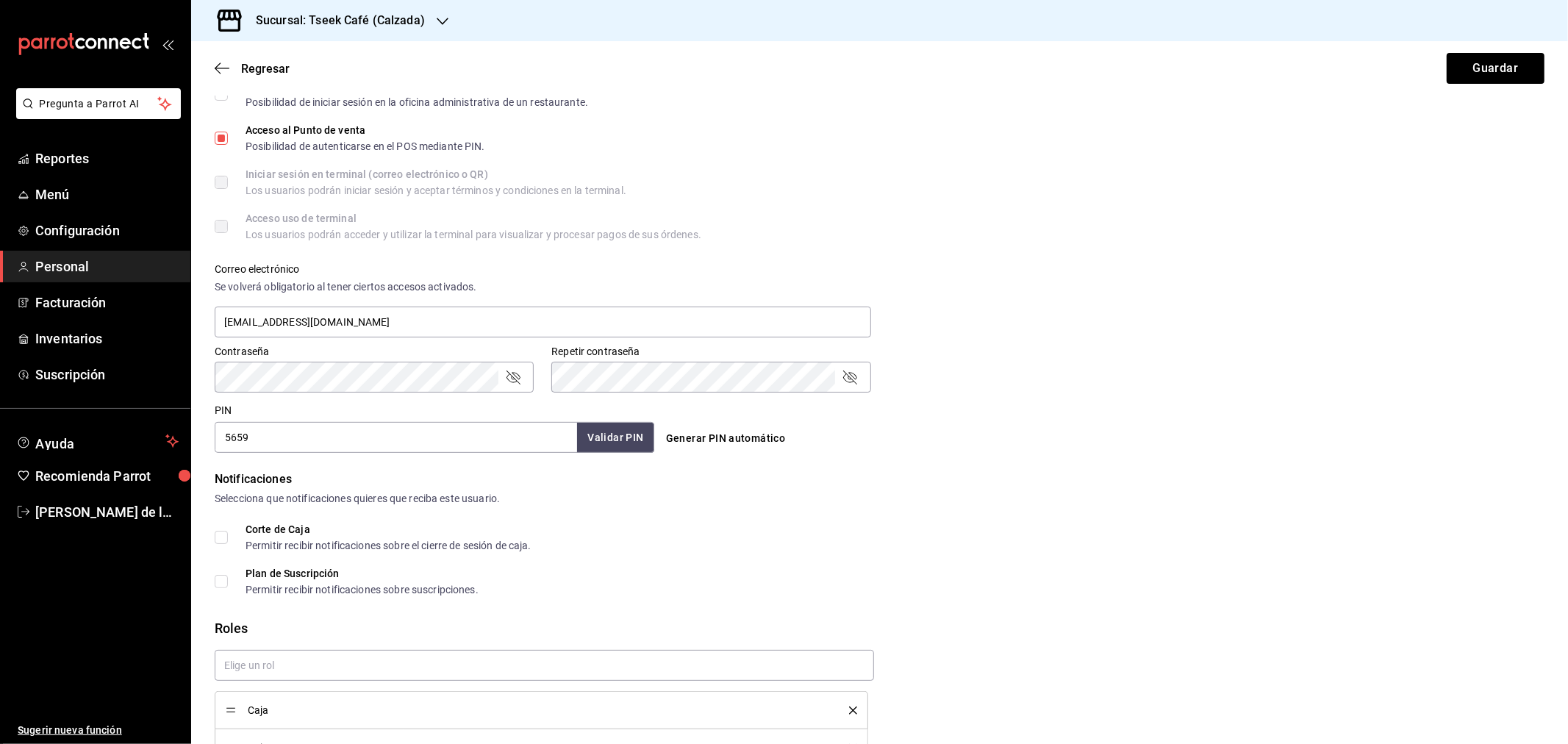
click at [1305, 419] on div "PIN 5659 Validar PIN ​ Generar PIN automático" at bounding box center [876, 425] width 1336 height 54
checkbox input "true"
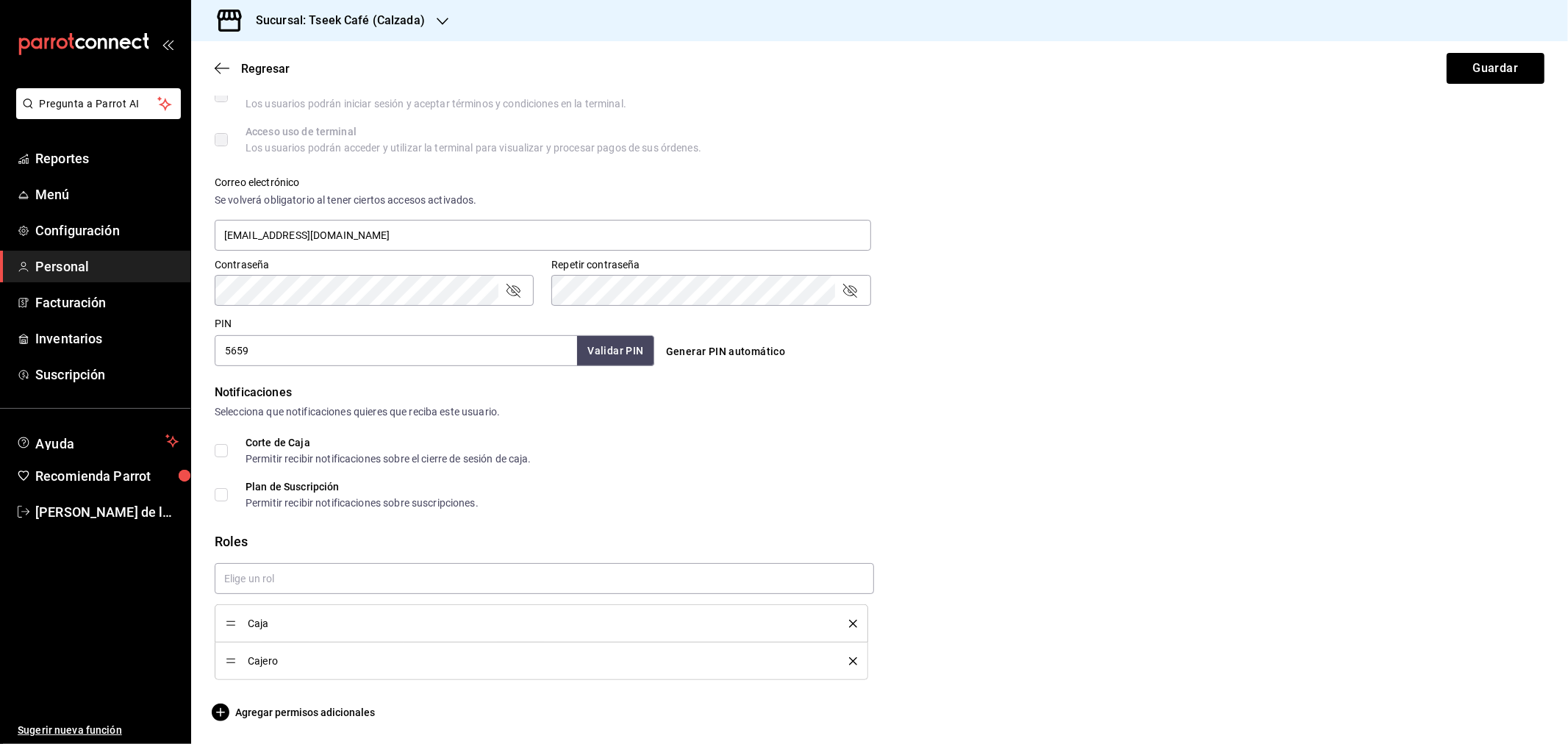
scroll to position [0, 0]
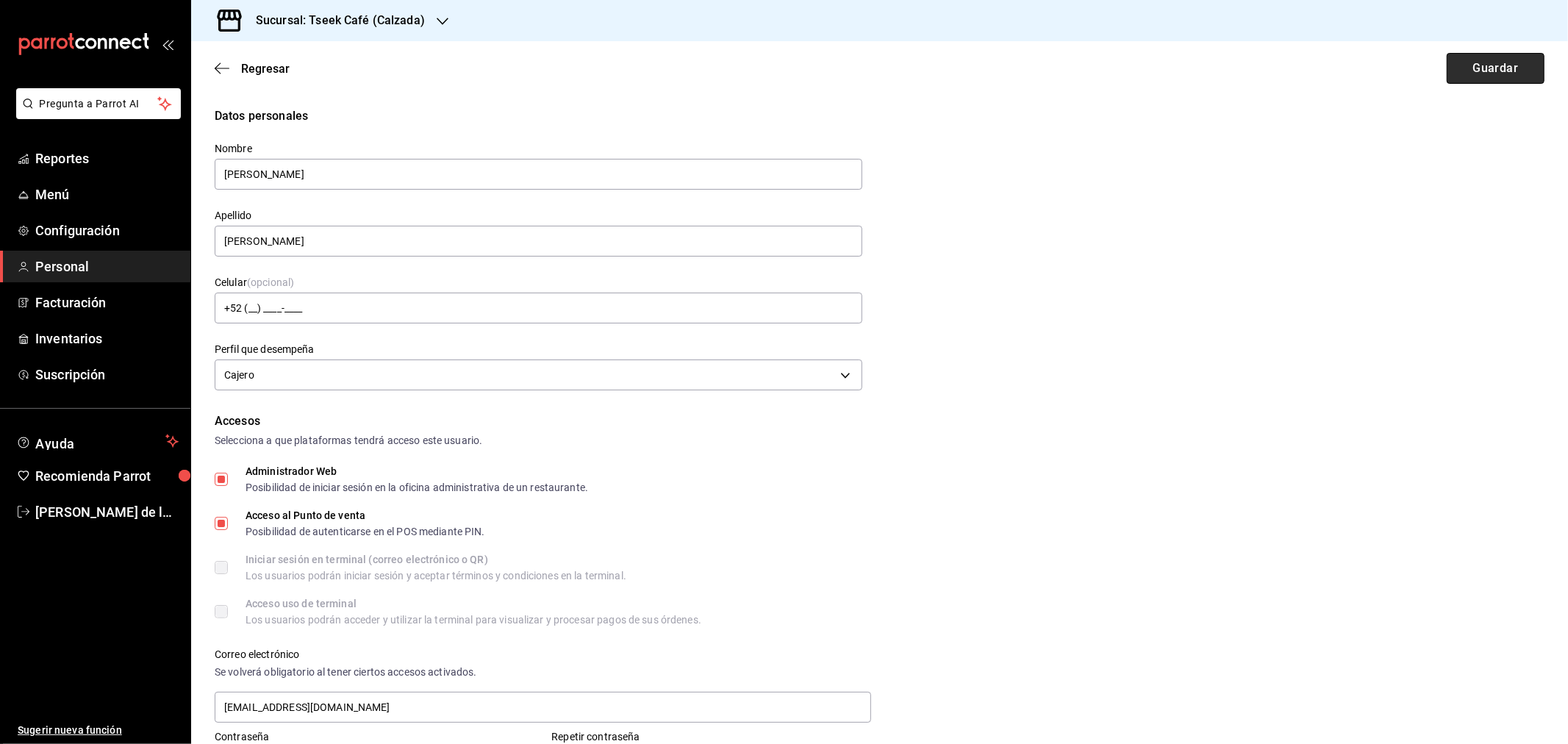
click at [1473, 64] on button "Guardar" at bounding box center [1495, 68] width 98 height 31
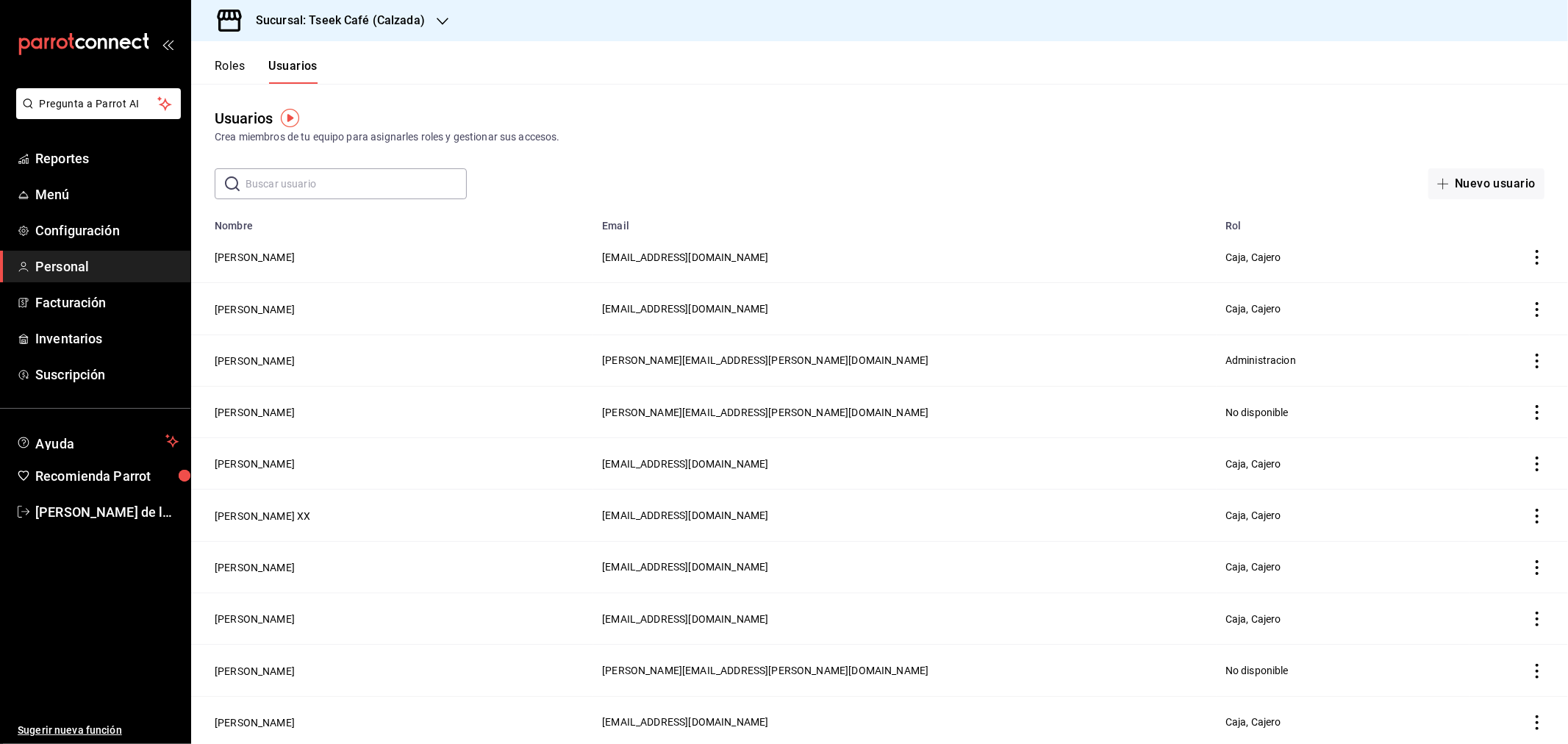
click at [748, 160] on div "Usuarios Crea miembros de tu equipo para asignarles roles y gestionar sus acces…" at bounding box center [879, 142] width 1377 height 116
click at [630, 145] on div "Usuarios Crea miembros de tu equipo para asignarles roles y gestionar sus acces…" at bounding box center [879, 142] width 1377 height 116
click at [121, 231] on span "Configuración" at bounding box center [107, 230] width 143 height 20
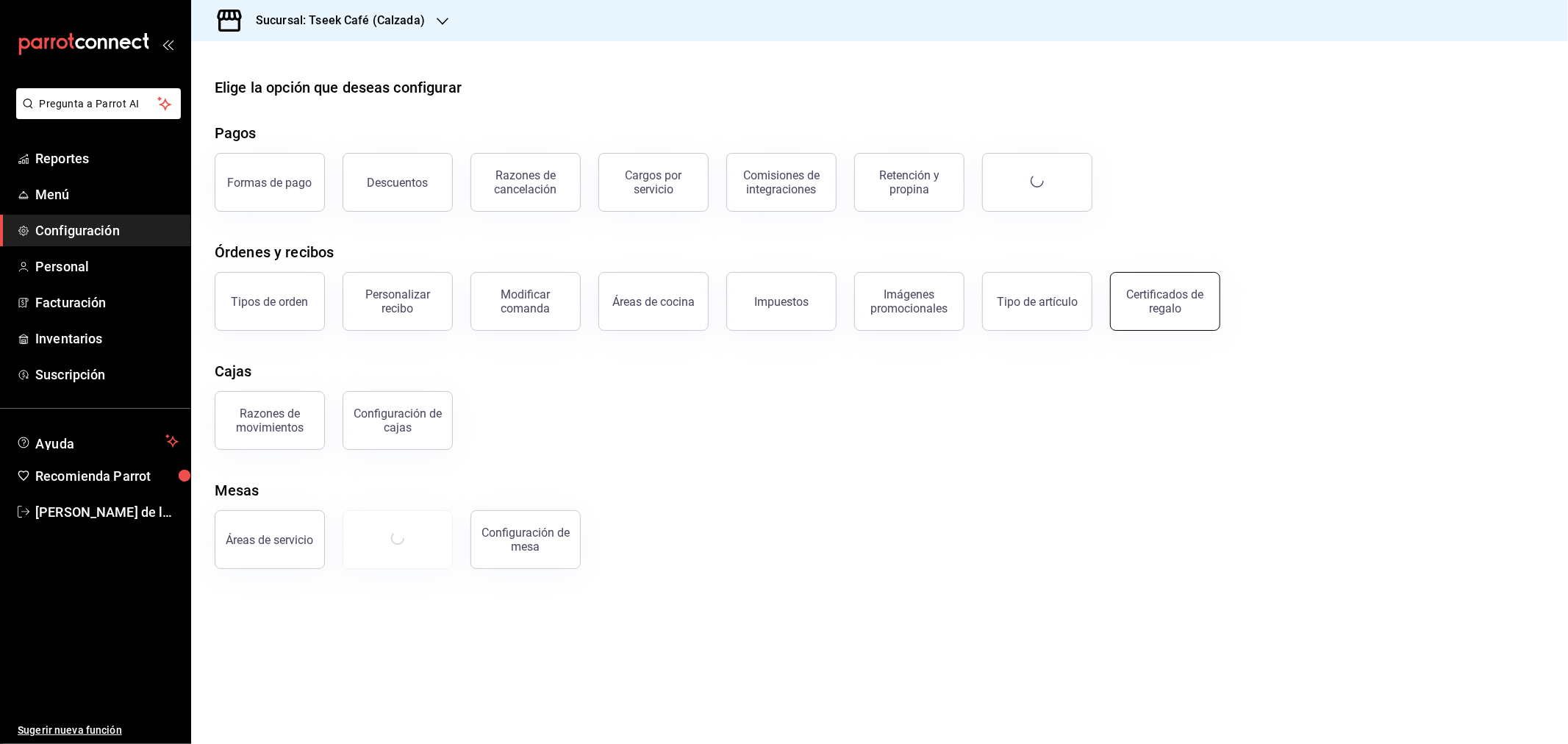
click at [1181, 306] on div "Certificados de regalo" at bounding box center [1165, 301] width 91 height 28
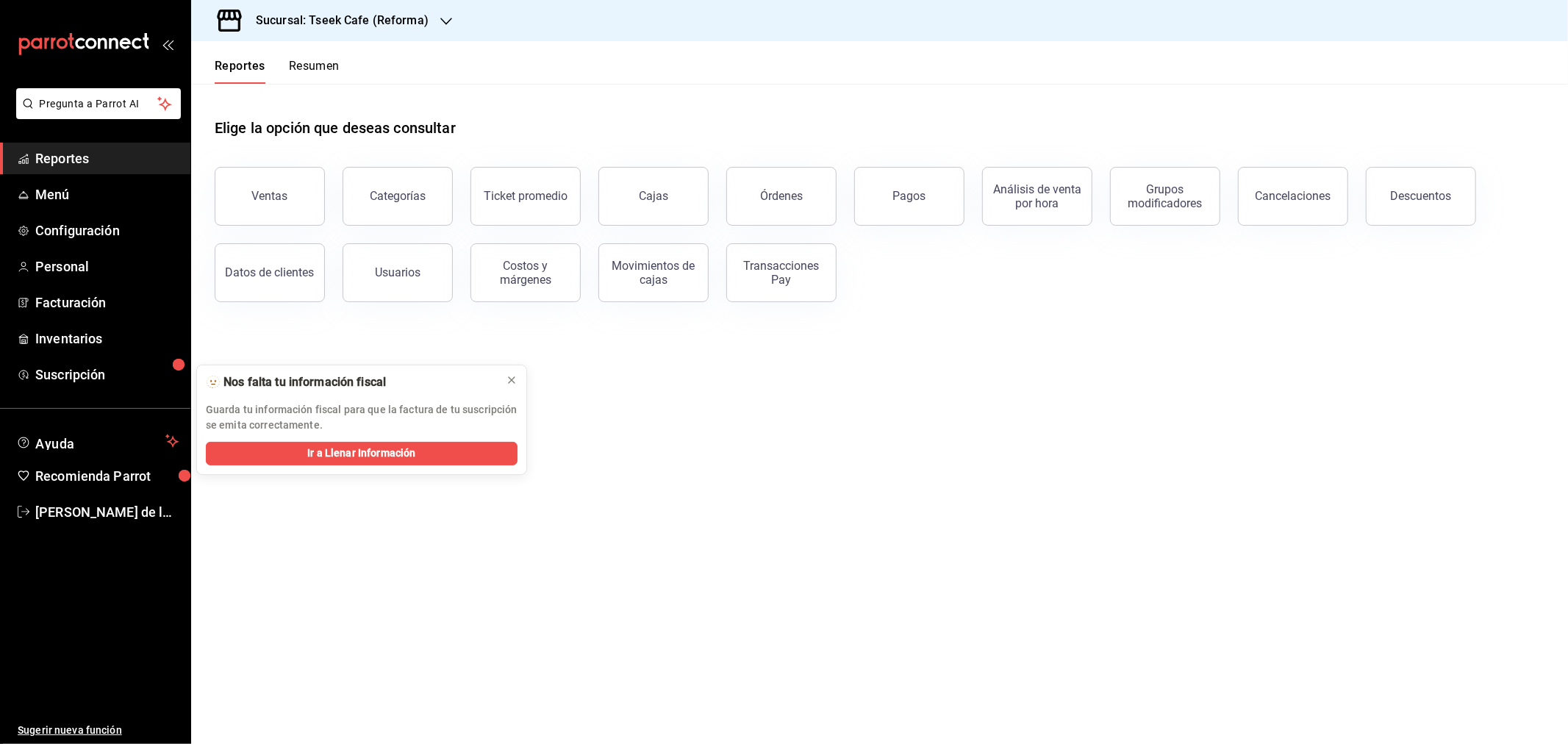
click at [952, 426] on main "Elige la opción que deseas consultar Ventas Categorías Ticket promedio Cajas Ór…" at bounding box center [879, 414] width 1377 height 660
click at [511, 383] on icon at bounding box center [512, 380] width 12 height 12
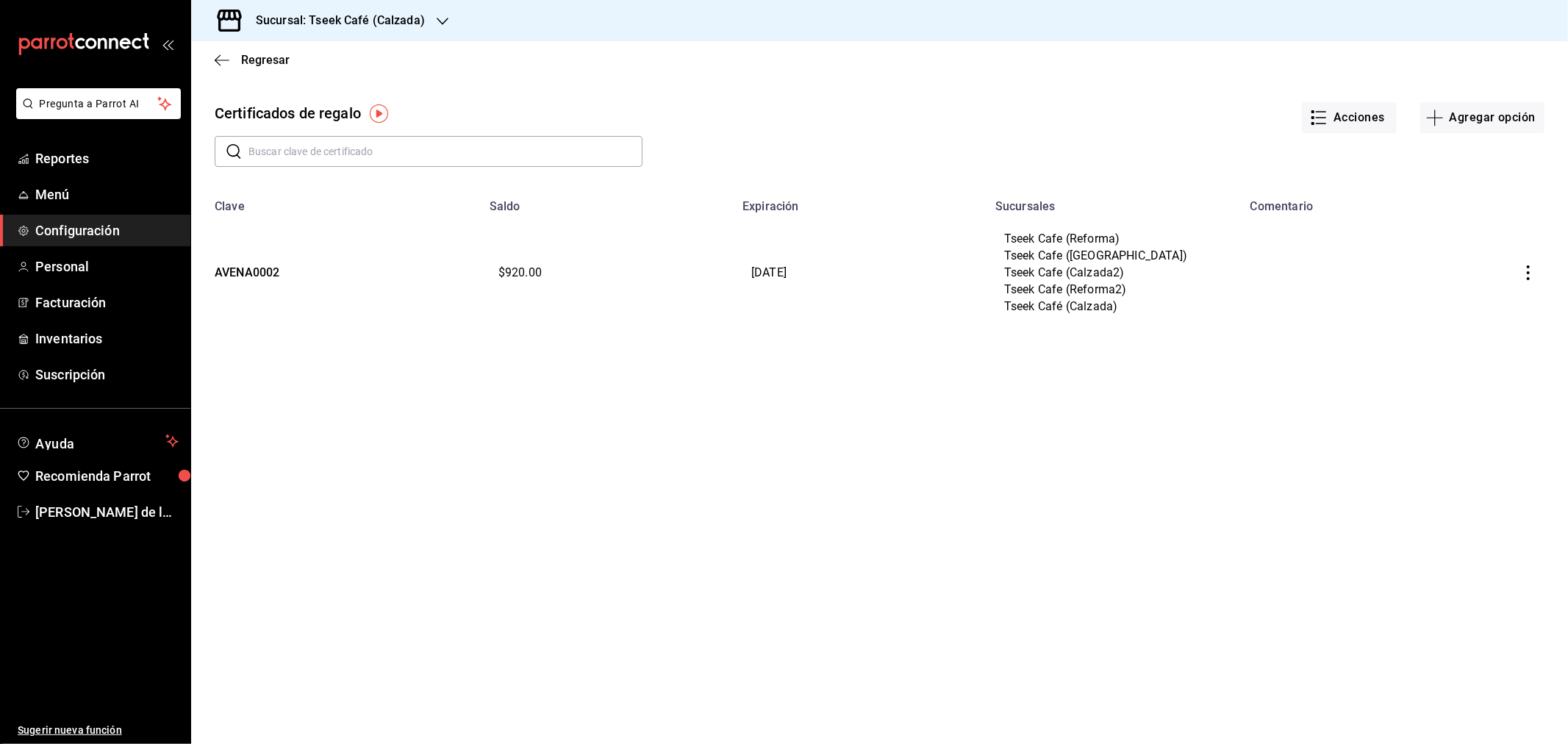
click at [446, 456] on div "Regresar Certificados de regalo Acciones Agregar opción ​ ​ Clave Saldo Expirac…" at bounding box center [879, 392] width 1377 height 703
click at [236, 76] on div "Regresar" at bounding box center [879, 60] width 1377 height 38
click at [252, 63] on span "Regresar" at bounding box center [266, 60] width 48 height 14
